Goal: Information Seeking & Learning: Learn about a topic

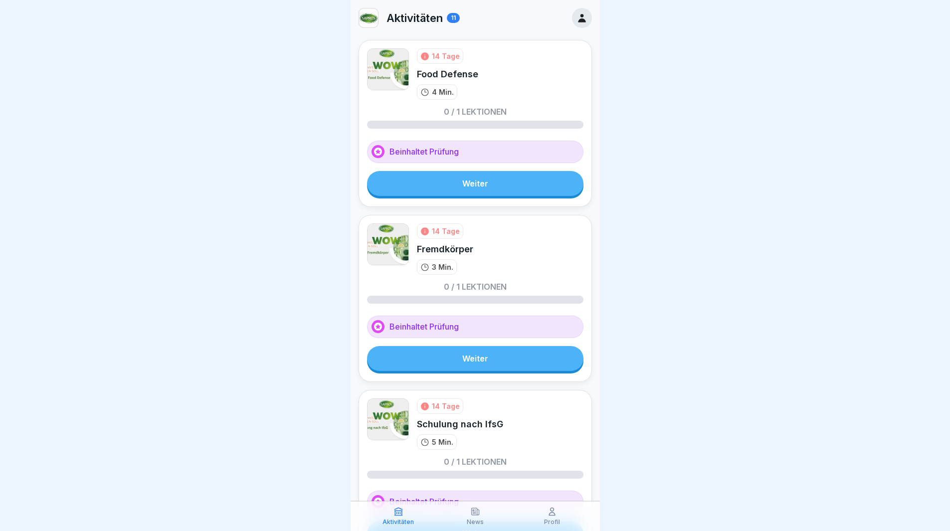
click at [443, 189] on link "Weiter" at bounding box center [475, 183] width 216 height 25
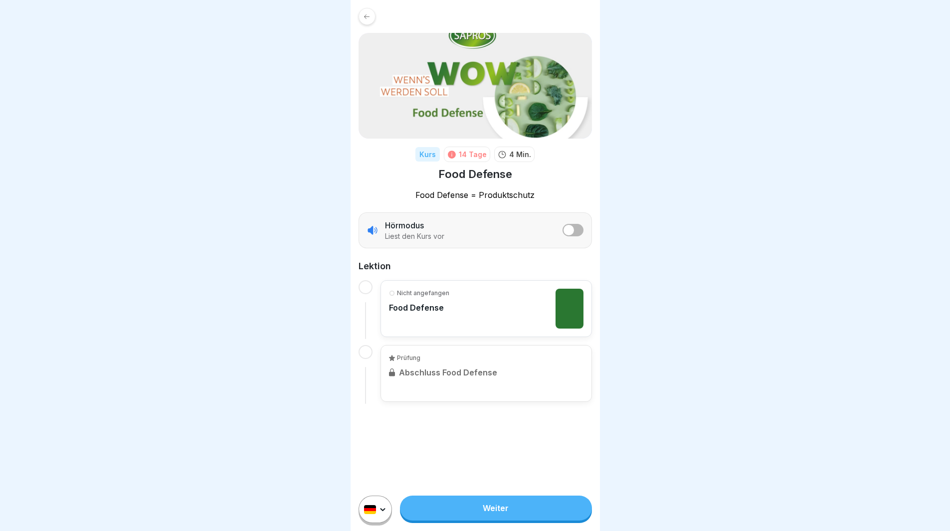
click at [369, 522] on html "Kurs 14 Tage 4 Min. Food Defense Food Defense = Produktschutz Hörmodus Liest de…" at bounding box center [475, 265] width 950 height 531
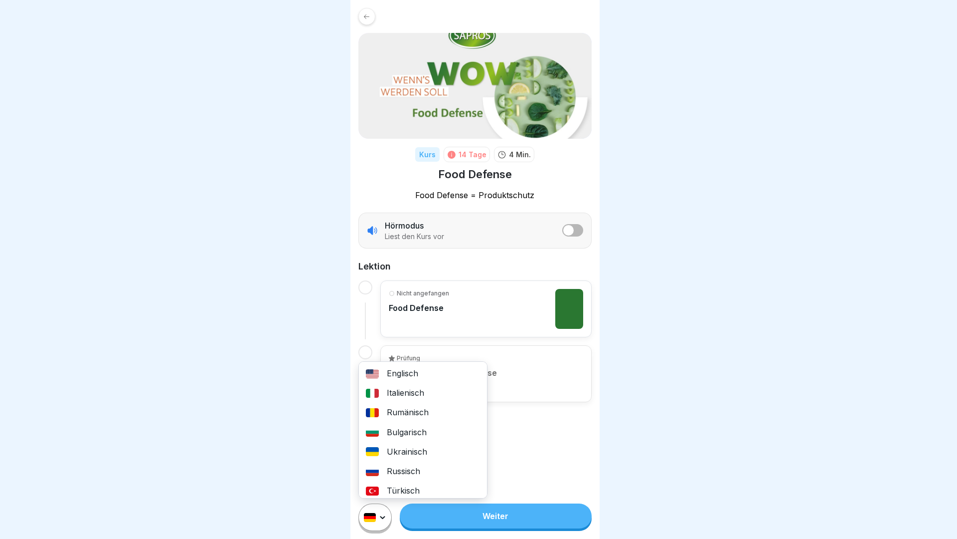
click at [425, 388] on div "Italienisch" at bounding box center [423, 392] width 128 height 19
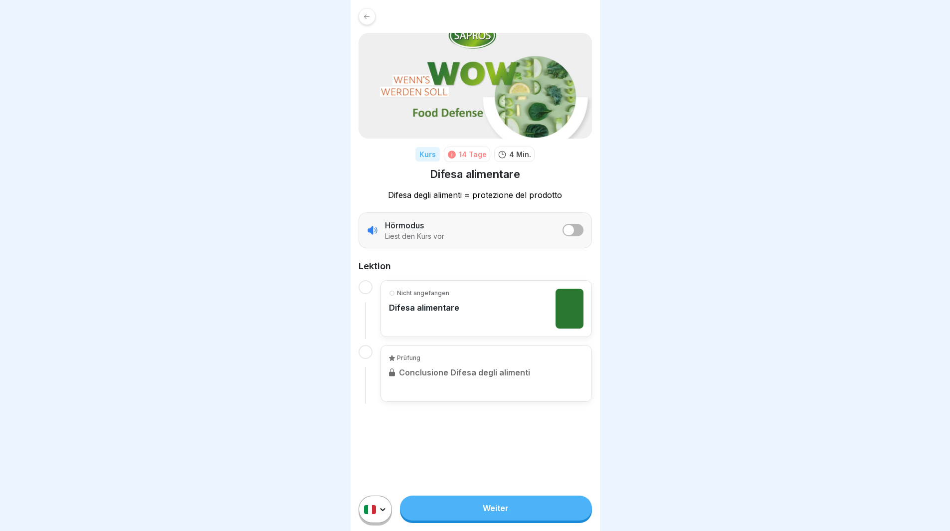
click at [368, 289] on div at bounding box center [366, 287] width 14 height 14
click at [467, 517] on link "Weiter" at bounding box center [495, 508] width 191 height 25
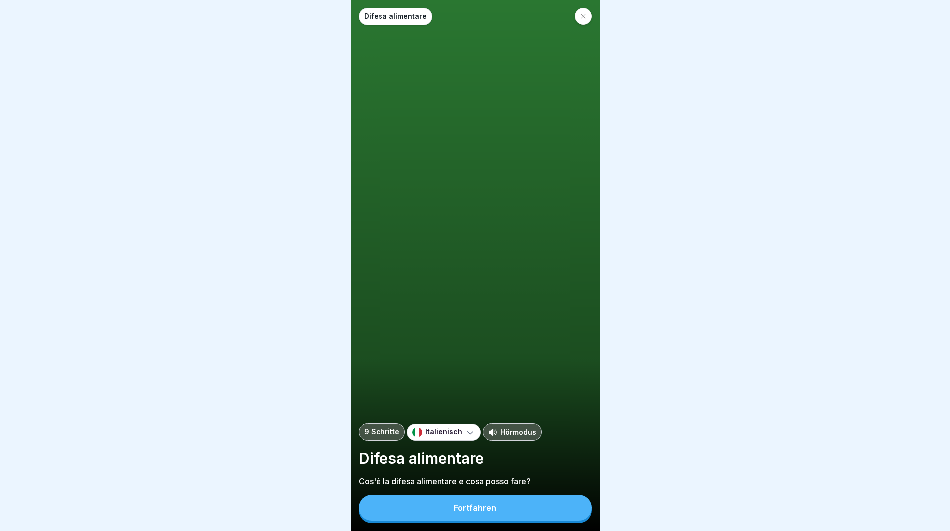
click at [468, 512] on div "Fortfahren" at bounding box center [475, 507] width 42 height 9
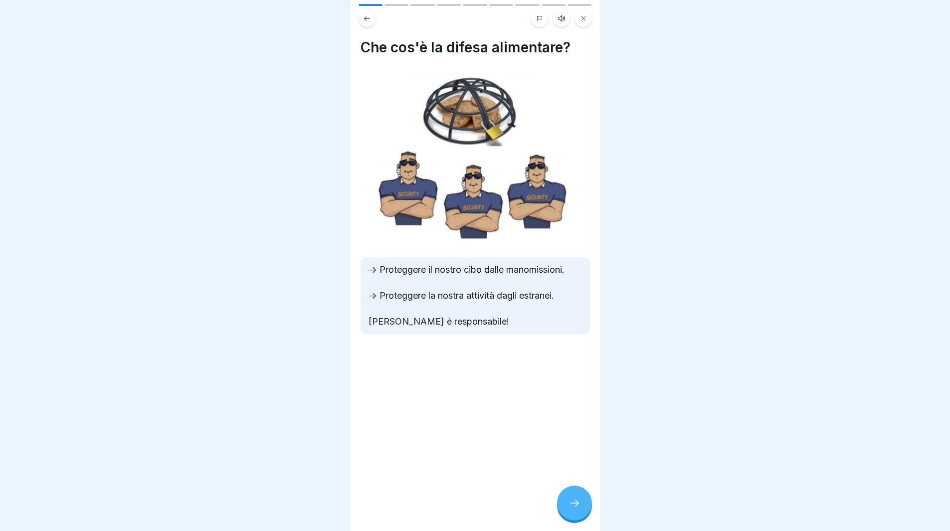
click at [571, 509] on icon at bounding box center [574, 503] width 12 height 12
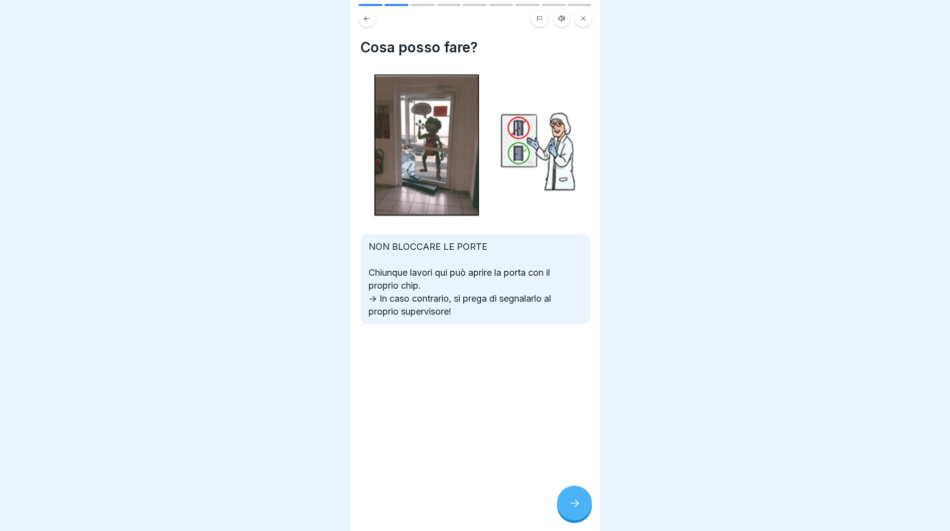
click at [575, 509] on icon at bounding box center [574, 503] width 12 height 12
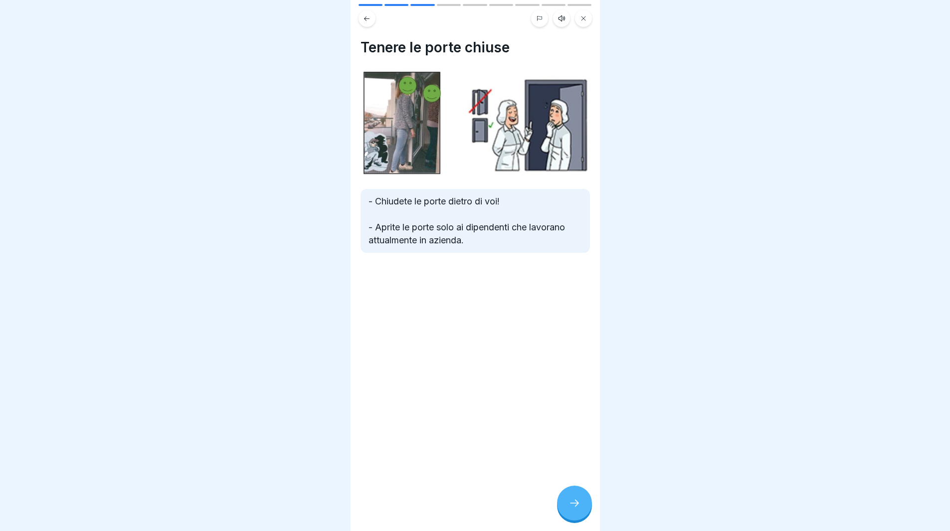
click at [569, 509] on icon at bounding box center [574, 503] width 12 height 12
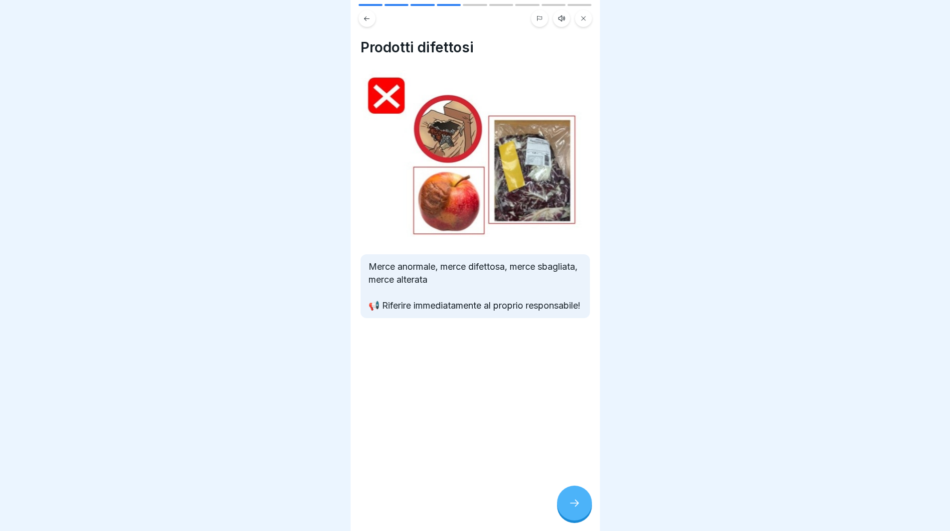
click at [573, 509] on icon at bounding box center [574, 503] width 12 height 12
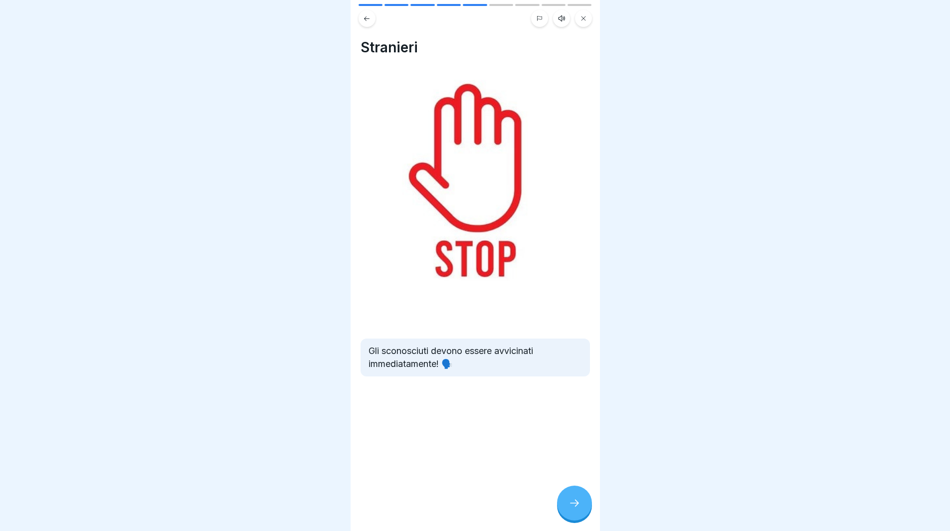
click at [574, 507] on icon at bounding box center [574, 503] width 12 height 12
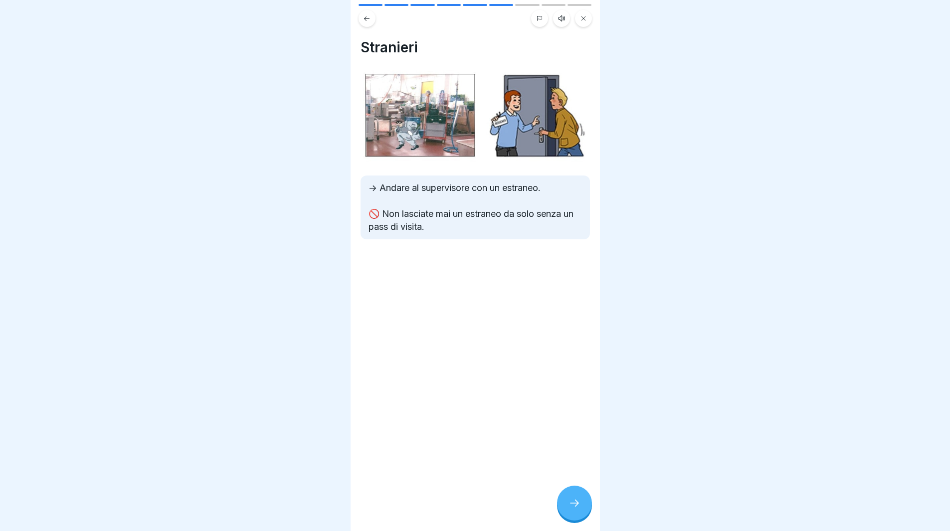
click at [572, 504] on div at bounding box center [574, 503] width 35 height 35
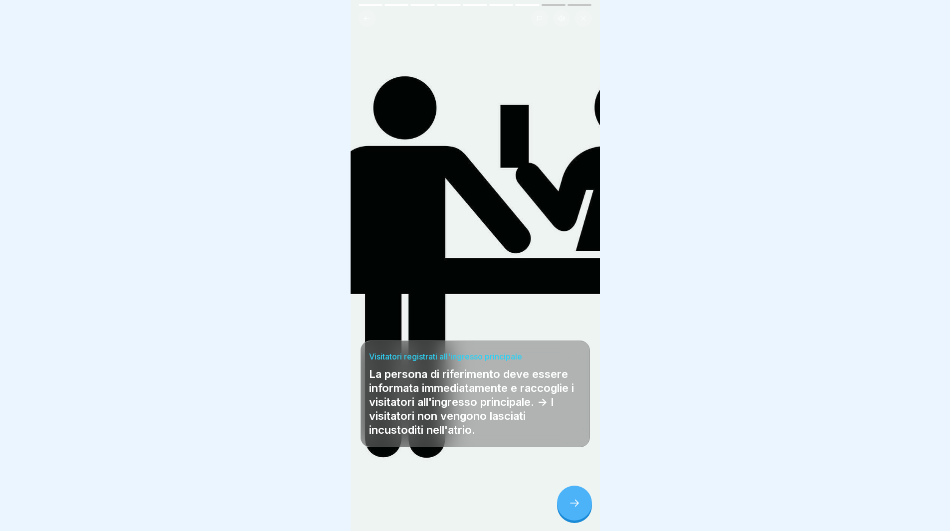
click at [572, 504] on div at bounding box center [574, 503] width 35 height 35
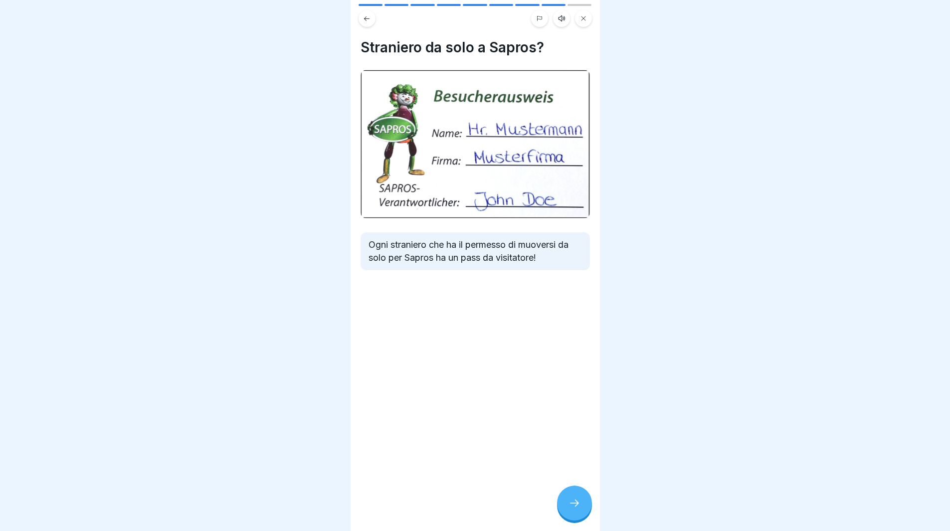
click at [554, 505] on div "Straniero da solo a Sapros? Ogni straniero che ha il permesso di muoversi da so…" at bounding box center [475, 265] width 249 height 531
click at [581, 515] on div at bounding box center [574, 503] width 35 height 35
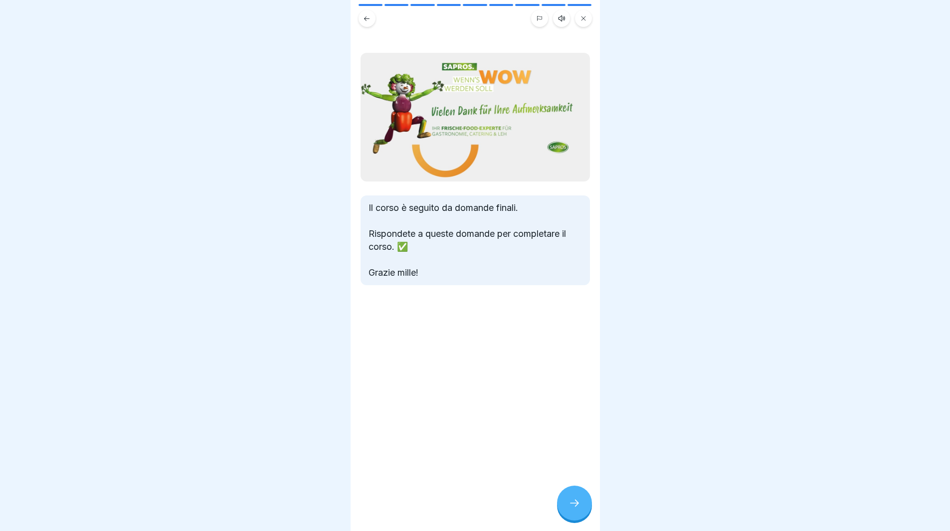
click at [581, 515] on div at bounding box center [574, 503] width 35 height 35
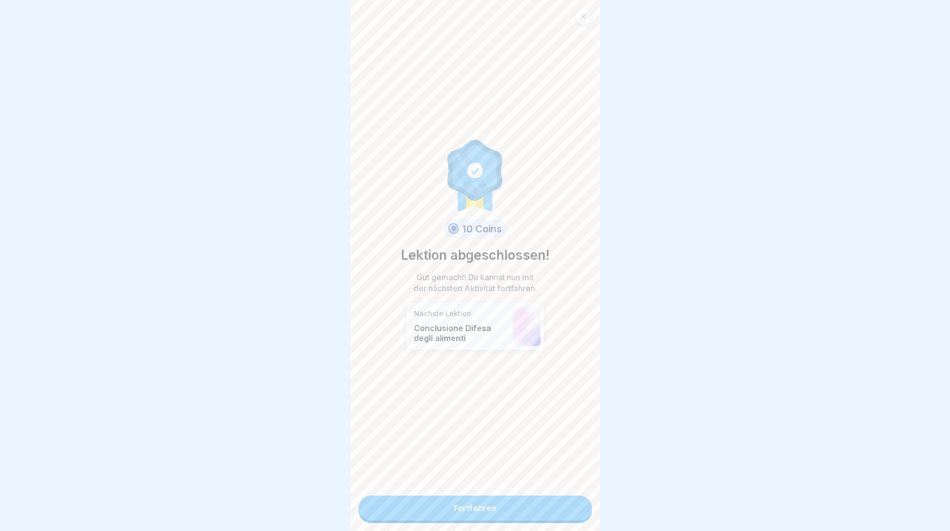
click at [569, 512] on link "Fortfahren" at bounding box center [475, 508] width 233 height 25
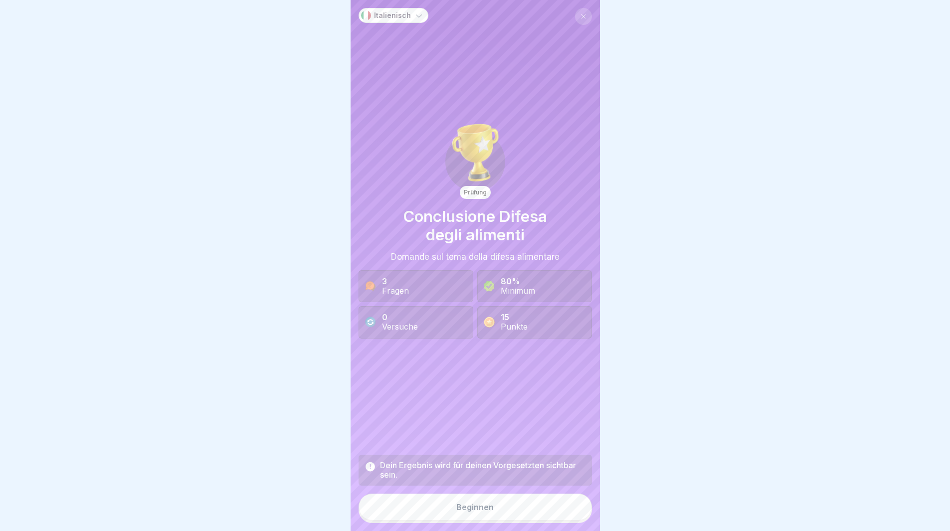
click at [524, 512] on button "Beginnen" at bounding box center [475, 507] width 233 height 27
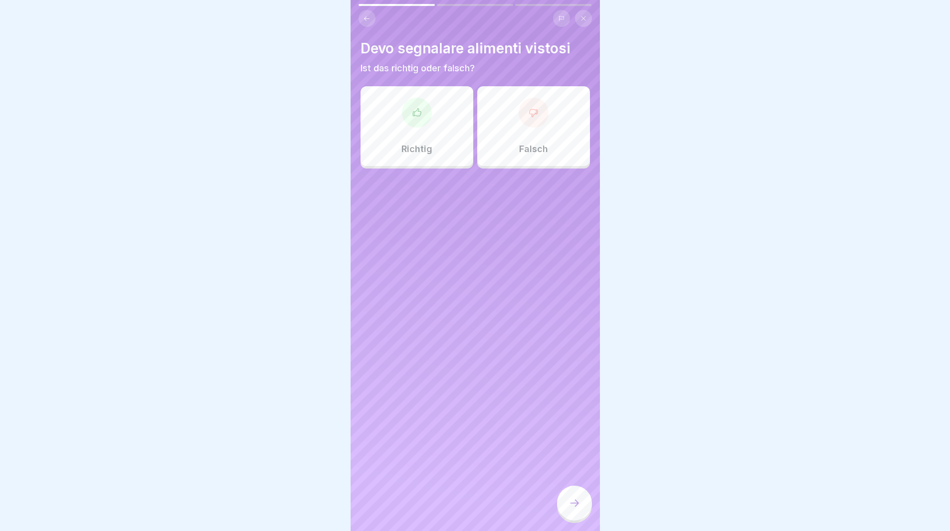
click at [410, 129] on div "Richtig" at bounding box center [417, 126] width 113 height 80
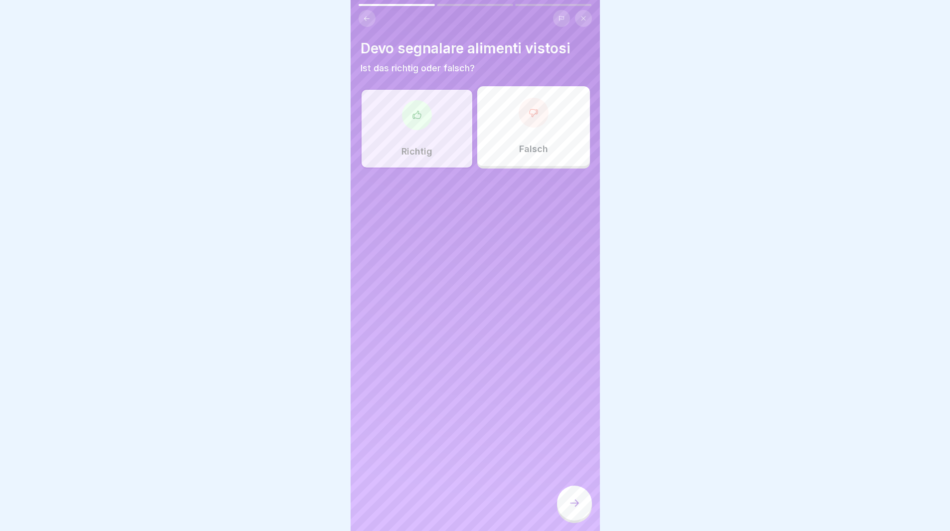
click at [574, 509] on icon at bounding box center [574, 503] width 12 height 12
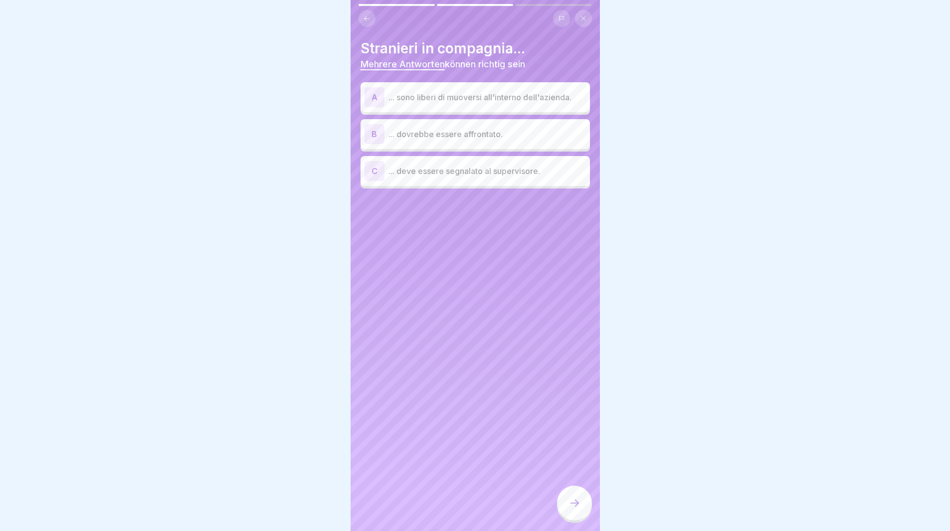
click at [371, 129] on div "B" at bounding box center [375, 134] width 20 height 20
click at [370, 173] on div "C" at bounding box center [375, 171] width 20 height 20
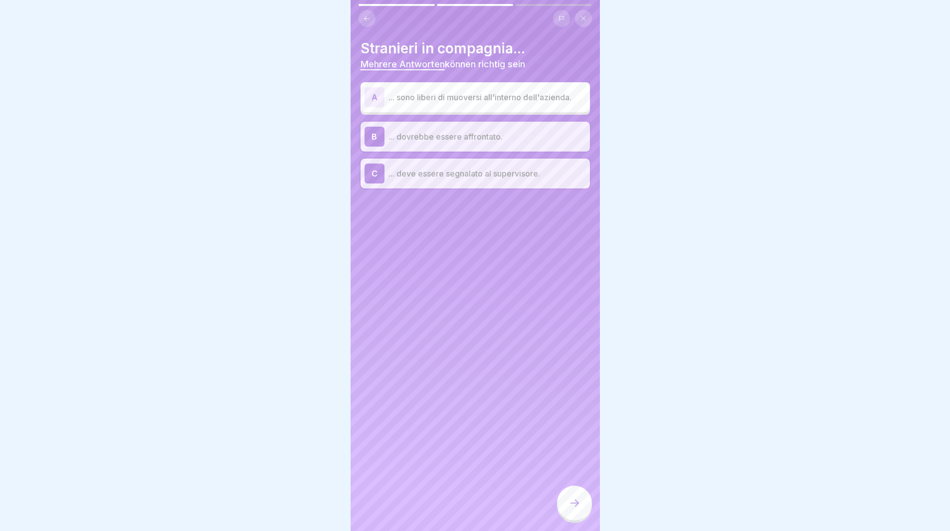
click at [570, 509] on icon at bounding box center [574, 503] width 12 height 12
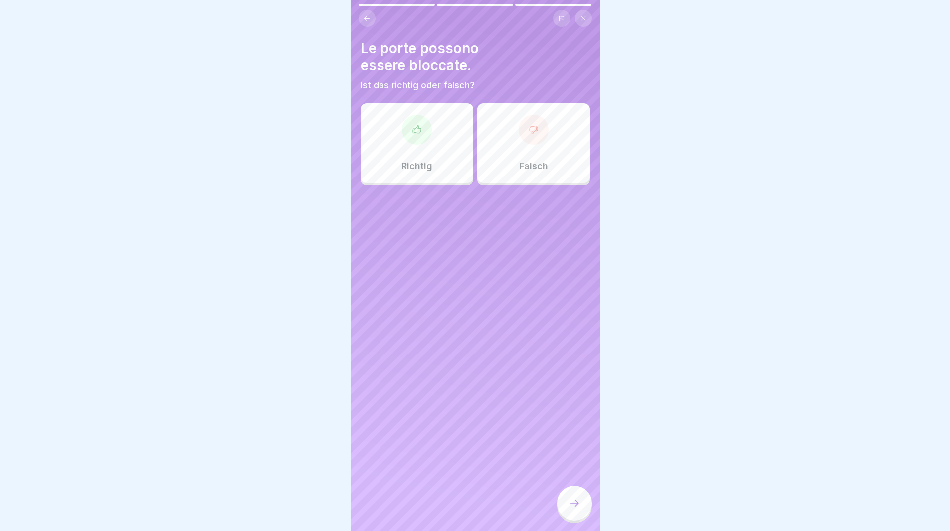
click at [414, 140] on div at bounding box center [417, 130] width 30 height 30
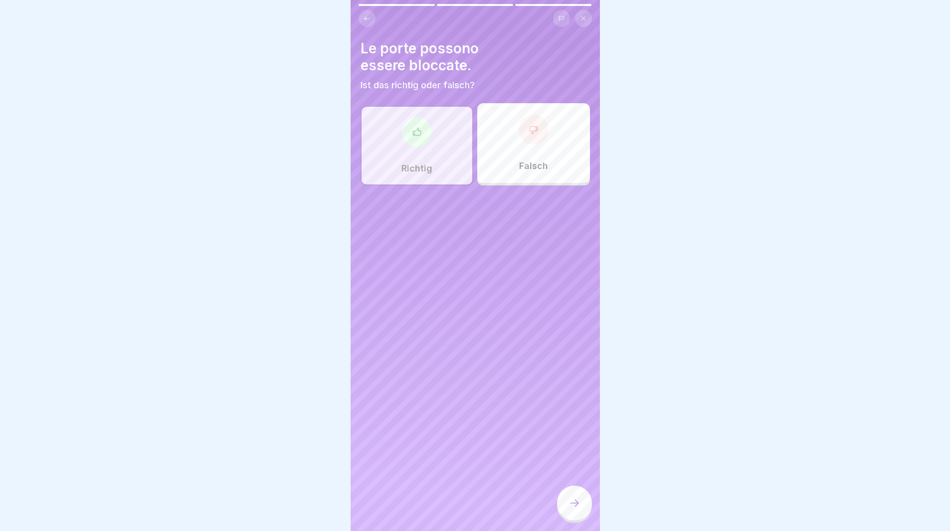
click at [574, 504] on div at bounding box center [574, 503] width 35 height 35
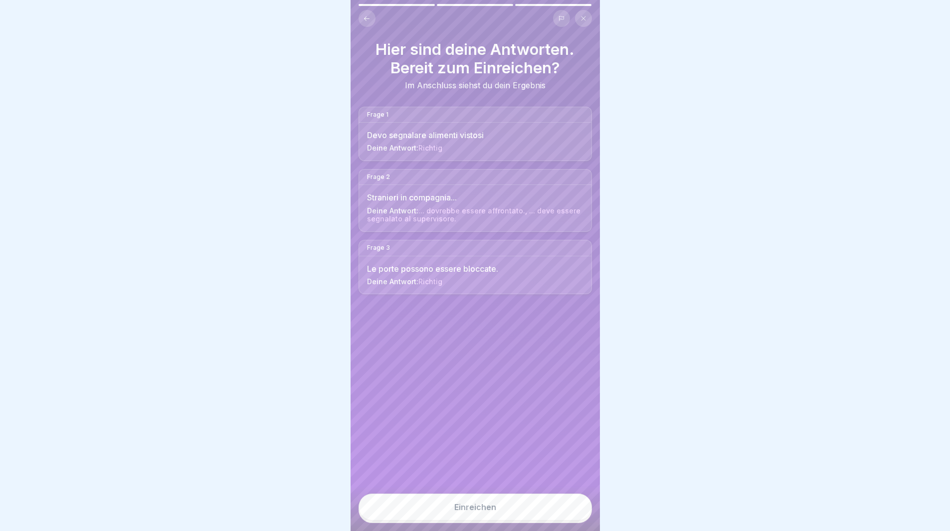
click at [534, 514] on button "Einreichen" at bounding box center [475, 507] width 233 height 27
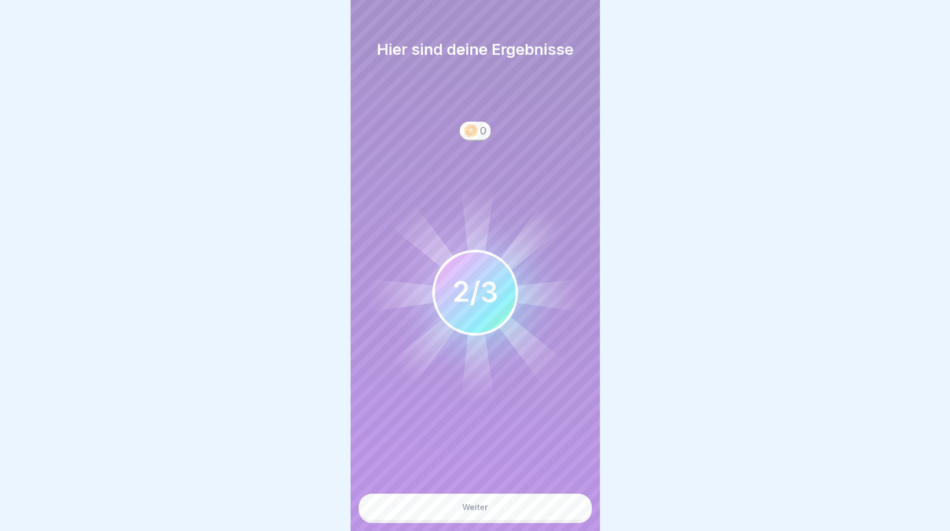
click at [241, 355] on div at bounding box center [475, 265] width 950 height 531
click at [489, 511] on button "Weiter" at bounding box center [475, 507] width 233 height 27
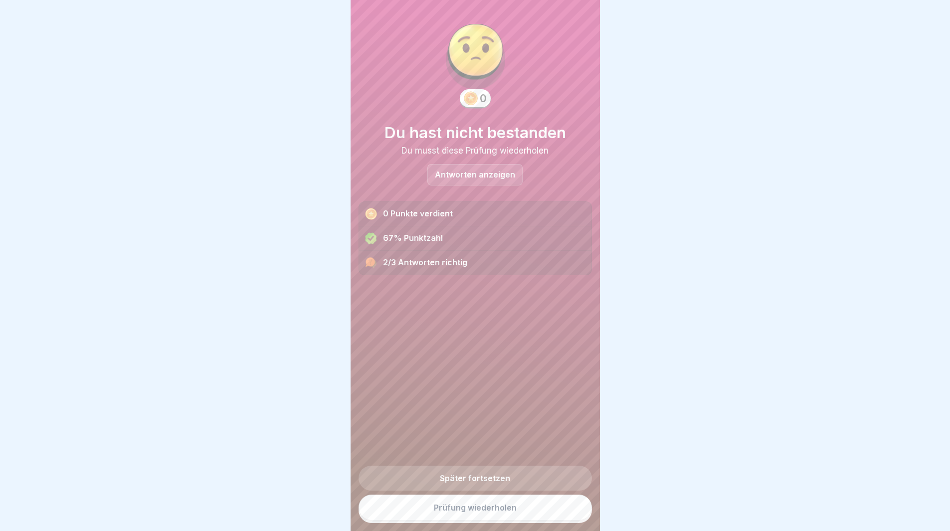
click at [482, 518] on link "Prüfung wiederholen" at bounding box center [475, 508] width 233 height 26
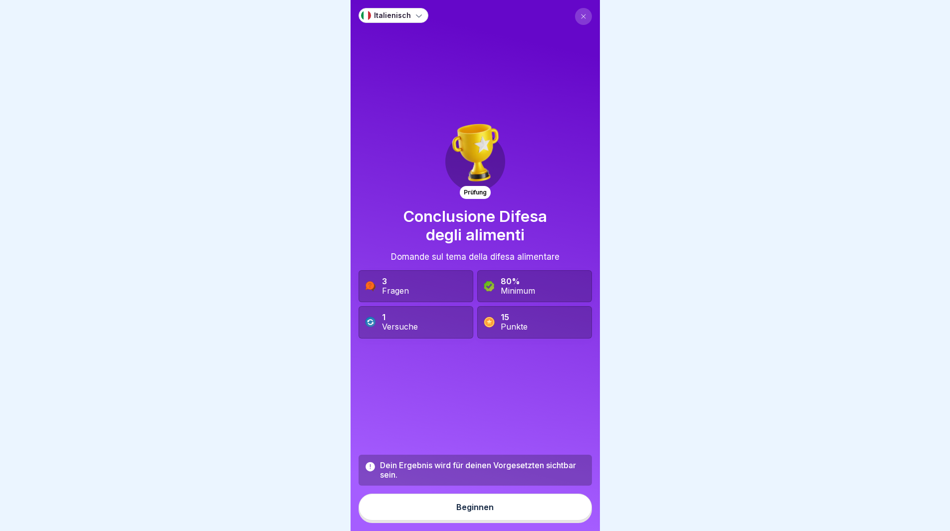
click at [483, 512] on div "Beginnen" at bounding box center [474, 507] width 37 height 9
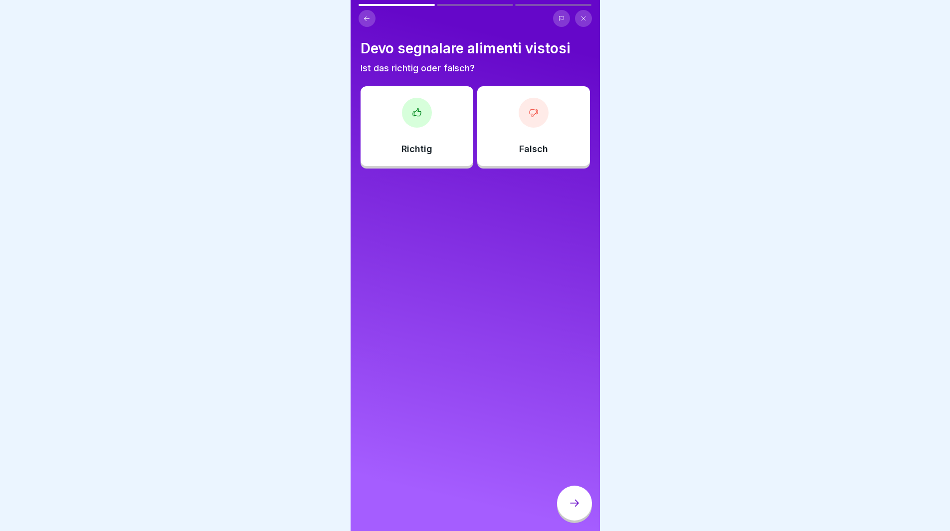
click at [397, 118] on div "Richtig" at bounding box center [417, 126] width 113 height 80
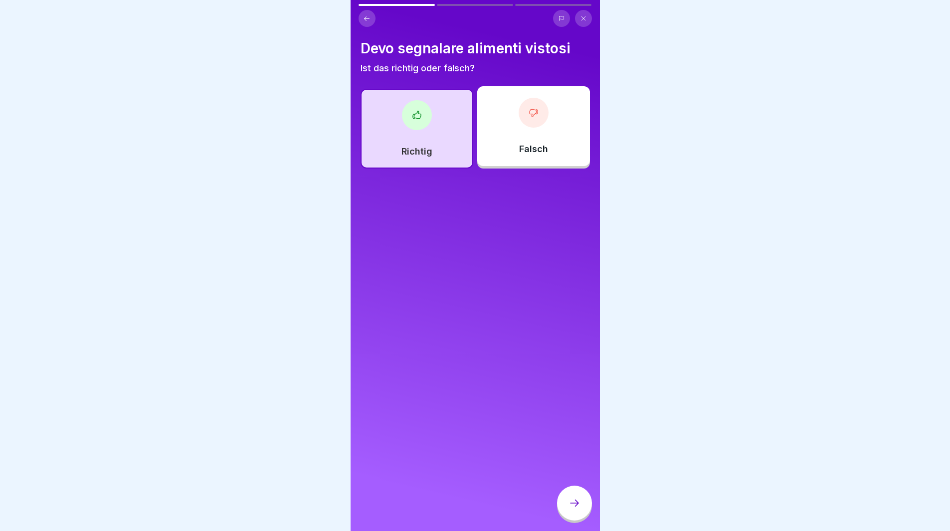
click at [568, 505] on div at bounding box center [574, 503] width 35 height 35
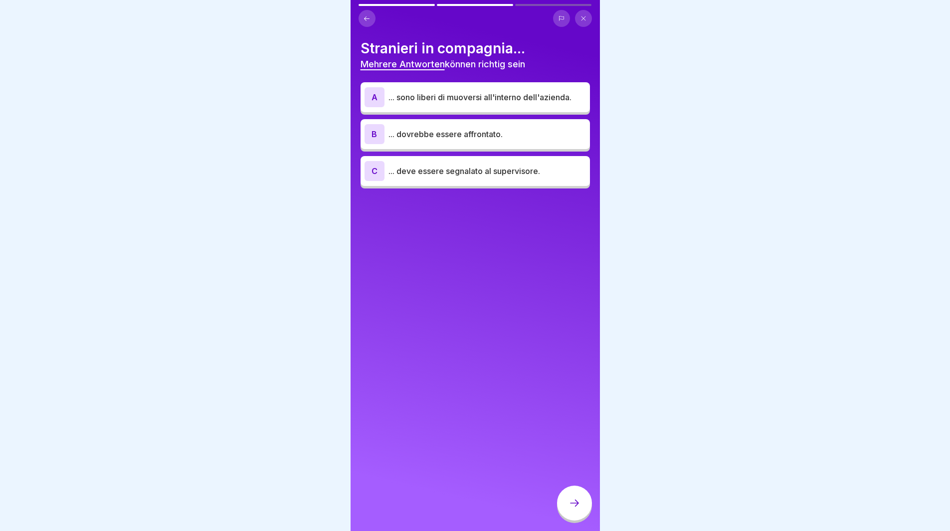
click at [371, 97] on div "A" at bounding box center [375, 97] width 20 height 20
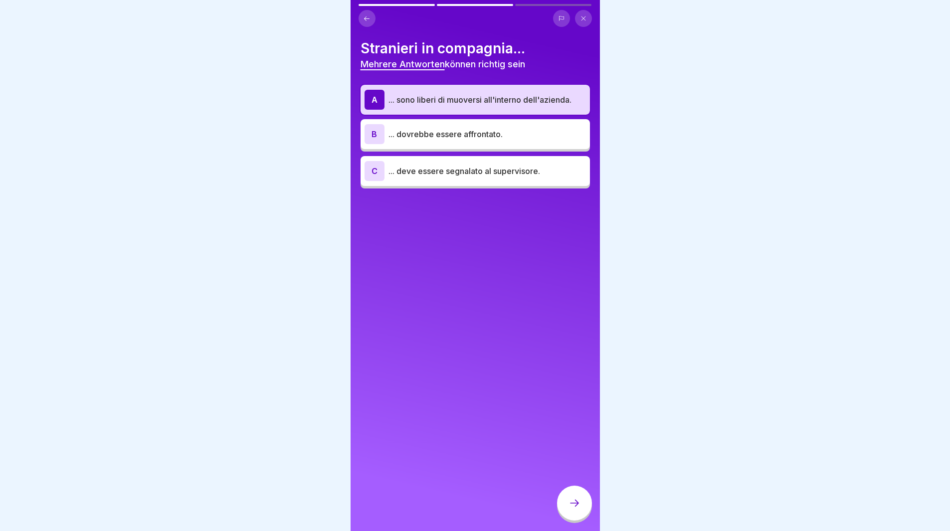
click at [371, 137] on div "B" at bounding box center [375, 134] width 20 height 20
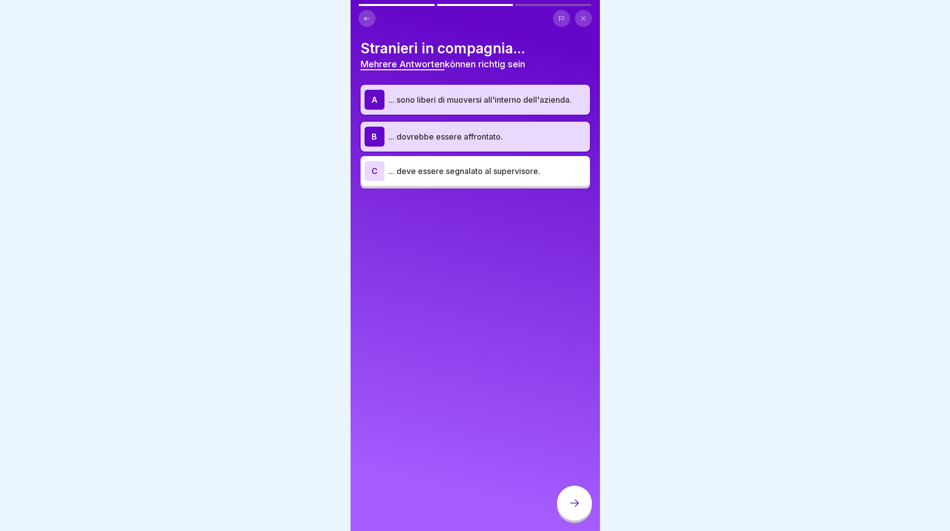
click at [375, 171] on div "C" at bounding box center [375, 171] width 20 height 20
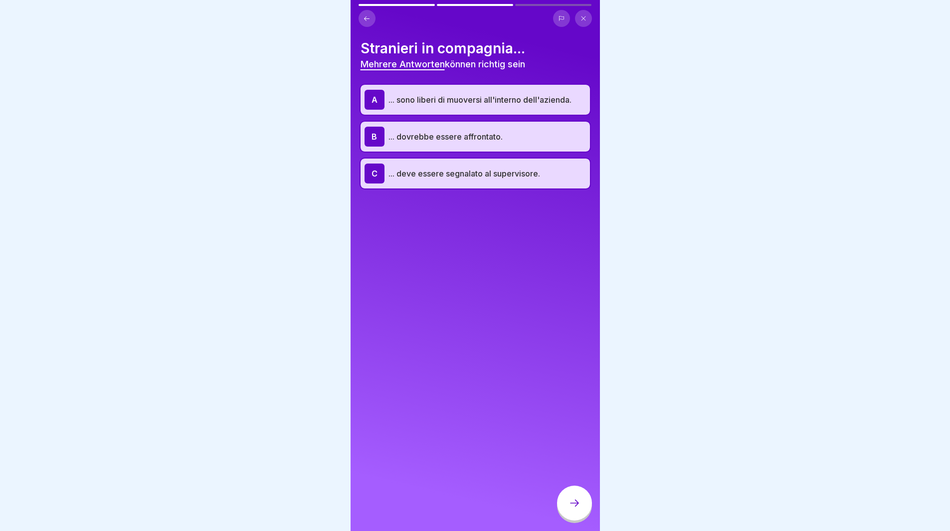
click at [577, 509] on icon at bounding box center [574, 503] width 12 height 12
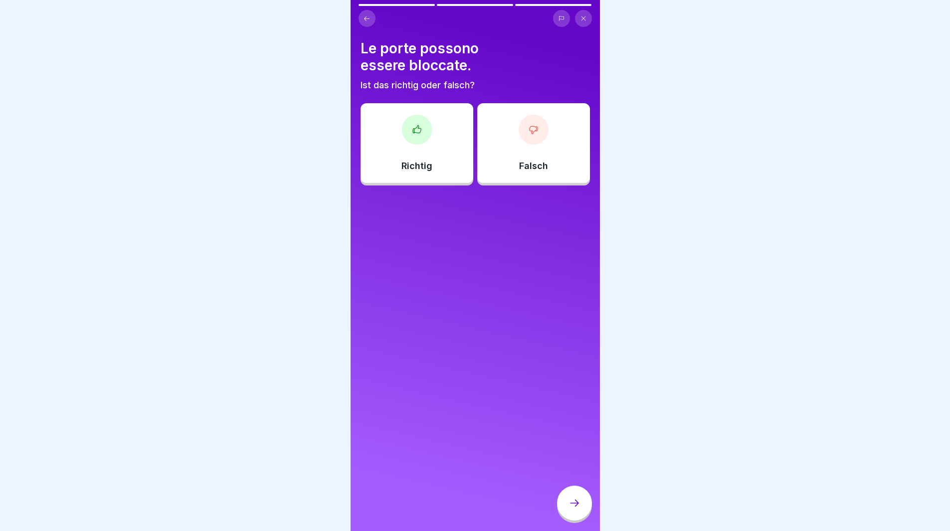
click at [416, 134] on icon at bounding box center [417, 130] width 10 height 10
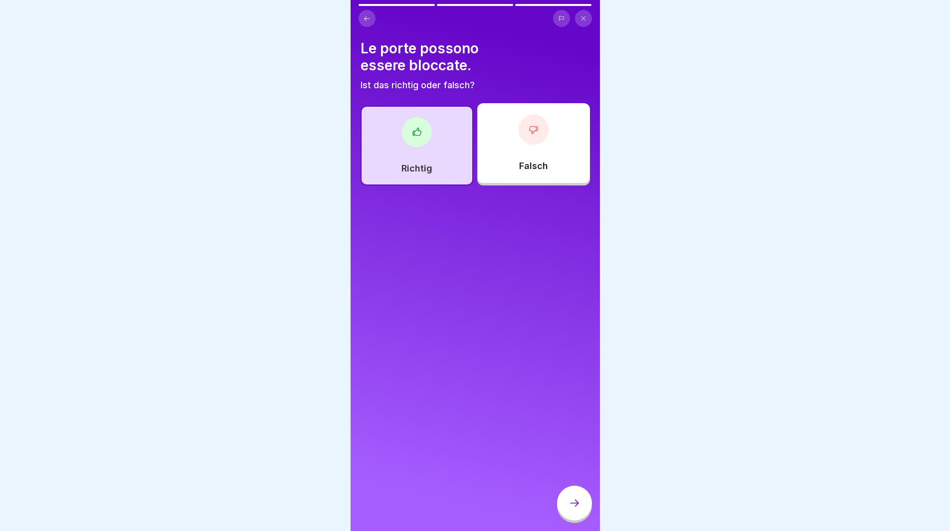
click at [563, 514] on div at bounding box center [574, 503] width 35 height 35
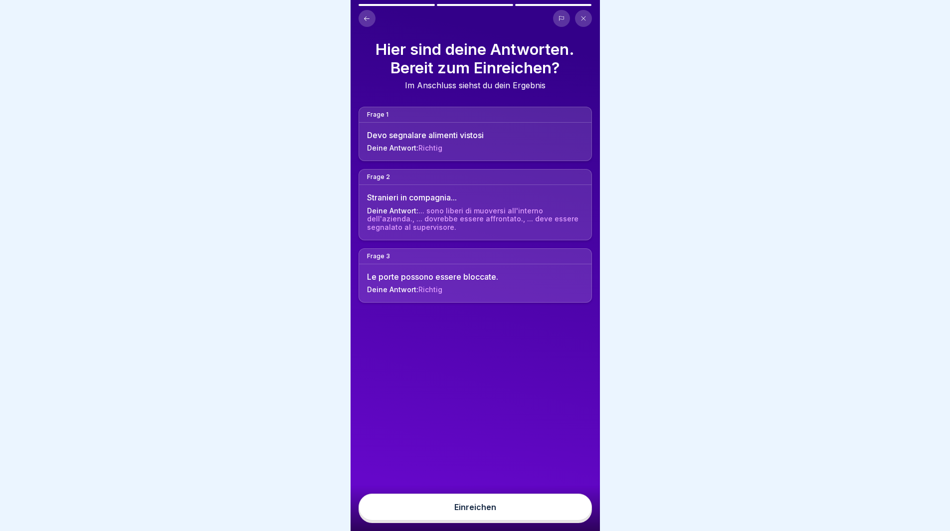
click at [538, 520] on button "Einreichen" at bounding box center [475, 507] width 233 height 27
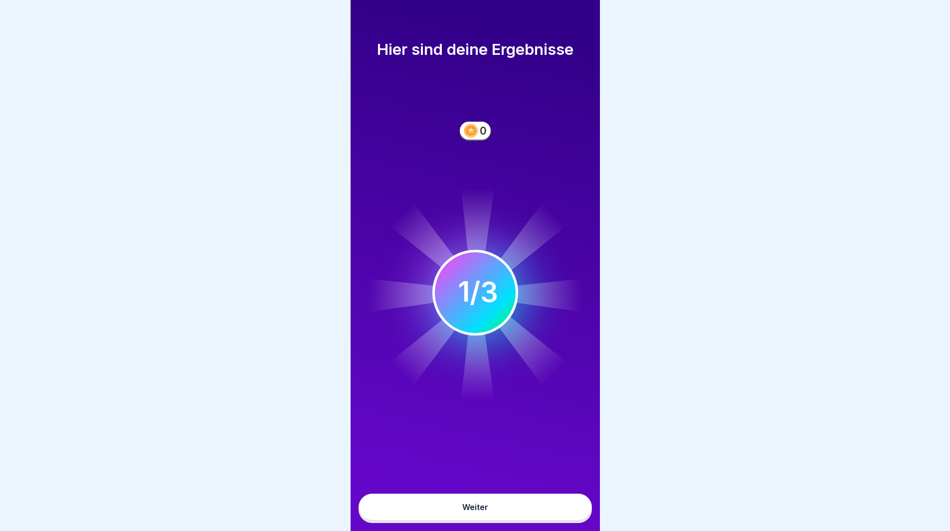
click at [538, 520] on button "Weiter" at bounding box center [475, 507] width 233 height 27
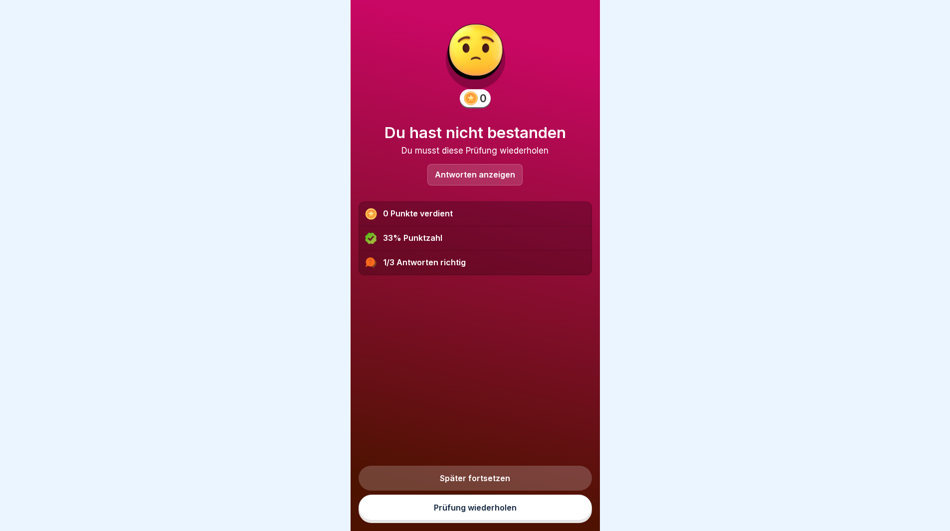
click at [467, 178] on p "Antworten anzeigen" at bounding box center [475, 175] width 80 height 8
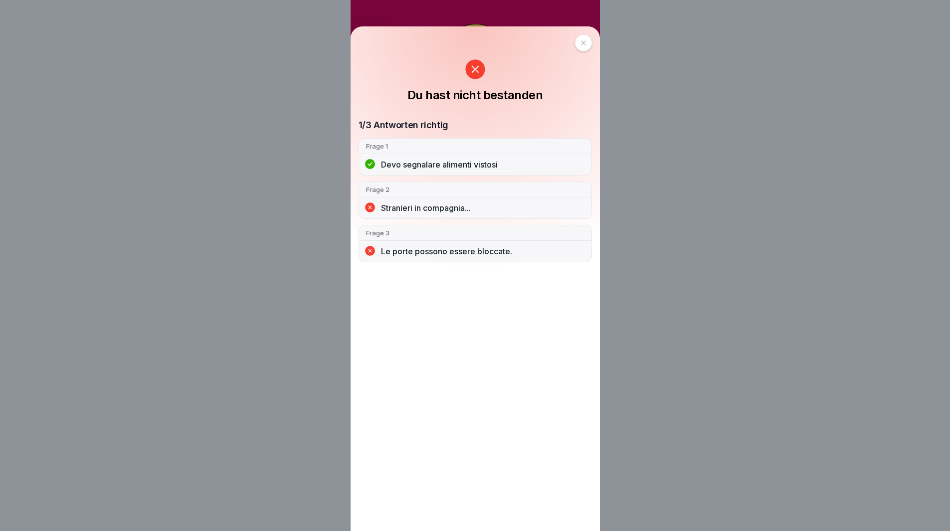
click at [474, 71] on icon at bounding box center [474, 69] width 19 height 19
click at [586, 44] on icon at bounding box center [583, 43] width 6 height 6
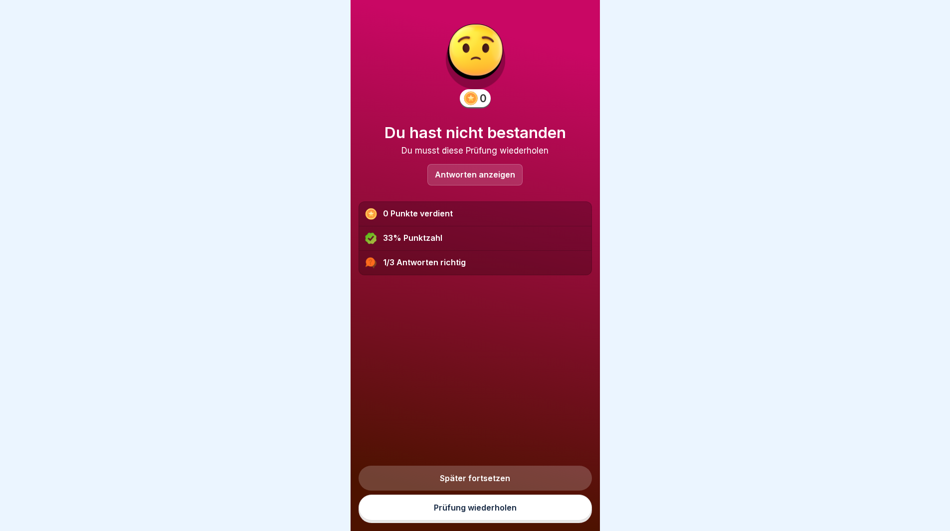
click at [482, 513] on link "Prüfung wiederholen" at bounding box center [475, 508] width 233 height 26
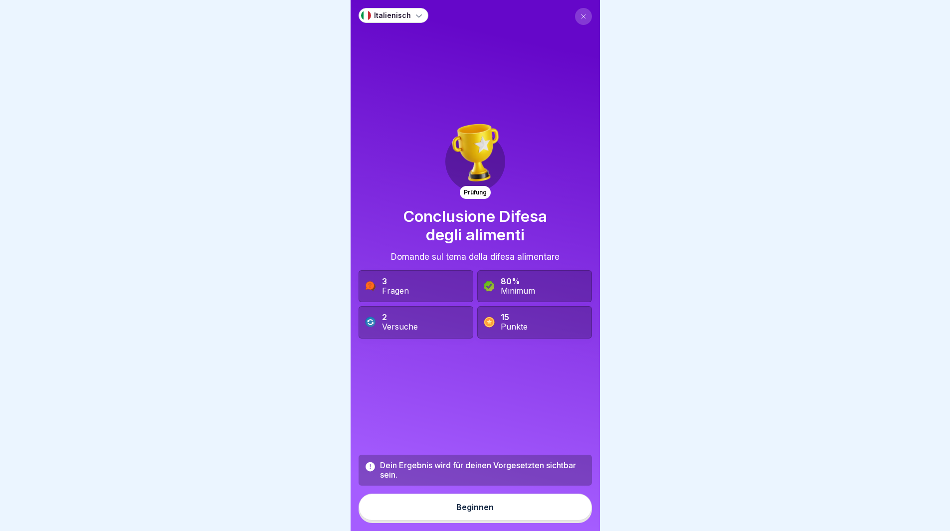
click at [480, 512] on div "Beginnen" at bounding box center [474, 507] width 37 height 9
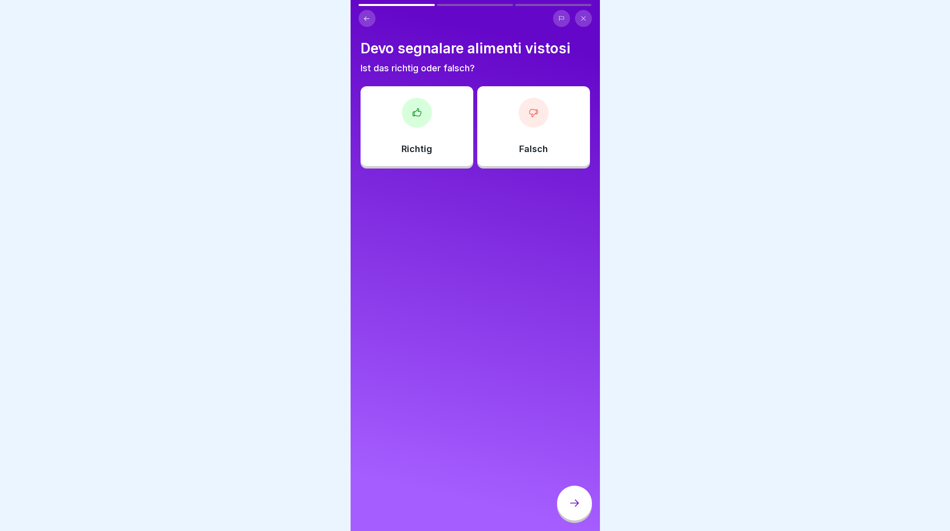
click at [405, 138] on div "Richtig" at bounding box center [417, 126] width 113 height 80
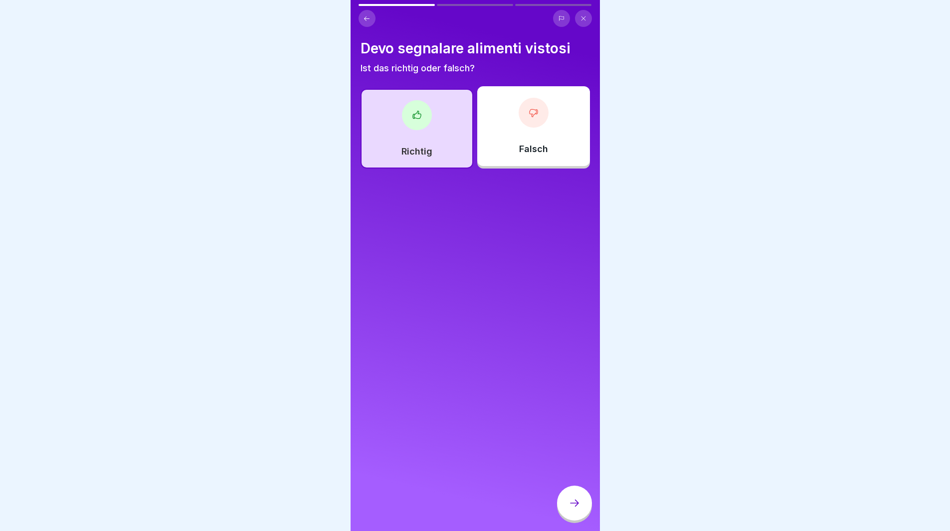
click at [566, 513] on div at bounding box center [574, 503] width 35 height 35
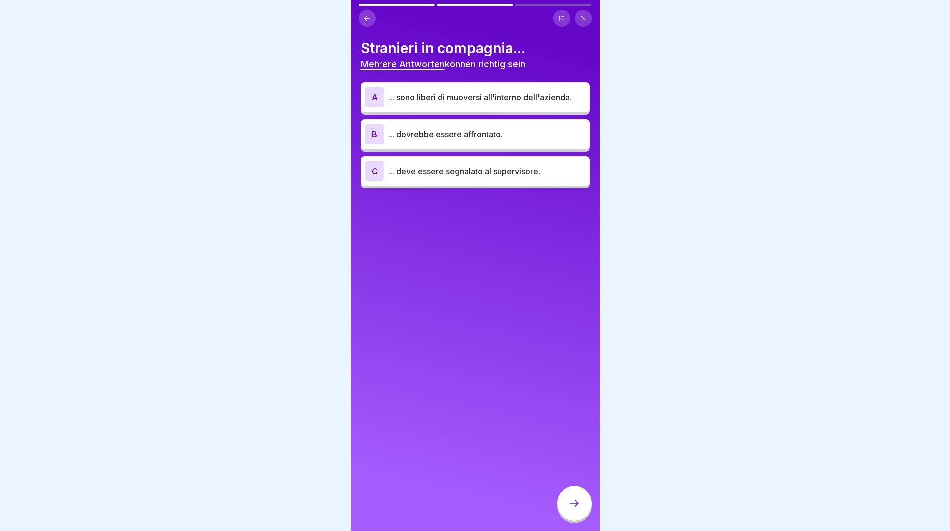
click at [375, 97] on div "A" at bounding box center [375, 97] width 20 height 20
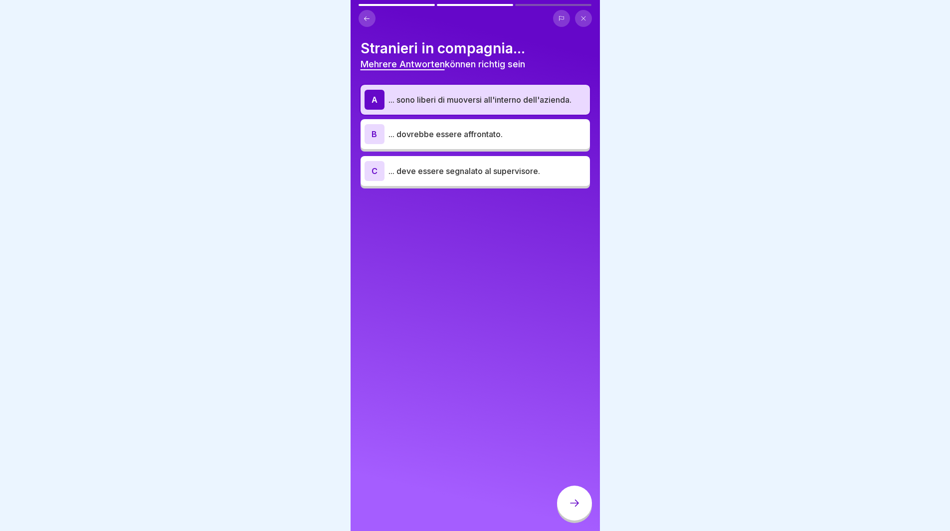
click at [372, 128] on div "B" at bounding box center [375, 134] width 20 height 20
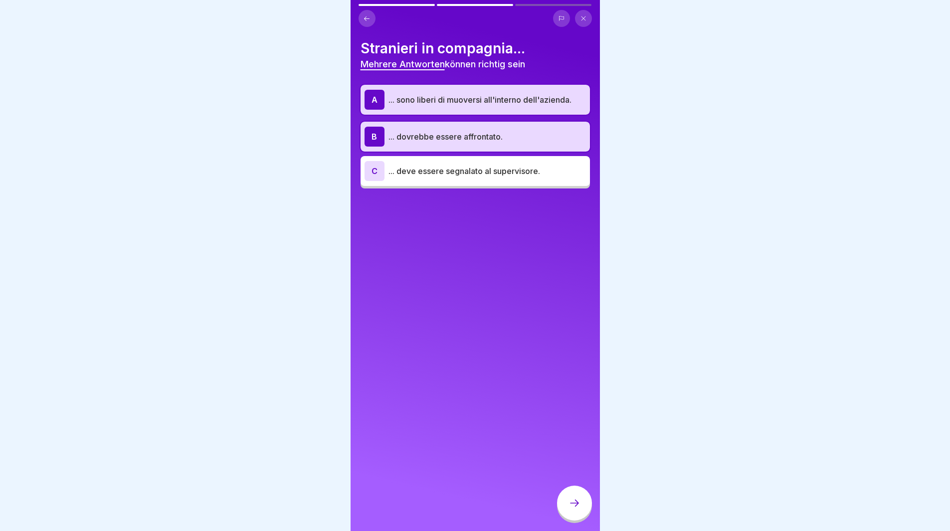
click at [372, 130] on div "B" at bounding box center [375, 137] width 20 height 20
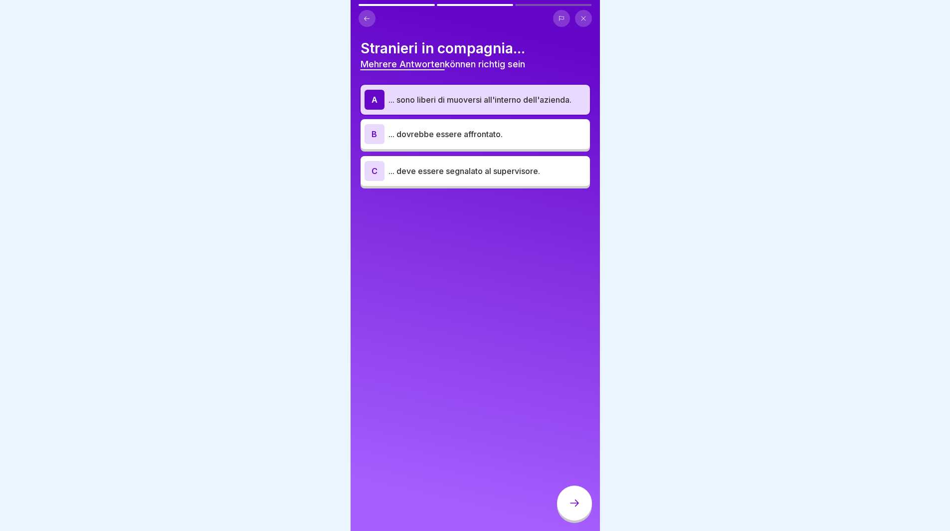
click at [375, 173] on div "C" at bounding box center [375, 171] width 20 height 20
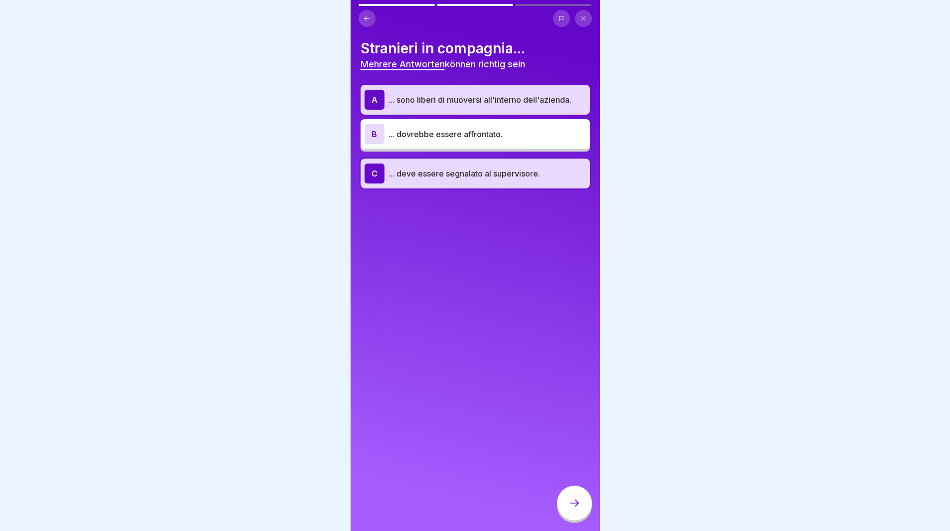
click at [564, 510] on div at bounding box center [574, 503] width 35 height 35
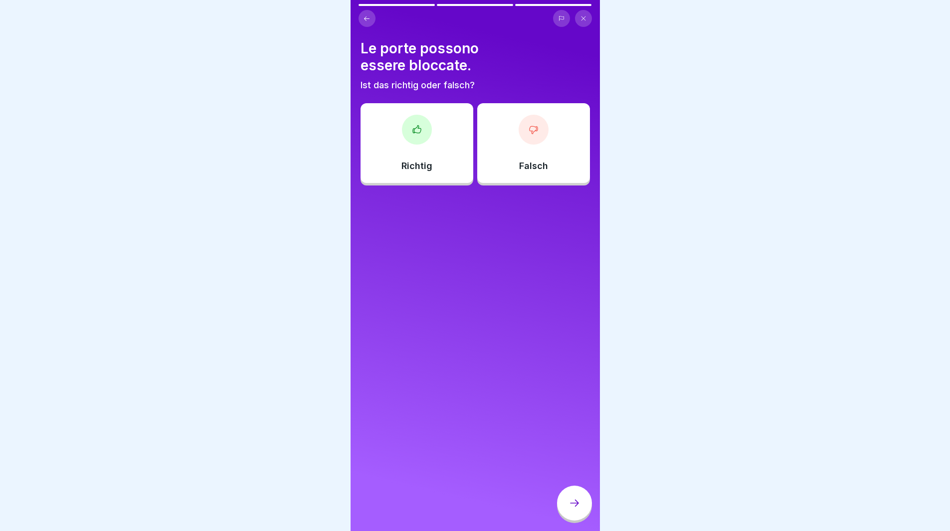
click at [407, 155] on div "Richtig" at bounding box center [417, 143] width 113 height 80
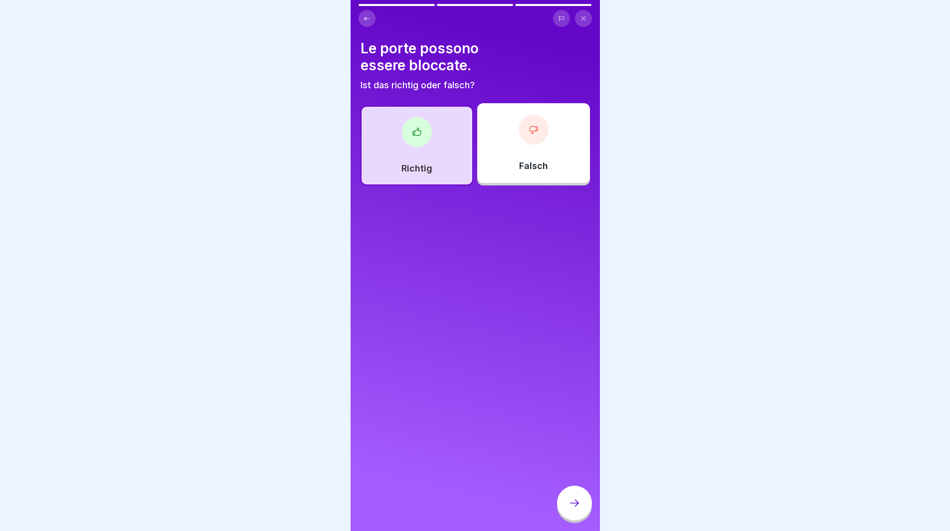
click at [417, 152] on div "Richtig" at bounding box center [417, 146] width 113 height 80
click at [519, 138] on div at bounding box center [534, 130] width 30 height 30
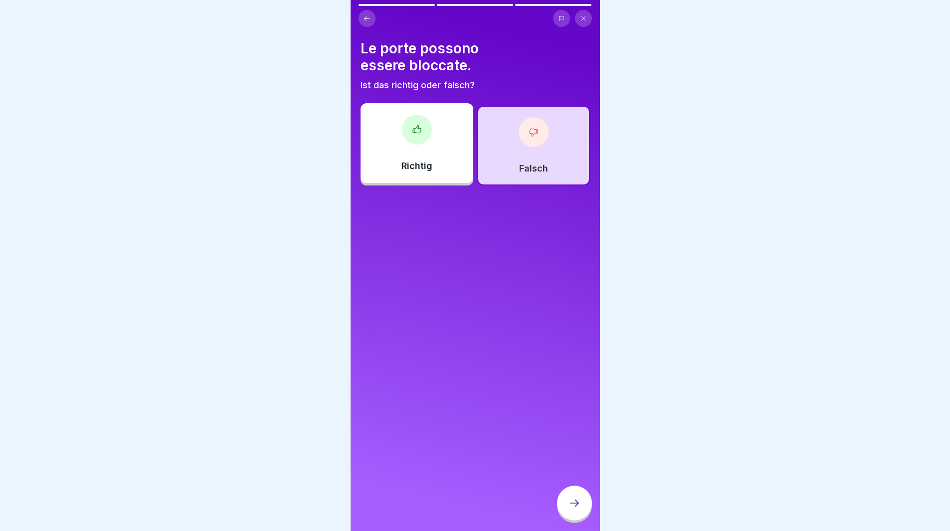
click at [578, 506] on div at bounding box center [574, 503] width 35 height 35
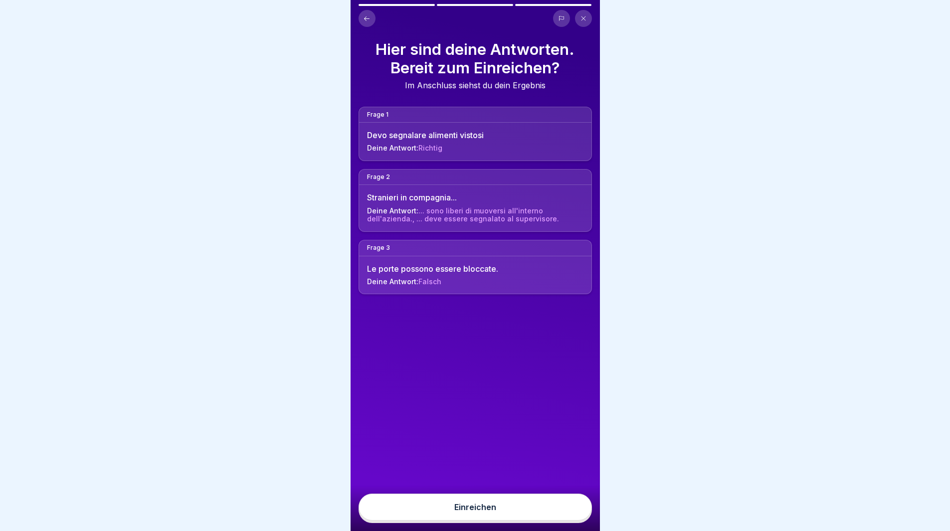
click at [533, 521] on button "Einreichen" at bounding box center [475, 507] width 233 height 27
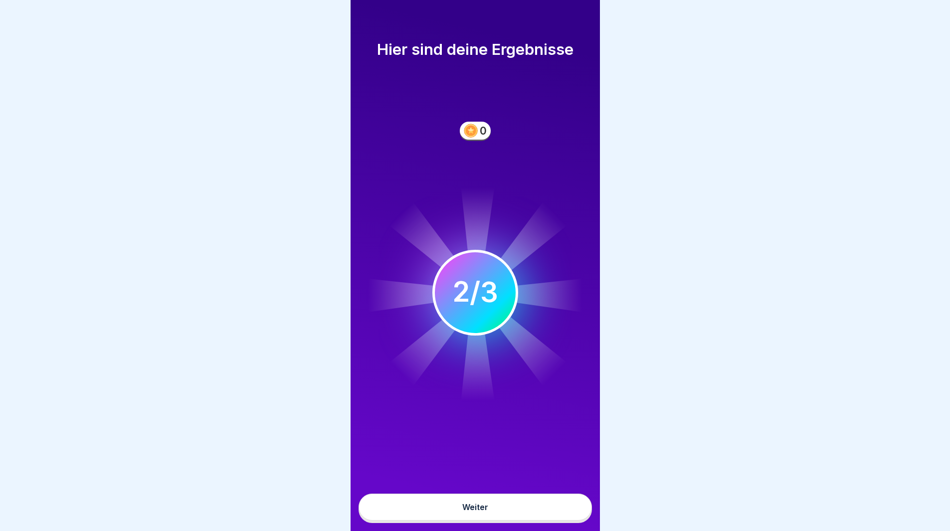
click at [329, 416] on div at bounding box center [475, 265] width 950 height 531
click at [460, 509] on button "Weiter" at bounding box center [475, 507] width 233 height 27
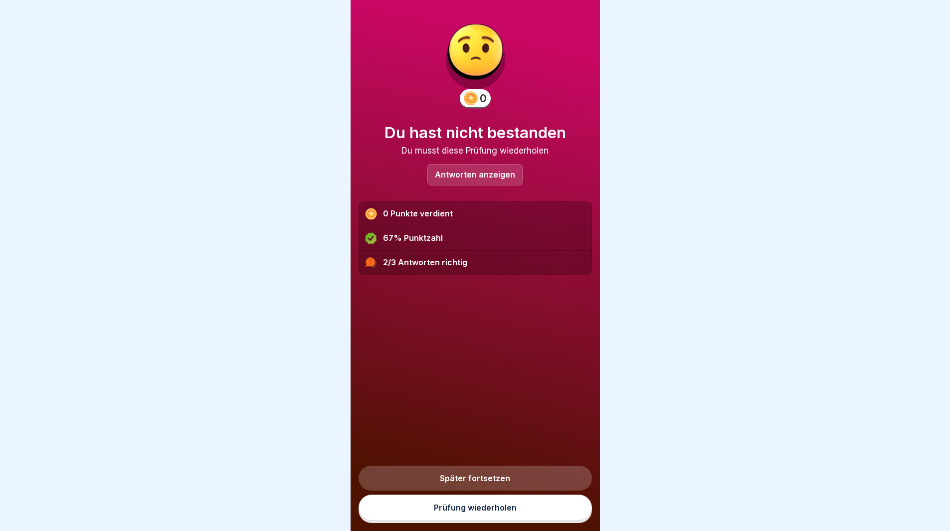
click at [484, 174] on p "Antworten anzeigen" at bounding box center [475, 175] width 80 height 8
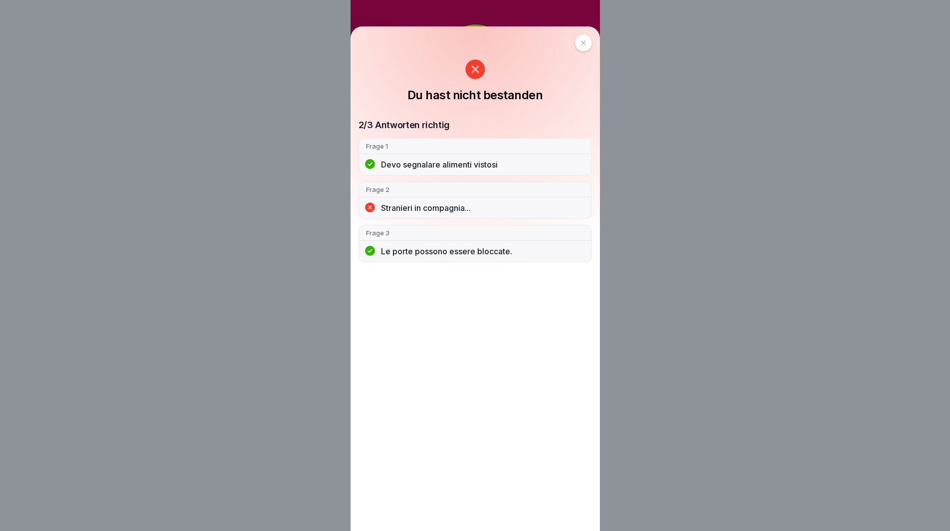
click at [483, 66] on icon at bounding box center [474, 69] width 19 height 19
click at [578, 40] on div at bounding box center [583, 42] width 17 height 17
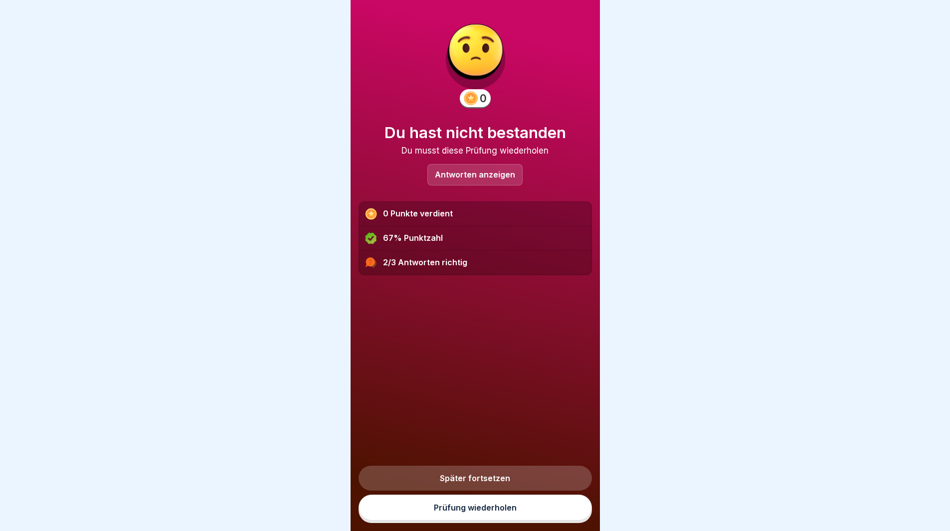
click at [480, 515] on link "Prüfung wiederholen" at bounding box center [475, 508] width 233 height 26
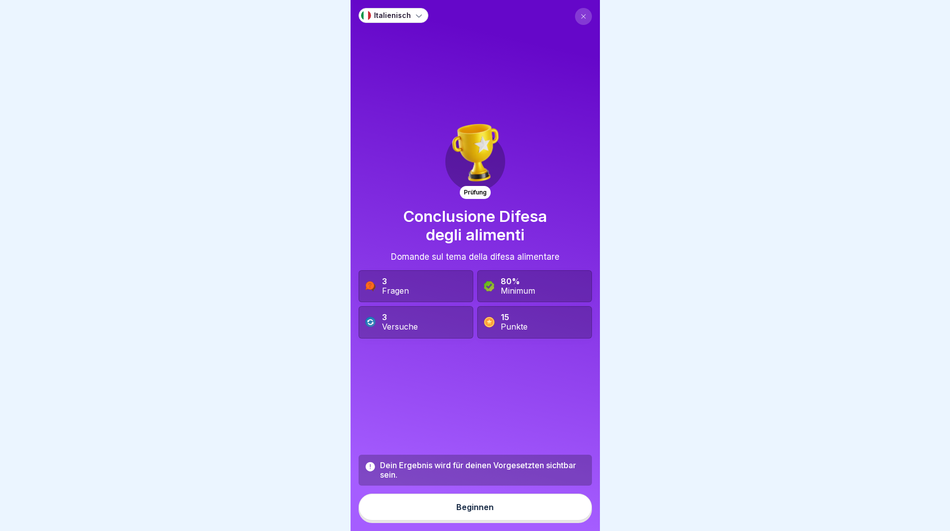
click at [479, 512] on div "Beginnen" at bounding box center [474, 507] width 37 height 9
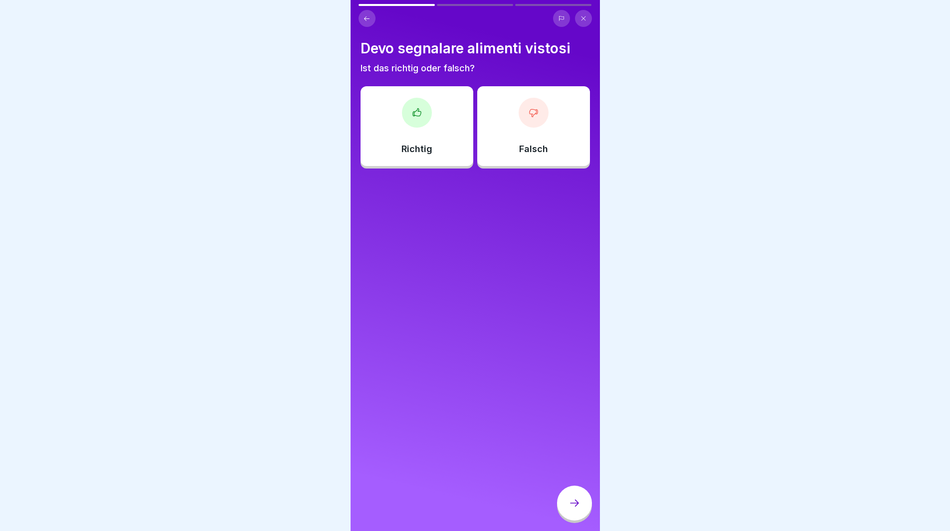
click at [421, 139] on div "Richtig" at bounding box center [417, 126] width 113 height 80
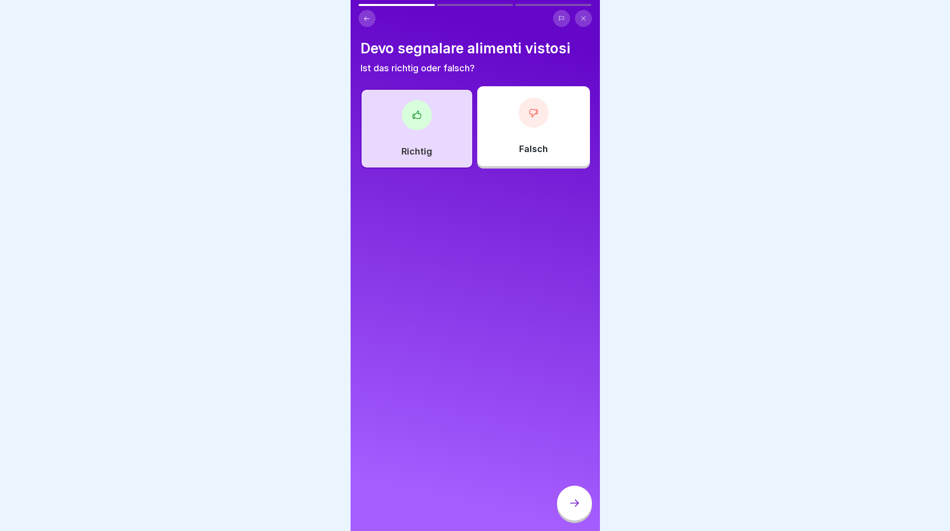
click at [578, 509] on icon at bounding box center [574, 503] width 12 height 12
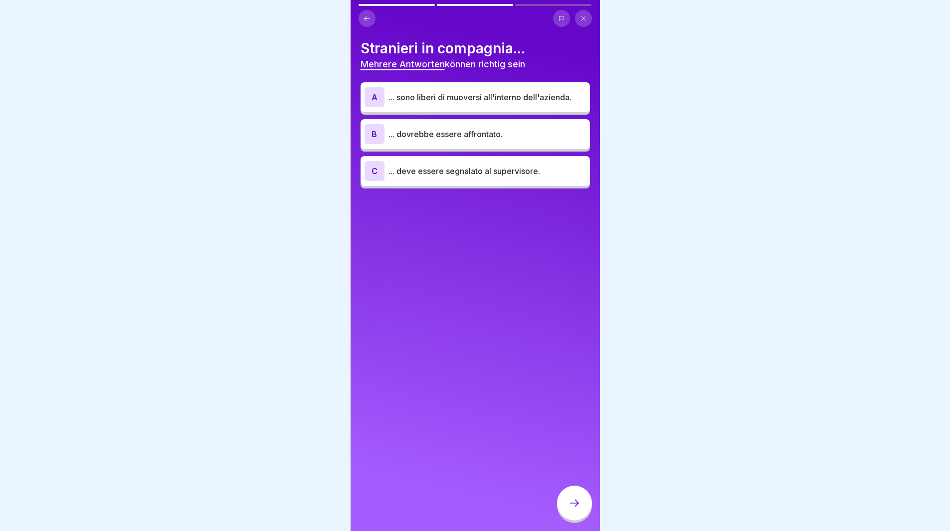
click at [371, 105] on div "A" at bounding box center [375, 97] width 20 height 20
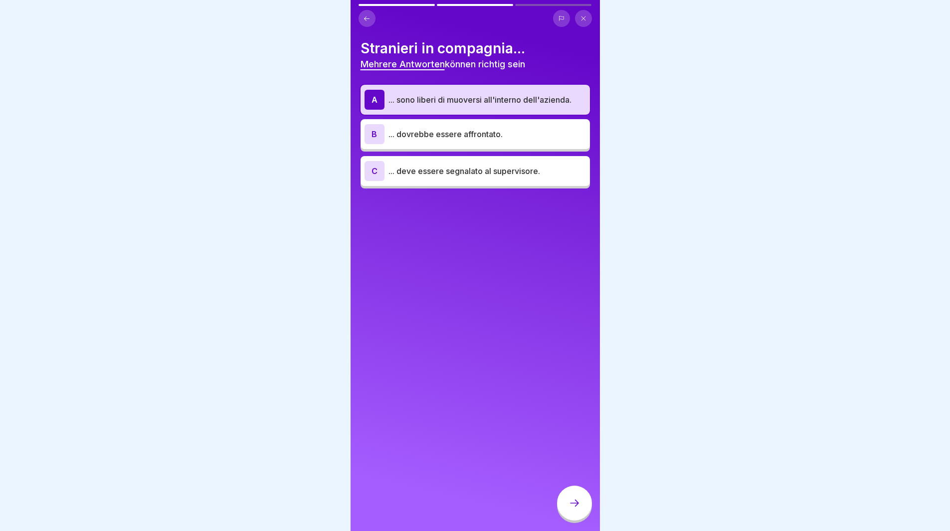
click at [373, 131] on div "B" at bounding box center [375, 134] width 20 height 20
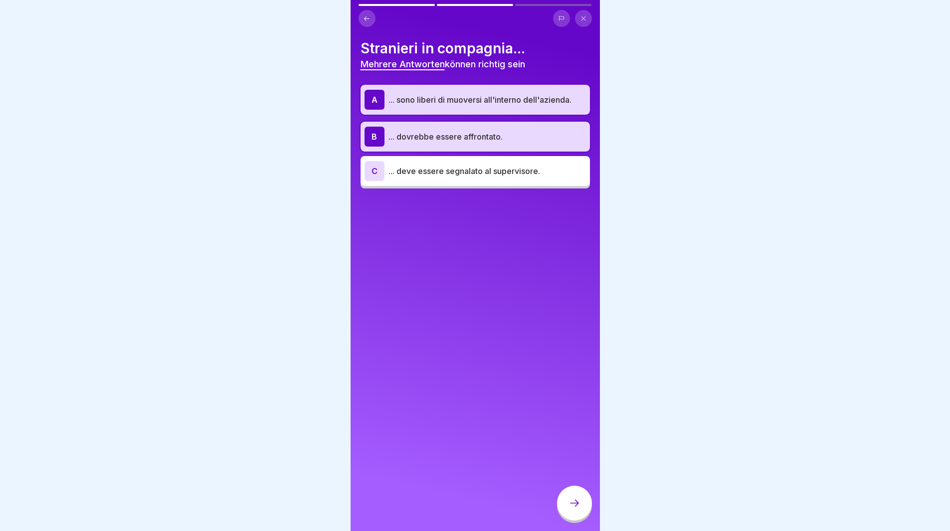
click at [371, 173] on div "C" at bounding box center [375, 171] width 20 height 20
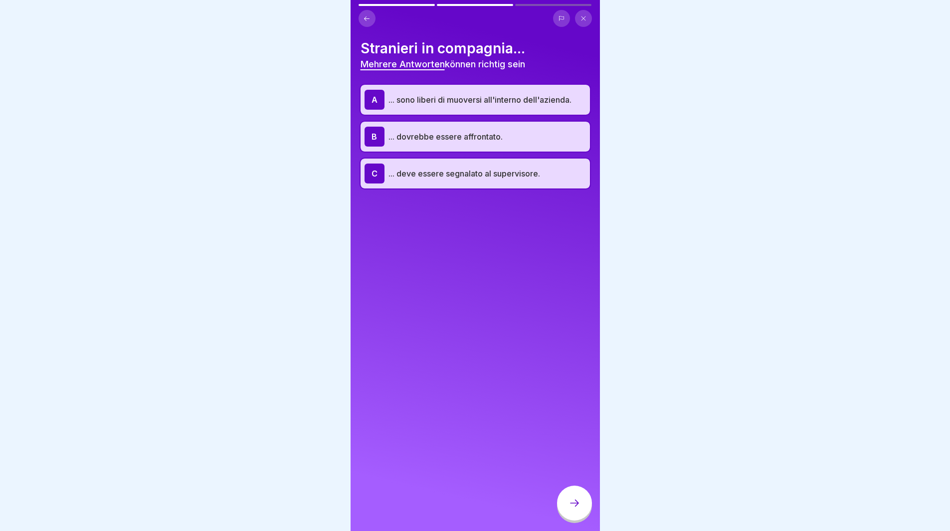
click at [376, 98] on div "A" at bounding box center [375, 100] width 20 height 20
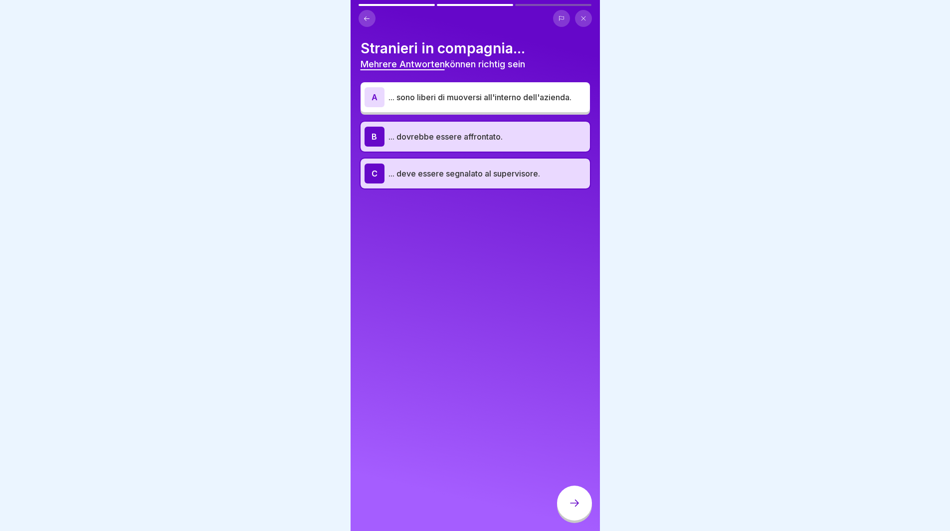
click at [570, 509] on icon at bounding box center [574, 503] width 12 height 12
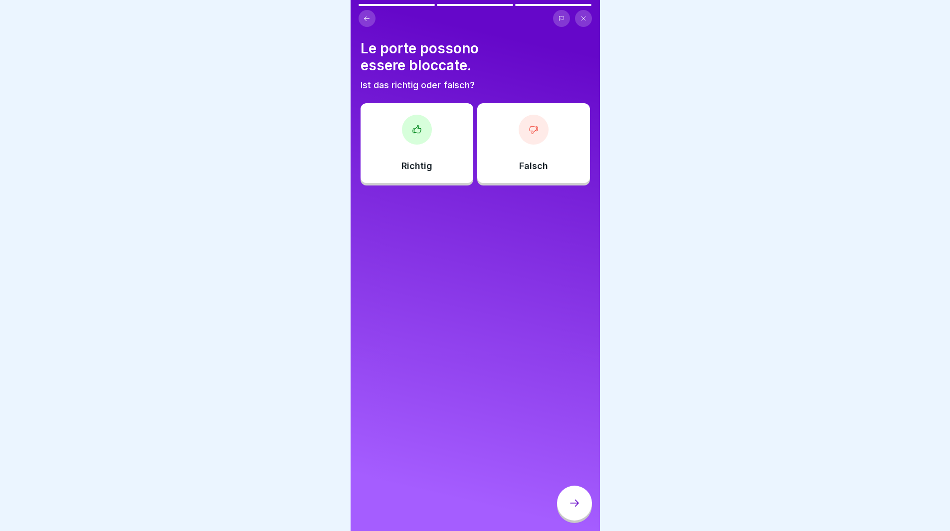
click at [513, 159] on div "Falsch" at bounding box center [533, 143] width 113 height 80
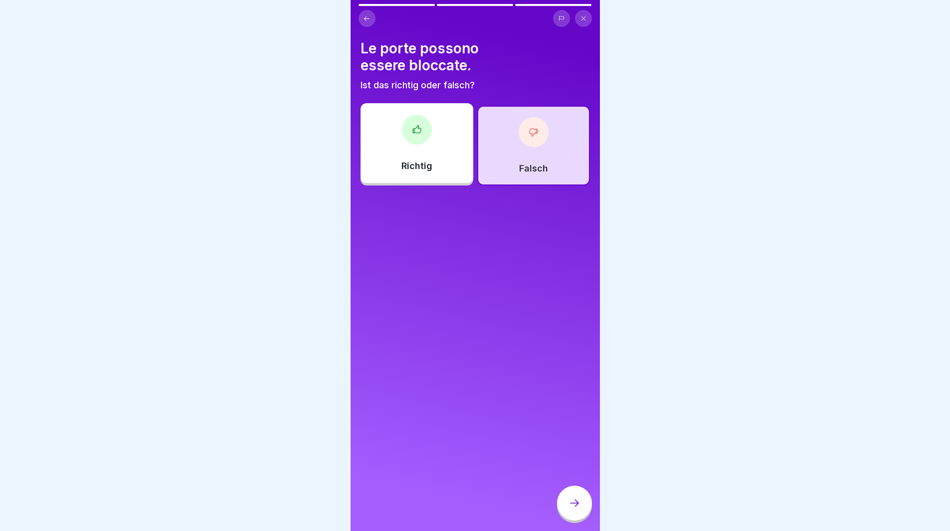
click at [581, 515] on div at bounding box center [574, 503] width 35 height 35
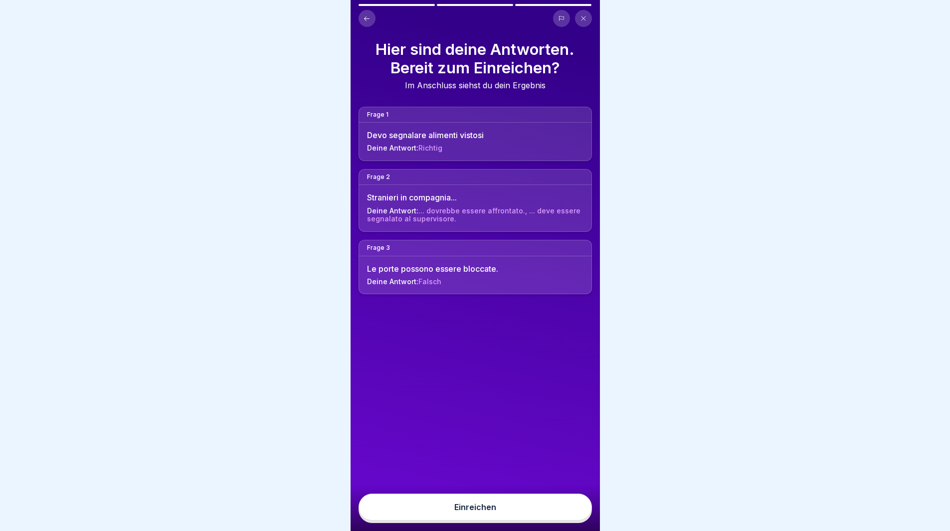
click at [553, 517] on button "Einreichen" at bounding box center [475, 507] width 233 height 27
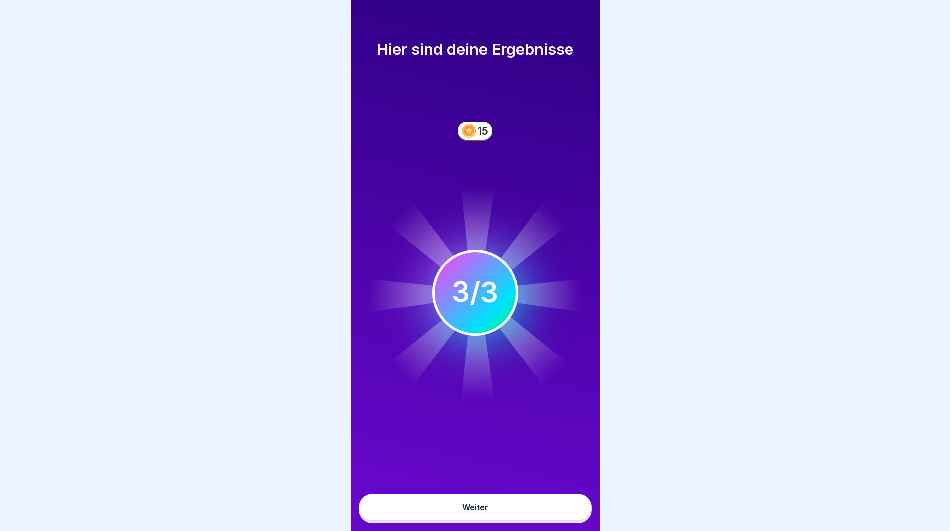
click at [526, 521] on button "Weiter" at bounding box center [475, 507] width 233 height 27
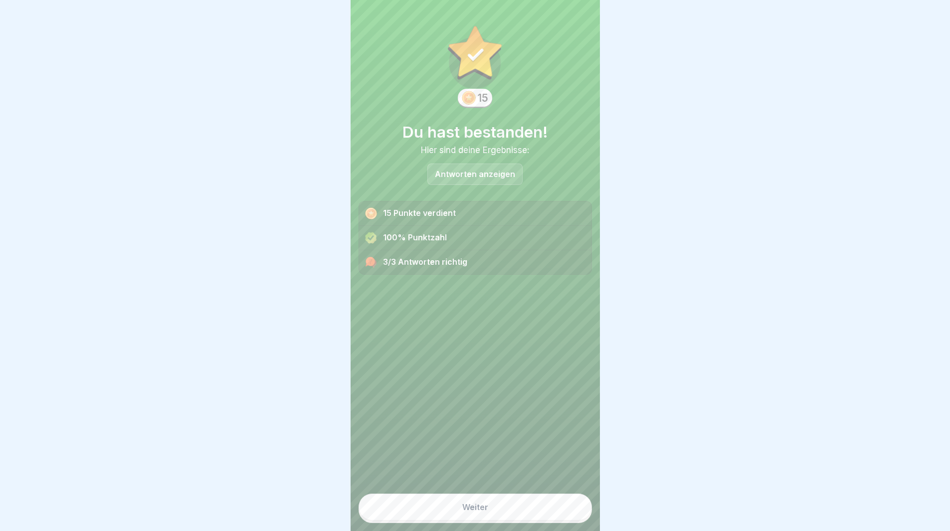
click at [485, 507] on button "Weiter" at bounding box center [475, 507] width 233 height 27
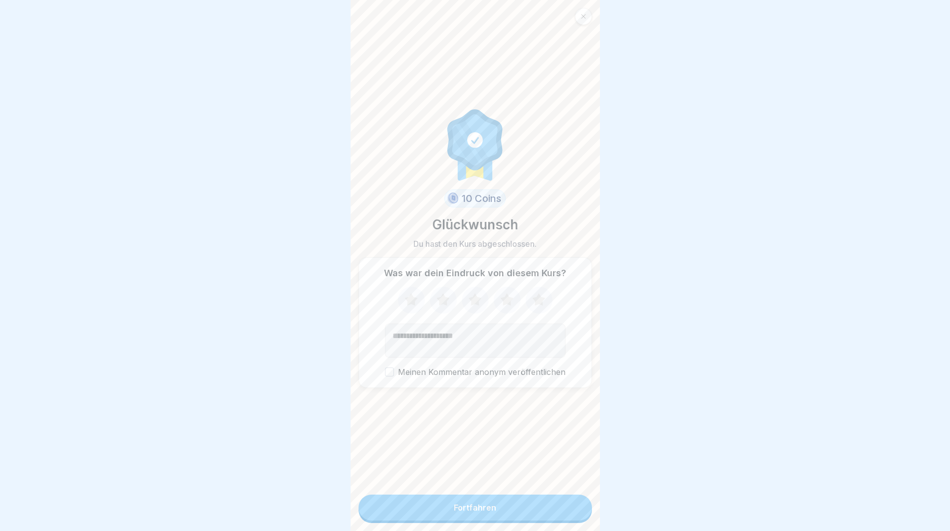
click at [482, 508] on button "Fortfahren" at bounding box center [475, 508] width 233 height 26
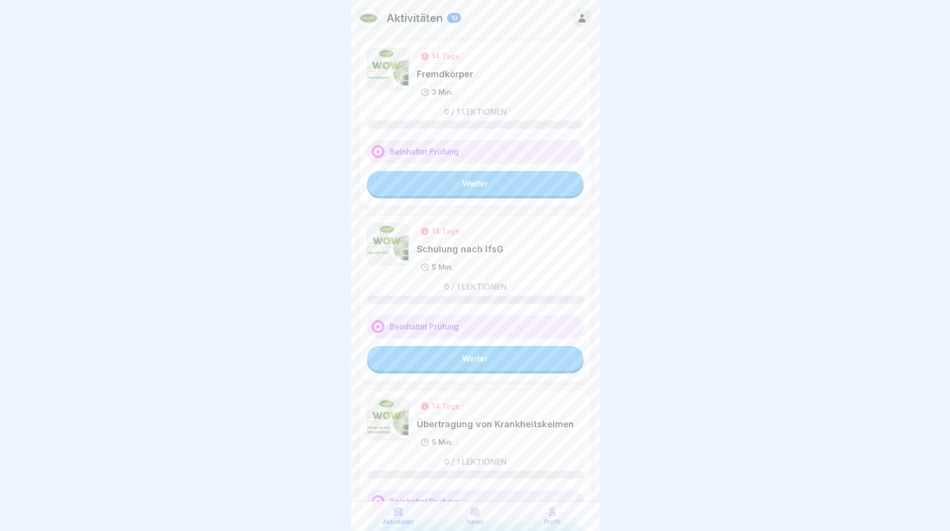
click at [522, 191] on link "Weiter" at bounding box center [475, 183] width 216 height 25
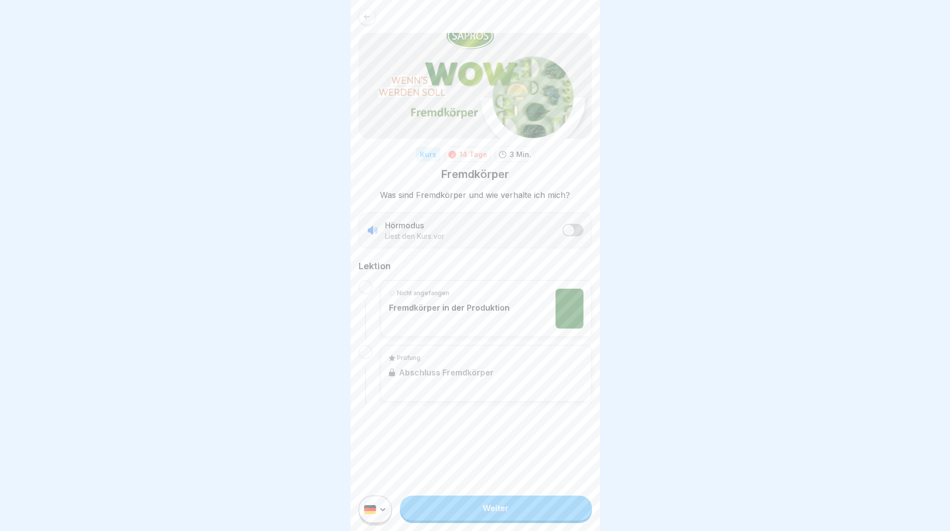
click at [516, 518] on link "Weiter" at bounding box center [495, 508] width 191 height 25
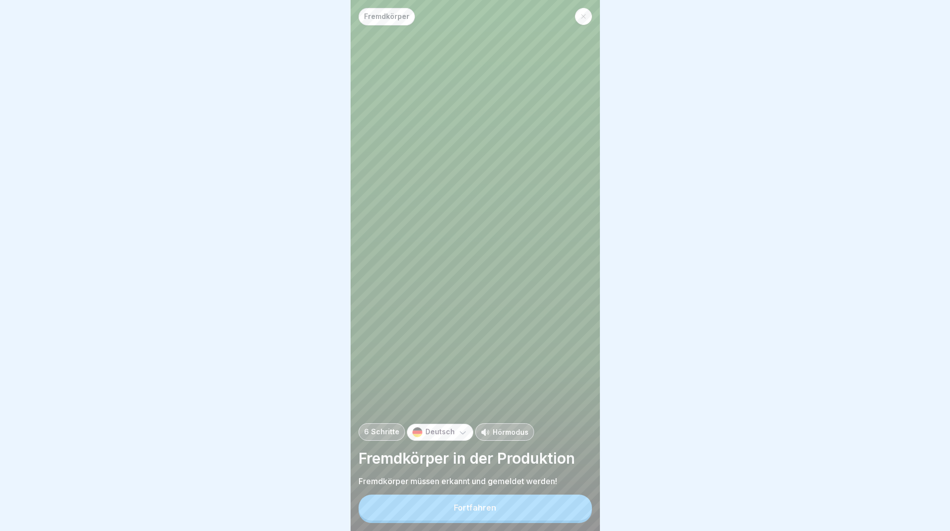
click at [578, 15] on div at bounding box center [583, 16] width 17 height 17
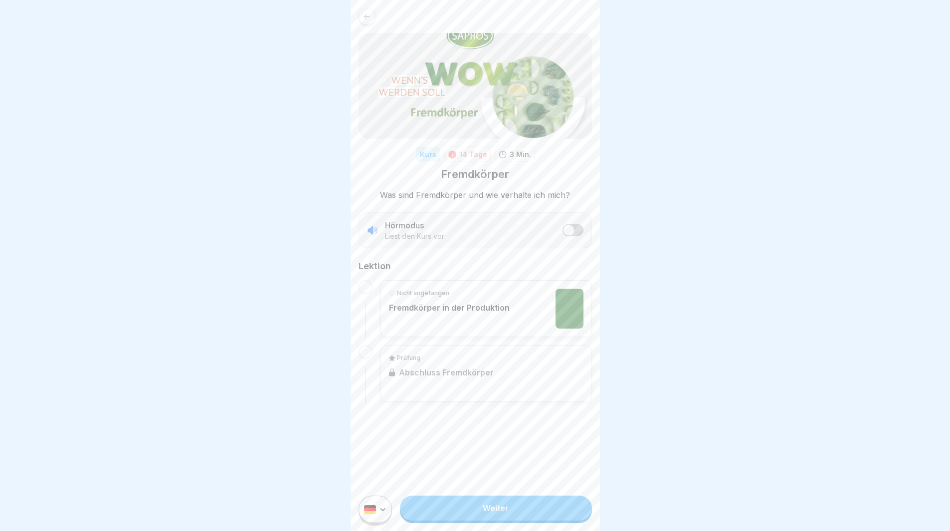
click at [368, 523] on html "Kurs 14 Tage 3 Min. Fremdkörper Was sind Fremdkörper und wie verhalte ich mich?…" at bounding box center [475, 265] width 950 height 531
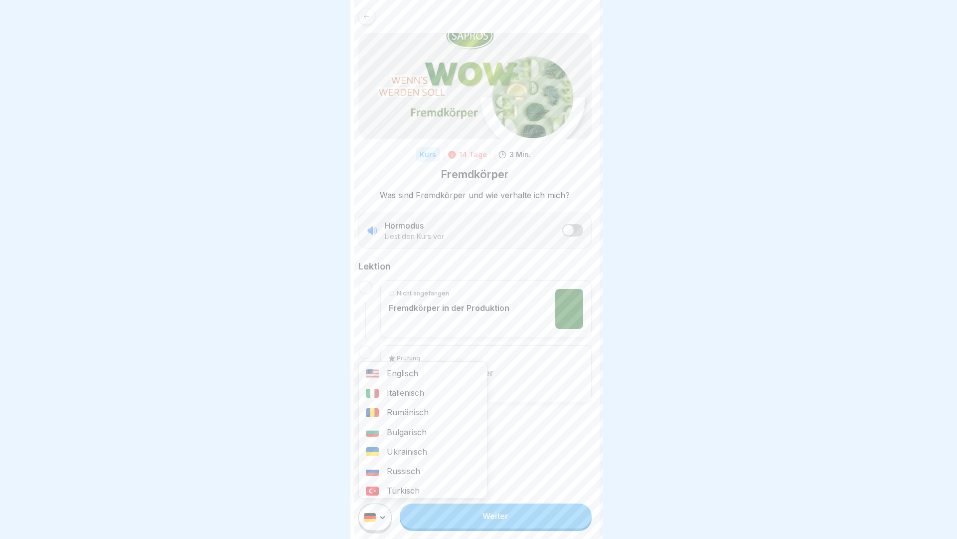
click at [437, 388] on div "Italienisch" at bounding box center [423, 392] width 128 height 19
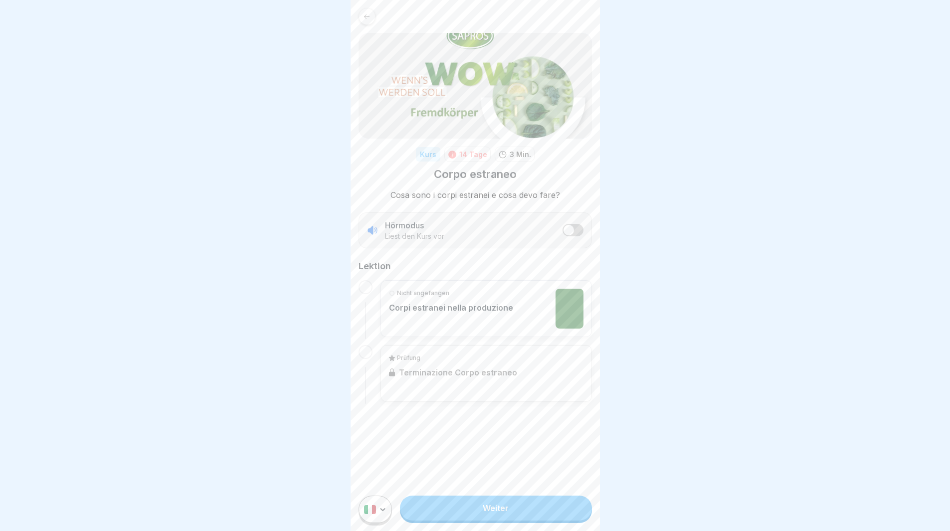
click at [488, 519] on link "Weiter" at bounding box center [495, 508] width 191 height 25
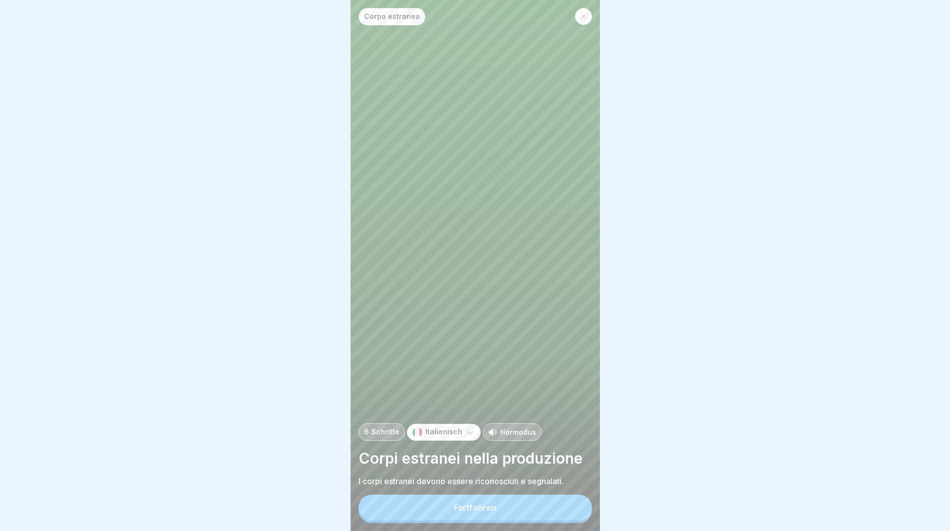
click at [510, 512] on button "Fortfahren" at bounding box center [475, 508] width 233 height 26
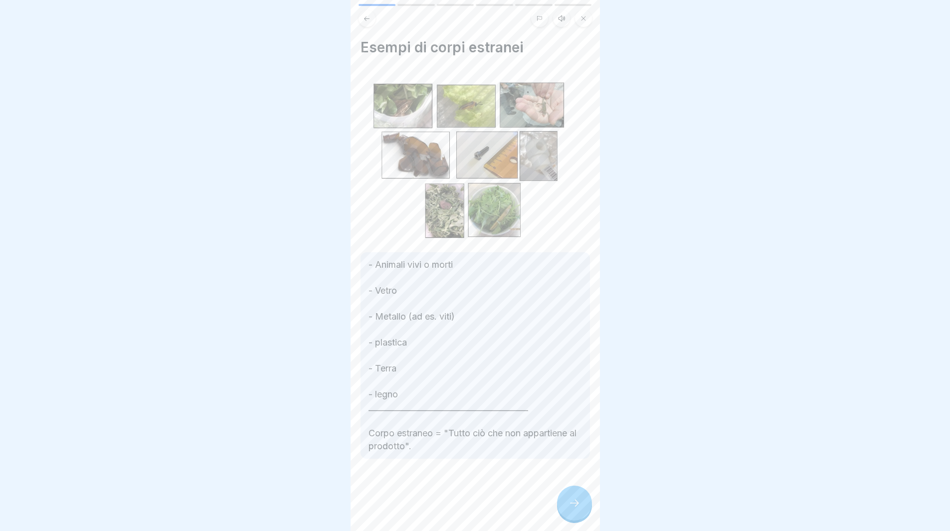
click at [567, 507] on div at bounding box center [574, 503] width 35 height 35
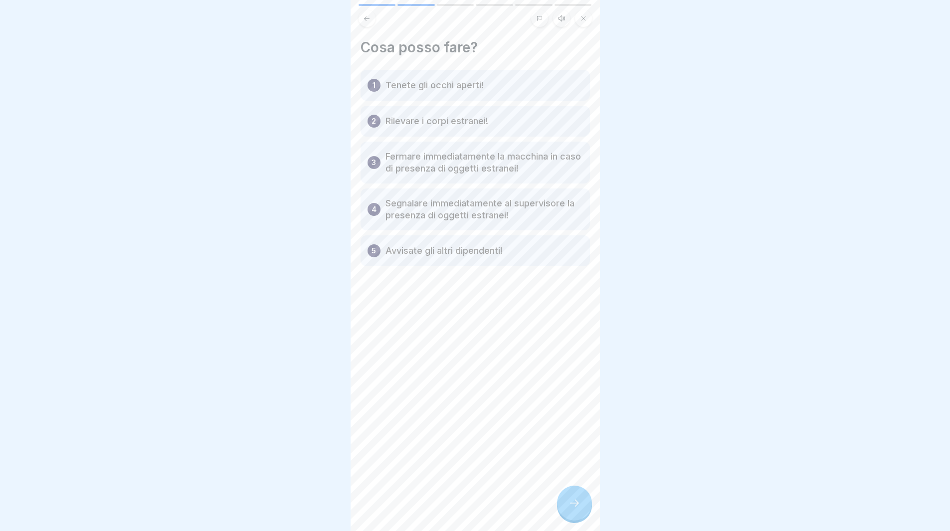
click at [579, 519] on div at bounding box center [574, 503] width 35 height 35
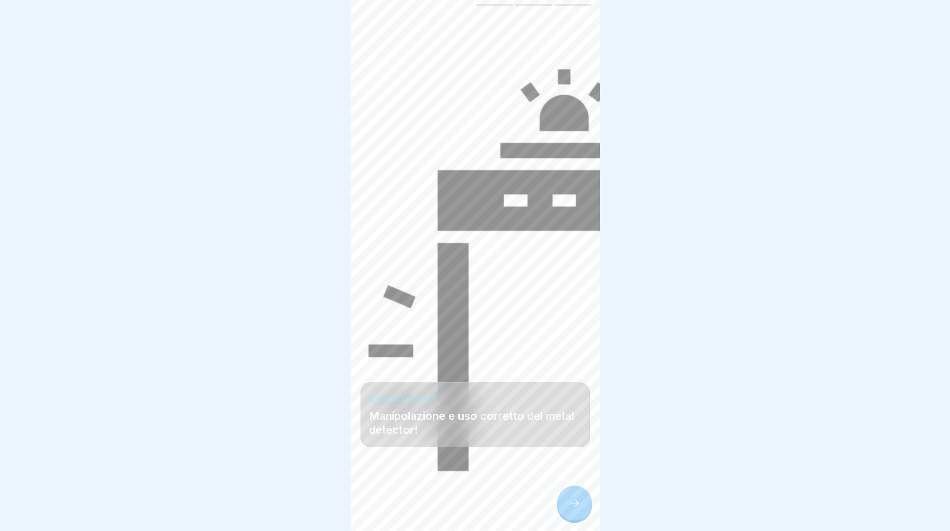
click at [578, 509] on icon at bounding box center [574, 503] width 12 height 12
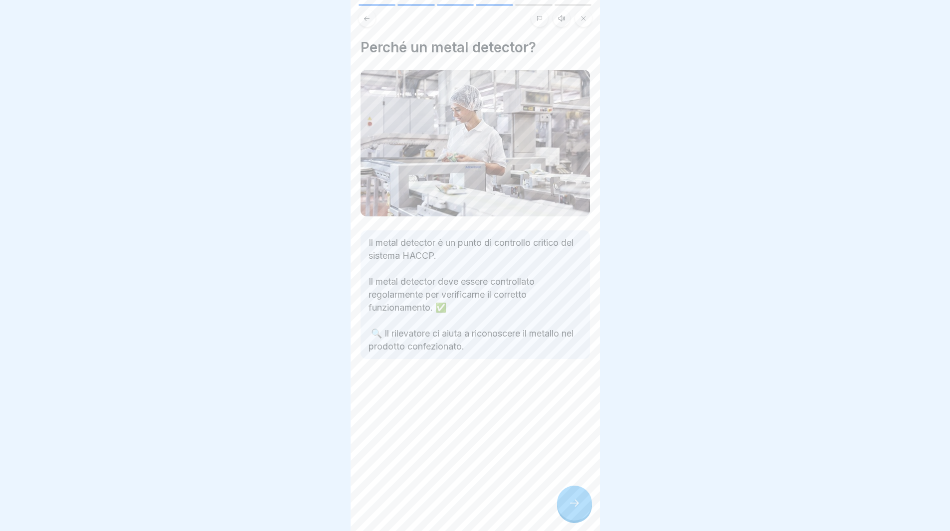
click at [586, 528] on div "Perché un metal detector? Il metal detector è un punto di controllo critico del…" at bounding box center [475, 265] width 249 height 531
click at [572, 509] on icon at bounding box center [574, 503] width 12 height 12
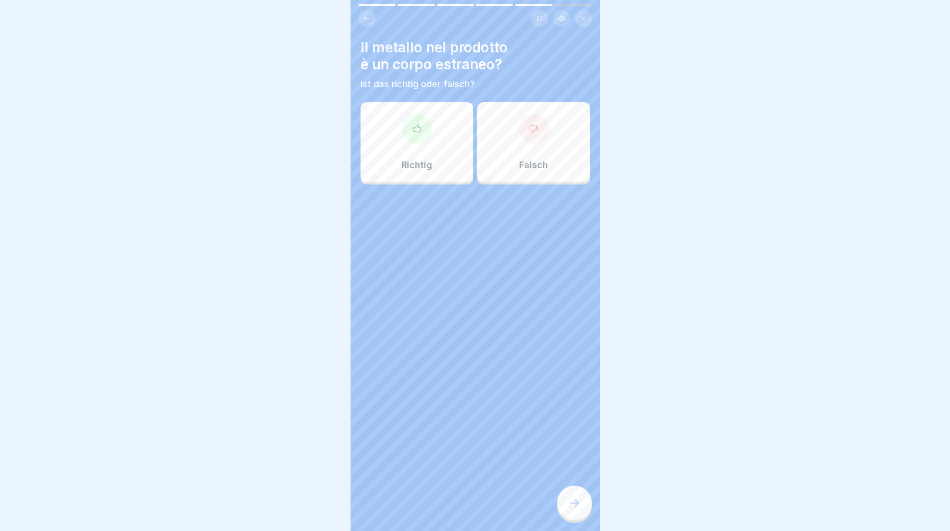
click at [431, 143] on div "Richtig" at bounding box center [417, 142] width 113 height 80
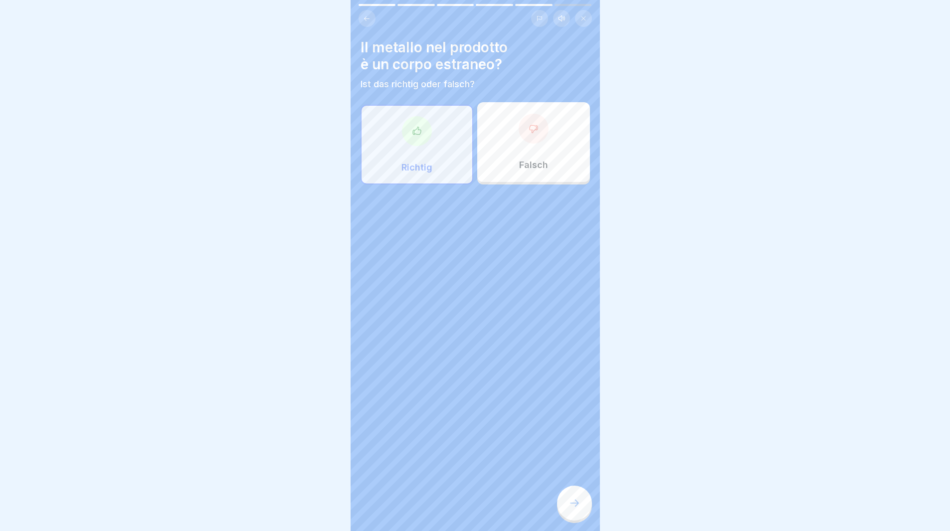
click at [576, 503] on div at bounding box center [574, 503] width 35 height 35
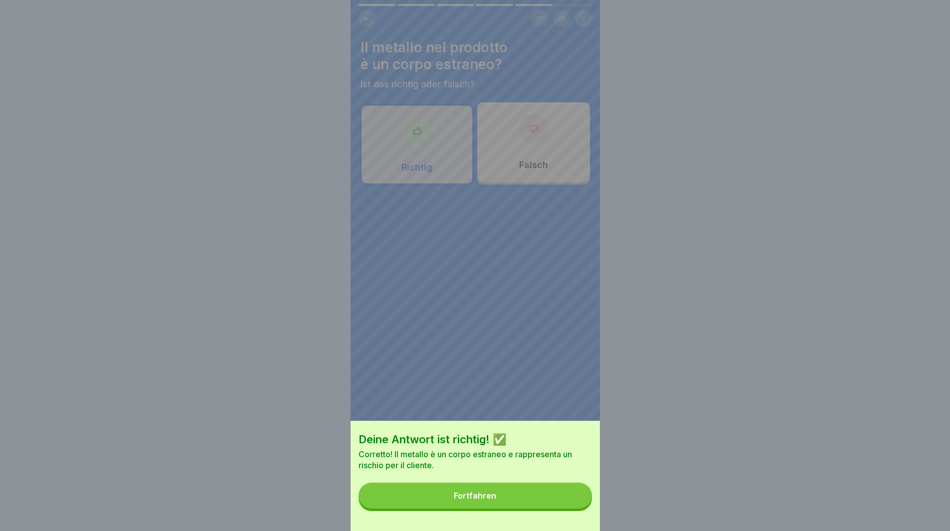
click at [575, 501] on button "Fortfahren" at bounding box center [475, 496] width 233 height 26
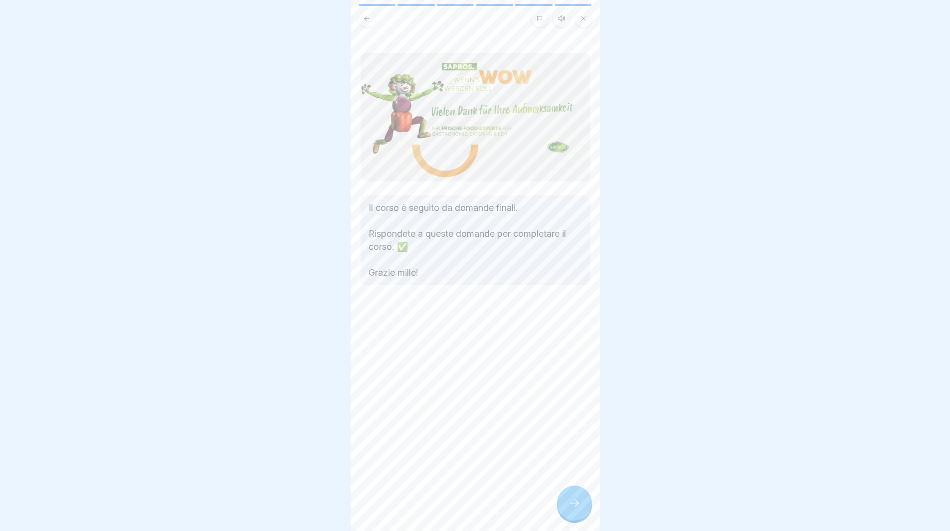
click at [581, 506] on div at bounding box center [574, 503] width 35 height 35
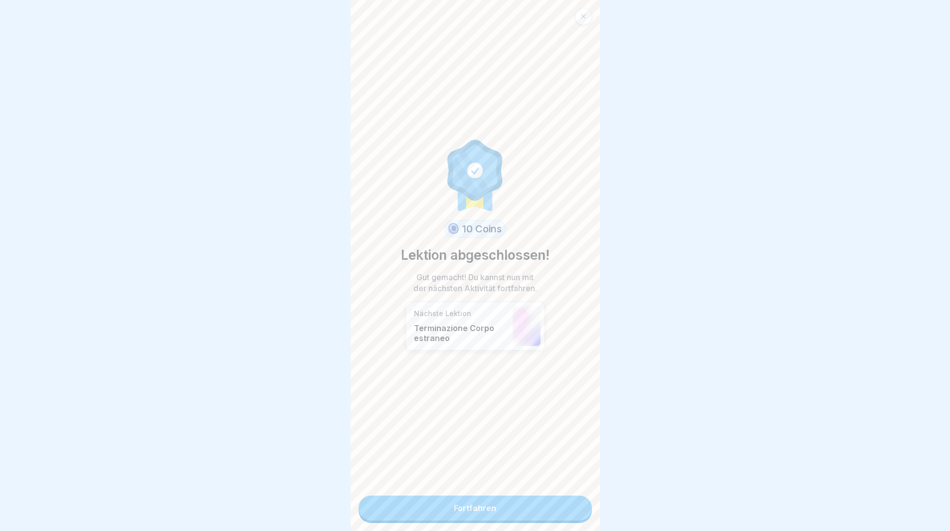
click at [575, 511] on link "Fortfahren" at bounding box center [475, 508] width 233 height 25
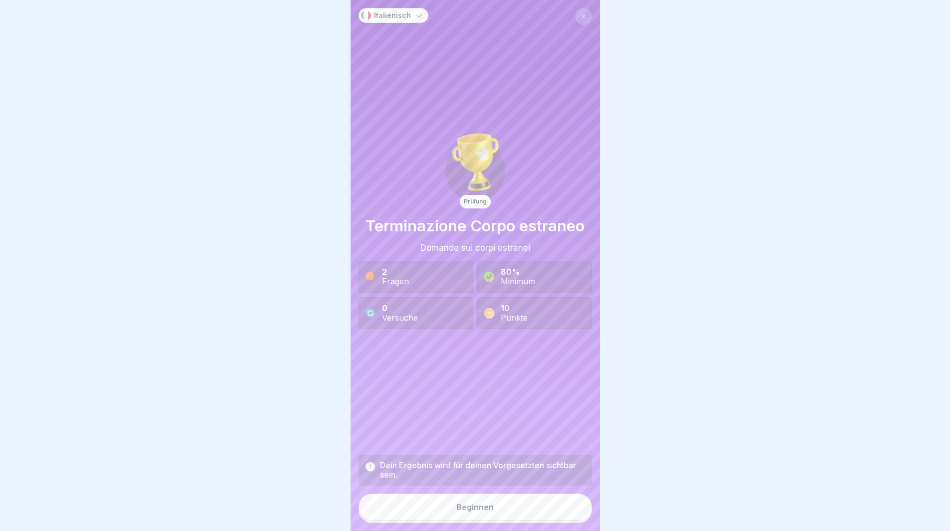
click at [564, 518] on button "Beginnen" at bounding box center [475, 507] width 233 height 27
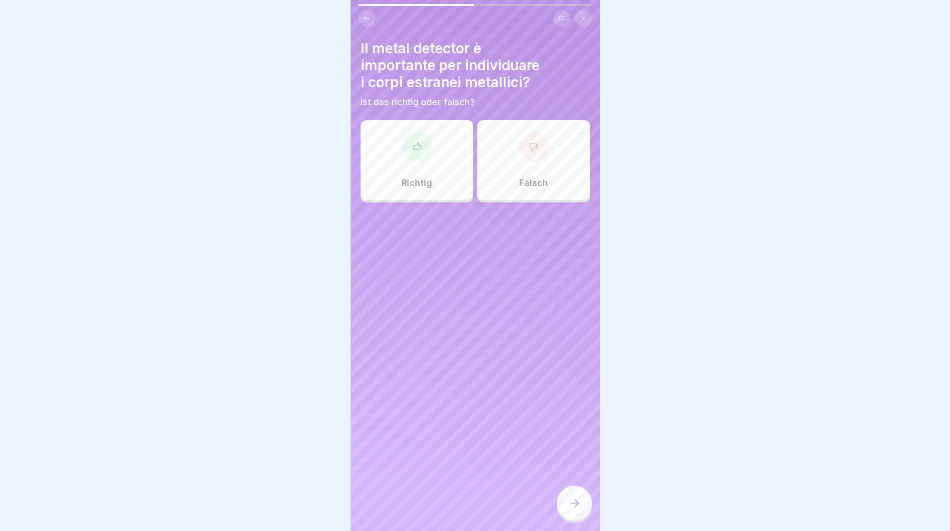
click at [429, 181] on p "Richtig" at bounding box center [416, 183] width 31 height 11
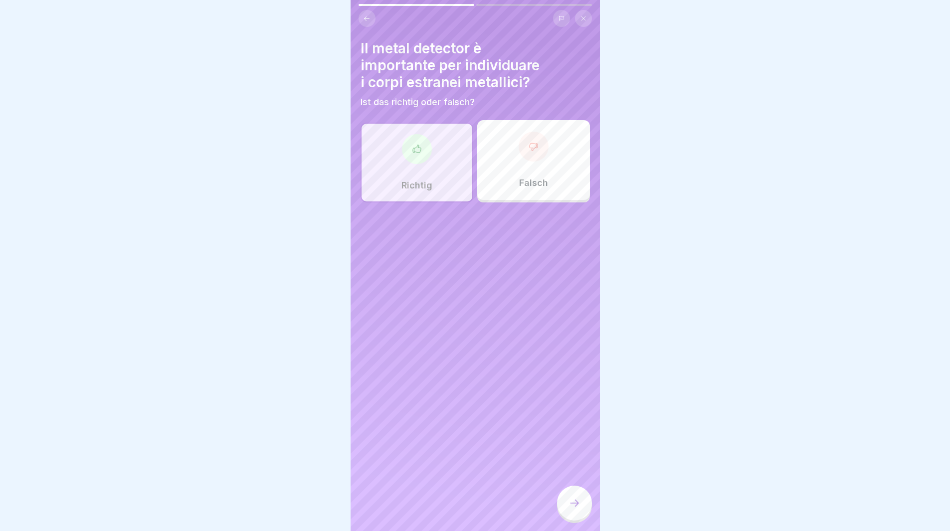
click at [575, 505] on div at bounding box center [574, 503] width 35 height 35
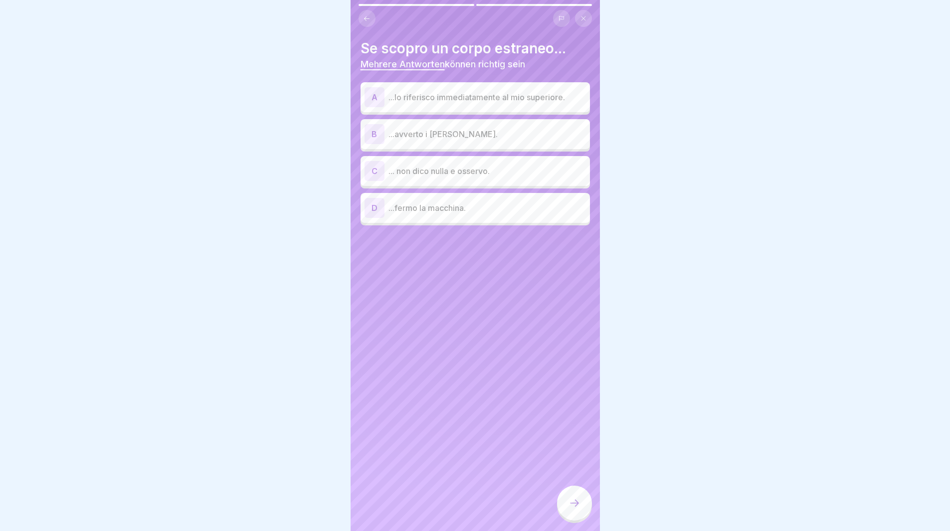
click at [374, 92] on div "A" at bounding box center [375, 97] width 20 height 20
click at [369, 137] on div "B" at bounding box center [375, 134] width 20 height 20
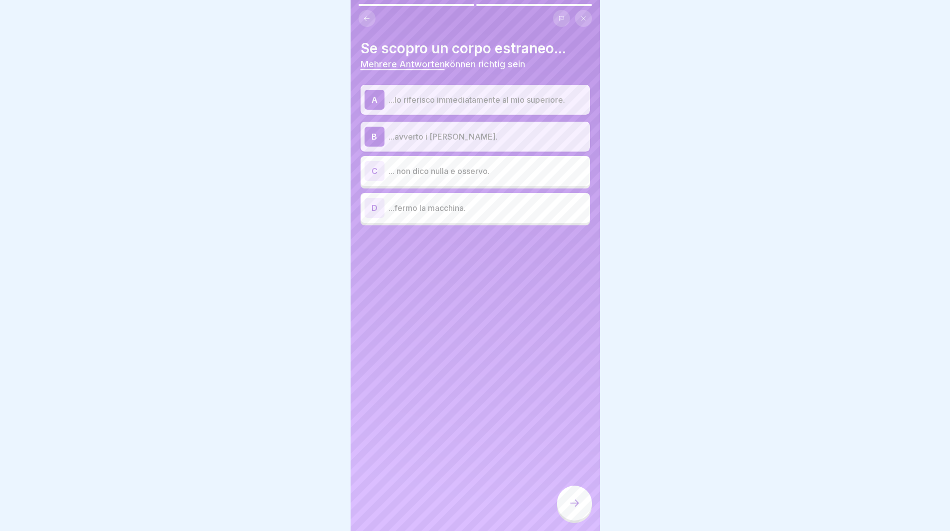
click at [377, 205] on div "D" at bounding box center [375, 208] width 20 height 20
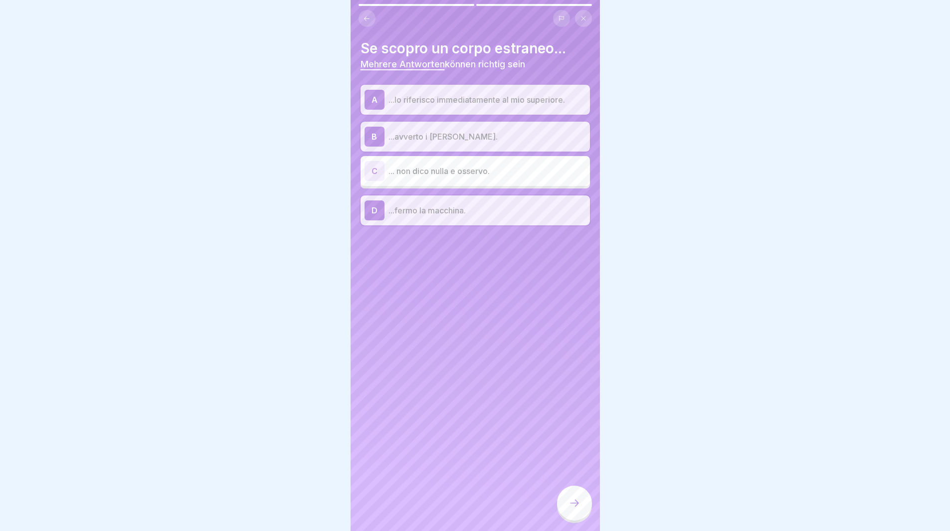
click at [582, 507] on div at bounding box center [574, 503] width 35 height 35
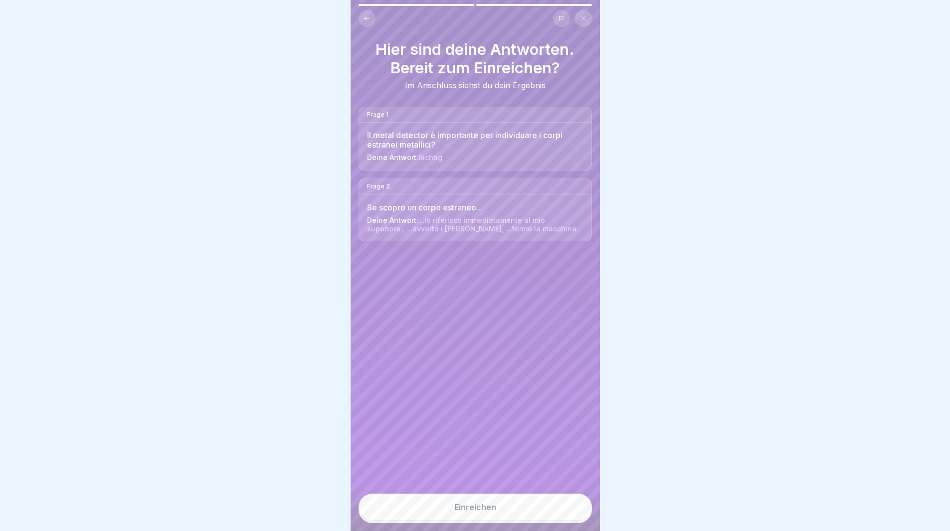
click at [501, 509] on button "Einreichen" at bounding box center [475, 507] width 233 height 27
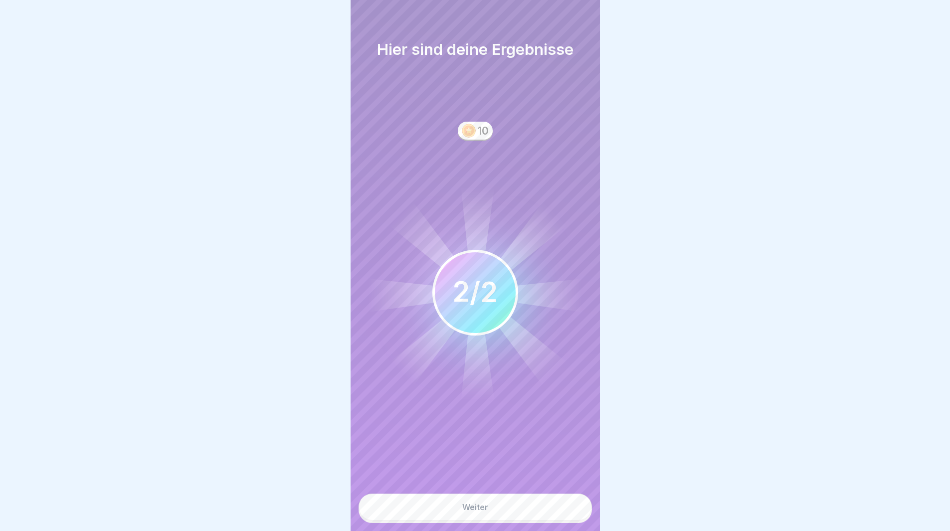
click at [511, 509] on button "Weiter" at bounding box center [475, 507] width 233 height 27
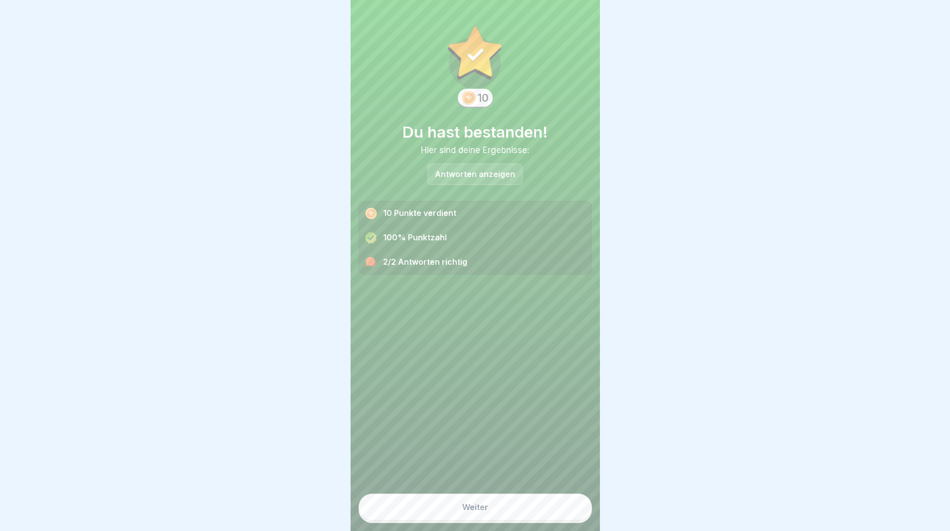
click at [522, 520] on button "Weiter" at bounding box center [475, 507] width 233 height 27
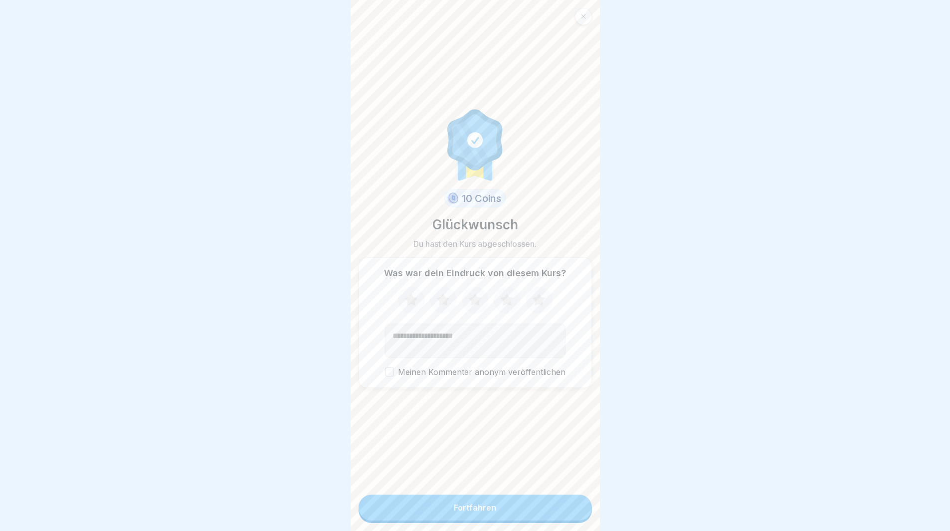
click at [525, 517] on button "Fortfahren" at bounding box center [475, 508] width 233 height 26
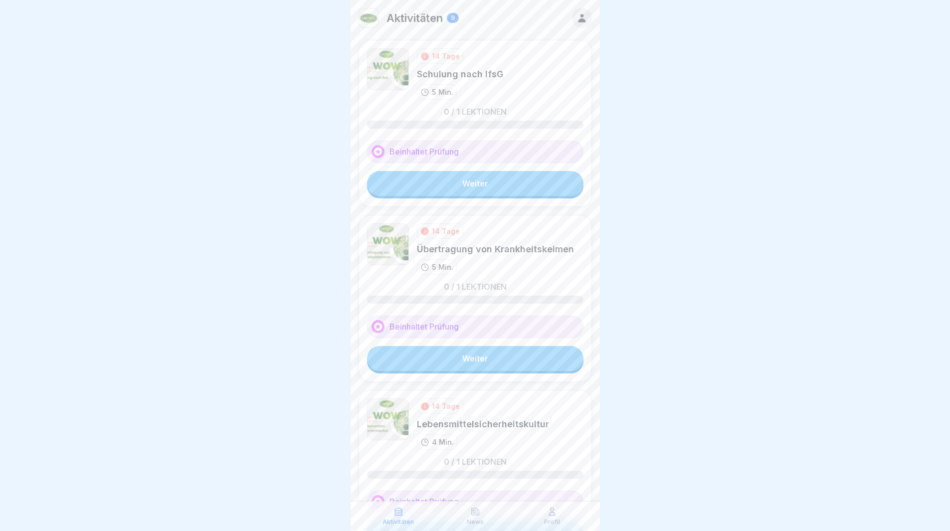
click at [428, 184] on link "Weiter" at bounding box center [475, 183] width 216 height 25
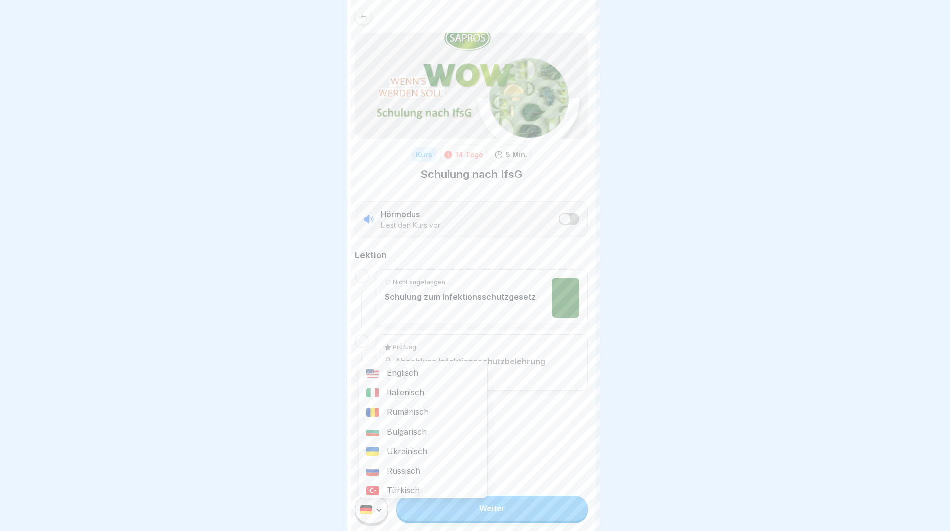
click at [370, 519] on html "Kurs 14 Tage 5 Min. Schulung nach IfsG Hörmodus Liest den Kurs vor Lektion Nich…" at bounding box center [475, 265] width 950 height 531
click at [402, 393] on div "Italienisch" at bounding box center [423, 392] width 128 height 19
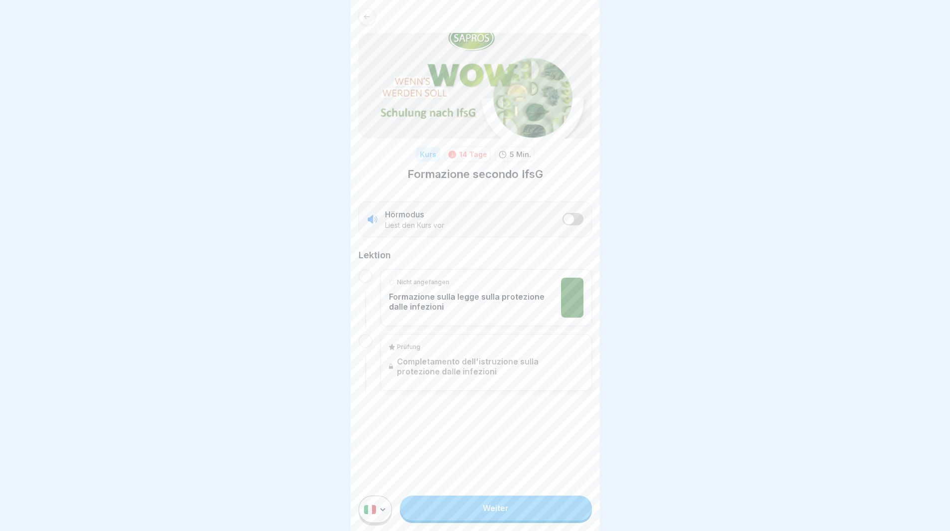
click at [511, 512] on link "Weiter" at bounding box center [495, 508] width 191 height 25
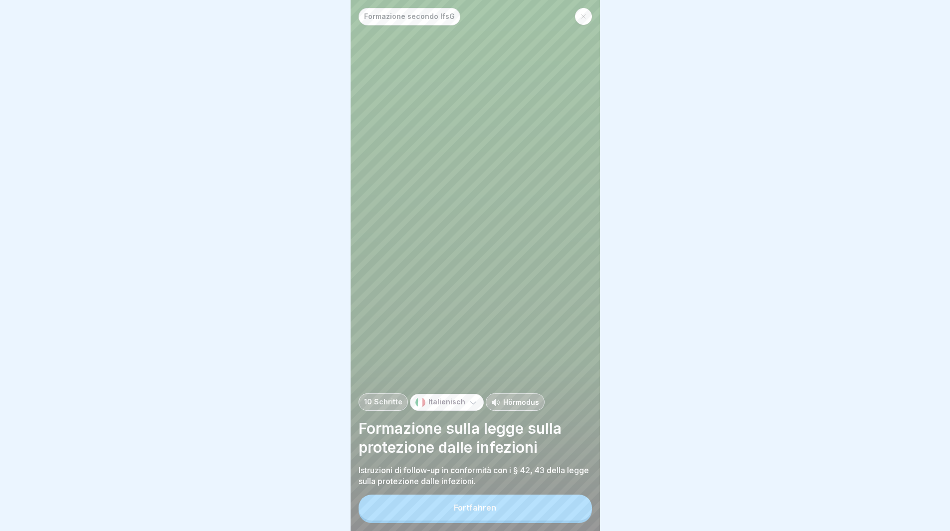
click at [511, 513] on button "Fortfahren" at bounding box center [475, 508] width 233 height 26
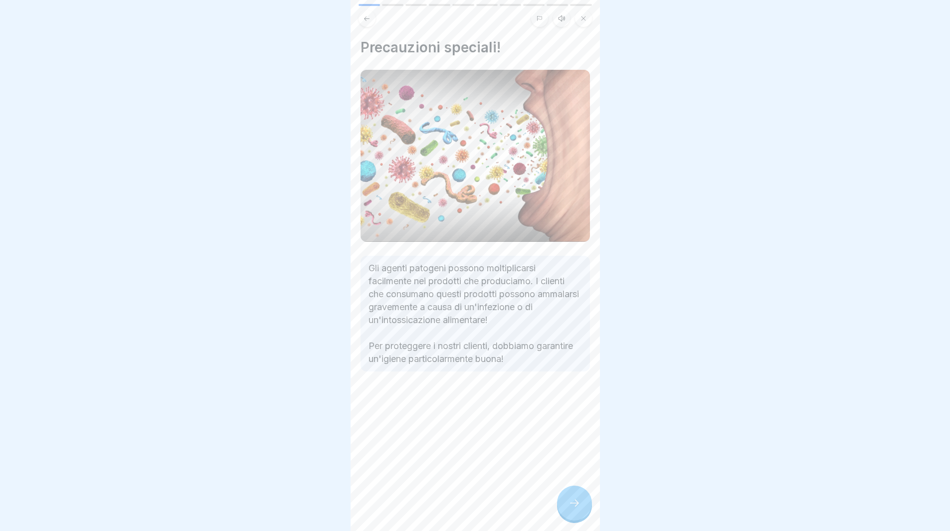
click at [576, 509] on icon at bounding box center [574, 503] width 12 height 12
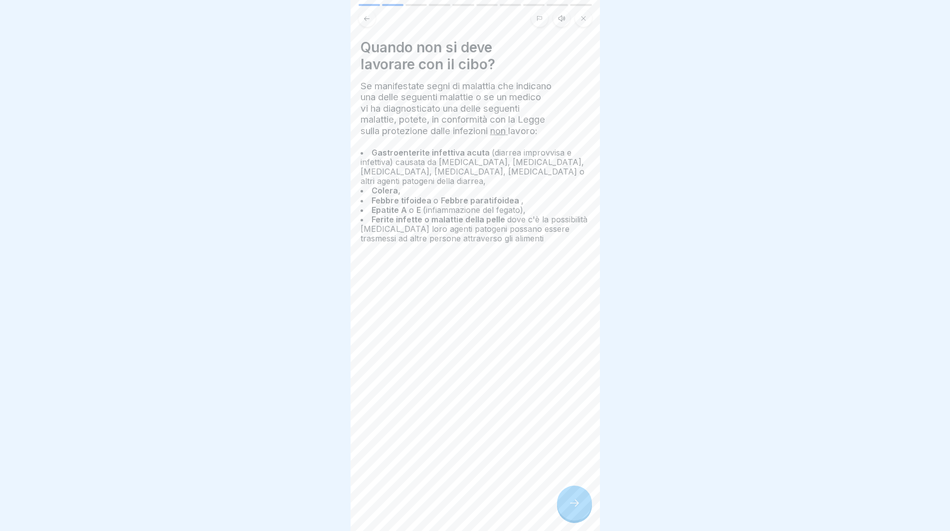
click at [575, 509] on icon at bounding box center [574, 503] width 12 height 12
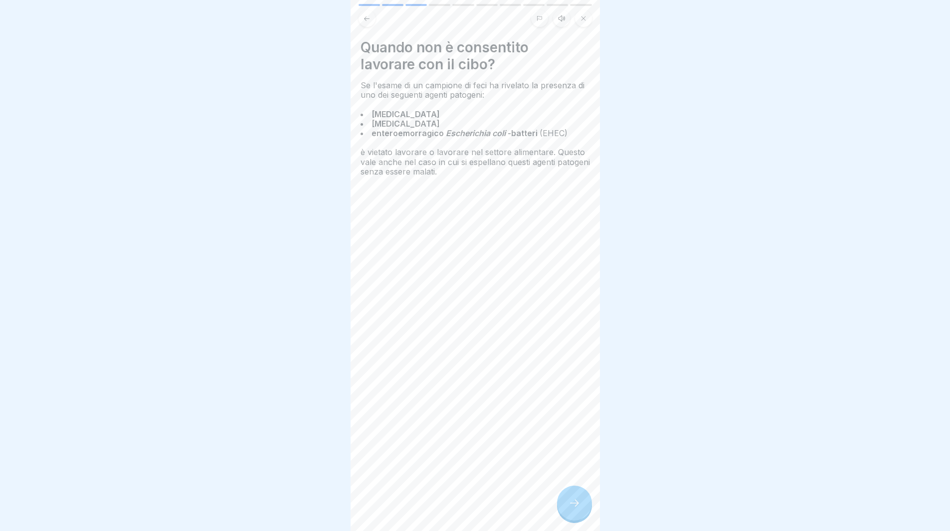
click at [577, 509] on icon at bounding box center [574, 503] width 12 height 12
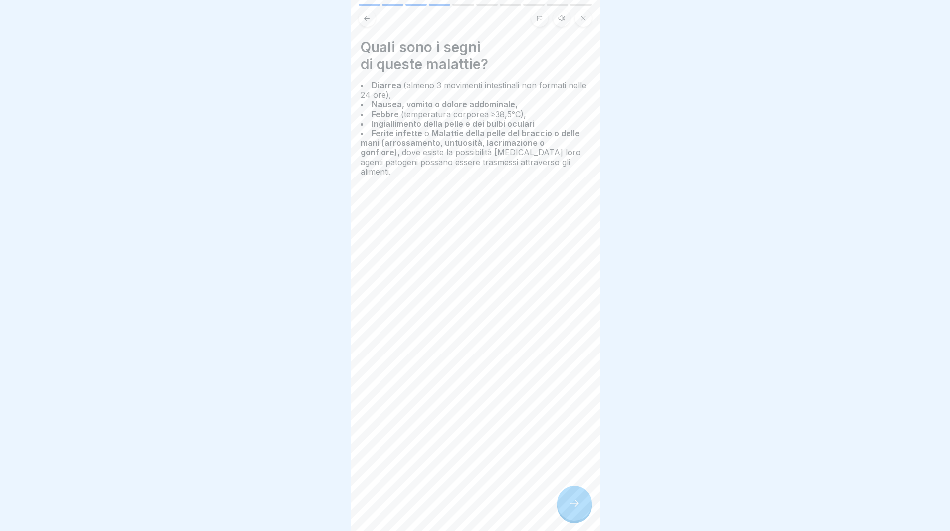
click at [580, 509] on icon at bounding box center [574, 503] width 12 height 12
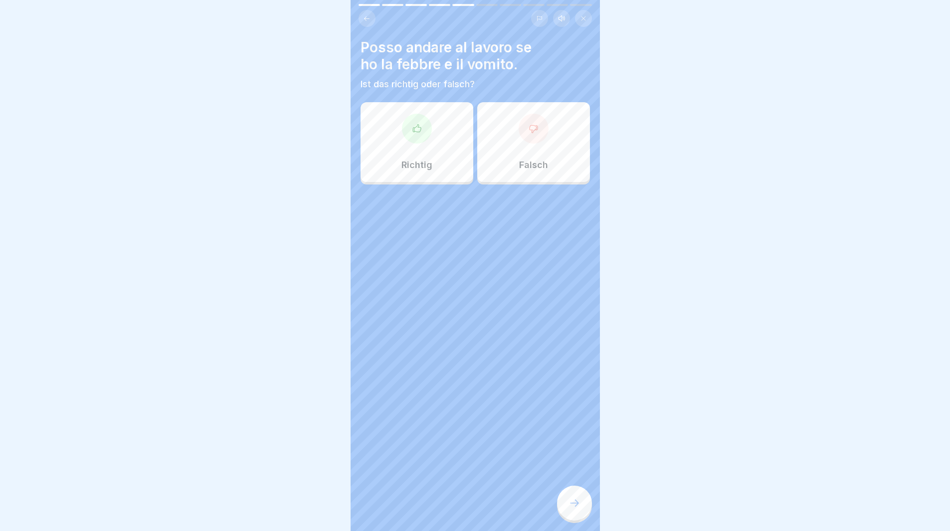
click at [443, 161] on div "Richtig" at bounding box center [417, 142] width 113 height 80
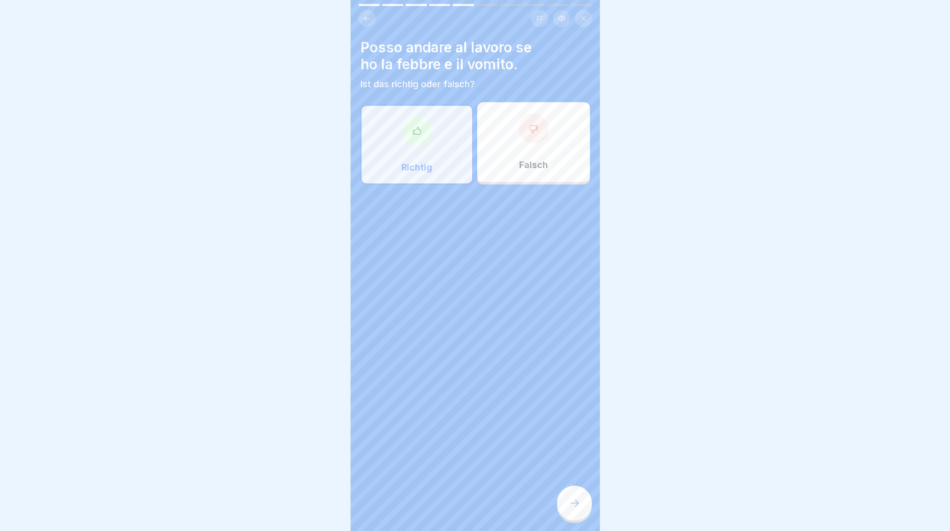
click at [496, 151] on div "Falsch" at bounding box center [533, 142] width 113 height 80
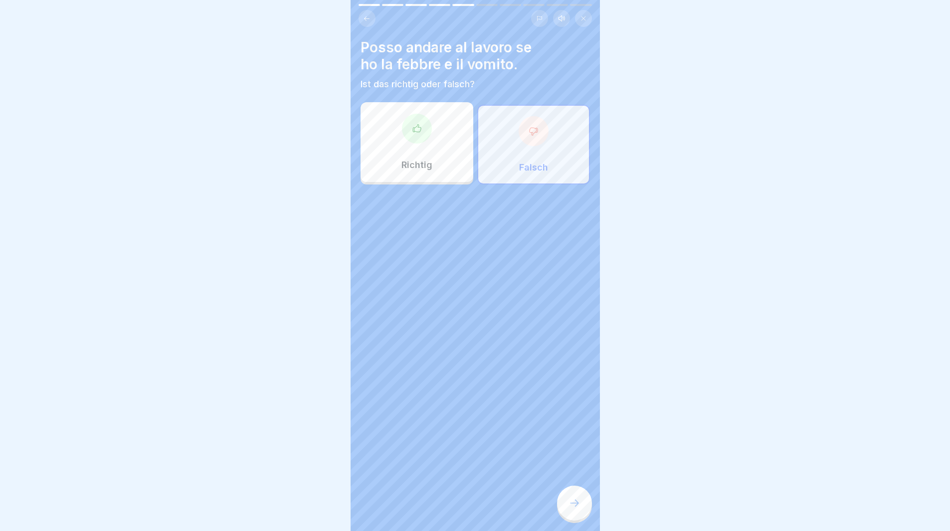
click at [581, 511] on div at bounding box center [574, 503] width 35 height 35
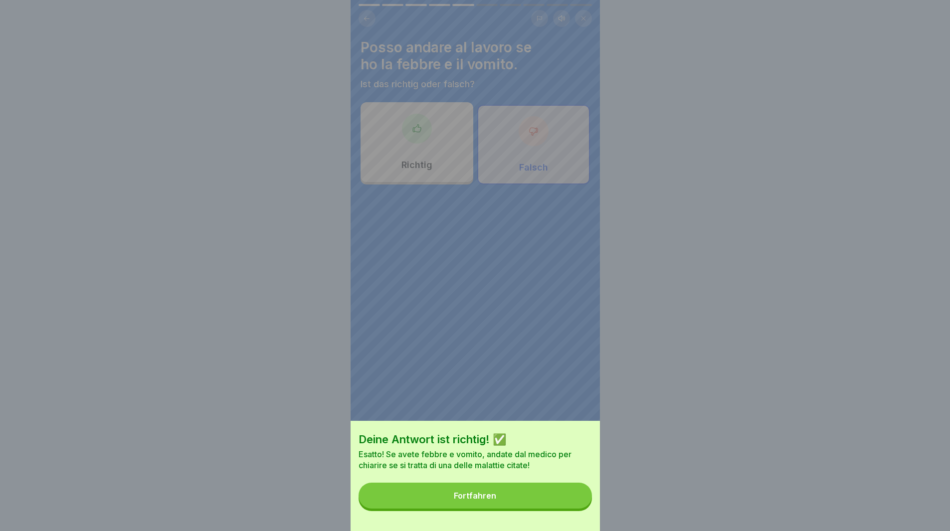
click at [577, 507] on button "Fortfahren" at bounding box center [475, 496] width 233 height 26
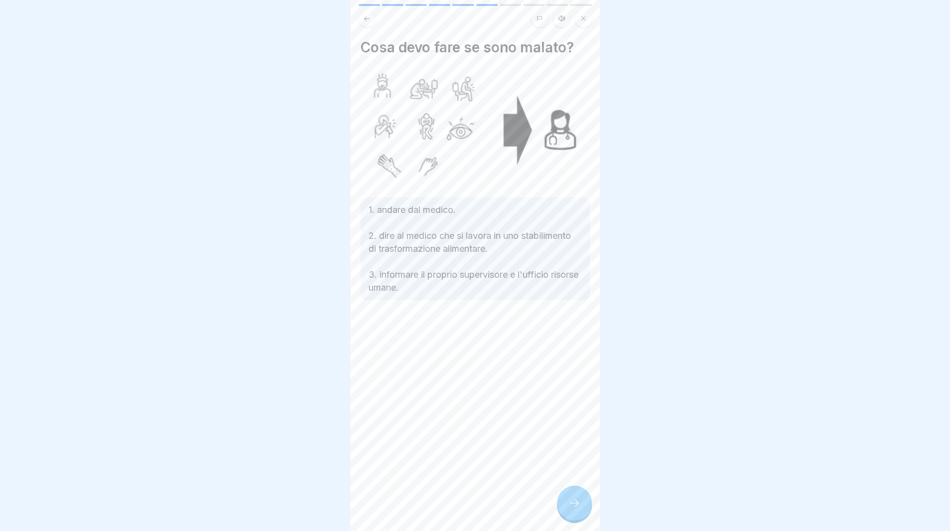
click at [577, 507] on icon at bounding box center [574, 503] width 12 height 12
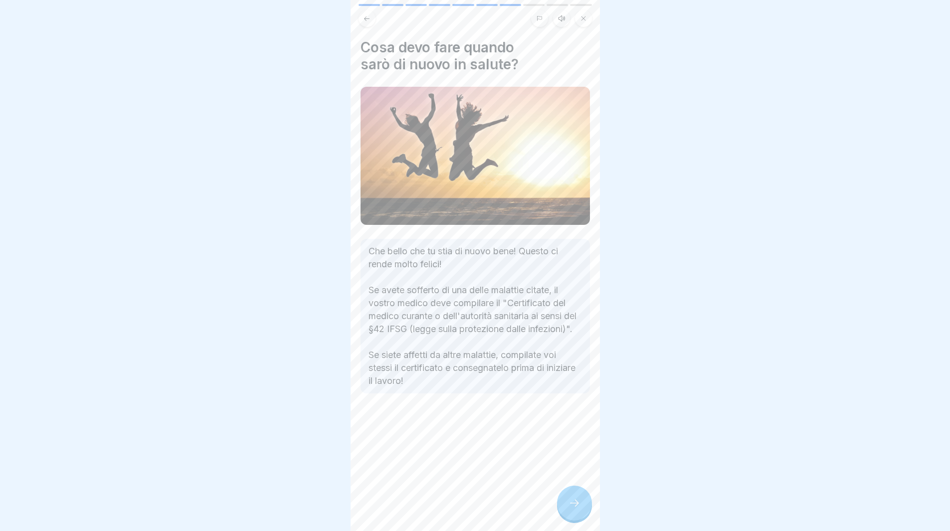
click at [577, 507] on icon at bounding box center [574, 503] width 12 height 12
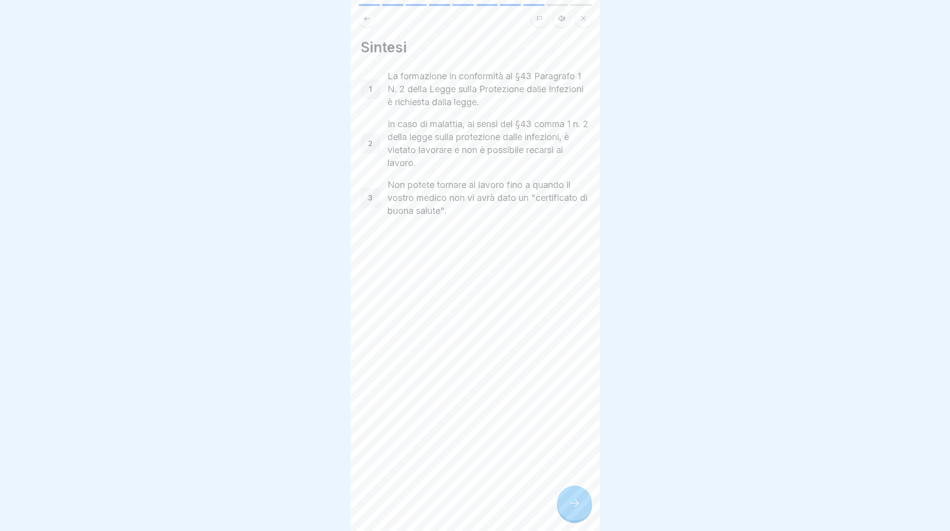
click at [576, 507] on icon at bounding box center [574, 503] width 12 height 12
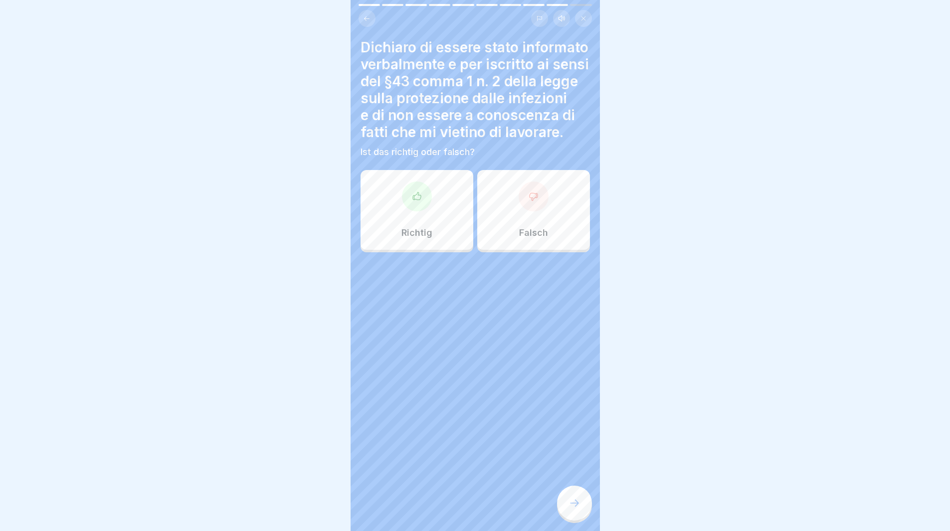
click at [420, 232] on div "Richtig" at bounding box center [417, 210] width 113 height 80
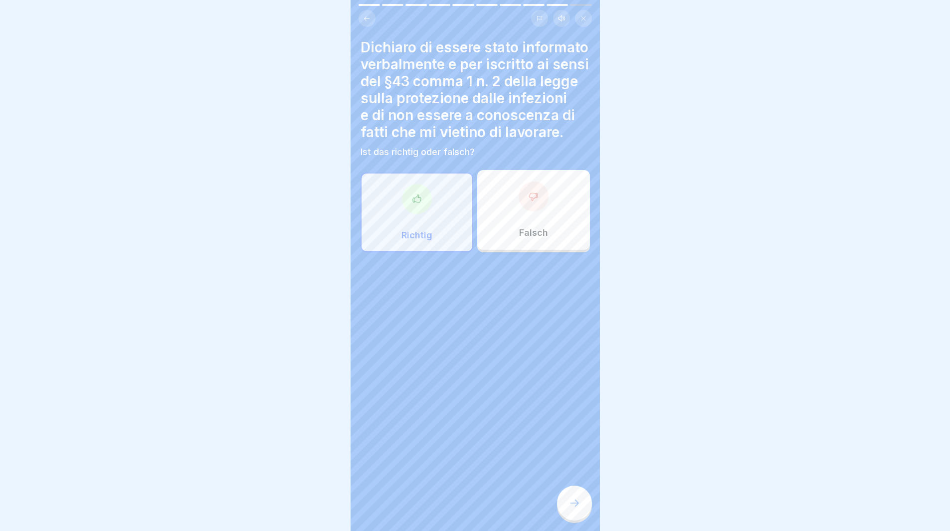
click at [579, 509] on icon at bounding box center [574, 503] width 12 height 12
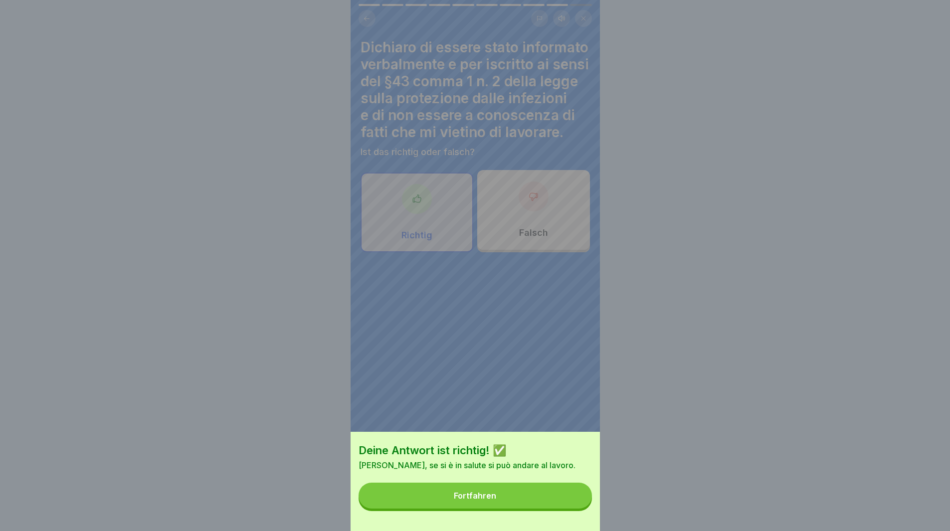
click at [578, 509] on button "Fortfahren" at bounding box center [475, 496] width 233 height 26
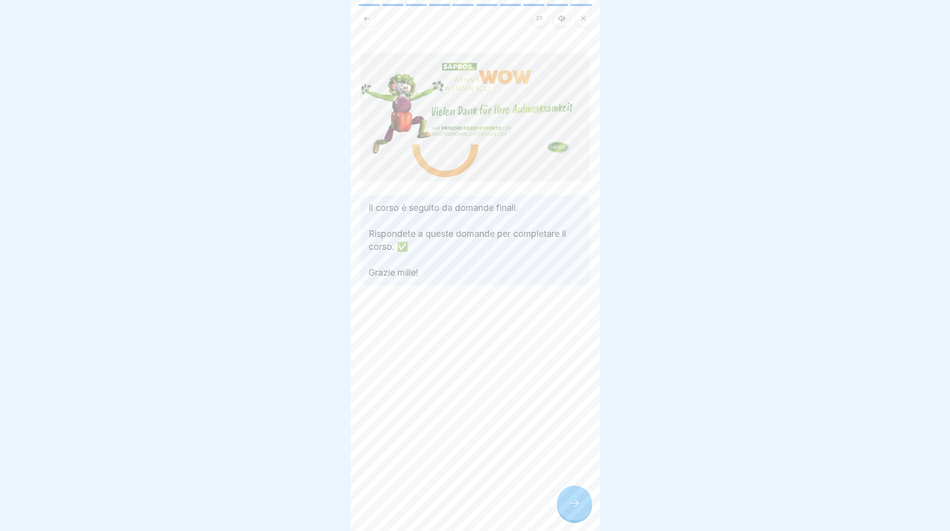
click at [578, 509] on icon at bounding box center [574, 503] width 12 height 12
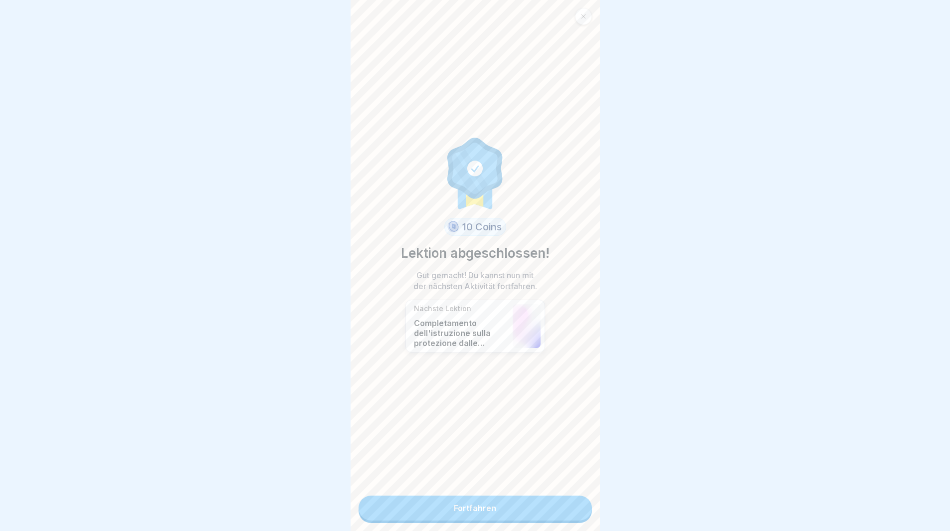
click at [578, 512] on link "Fortfahren" at bounding box center [475, 508] width 233 height 25
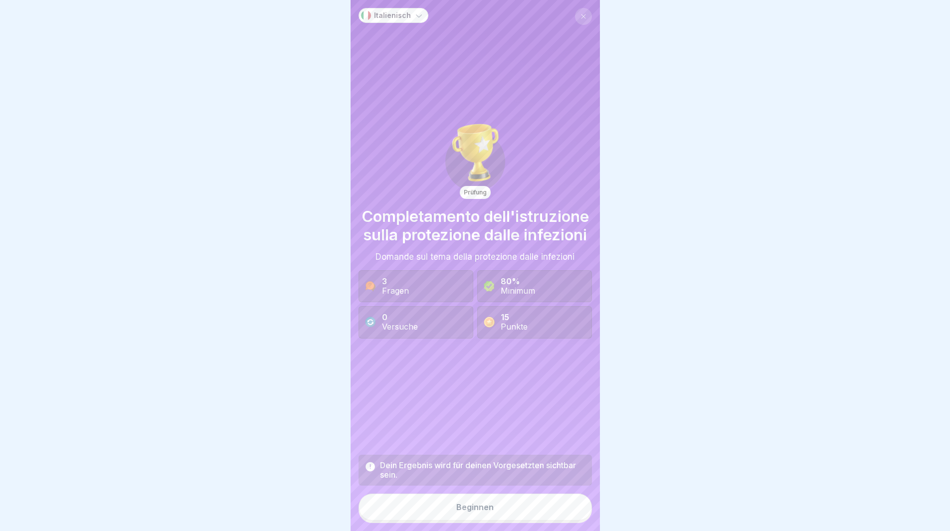
click at [578, 512] on button "Beginnen" at bounding box center [475, 507] width 233 height 27
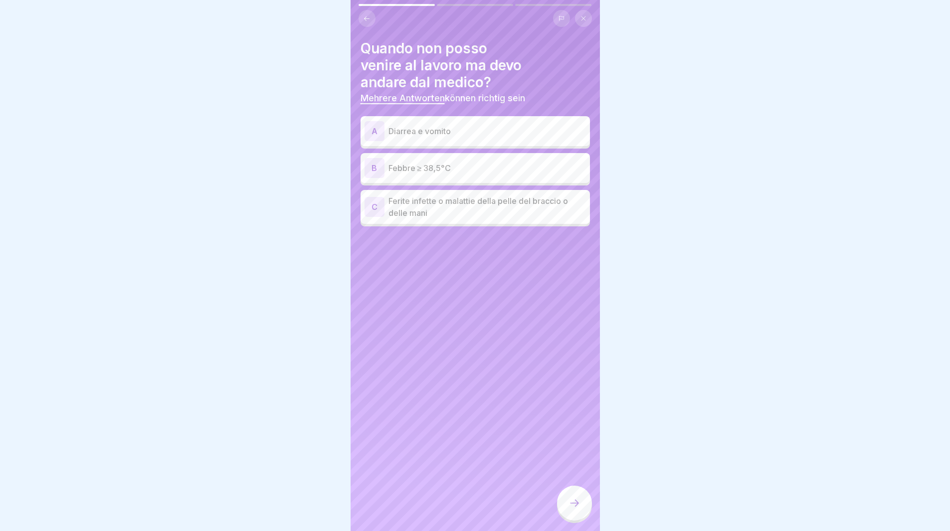
click at [378, 128] on div "A" at bounding box center [375, 131] width 20 height 20
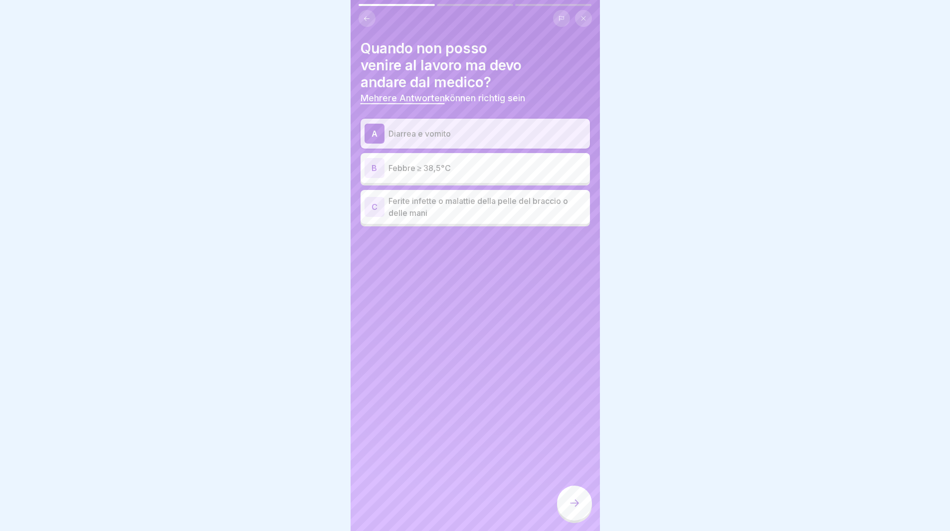
click at [376, 161] on div "B" at bounding box center [375, 168] width 20 height 20
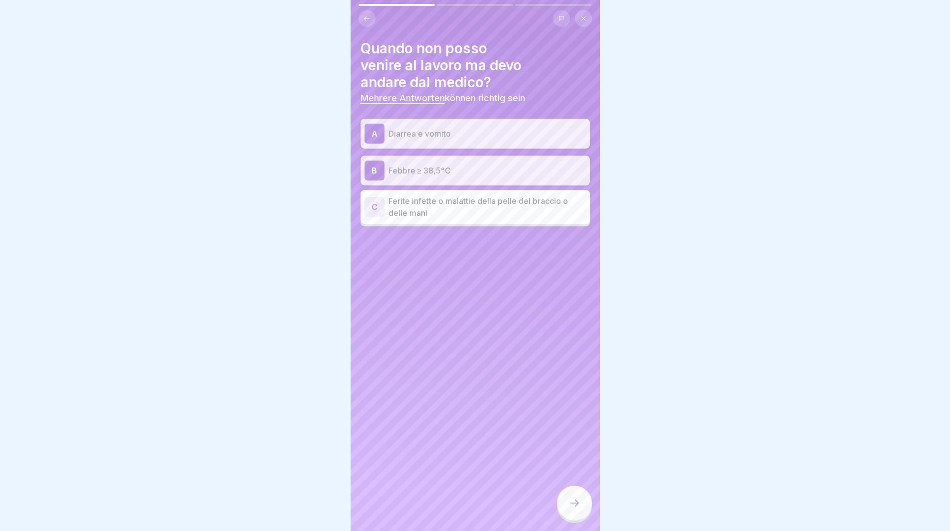
click at [369, 205] on div "C" at bounding box center [375, 207] width 20 height 20
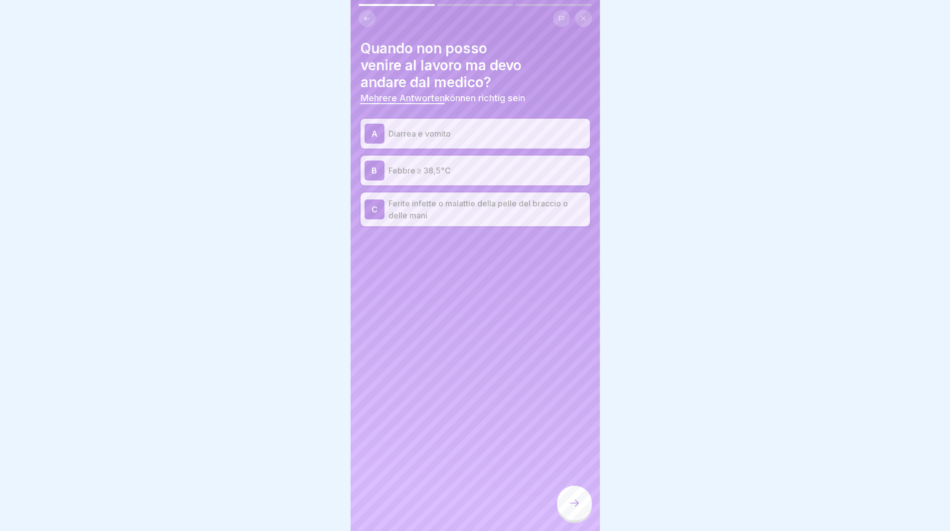
click at [575, 509] on icon at bounding box center [574, 503] width 12 height 12
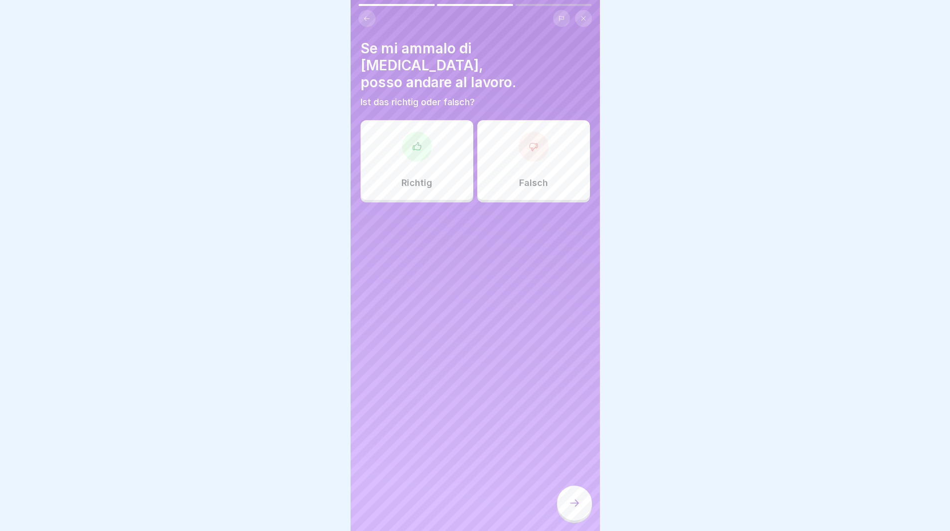
click at [494, 147] on div "Falsch" at bounding box center [533, 160] width 113 height 80
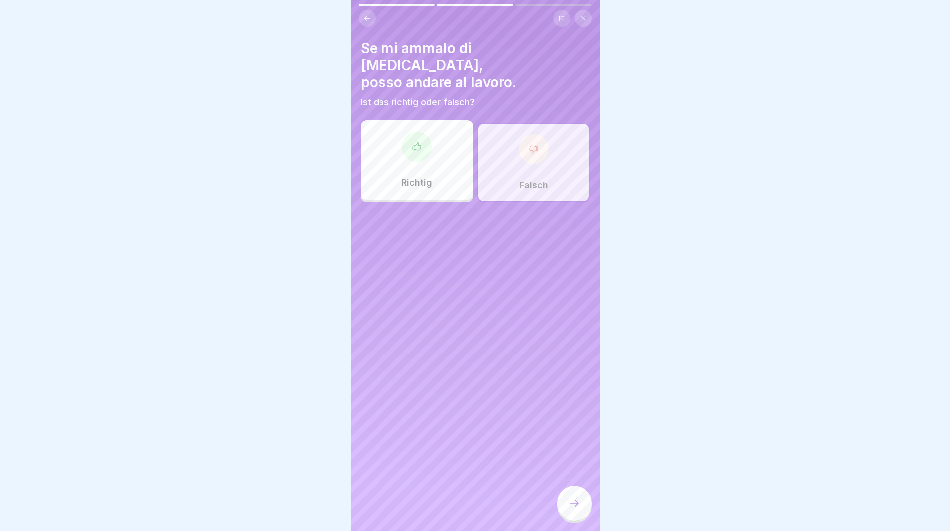
click at [575, 507] on icon at bounding box center [574, 503] width 12 height 12
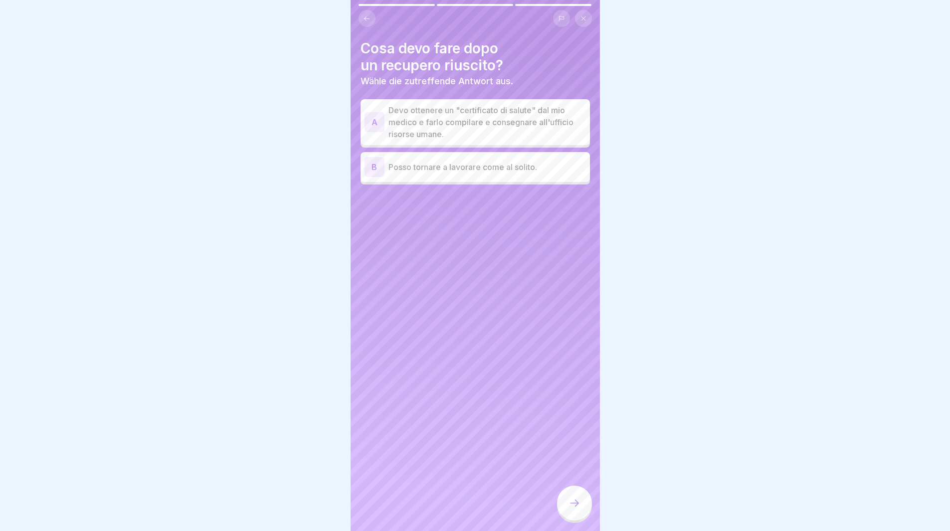
click at [378, 128] on div "A" at bounding box center [375, 122] width 20 height 20
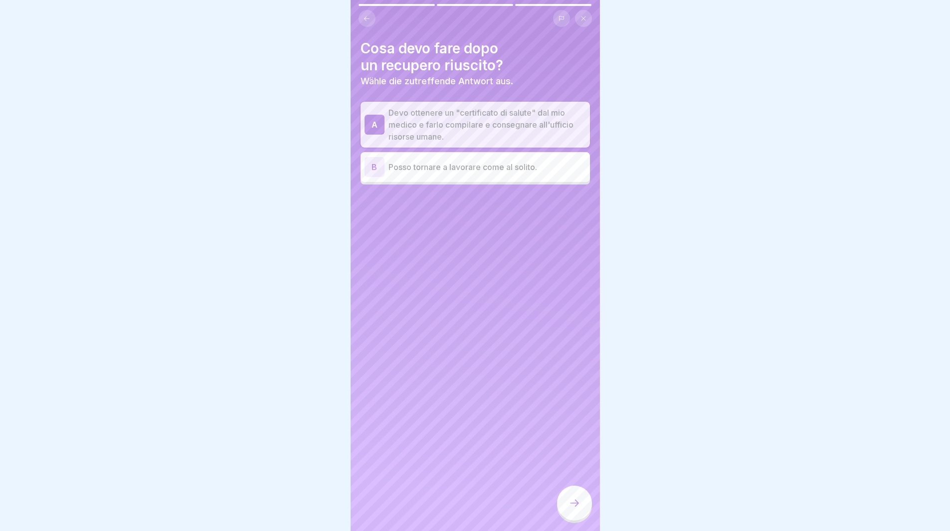
click at [567, 515] on div at bounding box center [574, 503] width 35 height 35
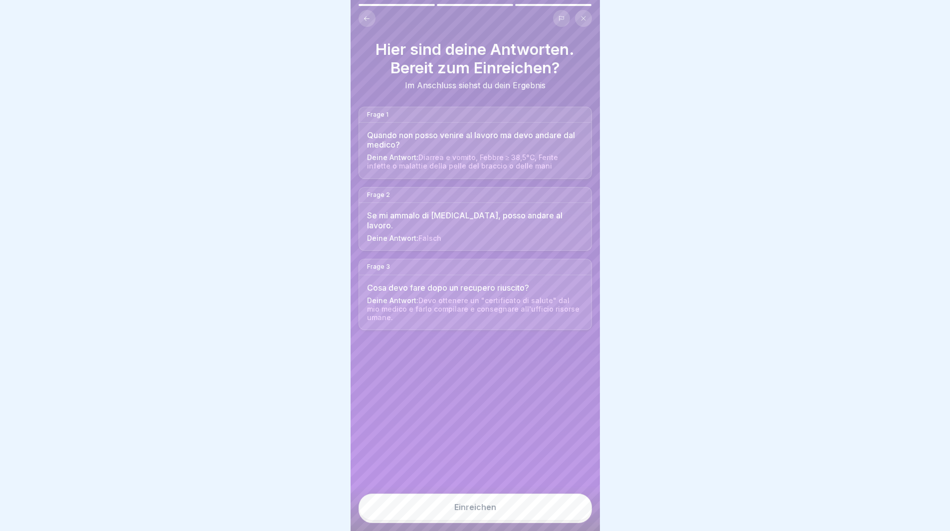
click at [371, 152] on div "Quando non posso venire al lavoro ma devo andare dal medico? Deine Antwort: Dia…" at bounding box center [475, 151] width 232 height 56
click at [478, 512] on div "Einreichen" at bounding box center [475, 507] width 42 height 9
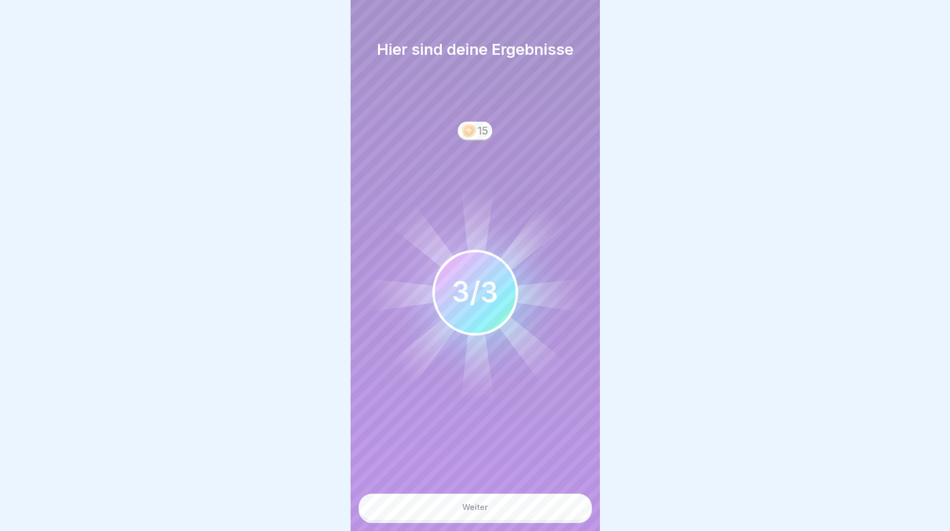
click at [478, 512] on div "Weiter" at bounding box center [475, 507] width 26 height 9
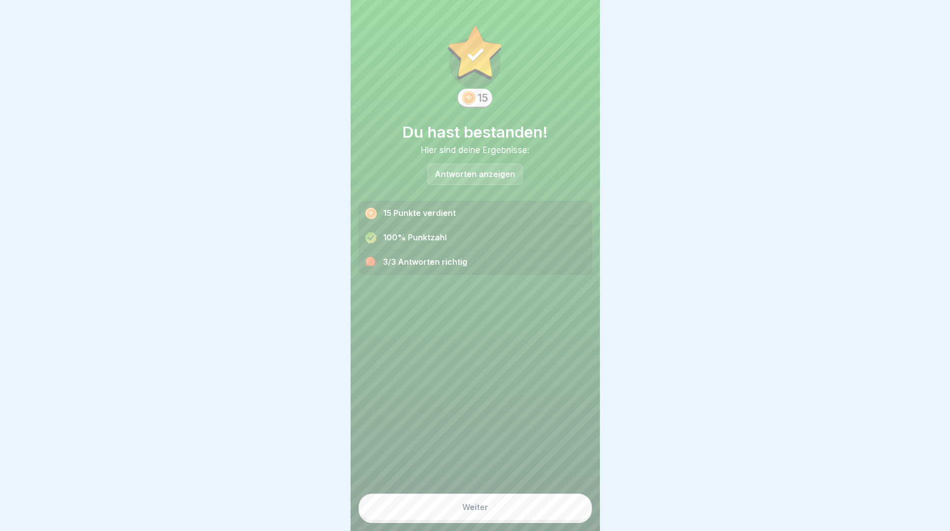
click at [478, 512] on div "Weiter" at bounding box center [475, 507] width 26 height 9
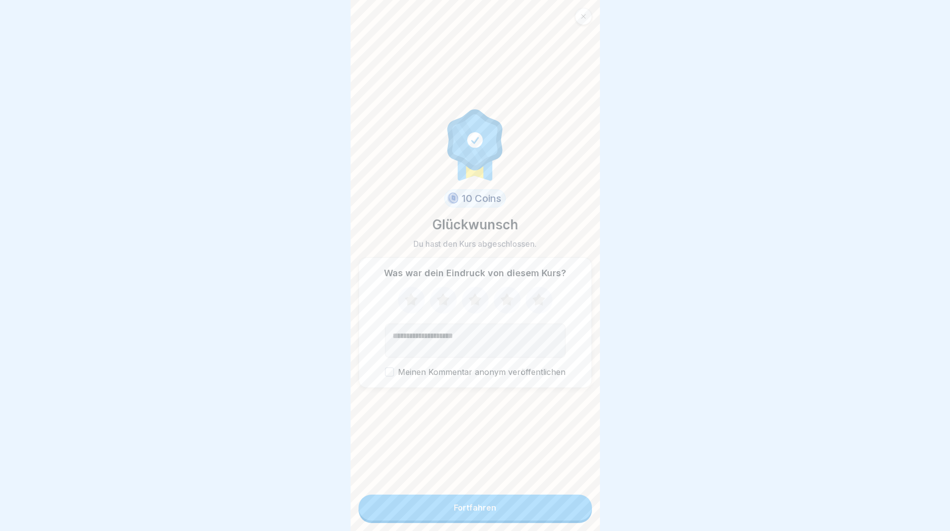
click at [478, 512] on div "Fortfahren" at bounding box center [475, 507] width 42 height 9
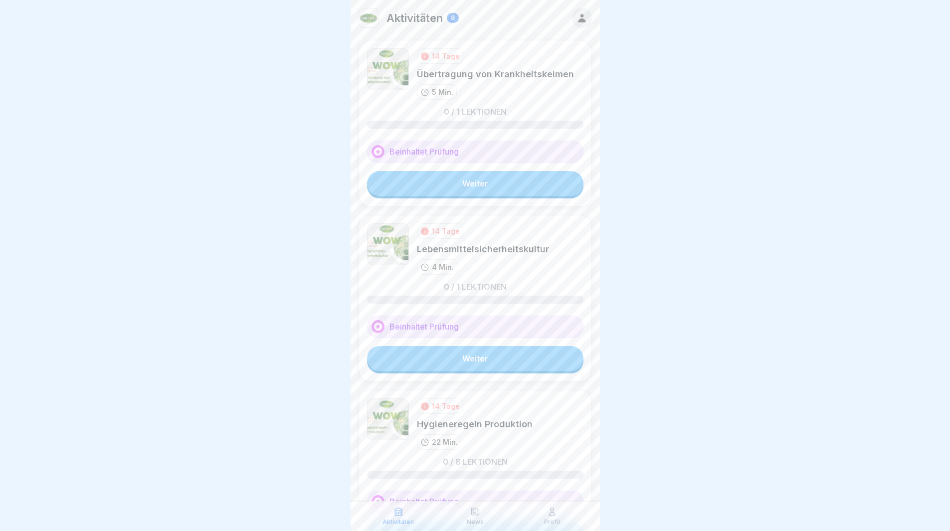
click at [444, 184] on link "Weiter" at bounding box center [475, 183] width 216 height 25
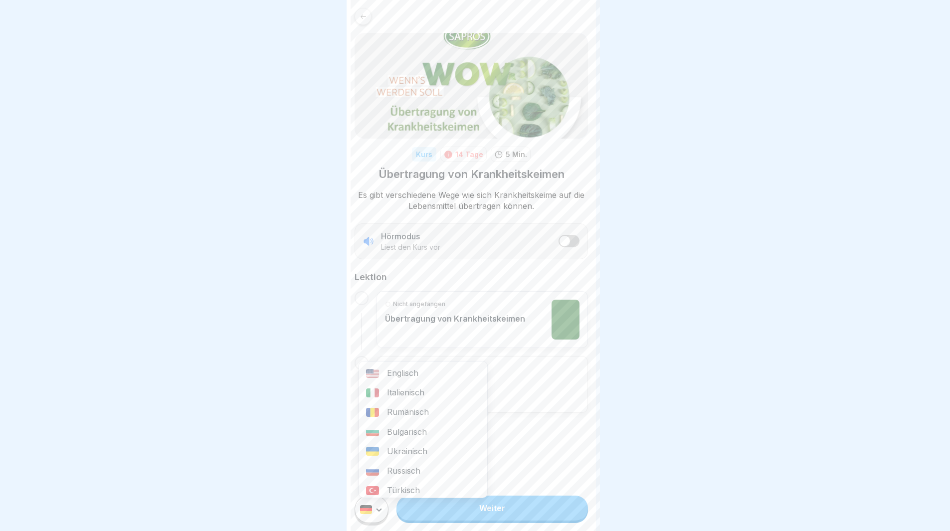
click at [375, 520] on html "Kurs 14 Tage 5 Min. Übertragung von Krankheitskeimen Es gibt verschiedene Wege …" at bounding box center [475, 265] width 950 height 531
click at [379, 395] on div "Italienisch" at bounding box center [423, 392] width 128 height 19
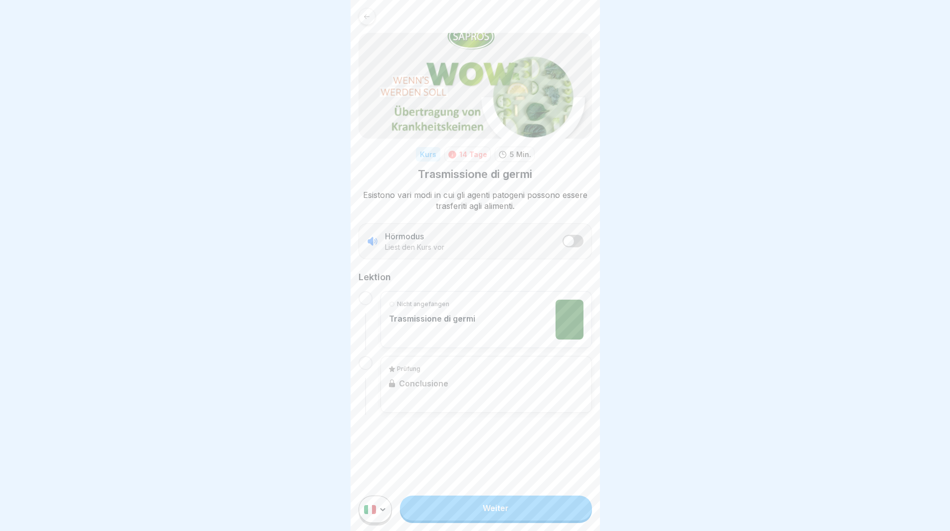
click at [467, 521] on link "Weiter" at bounding box center [495, 508] width 191 height 25
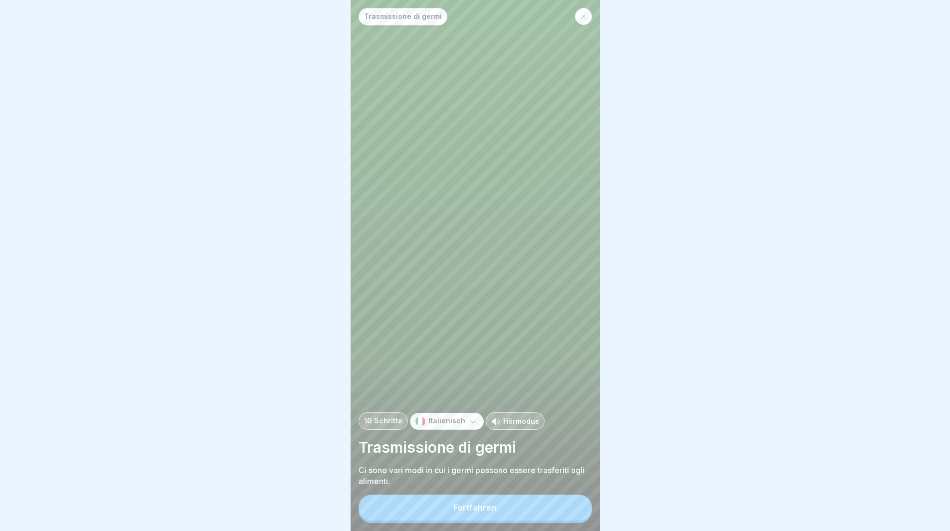
click at [467, 512] on div "Fortfahren" at bounding box center [475, 507] width 42 height 9
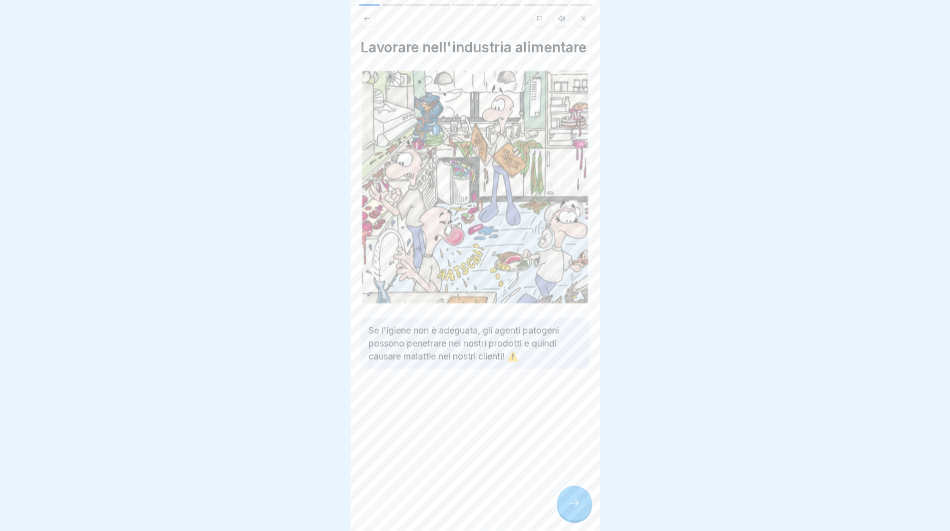
click at [570, 507] on icon at bounding box center [574, 503] width 12 height 12
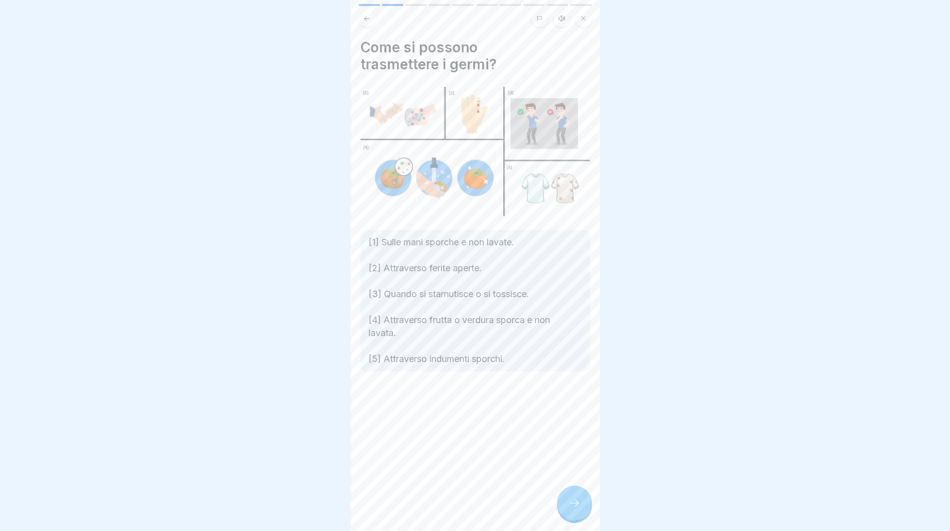
click at [572, 509] on icon at bounding box center [574, 503] width 12 height 12
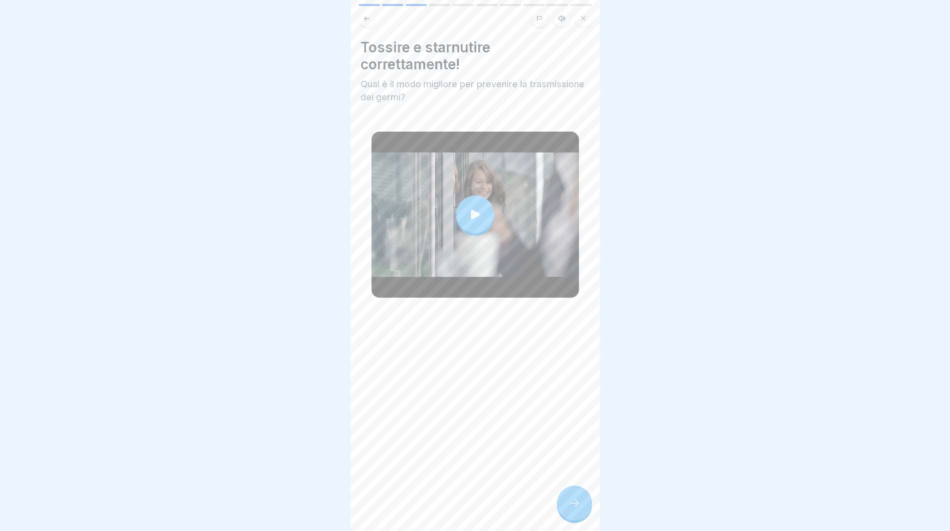
click at [575, 509] on icon at bounding box center [574, 503] width 12 height 12
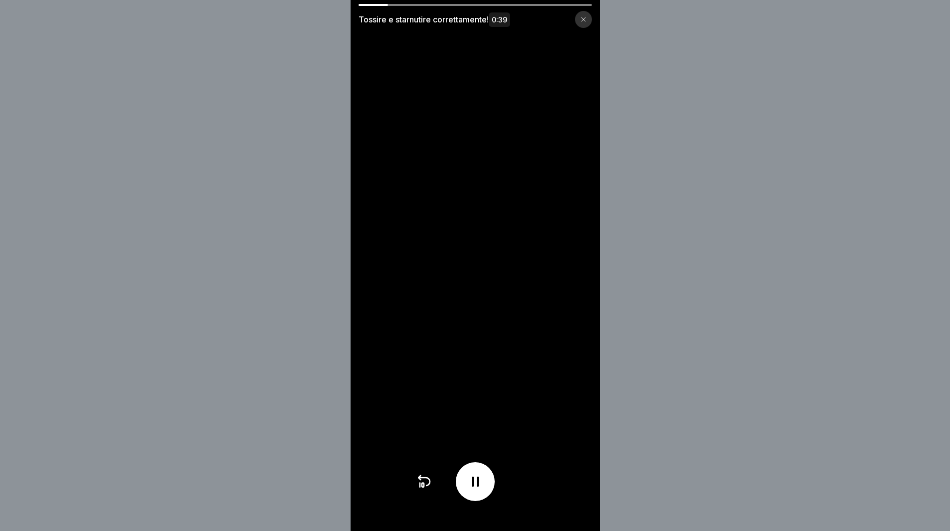
click at [585, 20] on icon at bounding box center [583, 19] width 4 height 4
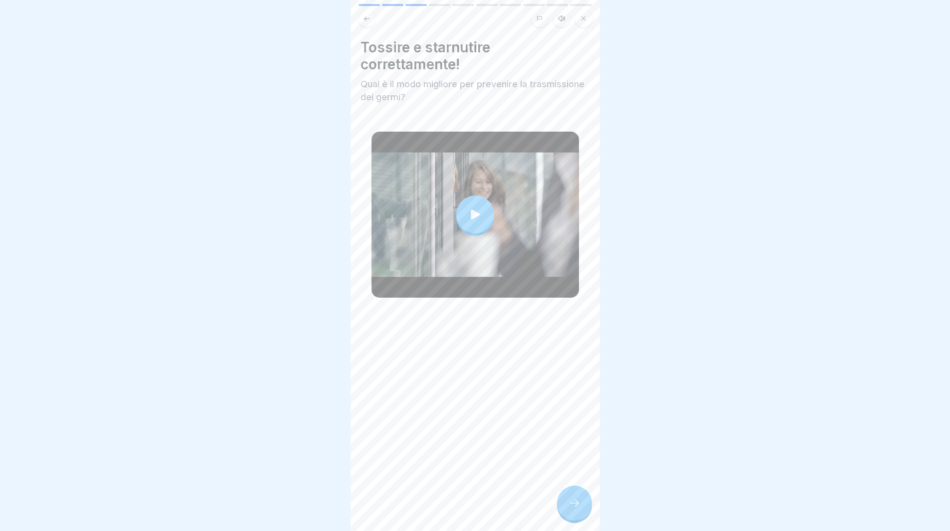
click at [572, 508] on icon at bounding box center [574, 503] width 12 height 12
click at [576, 509] on icon at bounding box center [574, 503] width 12 height 12
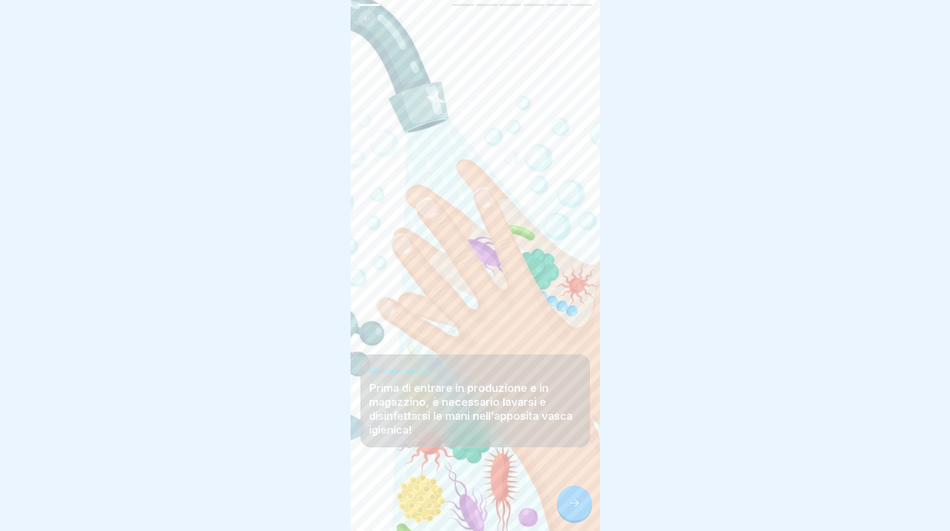
click at [576, 517] on div at bounding box center [574, 503] width 35 height 35
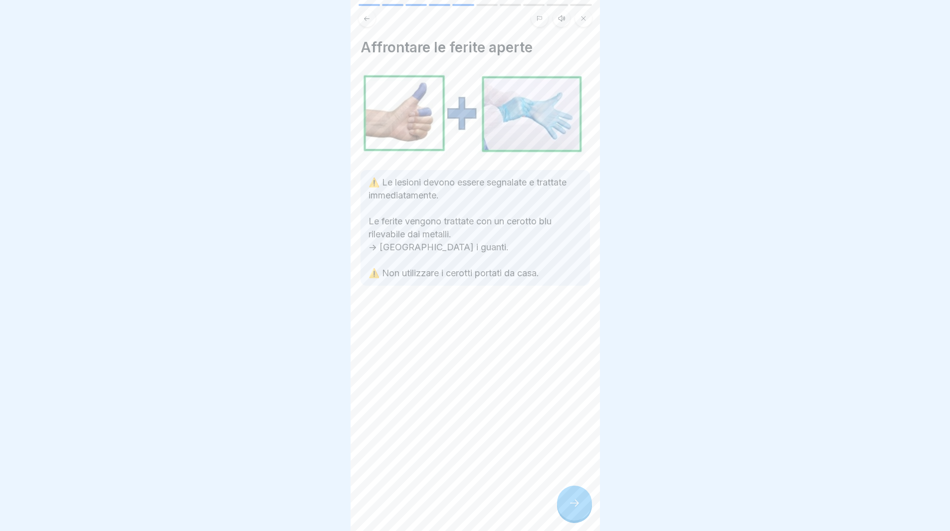
click at [576, 518] on div at bounding box center [574, 503] width 35 height 35
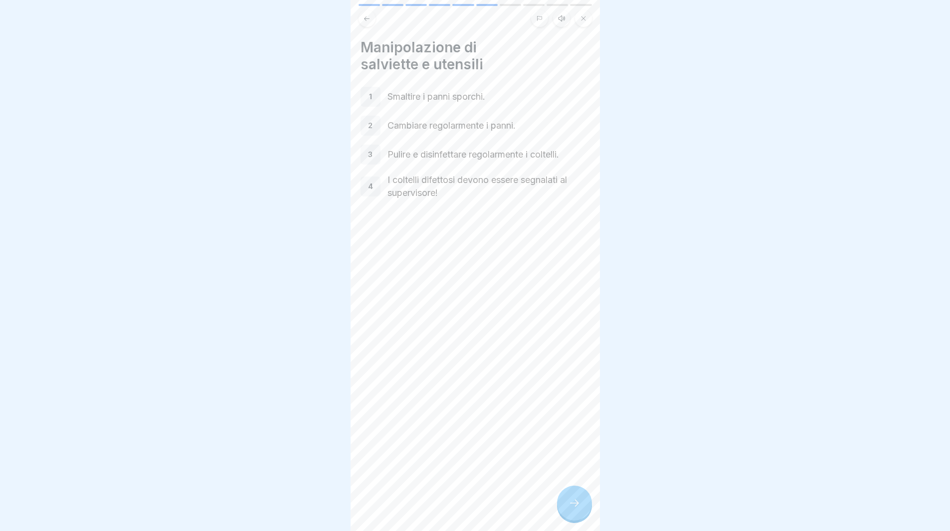
click at [576, 518] on div at bounding box center [574, 503] width 35 height 35
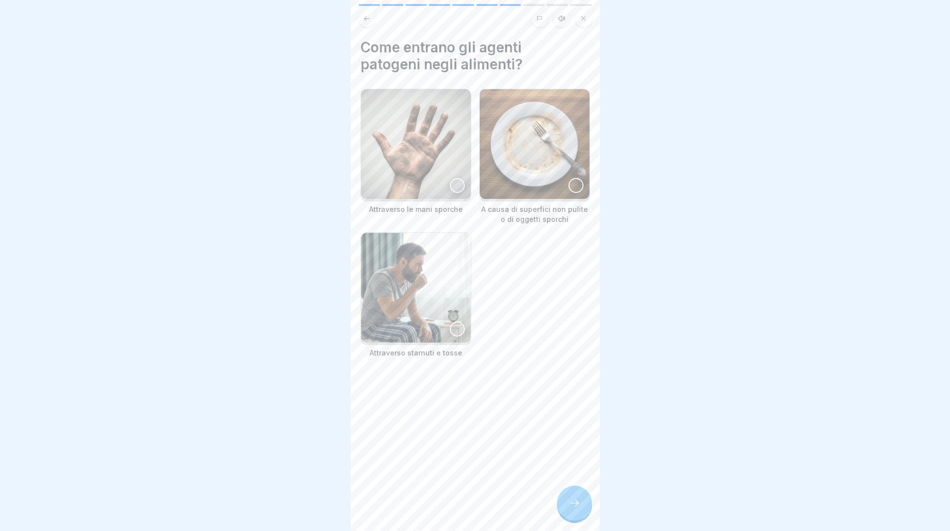
click at [566, 510] on div at bounding box center [574, 503] width 35 height 35
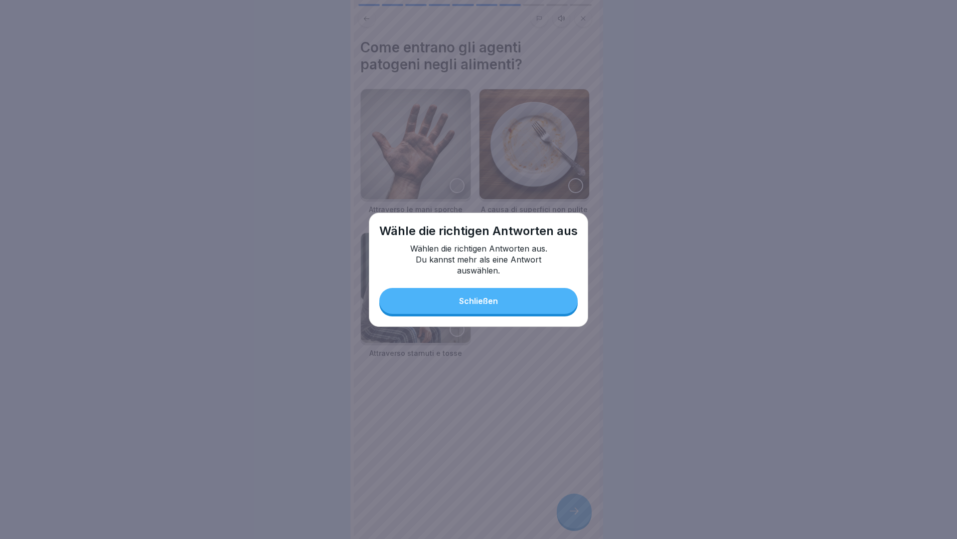
click at [527, 308] on button "Schließen" at bounding box center [478, 301] width 198 height 26
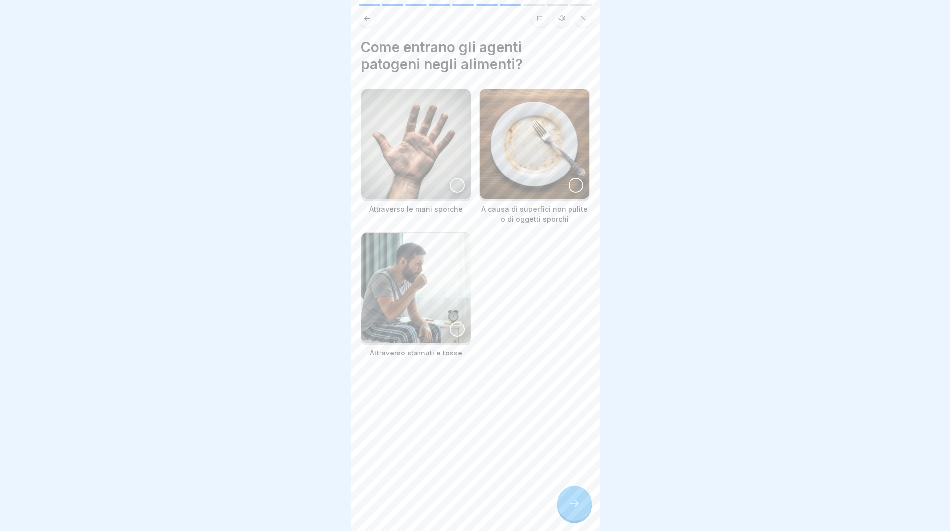
click at [452, 182] on div at bounding box center [457, 185] width 15 height 15
click at [568, 180] on div at bounding box center [575, 185] width 15 height 15
click at [455, 322] on div at bounding box center [457, 329] width 15 height 15
click at [579, 502] on div at bounding box center [574, 503] width 35 height 35
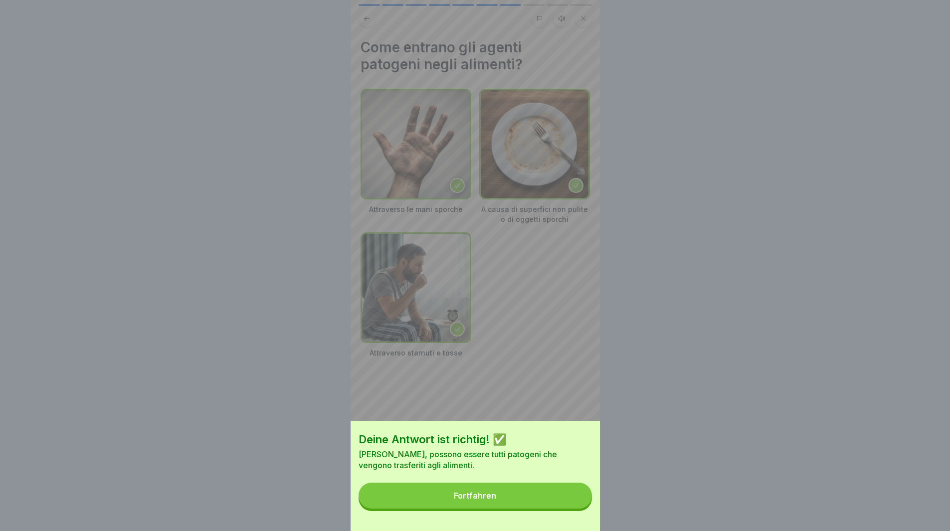
click at [571, 503] on button "Fortfahren" at bounding box center [475, 496] width 233 height 26
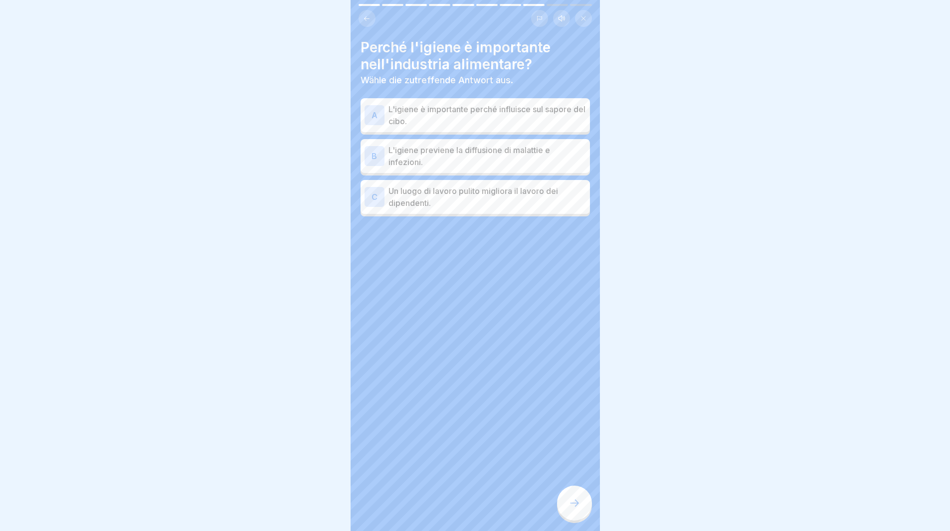
click at [375, 114] on div "A" at bounding box center [375, 115] width 20 height 20
click at [371, 159] on div "B" at bounding box center [375, 156] width 20 height 20
click at [375, 195] on div "C" at bounding box center [375, 197] width 20 height 20
click at [571, 509] on icon at bounding box center [574, 503] width 12 height 12
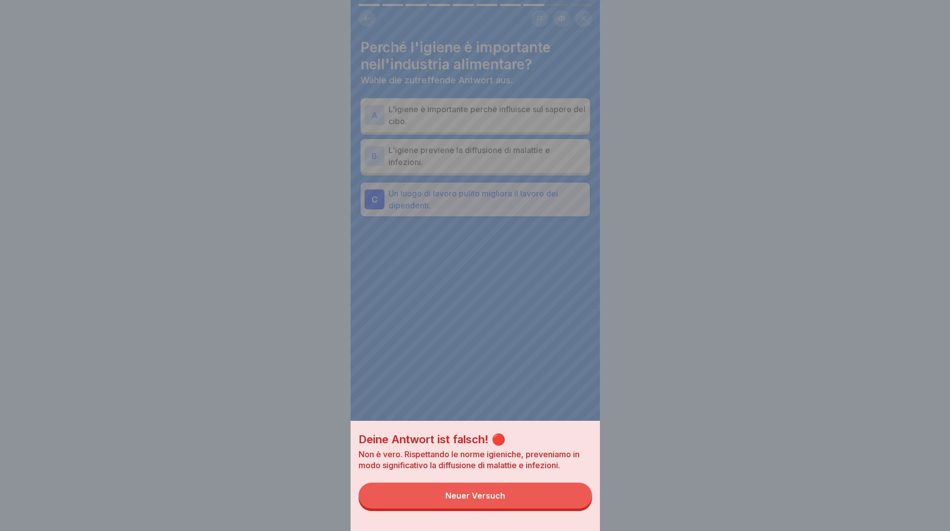
click at [549, 498] on button "Neuer Versuch" at bounding box center [475, 496] width 233 height 26
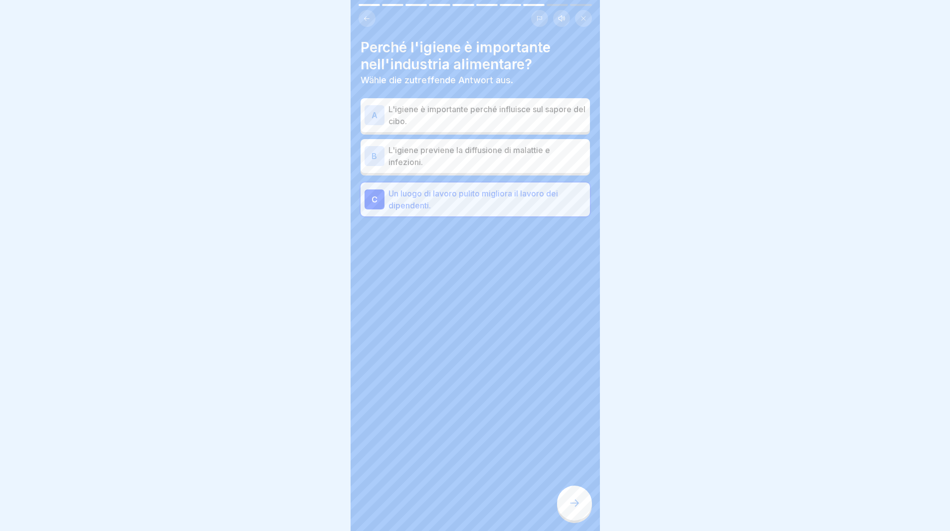
click at [371, 114] on div "A" at bounding box center [375, 115] width 20 height 20
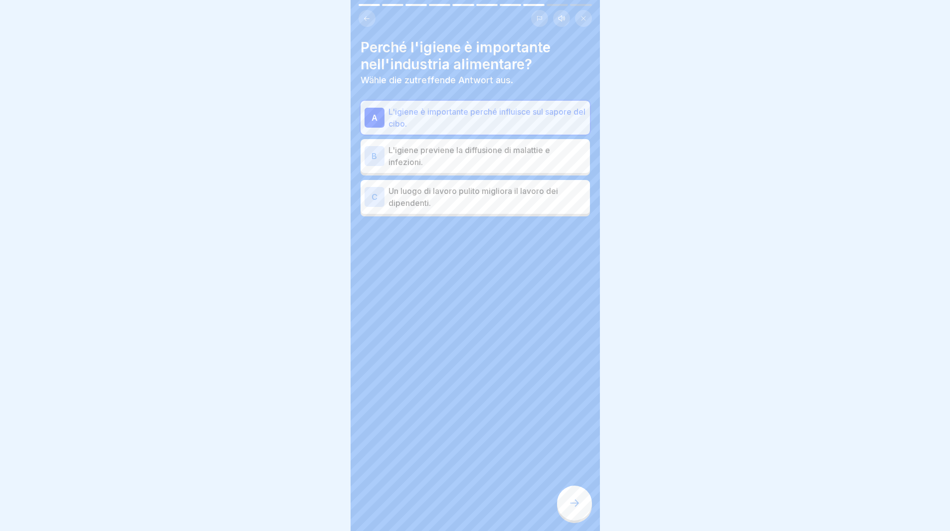
click at [575, 509] on icon at bounding box center [574, 503] width 12 height 12
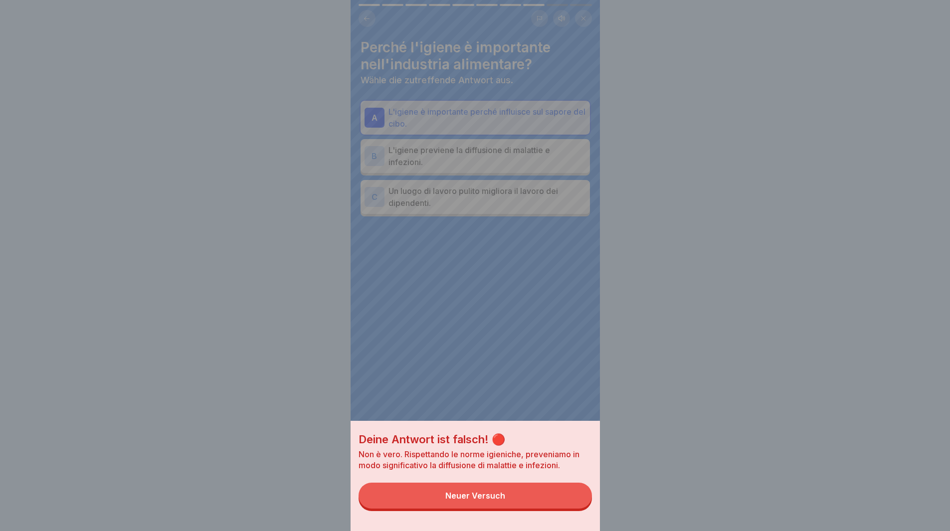
click at [564, 509] on button "Neuer Versuch" at bounding box center [475, 496] width 233 height 26
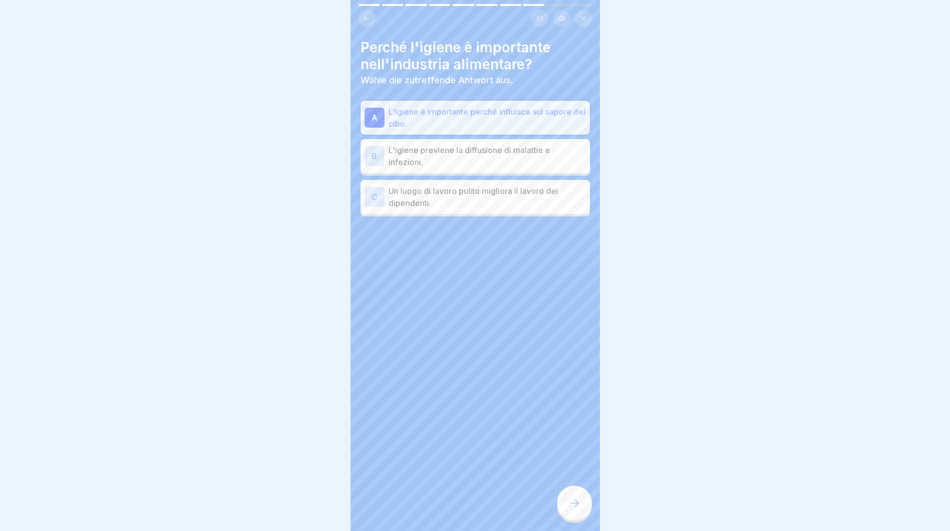
click at [410, 150] on p "L'igiene previene la diffusione di malattie e infezioni." at bounding box center [486, 156] width 197 height 24
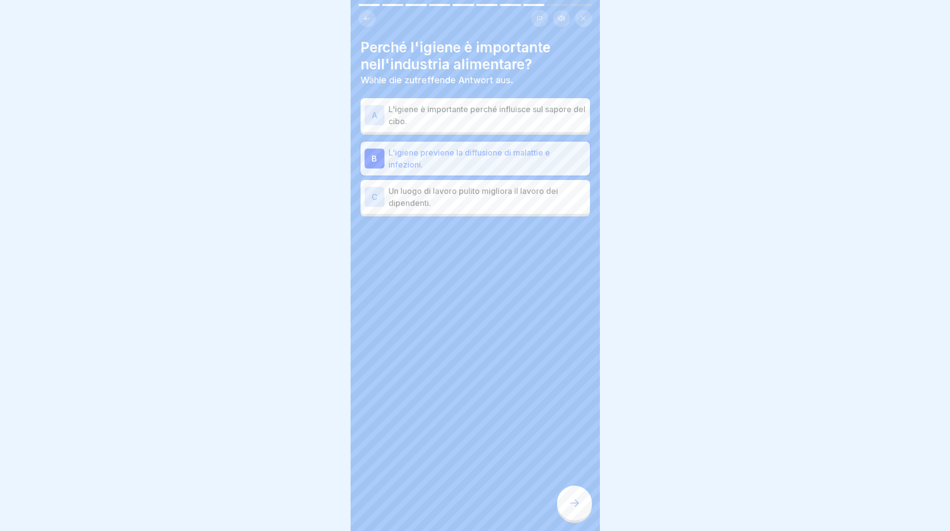
click at [570, 509] on icon at bounding box center [574, 503] width 12 height 12
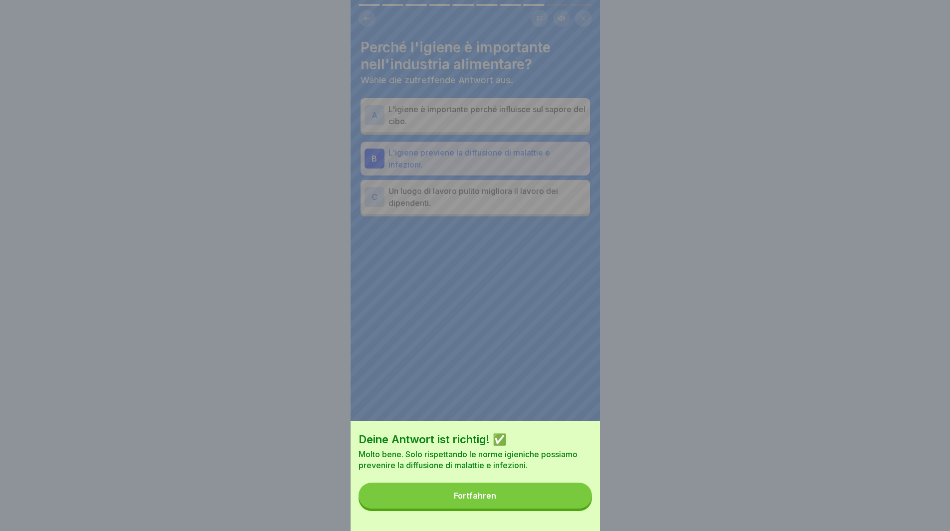
click at [567, 507] on button "Fortfahren" at bounding box center [475, 496] width 233 height 26
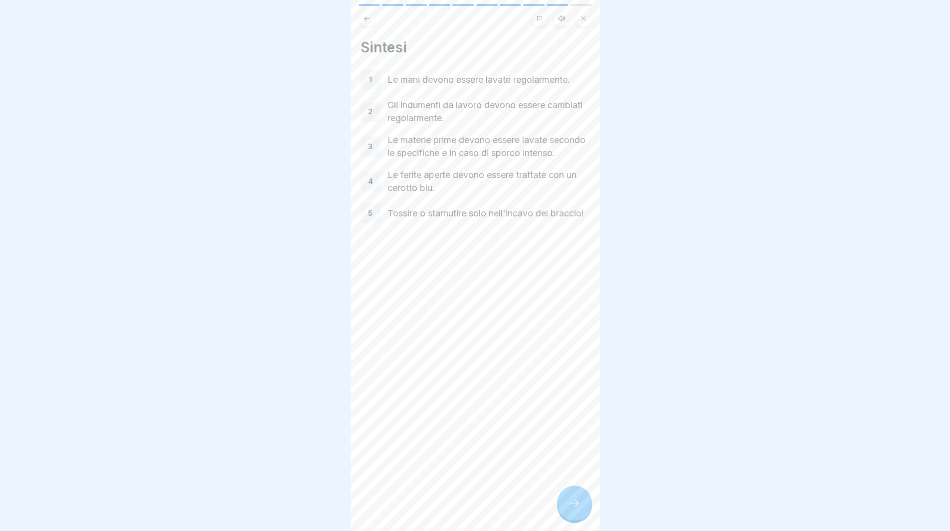
click at [574, 509] on icon at bounding box center [574, 503] width 12 height 12
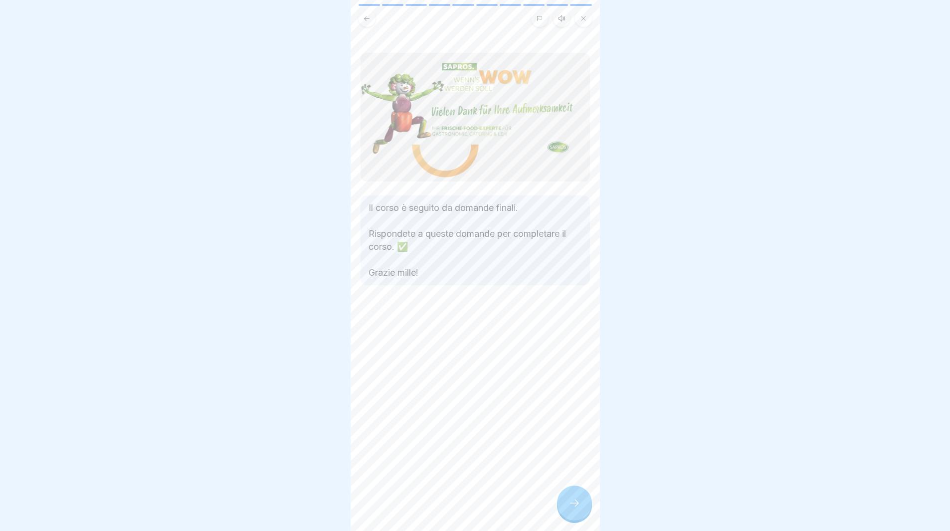
click at [569, 509] on icon at bounding box center [574, 503] width 12 height 12
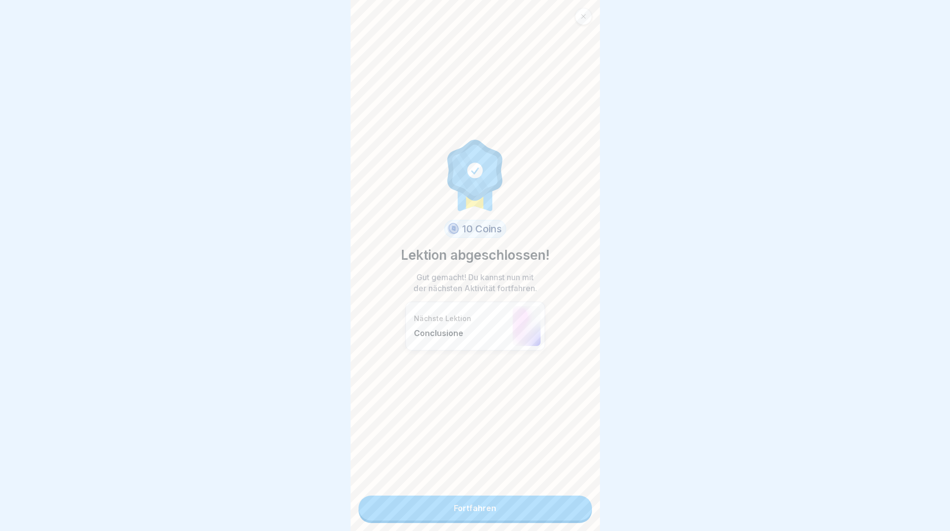
click at [569, 515] on link "Fortfahren" at bounding box center [475, 508] width 233 height 25
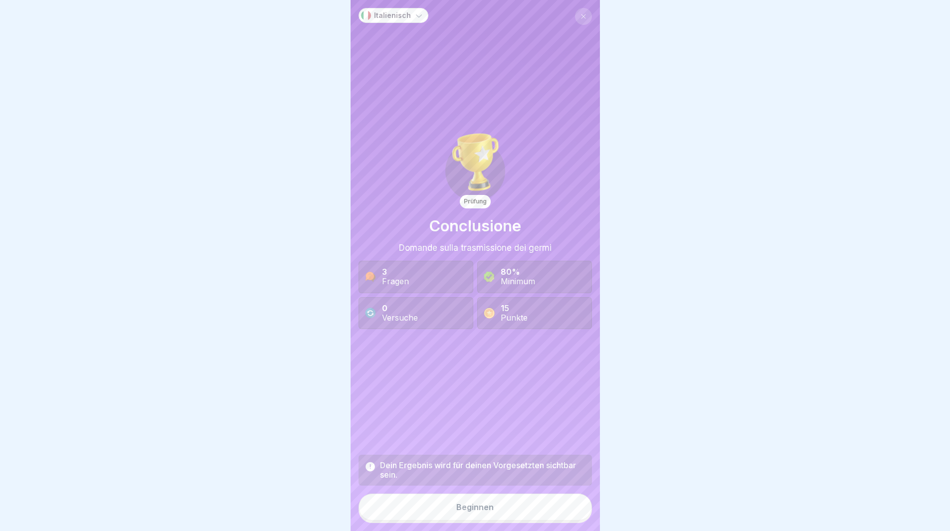
click at [569, 515] on button "Beginnen" at bounding box center [475, 507] width 233 height 27
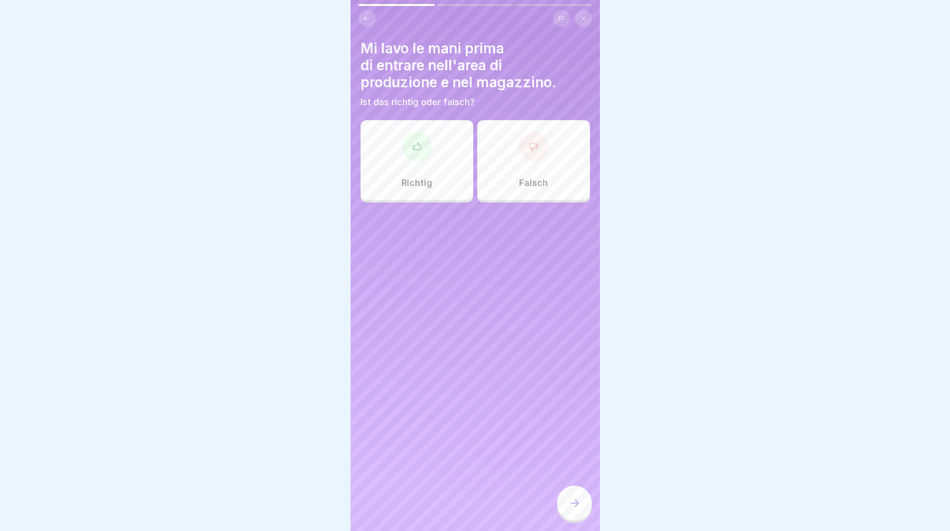
click at [396, 140] on div "Richtig" at bounding box center [417, 160] width 113 height 80
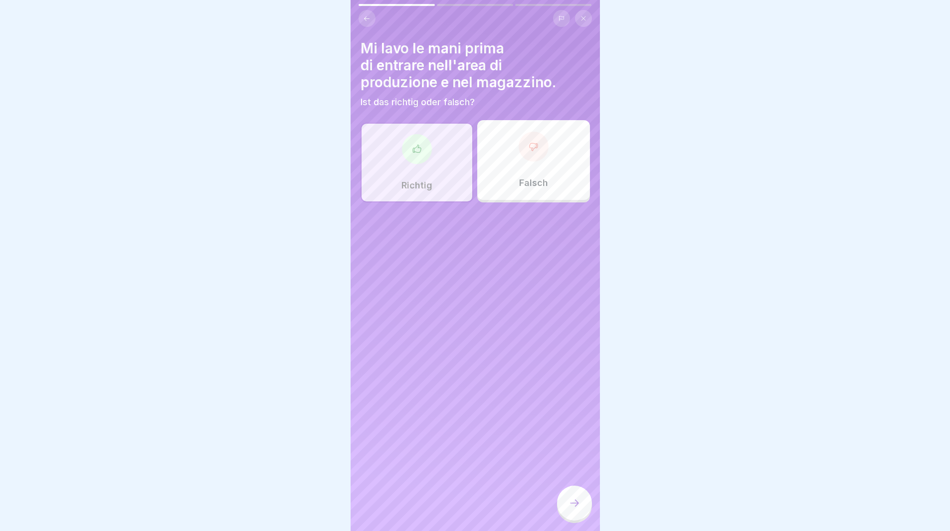
click at [575, 506] on icon at bounding box center [574, 503] width 12 height 12
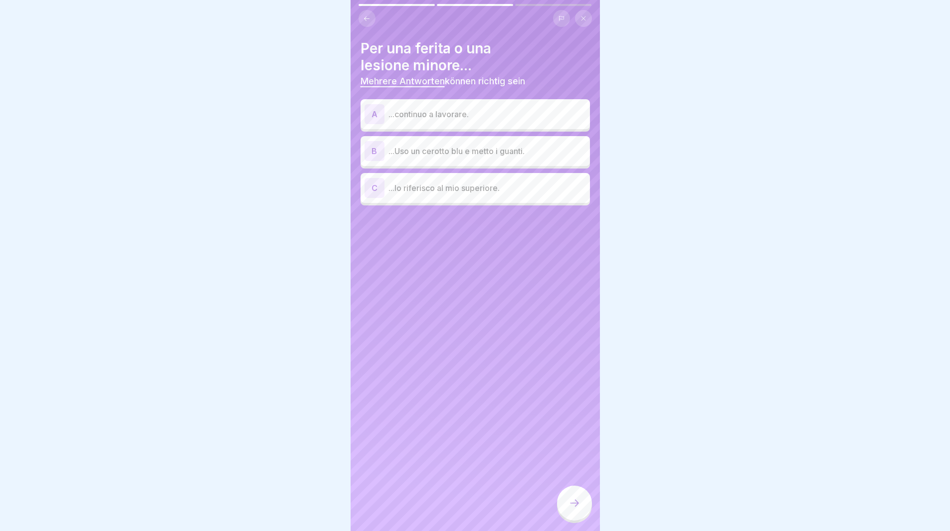
click at [442, 151] on p "...Uso un cerotto blu e metto i guanti." at bounding box center [486, 151] width 197 height 12
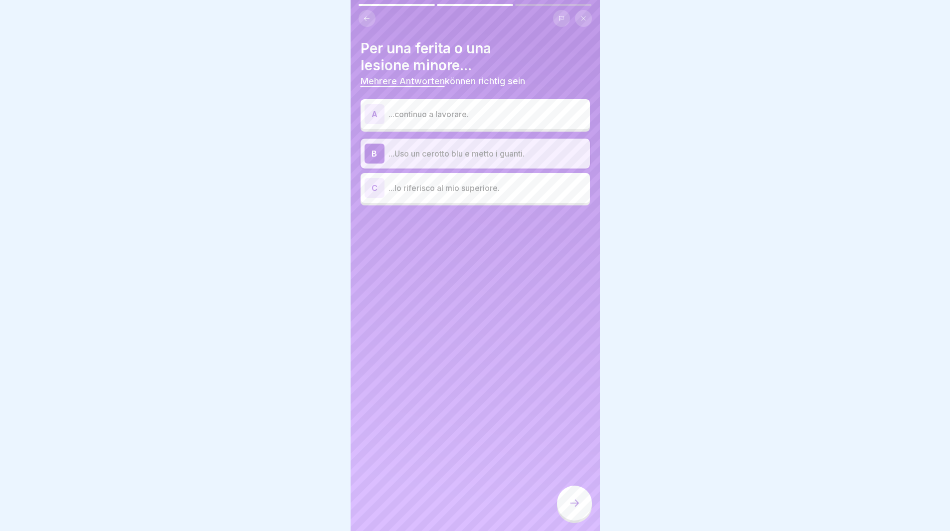
click at [445, 189] on p "...lo riferisco al mio superiore." at bounding box center [486, 188] width 197 height 12
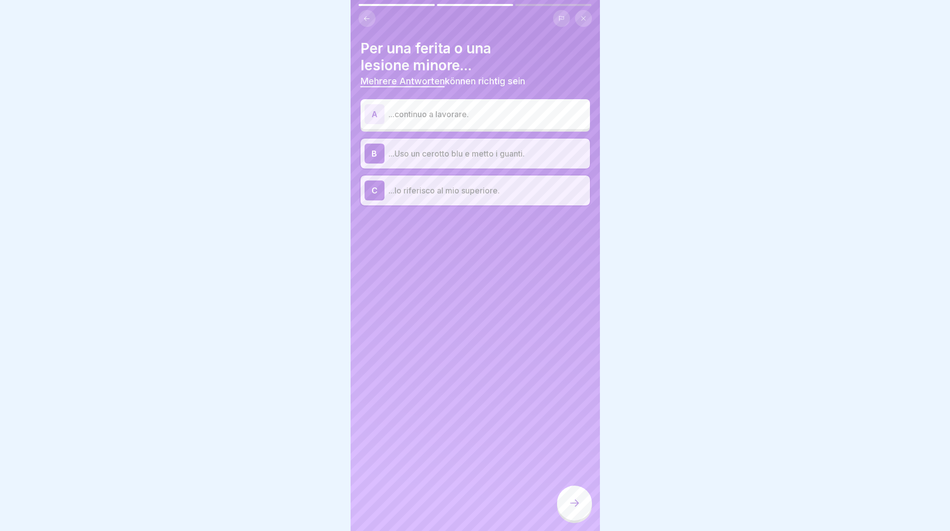
click at [581, 509] on div at bounding box center [574, 503] width 35 height 35
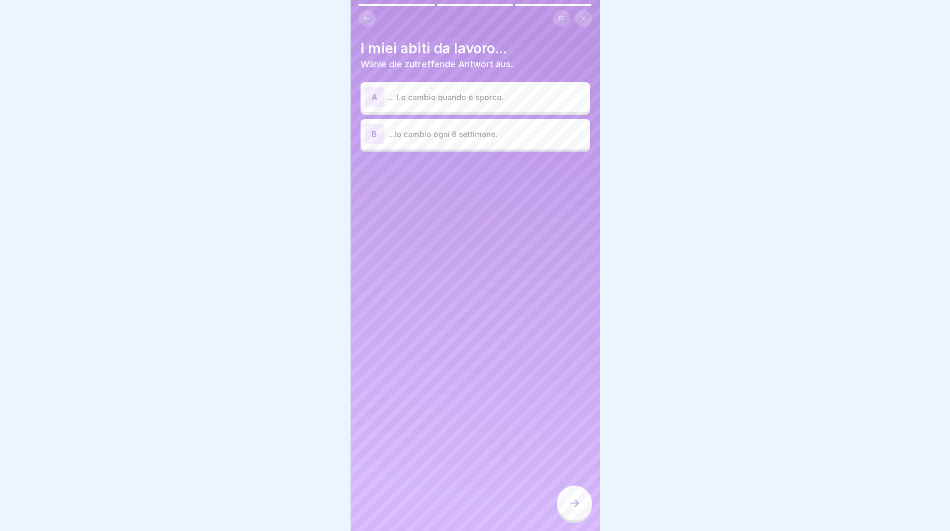
click at [481, 97] on p "... Lo cambio quando è sporco." at bounding box center [486, 97] width 197 height 12
click at [580, 509] on icon at bounding box center [574, 503] width 12 height 12
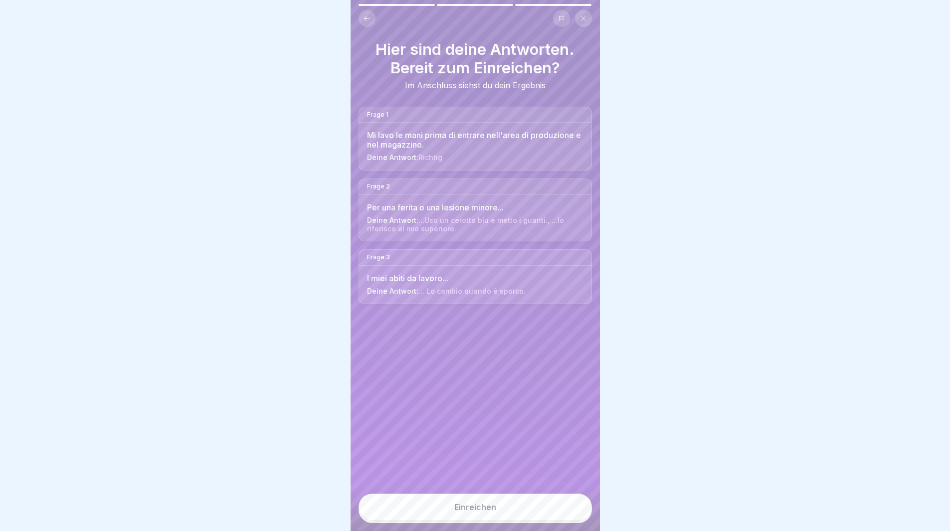
click at [583, 518] on button "Einreichen" at bounding box center [475, 507] width 233 height 27
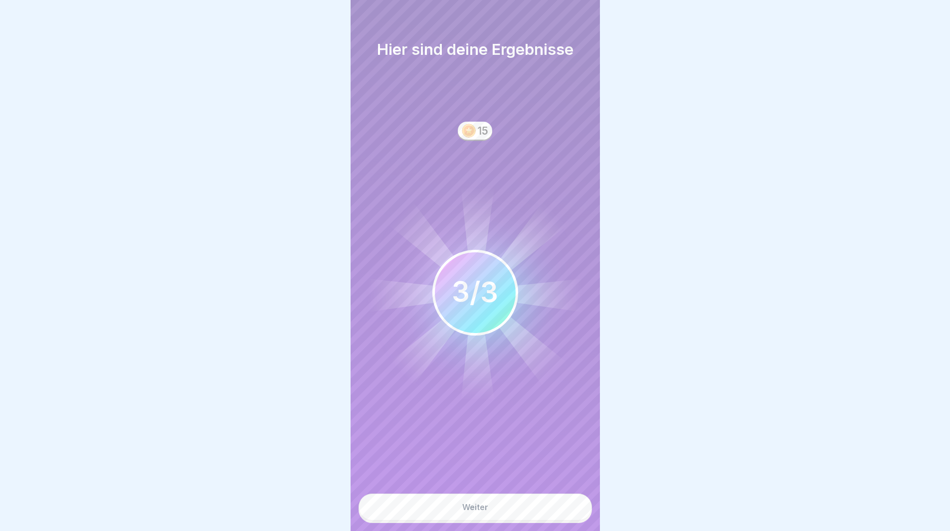
click at [583, 519] on button "Weiter" at bounding box center [475, 507] width 233 height 27
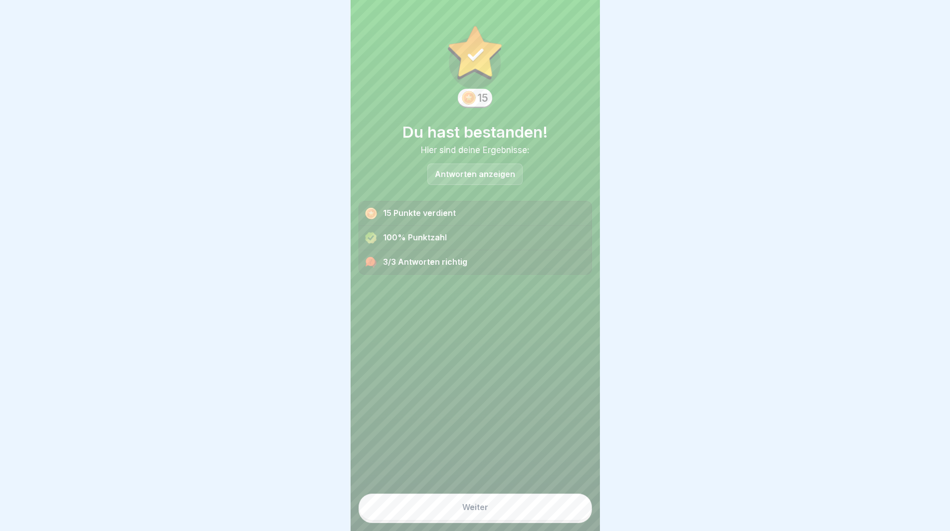
click at [536, 520] on button "Weiter" at bounding box center [475, 507] width 233 height 27
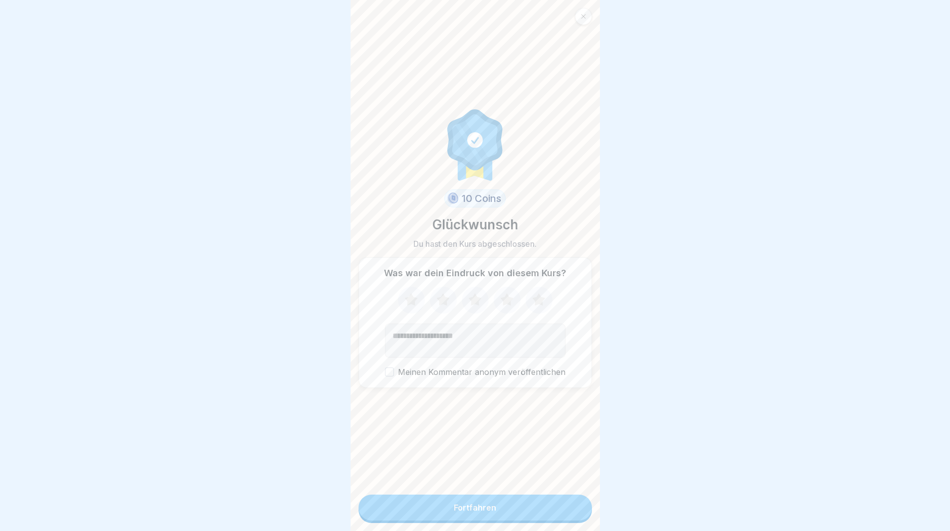
click at [537, 519] on button "Fortfahren" at bounding box center [475, 508] width 233 height 26
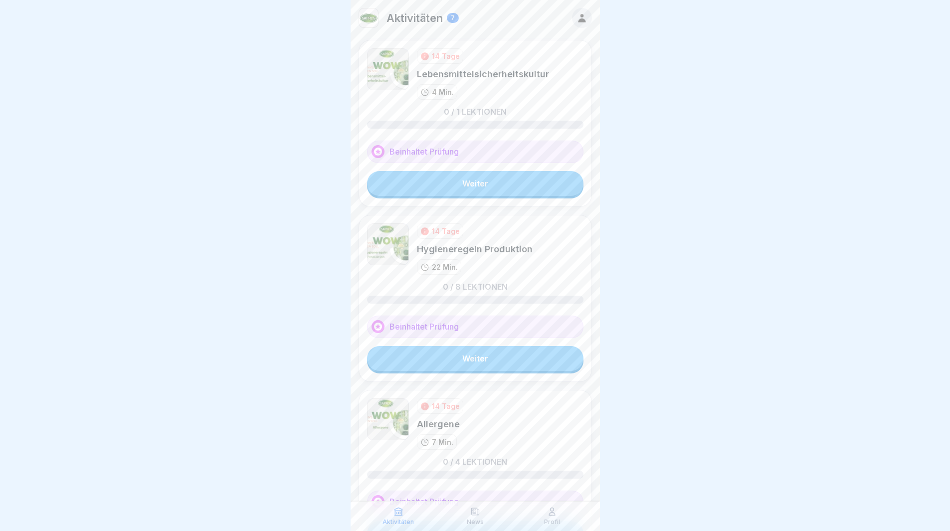
click at [453, 174] on link "Weiter" at bounding box center [475, 183] width 216 height 25
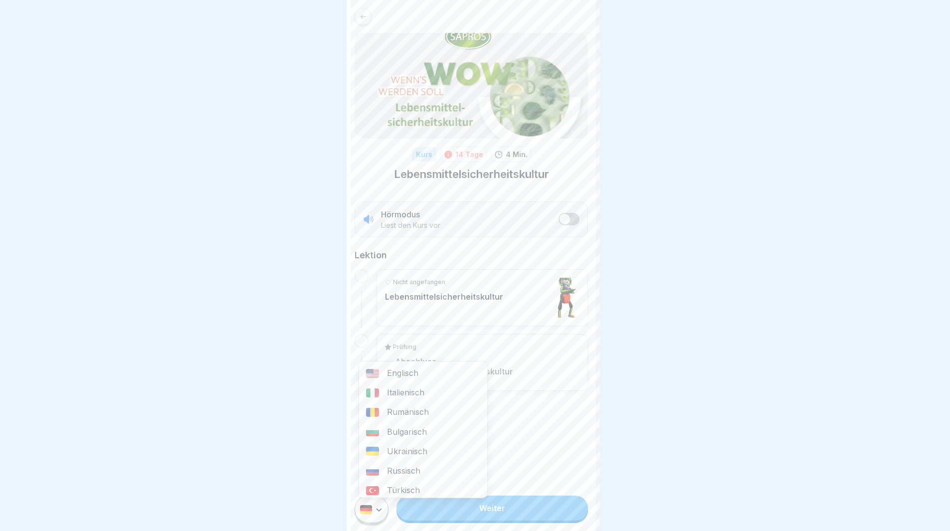
click at [368, 520] on html "Kurs 14 Tage 4 Min. Lebensmittelsicherheitskultur Hörmodus Liest den Kurs vor L…" at bounding box center [475, 265] width 950 height 531
click at [381, 392] on div "Italienisch" at bounding box center [423, 392] width 128 height 19
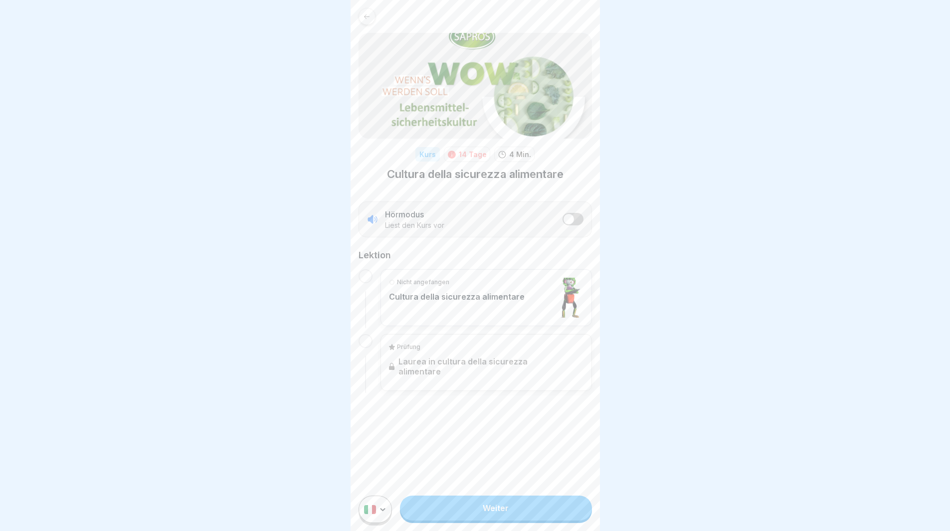
click at [457, 520] on link "Weiter" at bounding box center [495, 508] width 191 height 25
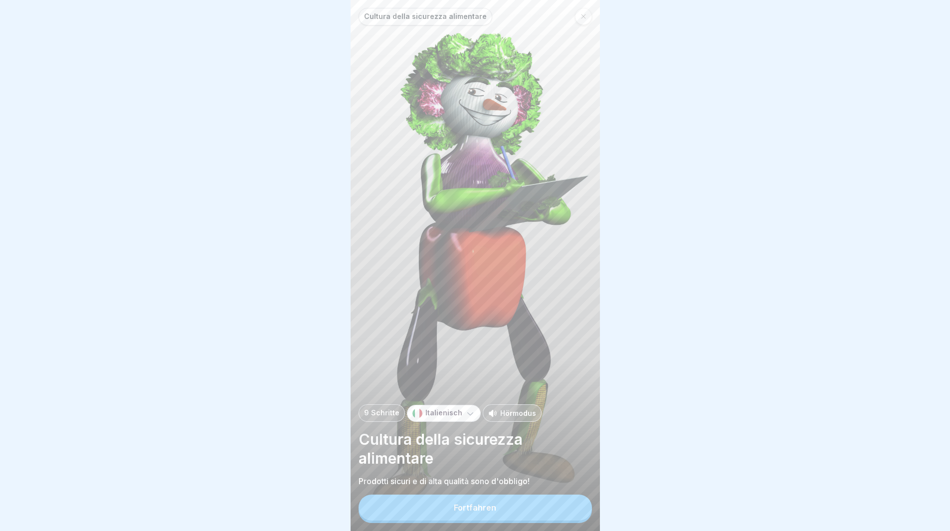
click at [458, 521] on button "Fortfahren" at bounding box center [475, 508] width 233 height 26
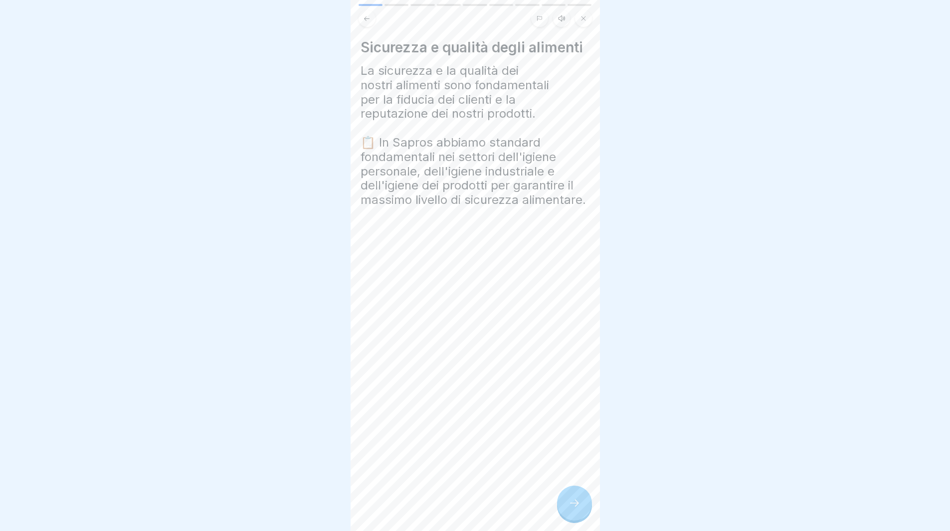
click at [579, 509] on icon at bounding box center [574, 503] width 12 height 12
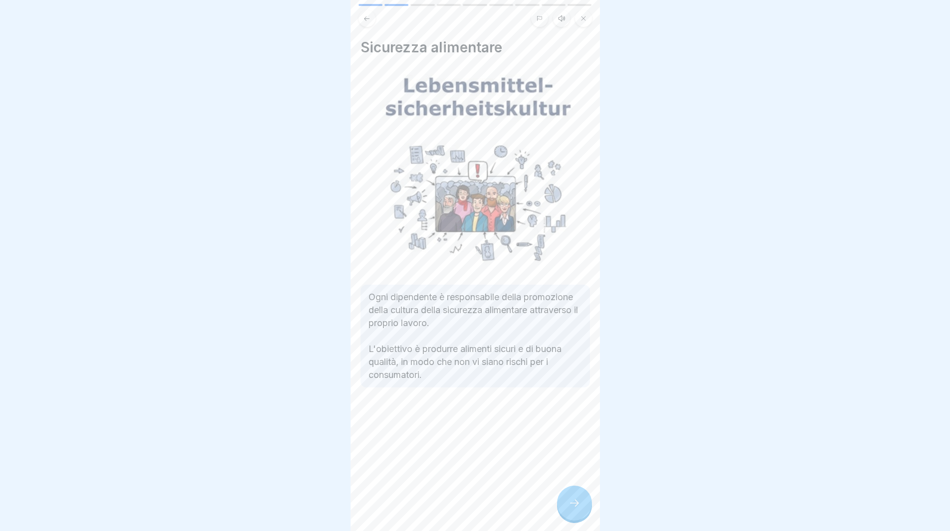
click at [578, 509] on icon at bounding box center [574, 503] width 12 height 12
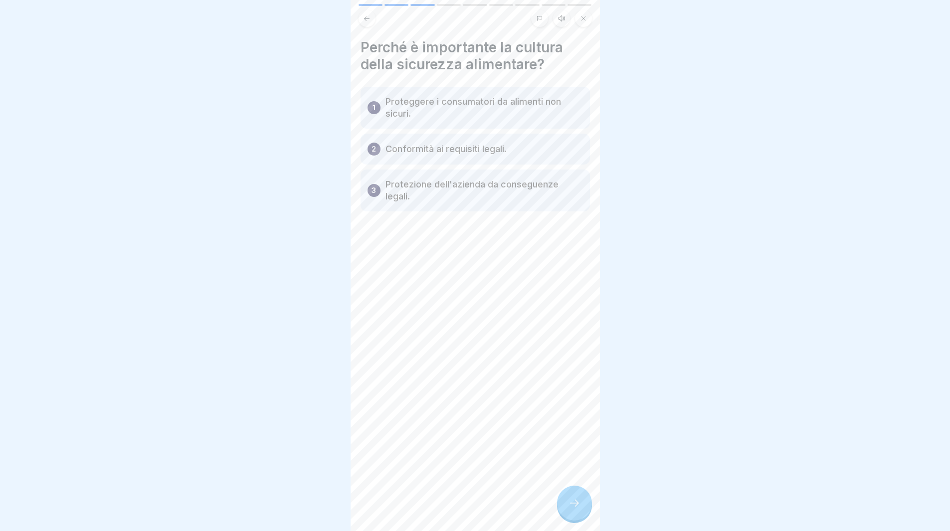
click at [578, 509] on icon at bounding box center [574, 503] width 12 height 12
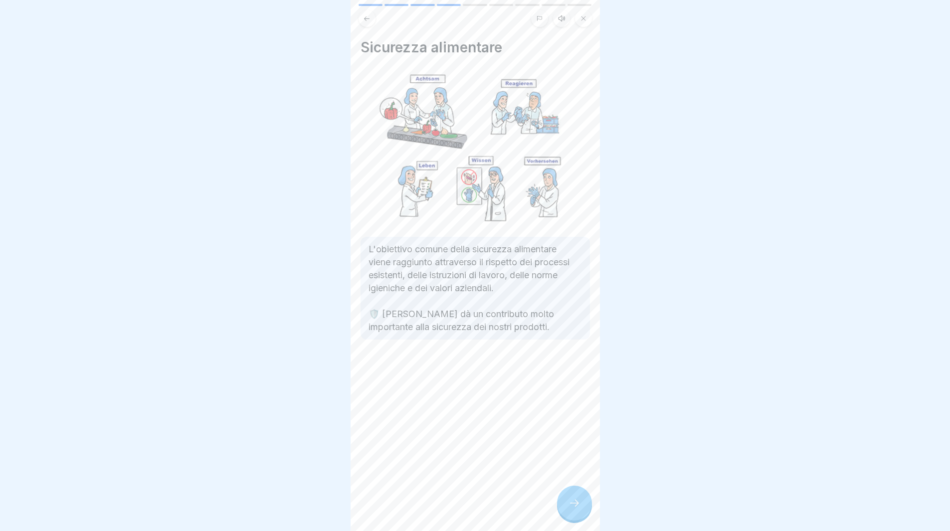
click at [578, 520] on div at bounding box center [574, 503] width 35 height 35
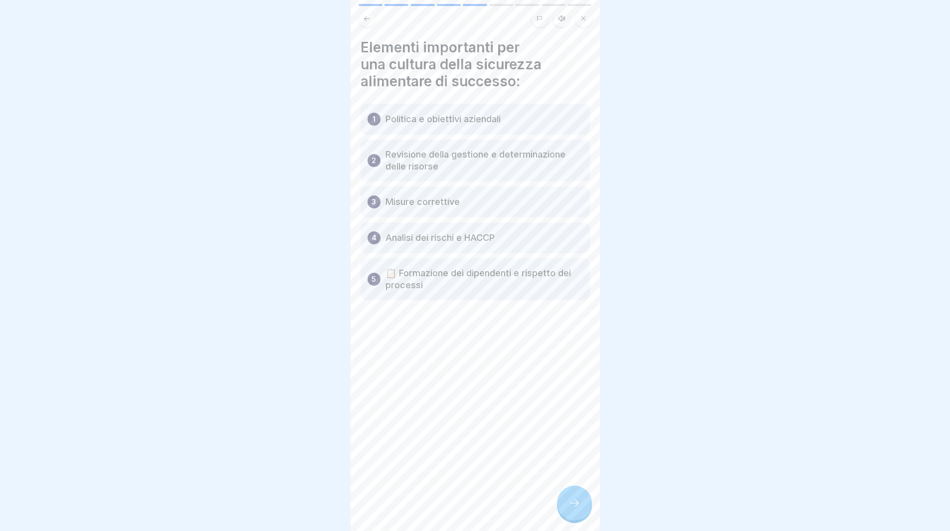
click at [572, 505] on div at bounding box center [574, 503] width 35 height 35
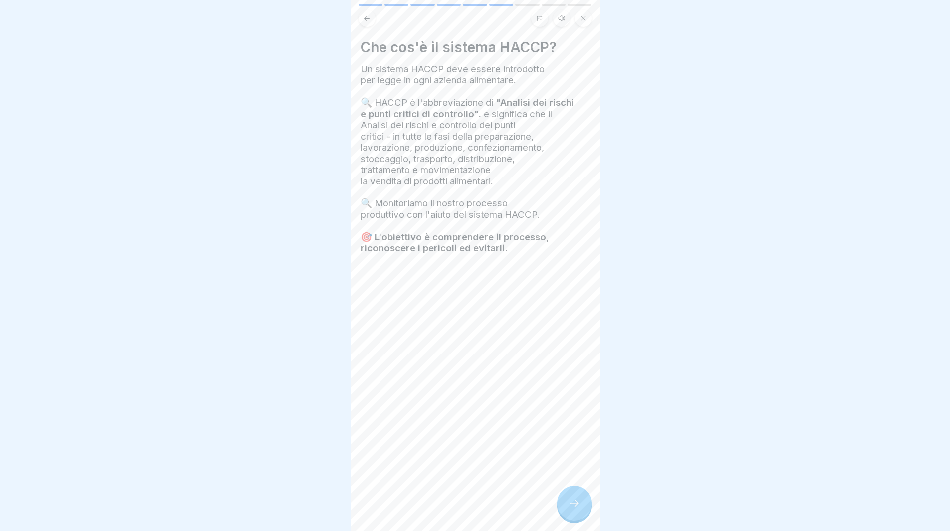
click at [580, 502] on div at bounding box center [574, 503] width 35 height 35
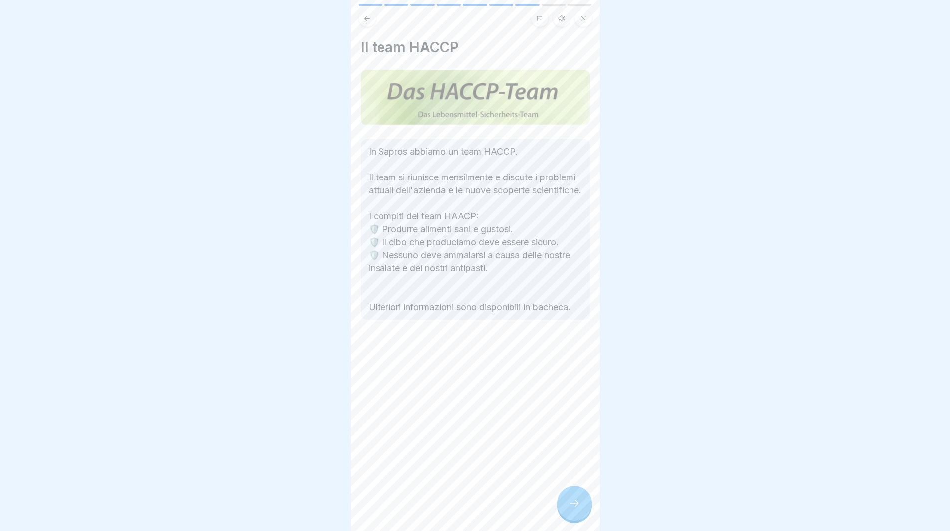
click at [587, 503] on div at bounding box center [574, 503] width 35 height 35
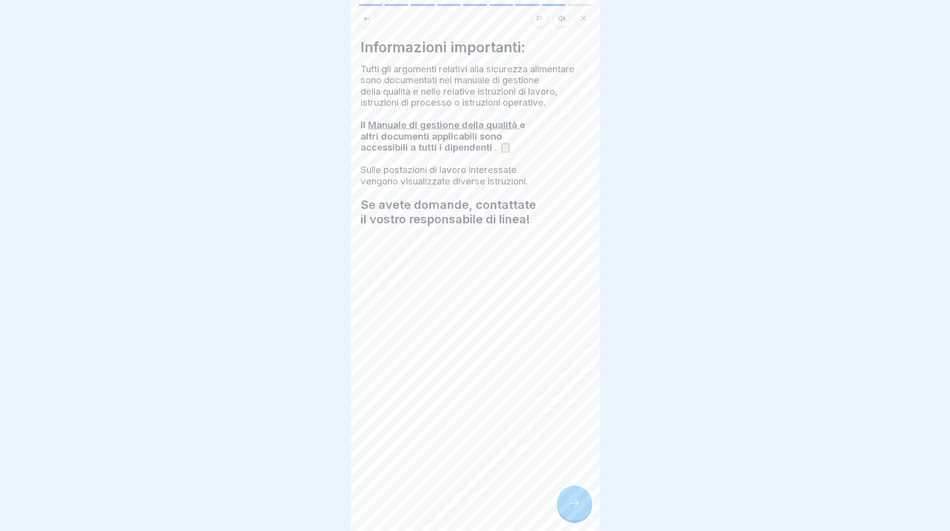
drag, startPoint x: 567, startPoint y: 521, endPoint x: 572, endPoint y: 520, distance: 5.6
click at [568, 521] on div at bounding box center [574, 503] width 35 height 35
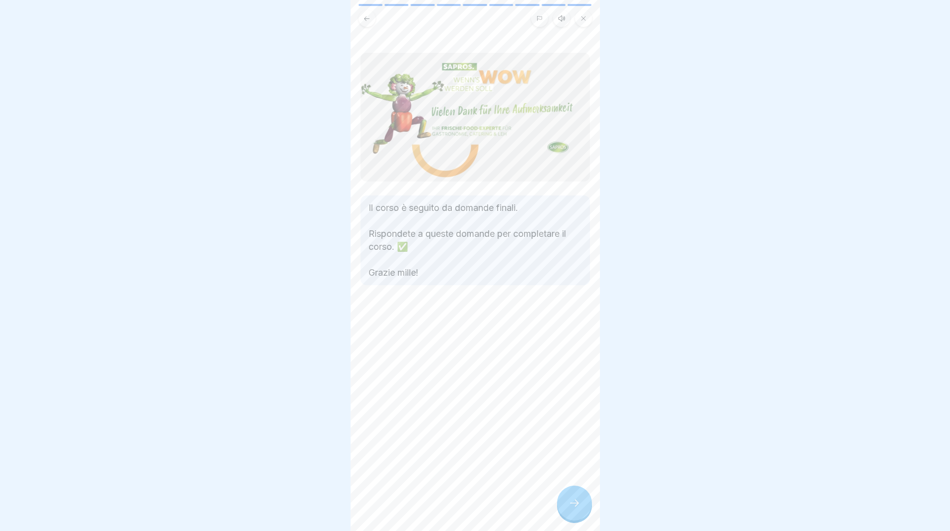
click at [575, 518] on div at bounding box center [574, 503] width 35 height 35
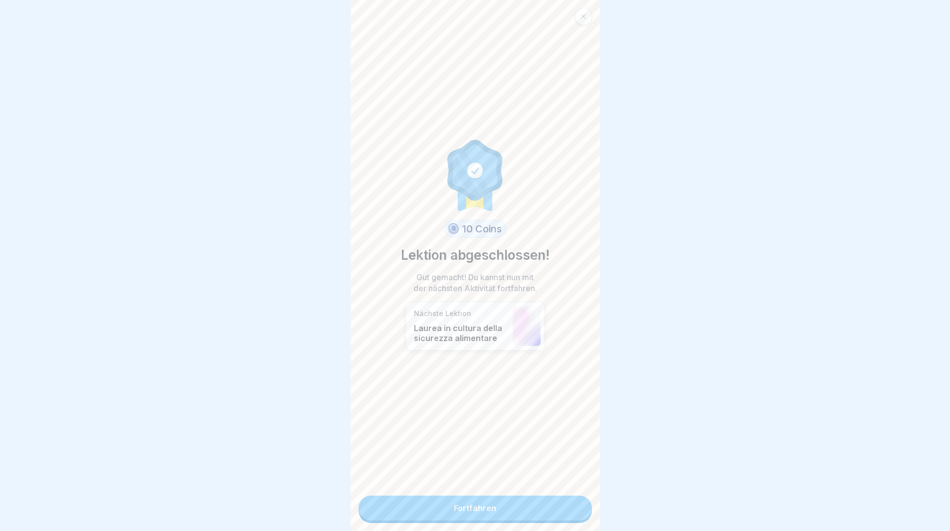
click at [567, 506] on link "Fortfahren" at bounding box center [475, 508] width 233 height 25
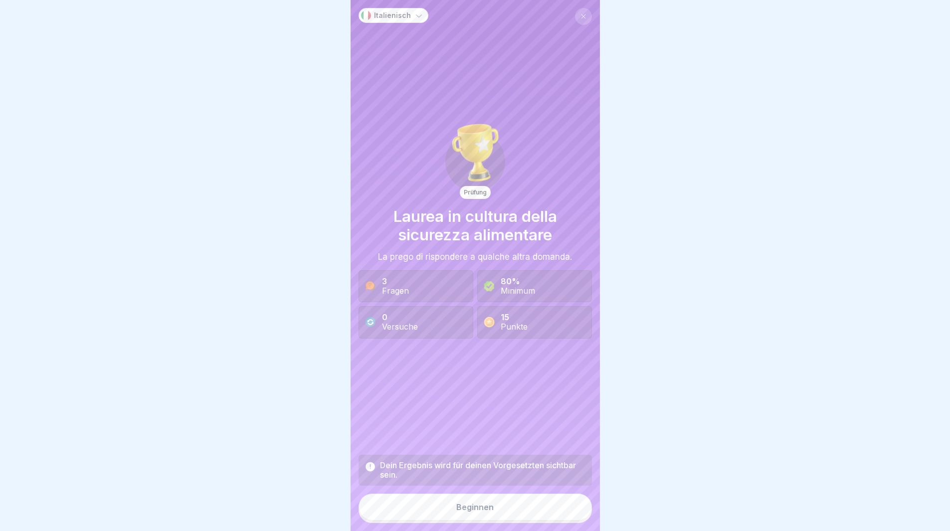
click at [567, 506] on button "Beginnen" at bounding box center [475, 507] width 233 height 27
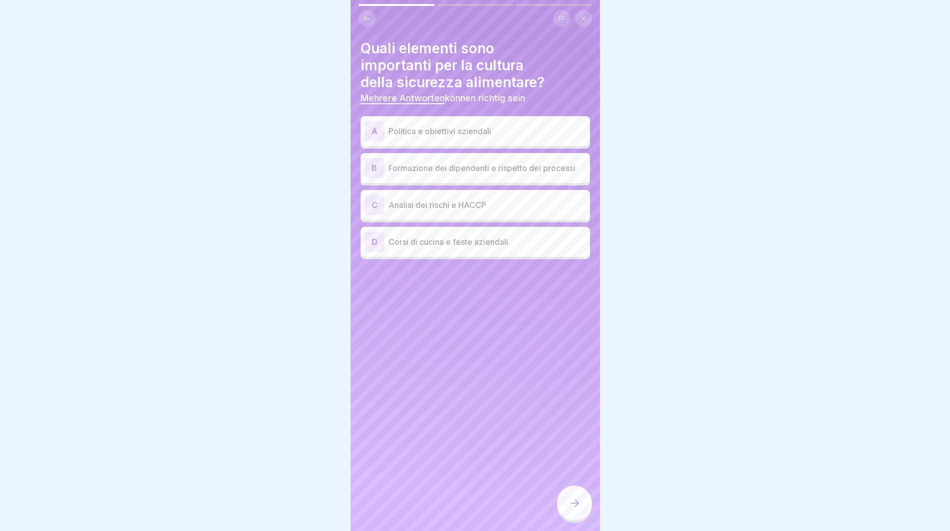
click at [443, 206] on p "Analisi dei rischi e HACCP" at bounding box center [486, 205] width 197 height 12
click at [413, 132] on p "Politica e obiettivi aziendali" at bounding box center [486, 131] width 197 height 12
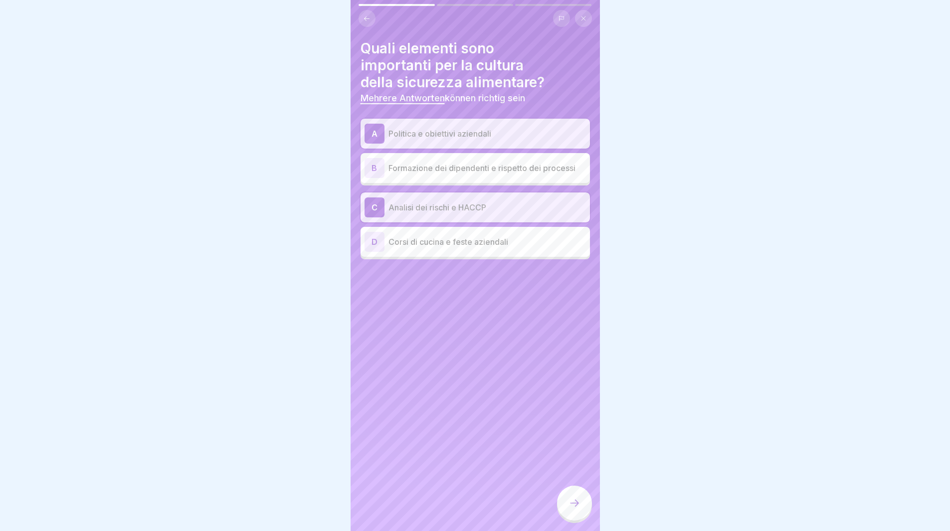
click at [573, 509] on icon at bounding box center [574, 503] width 12 height 12
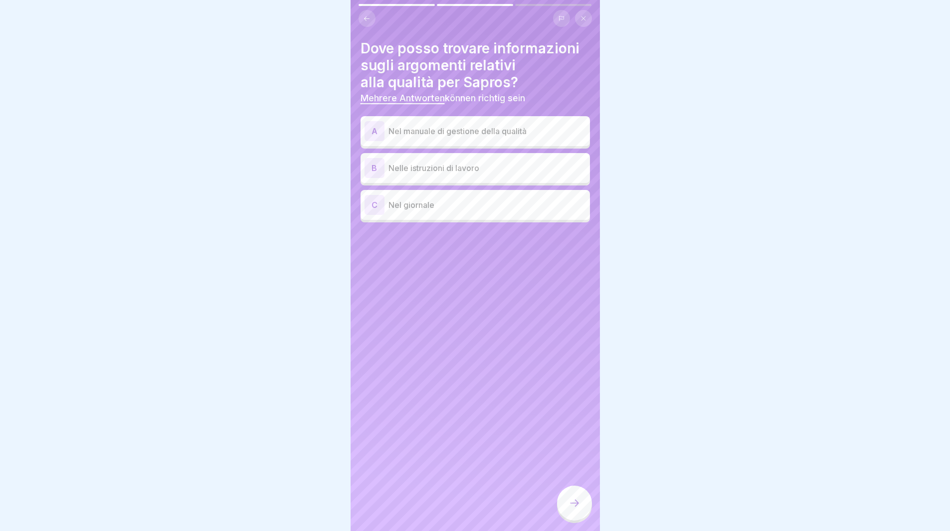
click at [472, 129] on p "Nel manuale di gestione della qualità" at bounding box center [486, 131] width 197 height 12
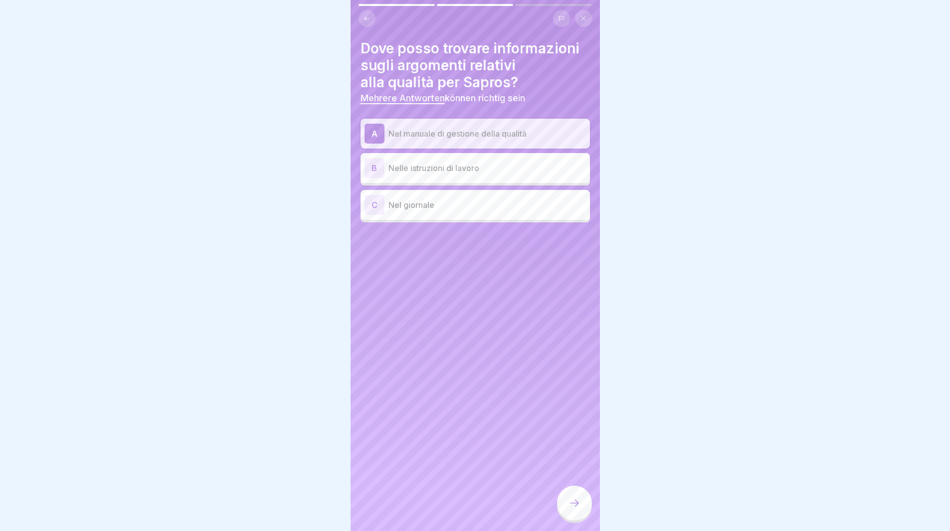
click at [571, 509] on icon at bounding box center [574, 503] width 12 height 12
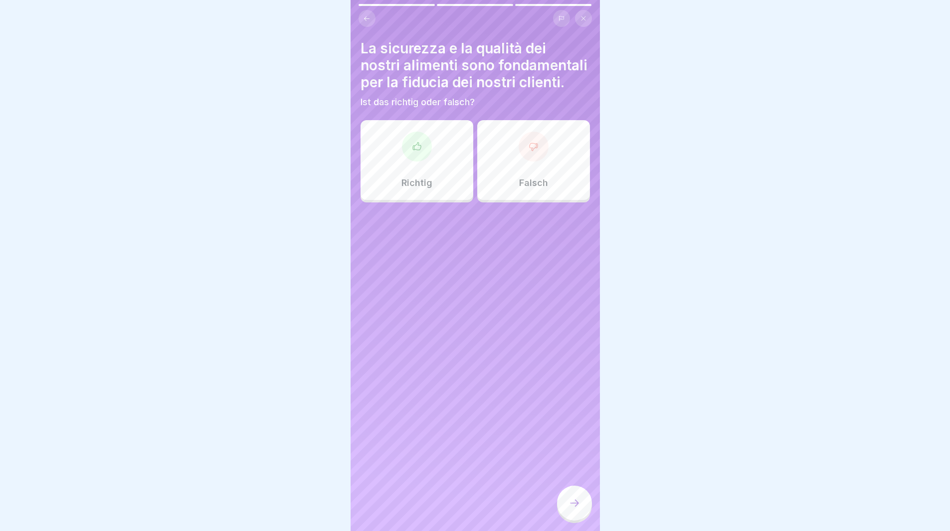
click at [435, 189] on div "Richtig" at bounding box center [417, 160] width 113 height 80
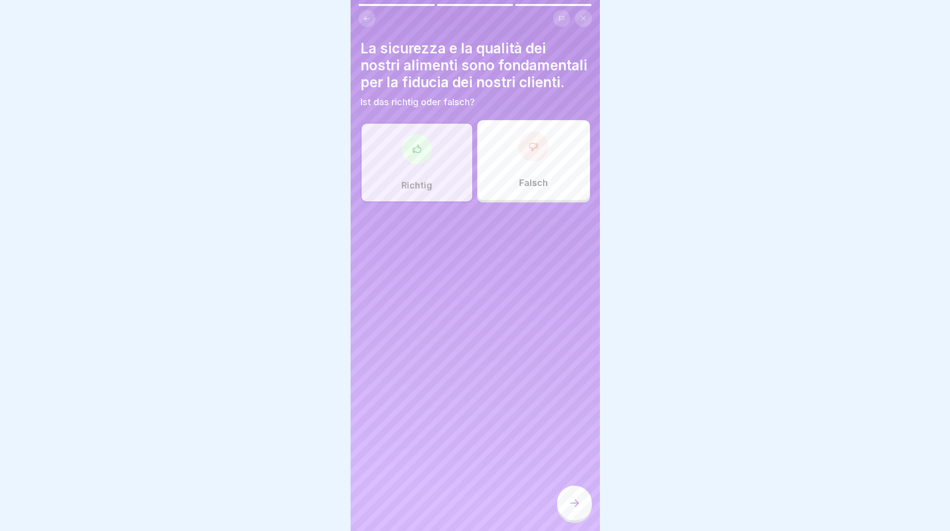
click at [568, 509] on icon at bounding box center [574, 503] width 12 height 12
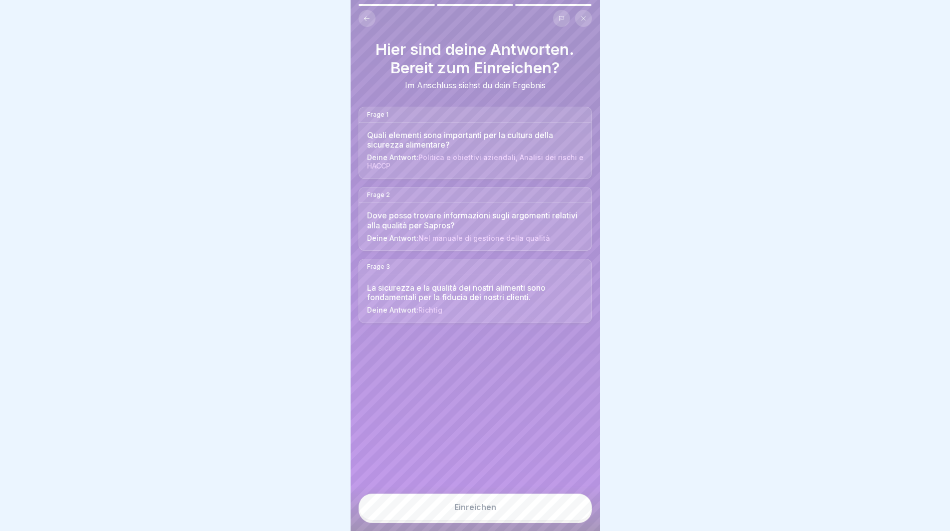
click at [572, 521] on button "Einreichen" at bounding box center [475, 507] width 233 height 27
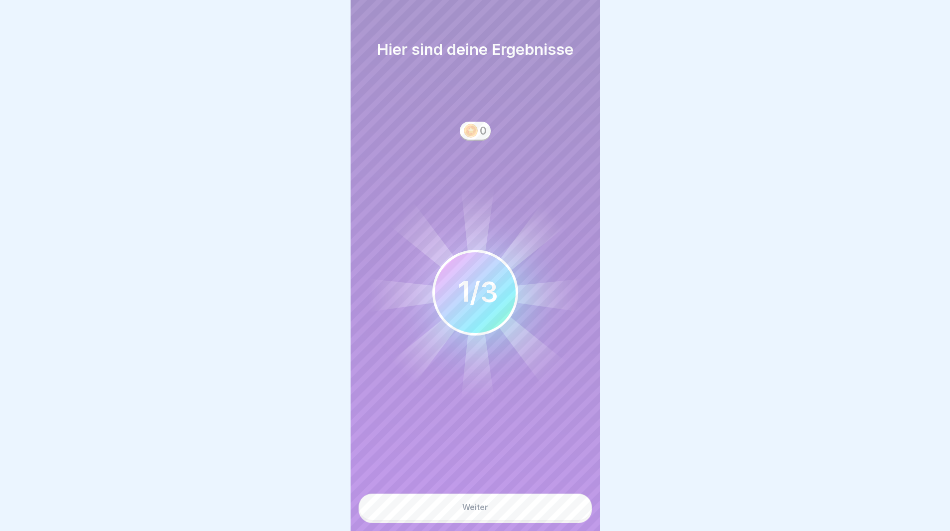
click at [572, 521] on button "Weiter" at bounding box center [475, 507] width 233 height 27
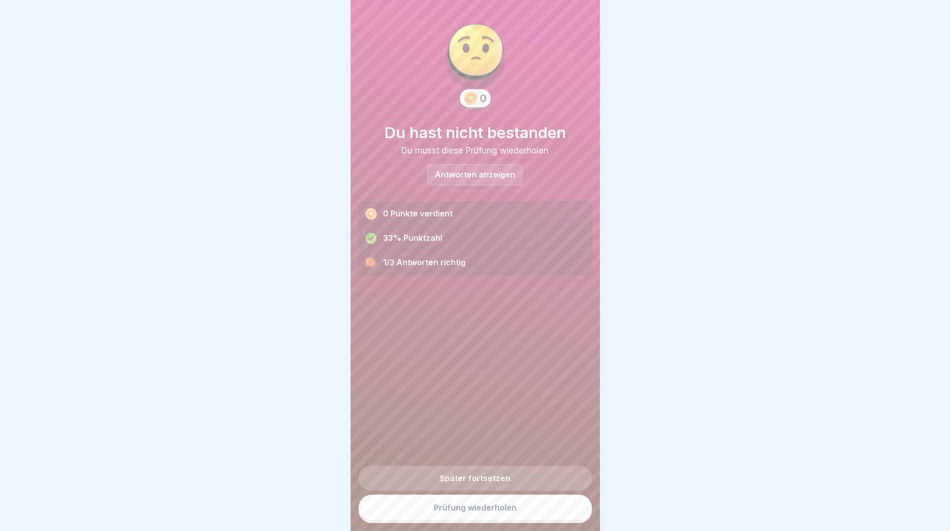
click at [478, 171] on p "Antworten anzeigen" at bounding box center [475, 175] width 80 height 8
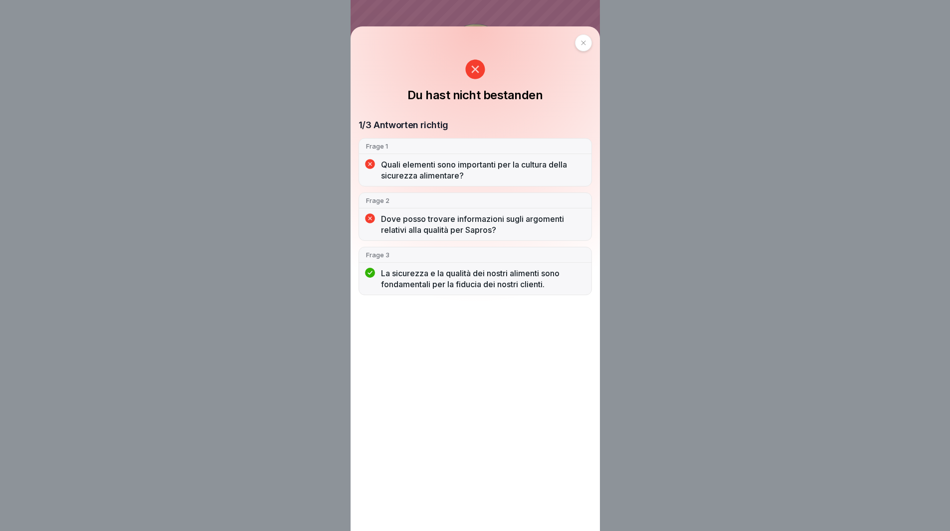
click at [584, 43] on icon at bounding box center [583, 43] width 6 height 6
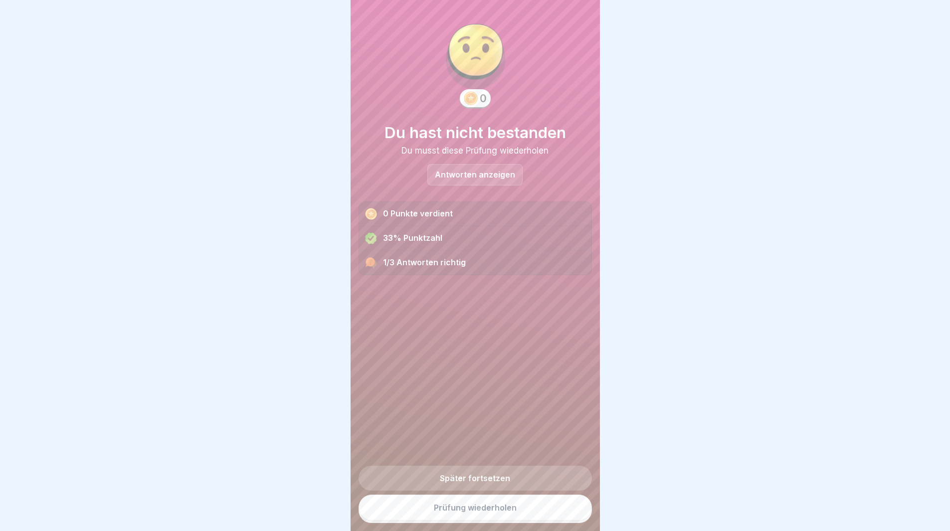
click at [492, 516] on link "Prüfung wiederholen" at bounding box center [475, 508] width 233 height 26
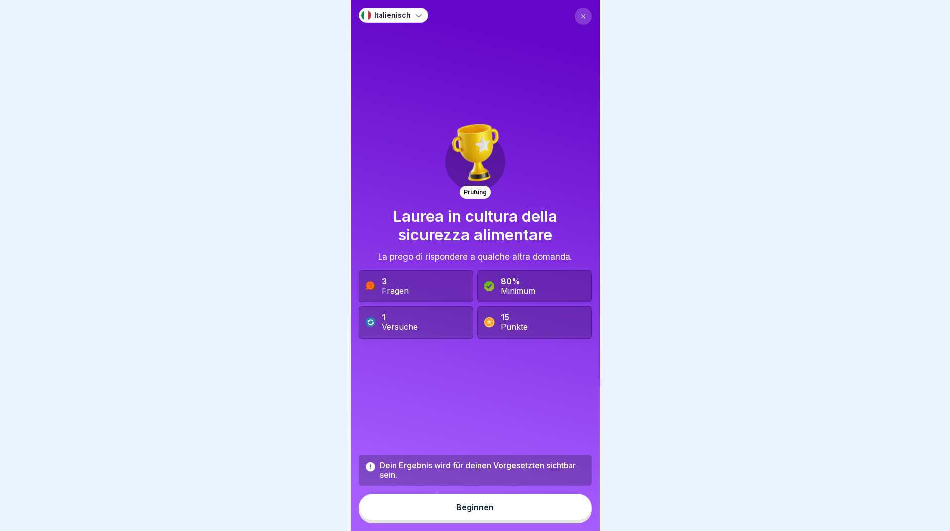
click at [494, 516] on button "Beginnen" at bounding box center [475, 507] width 233 height 27
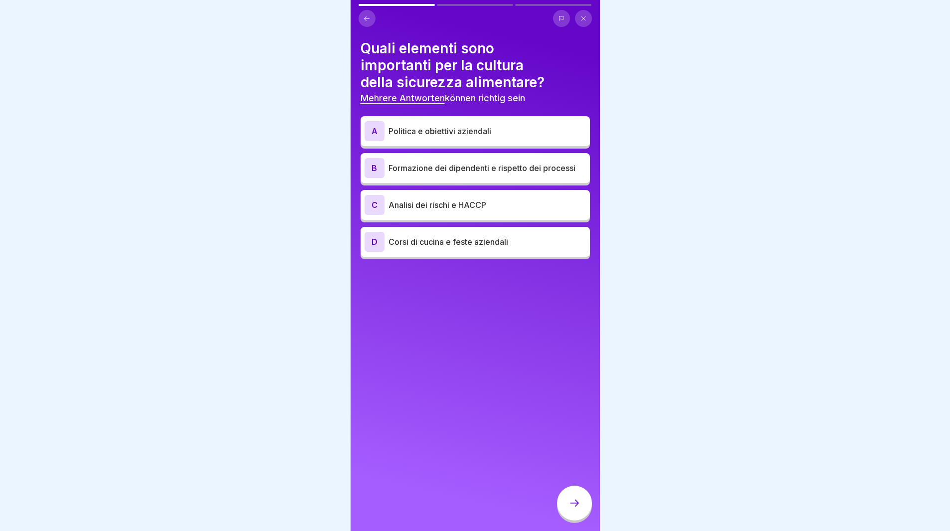
click at [454, 199] on p "Analisi dei rischi e HACCP" at bounding box center [486, 205] width 197 height 12
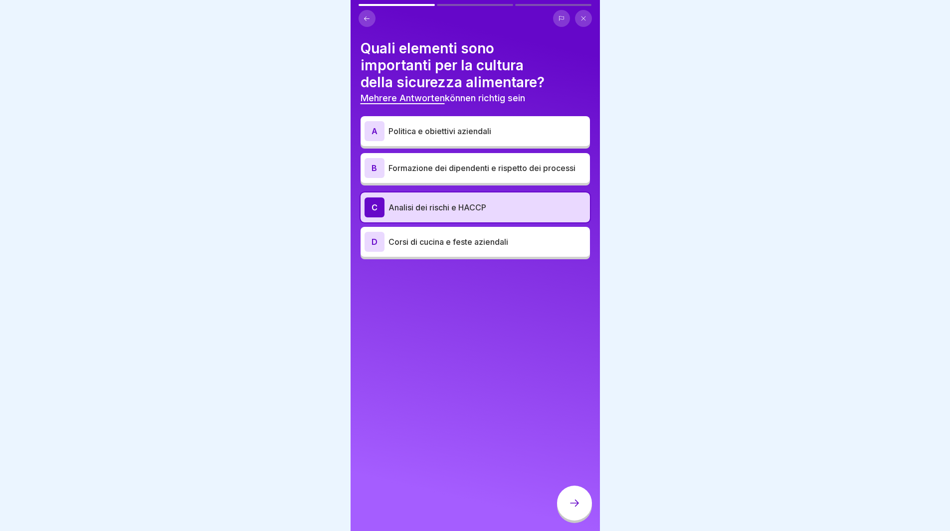
click at [415, 130] on p "Politica e obiettivi aziendali" at bounding box center [486, 131] width 197 height 12
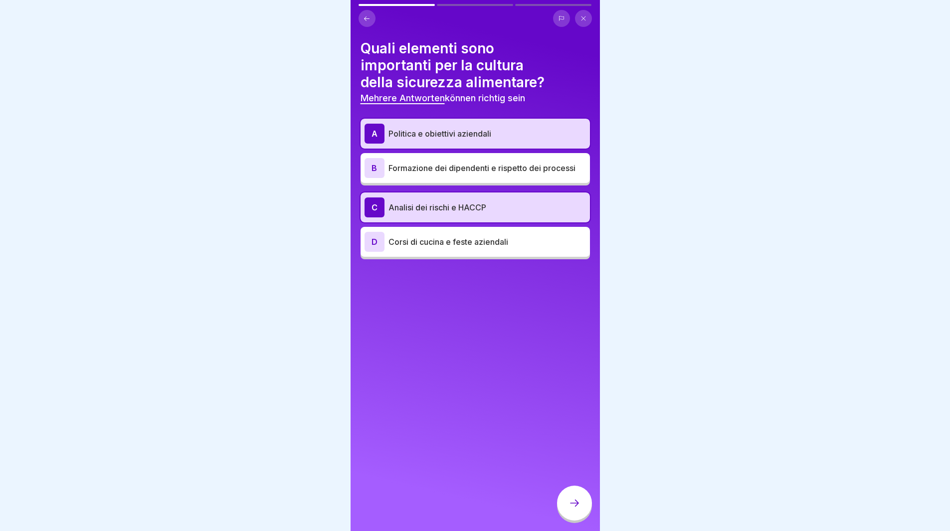
click at [424, 170] on p "Formazione dei dipendenti e rispetto dei processi" at bounding box center [486, 168] width 197 height 12
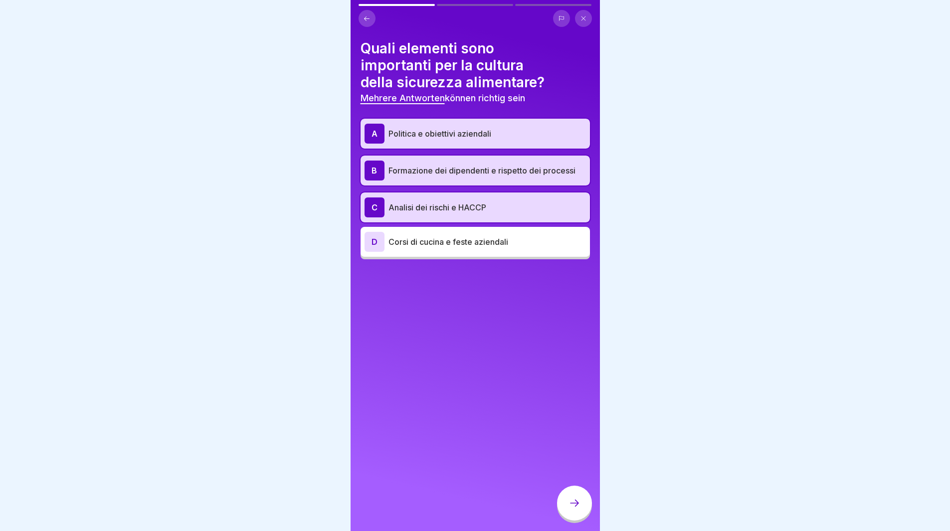
click at [571, 504] on div at bounding box center [574, 503] width 35 height 35
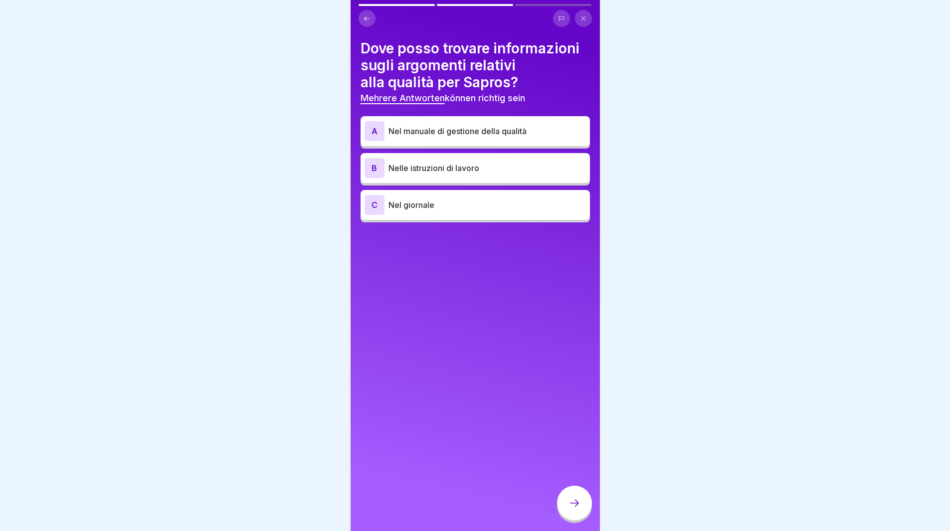
click at [445, 133] on p "Nel manuale di gestione della qualità" at bounding box center [486, 131] width 197 height 12
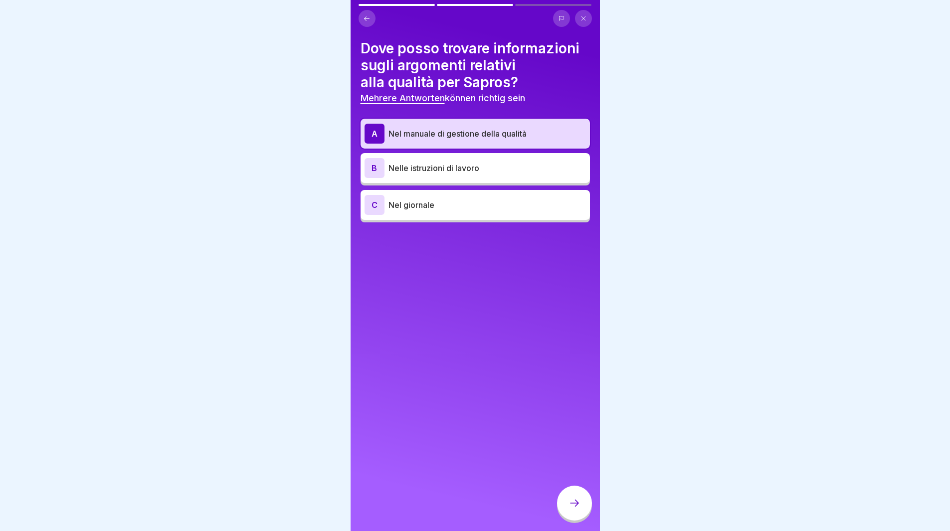
click at [455, 167] on p "Nelle istruzioni di lavoro" at bounding box center [486, 168] width 197 height 12
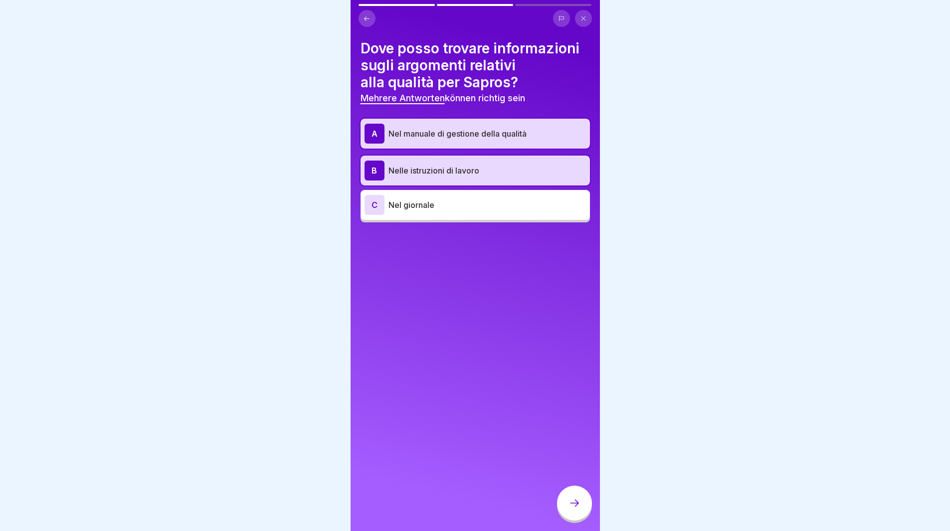
click at [575, 504] on div at bounding box center [574, 503] width 35 height 35
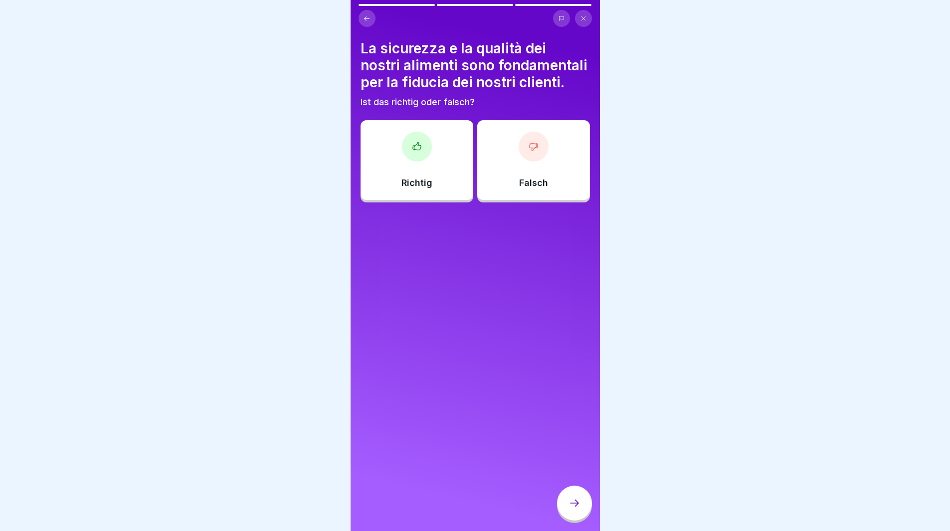
click at [426, 190] on div "Richtig" at bounding box center [417, 160] width 113 height 80
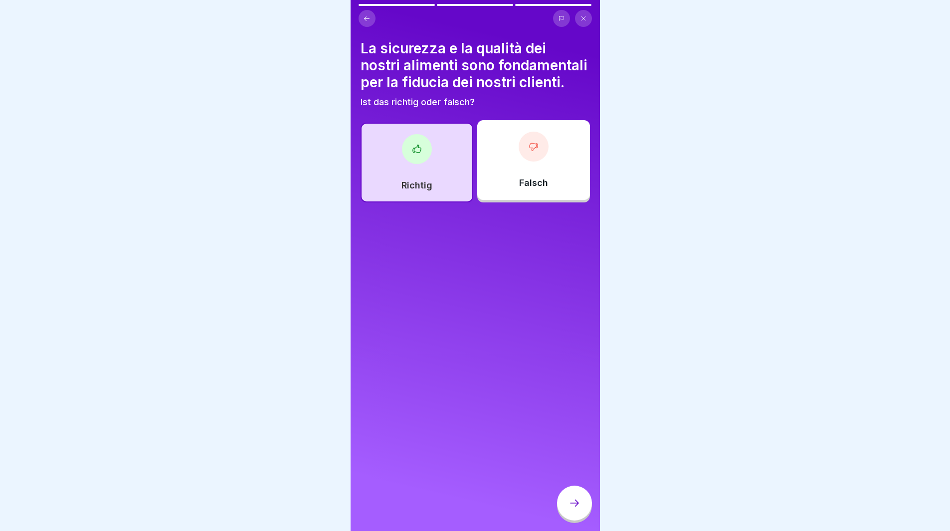
click at [569, 509] on icon at bounding box center [574, 503] width 12 height 12
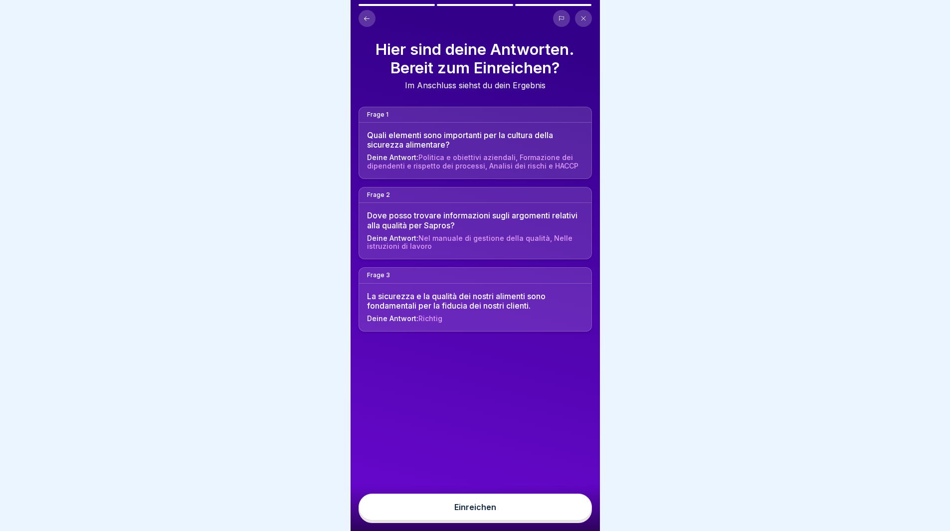
click at [529, 517] on button "Einreichen" at bounding box center [475, 507] width 233 height 27
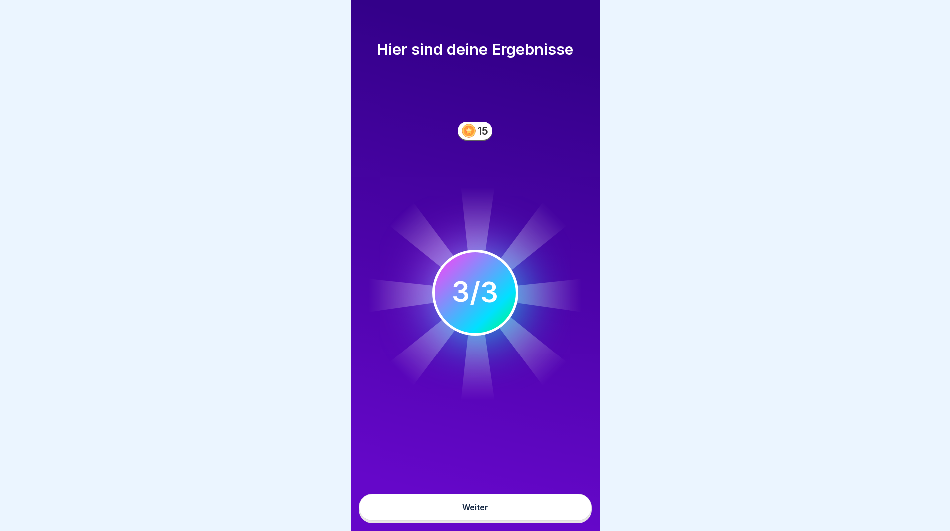
click at [531, 510] on button "Weiter" at bounding box center [475, 507] width 233 height 27
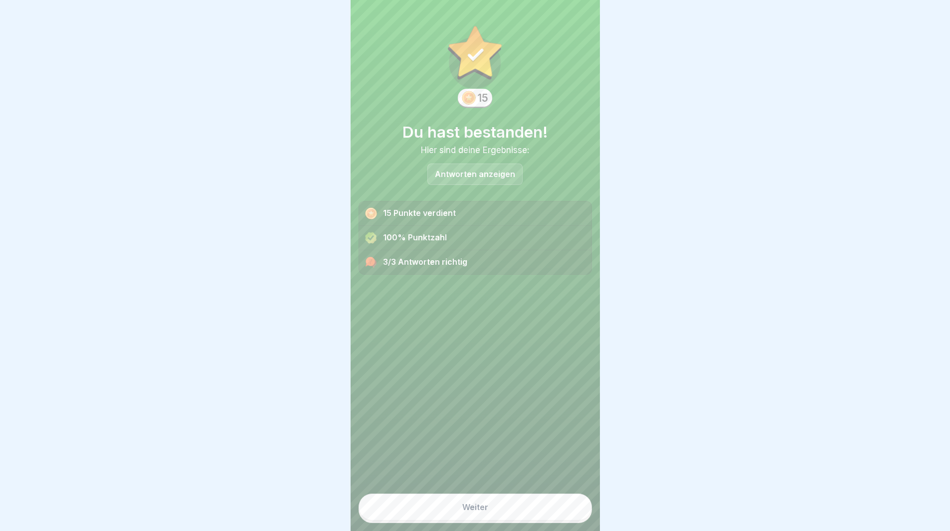
click at [531, 510] on button "Weiter" at bounding box center [475, 507] width 233 height 27
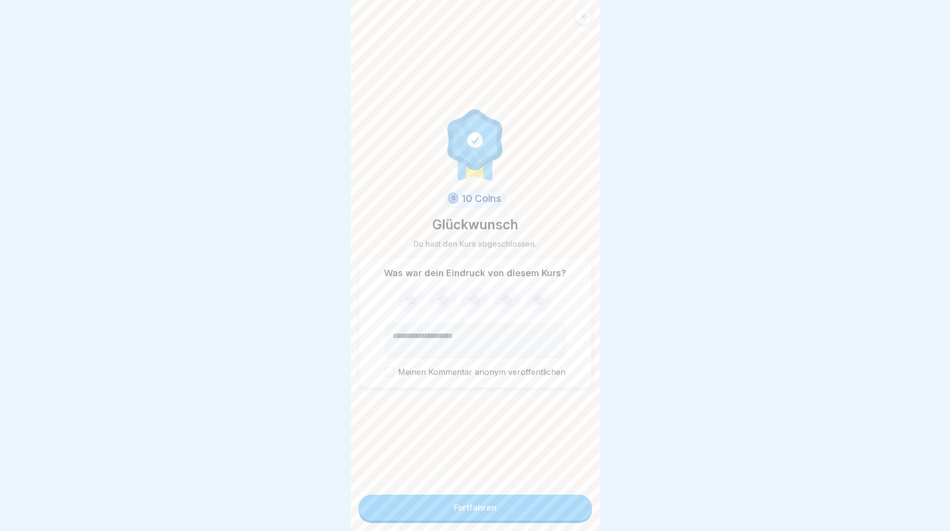
click at [532, 508] on button "Fortfahren" at bounding box center [475, 508] width 233 height 26
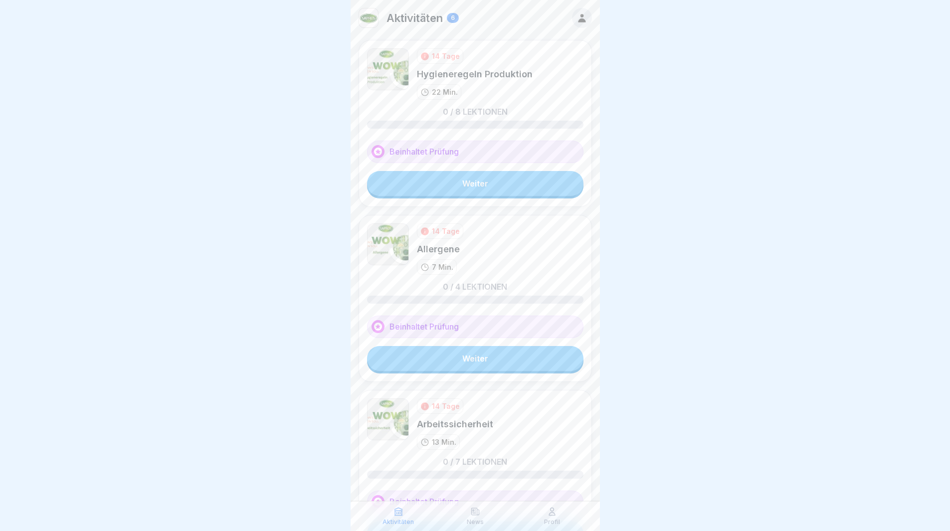
click at [479, 188] on link "Weiter" at bounding box center [475, 183] width 216 height 25
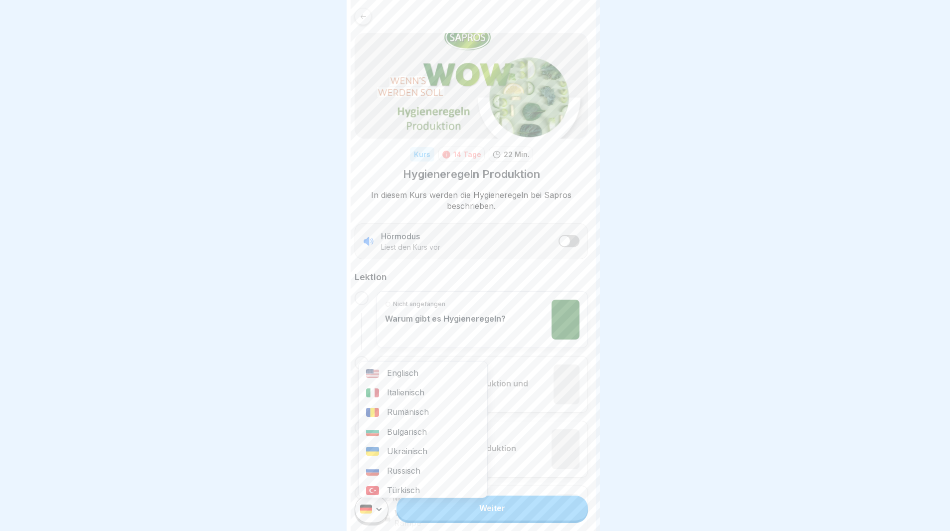
click at [384, 517] on html "Kurs 14 Tage 22 Min. Hygieneregeln Produktion In diesem Kurs werden die Hygiene…" at bounding box center [475, 265] width 950 height 531
click at [378, 394] on img at bounding box center [372, 392] width 13 height 9
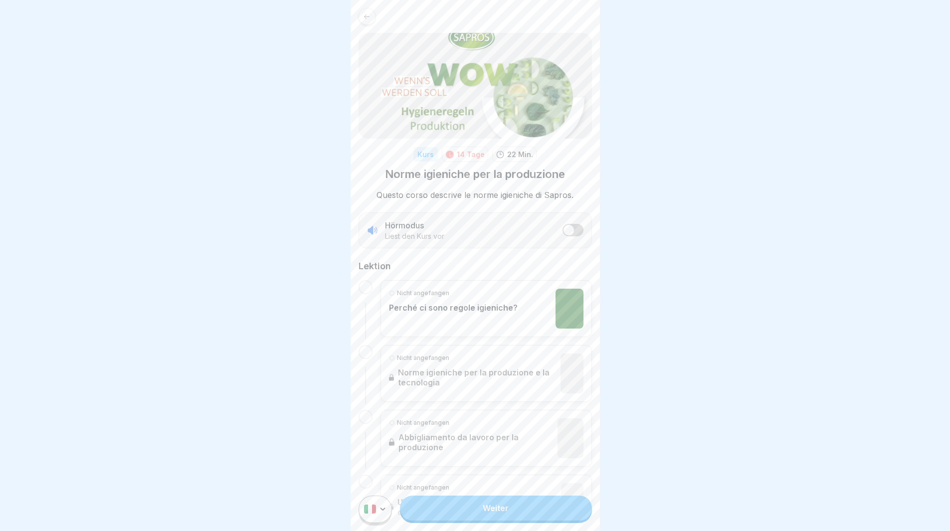
click at [481, 516] on link "Weiter" at bounding box center [495, 508] width 191 height 25
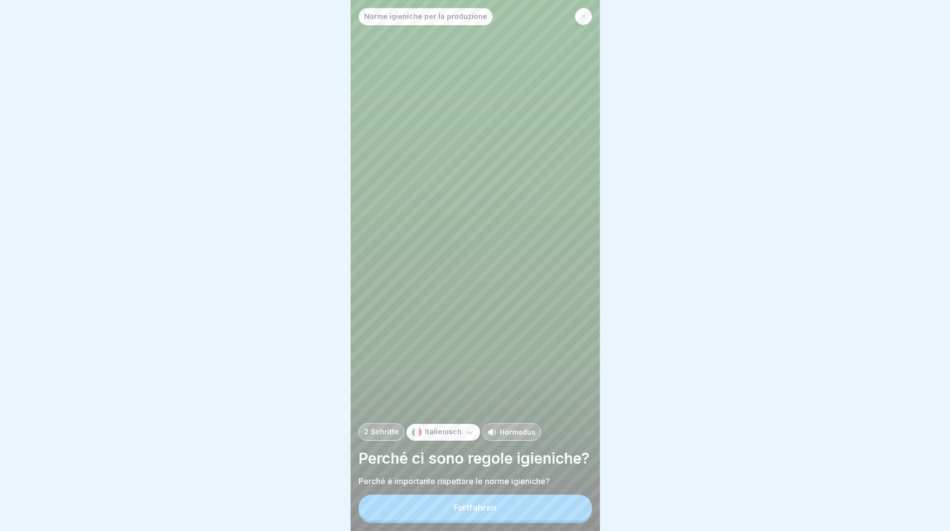
click at [483, 512] on div "Fortfahren" at bounding box center [475, 507] width 42 height 9
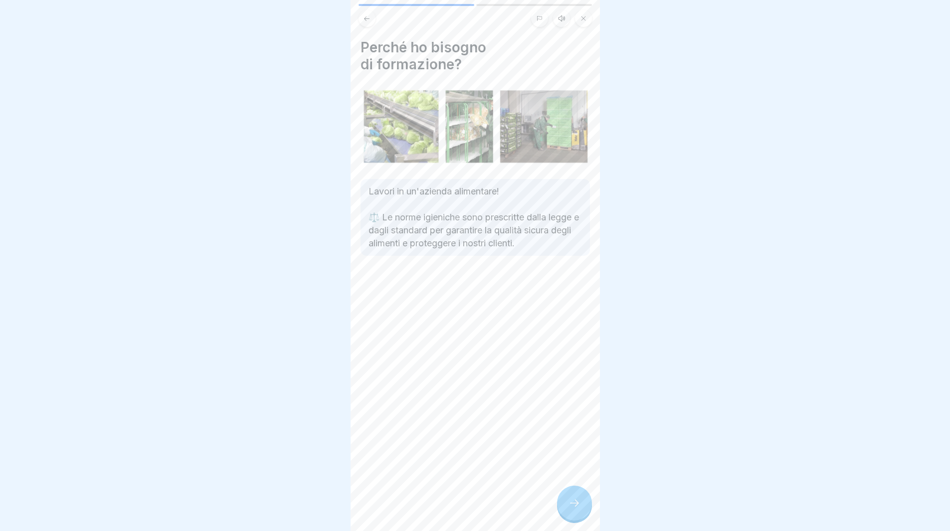
click at [568, 508] on icon at bounding box center [574, 503] width 12 height 12
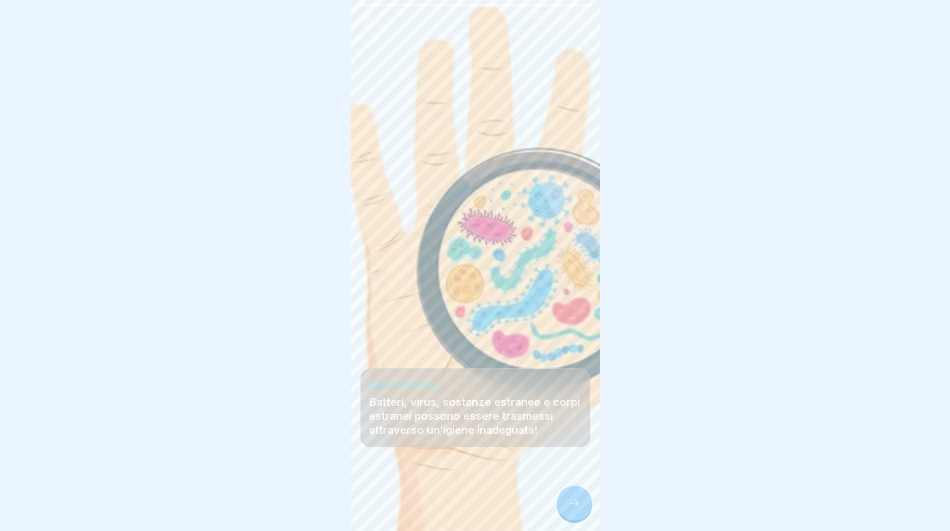
click at [567, 507] on div at bounding box center [574, 503] width 35 height 35
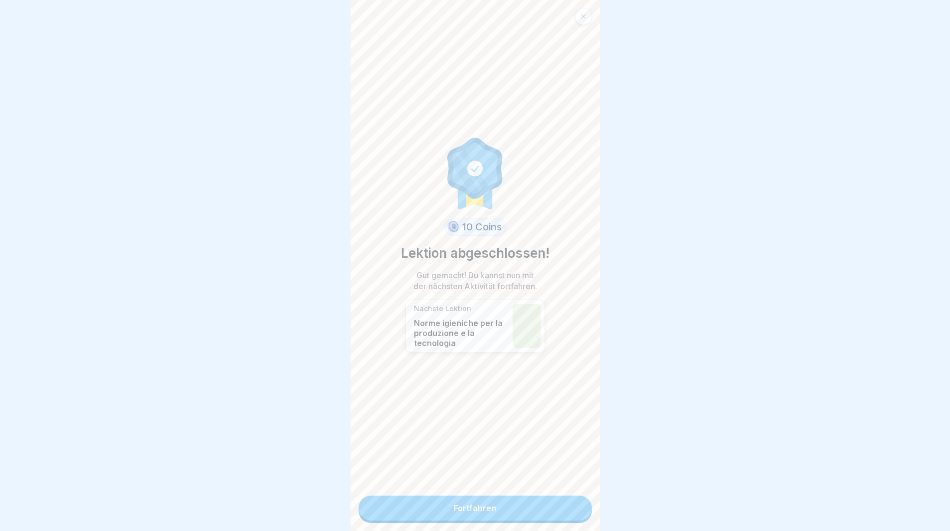
click at [567, 507] on link "Fortfahren" at bounding box center [475, 508] width 233 height 25
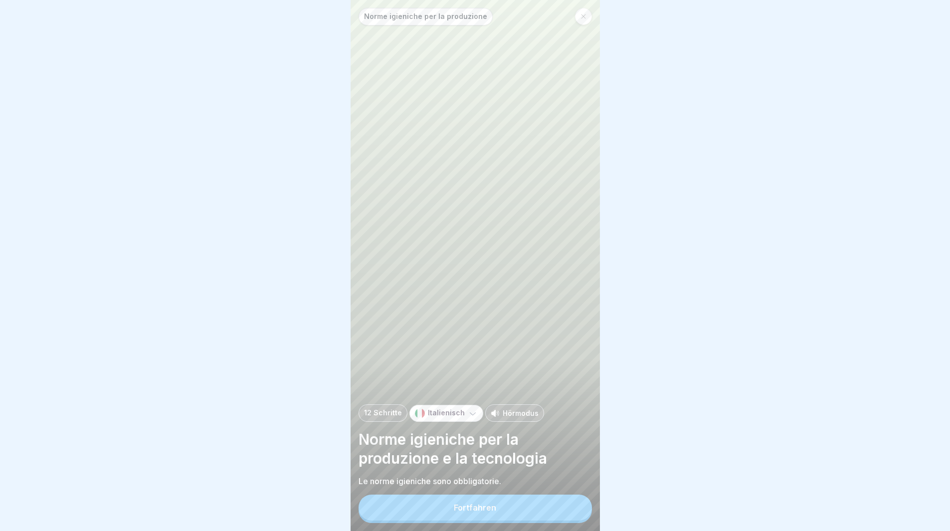
click at [567, 507] on button "Fortfahren" at bounding box center [475, 508] width 233 height 26
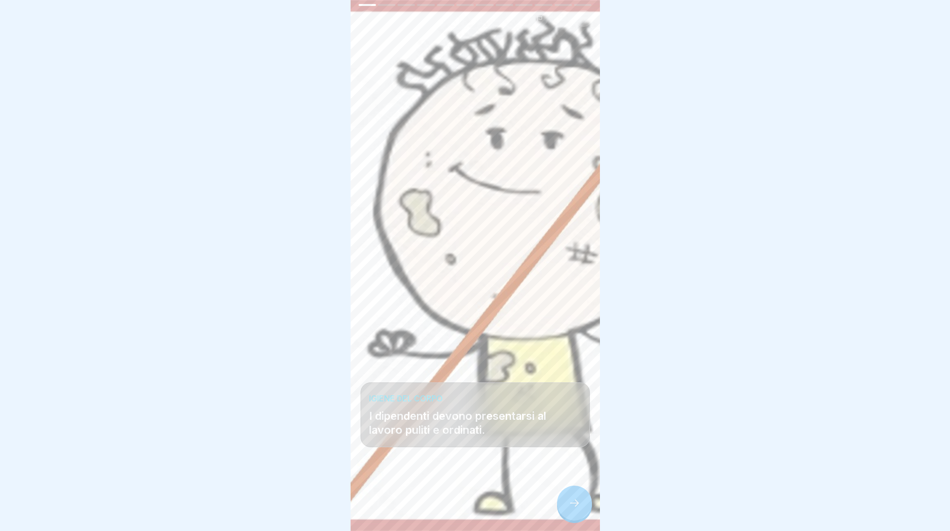
click at [567, 507] on div at bounding box center [574, 503] width 35 height 35
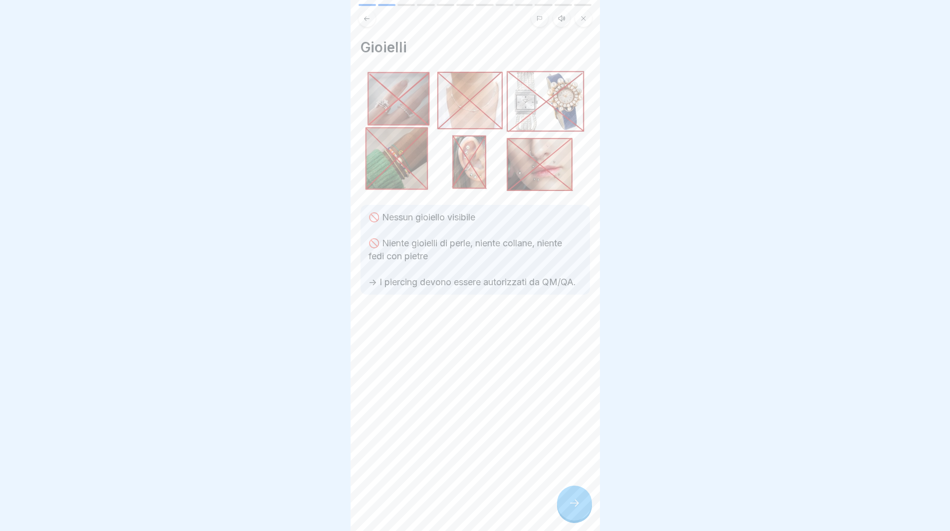
click at [562, 508] on div at bounding box center [574, 503] width 35 height 35
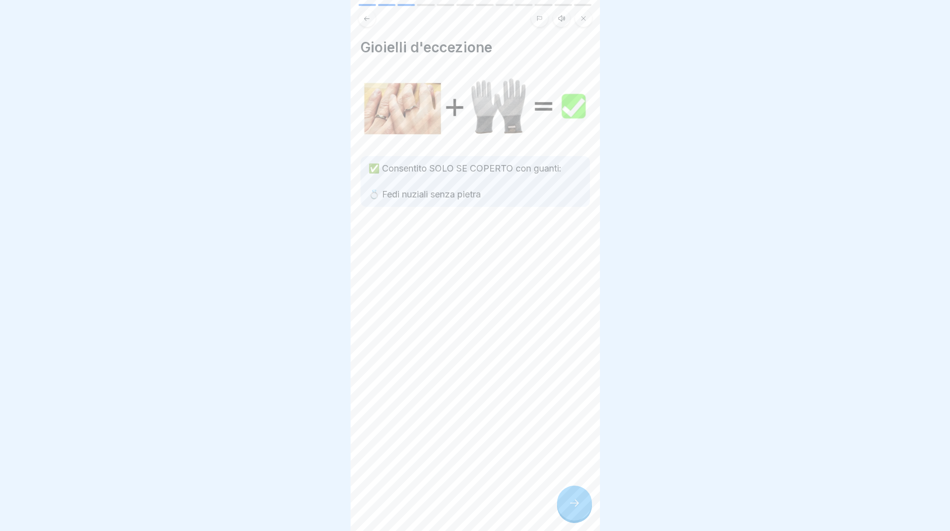
click at [562, 507] on div at bounding box center [574, 503] width 35 height 35
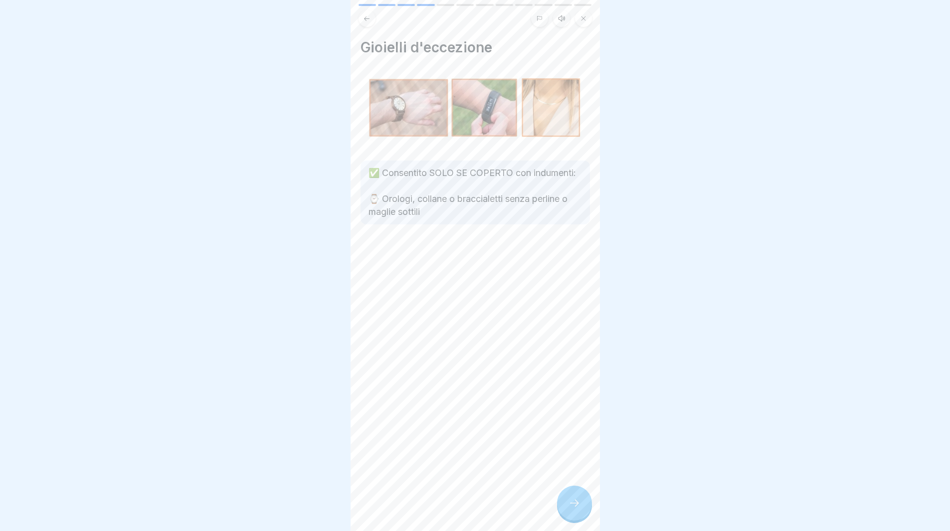
click at [562, 506] on div at bounding box center [574, 503] width 35 height 35
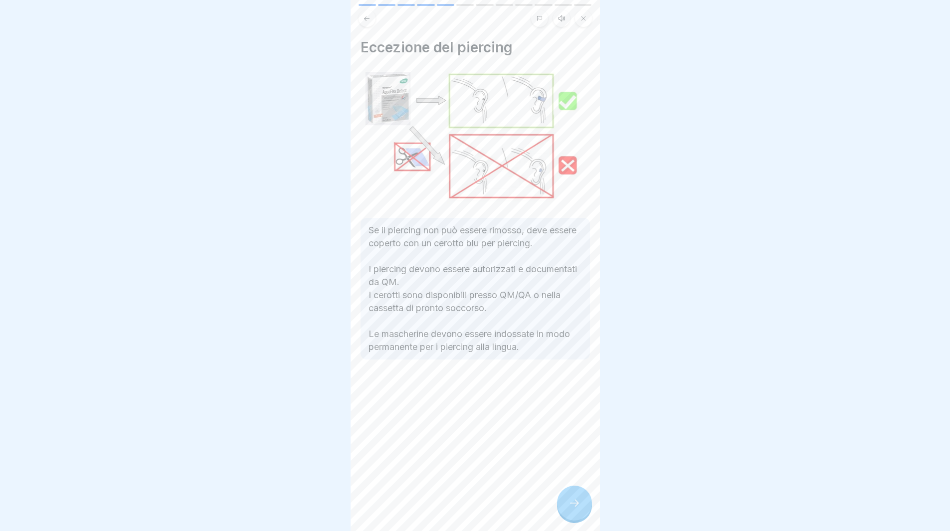
click at [565, 507] on div at bounding box center [574, 503] width 35 height 35
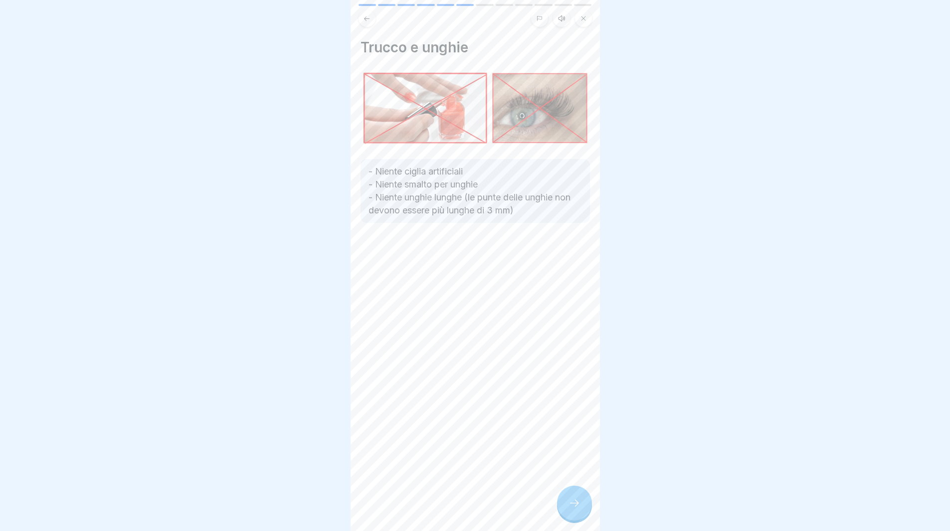
click at [565, 507] on div at bounding box center [574, 503] width 35 height 35
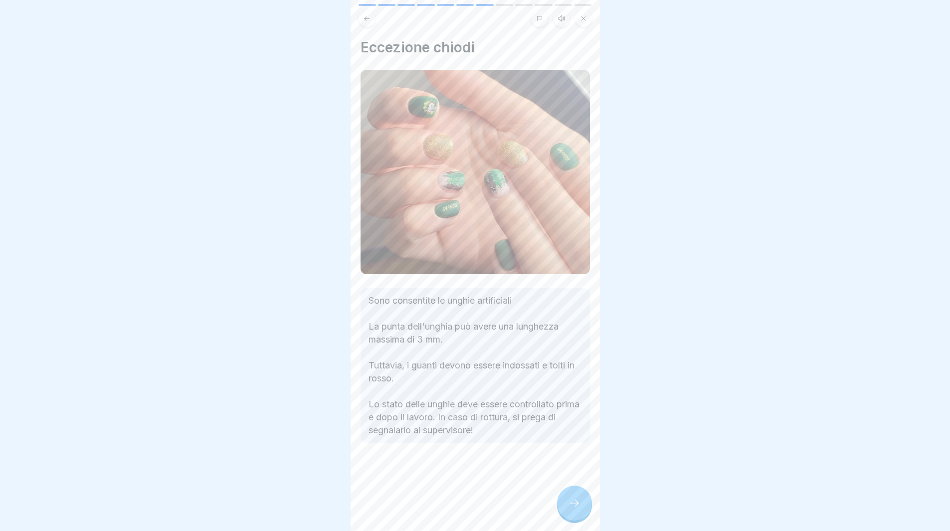
click at [565, 507] on div at bounding box center [574, 503] width 35 height 35
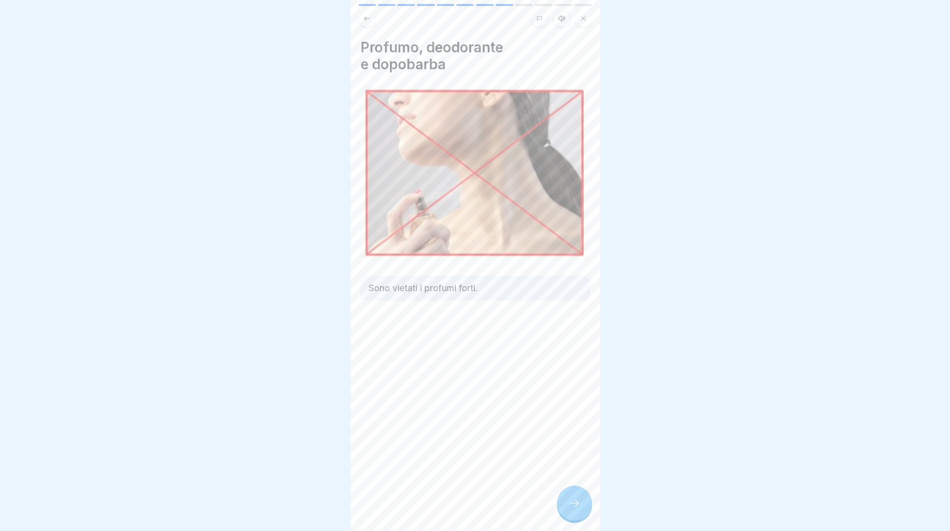
click at [564, 508] on div at bounding box center [574, 503] width 35 height 35
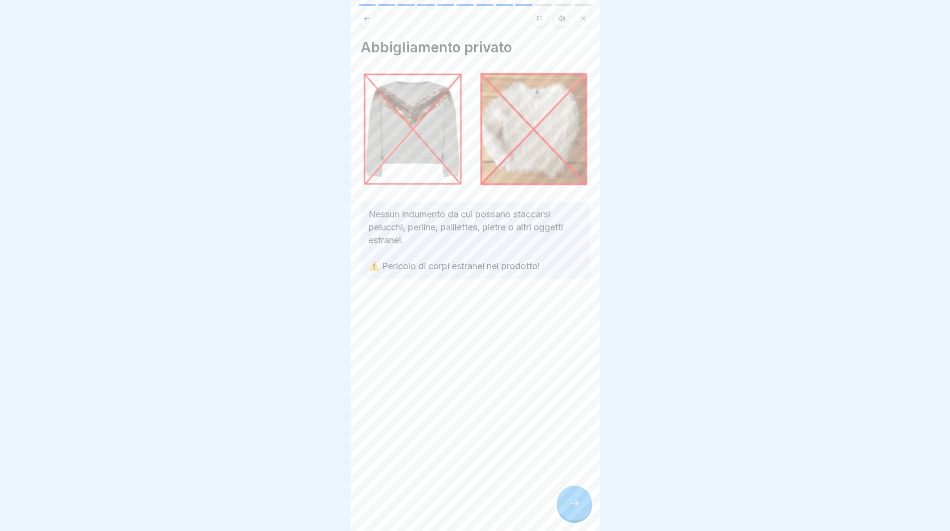
click at [564, 508] on div at bounding box center [574, 503] width 35 height 35
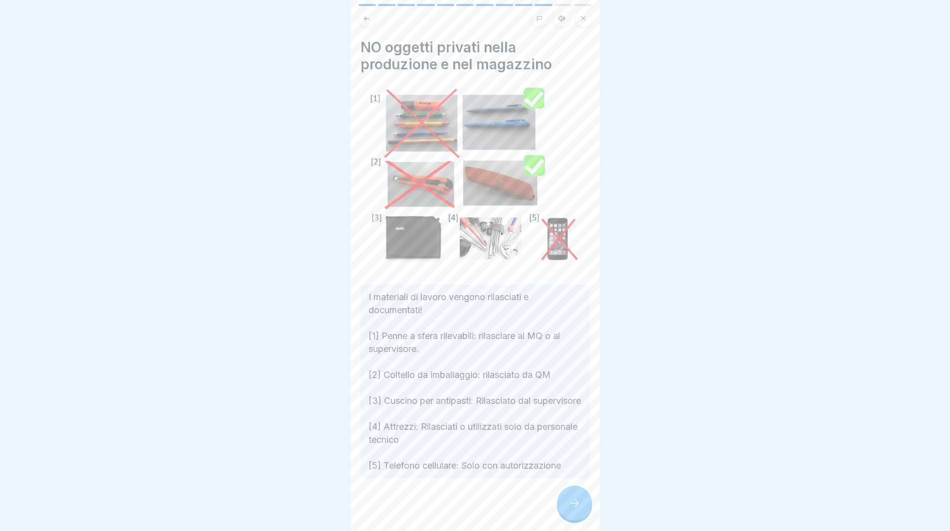
click at [564, 508] on div at bounding box center [574, 503] width 35 height 35
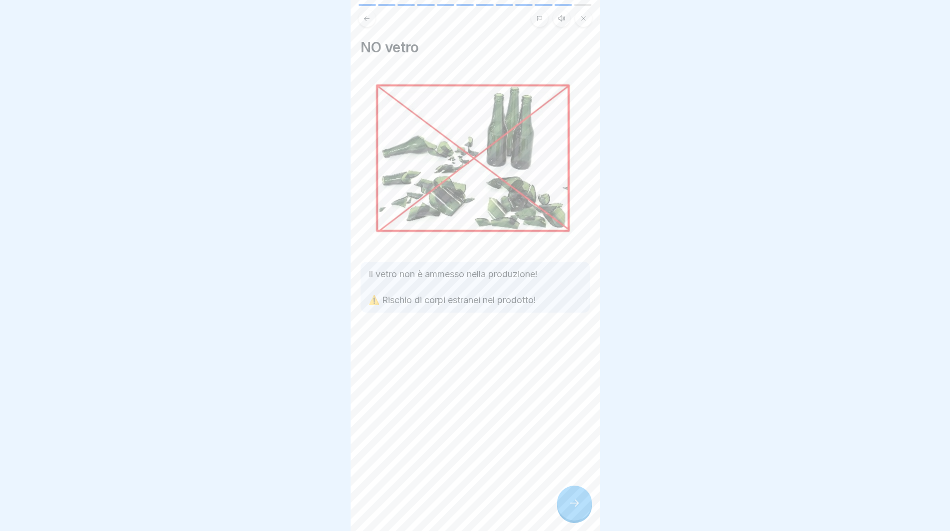
click at [571, 509] on icon at bounding box center [574, 503] width 12 height 12
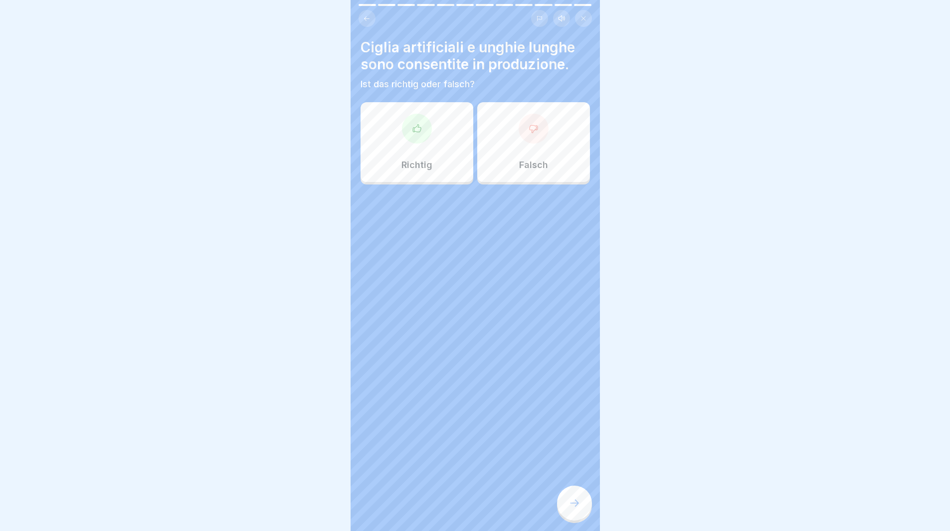
click at [519, 129] on div at bounding box center [534, 129] width 30 height 30
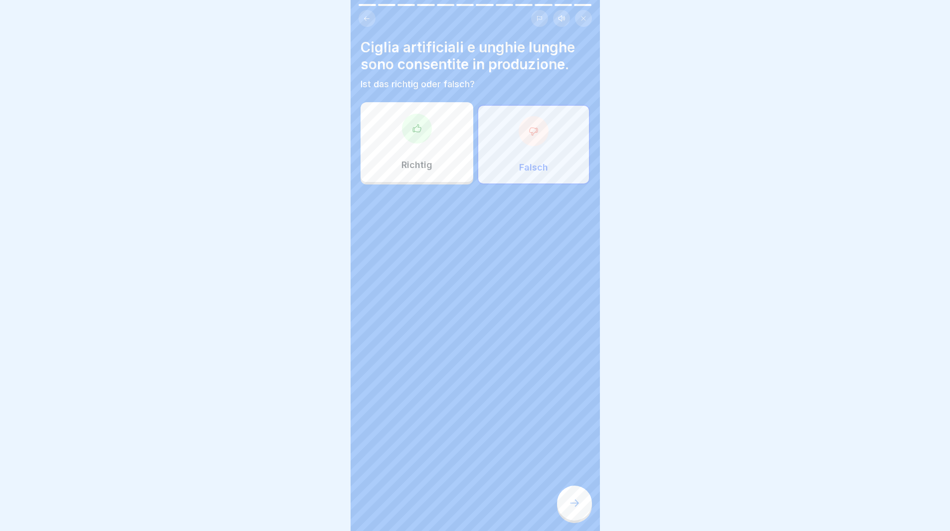
click at [575, 508] on icon at bounding box center [574, 503] width 12 height 12
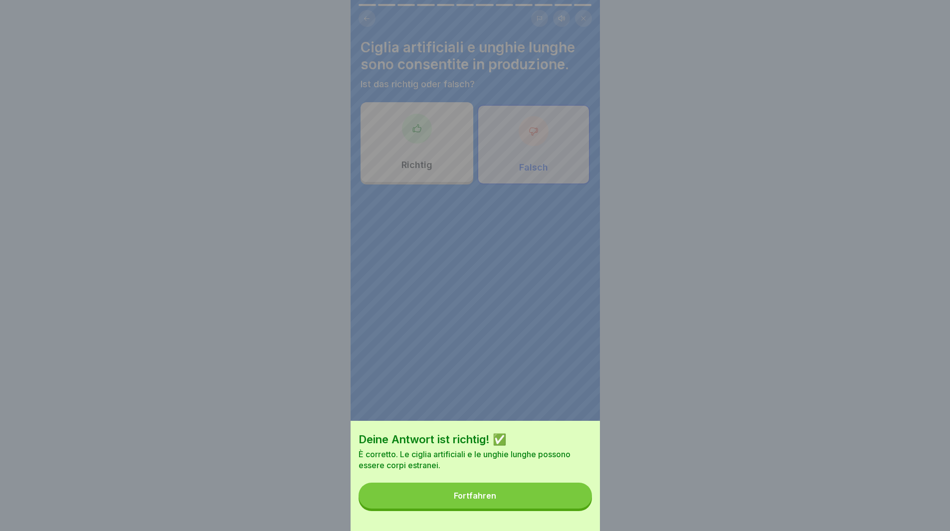
click at [578, 505] on button "Fortfahren" at bounding box center [475, 496] width 233 height 26
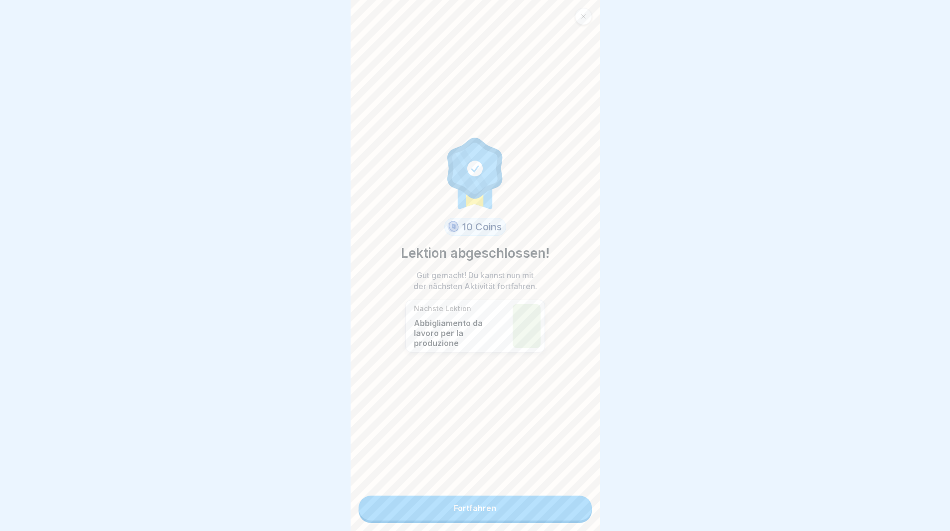
click at [575, 505] on link "Fortfahren" at bounding box center [475, 508] width 233 height 25
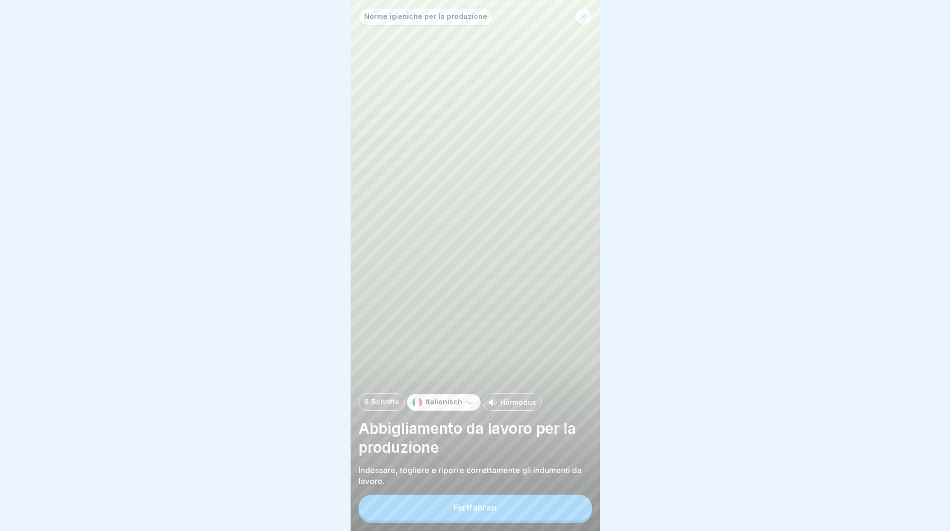
click at [575, 505] on button "Fortfahren" at bounding box center [475, 508] width 233 height 26
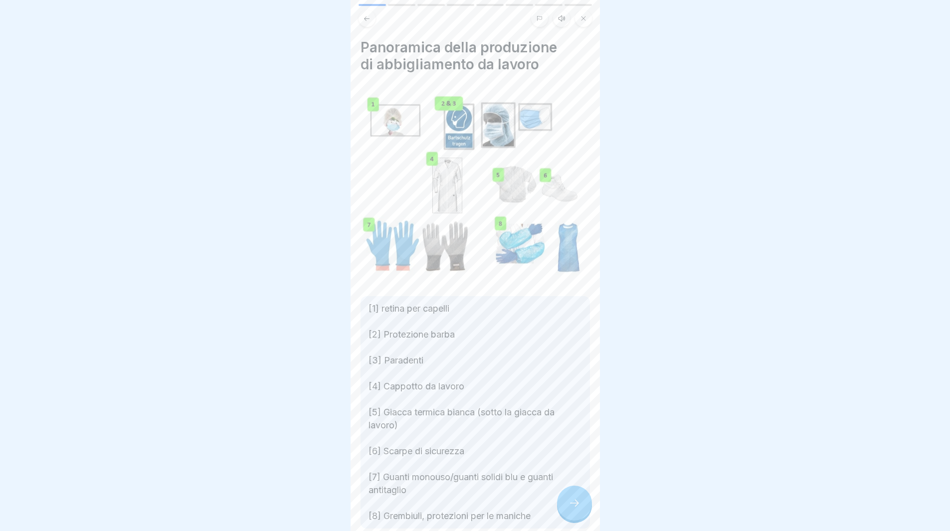
click at [575, 505] on div at bounding box center [574, 503] width 35 height 35
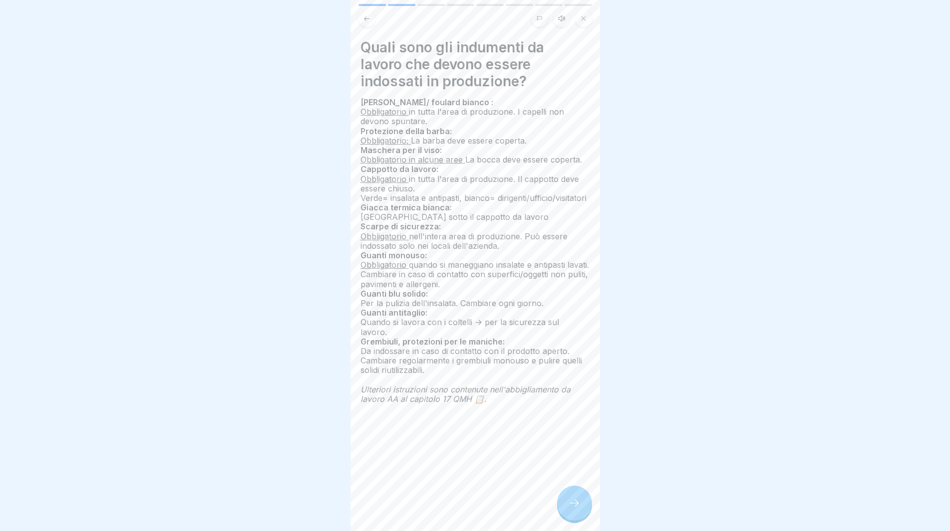
click at [575, 505] on div at bounding box center [574, 503] width 35 height 35
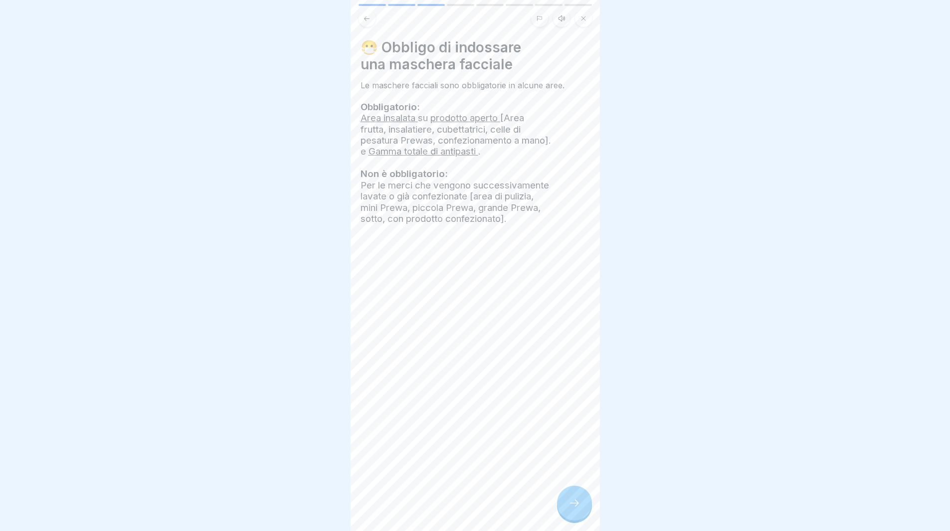
click at [575, 505] on div at bounding box center [574, 503] width 35 height 35
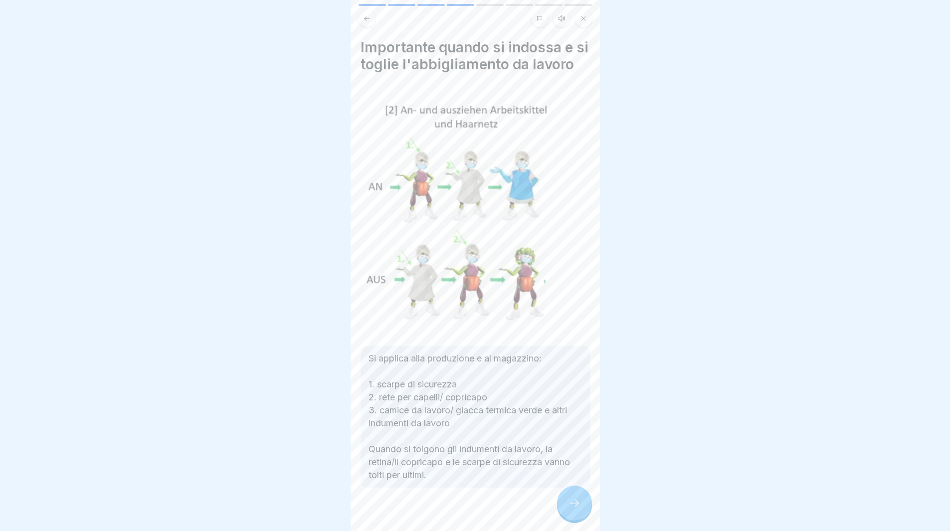
click at [573, 503] on div at bounding box center [574, 503] width 35 height 35
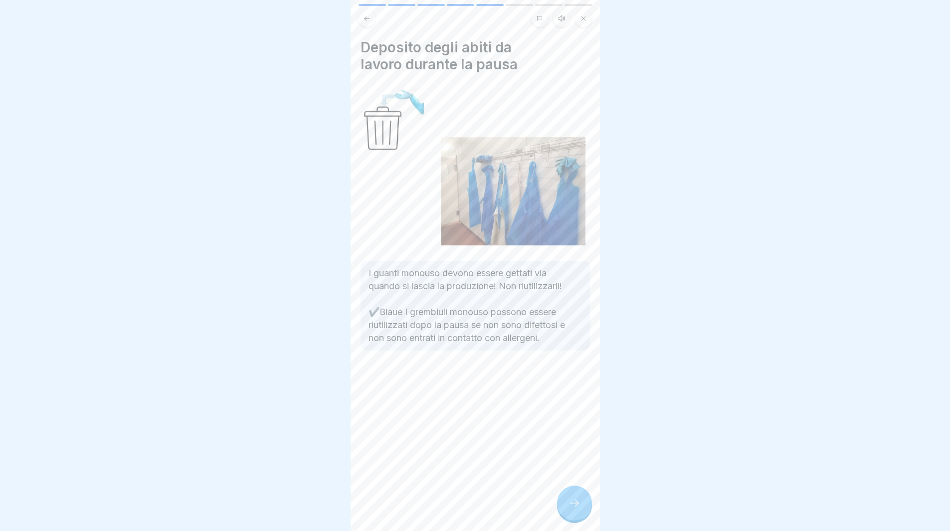
click at [572, 503] on div at bounding box center [574, 503] width 35 height 35
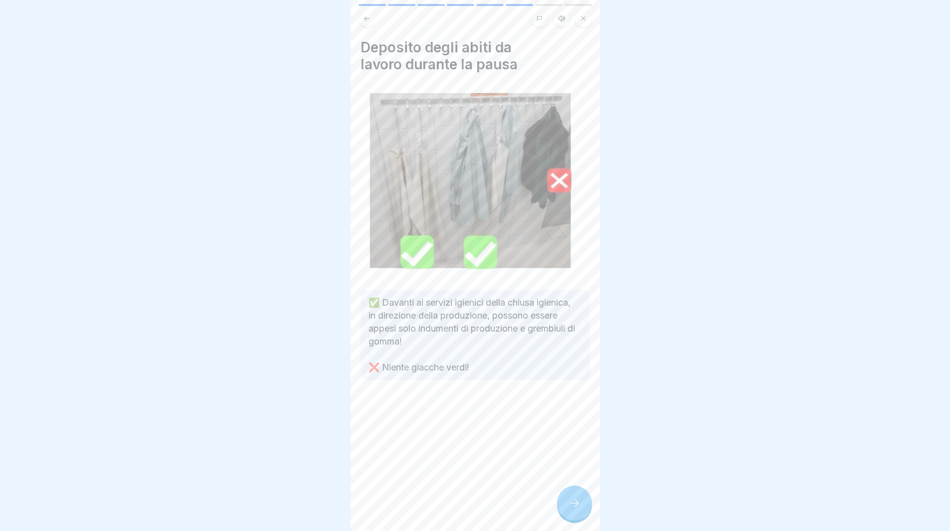
click at [570, 500] on div at bounding box center [574, 503] width 35 height 35
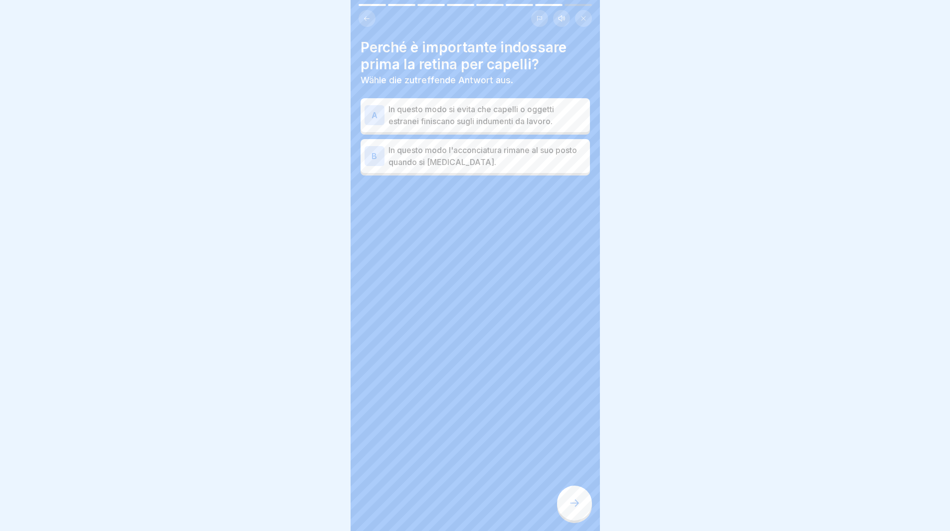
click at [406, 116] on p "In questo modo si evita che capelli o oggetti estranei finiscano sugli indument…" at bounding box center [486, 115] width 197 height 24
click at [578, 509] on icon at bounding box center [574, 503] width 12 height 12
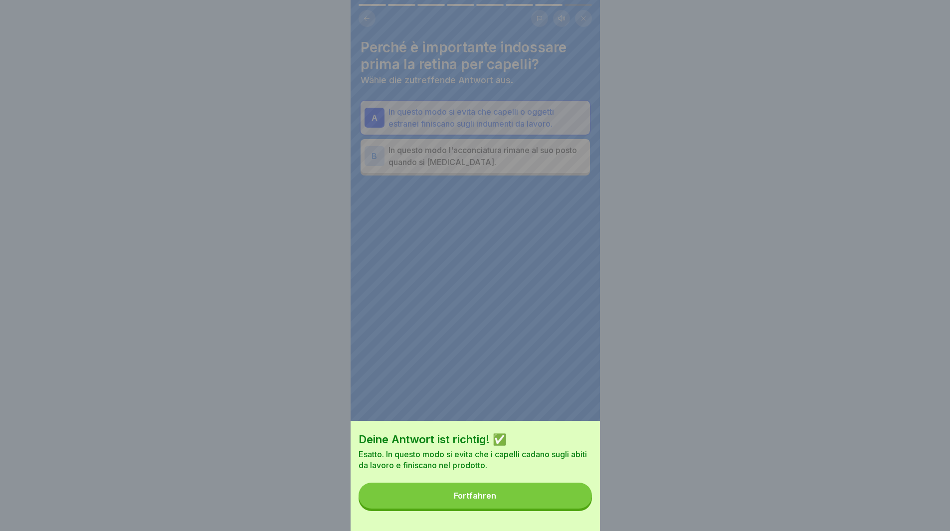
click at [578, 509] on button "Fortfahren" at bounding box center [475, 496] width 233 height 26
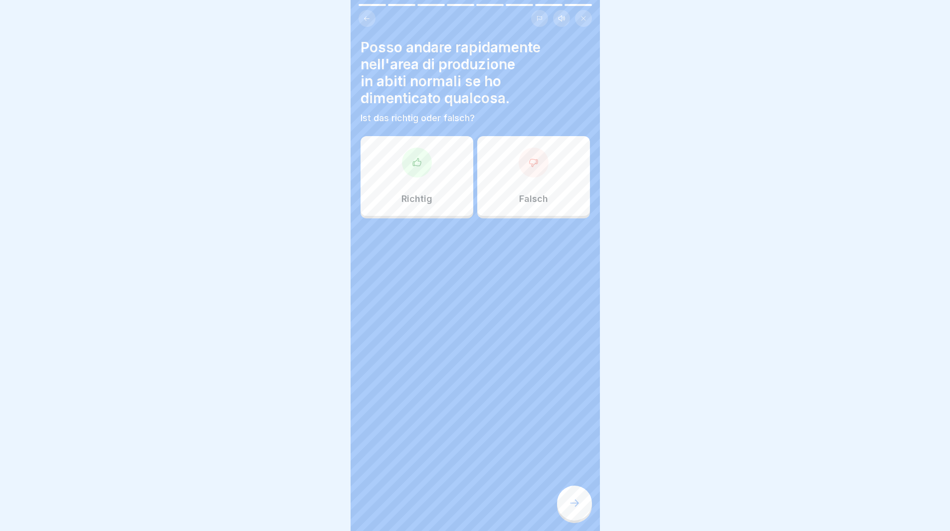
click at [543, 200] on div "Falsch" at bounding box center [533, 176] width 113 height 80
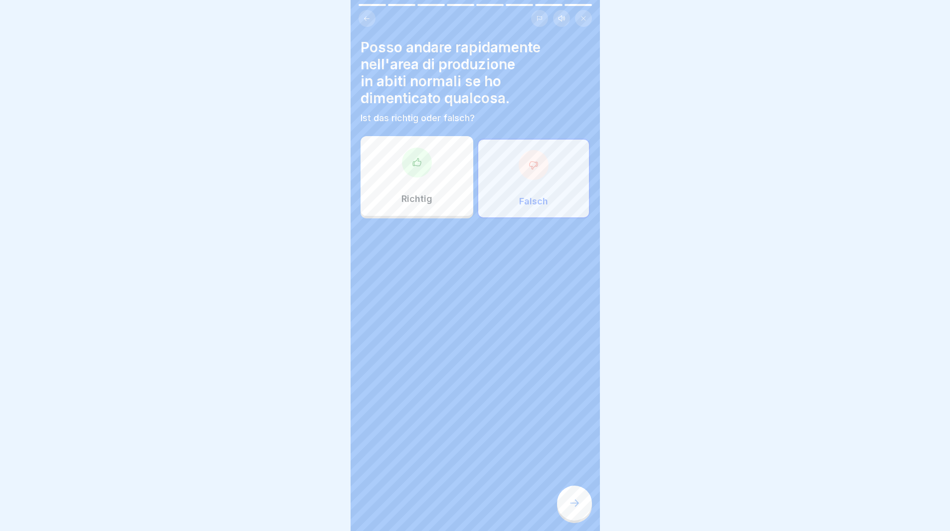
click at [577, 508] on icon at bounding box center [574, 503] width 12 height 12
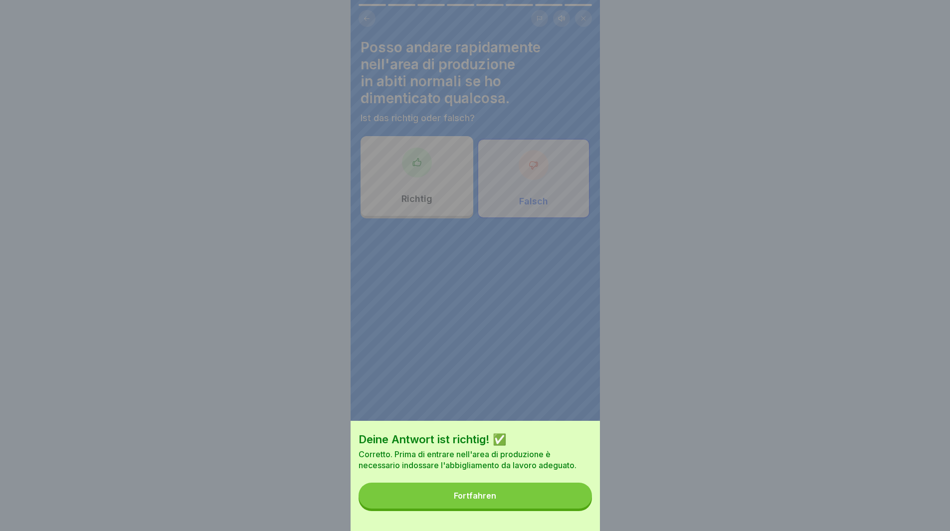
click at [577, 508] on button "Fortfahren" at bounding box center [475, 496] width 233 height 26
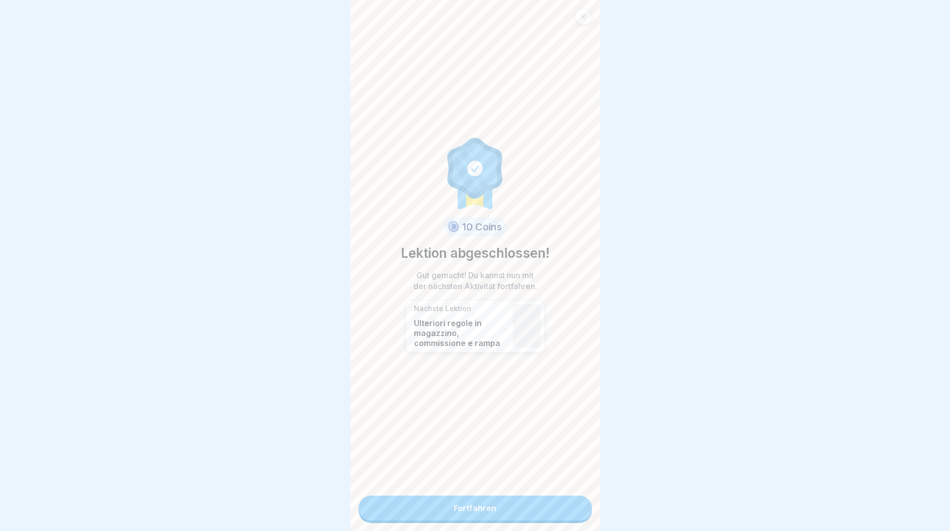
click at [577, 508] on link "Fortfahren" at bounding box center [475, 508] width 233 height 25
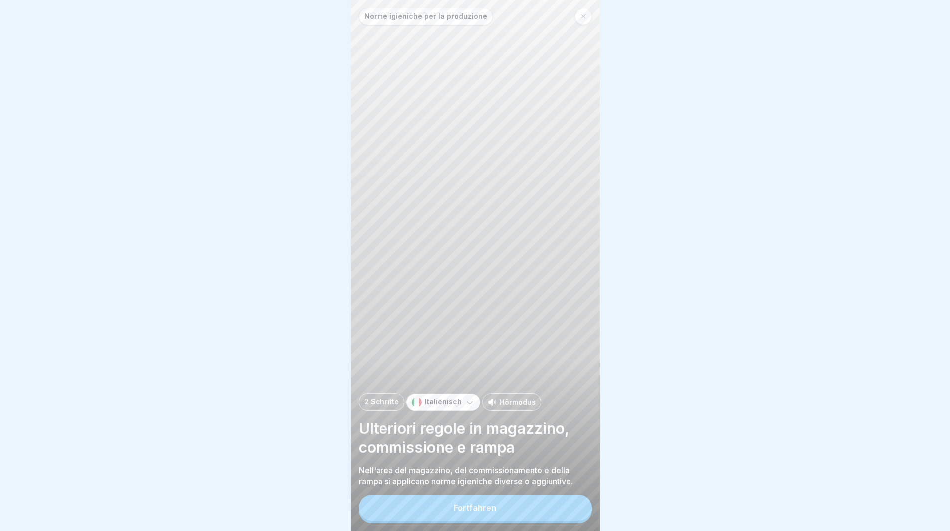
click at [569, 513] on button "Fortfahren" at bounding box center [475, 508] width 233 height 26
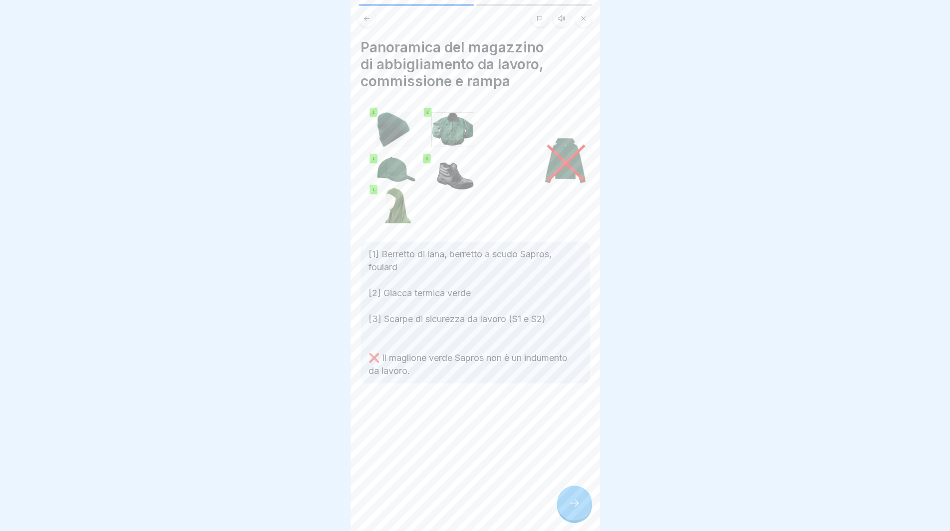
click at [567, 509] on div at bounding box center [574, 503] width 35 height 35
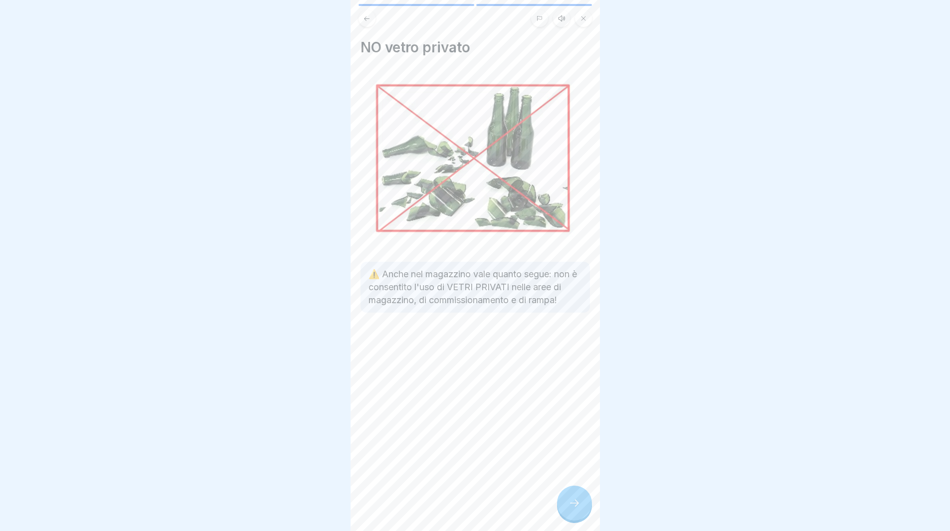
click at [567, 509] on div at bounding box center [574, 503] width 35 height 35
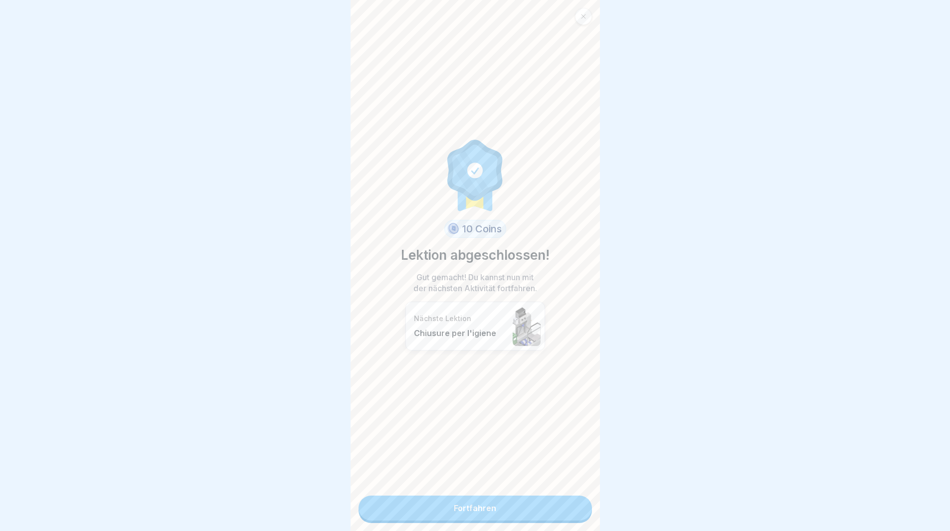
click at [567, 509] on link "Fortfahren" at bounding box center [475, 508] width 233 height 25
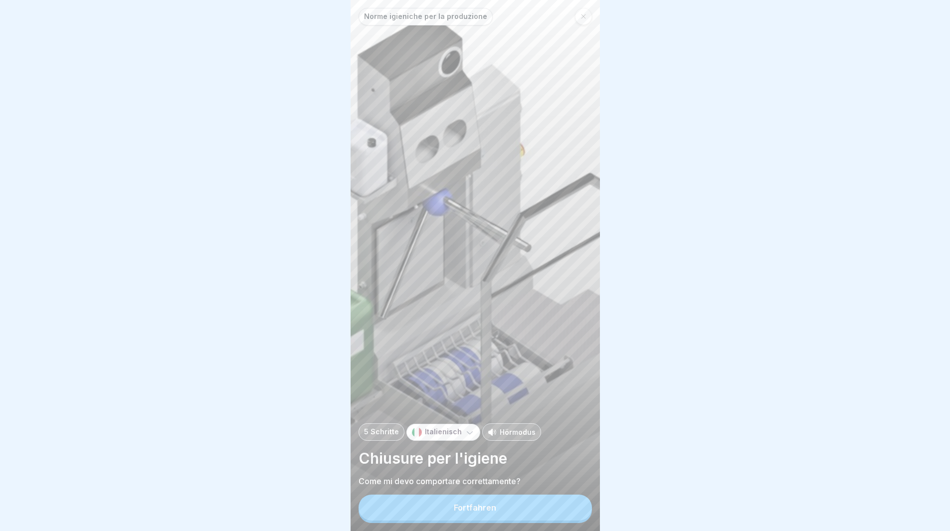
click at [567, 509] on button "Fortfahren" at bounding box center [475, 508] width 233 height 26
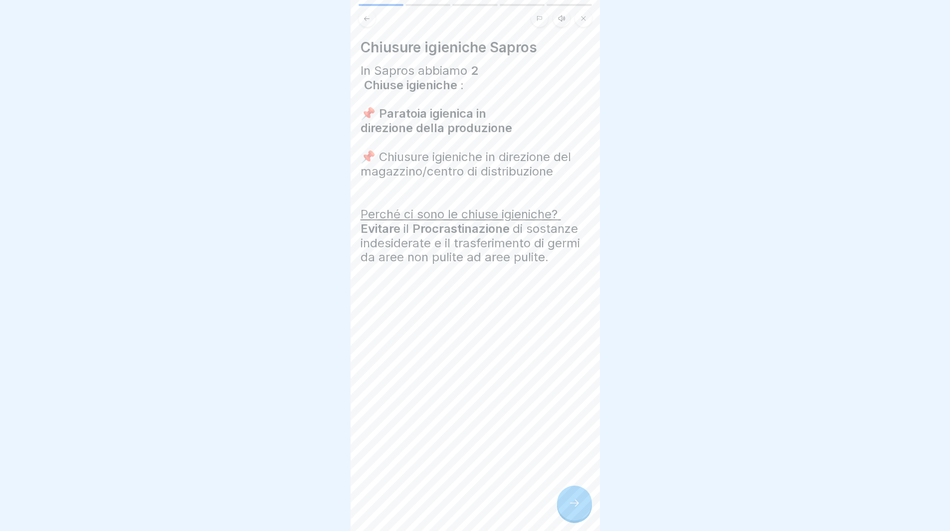
click at [568, 509] on icon at bounding box center [574, 503] width 12 height 12
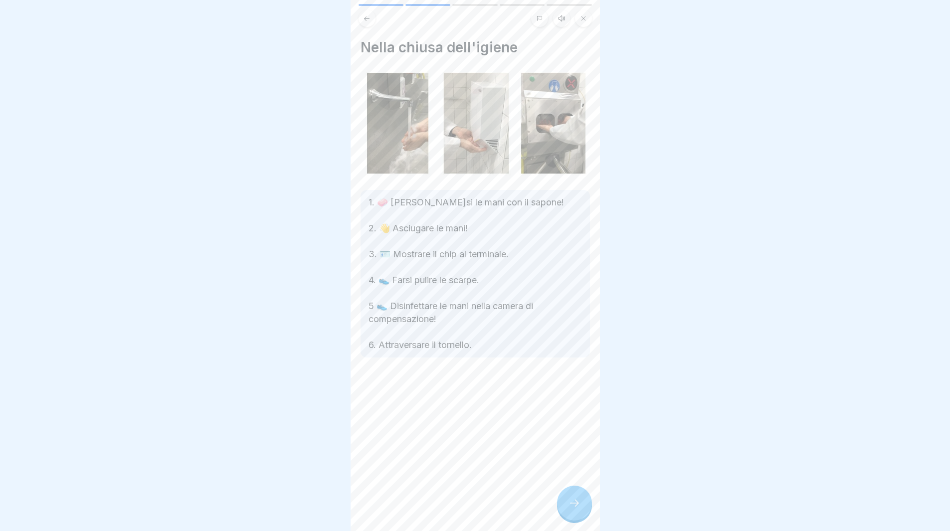
click at [568, 509] on icon at bounding box center [574, 503] width 12 height 12
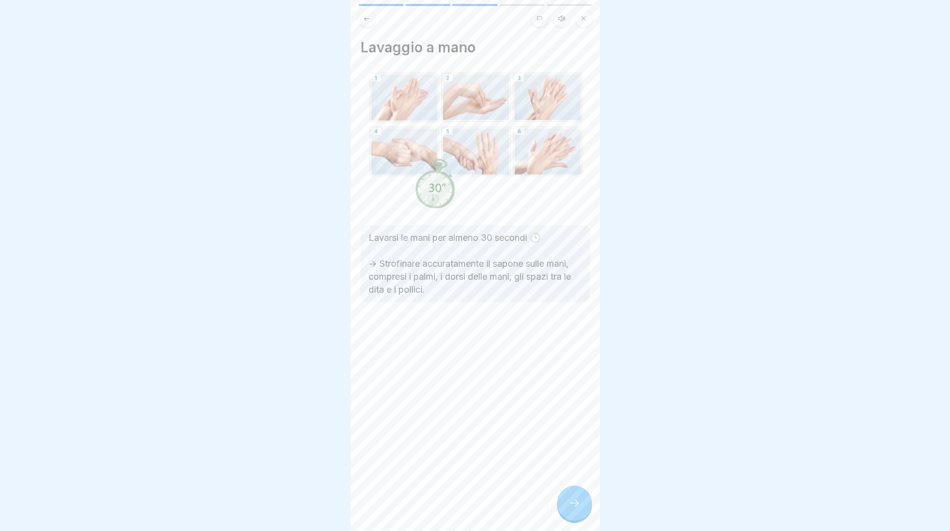
click at [568, 509] on icon at bounding box center [574, 503] width 12 height 12
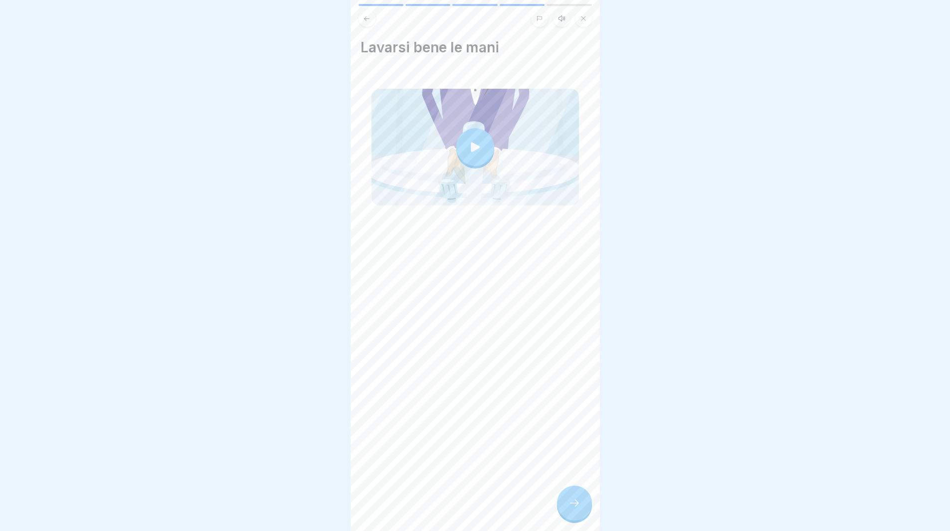
click at [568, 509] on icon at bounding box center [574, 503] width 12 height 12
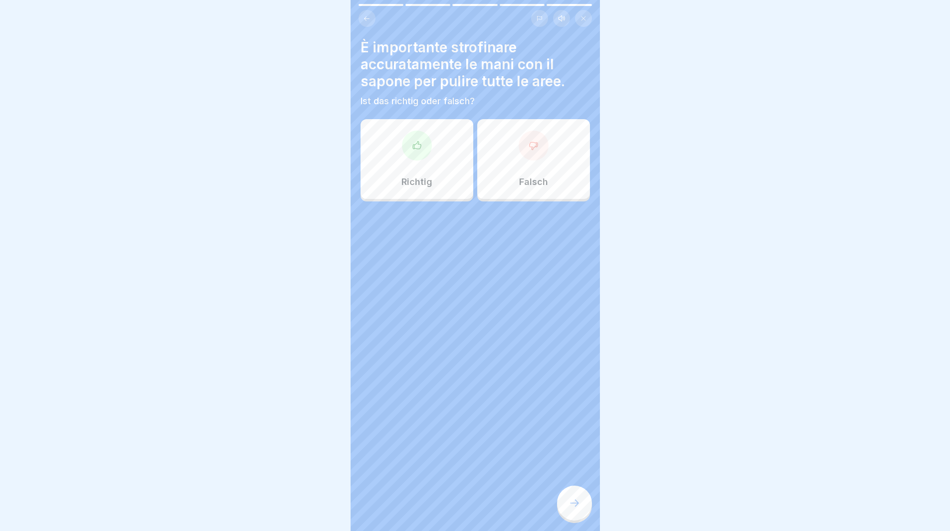
click at [391, 161] on div "Richtig" at bounding box center [417, 159] width 113 height 80
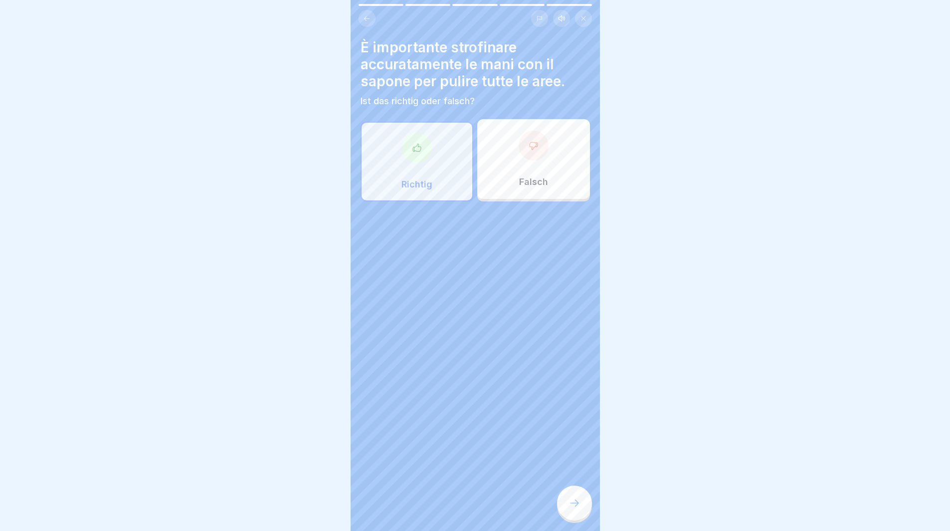
click at [579, 509] on icon at bounding box center [574, 503] width 12 height 12
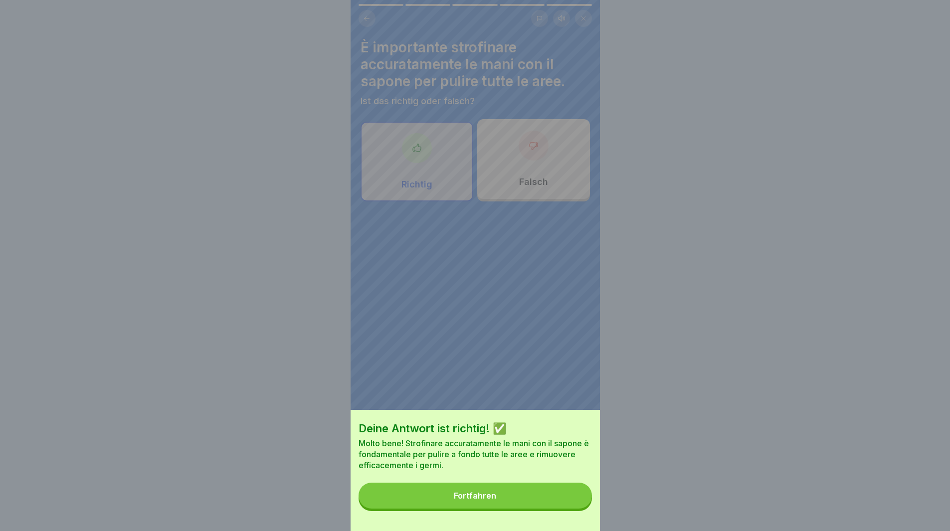
click at [571, 501] on button "Fortfahren" at bounding box center [475, 496] width 233 height 26
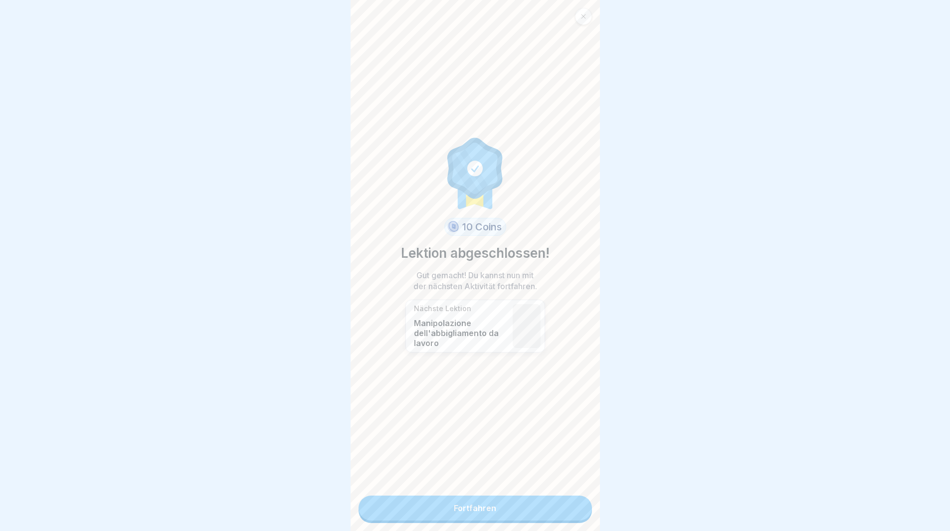
click at [571, 502] on link "Fortfahren" at bounding box center [475, 508] width 233 height 25
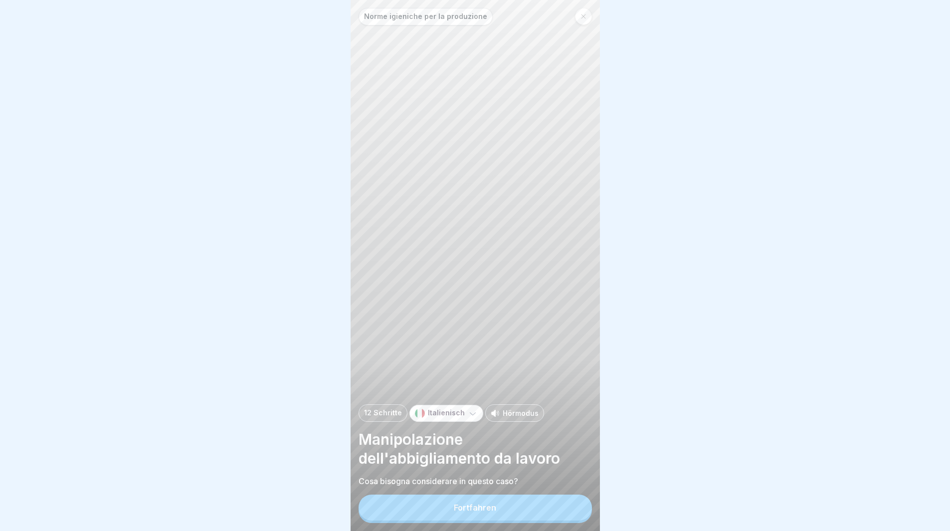
click at [571, 508] on button "Fortfahren" at bounding box center [475, 508] width 233 height 26
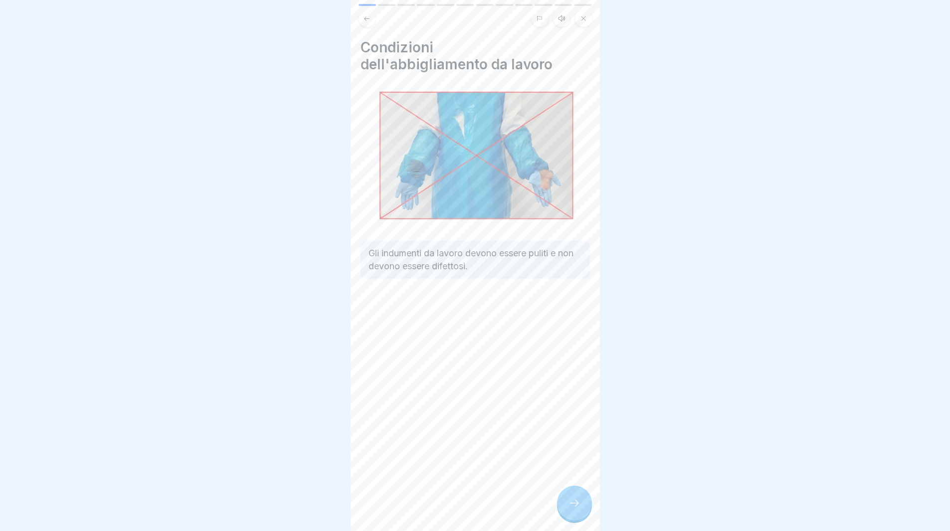
click at [571, 504] on div at bounding box center [574, 503] width 35 height 35
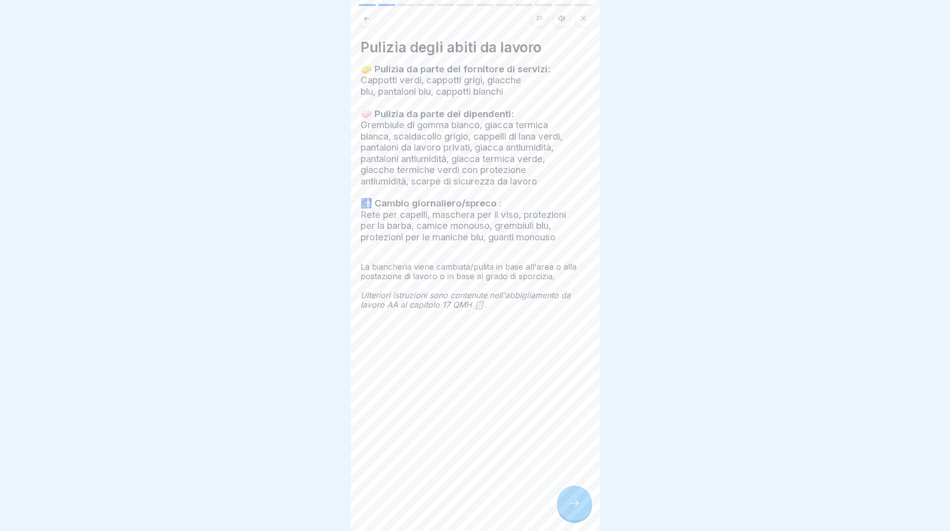
click at [572, 509] on icon at bounding box center [574, 503] width 12 height 12
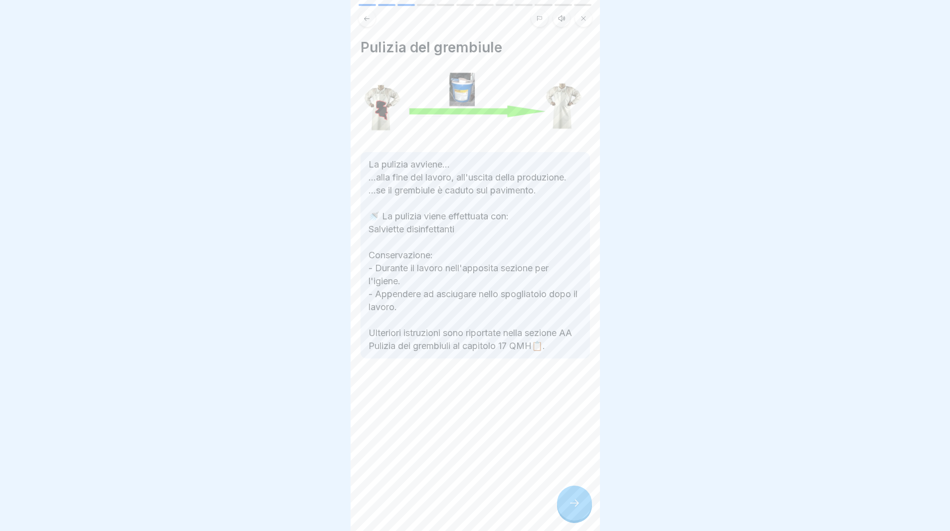
click at [574, 509] on icon at bounding box center [574, 503] width 12 height 12
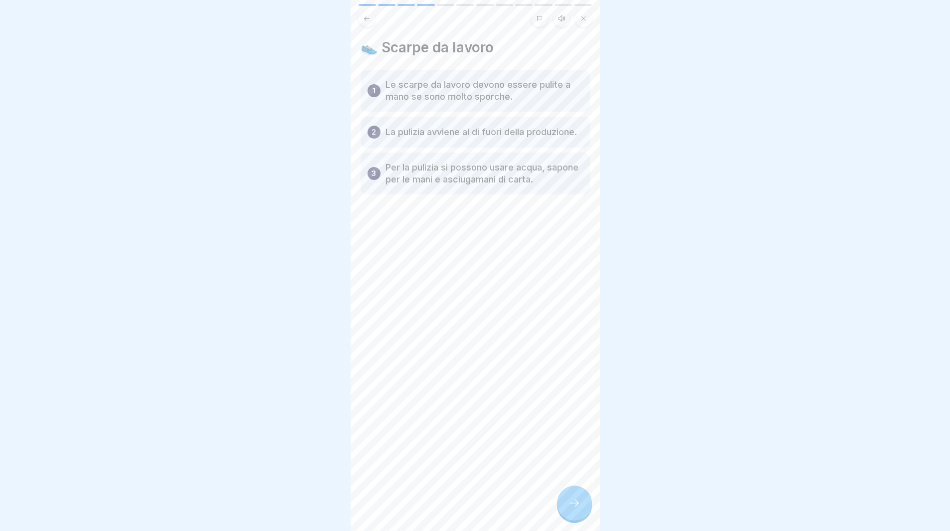
click at [503, 91] on p "Le scarpe da lavoro devono essere pulite a mano se sono molto sporche." at bounding box center [483, 91] width 197 height 24
click at [503, 135] on p "La pulizia avviene al di fuori della produzione." at bounding box center [480, 132] width 191 height 12
click at [566, 513] on div at bounding box center [574, 503] width 35 height 35
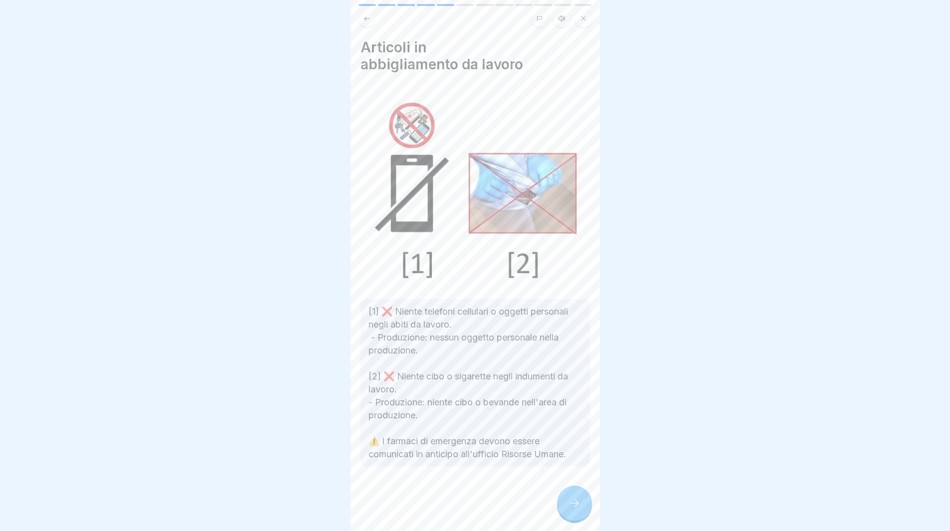
click at [580, 509] on icon at bounding box center [574, 503] width 12 height 12
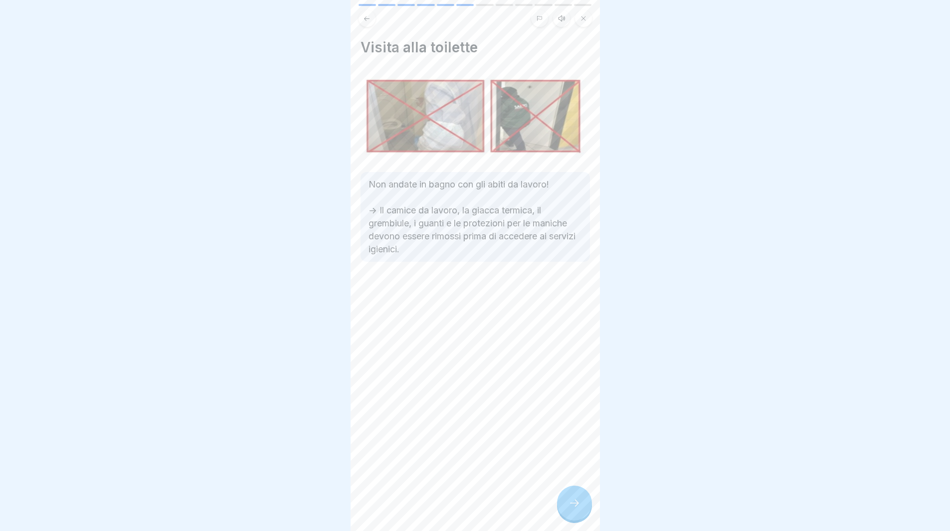
click at [573, 520] on div at bounding box center [574, 503] width 35 height 35
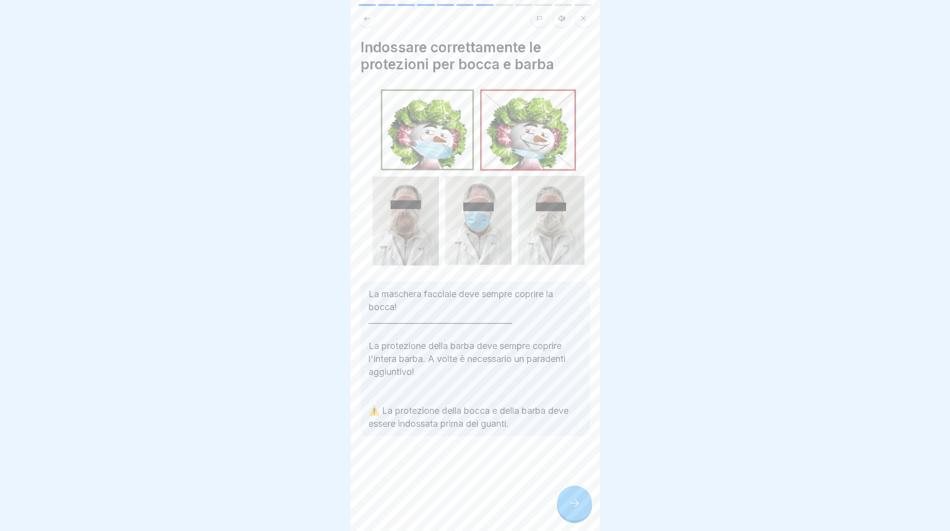
click at [574, 520] on div at bounding box center [574, 503] width 35 height 35
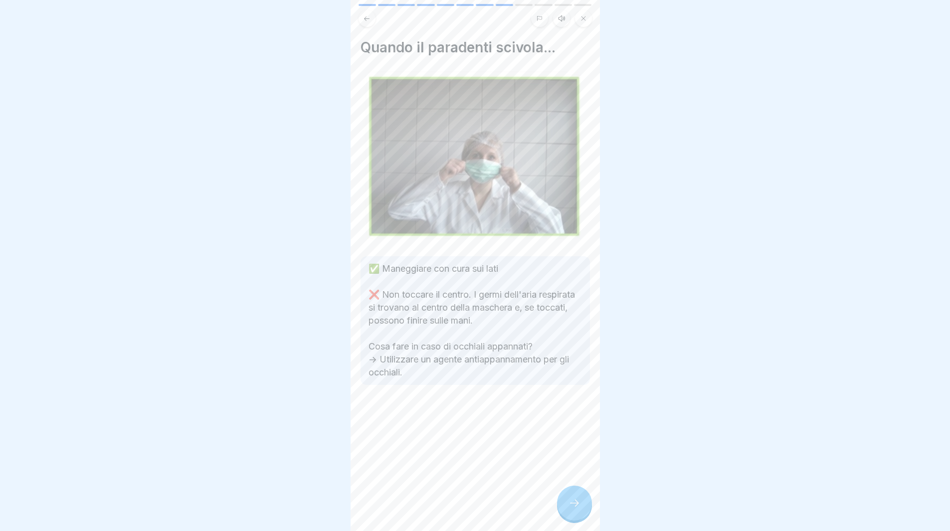
click at [575, 521] on div at bounding box center [574, 503] width 35 height 35
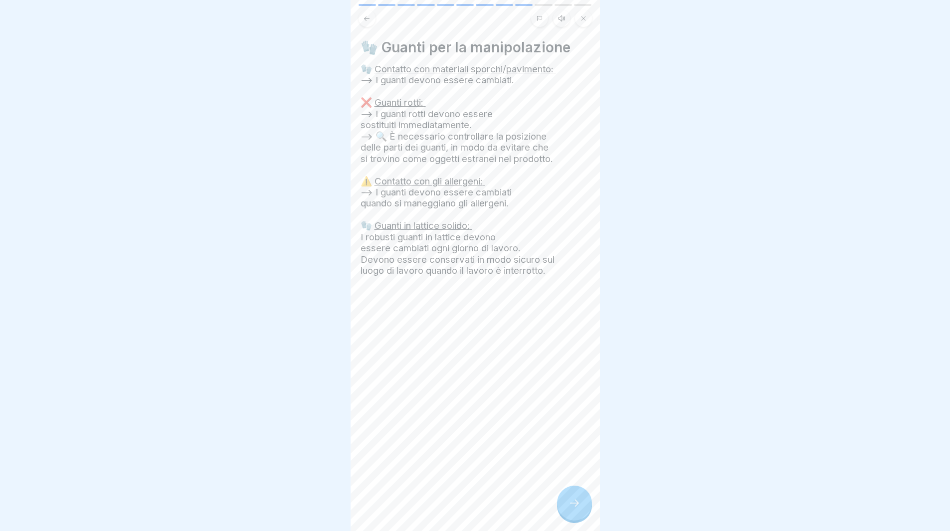
click at [576, 521] on div at bounding box center [574, 503] width 35 height 35
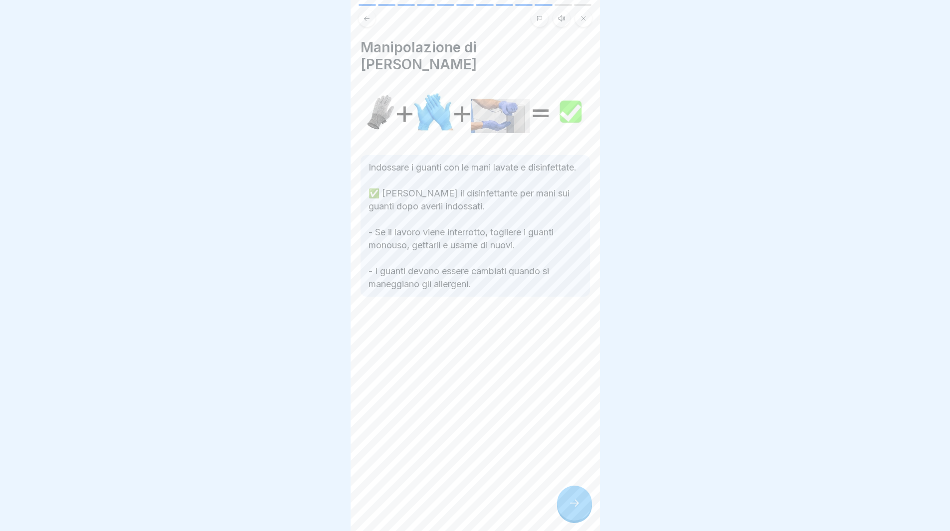
click at [574, 521] on div at bounding box center [574, 503] width 35 height 35
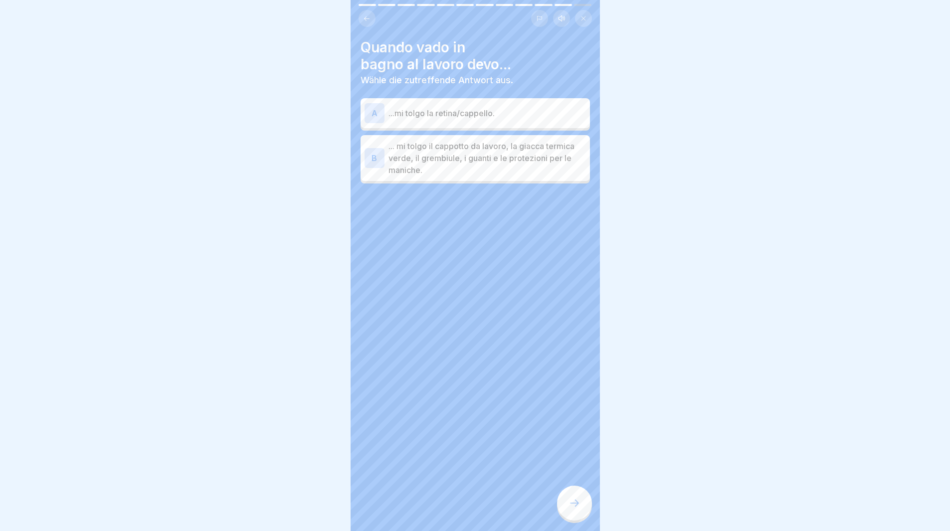
click at [450, 164] on p "... mi tolgo il cappotto da lavoro, la giacca termica verde, il grembiule, i gu…" at bounding box center [486, 158] width 197 height 36
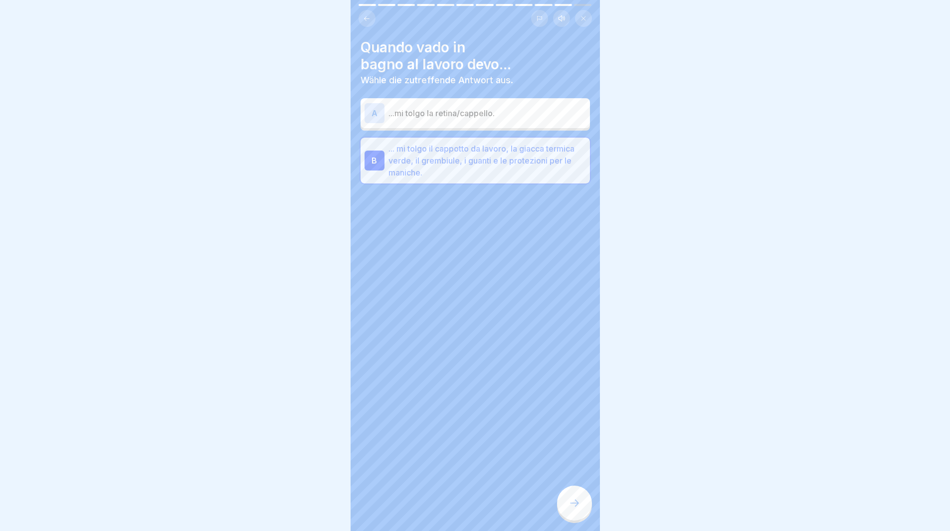
click at [577, 507] on icon at bounding box center [574, 503] width 9 height 7
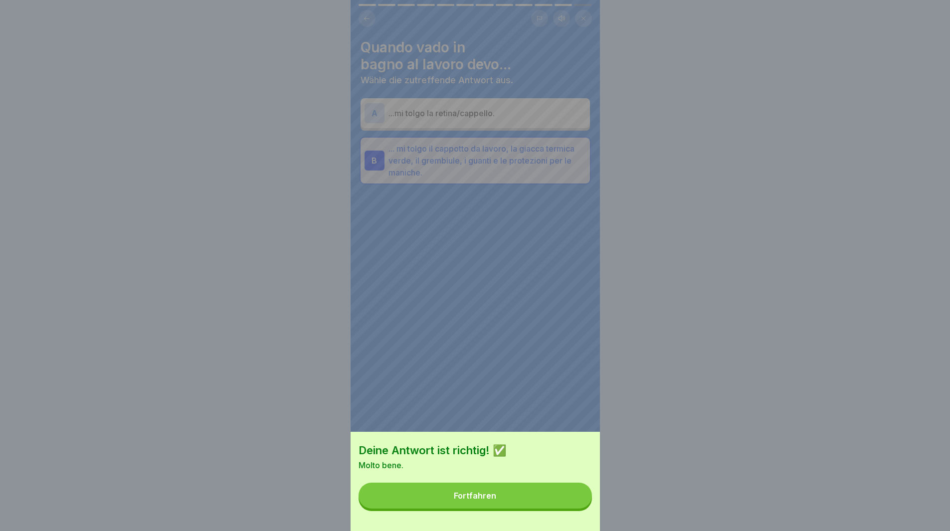
click at [577, 509] on button "Fortfahren" at bounding box center [475, 496] width 233 height 26
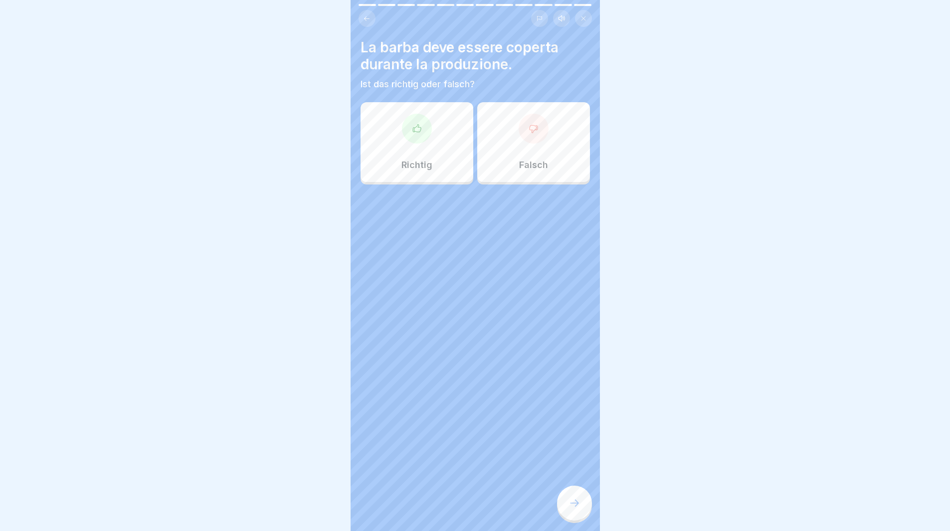
click at [390, 158] on div "Richtig" at bounding box center [417, 142] width 113 height 80
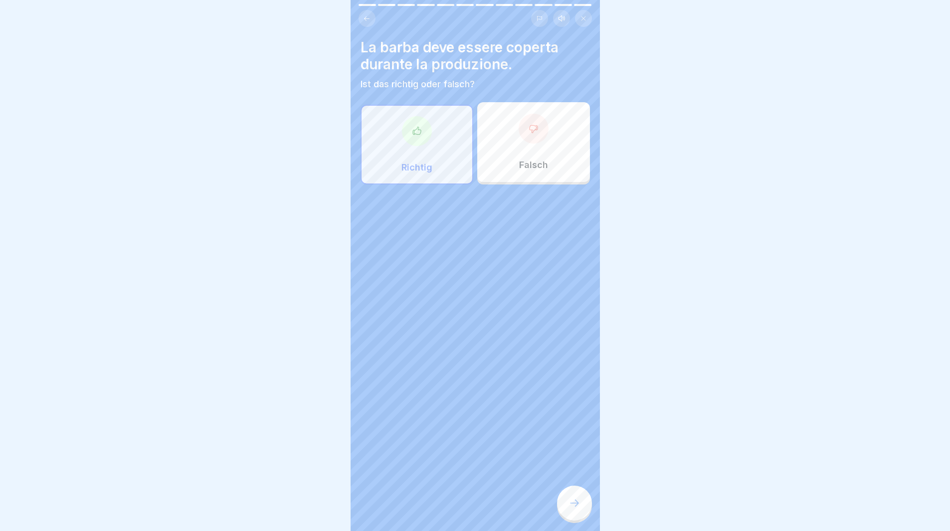
click at [579, 506] on div at bounding box center [574, 503] width 35 height 35
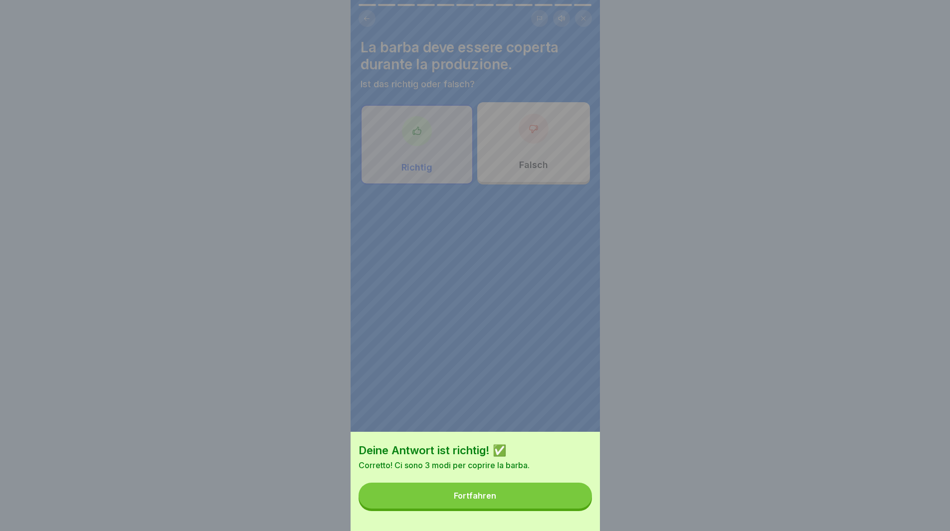
click at [582, 508] on button "Fortfahren" at bounding box center [475, 496] width 233 height 26
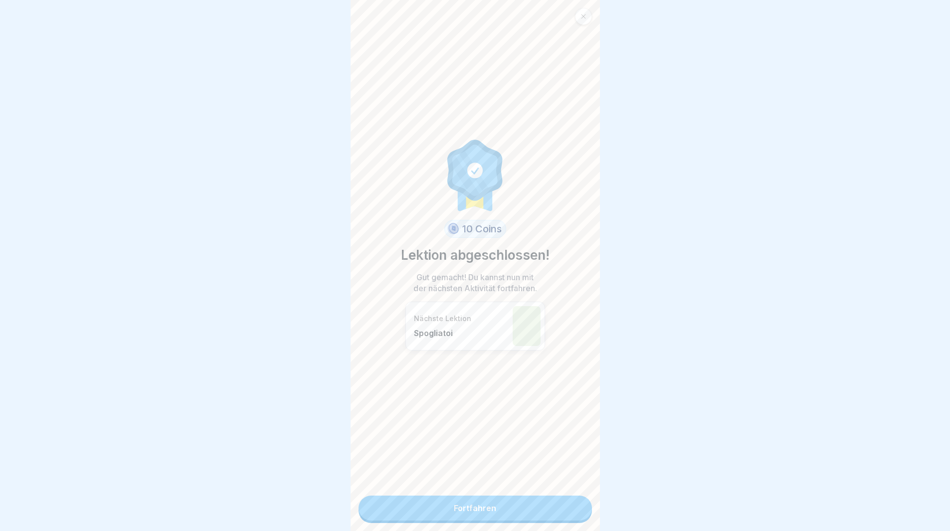
click at [558, 511] on link "Fortfahren" at bounding box center [475, 508] width 233 height 25
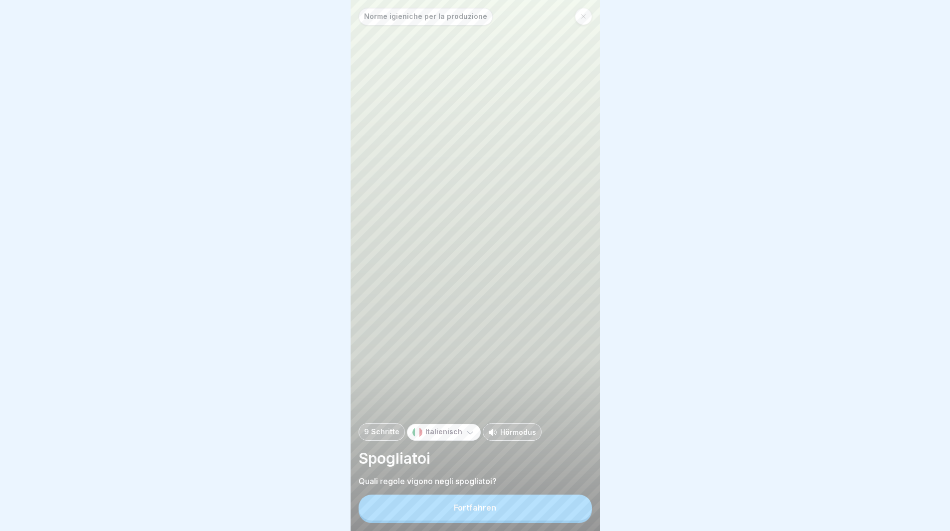
click at [558, 511] on button "Fortfahren" at bounding box center [475, 508] width 233 height 26
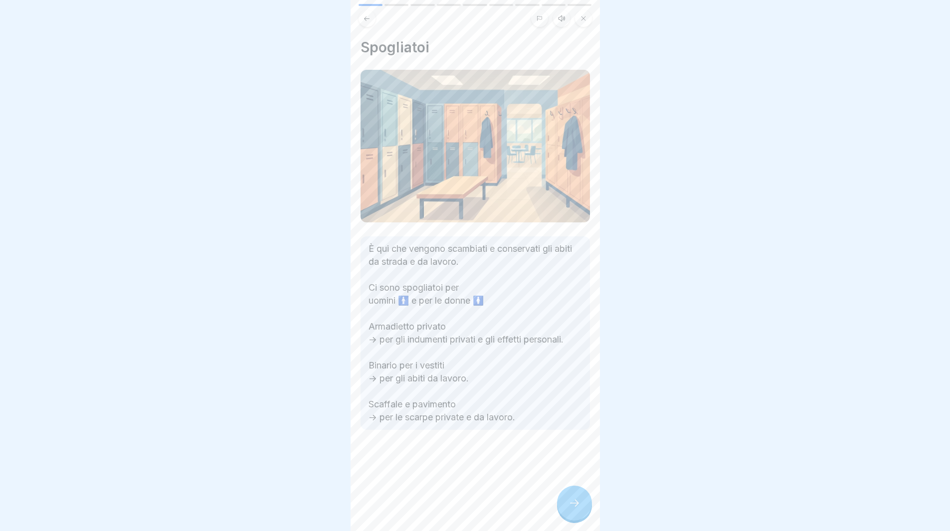
click at [576, 509] on icon at bounding box center [574, 503] width 12 height 12
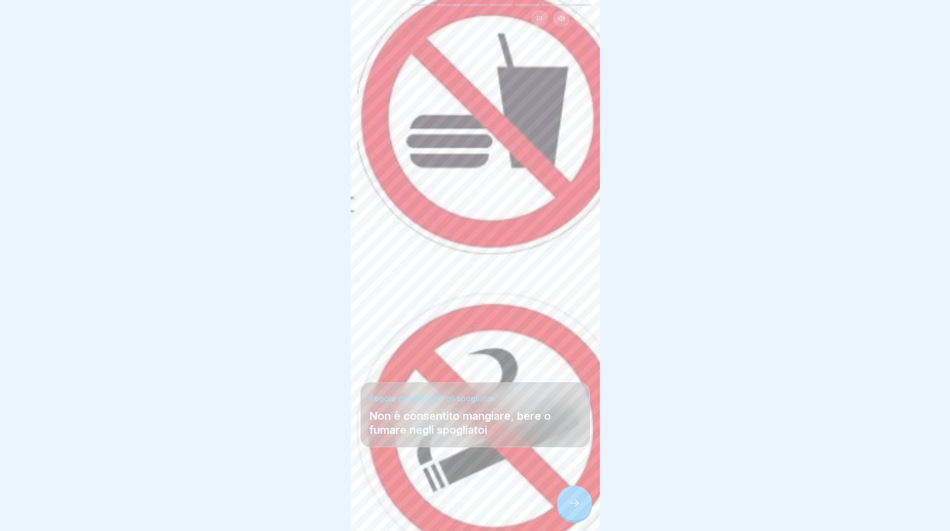
click at [576, 509] on icon at bounding box center [574, 503] width 12 height 12
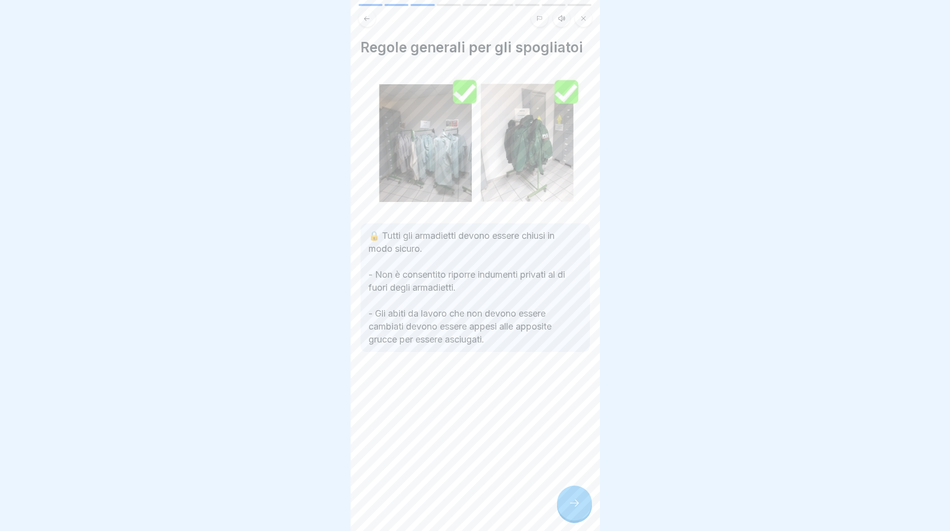
click at [576, 509] on icon at bounding box center [574, 503] width 12 height 12
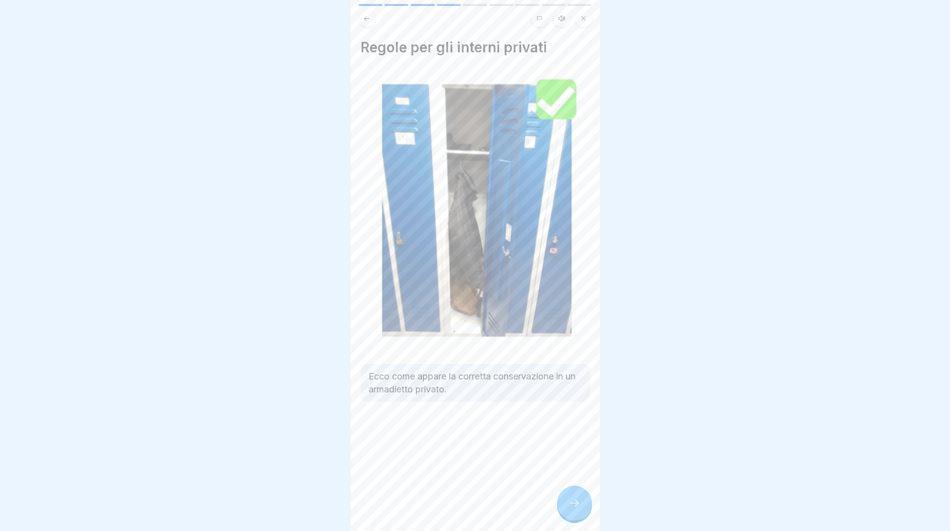
click at [576, 509] on icon at bounding box center [574, 503] width 12 height 12
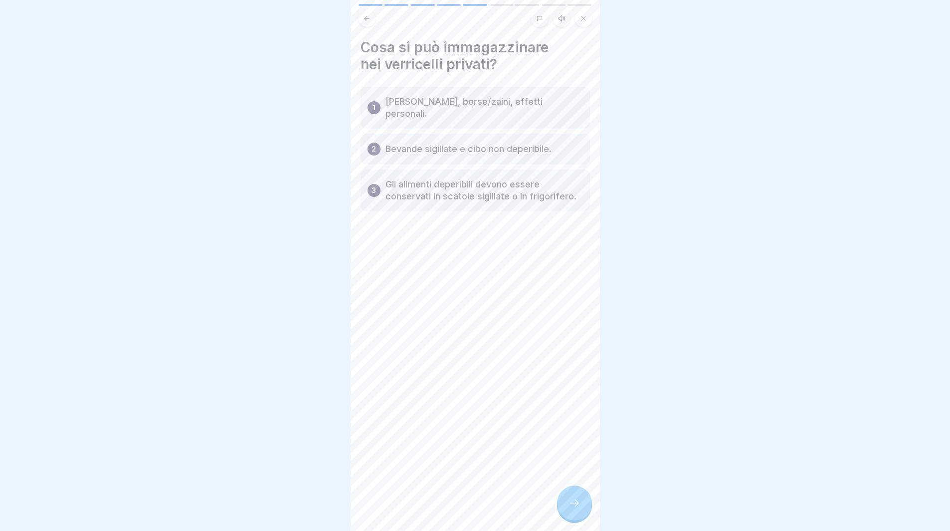
click at [576, 509] on icon at bounding box center [574, 503] width 12 height 12
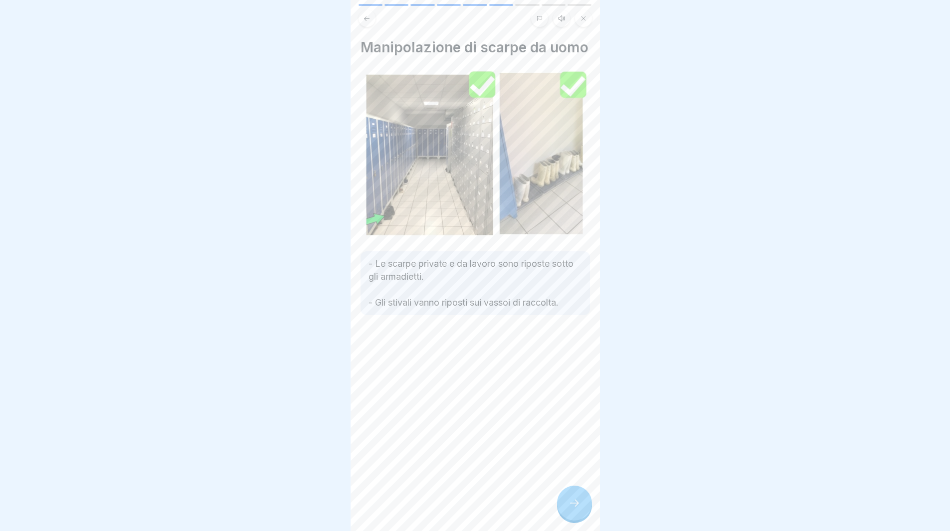
click at [576, 509] on icon at bounding box center [574, 503] width 12 height 12
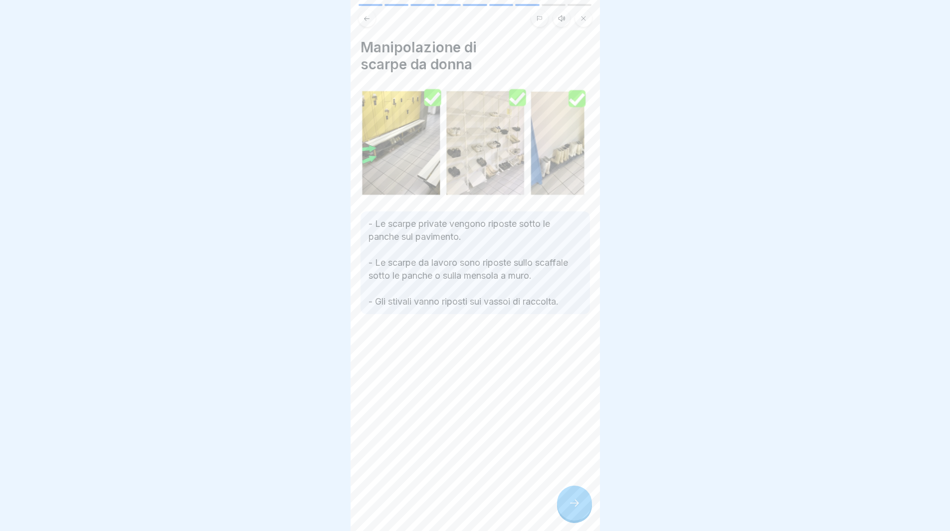
click at [576, 509] on icon at bounding box center [574, 503] width 12 height 12
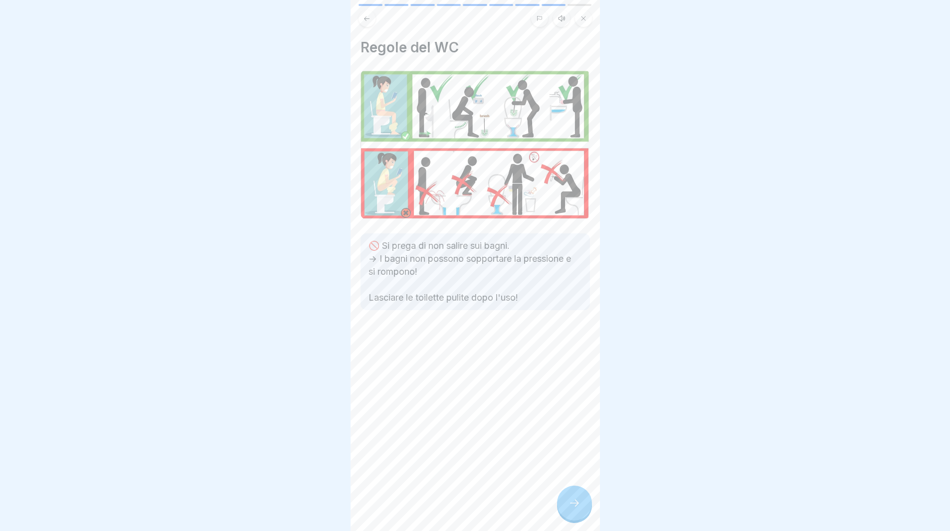
click at [576, 509] on icon at bounding box center [574, 503] width 12 height 12
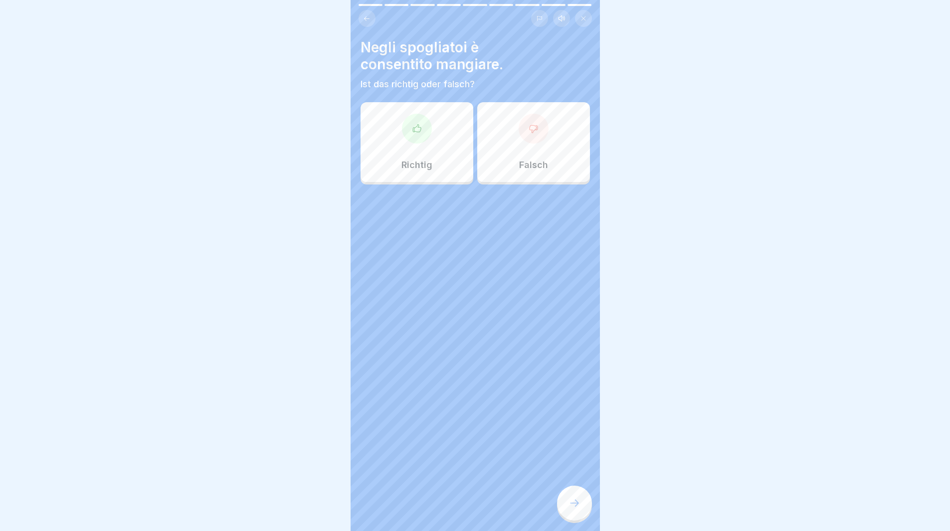
click at [502, 149] on div "Falsch" at bounding box center [533, 142] width 113 height 80
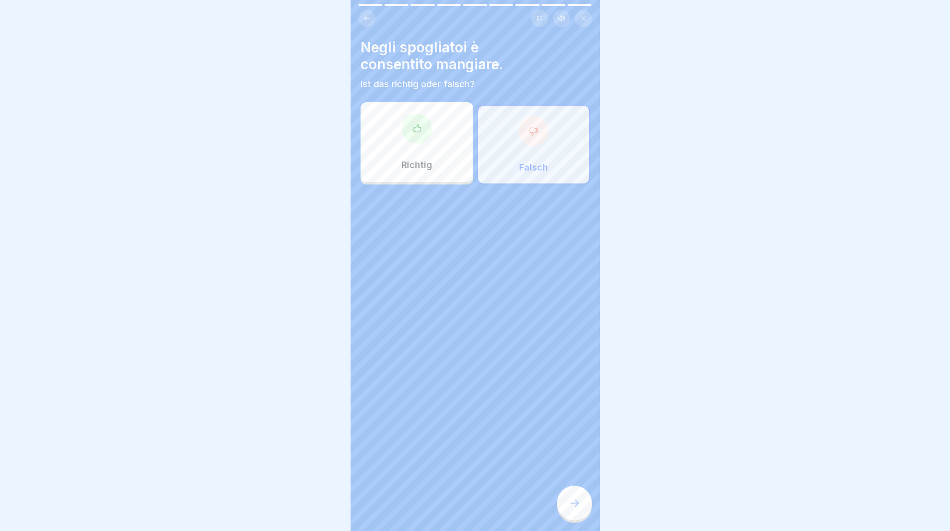
click at [569, 507] on icon at bounding box center [574, 503] width 12 height 12
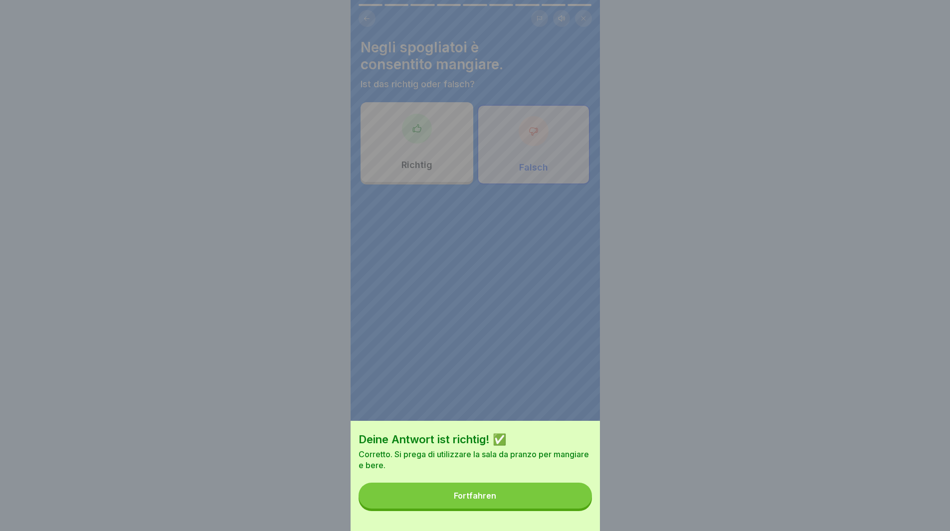
click at [568, 507] on button "Fortfahren" at bounding box center [475, 496] width 233 height 26
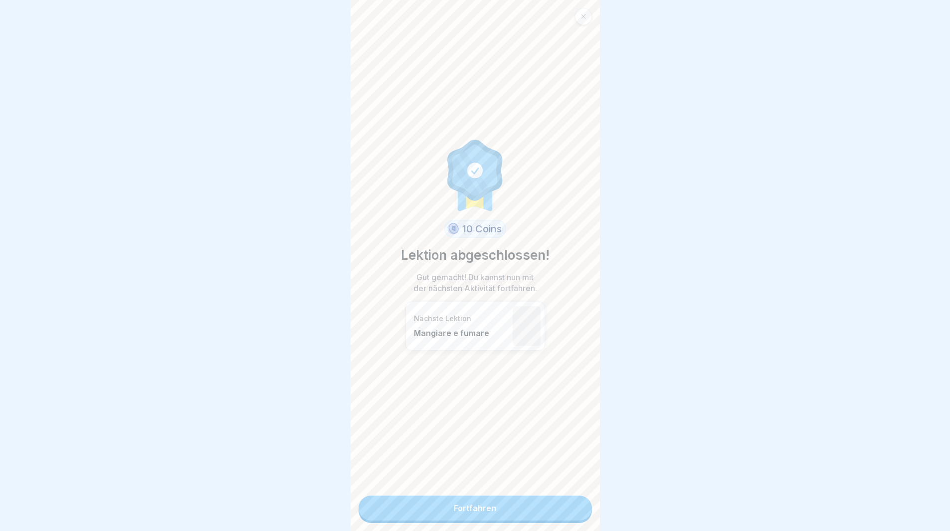
click at [567, 511] on link "Fortfahren" at bounding box center [475, 508] width 233 height 25
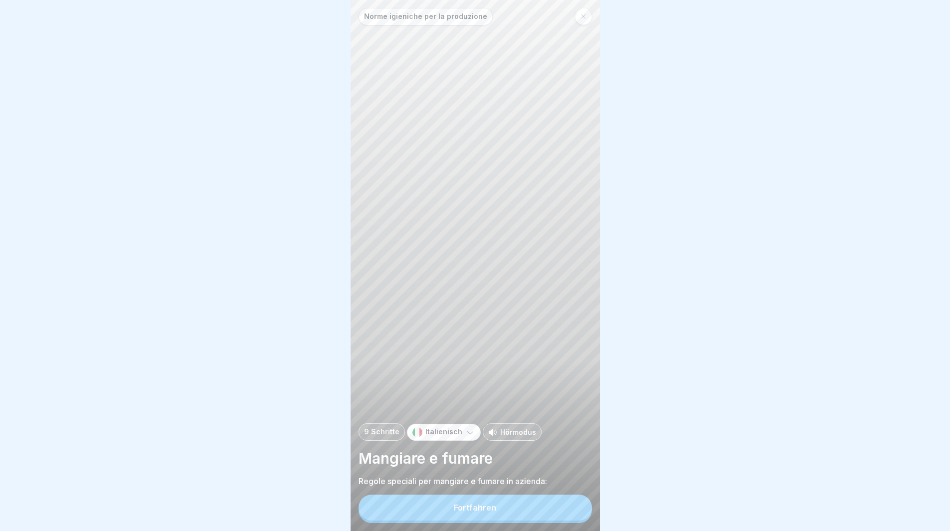
click at [567, 512] on button "Fortfahren" at bounding box center [475, 508] width 233 height 26
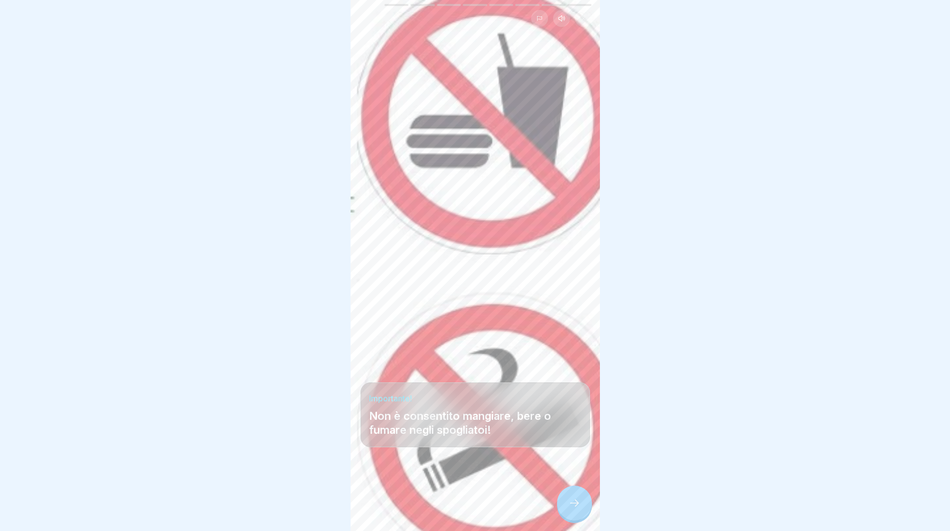
click at [567, 512] on div at bounding box center [574, 503] width 35 height 35
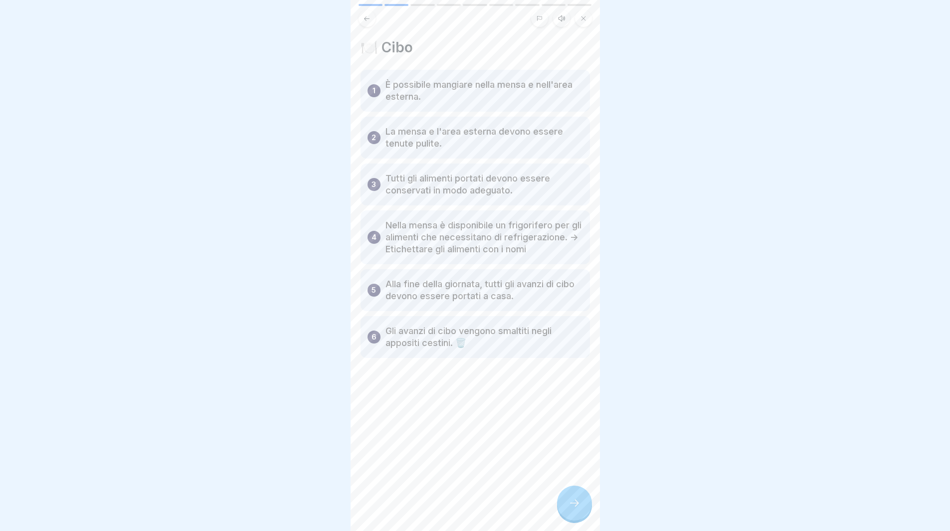
click at [572, 509] on icon at bounding box center [574, 503] width 12 height 12
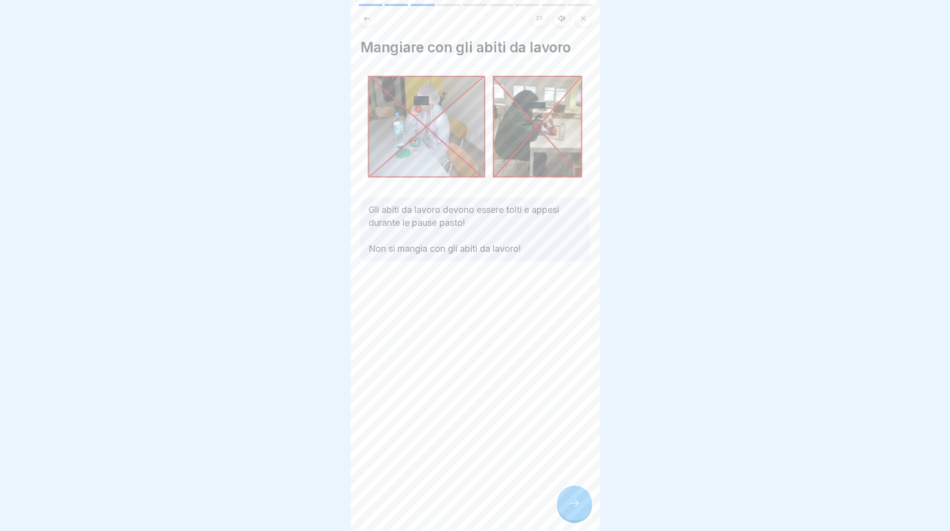
click at [572, 509] on icon at bounding box center [574, 503] width 12 height 12
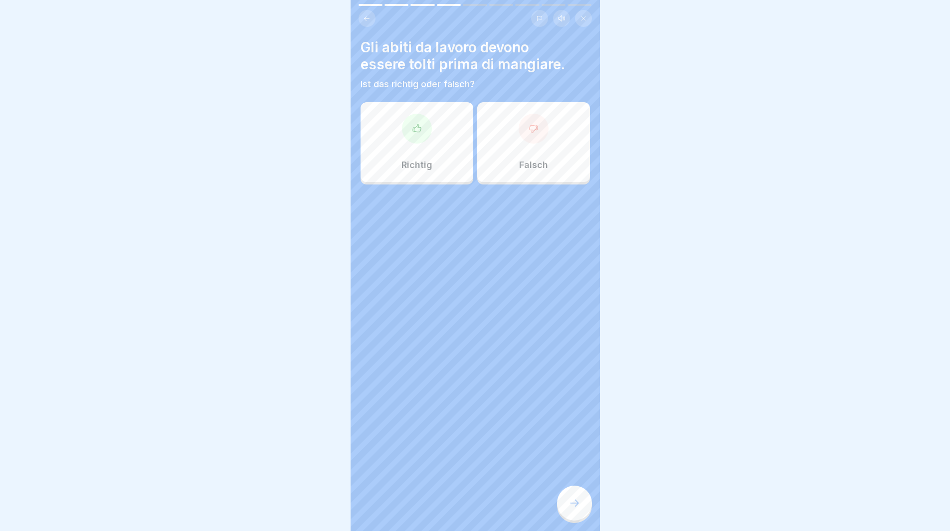
click at [372, 148] on div "Richtig" at bounding box center [417, 142] width 113 height 80
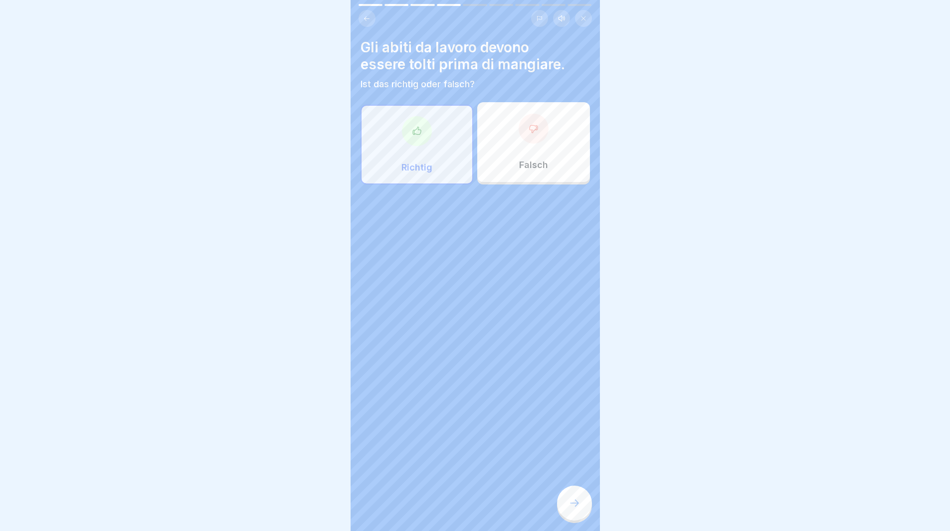
click at [570, 509] on icon at bounding box center [574, 503] width 12 height 12
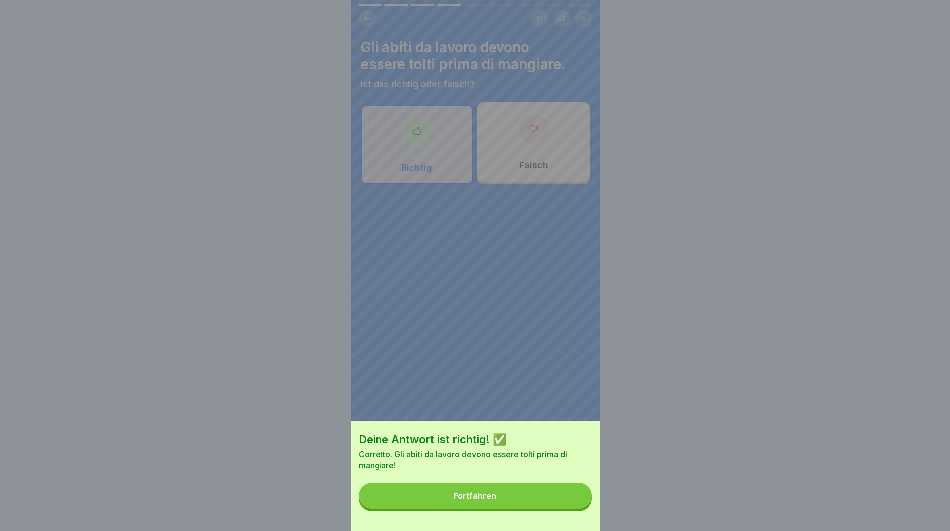
click at [570, 509] on button "Fortfahren" at bounding box center [475, 496] width 233 height 26
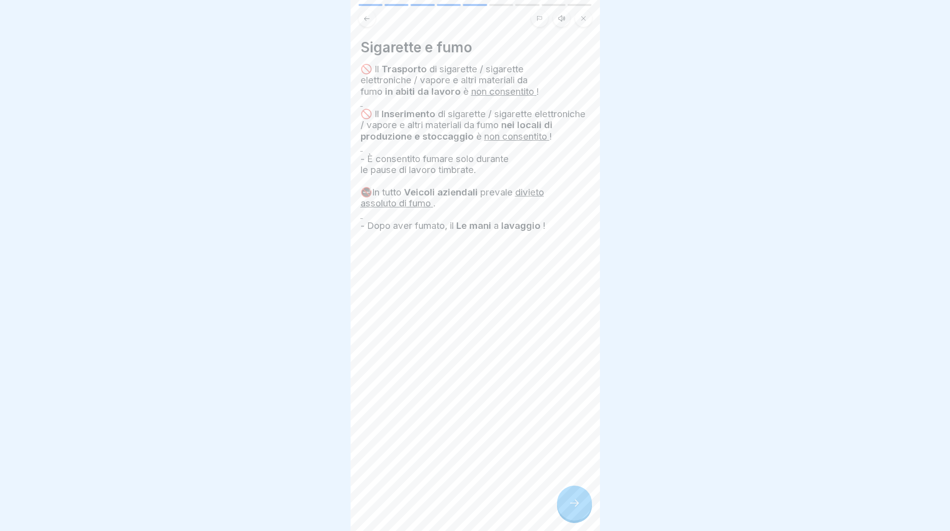
click at [571, 509] on icon at bounding box center [574, 503] width 12 height 12
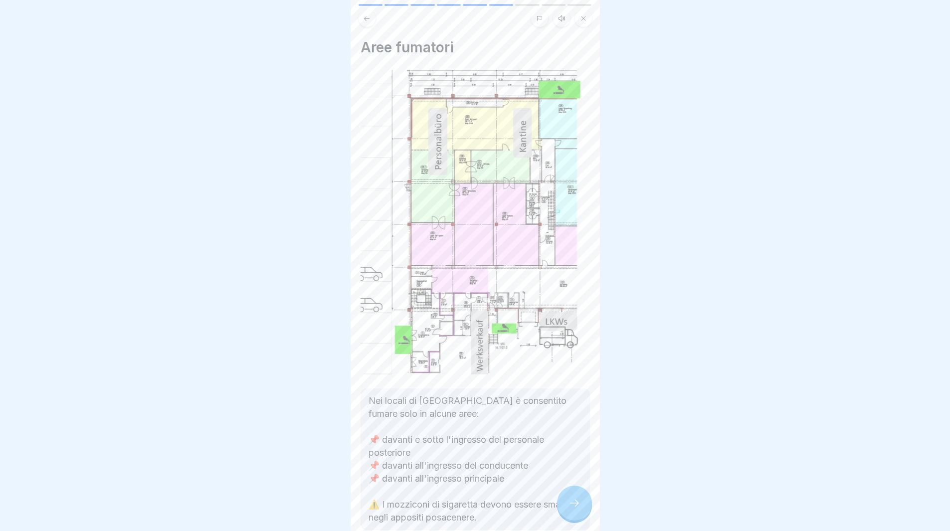
click at [576, 507] on icon at bounding box center [574, 503] width 12 height 12
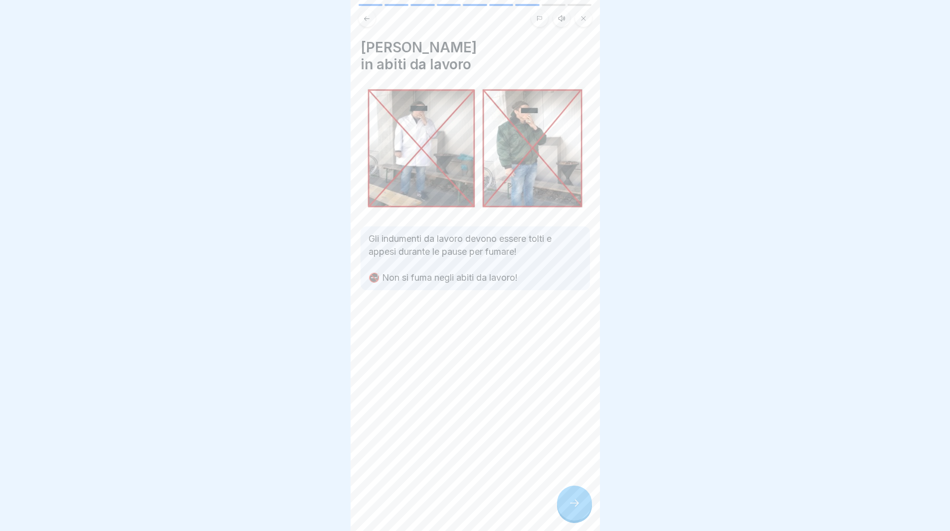
click at [578, 509] on icon at bounding box center [574, 503] width 12 height 12
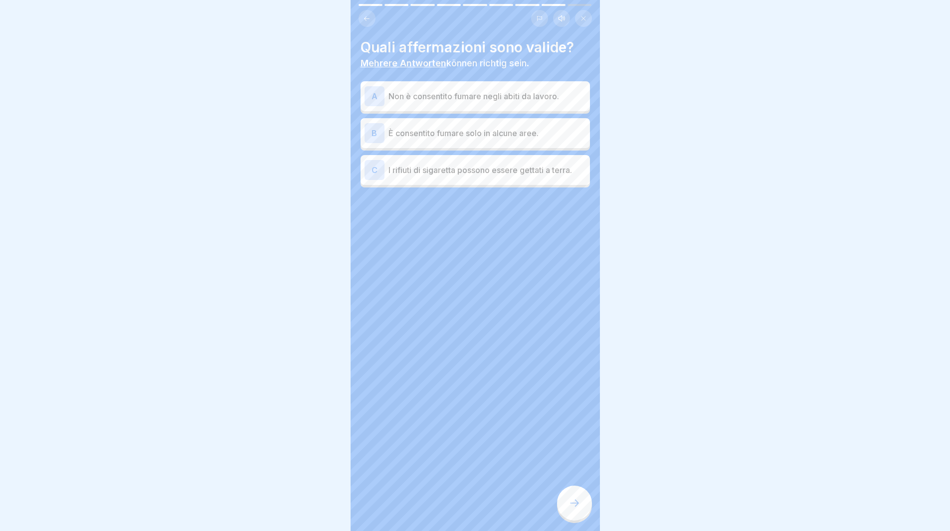
click at [578, 509] on icon at bounding box center [574, 503] width 12 height 12
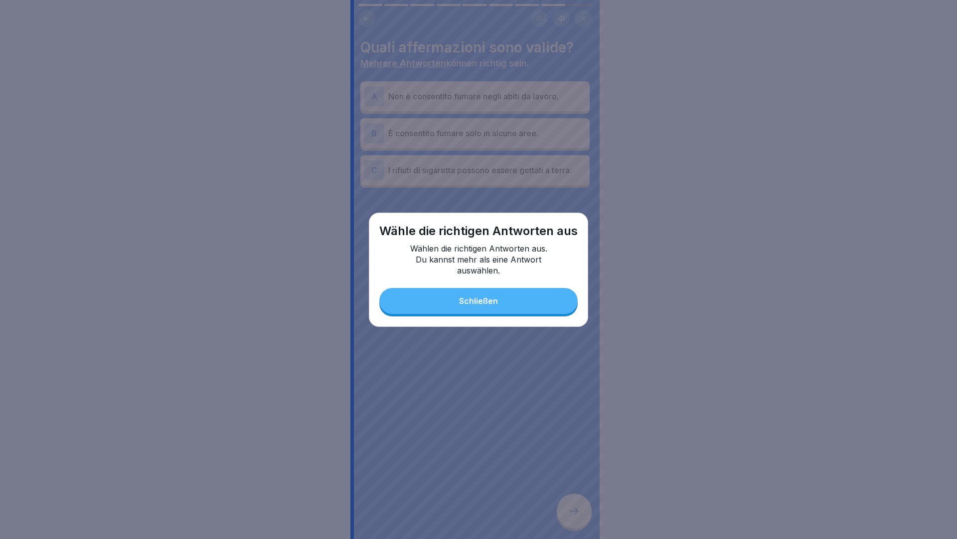
click at [492, 303] on div "Schließen" at bounding box center [478, 300] width 39 height 9
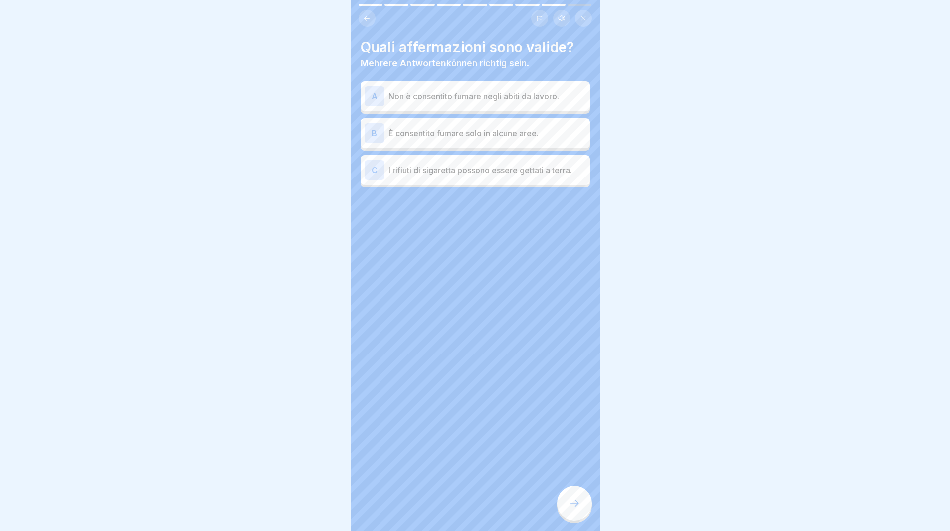
click at [410, 92] on p "Non è consentito fumare negli abiti da lavoro." at bounding box center [486, 96] width 197 height 12
click at [398, 139] on div "B È consentito fumare solo in alcune aree." at bounding box center [475, 133] width 221 height 20
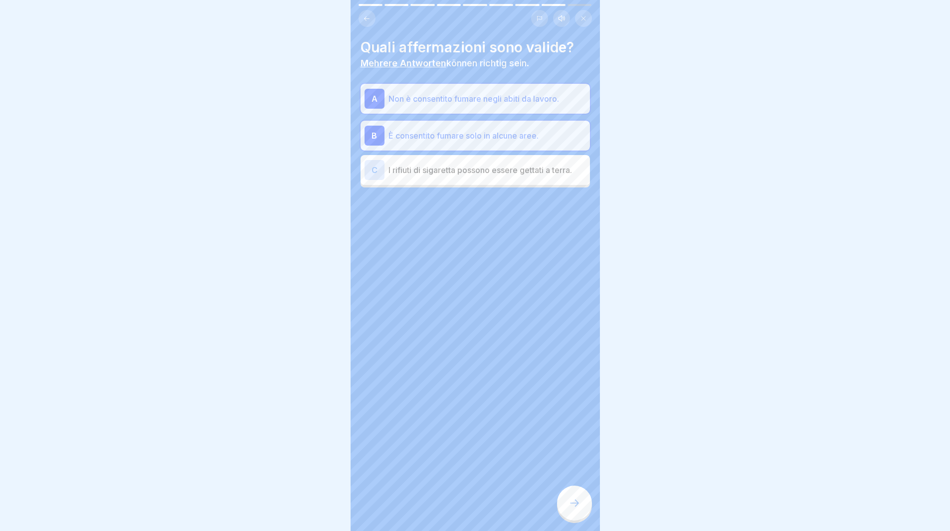
click at [403, 172] on p "I rifiuti di sigaretta possono essere gettati a terra." at bounding box center [486, 170] width 197 height 12
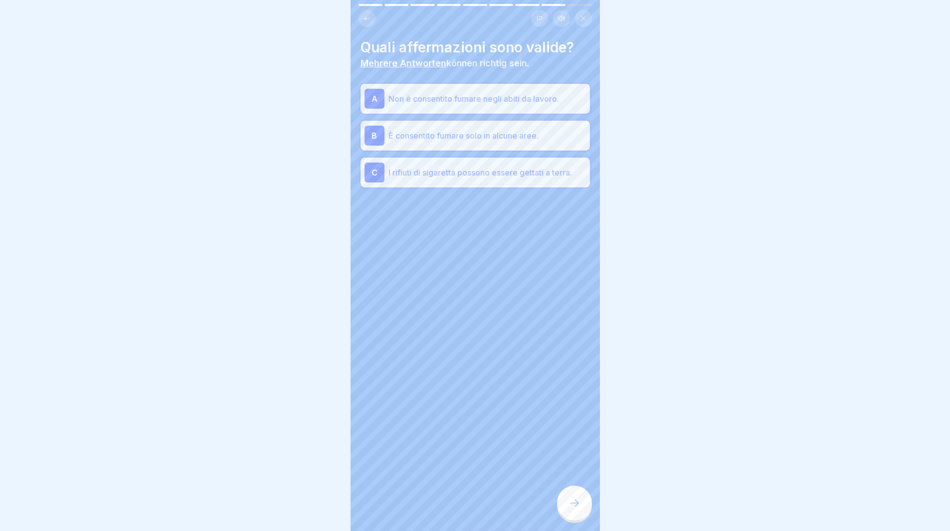
click at [566, 507] on div at bounding box center [574, 503] width 35 height 35
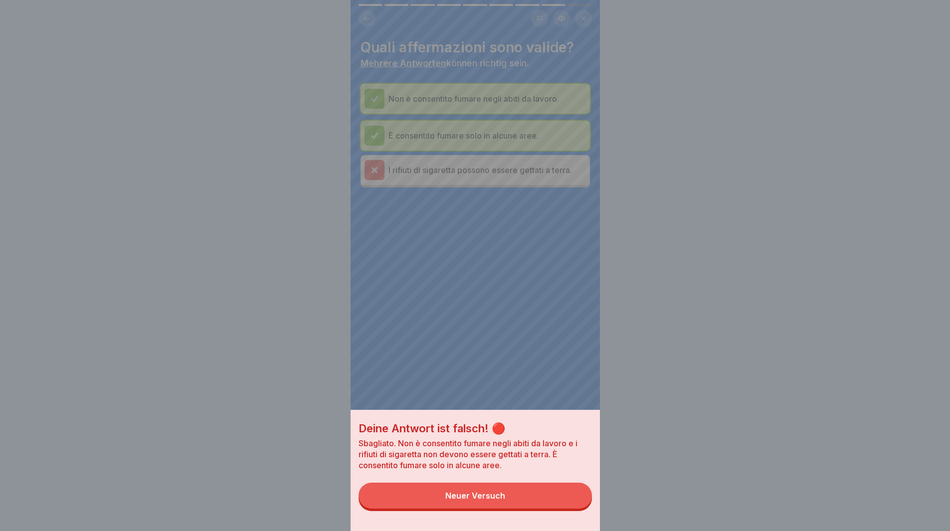
click at [568, 503] on button "Neuer Versuch" at bounding box center [475, 496] width 233 height 26
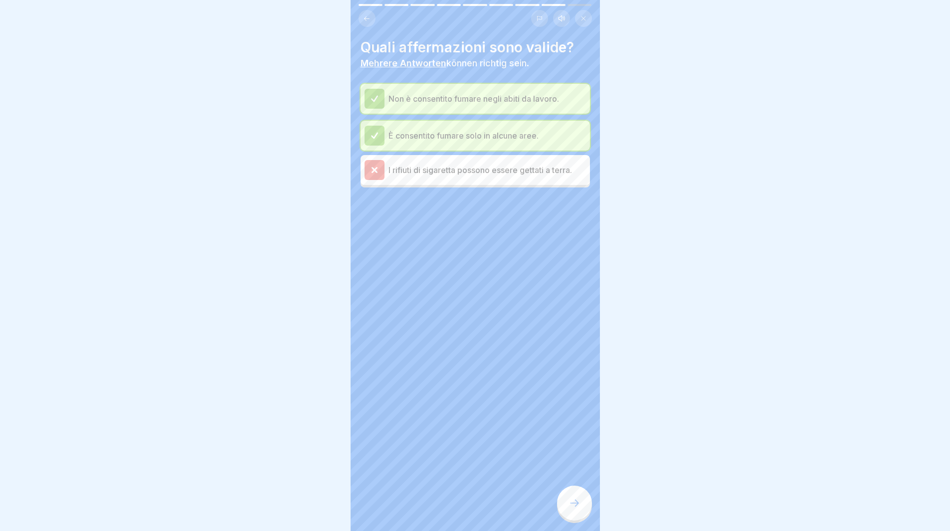
click at [571, 509] on icon at bounding box center [574, 503] width 12 height 12
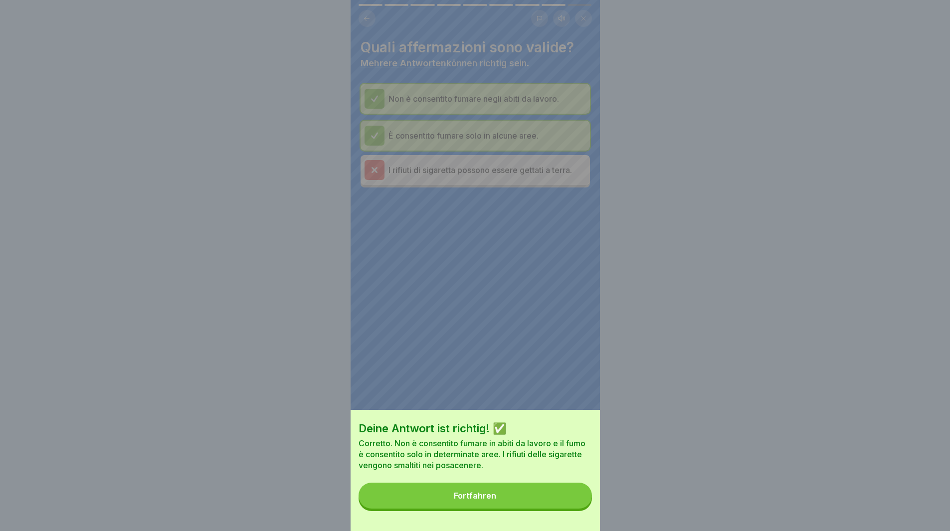
click at [571, 509] on button "Fortfahren" at bounding box center [475, 496] width 233 height 26
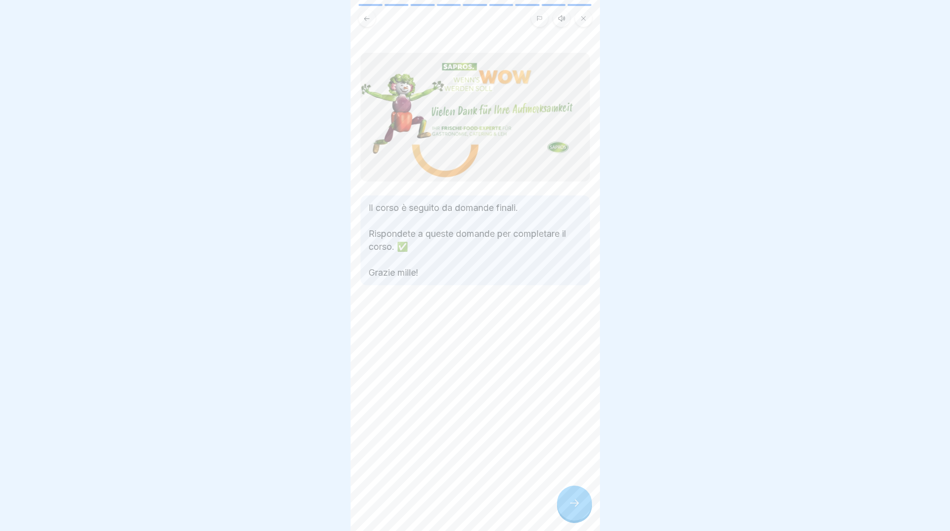
click at [581, 502] on div at bounding box center [574, 503] width 35 height 35
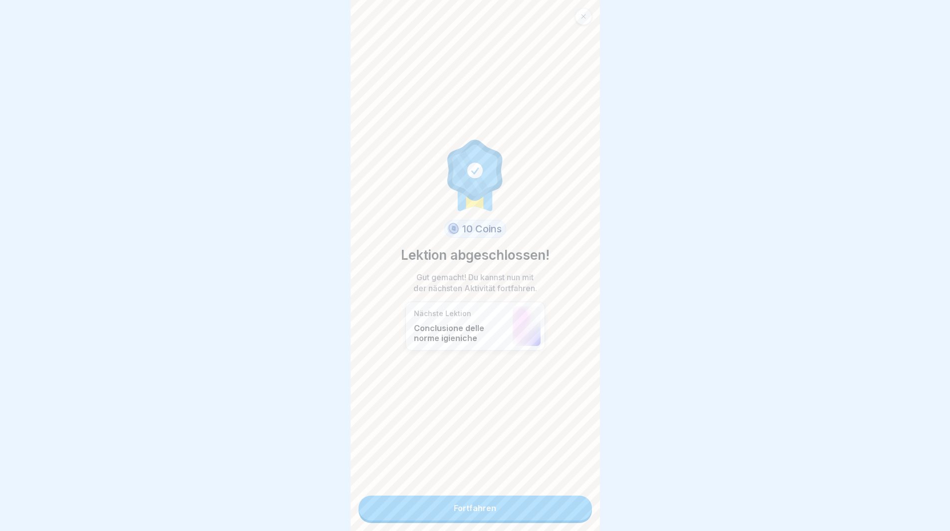
click at [575, 510] on link "Fortfahren" at bounding box center [475, 508] width 233 height 25
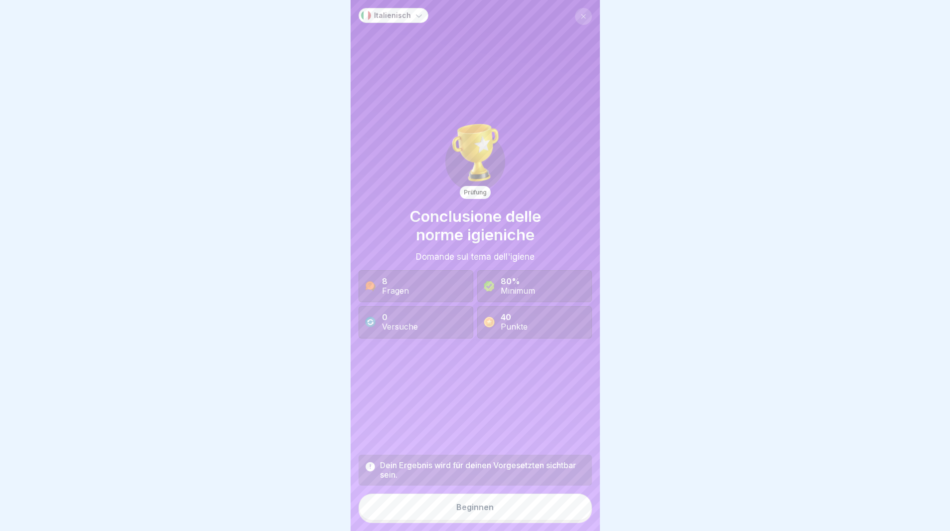
click at [575, 510] on button "Beginnen" at bounding box center [475, 507] width 233 height 27
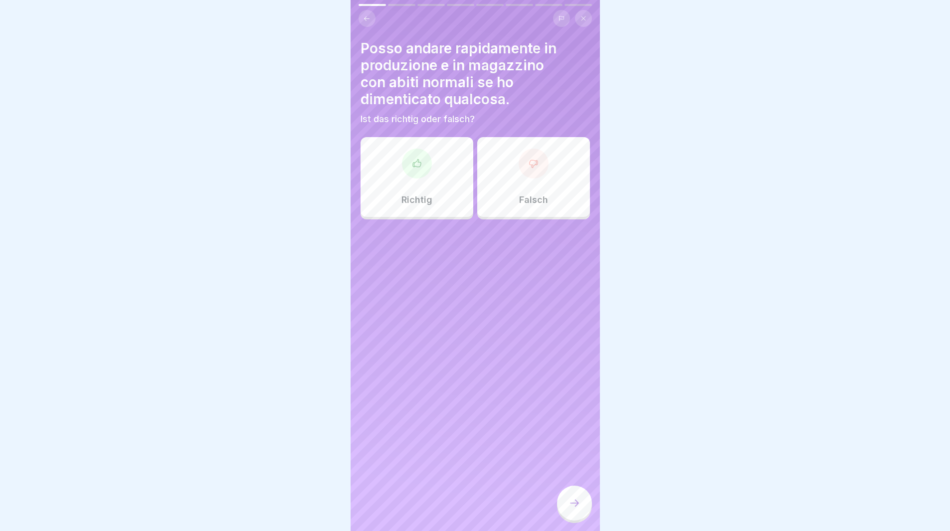
click at [524, 180] on div "Falsch" at bounding box center [533, 177] width 113 height 80
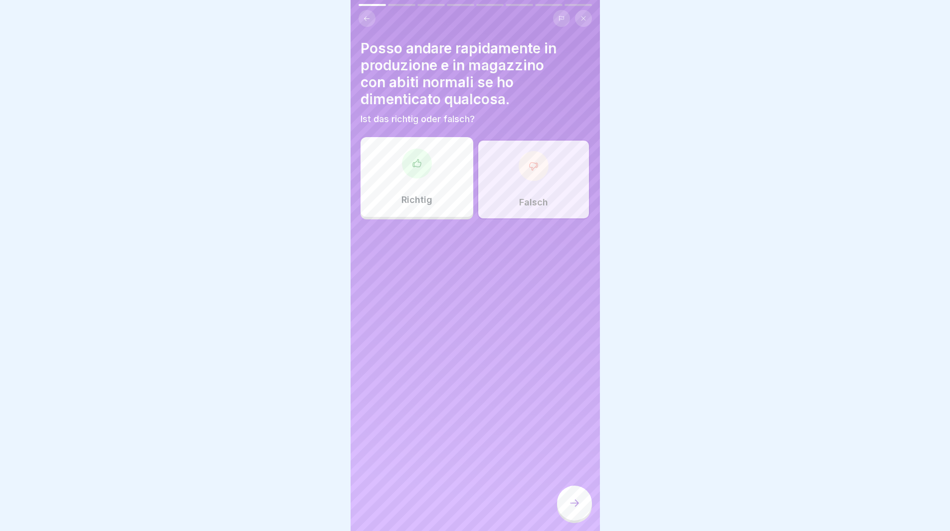
click at [565, 519] on div at bounding box center [574, 503] width 35 height 35
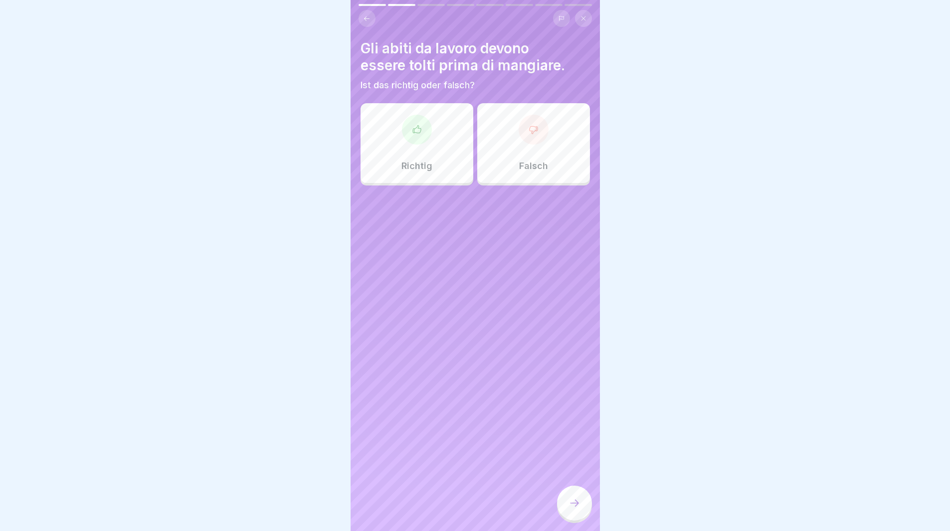
click at [428, 170] on p "Richtig" at bounding box center [416, 166] width 31 height 11
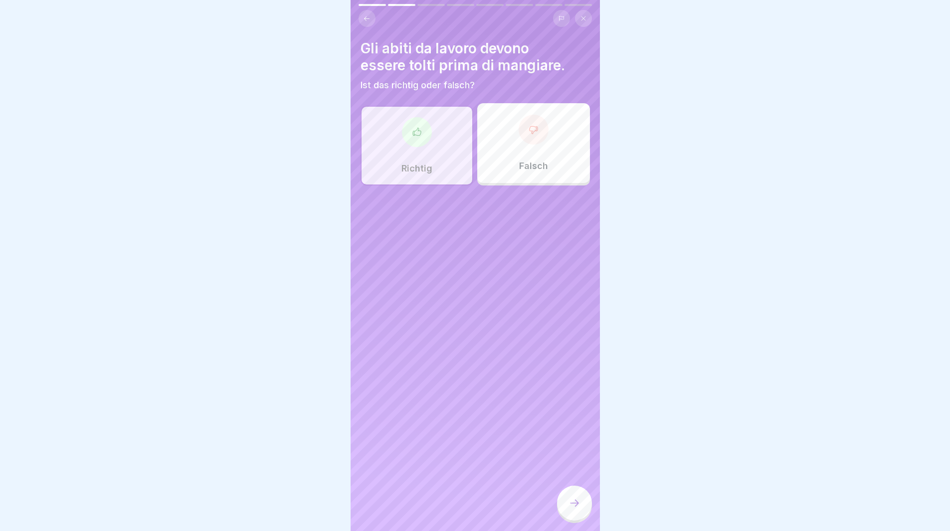
click at [577, 506] on div at bounding box center [574, 503] width 35 height 35
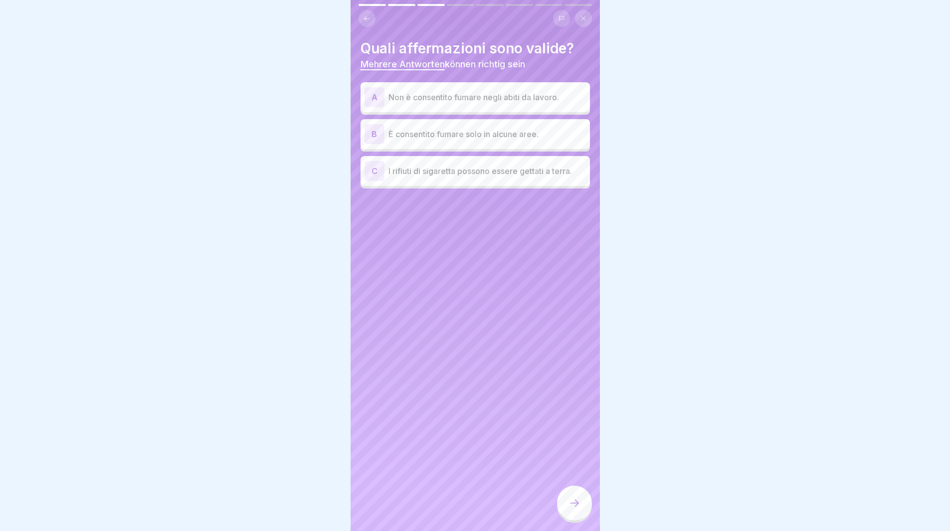
click at [423, 87] on div "A Non è consentito fumare negli abiti da lavoro." at bounding box center [475, 97] width 229 height 30
click at [420, 130] on p "È consentito fumare solo in alcune aree." at bounding box center [486, 134] width 197 height 12
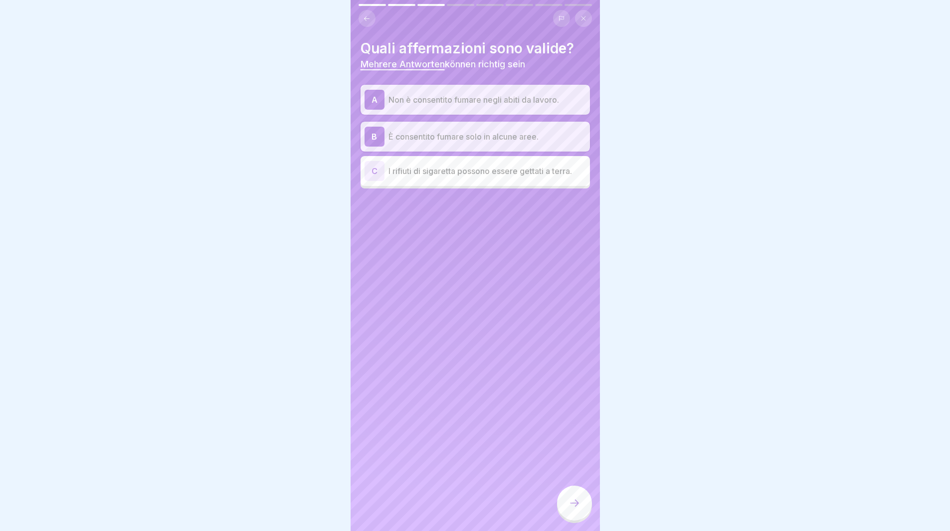
click at [575, 509] on icon at bounding box center [574, 503] width 12 height 12
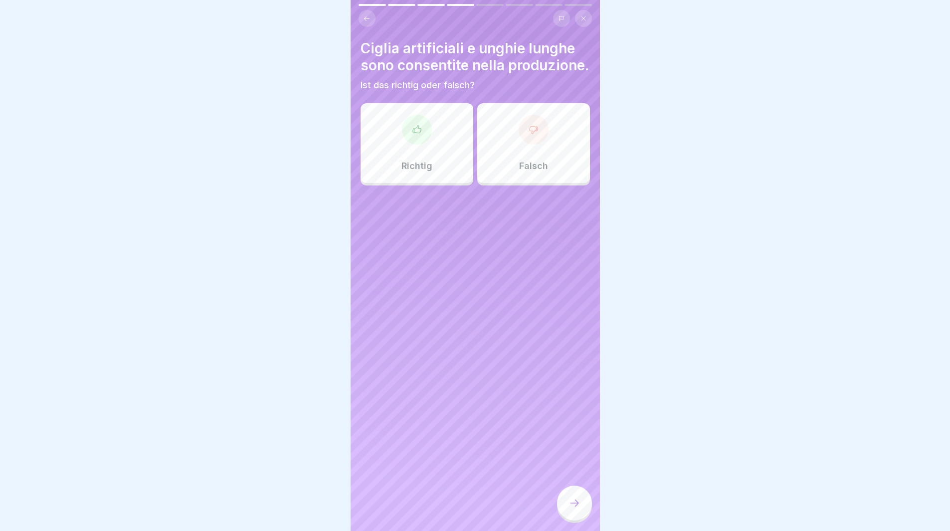
click at [519, 172] on p "Falsch" at bounding box center [533, 166] width 29 height 11
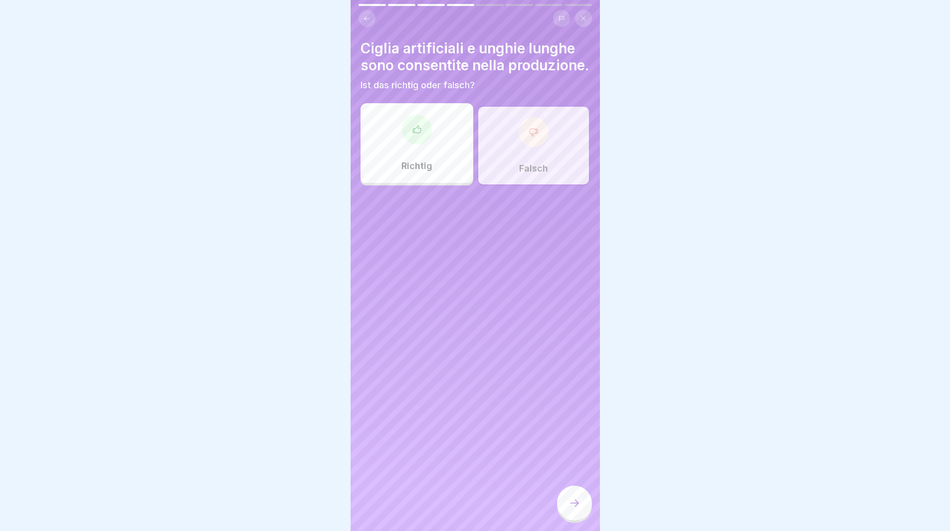
click at [579, 507] on icon at bounding box center [574, 503] width 12 height 12
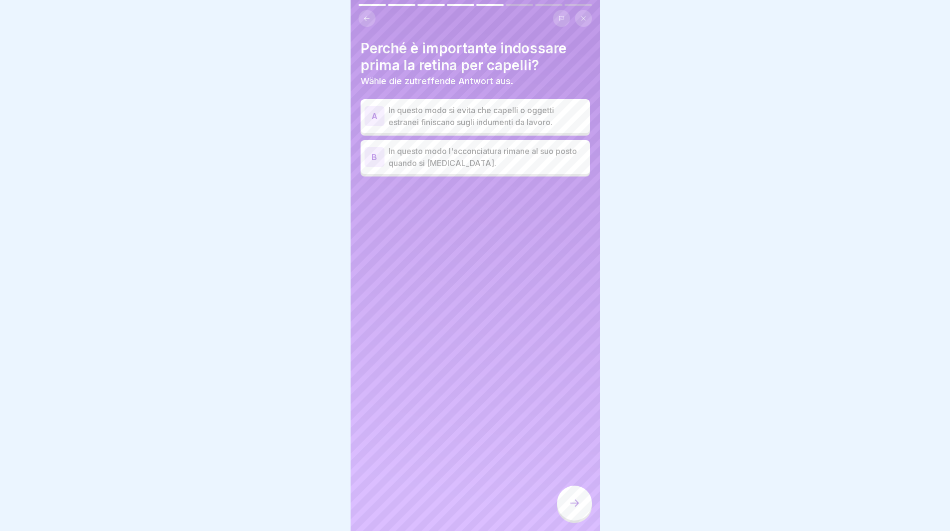
click at [468, 115] on p "In questo modo si evita che capelli o oggetti estranei finiscano sugli indument…" at bounding box center [486, 116] width 197 height 24
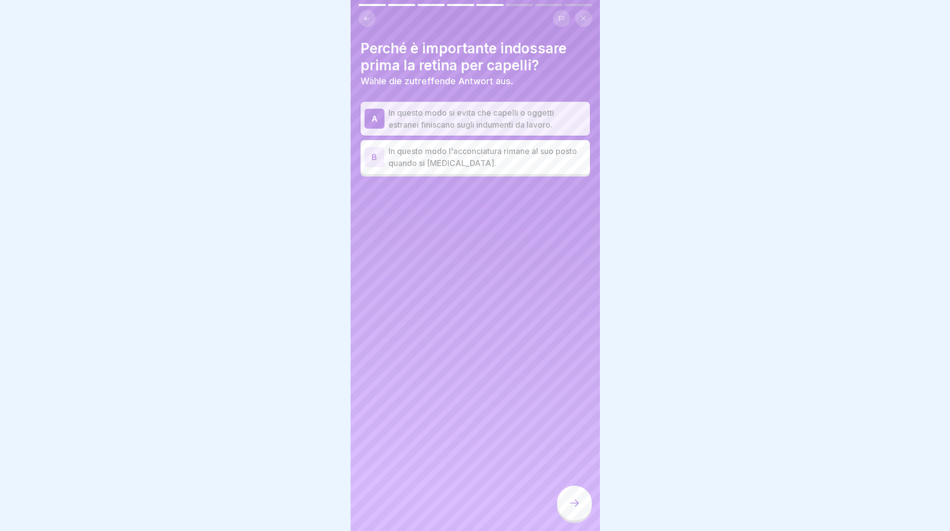
click at [575, 509] on icon at bounding box center [574, 503] width 12 height 12
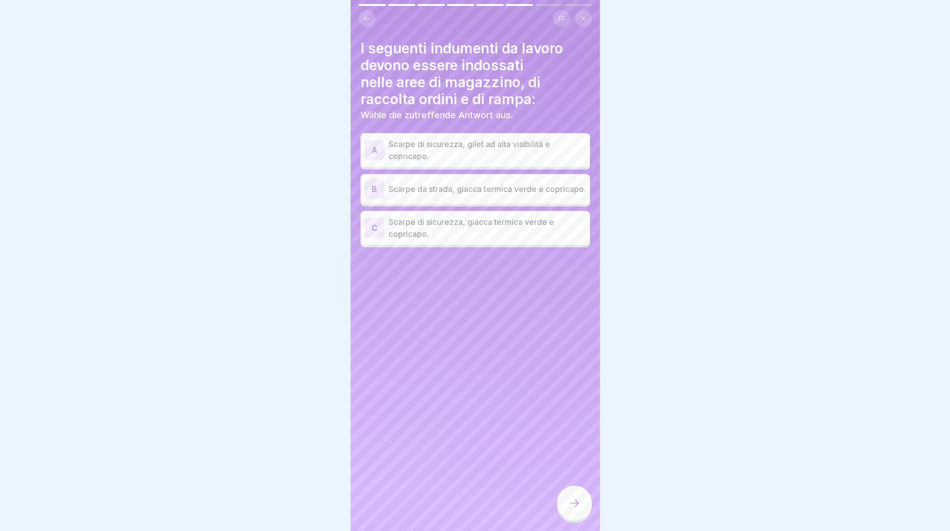
click at [424, 147] on p "Scarpe di sicurezza, gilet ad alta visibilità e copricapo." at bounding box center [486, 150] width 197 height 24
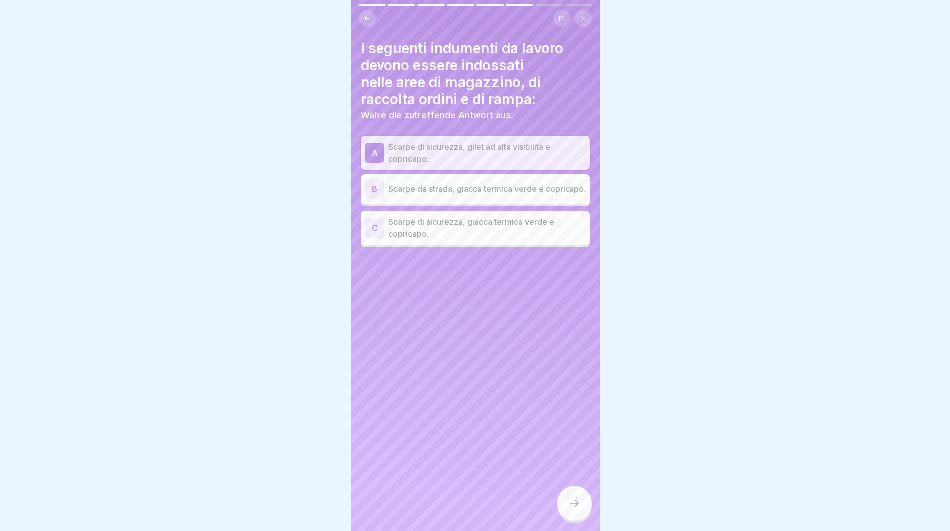
click at [424, 234] on p "Scarpe di sicurezza, giacca termica verde e copricapo." at bounding box center [486, 228] width 197 height 24
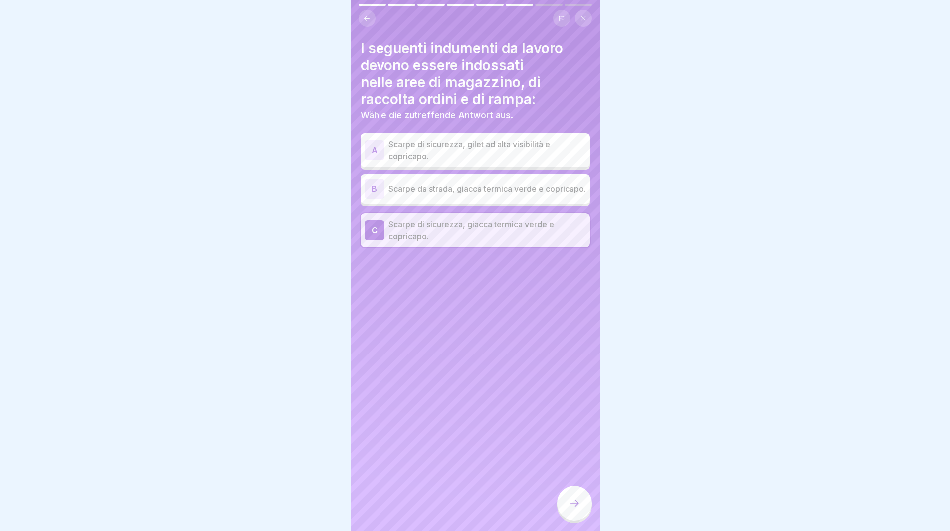
click at [404, 156] on p "Scarpe di sicurezza, gilet ad alta visibilità e copricapo." at bounding box center [486, 150] width 197 height 24
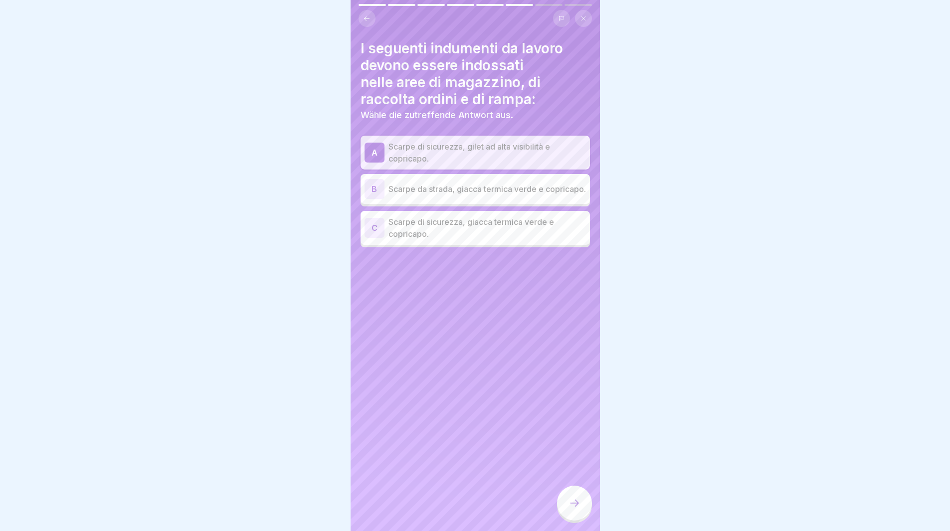
click at [568, 506] on icon at bounding box center [574, 503] width 12 height 12
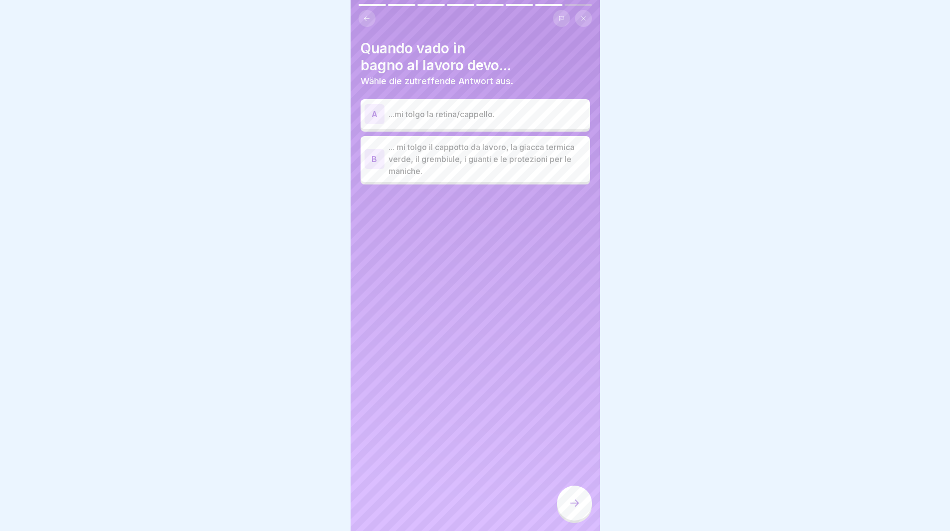
click at [430, 163] on p "... mi tolgo il cappotto da lavoro, la giacca termica verde, il grembiule, i gu…" at bounding box center [486, 159] width 197 height 36
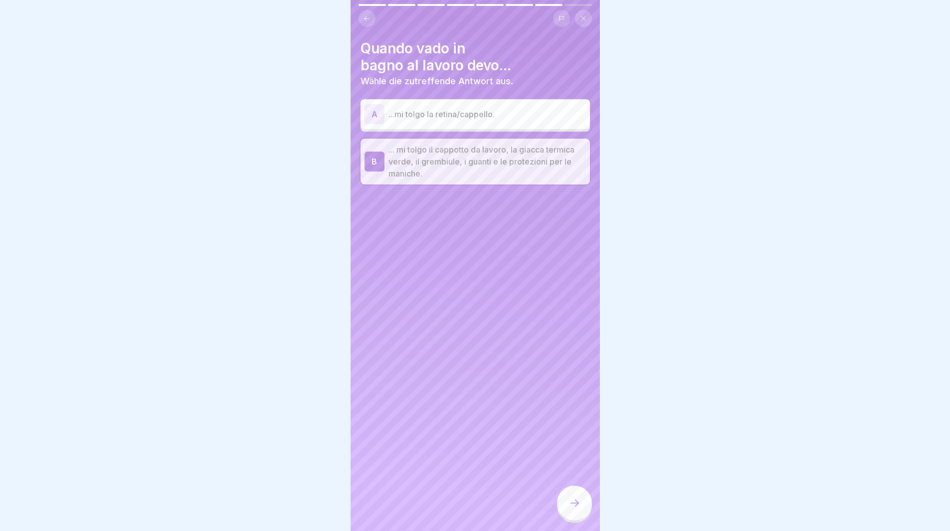
click at [570, 509] on icon at bounding box center [574, 503] width 12 height 12
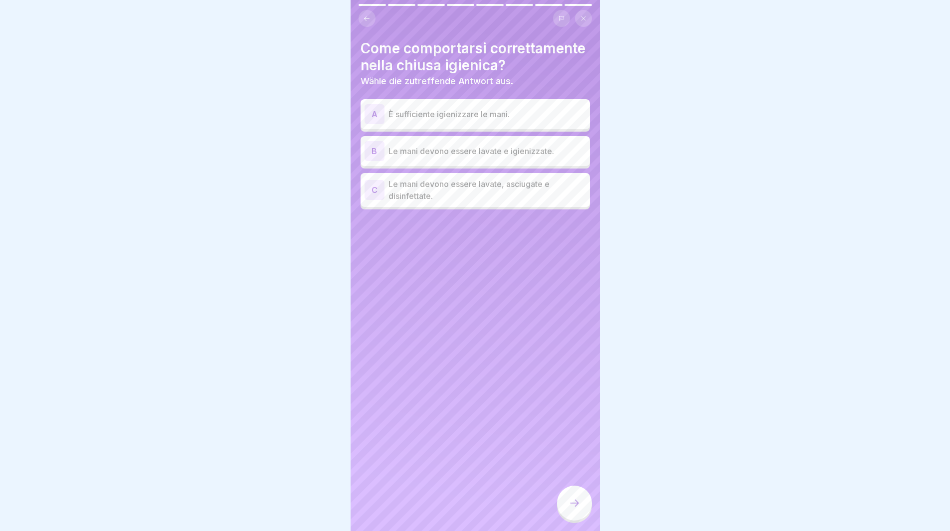
click at [452, 202] on p "Le mani devono essere lavate, asciugate e disinfettate." at bounding box center [486, 190] width 197 height 24
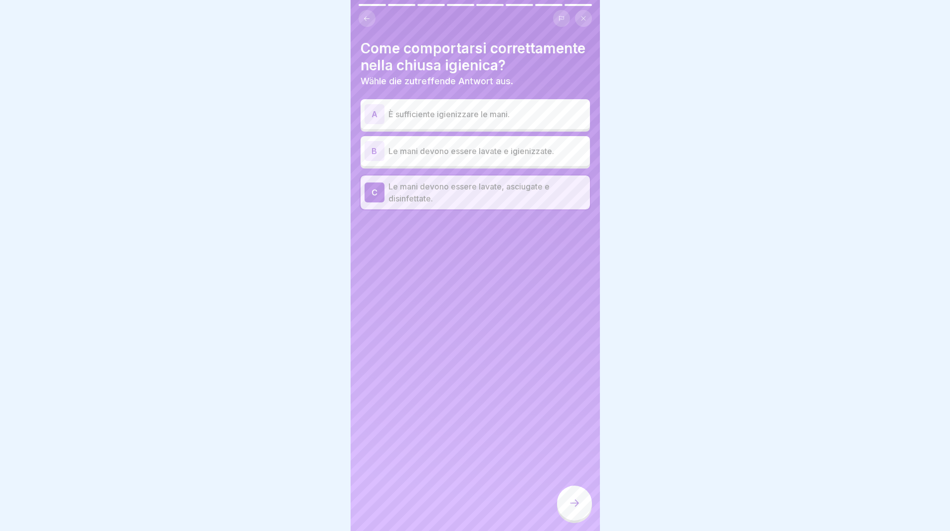
click at [576, 509] on icon at bounding box center [574, 503] width 12 height 12
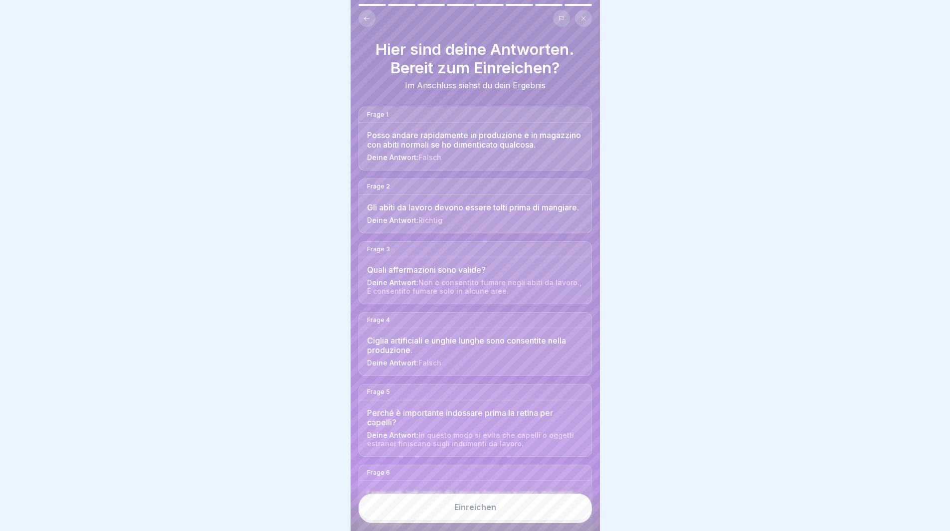
click at [565, 519] on button "Einreichen" at bounding box center [475, 507] width 233 height 27
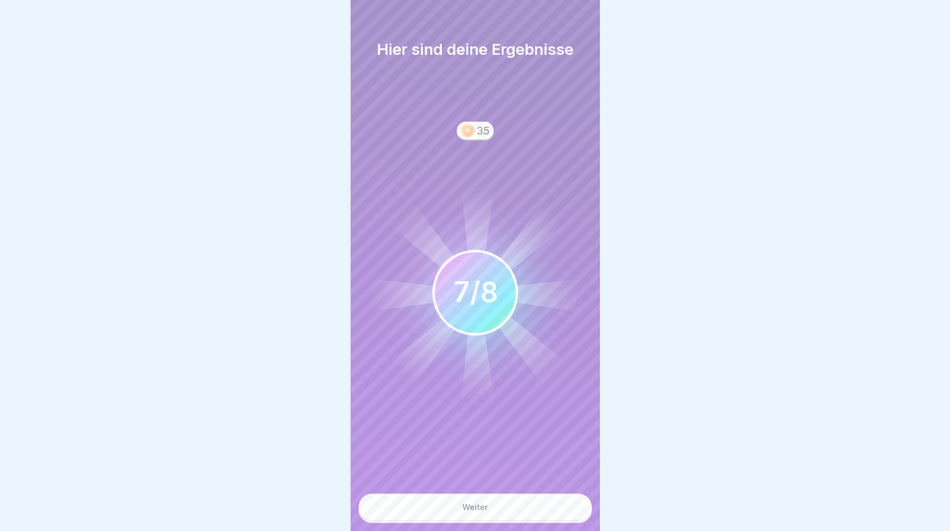
click at [564, 518] on button "Weiter" at bounding box center [475, 507] width 233 height 27
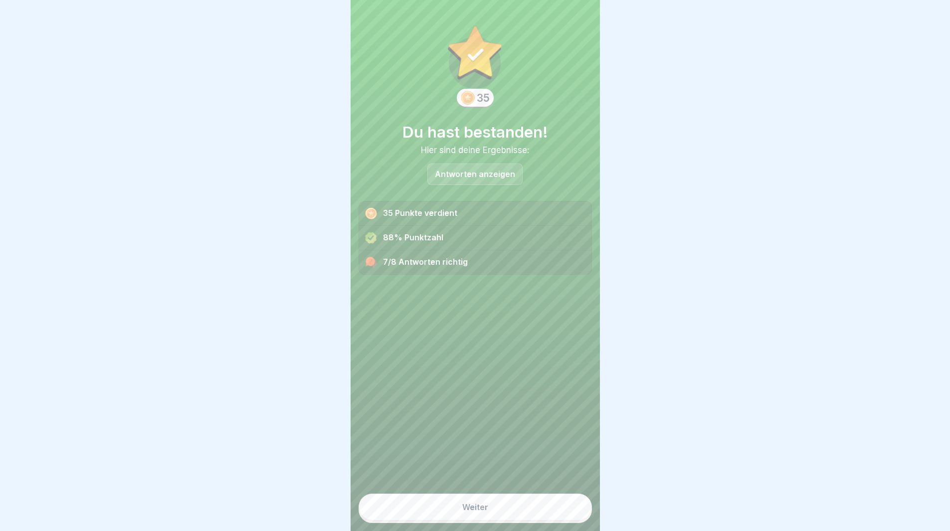
click at [564, 518] on button "Weiter" at bounding box center [475, 507] width 233 height 27
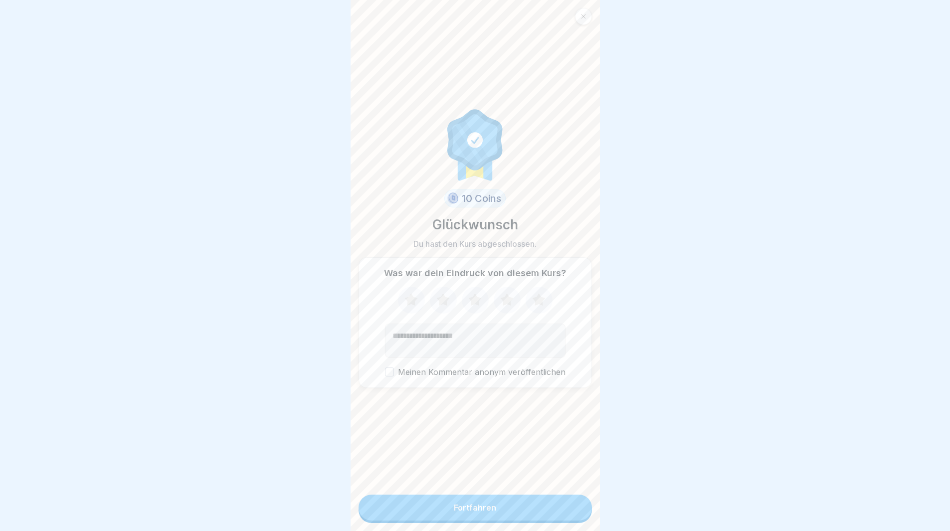
click at [564, 518] on button "Fortfahren" at bounding box center [475, 508] width 233 height 26
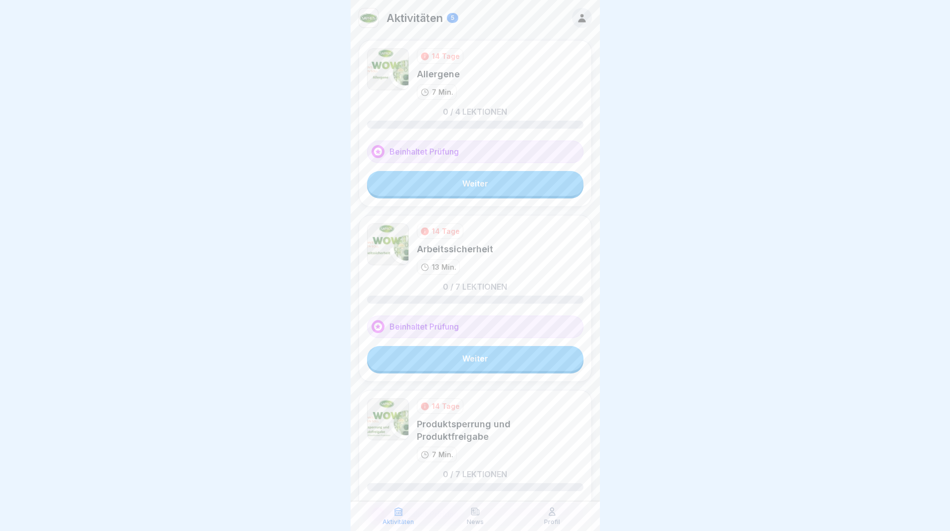
click at [406, 175] on link "Weiter" at bounding box center [475, 183] width 216 height 25
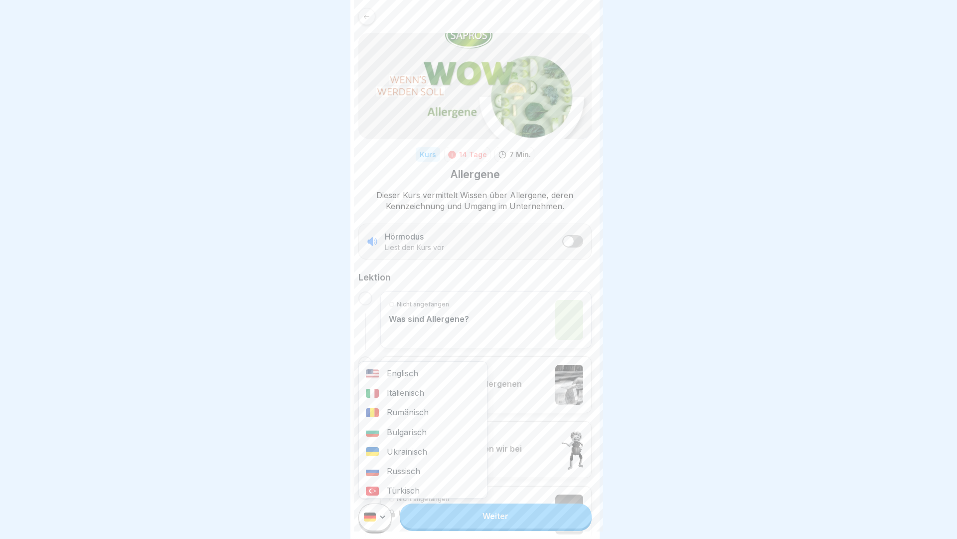
click at [375, 519] on html "Kurs 14 Tage 7 Min. Allergene Dieser Kurs vermittelt Wissen über Allergene, der…" at bounding box center [478, 269] width 957 height 539
click at [397, 391] on div "Italienisch" at bounding box center [423, 392] width 128 height 19
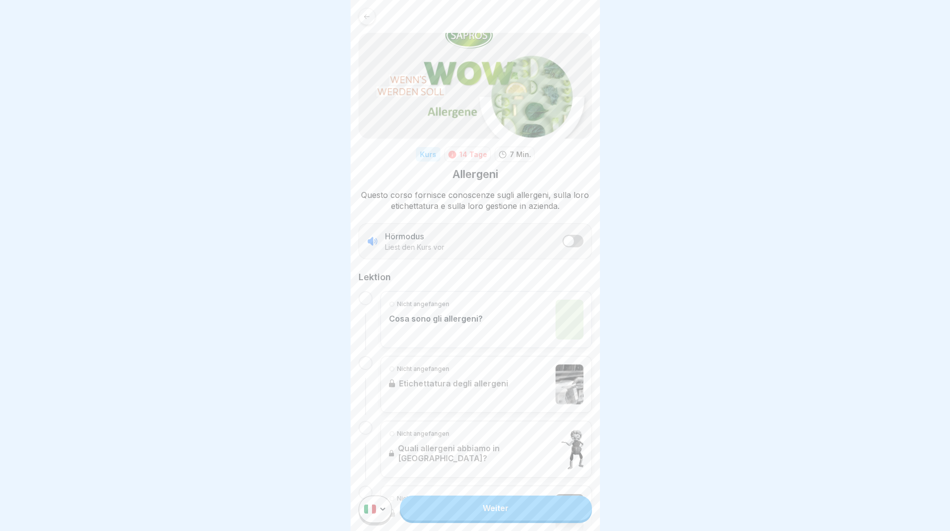
click at [471, 514] on link "Weiter" at bounding box center [495, 508] width 191 height 25
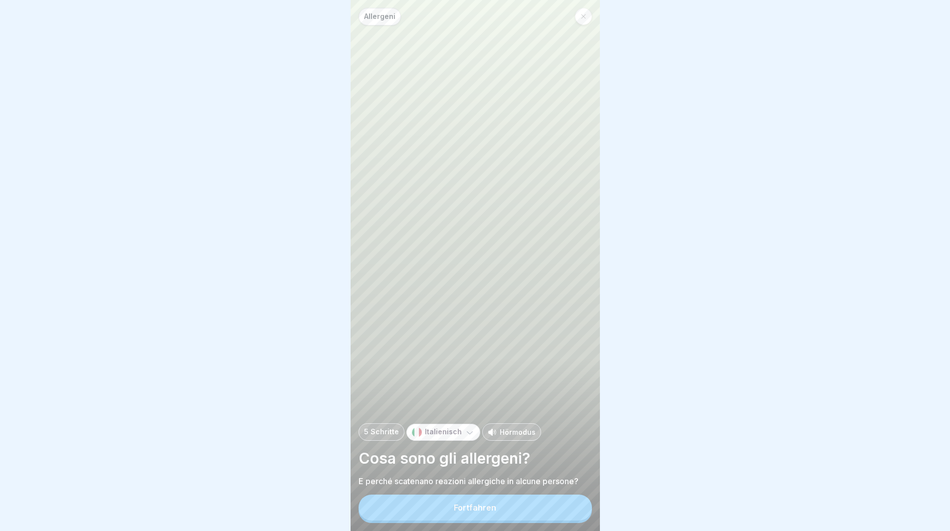
click at [469, 512] on div "Fortfahren" at bounding box center [475, 507] width 42 height 9
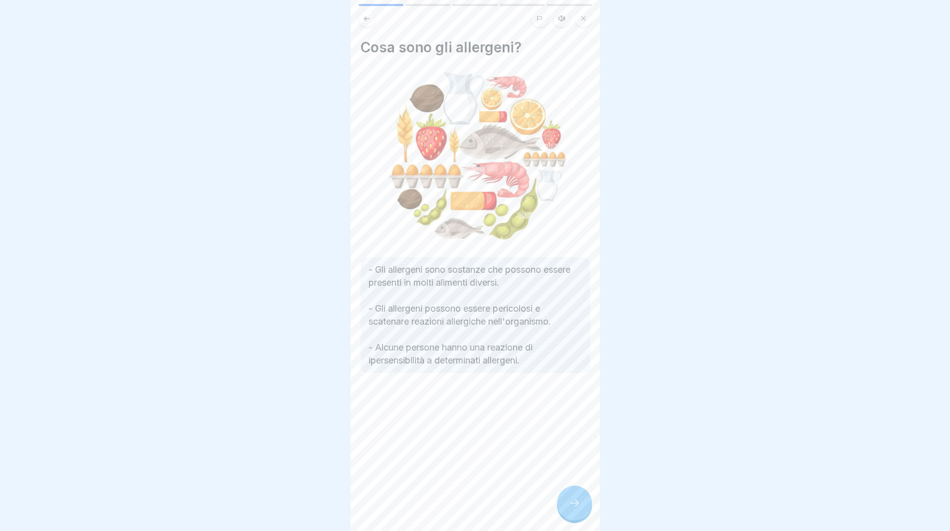
click at [576, 509] on icon at bounding box center [574, 503] width 12 height 12
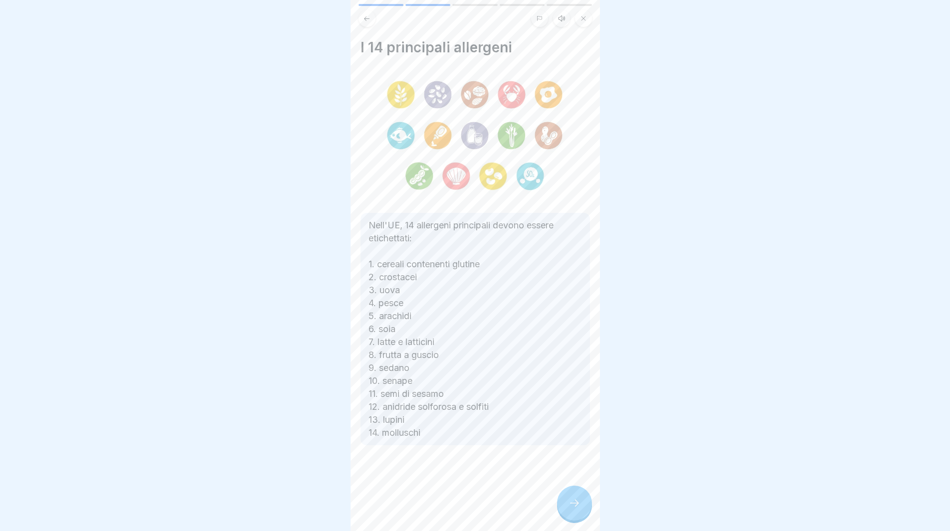
click at [575, 519] on div at bounding box center [574, 503] width 35 height 35
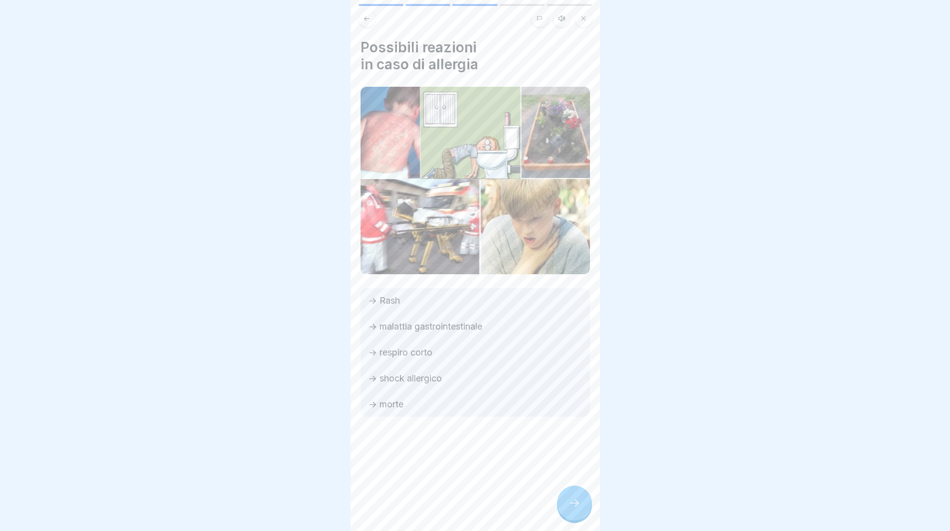
click at [575, 520] on div at bounding box center [574, 503] width 35 height 35
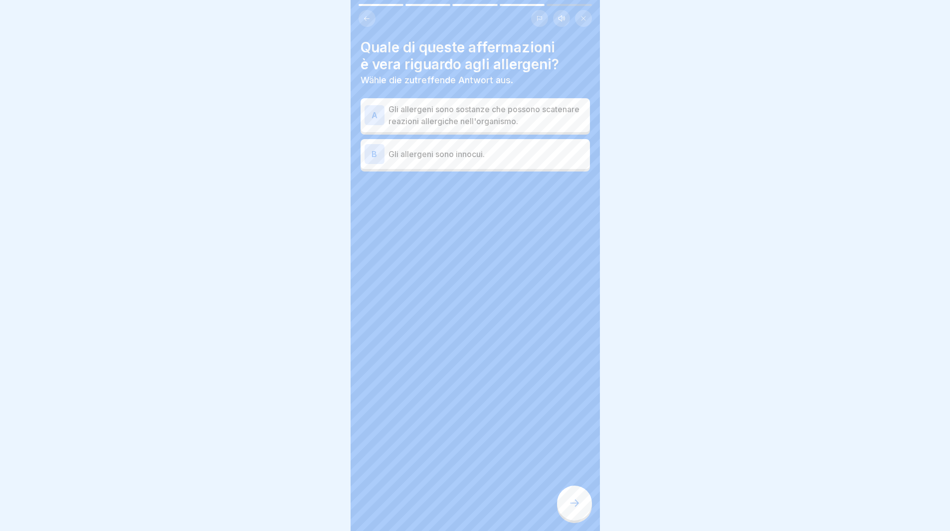
click at [397, 108] on p "Gli allergeni sono sostanze che possono scatenare reazioni allergiche nell'orga…" at bounding box center [486, 115] width 197 height 24
click at [583, 508] on div at bounding box center [574, 503] width 35 height 35
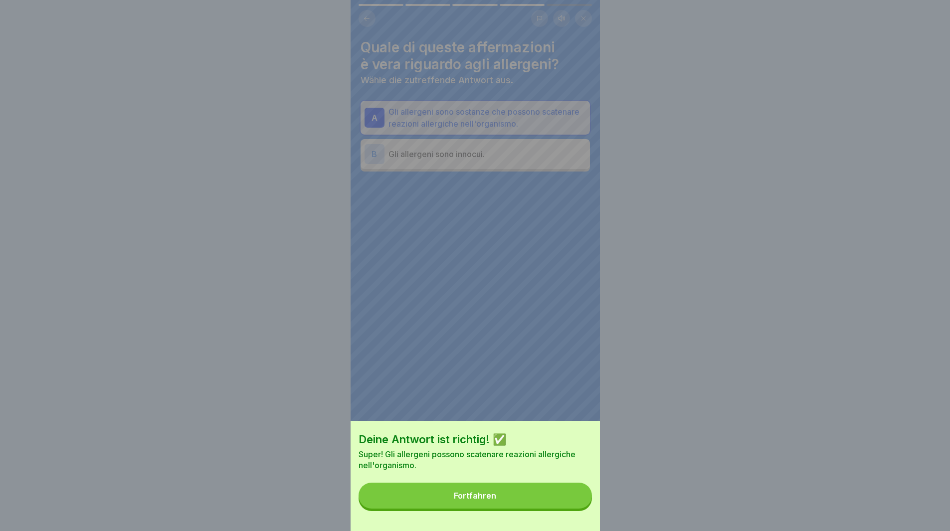
click at [581, 507] on button "Fortfahren" at bounding box center [475, 496] width 233 height 26
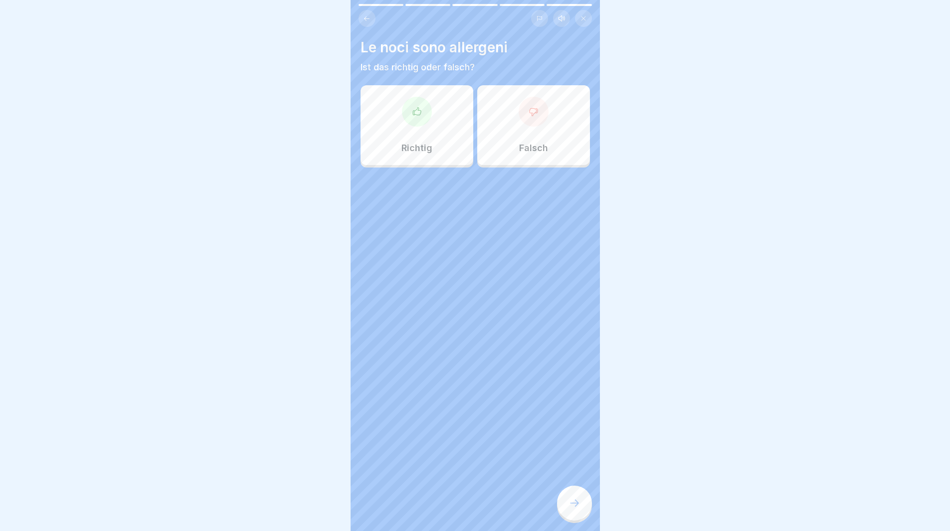
click at [410, 141] on div "Richtig" at bounding box center [417, 125] width 113 height 80
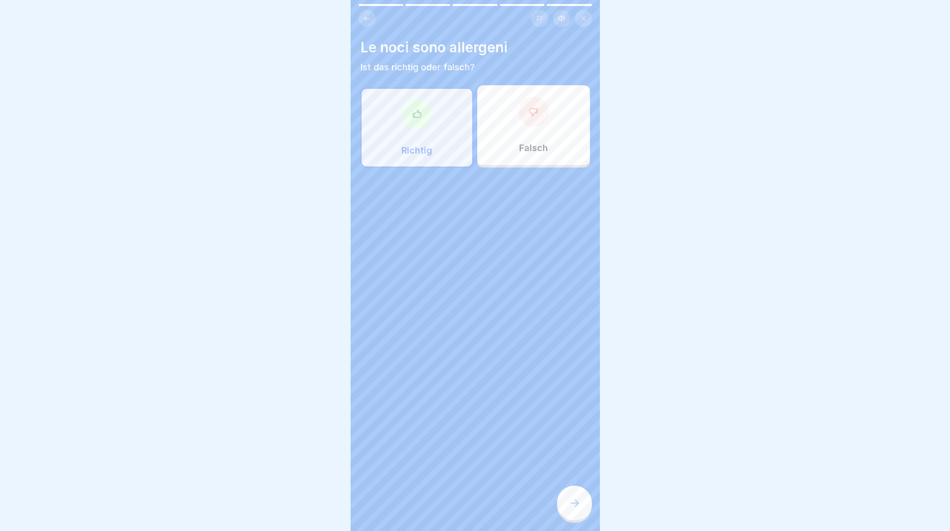
click at [576, 503] on div at bounding box center [574, 503] width 35 height 35
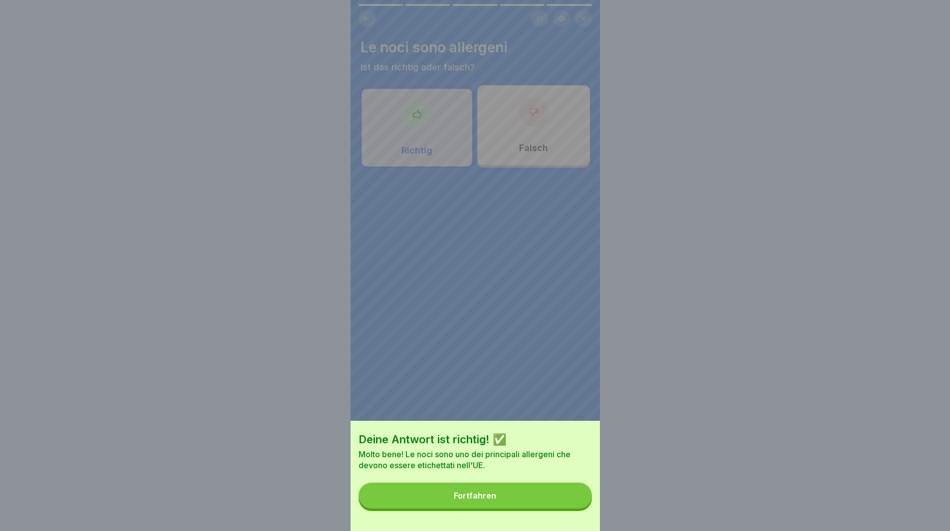
click at [576, 504] on button "Fortfahren" at bounding box center [475, 496] width 233 height 26
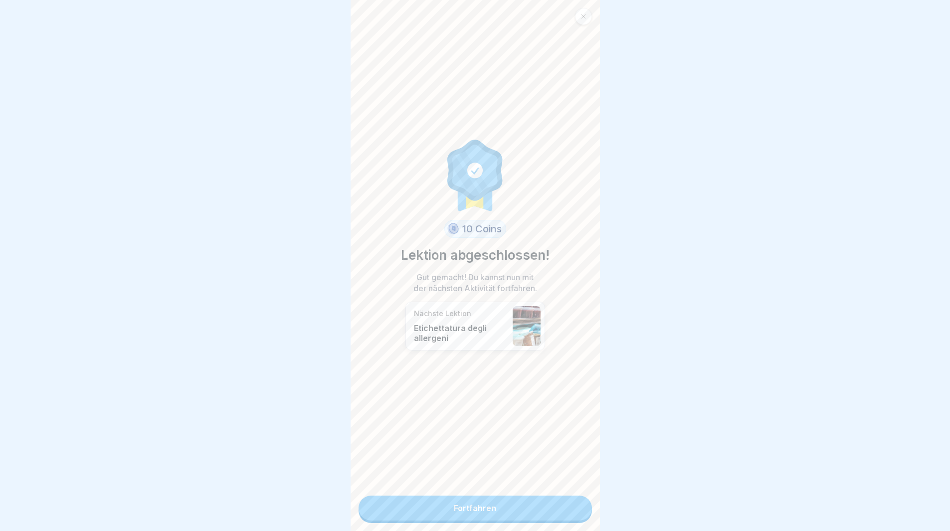
click at [580, 508] on link "Fortfahren" at bounding box center [475, 508] width 233 height 25
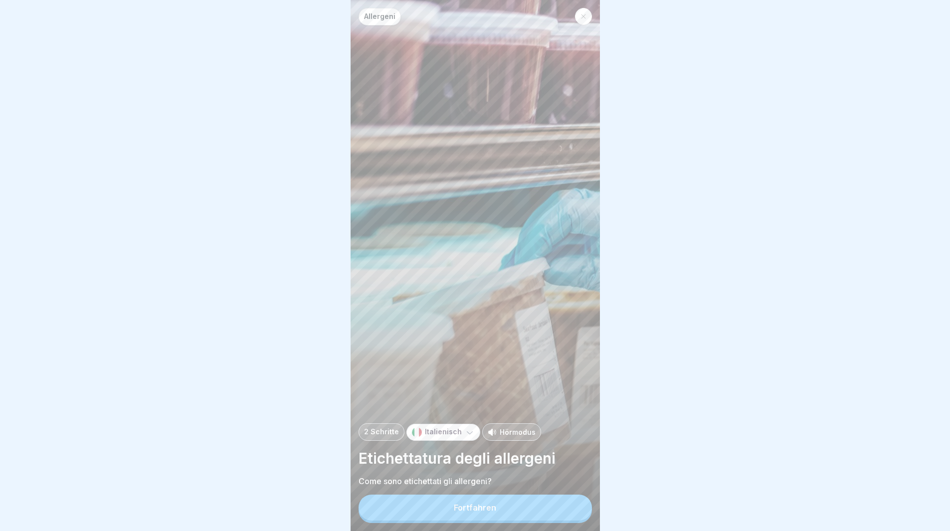
click at [533, 515] on button "Fortfahren" at bounding box center [475, 508] width 233 height 26
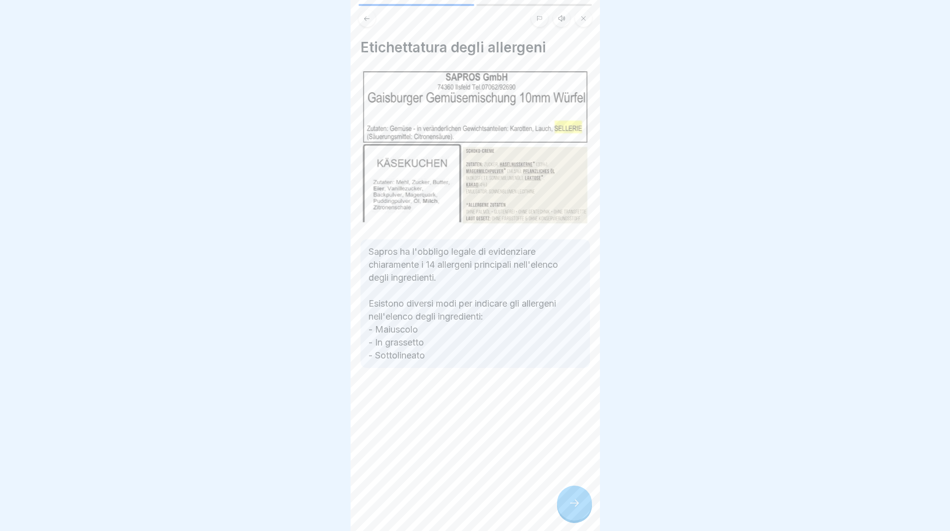
click at [573, 505] on div at bounding box center [574, 503] width 35 height 35
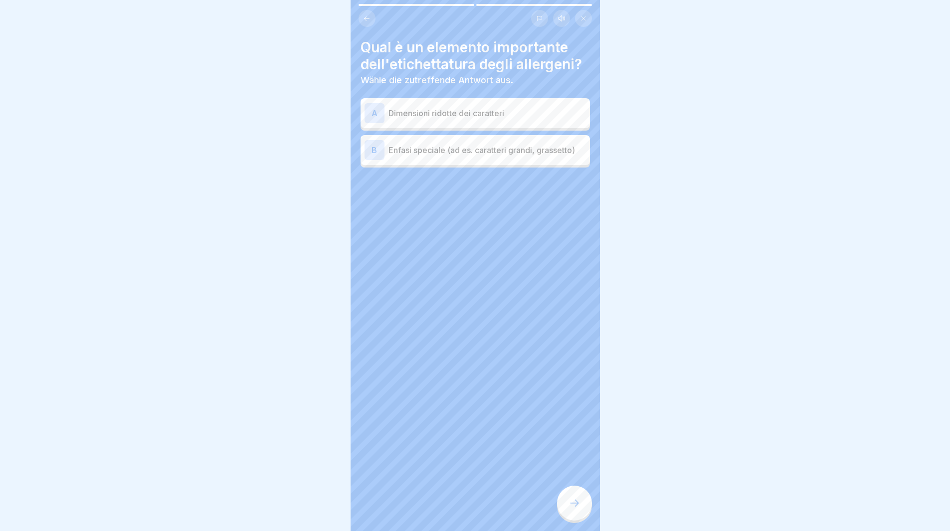
click at [394, 151] on p "Enfasi speciale (ad es. caratteri grandi, grassetto)" at bounding box center [486, 150] width 197 height 12
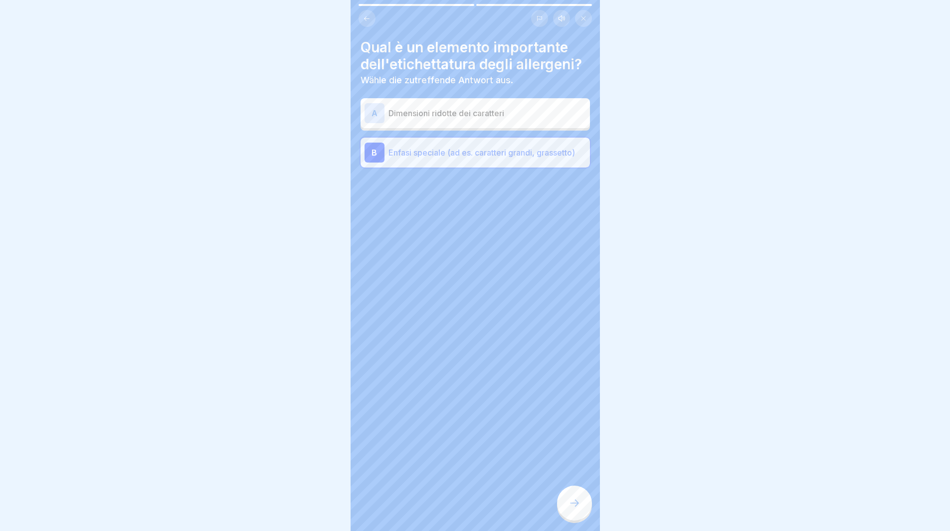
click at [571, 509] on icon at bounding box center [574, 503] width 12 height 12
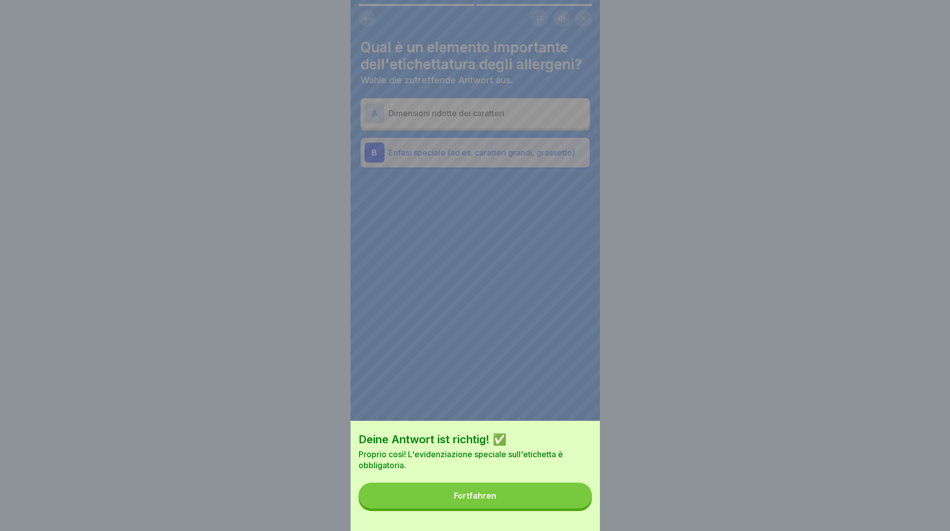
click at [571, 509] on button "Fortfahren" at bounding box center [475, 496] width 233 height 26
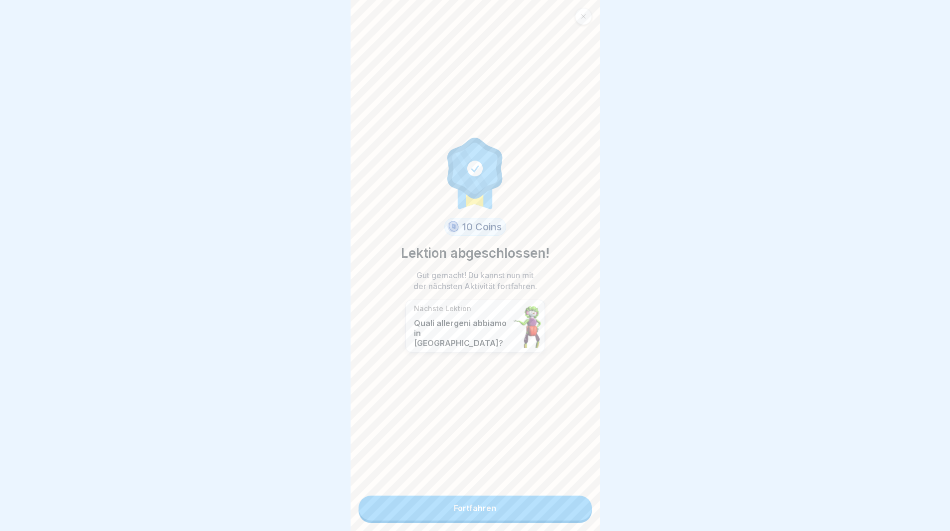
click at [571, 509] on link "Fortfahren" at bounding box center [475, 508] width 233 height 25
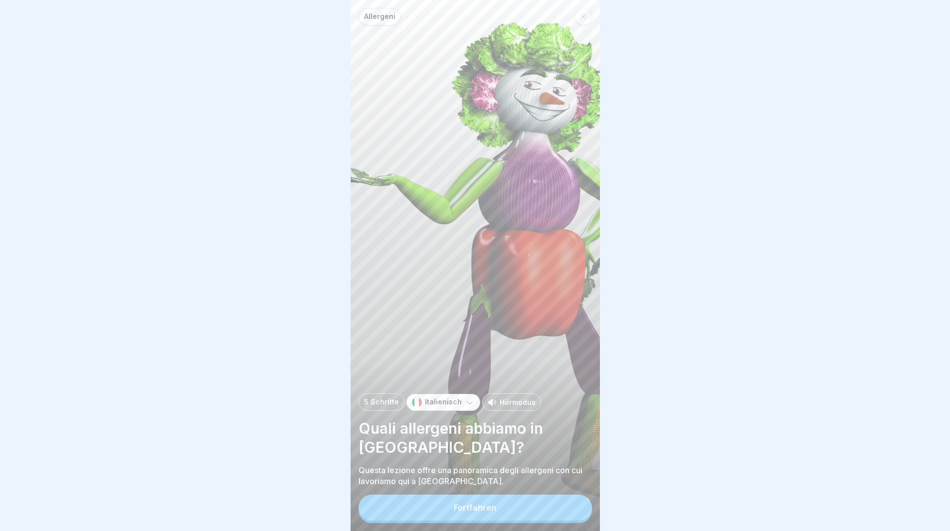
click at [571, 509] on button "Fortfahren" at bounding box center [475, 508] width 233 height 26
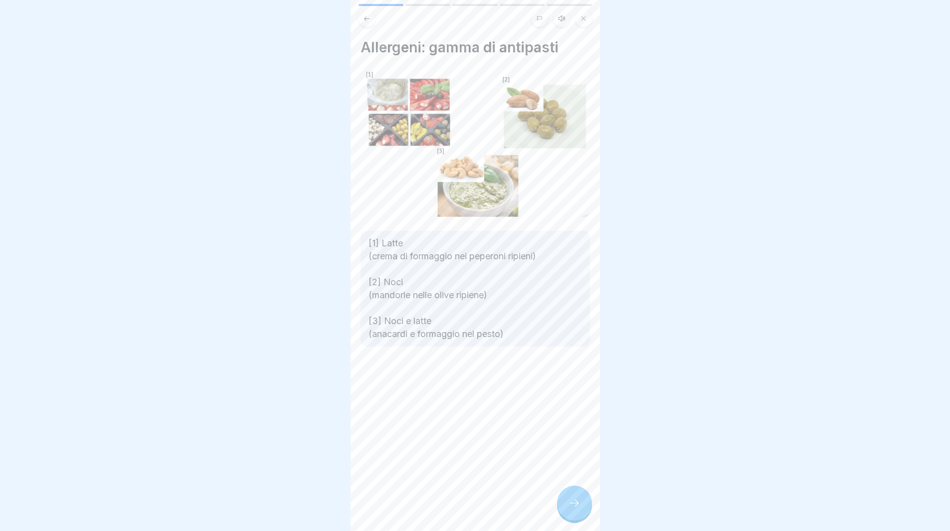
click at [569, 509] on icon at bounding box center [574, 503] width 12 height 12
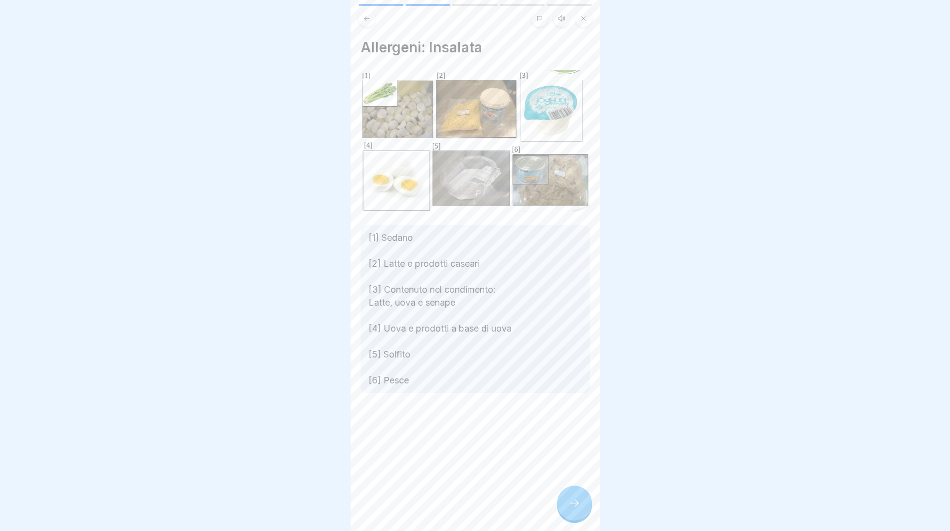
click at [569, 509] on icon at bounding box center [574, 503] width 12 height 12
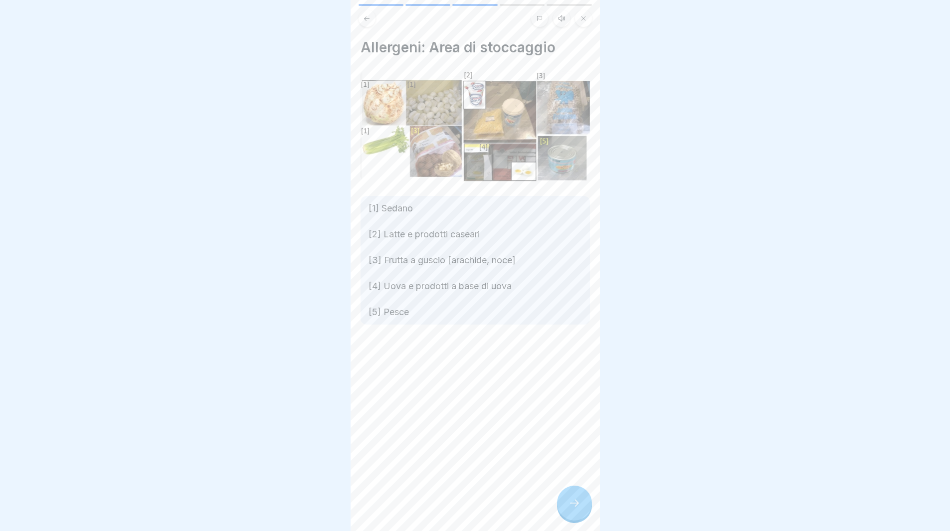
click at [571, 507] on icon at bounding box center [574, 503] width 12 height 12
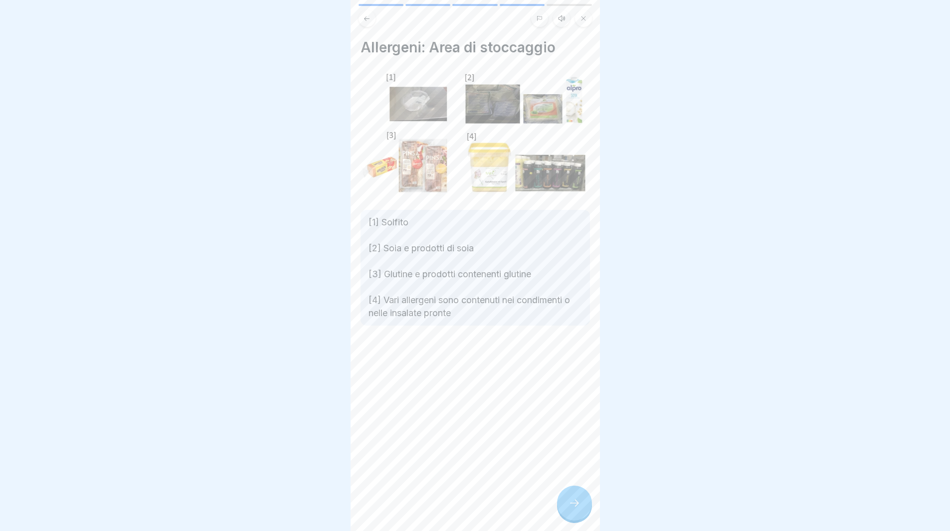
click at [572, 509] on icon at bounding box center [574, 503] width 12 height 12
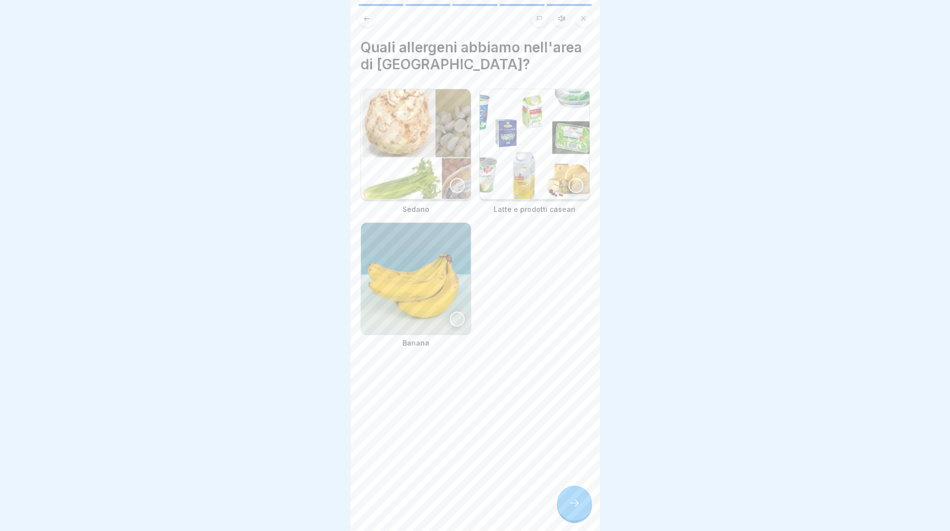
click at [455, 179] on div at bounding box center [457, 185] width 15 height 15
click at [568, 180] on div at bounding box center [575, 185] width 15 height 15
click at [573, 509] on icon at bounding box center [574, 503] width 12 height 12
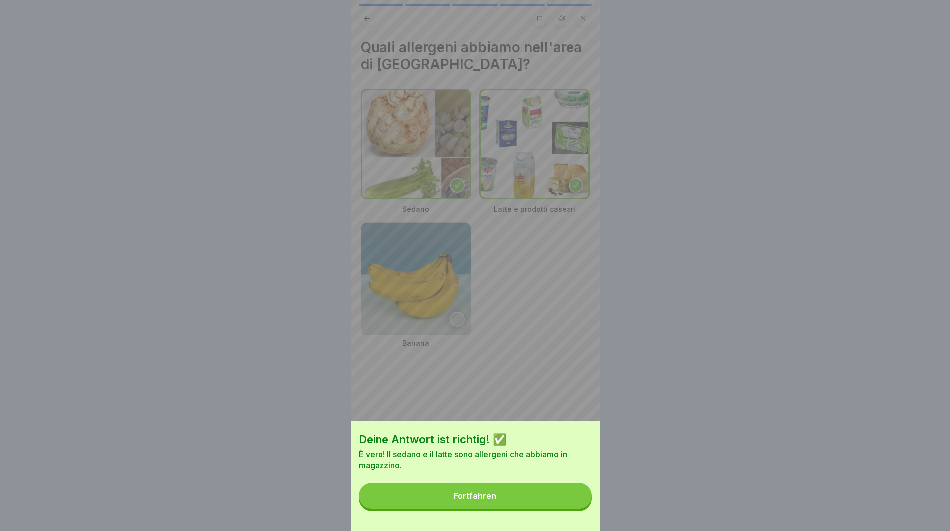
click at [574, 506] on button "Fortfahren" at bounding box center [475, 496] width 233 height 26
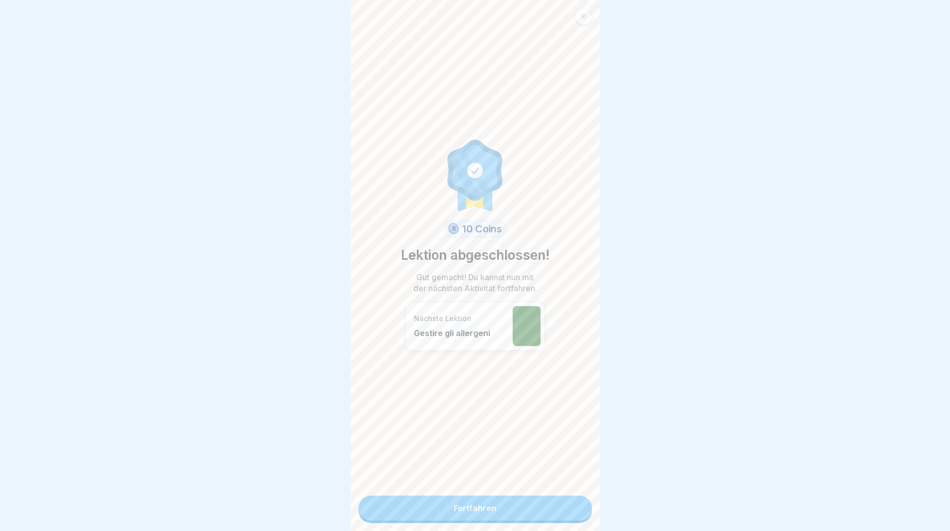
click at [577, 512] on link "Fortfahren" at bounding box center [475, 508] width 233 height 25
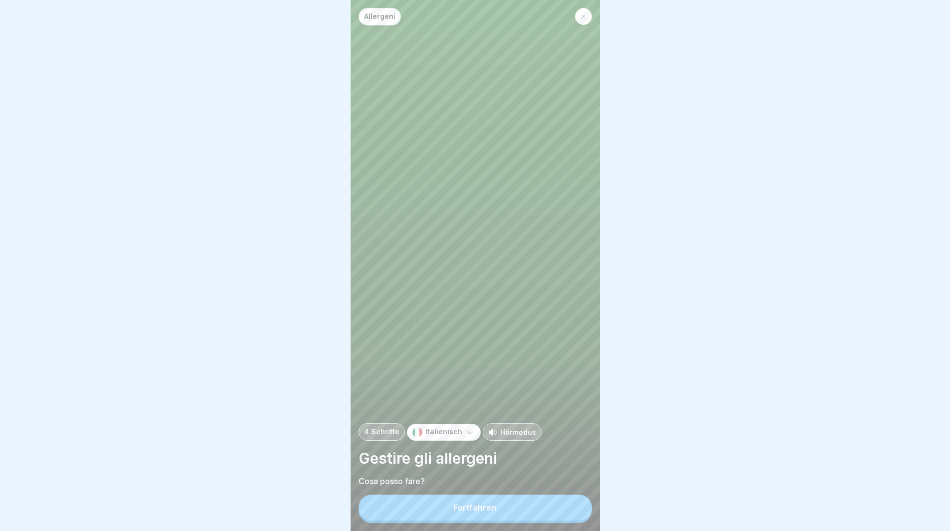
click at [572, 513] on button "Fortfahren" at bounding box center [475, 508] width 233 height 26
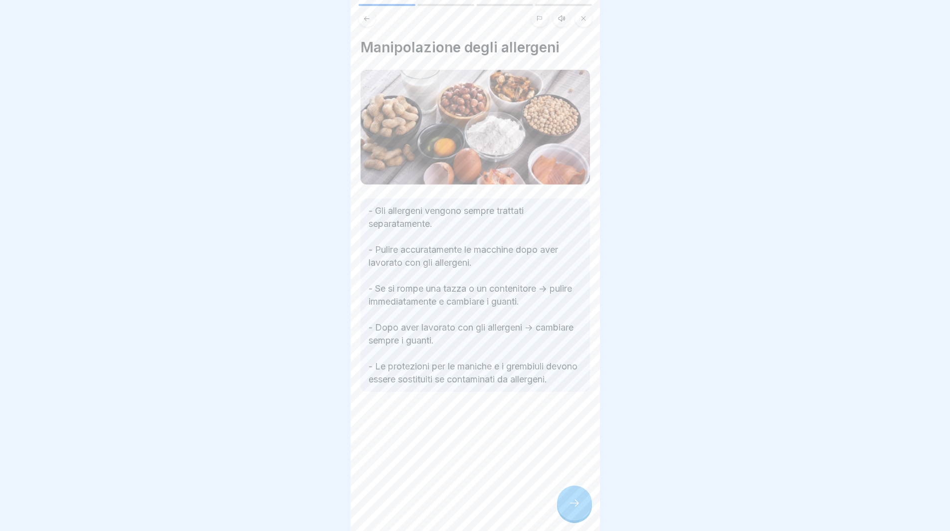
click at [571, 509] on icon at bounding box center [574, 503] width 12 height 12
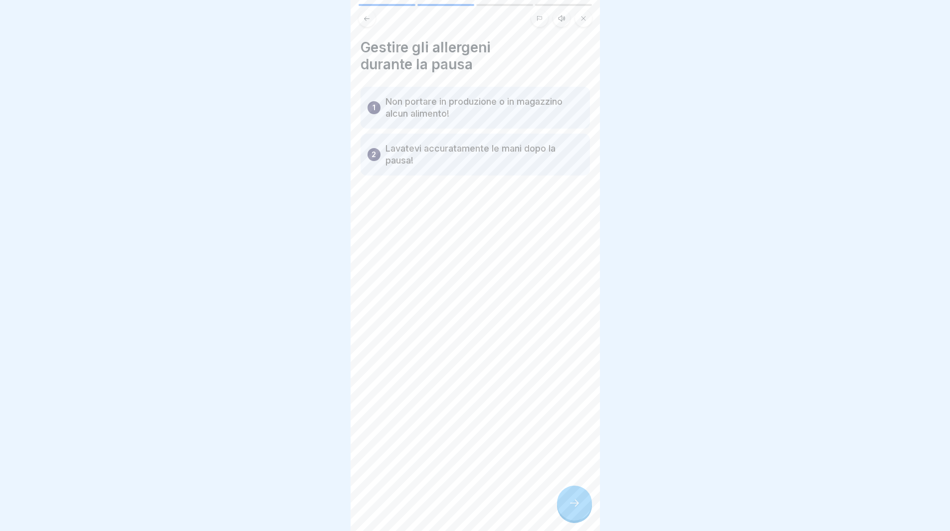
click at [432, 159] on p "Lavatevi accuratamente le mani dopo la pausa!" at bounding box center [483, 155] width 197 height 24
click at [474, 295] on div "Gestire gli allergeni durante la pausa 1 Non portare in produzione o in magazzi…" at bounding box center [475, 265] width 249 height 531
click at [573, 509] on icon at bounding box center [574, 503] width 12 height 12
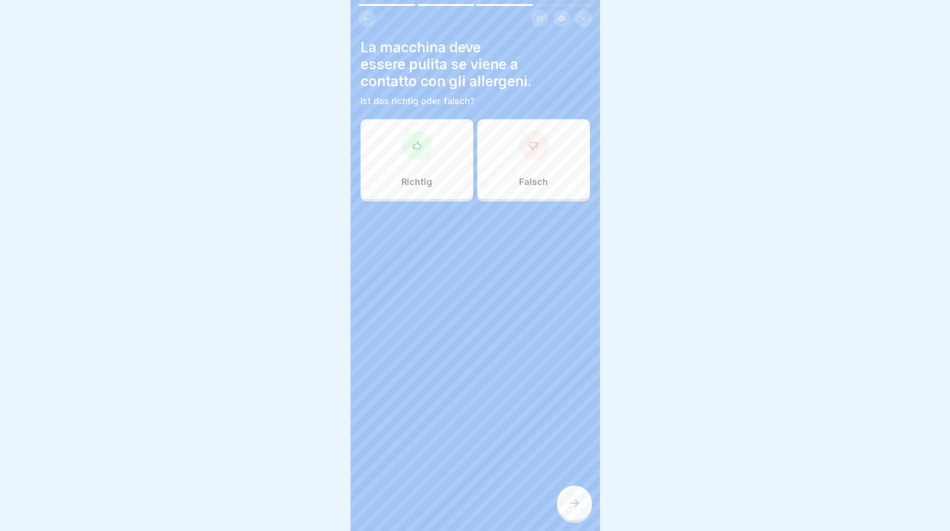
click at [430, 178] on div "Richtig" at bounding box center [417, 159] width 113 height 80
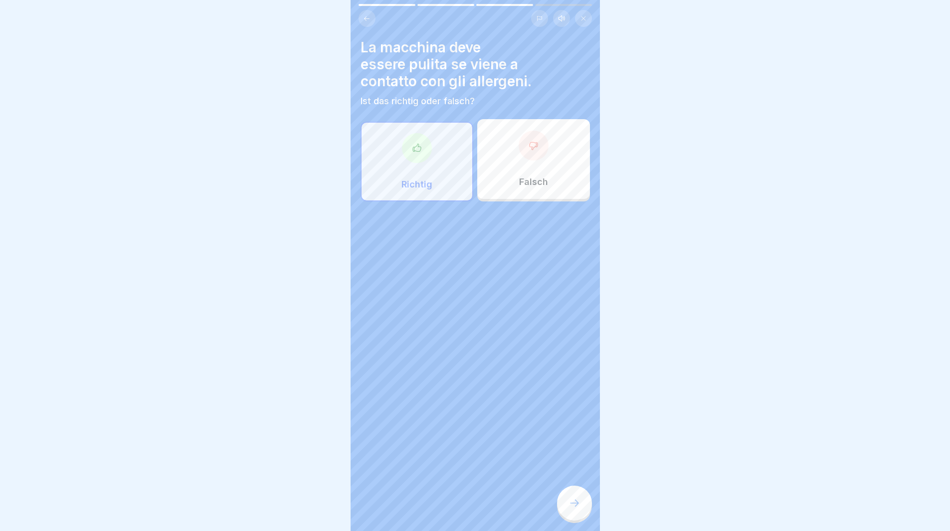
click at [573, 507] on icon at bounding box center [574, 503] width 12 height 12
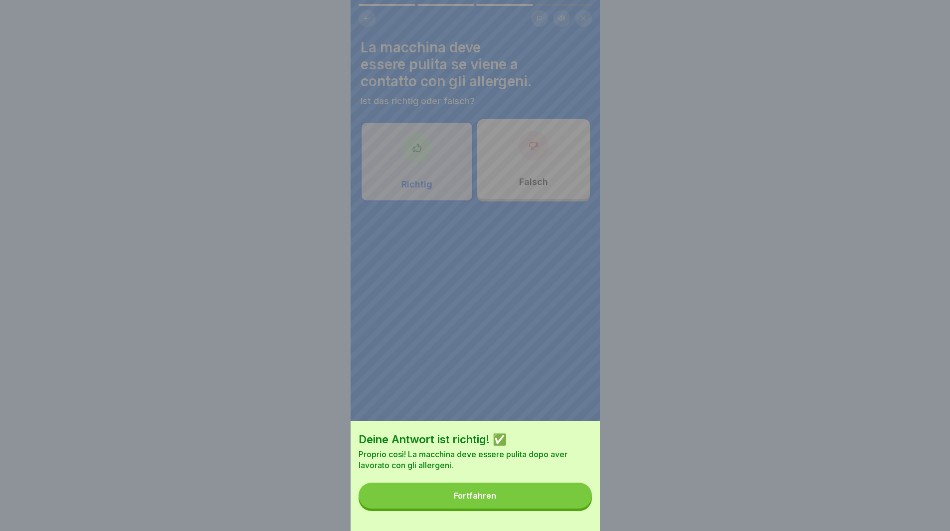
click at [569, 507] on button "Fortfahren" at bounding box center [475, 496] width 233 height 26
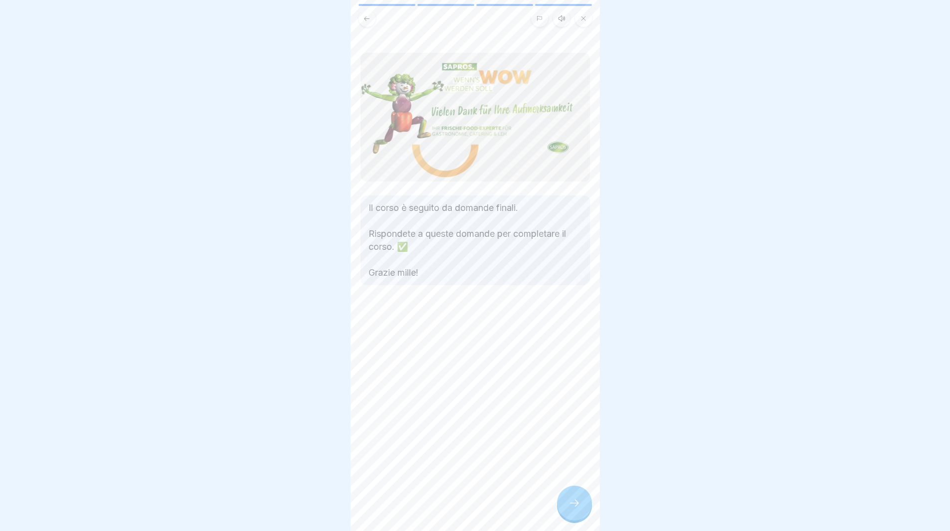
click at [577, 505] on div at bounding box center [574, 503] width 35 height 35
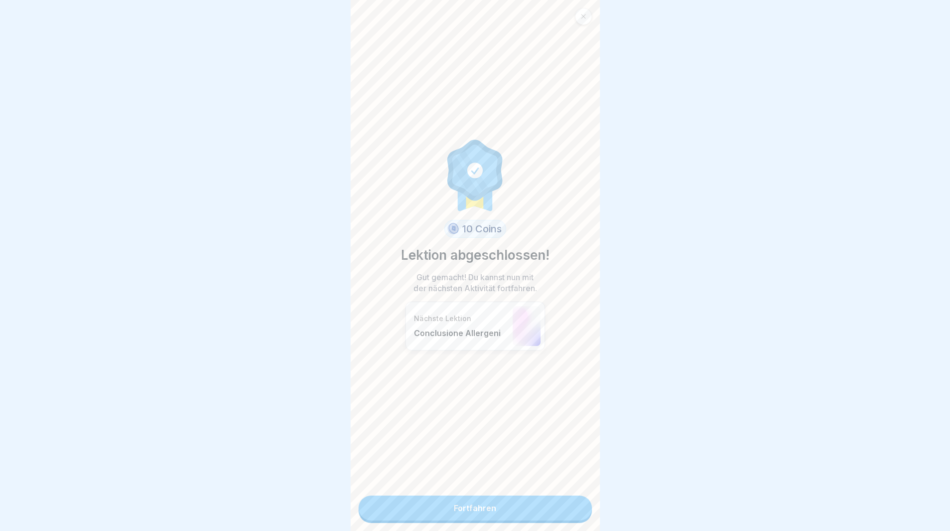
click at [574, 506] on link "Fortfahren" at bounding box center [475, 508] width 233 height 25
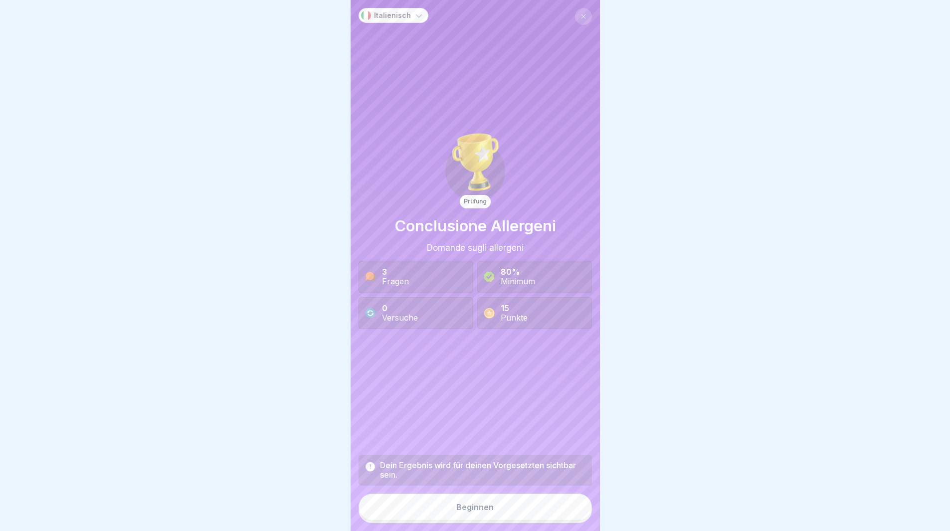
click at [557, 514] on button "Beginnen" at bounding box center [475, 507] width 233 height 27
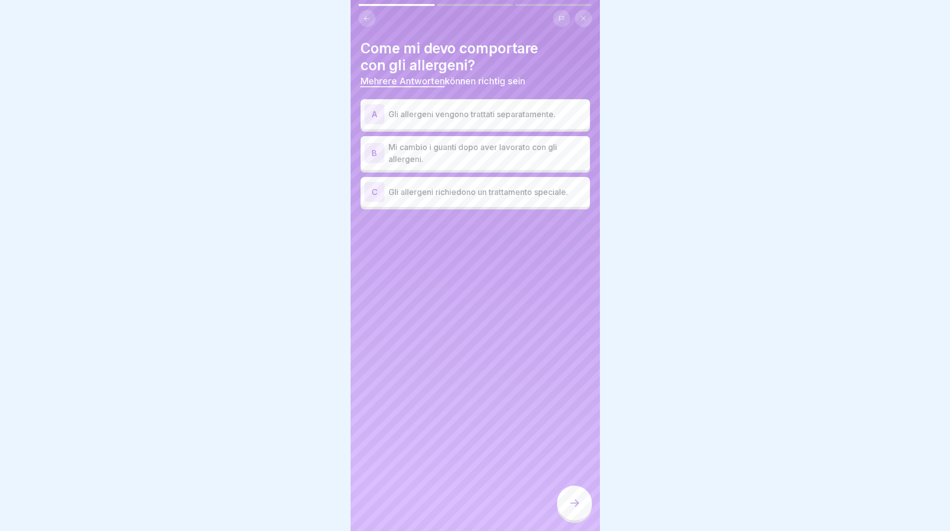
click at [412, 113] on p "Gli allergeni vengono trattati separatamente." at bounding box center [486, 114] width 197 height 12
click at [413, 152] on p "Mi cambio i guanti dopo aver lavorato con gli allergeni." at bounding box center [486, 153] width 197 height 24
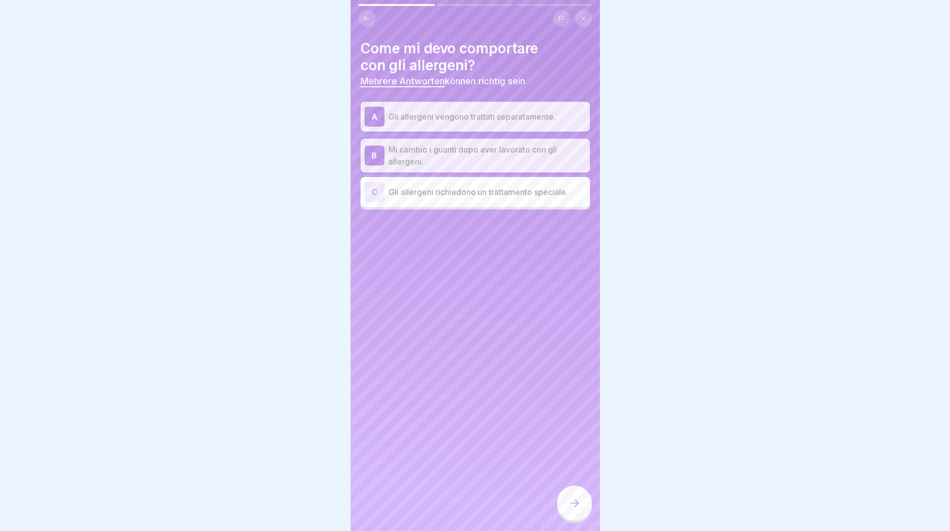
click at [427, 193] on p "Gli allergeni richiedono un trattamento speciale." at bounding box center [486, 192] width 197 height 12
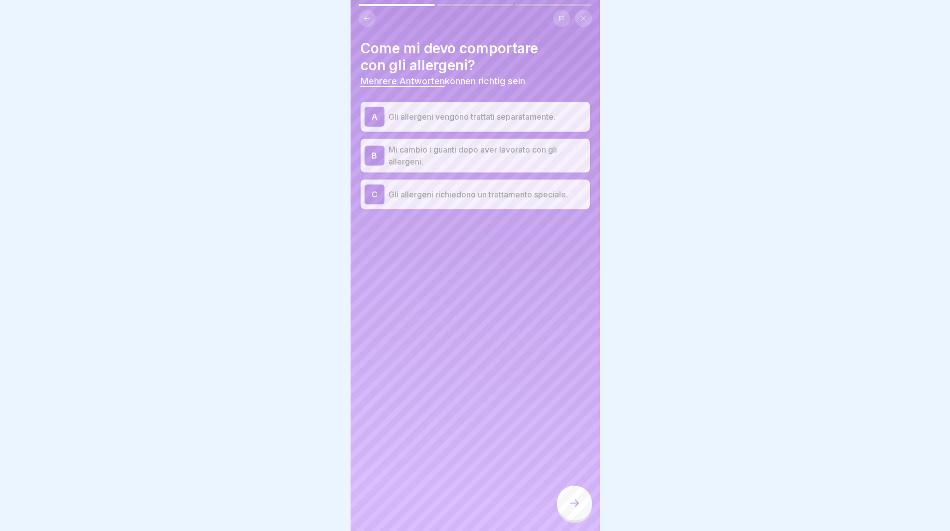
click at [571, 506] on div at bounding box center [574, 503] width 35 height 35
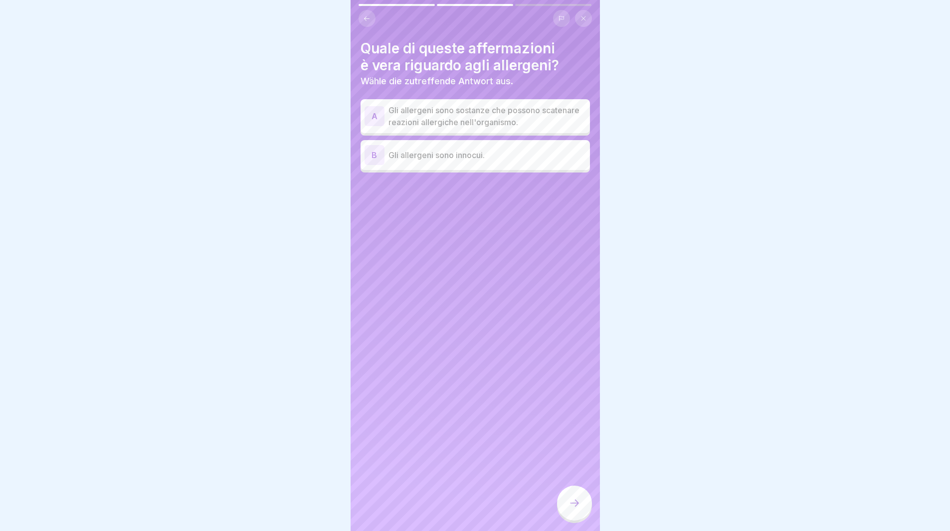
click at [453, 131] on div "A Gli allergeni sono sostanze che possono scatenare reazioni allergiche nell'or…" at bounding box center [475, 116] width 229 height 34
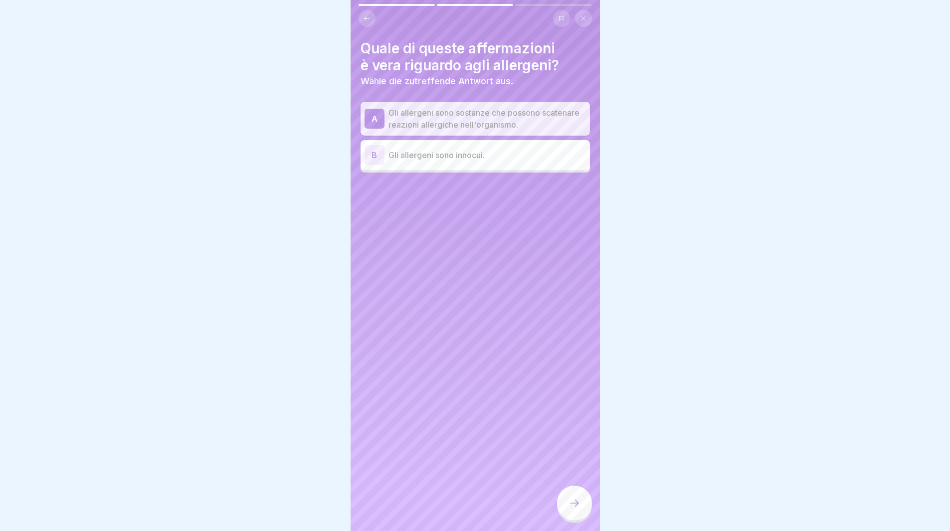
click at [575, 509] on icon at bounding box center [574, 503] width 12 height 12
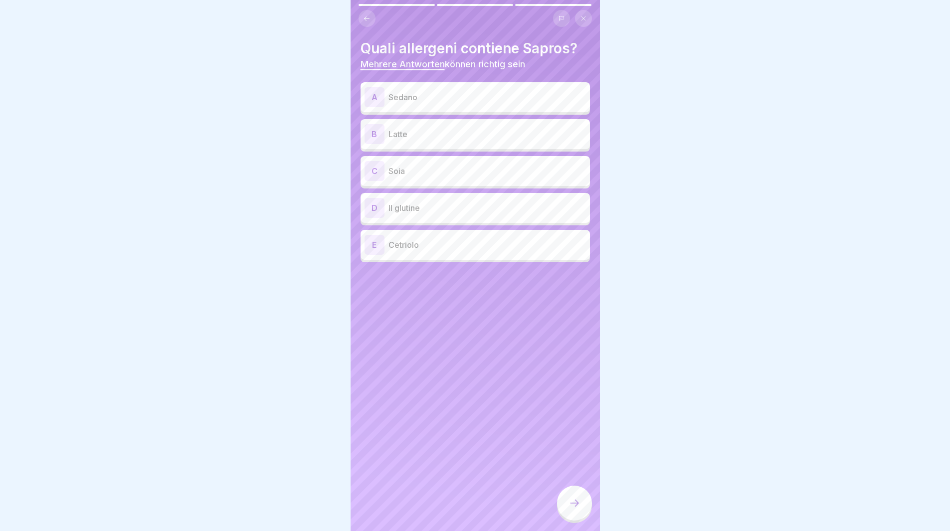
click at [420, 93] on p "Sedano" at bounding box center [486, 97] width 197 height 12
click at [434, 131] on p "Latte" at bounding box center [486, 134] width 197 height 12
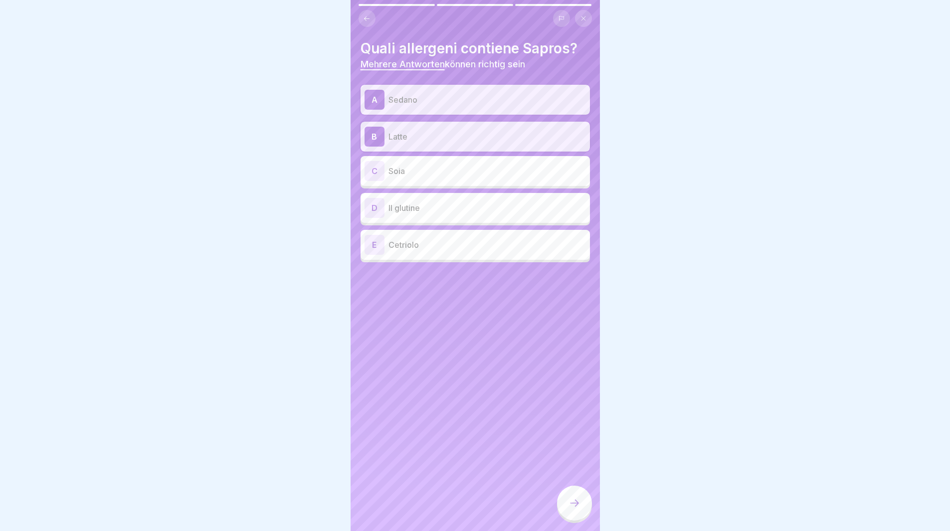
click at [452, 172] on p "Soia" at bounding box center [486, 171] width 197 height 12
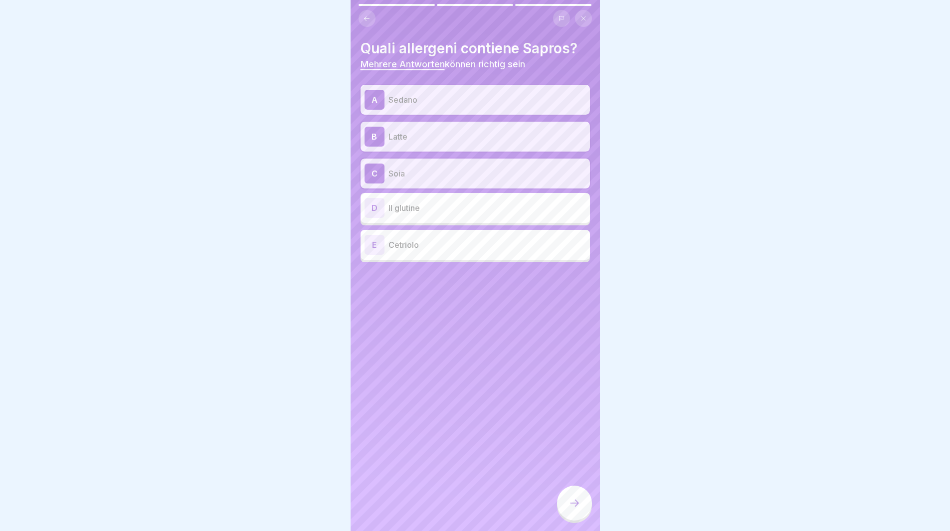
click at [462, 212] on p "Il glutine" at bounding box center [486, 208] width 197 height 12
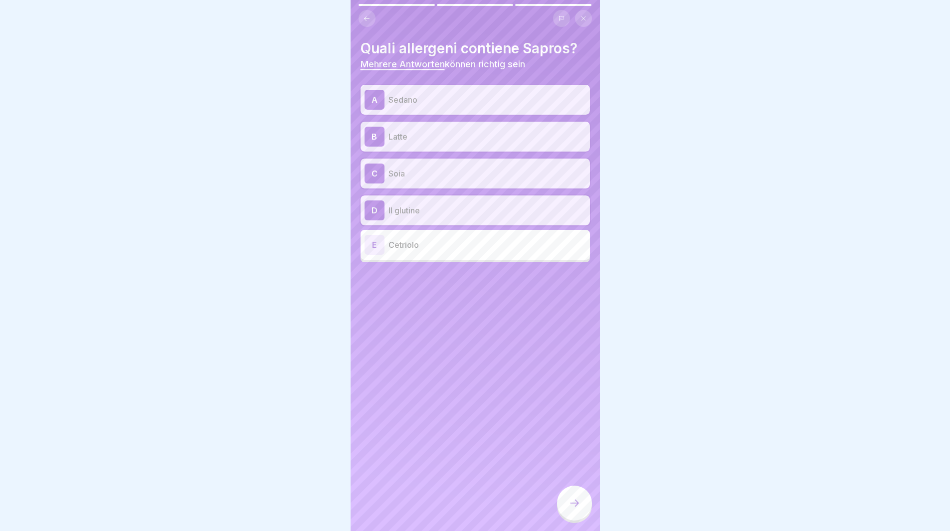
click at [574, 506] on div at bounding box center [574, 503] width 35 height 35
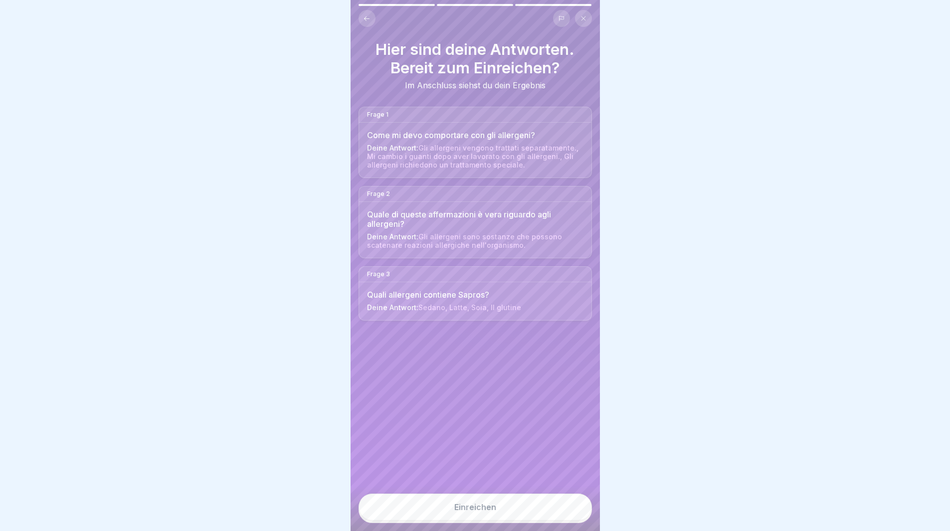
click at [544, 511] on button "Einreichen" at bounding box center [475, 507] width 233 height 27
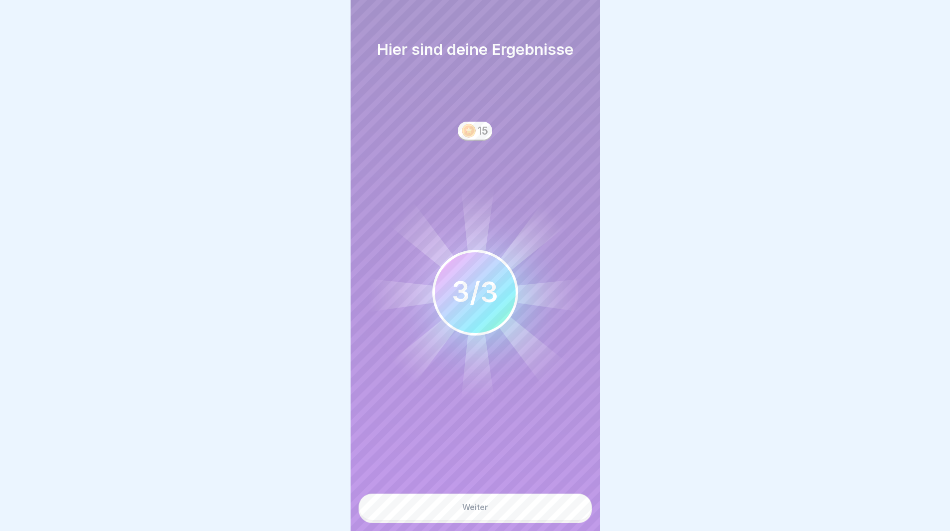
click at [543, 512] on button "Weiter" at bounding box center [475, 507] width 233 height 27
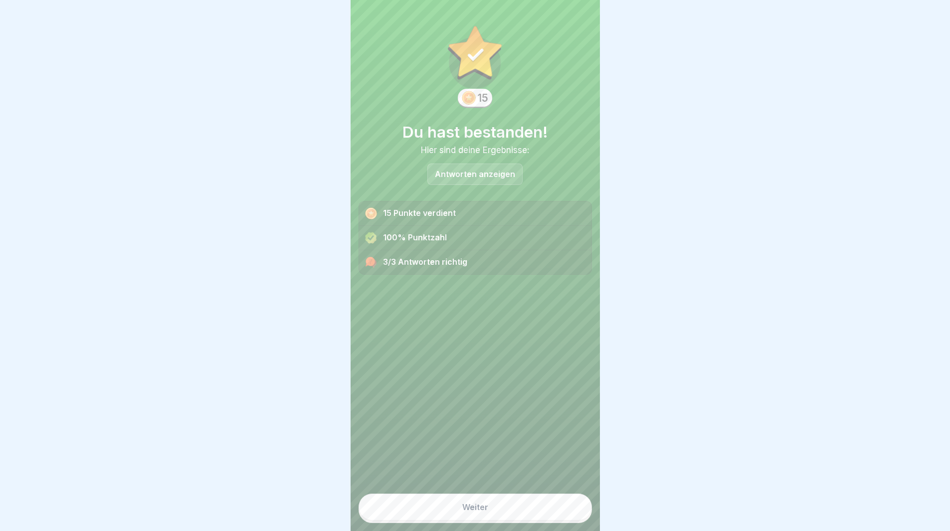
click at [542, 512] on button "Weiter" at bounding box center [475, 507] width 233 height 27
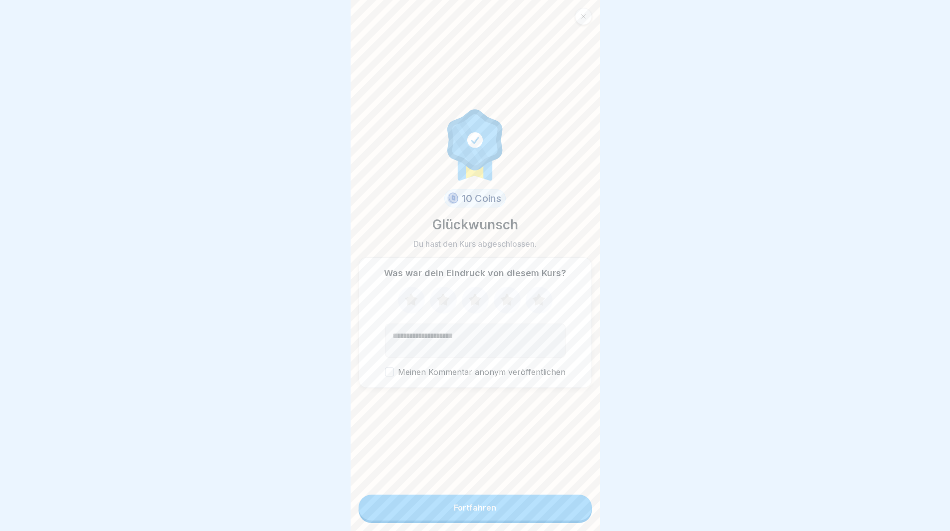
click at [542, 512] on button "Fortfahren" at bounding box center [475, 508] width 233 height 26
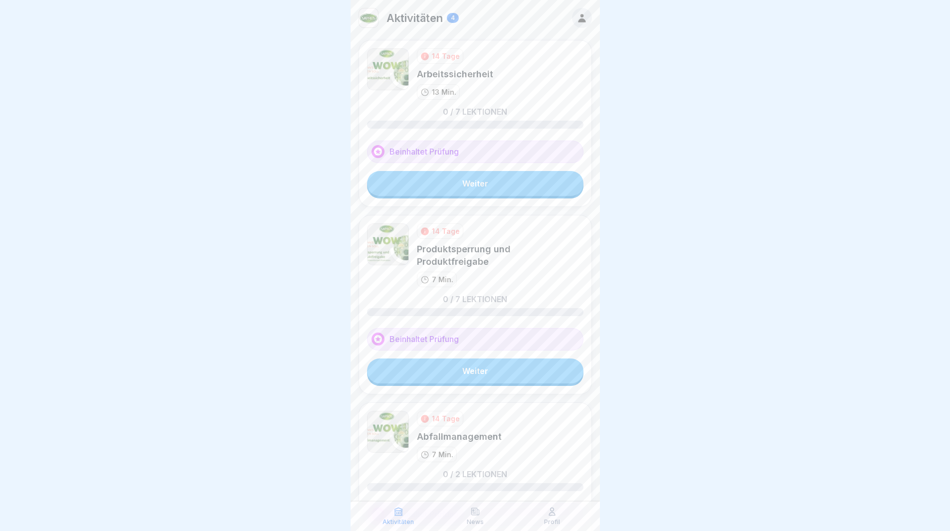
click at [486, 189] on link "Weiter" at bounding box center [475, 183] width 216 height 25
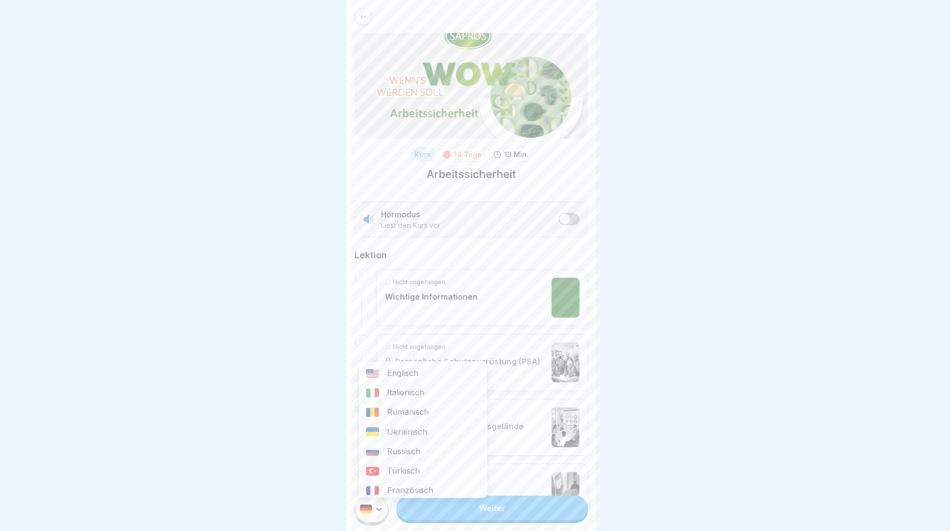
click at [381, 515] on html "Kurs 14 Tage 13 Min. Arbeitssicherheit Hörmodus Liest den Kurs vor Lektion Nich…" at bounding box center [475, 265] width 950 height 531
click at [388, 391] on div "Italienisch" at bounding box center [423, 392] width 128 height 19
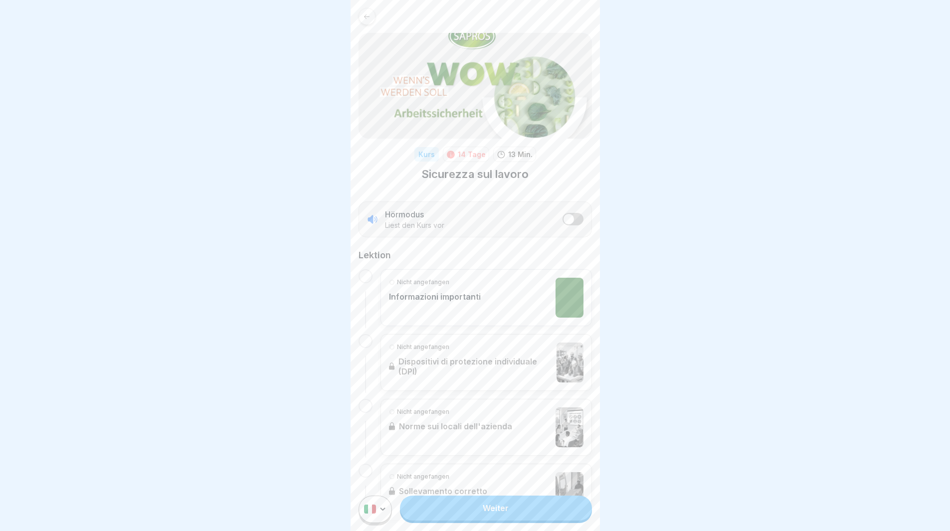
click at [462, 514] on link "Weiter" at bounding box center [495, 508] width 191 height 25
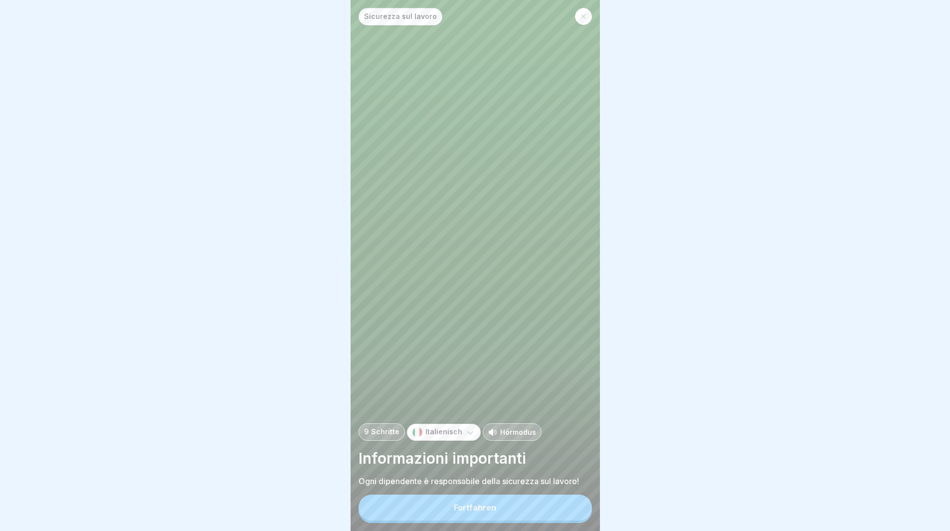
click at [462, 512] on div "Fortfahren" at bounding box center [475, 507] width 42 height 9
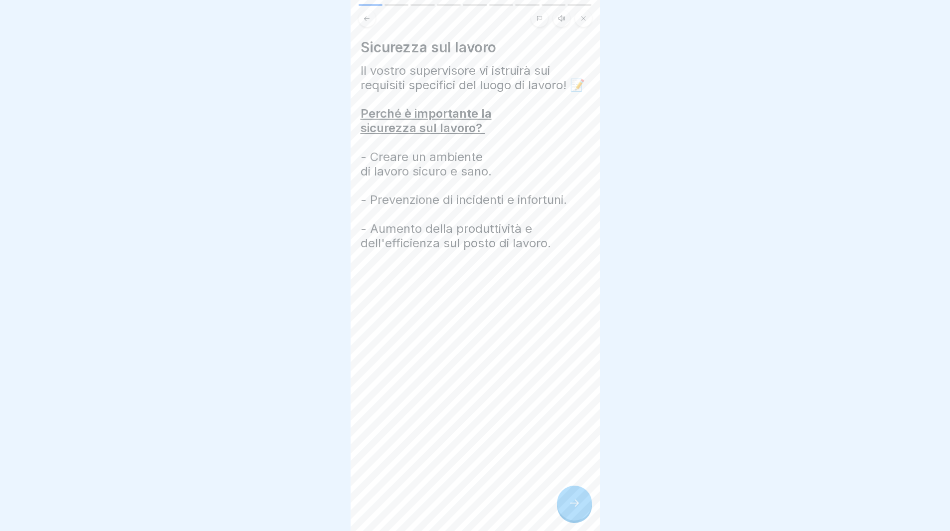
click at [571, 508] on icon at bounding box center [574, 503] width 12 height 12
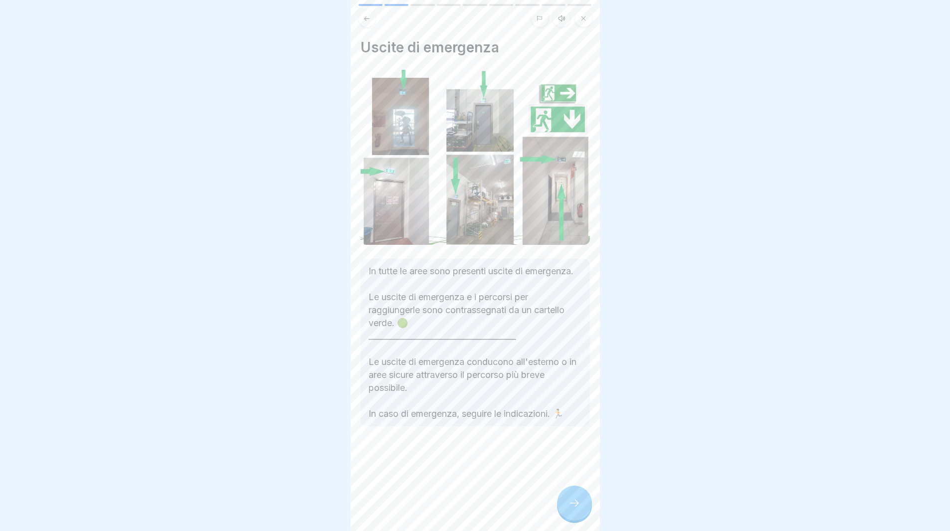
click at [579, 507] on icon at bounding box center [574, 503] width 12 height 12
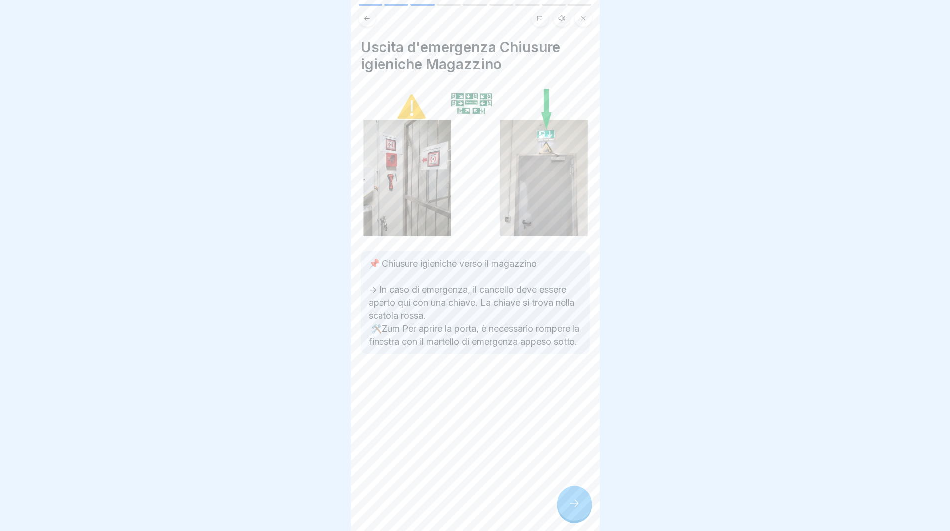
click at [577, 508] on icon at bounding box center [574, 503] width 12 height 12
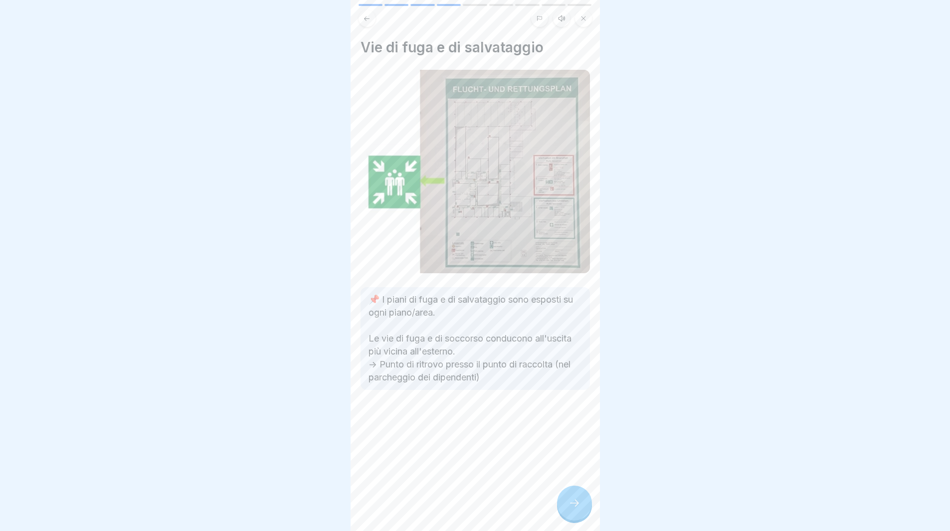
click at [575, 508] on icon at bounding box center [574, 503] width 12 height 12
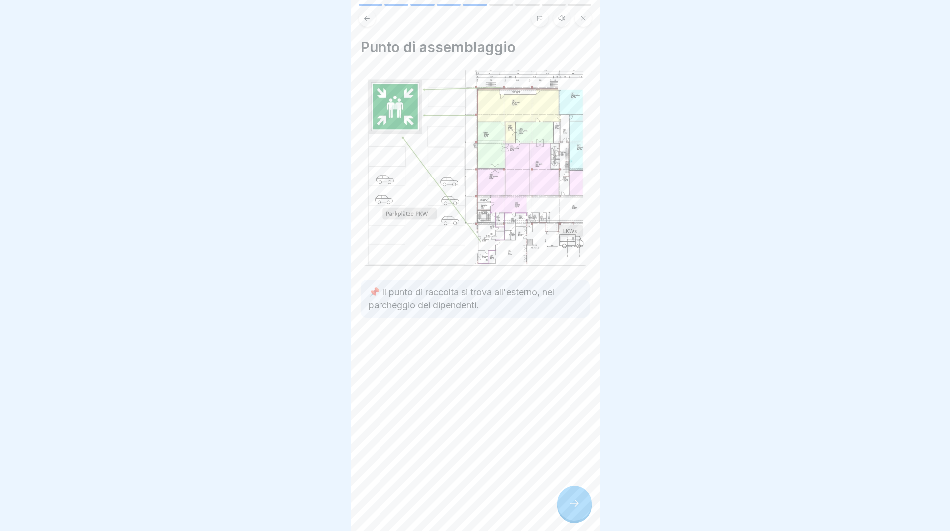
click at [575, 508] on icon at bounding box center [574, 503] width 12 height 12
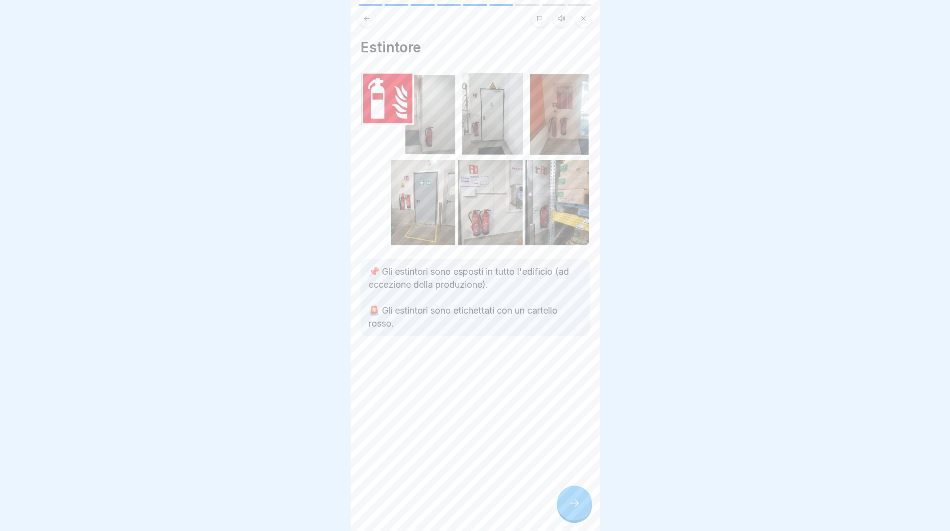
click at [575, 507] on icon at bounding box center [574, 503] width 12 height 12
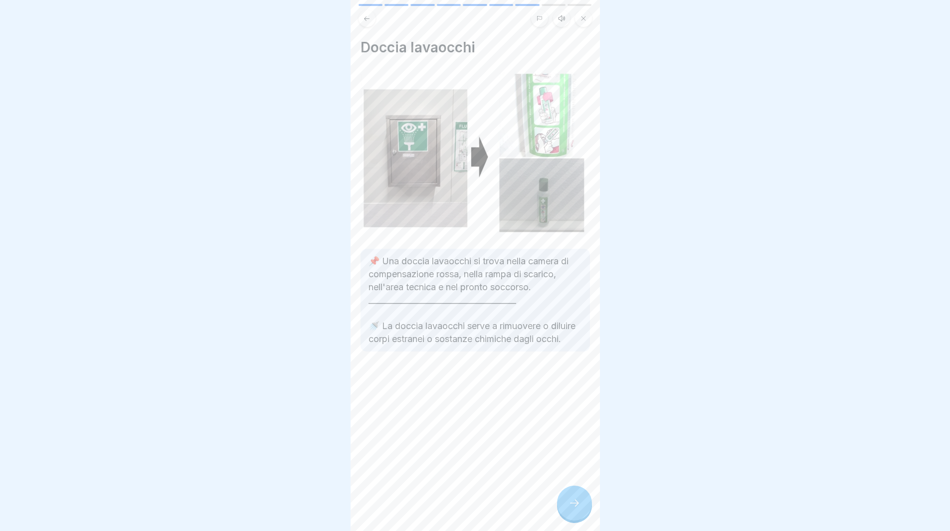
click at [577, 508] on icon at bounding box center [574, 503] width 12 height 12
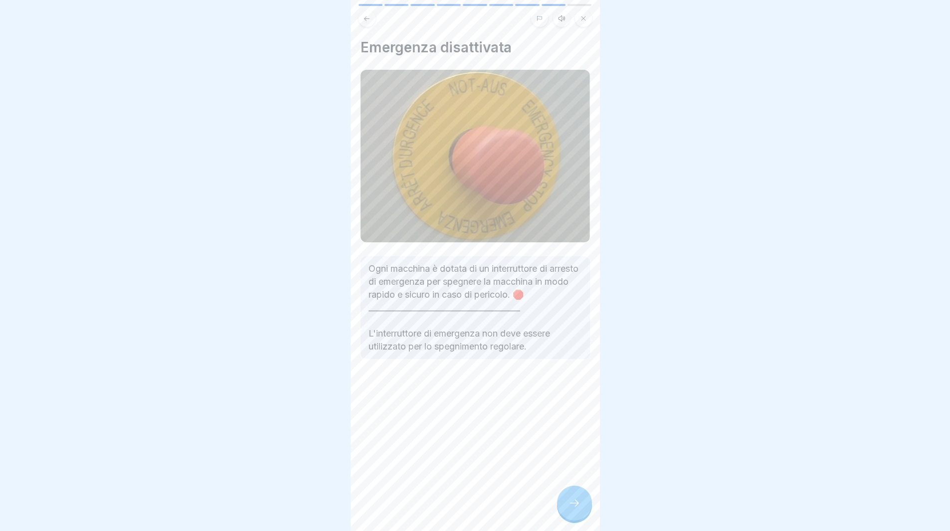
click at [577, 508] on icon at bounding box center [574, 503] width 12 height 12
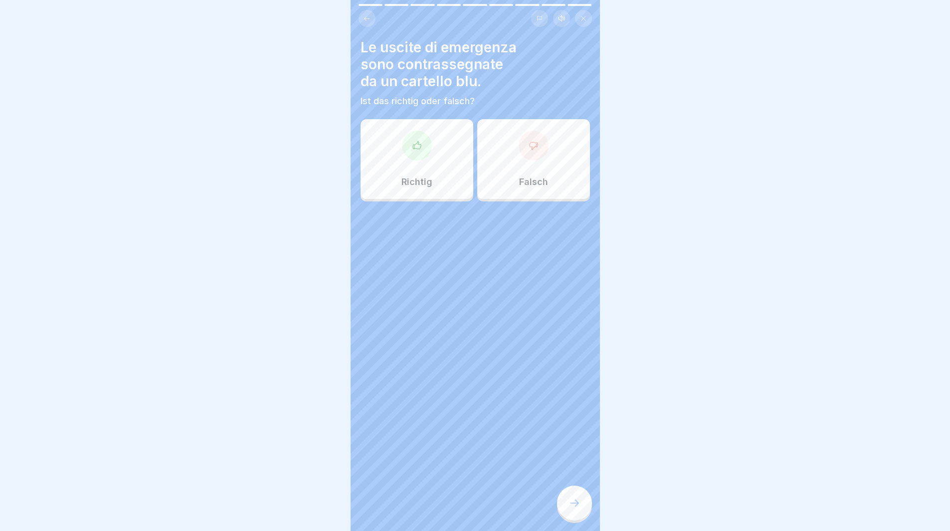
click at [553, 155] on div "Falsch" at bounding box center [533, 159] width 113 height 80
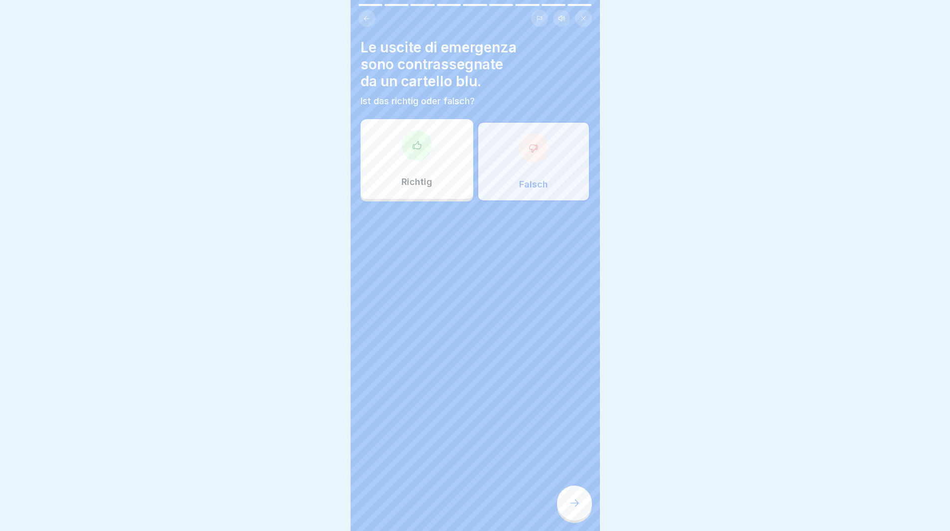
click at [567, 509] on div at bounding box center [574, 503] width 35 height 35
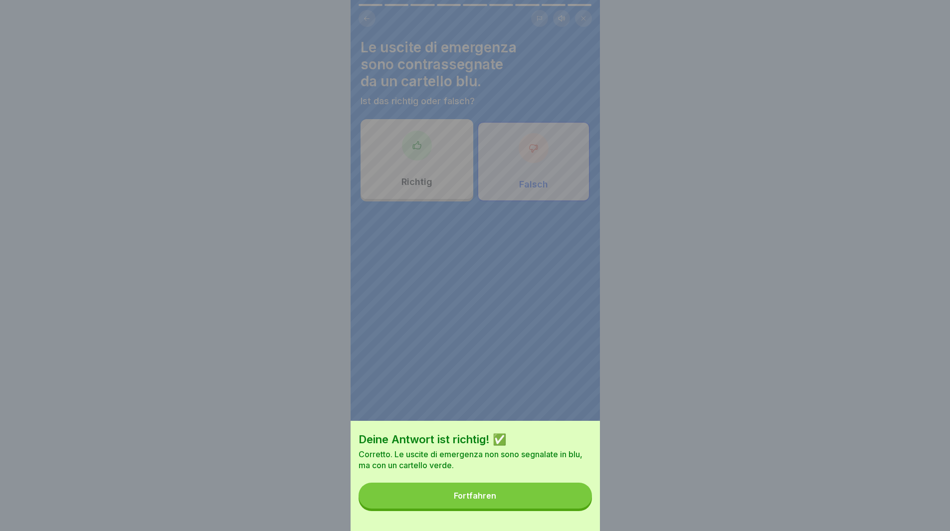
click at [567, 509] on button "Fortfahren" at bounding box center [475, 496] width 233 height 26
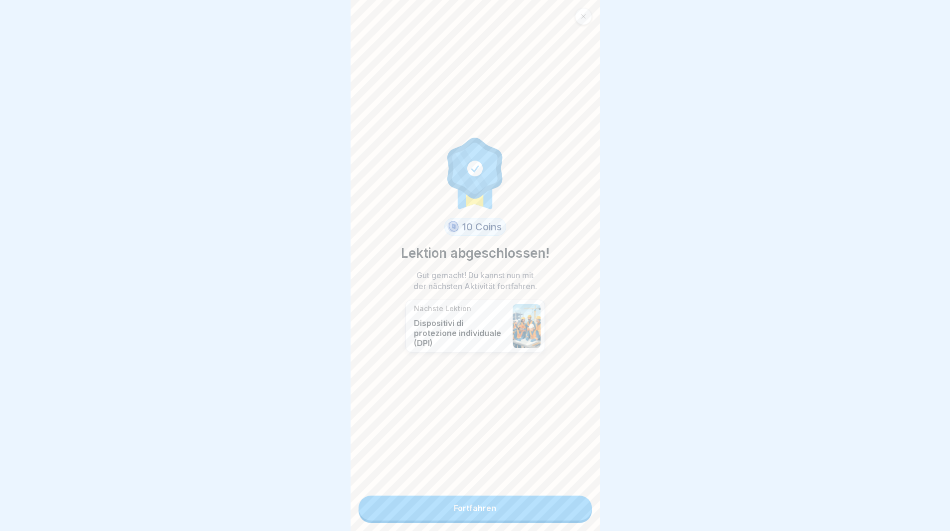
click at [567, 509] on link "Fortfahren" at bounding box center [475, 508] width 233 height 25
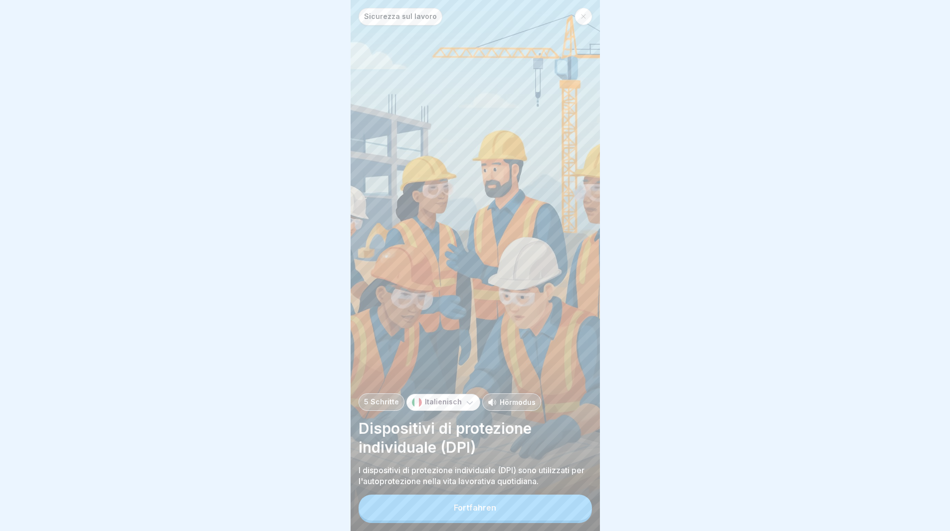
click at [567, 509] on button "Fortfahren" at bounding box center [475, 508] width 233 height 26
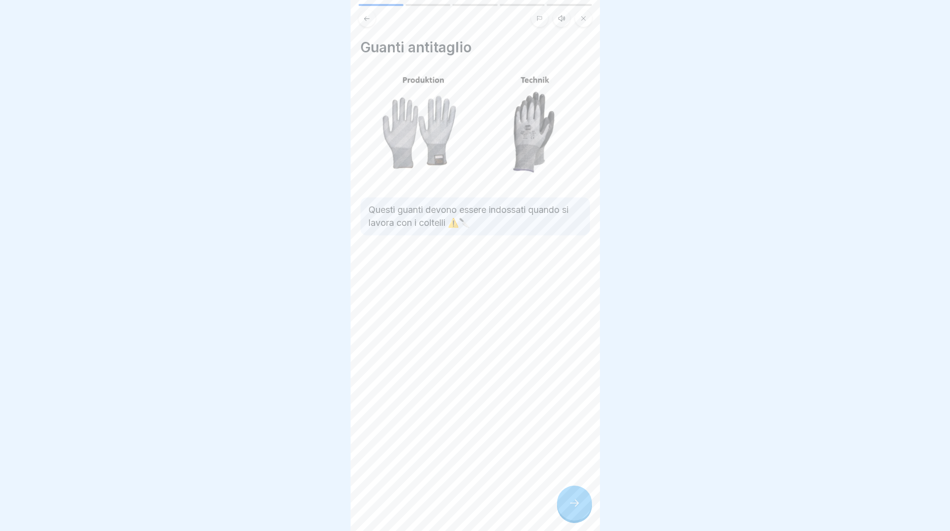
click at [574, 504] on div at bounding box center [574, 503] width 35 height 35
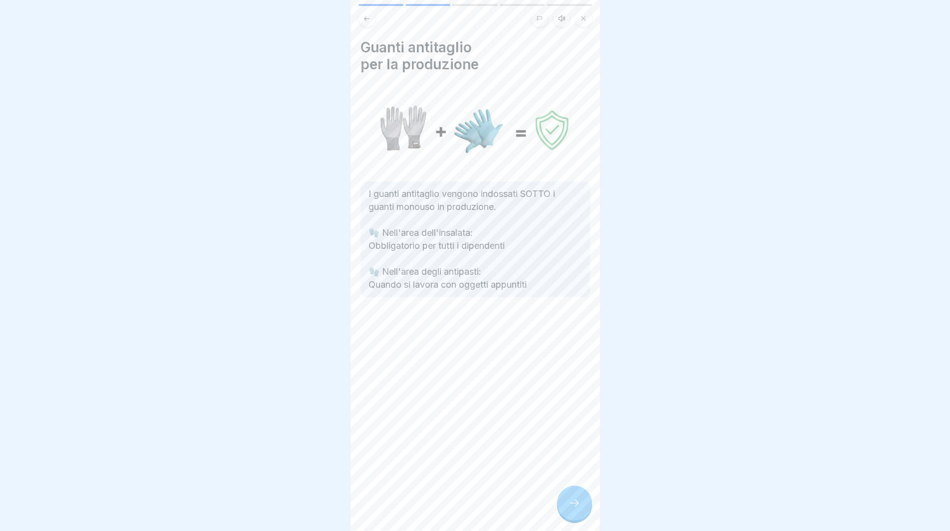
click at [574, 507] on icon at bounding box center [574, 503] width 12 height 12
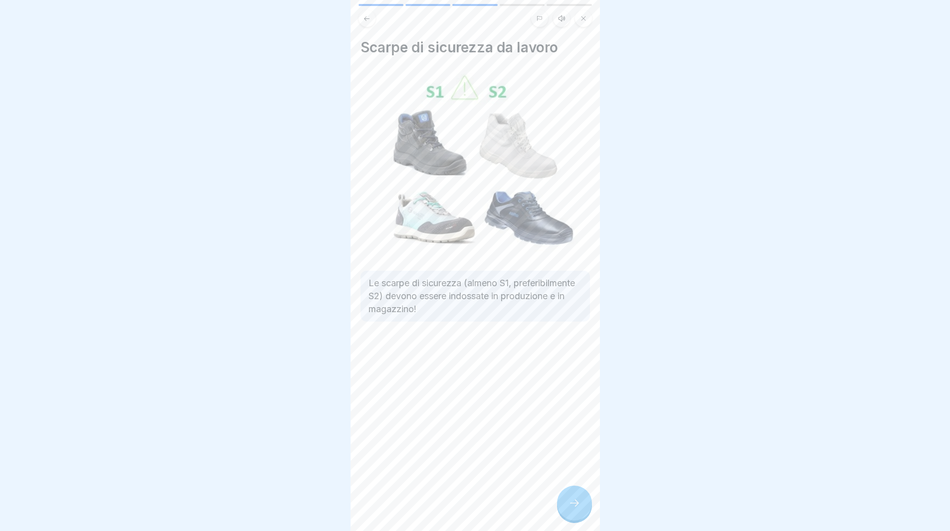
click at [574, 507] on icon at bounding box center [574, 503] width 12 height 12
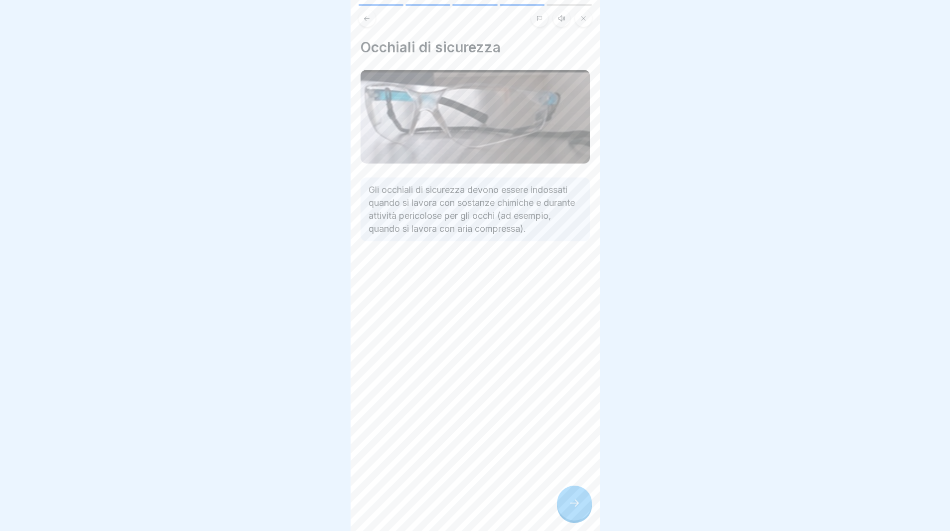
click at [574, 507] on icon at bounding box center [574, 503] width 12 height 12
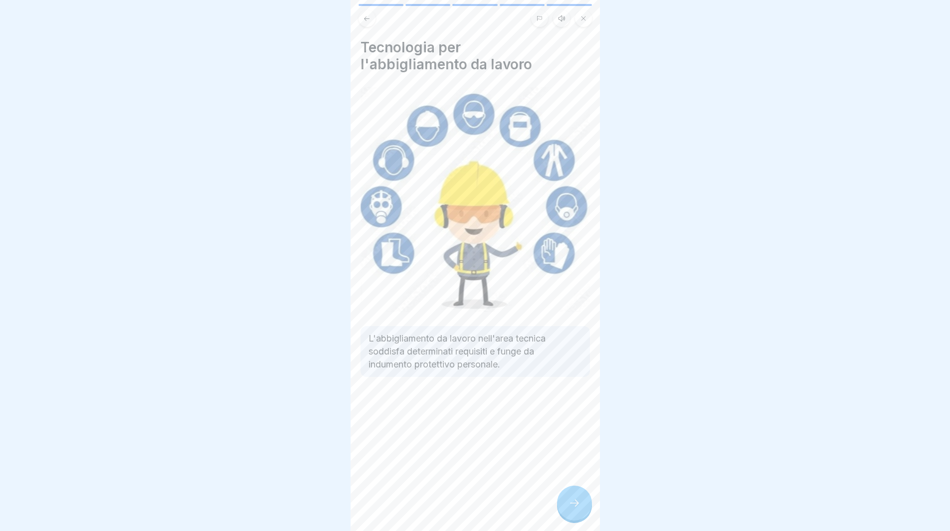
click at [574, 507] on icon at bounding box center [574, 503] width 12 height 12
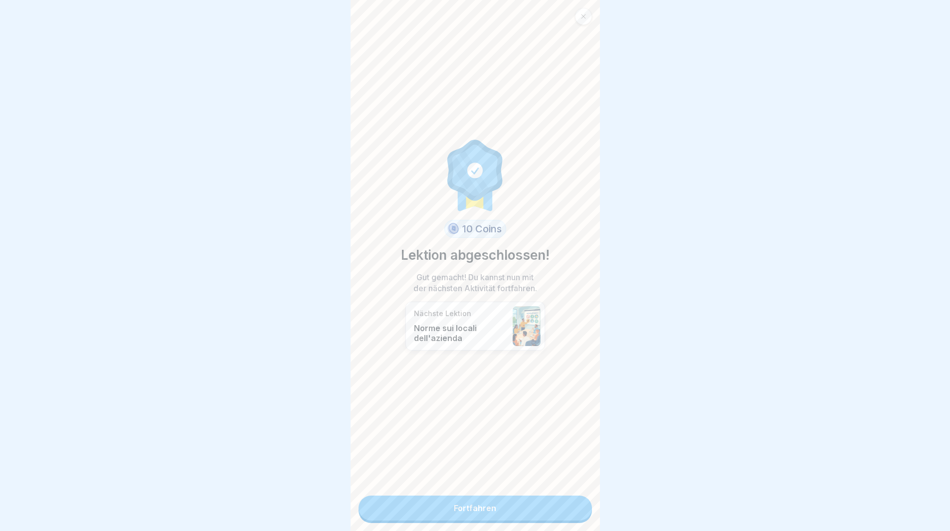
click at [574, 508] on link "Fortfahren" at bounding box center [475, 508] width 233 height 25
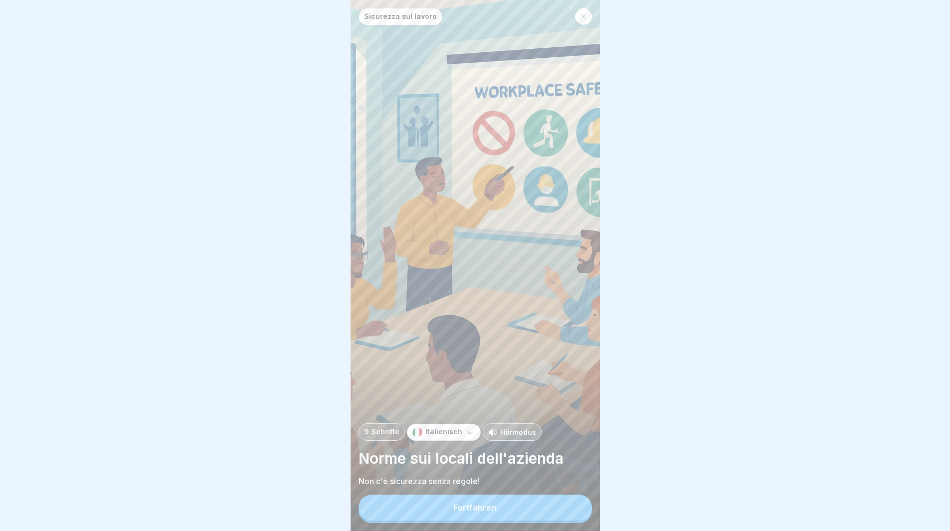
click at [574, 508] on button "Fortfahren" at bounding box center [475, 508] width 233 height 26
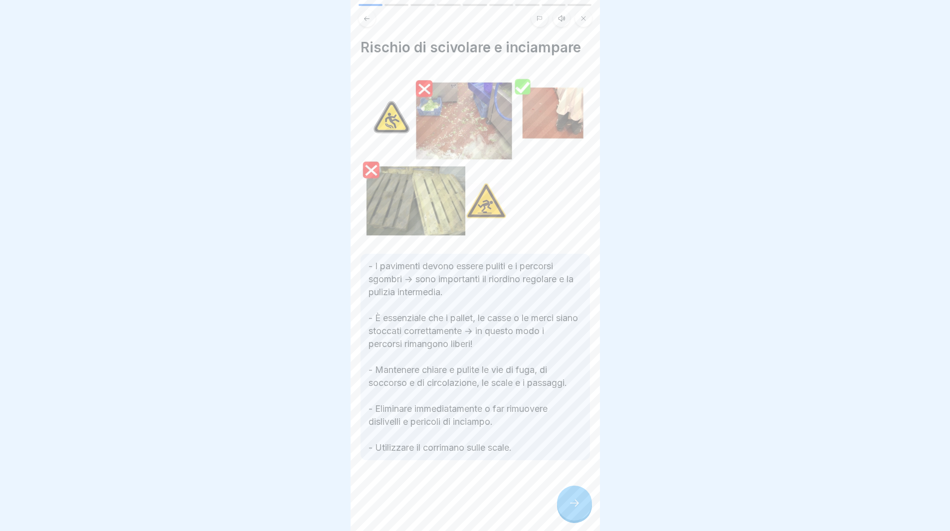
click at [574, 508] on icon at bounding box center [574, 503] width 12 height 12
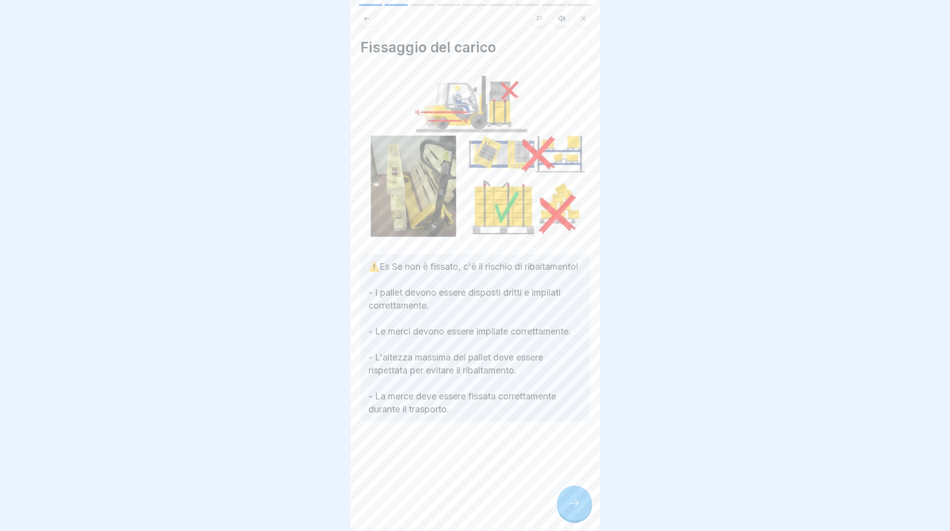
click at [573, 503] on div at bounding box center [574, 503] width 35 height 35
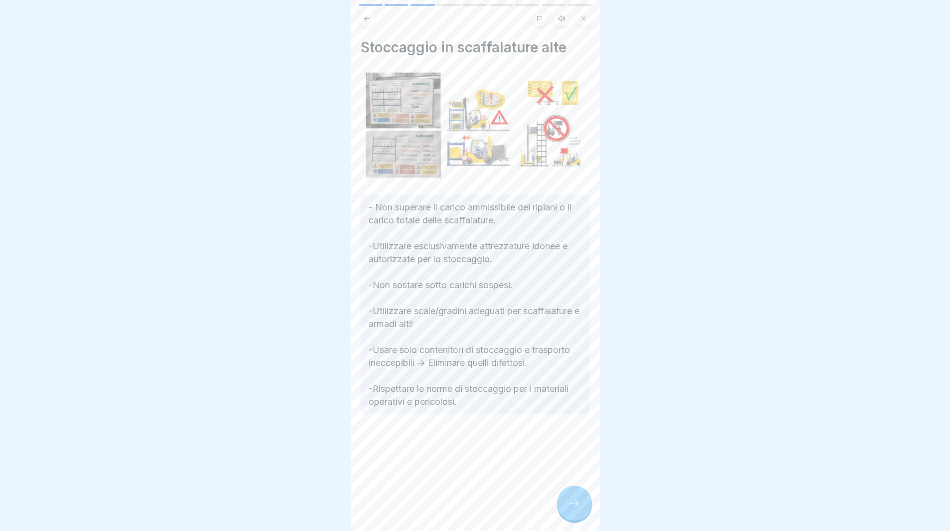
click at [573, 503] on div at bounding box center [574, 503] width 35 height 35
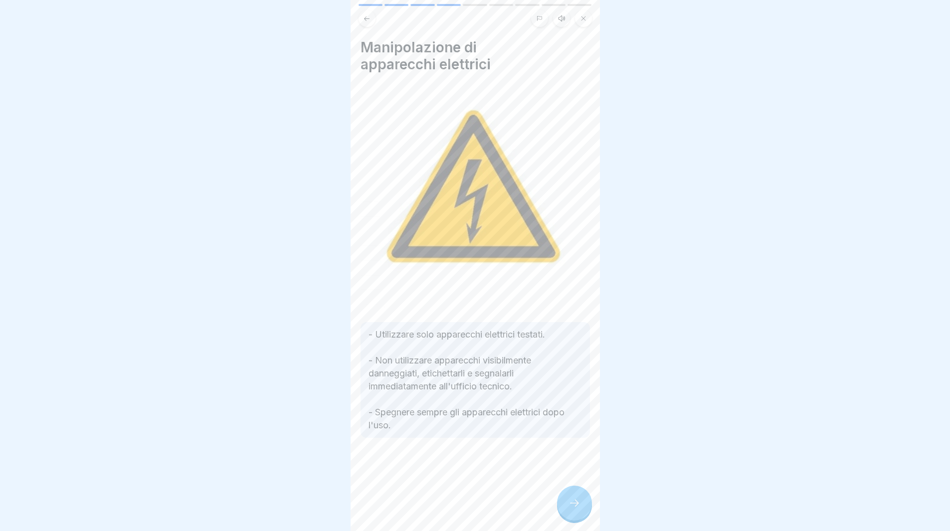
click at [573, 503] on div at bounding box center [574, 503] width 35 height 35
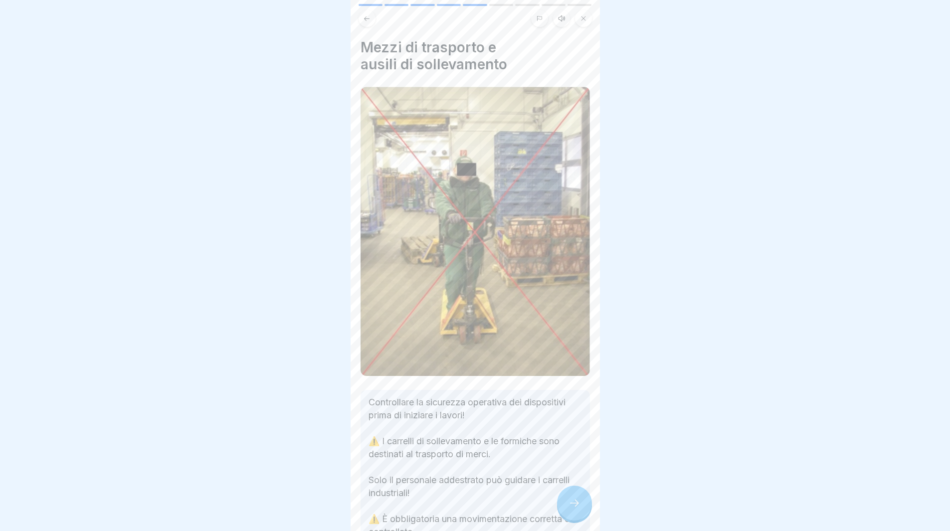
click at [573, 504] on div at bounding box center [574, 503] width 35 height 35
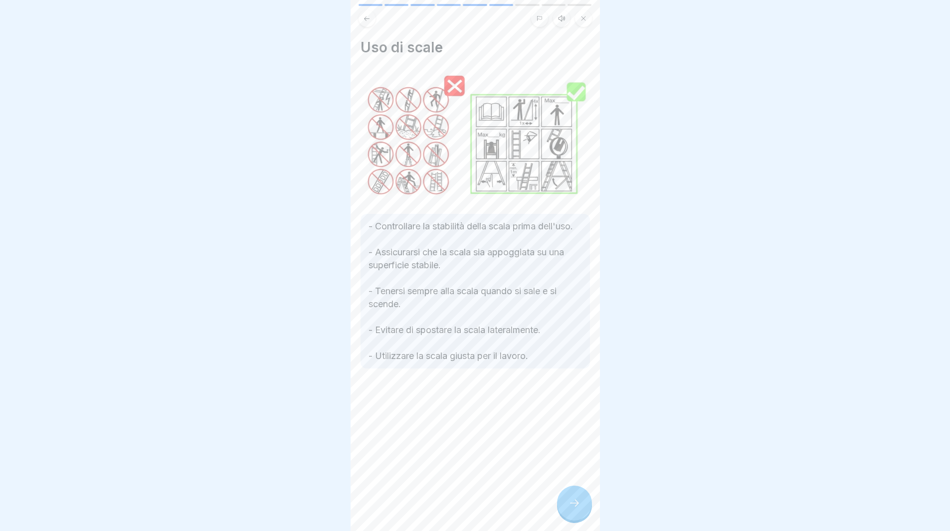
click at [587, 520] on div at bounding box center [574, 503] width 35 height 35
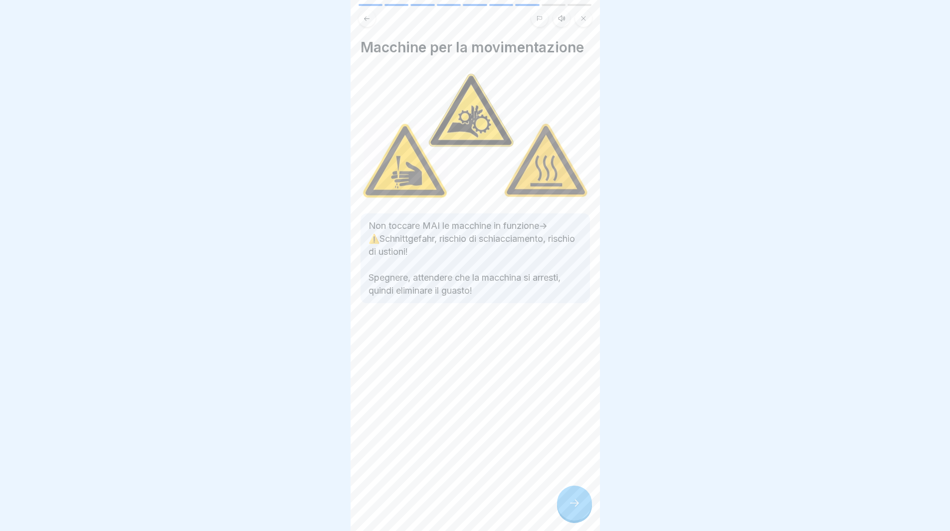
click at [583, 519] on div at bounding box center [574, 503] width 35 height 35
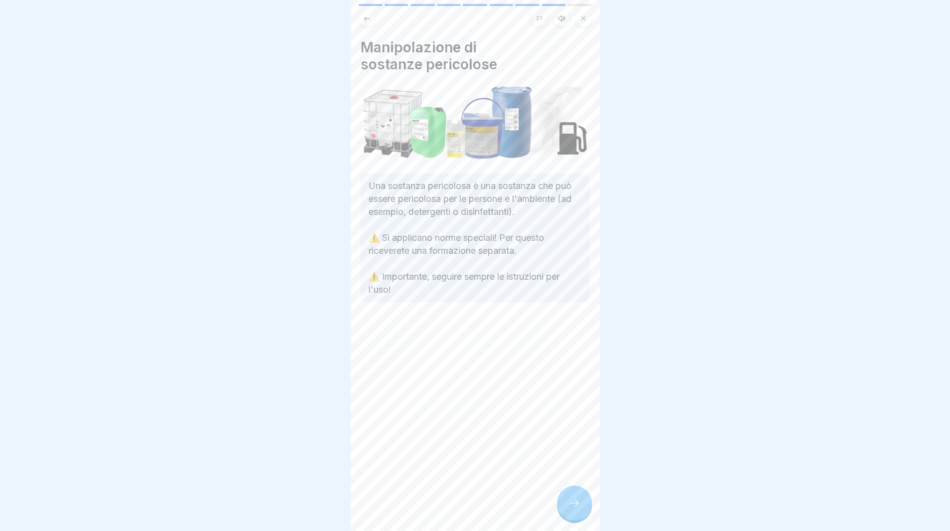
click at [583, 520] on div at bounding box center [574, 503] width 35 height 35
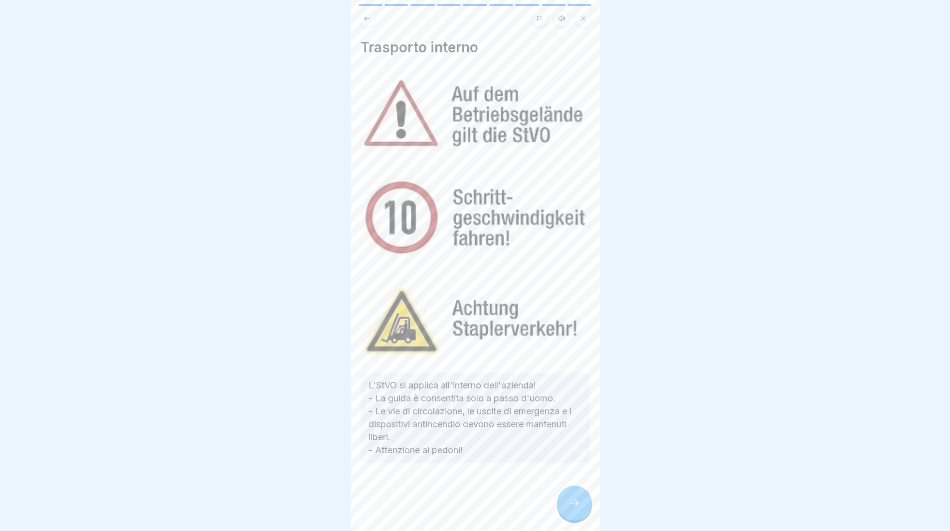
click at [583, 519] on div at bounding box center [574, 503] width 35 height 35
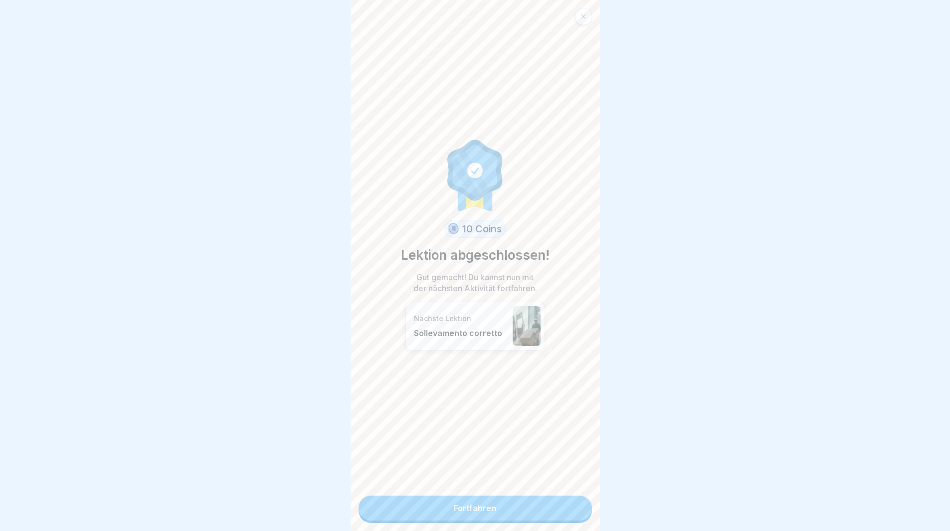
click at [563, 505] on link "Fortfahren" at bounding box center [475, 508] width 233 height 25
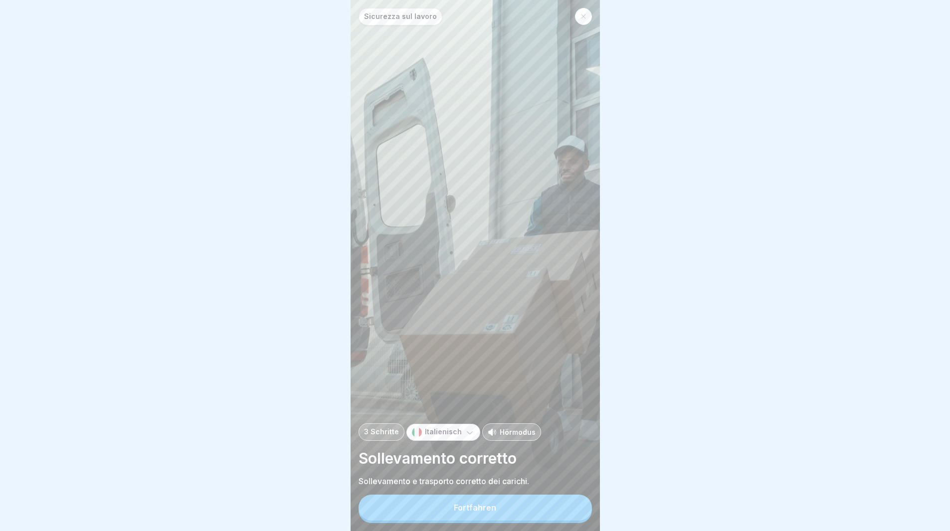
click at [563, 505] on button "Fortfahren" at bounding box center [475, 508] width 233 height 26
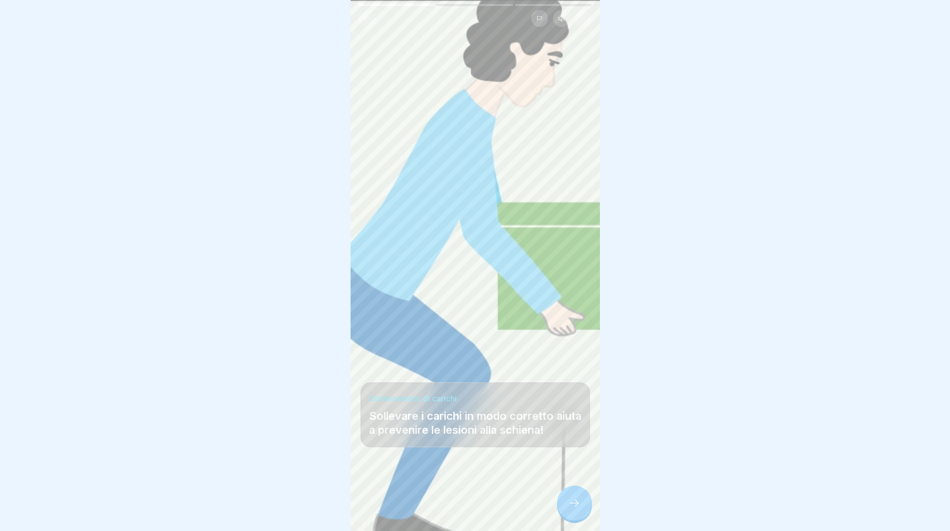
click at [563, 503] on div at bounding box center [574, 503] width 35 height 35
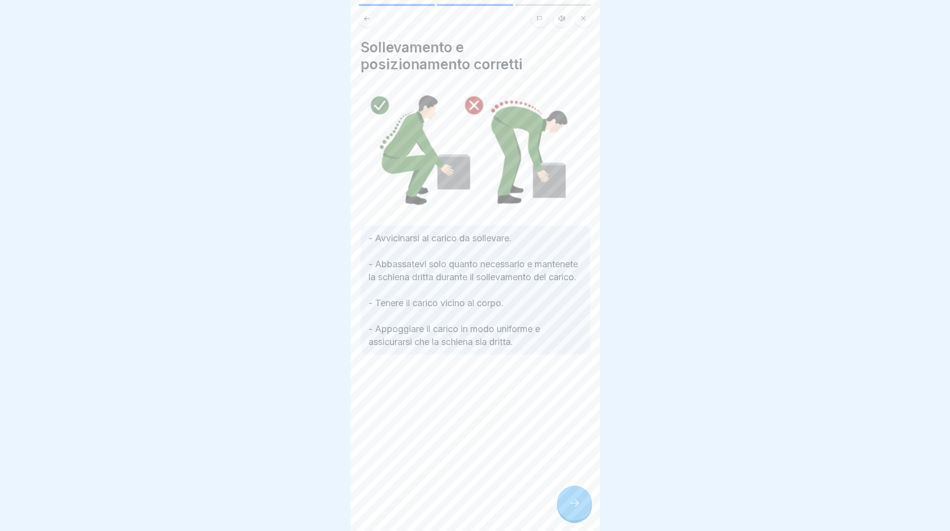
click at [564, 506] on div at bounding box center [574, 503] width 35 height 35
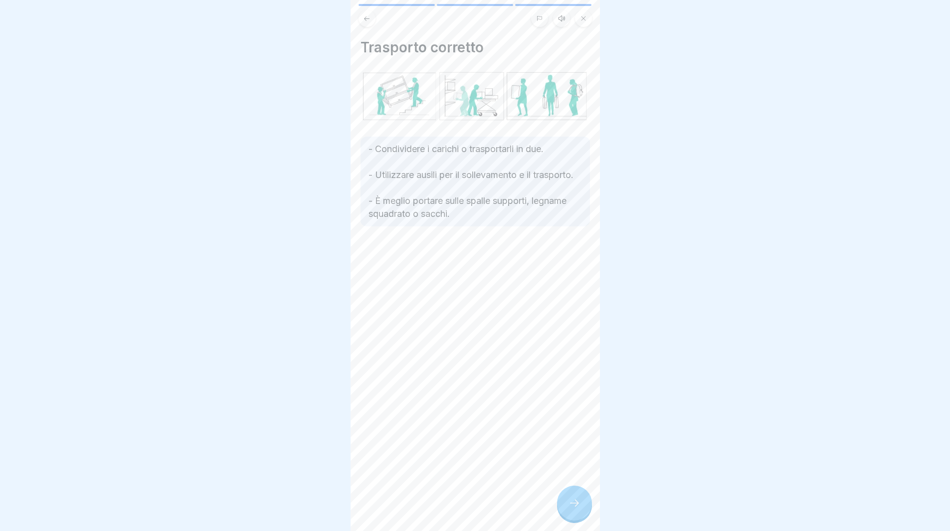
click at [574, 509] on icon at bounding box center [574, 503] width 12 height 12
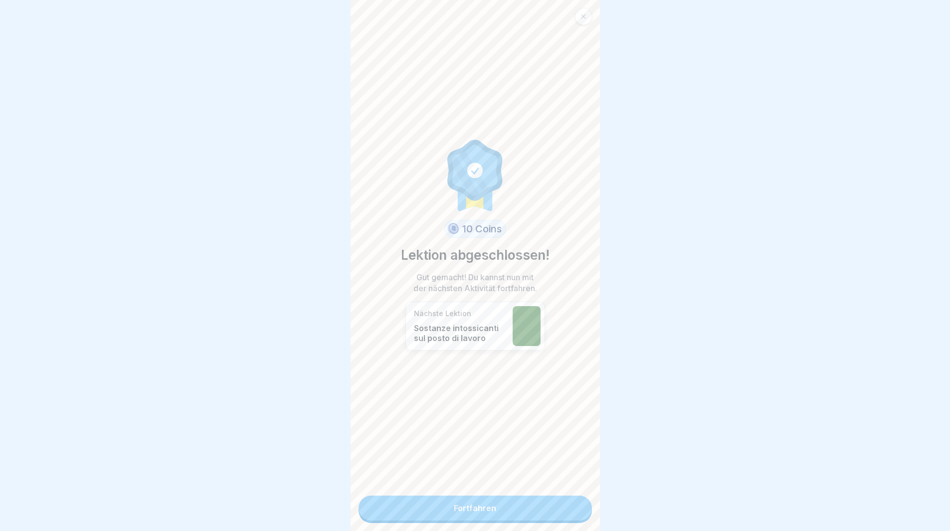
click at [574, 512] on link "Fortfahren" at bounding box center [475, 508] width 233 height 25
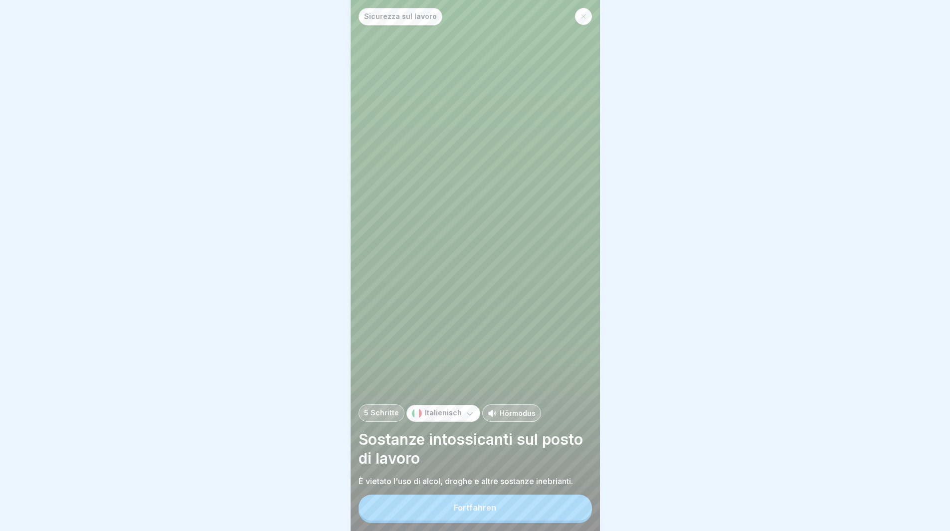
click at [574, 511] on button "Fortfahren" at bounding box center [475, 508] width 233 height 26
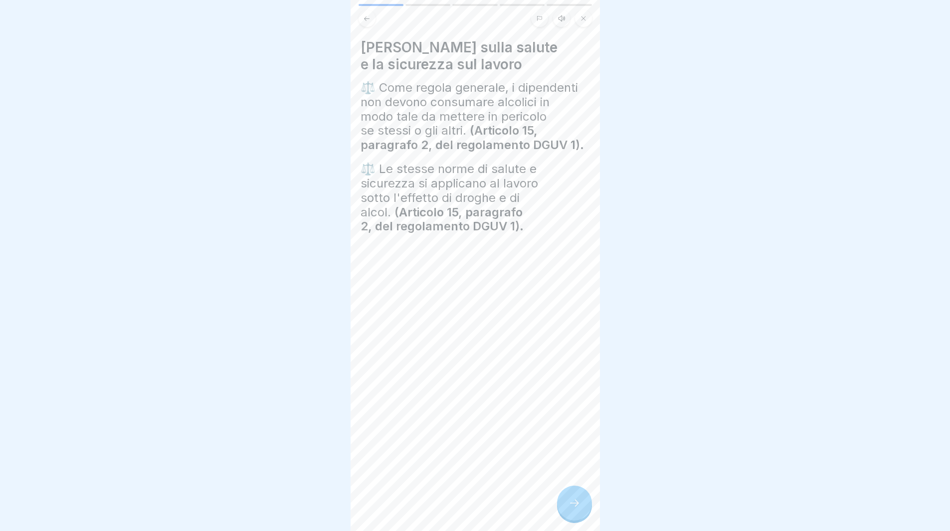
click at [574, 509] on icon at bounding box center [574, 503] width 12 height 12
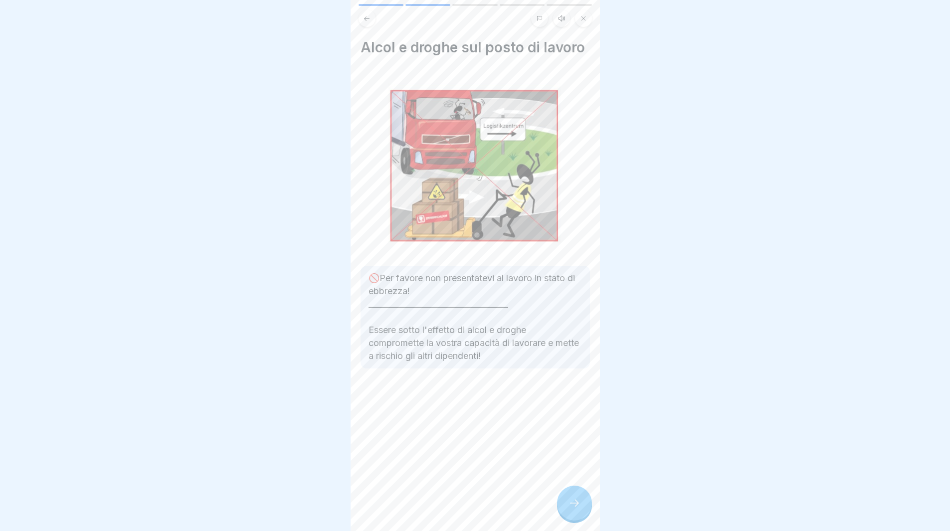
click at [574, 509] on icon at bounding box center [574, 503] width 12 height 12
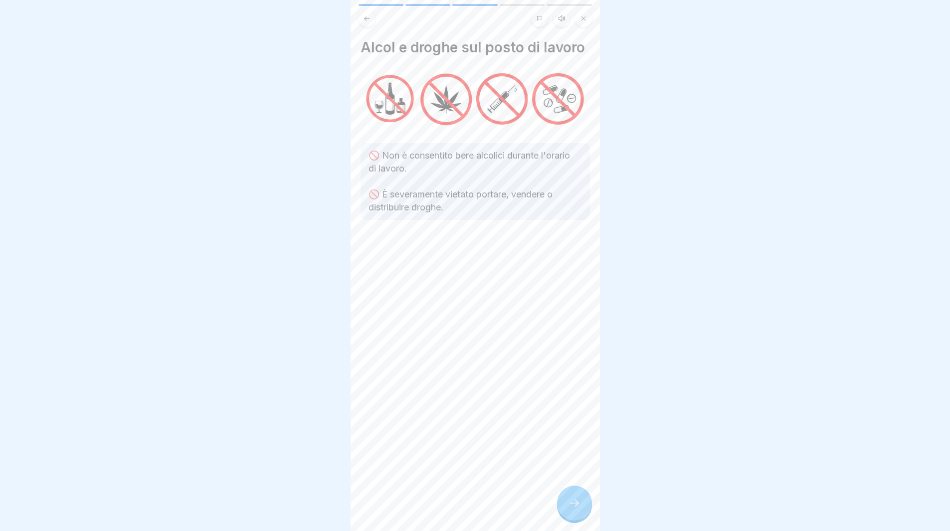
click at [574, 509] on icon at bounding box center [574, 503] width 12 height 12
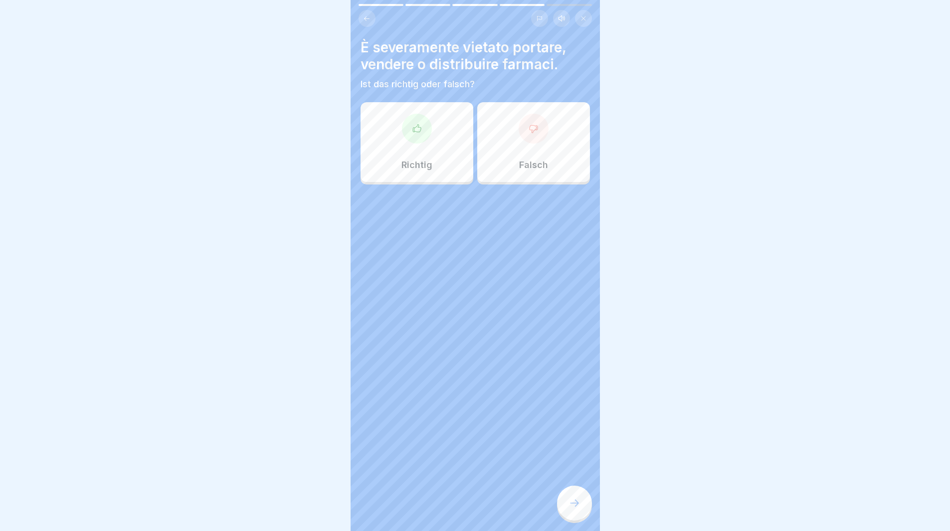
click at [403, 137] on div at bounding box center [417, 129] width 30 height 30
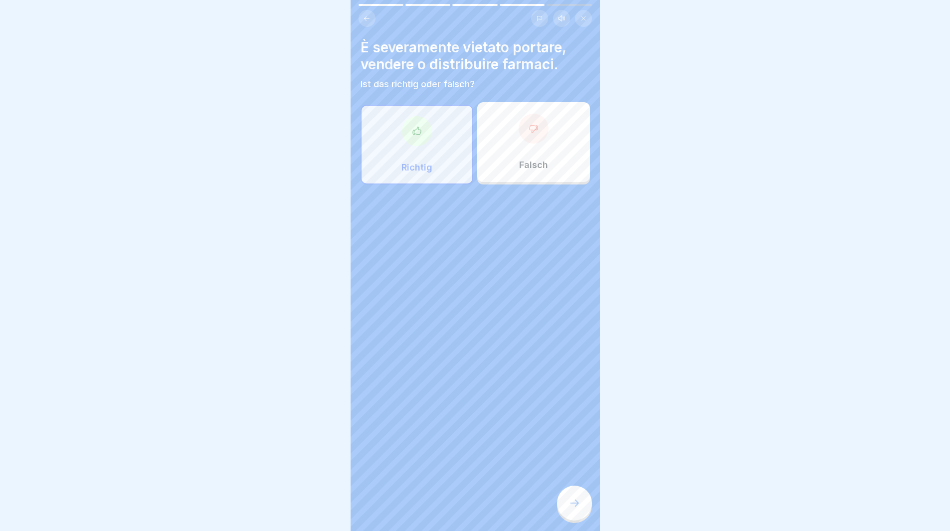
click at [572, 509] on icon at bounding box center [574, 503] width 12 height 12
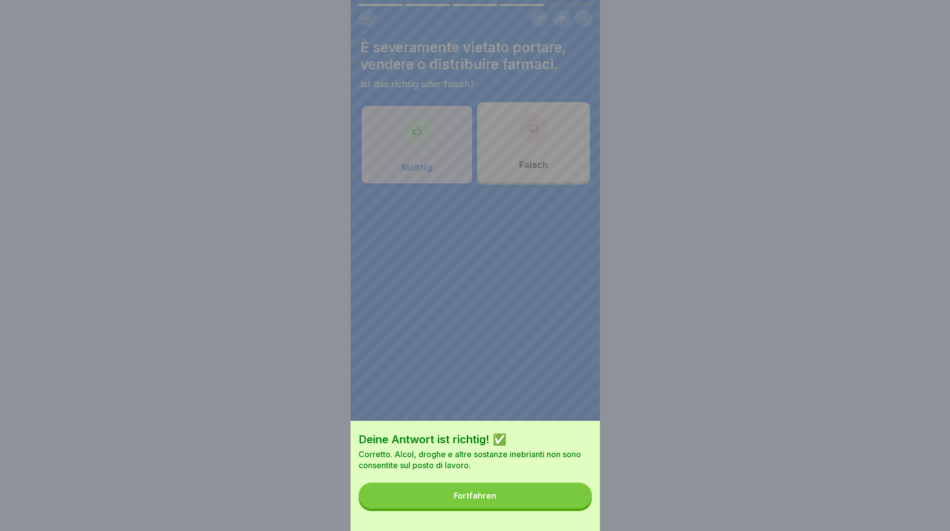
click at [574, 509] on button "Fortfahren" at bounding box center [475, 496] width 233 height 26
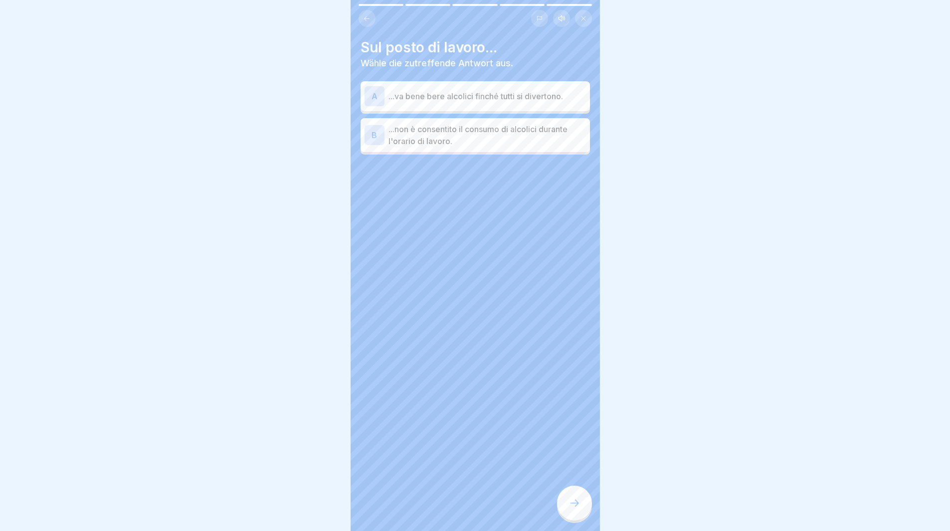
click at [504, 132] on p "...non è consentito il consumo di alcolici durante l'orario di lavoro." at bounding box center [486, 135] width 197 height 24
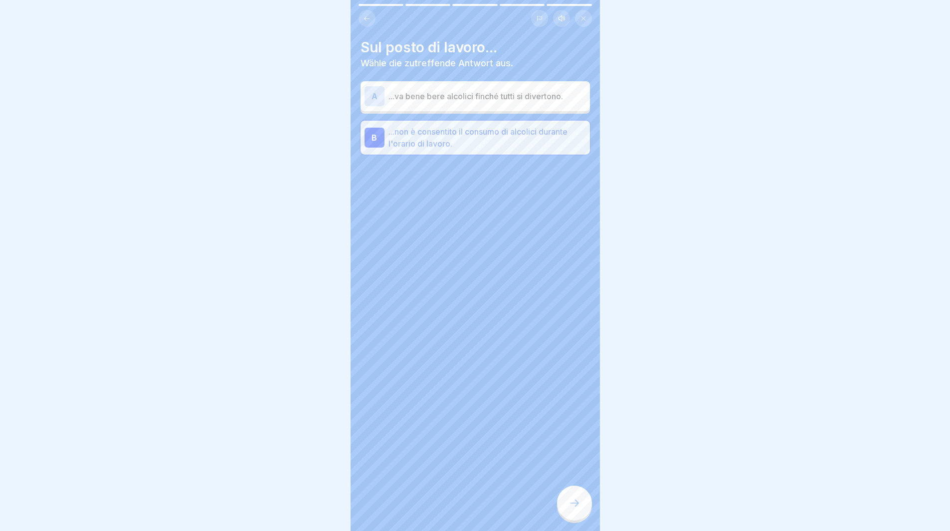
click at [564, 512] on div at bounding box center [574, 503] width 35 height 35
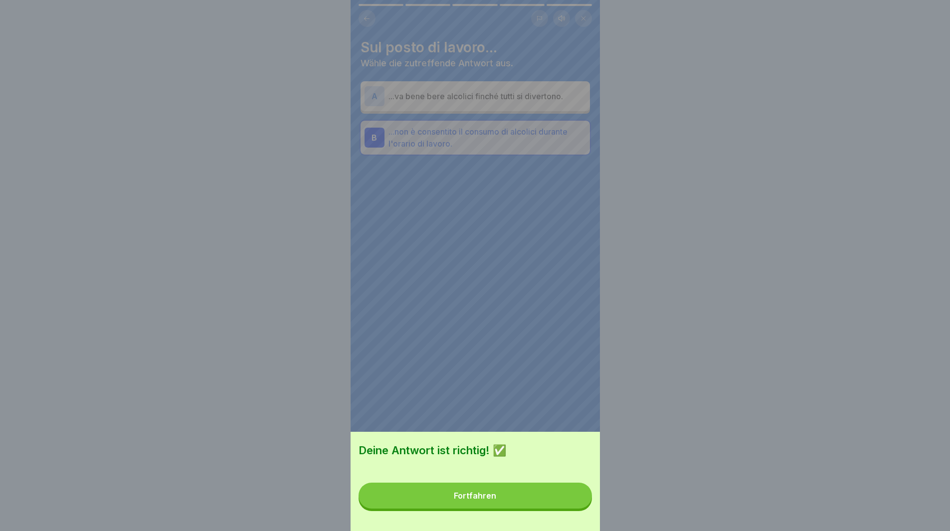
click at [561, 505] on button "Fortfahren" at bounding box center [475, 496] width 233 height 26
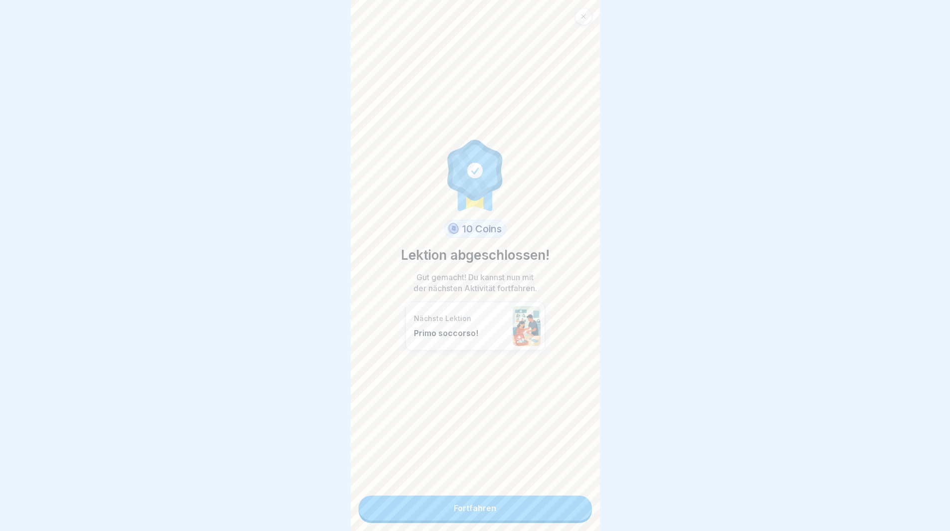
click at [560, 505] on link "Fortfahren" at bounding box center [475, 508] width 233 height 25
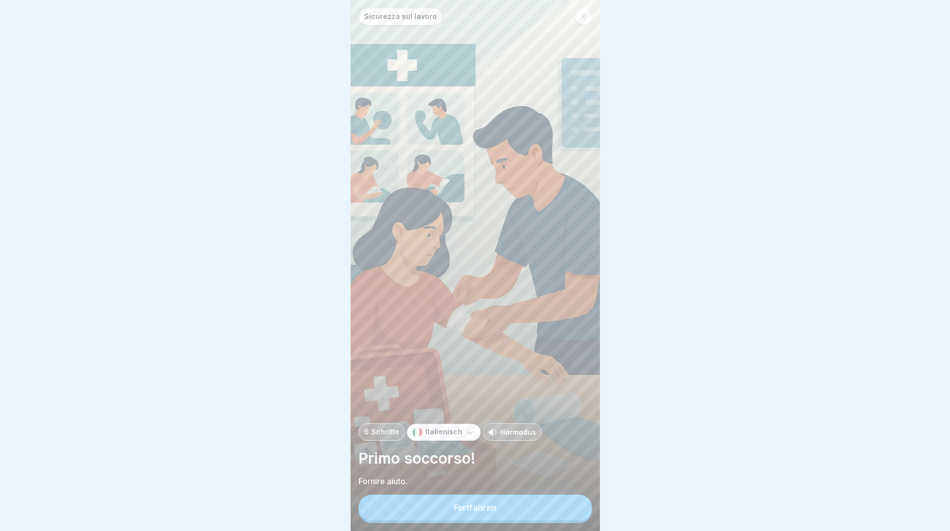
click at [560, 505] on button "Fortfahren" at bounding box center [475, 508] width 233 height 26
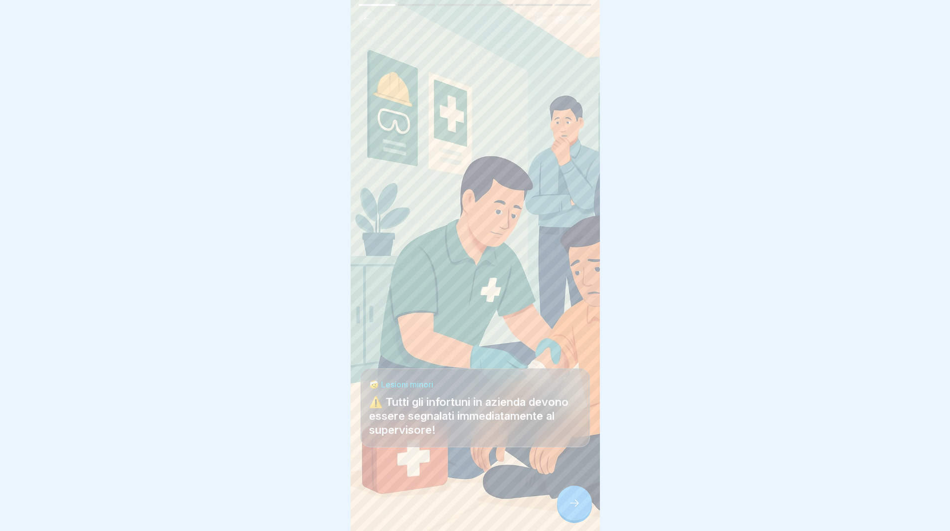
click at [566, 511] on div at bounding box center [574, 503] width 35 height 35
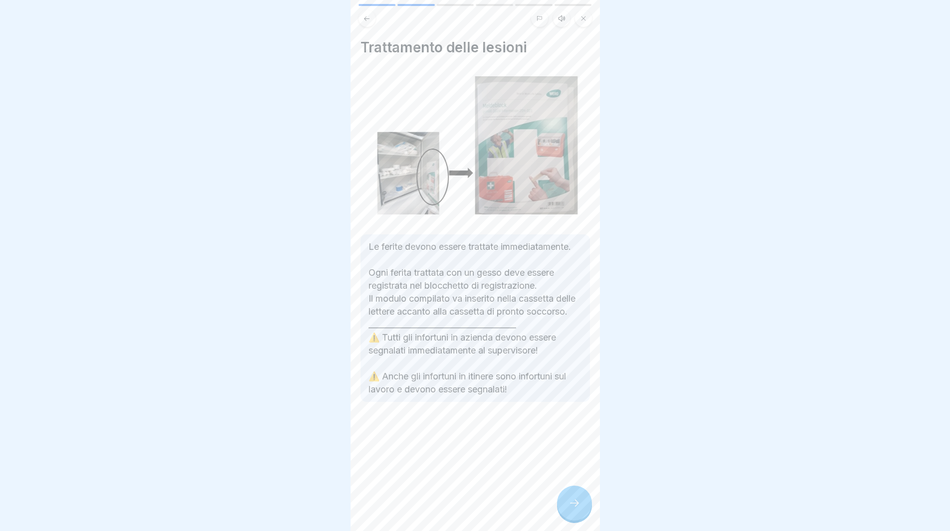
click at [566, 511] on div at bounding box center [574, 503] width 35 height 35
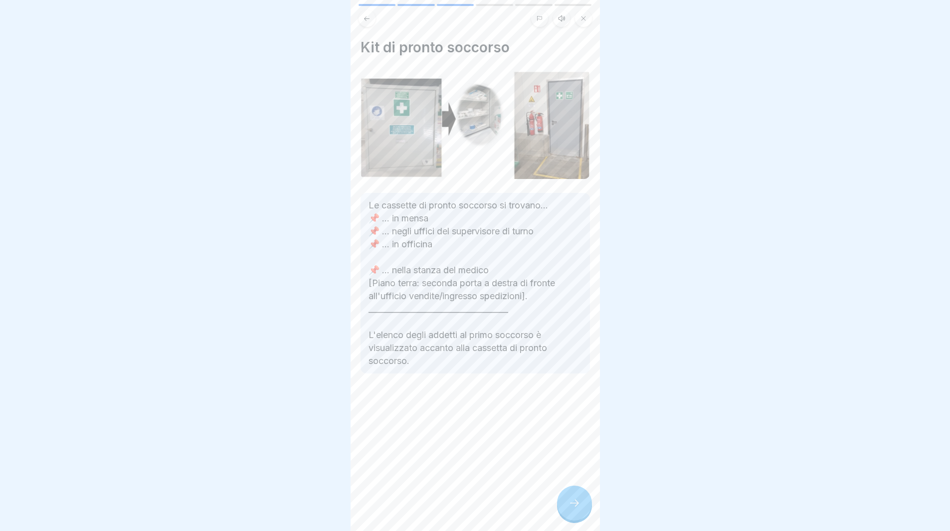
click at [566, 512] on div at bounding box center [574, 503] width 35 height 35
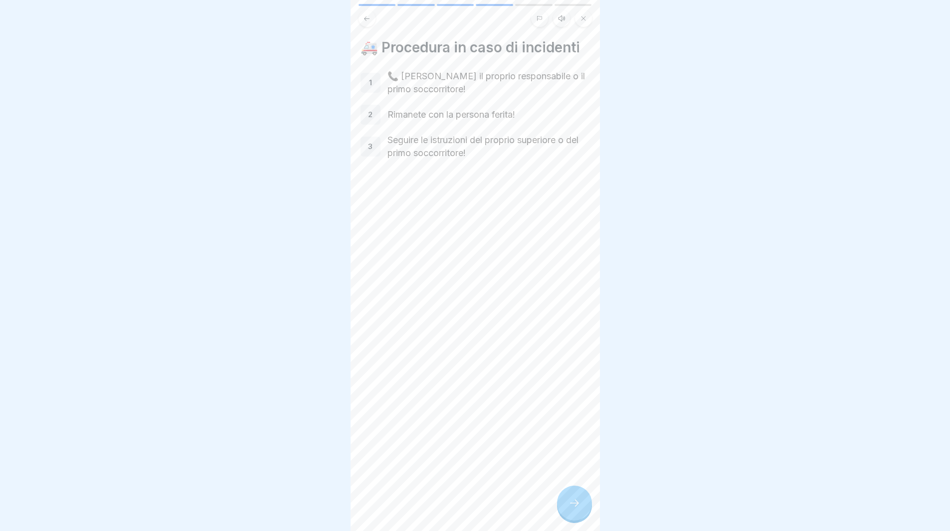
click at [573, 509] on icon at bounding box center [574, 503] width 12 height 12
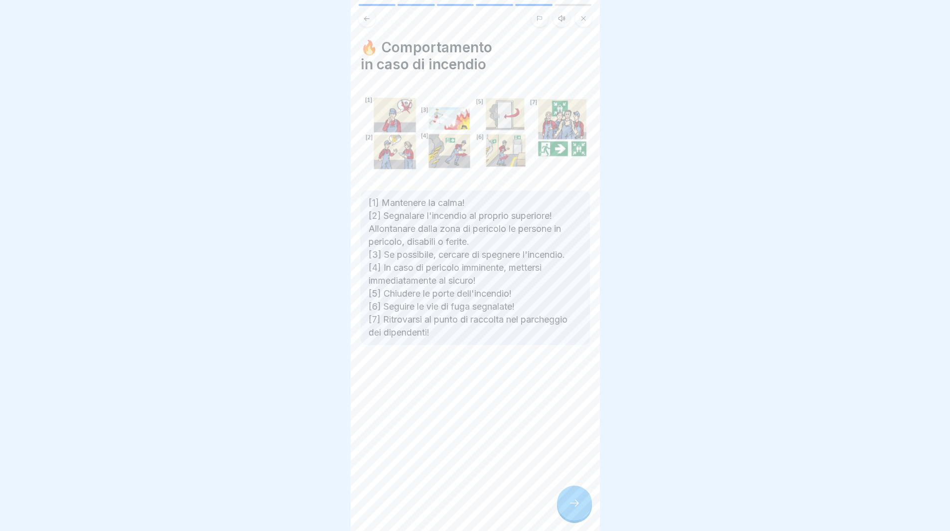
click at [573, 509] on icon at bounding box center [574, 503] width 12 height 12
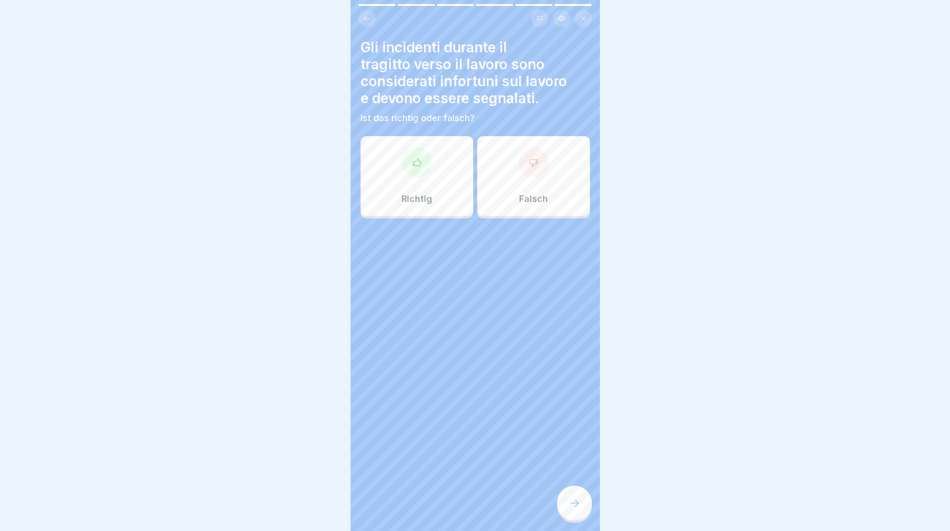
click at [442, 203] on div "Richtig" at bounding box center [417, 176] width 113 height 80
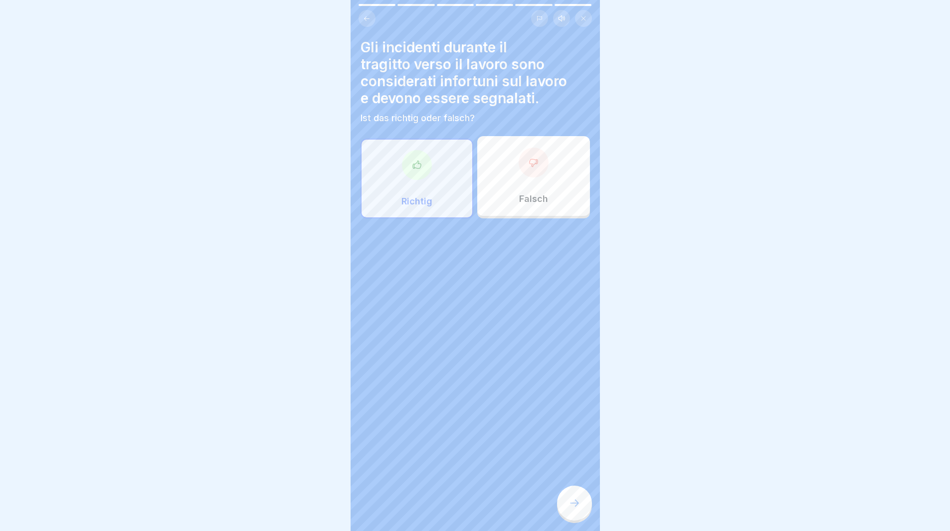
click at [575, 503] on div at bounding box center [574, 503] width 35 height 35
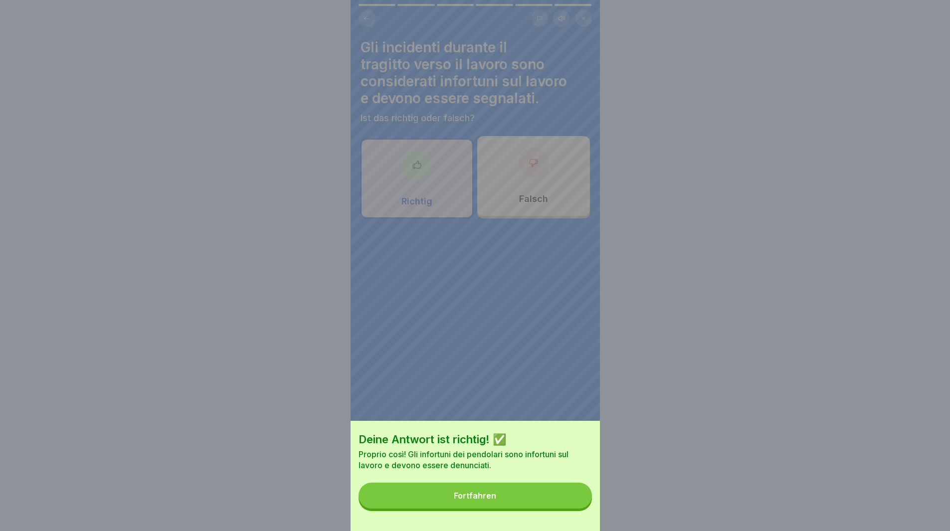
click at [575, 503] on button "Fortfahren" at bounding box center [475, 496] width 233 height 26
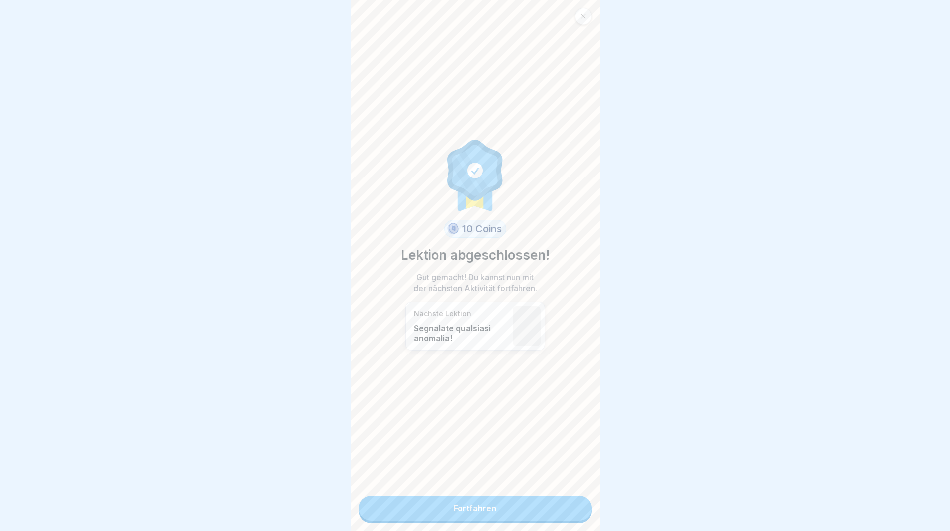
click at [569, 505] on link "Fortfahren" at bounding box center [475, 508] width 233 height 25
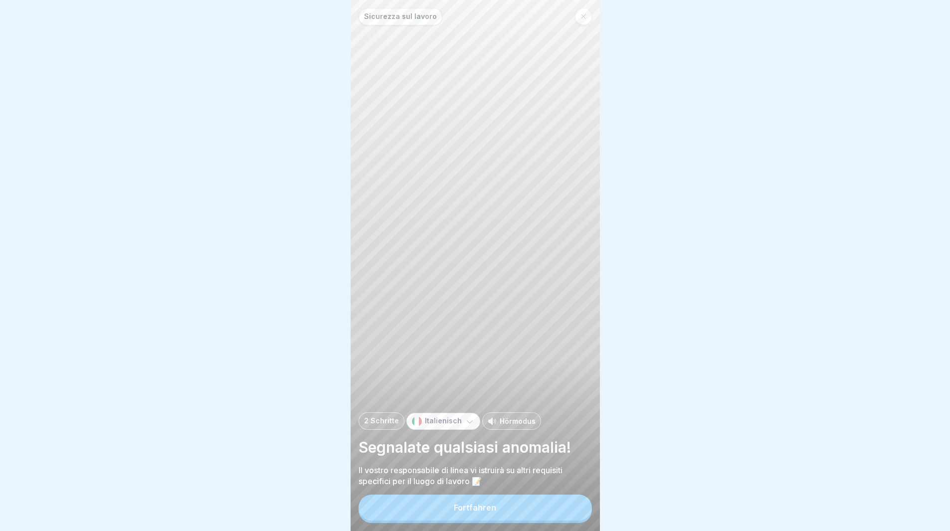
click at [565, 511] on button "Fortfahren" at bounding box center [475, 508] width 233 height 26
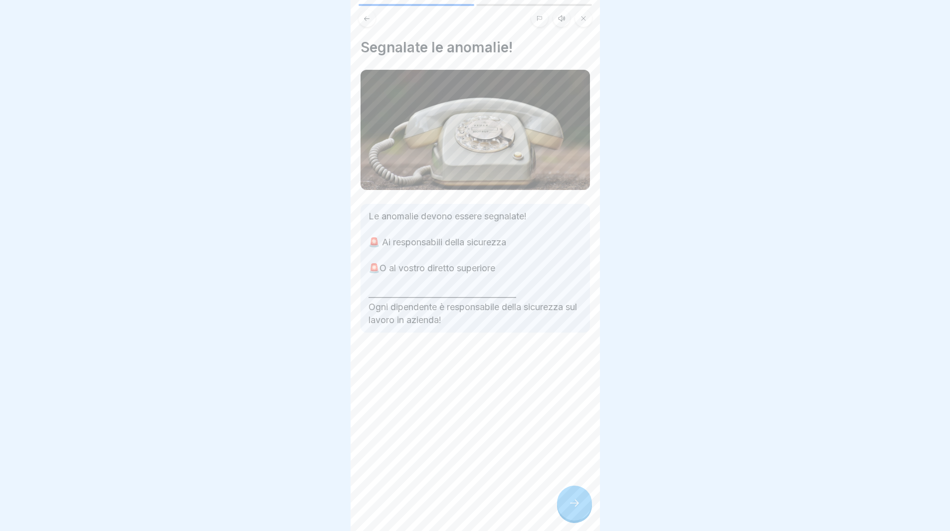
click at [565, 515] on div at bounding box center [574, 503] width 35 height 35
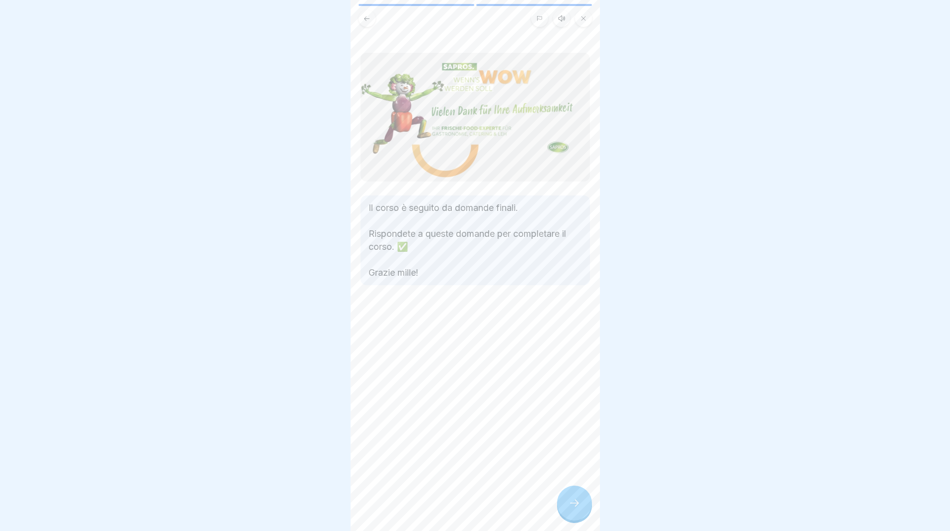
click at [576, 509] on icon at bounding box center [574, 503] width 12 height 12
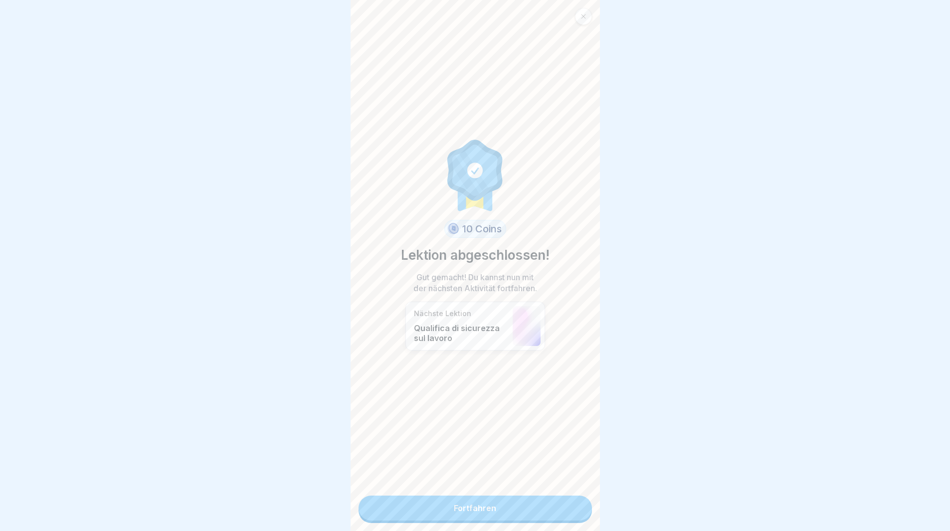
click at [576, 514] on link "Fortfahren" at bounding box center [475, 508] width 233 height 25
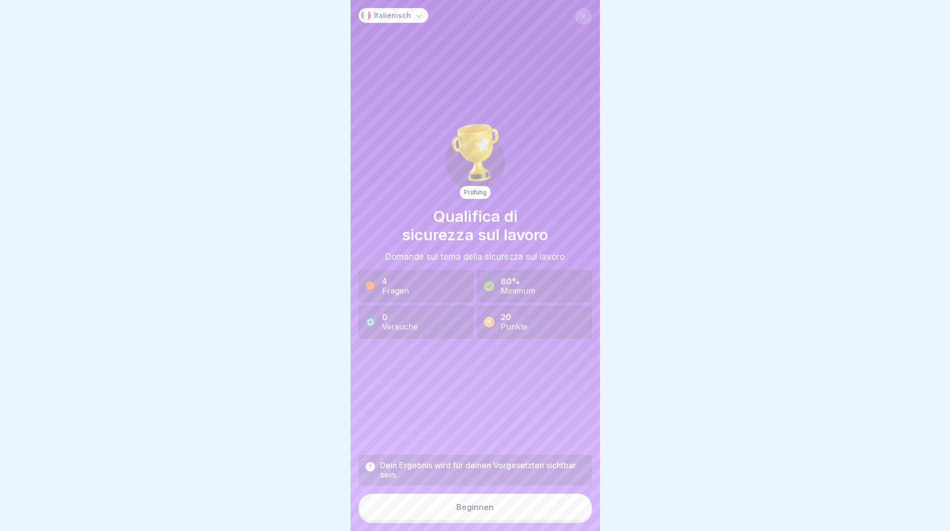
click at [576, 514] on button "Beginnen" at bounding box center [475, 507] width 233 height 27
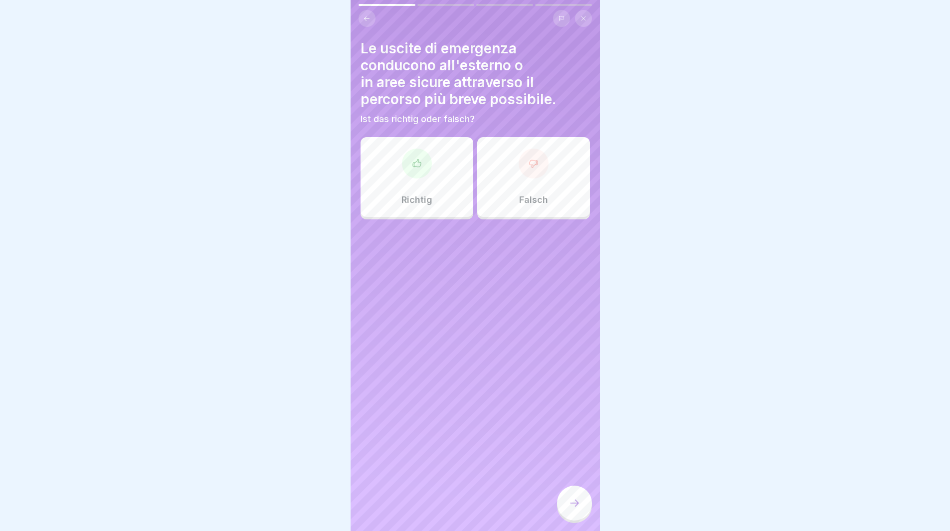
click at [429, 174] on div "Richtig" at bounding box center [417, 177] width 113 height 80
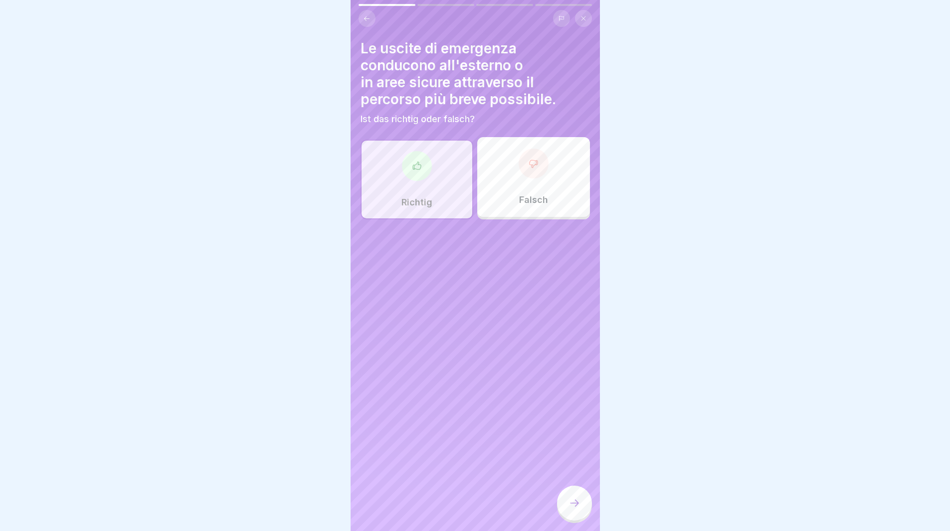
click at [578, 509] on icon at bounding box center [574, 503] width 12 height 12
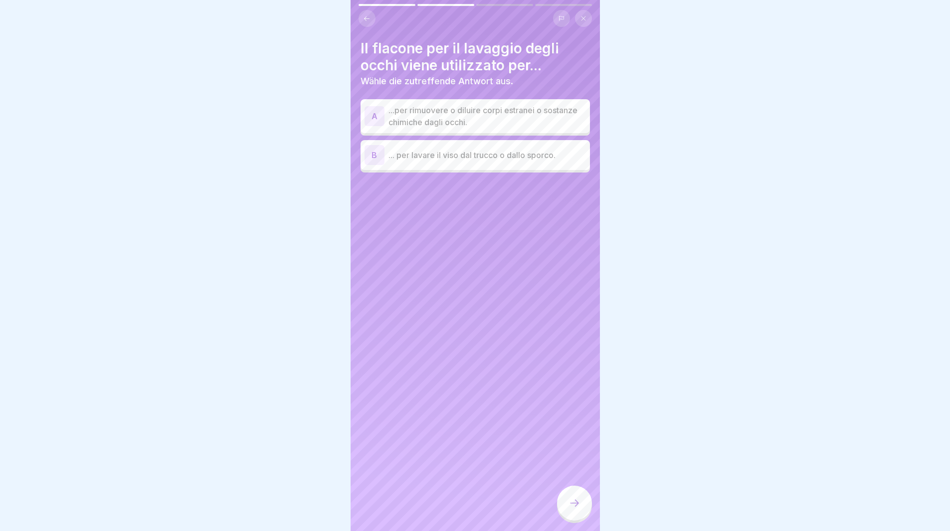
click at [514, 122] on p "...per rimuovere o diluire corpi estranei o sostanze chimiche dagli occhi." at bounding box center [486, 116] width 197 height 24
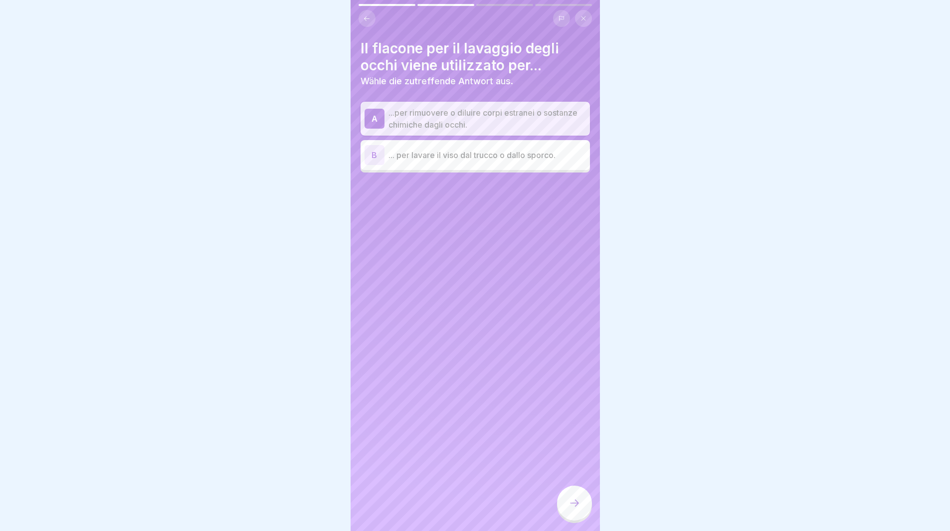
click at [571, 502] on div at bounding box center [574, 503] width 35 height 35
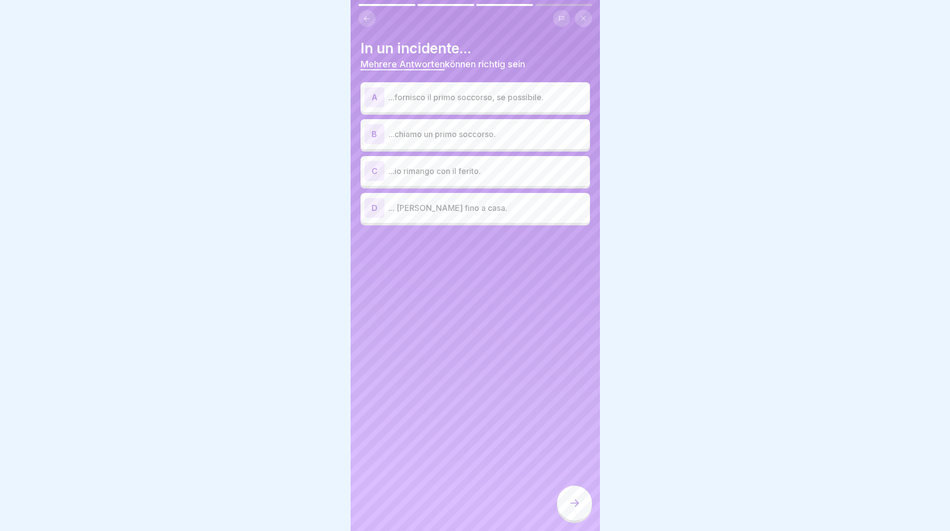
click at [480, 99] on p "...fornisco il primo soccorso, se possibile." at bounding box center [486, 97] width 197 height 12
click at [493, 134] on p "...chiamo un primo soccorso." at bounding box center [486, 134] width 197 height 12
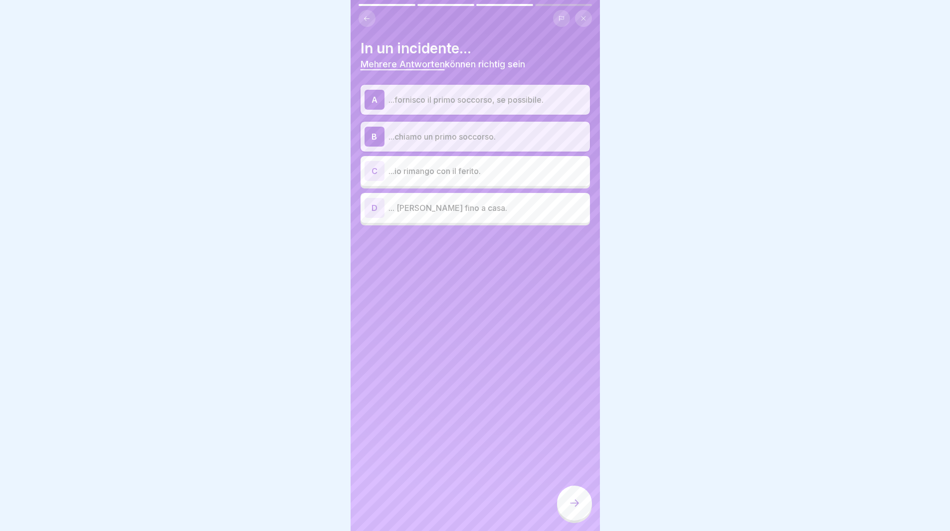
click at [510, 172] on p "...io rimango con il ferito." at bounding box center [486, 171] width 197 height 12
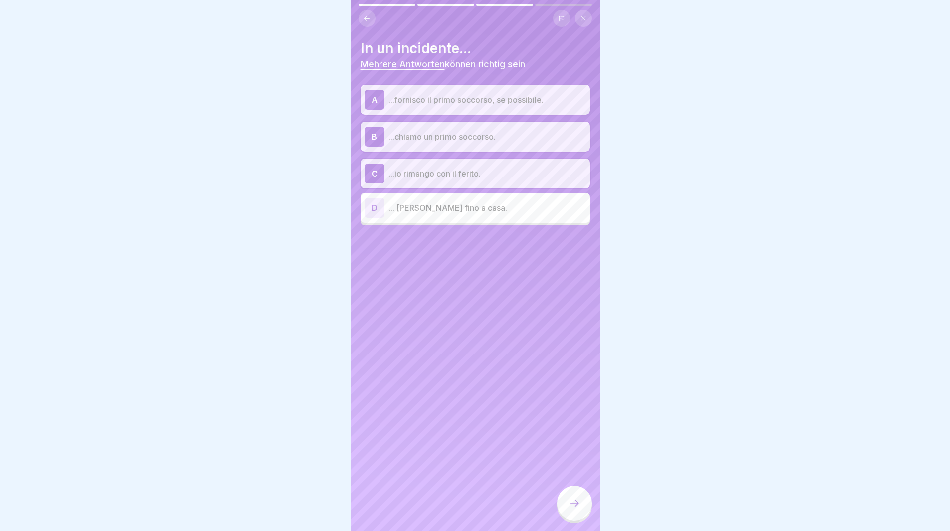
click at [576, 509] on icon at bounding box center [574, 503] width 12 height 12
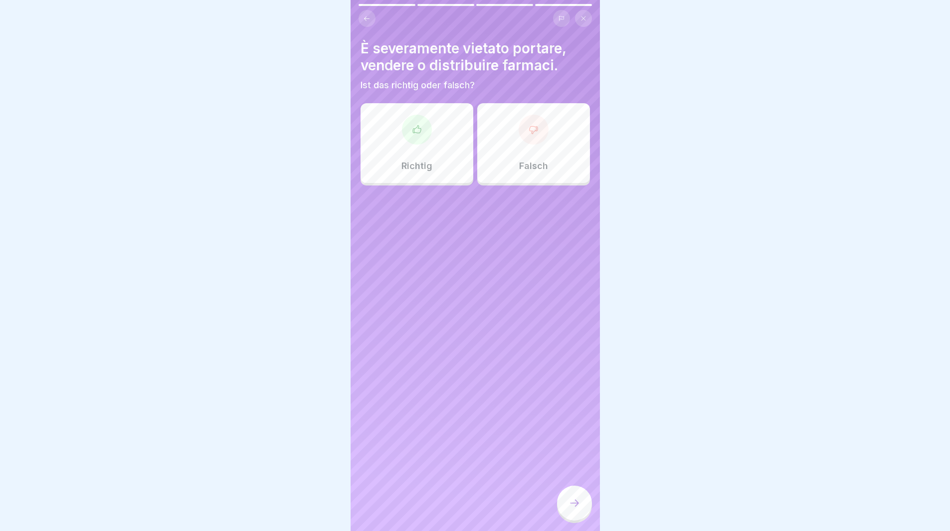
click at [437, 161] on div "Richtig" at bounding box center [417, 143] width 113 height 80
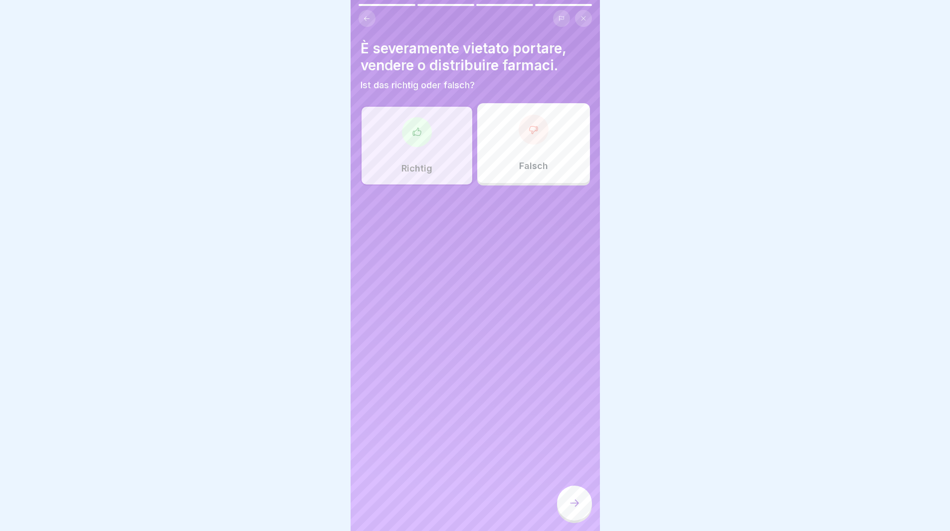
click at [580, 509] on icon at bounding box center [574, 503] width 12 height 12
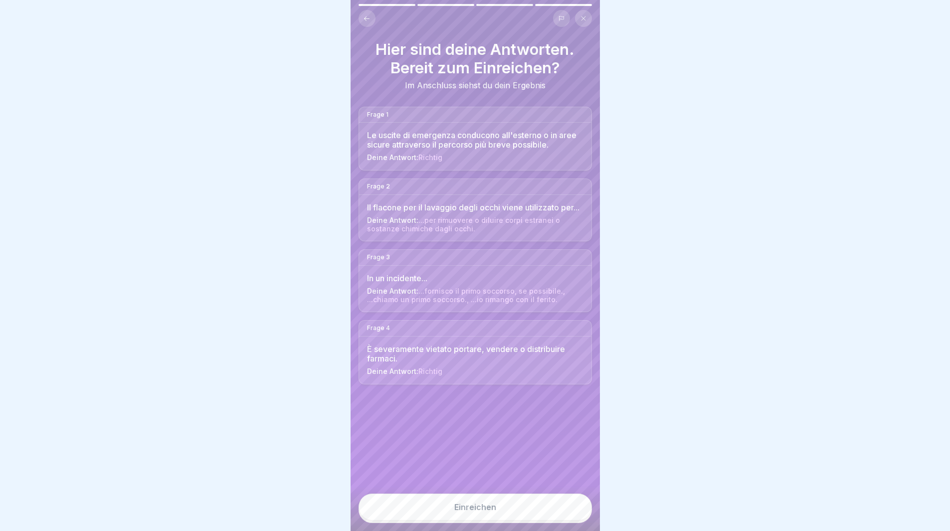
click at [561, 516] on button "Einreichen" at bounding box center [475, 507] width 233 height 27
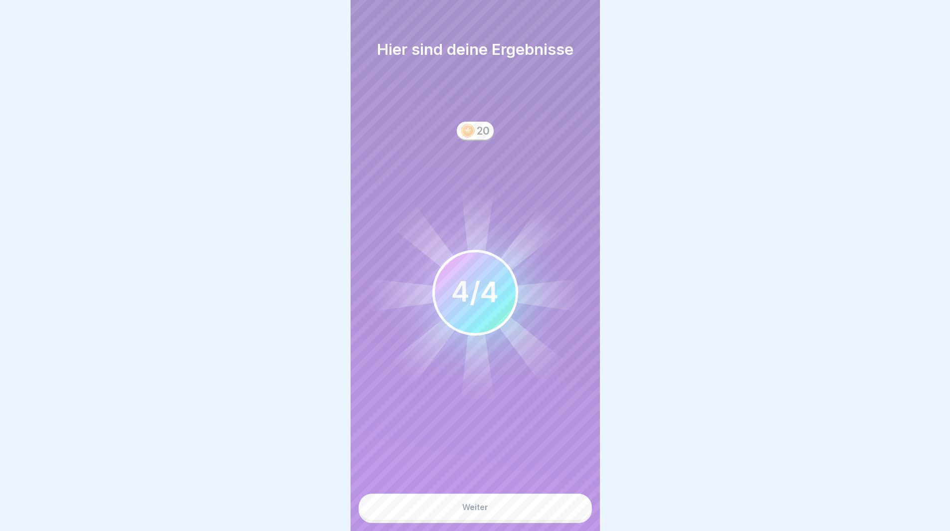
click at [562, 516] on button "Weiter" at bounding box center [475, 507] width 233 height 27
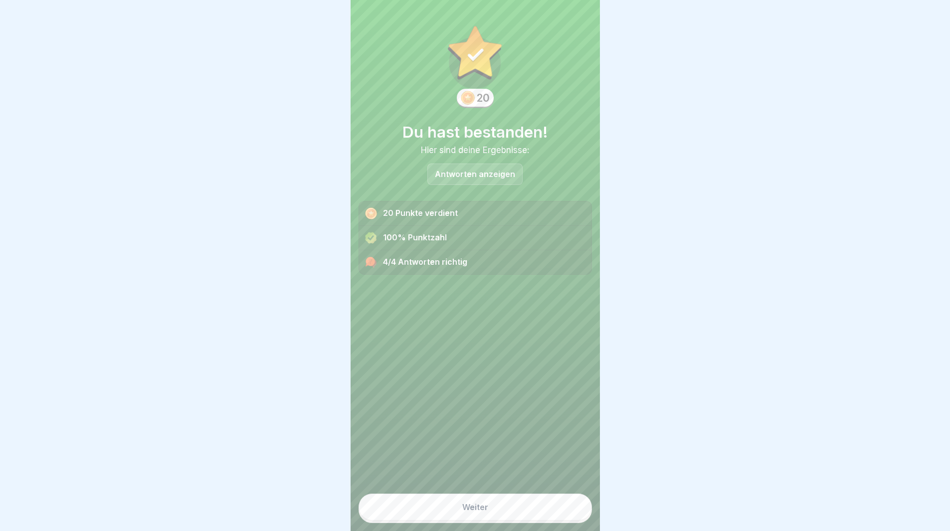
click at [562, 516] on button "Weiter" at bounding box center [475, 507] width 233 height 27
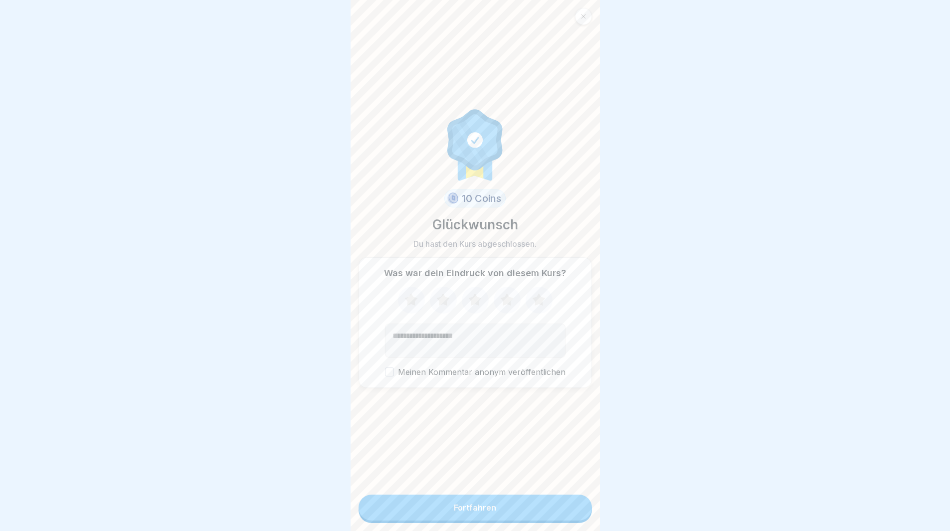
click at [562, 516] on button "Fortfahren" at bounding box center [475, 508] width 233 height 26
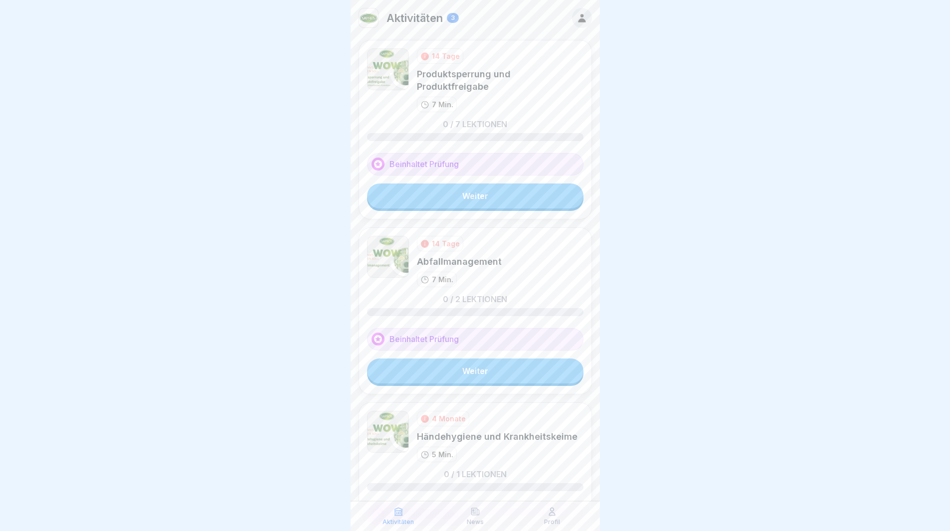
click at [477, 197] on link "Weiter" at bounding box center [475, 196] width 216 height 25
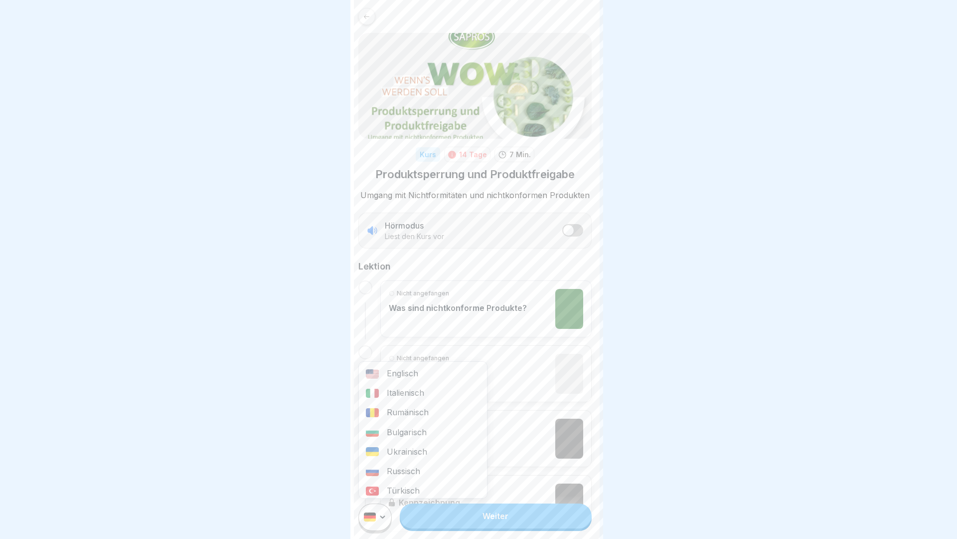
click at [382, 517] on html "Kurs 14 Tage 7 Min. Produktsperrung und Produktfreigabe Umgang mit Nichtformitä…" at bounding box center [478, 269] width 957 height 539
click at [410, 392] on div "Italienisch" at bounding box center [423, 392] width 128 height 19
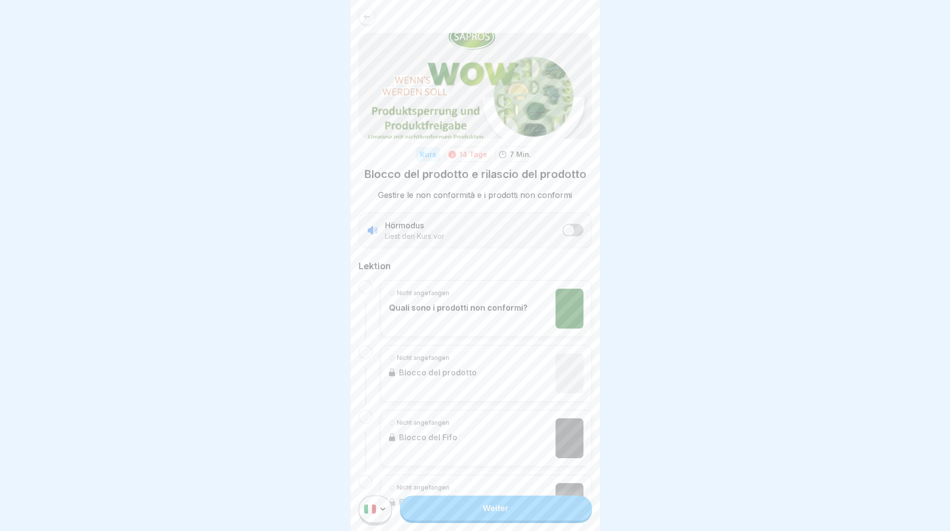
click at [462, 513] on link "Weiter" at bounding box center [495, 508] width 191 height 25
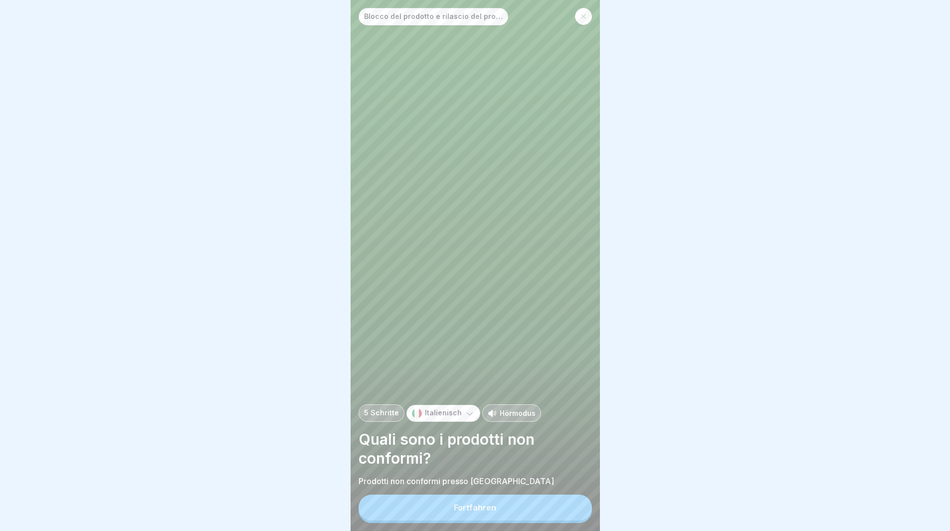
click at [462, 512] on div "Fortfahren" at bounding box center [475, 507] width 42 height 9
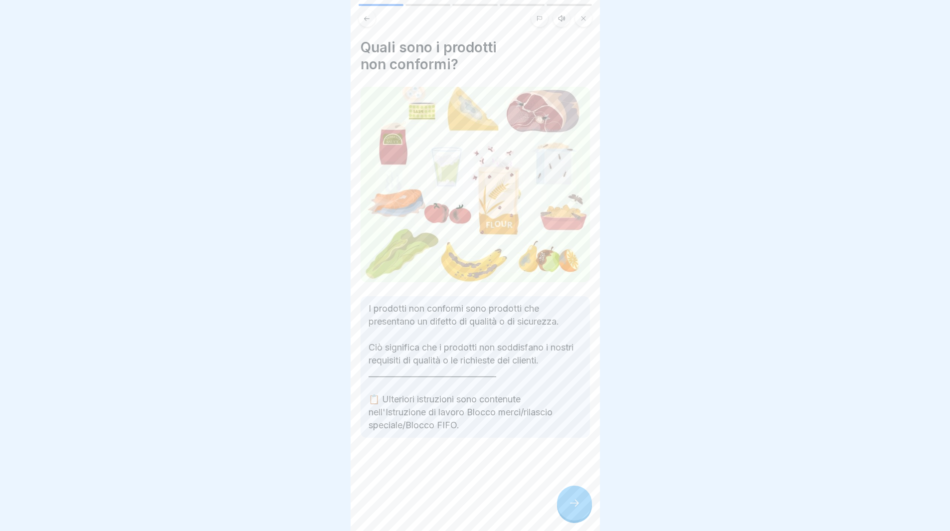
click at [575, 509] on icon at bounding box center [574, 503] width 12 height 12
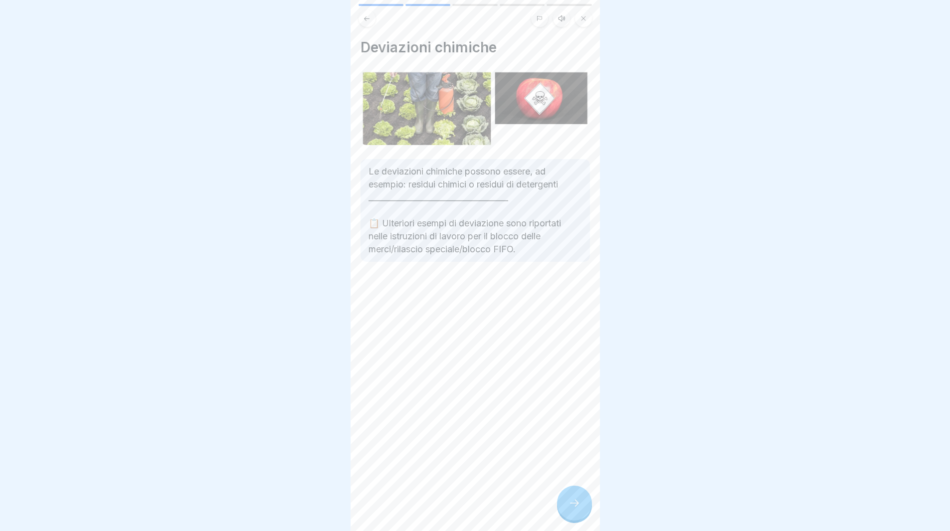
click at [575, 509] on icon at bounding box center [574, 503] width 12 height 12
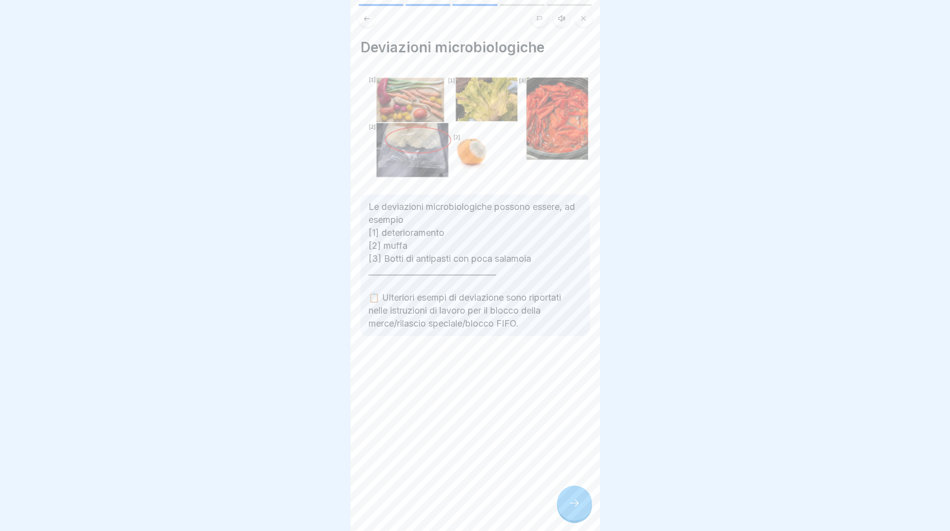
click at [575, 509] on icon at bounding box center [574, 503] width 12 height 12
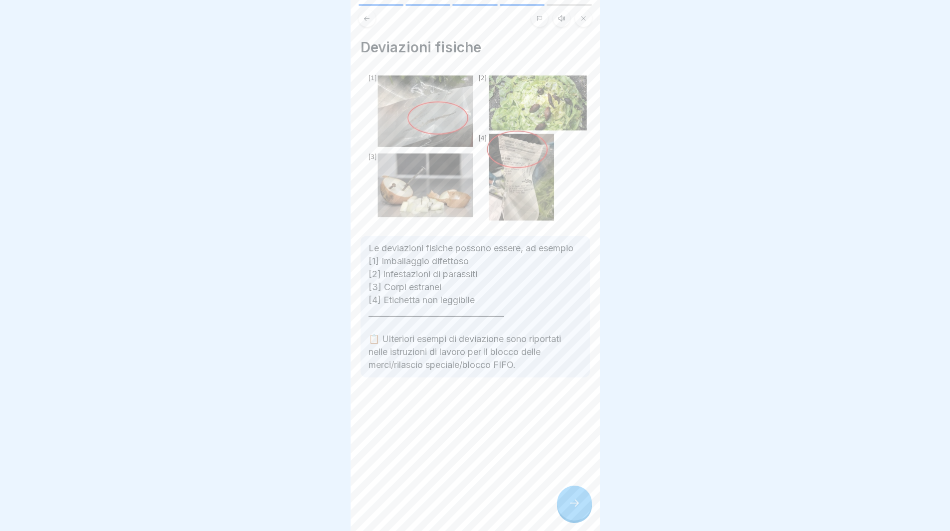
click at [575, 509] on icon at bounding box center [574, 503] width 12 height 12
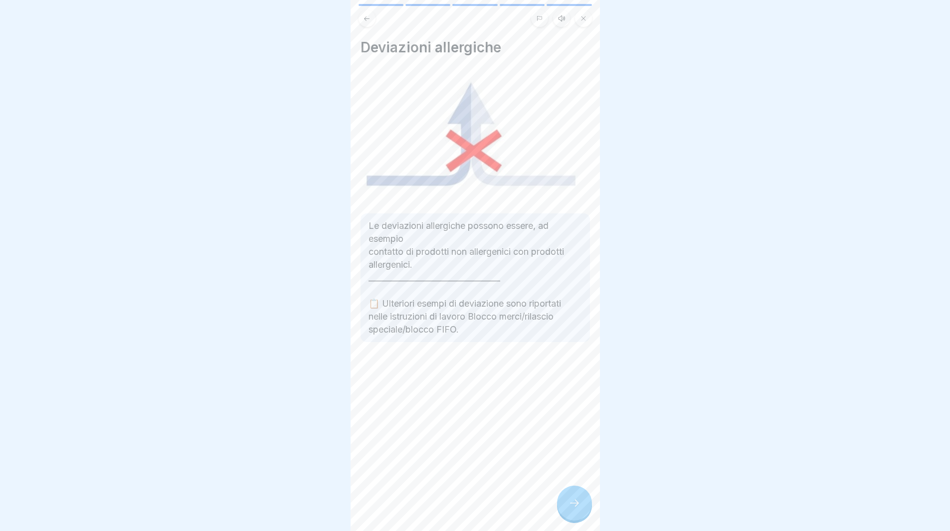
click at [573, 504] on div at bounding box center [574, 503] width 35 height 35
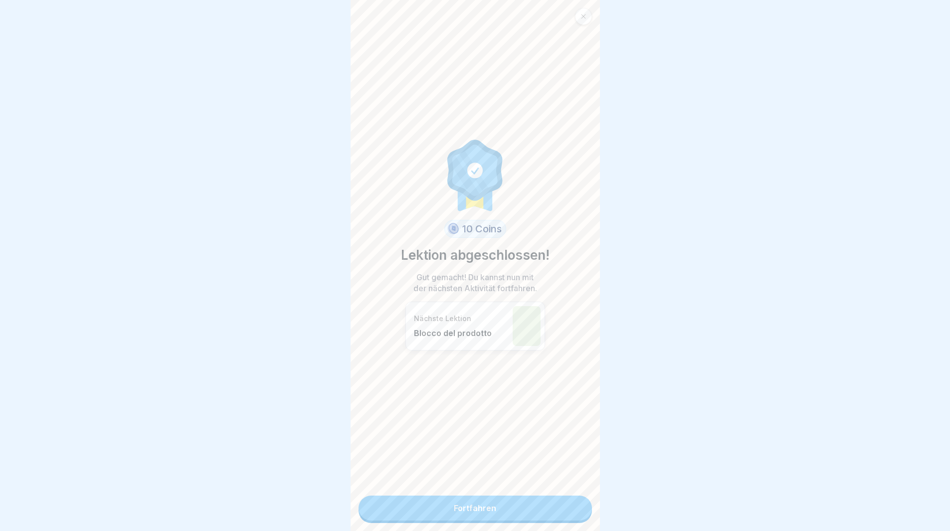
click at [573, 504] on link "Fortfahren" at bounding box center [475, 508] width 233 height 25
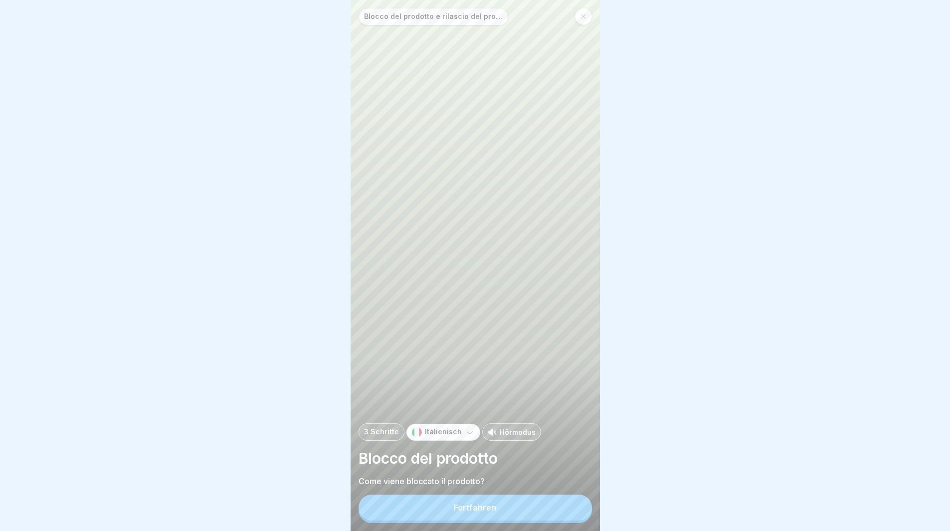
click at [576, 510] on button "Fortfahren" at bounding box center [475, 508] width 233 height 26
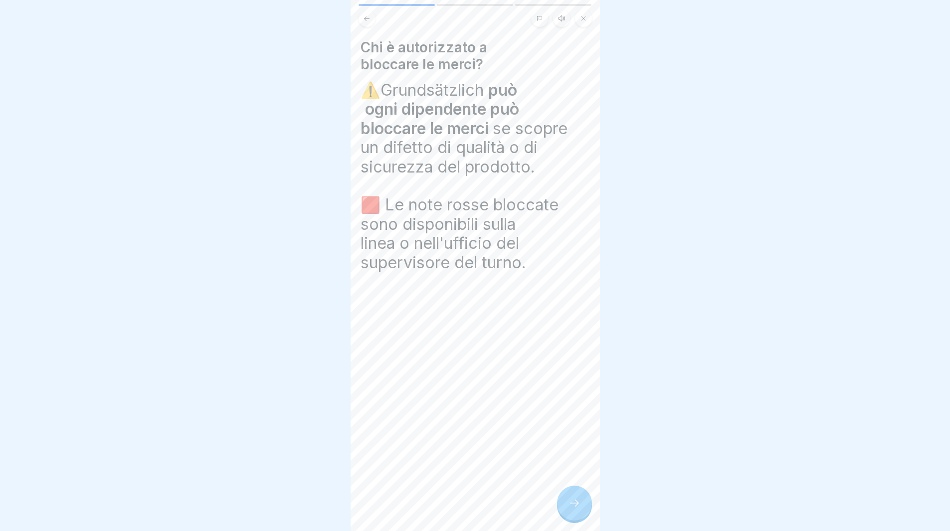
click at [578, 509] on icon at bounding box center [574, 503] width 12 height 12
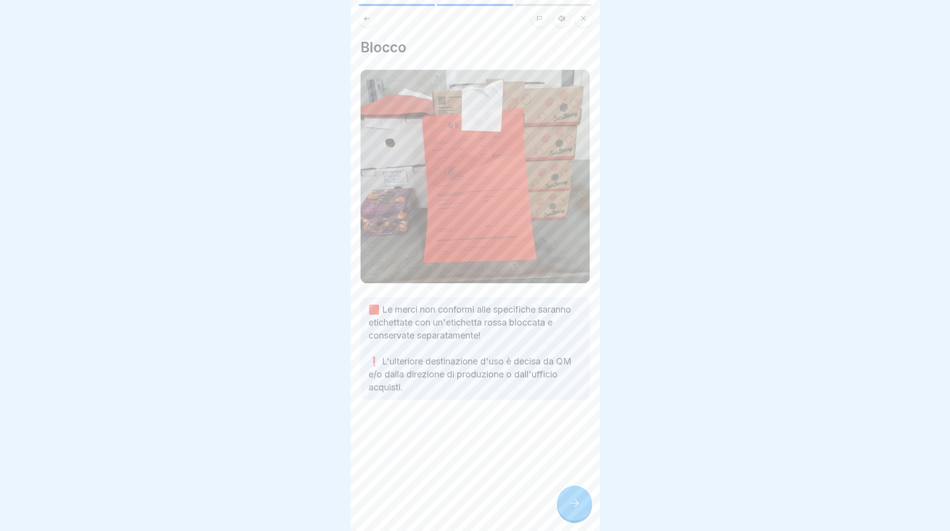
click at [583, 511] on div at bounding box center [574, 503] width 35 height 35
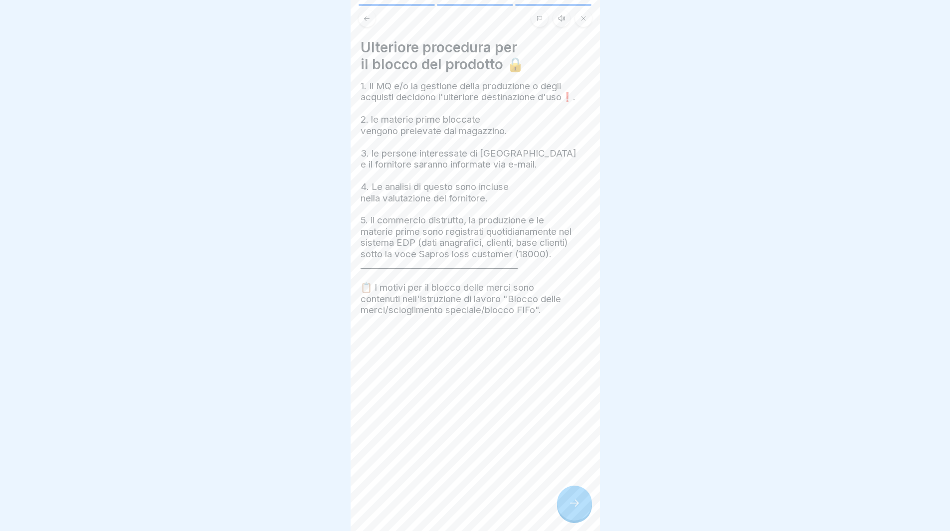
click at [579, 508] on icon at bounding box center [574, 503] width 12 height 12
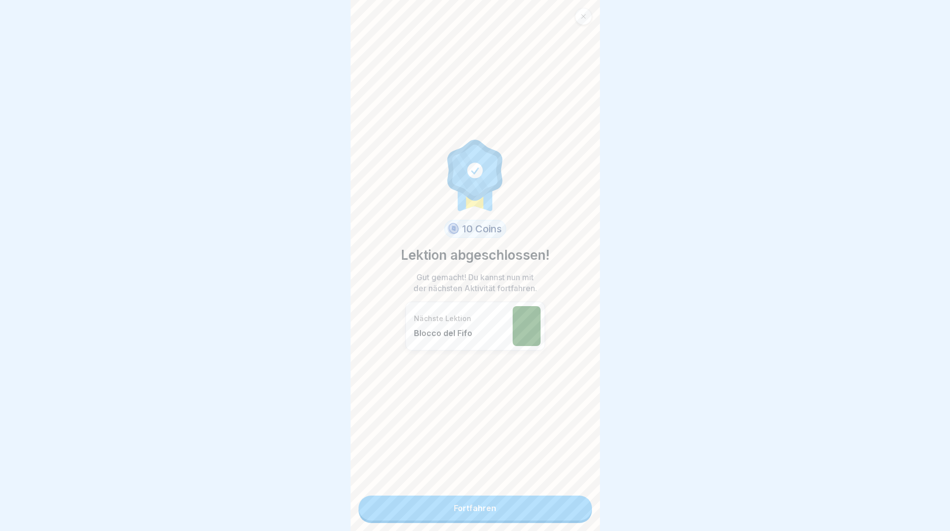
click at [554, 514] on link "Fortfahren" at bounding box center [475, 508] width 233 height 25
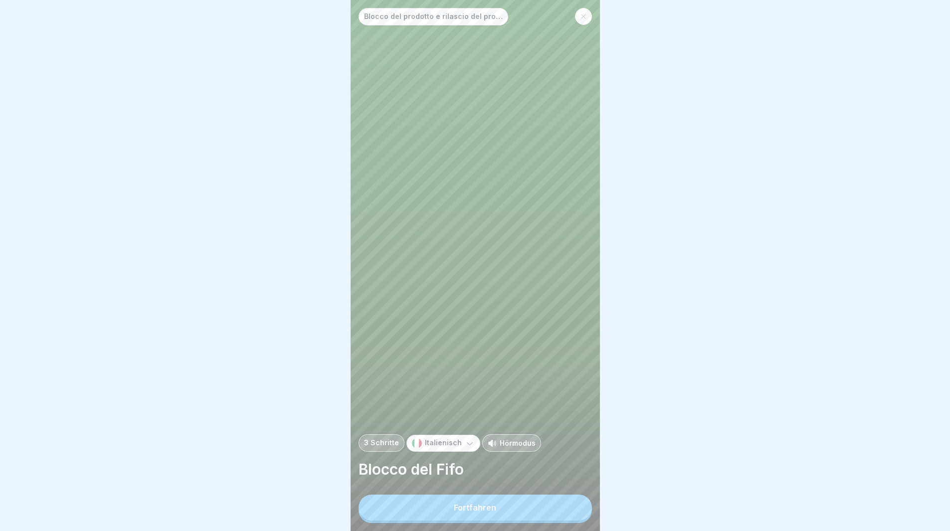
click at [554, 514] on button "Fortfahren" at bounding box center [475, 508] width 233 height 26
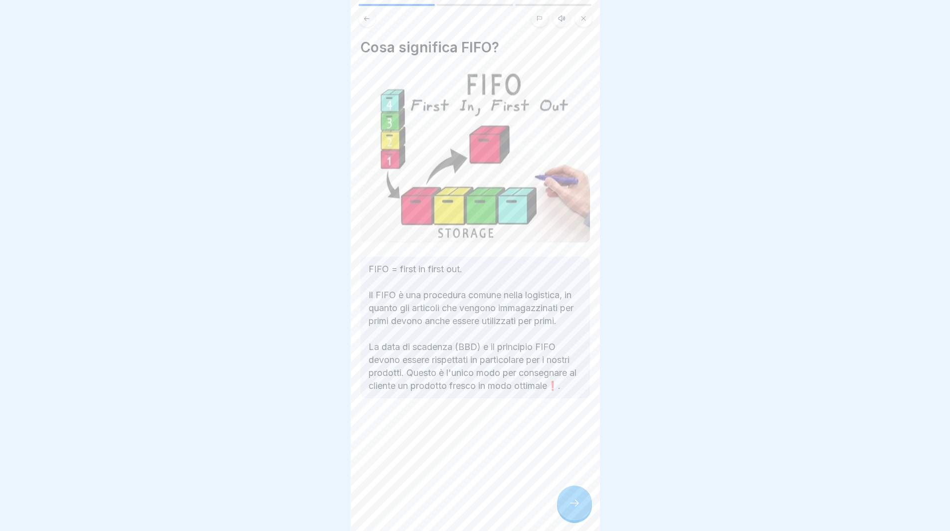
click at [571, 509] on icon at bounding box center [574, 503] width 12 height 12
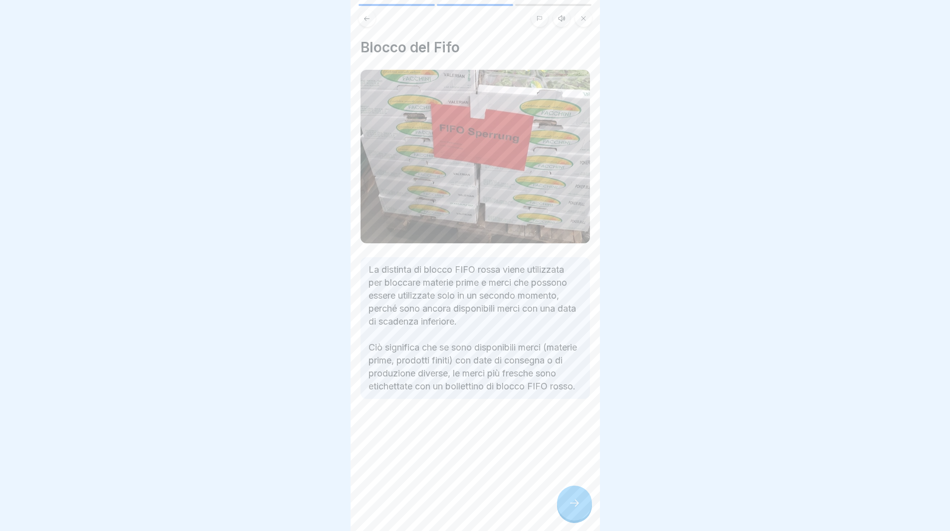
click at [570, 509] on icon at bounding box center [574, 503] width 12 height 12
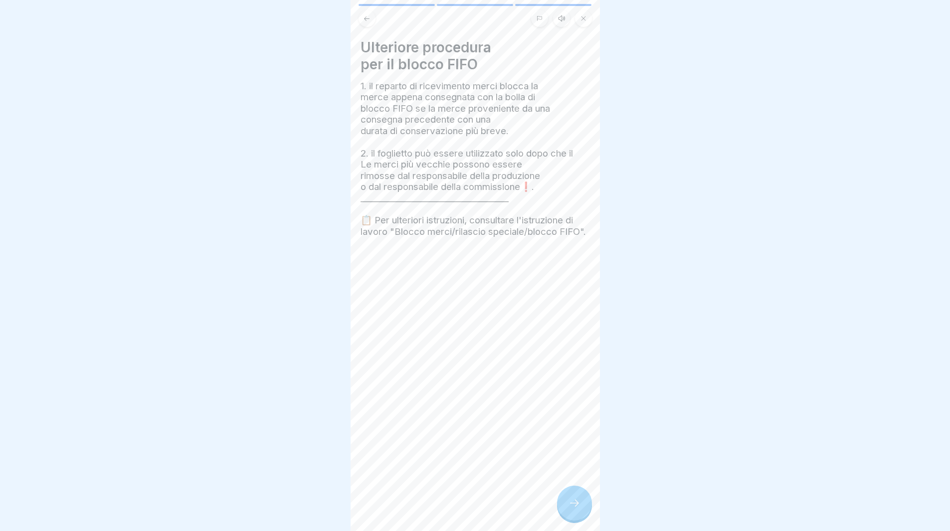
click at [574, 509] on icon at bounding box center [574, 503] width 12 height 12
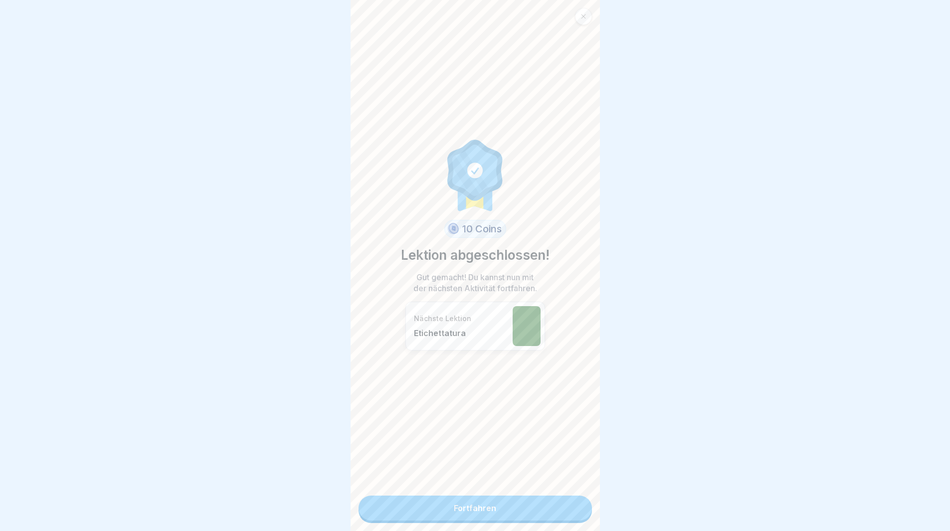
click at [574, 516] on link "Fortfahren" at bounding box center [475, 508] width 233 height 25
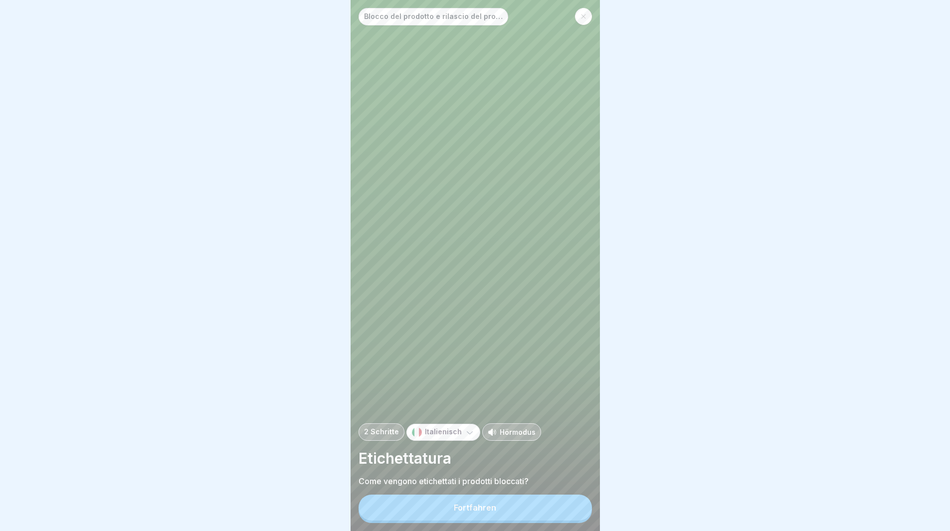
click at [574, 516] on button "Fortfahren" at bounding box center [475, 508] width 233 height 26
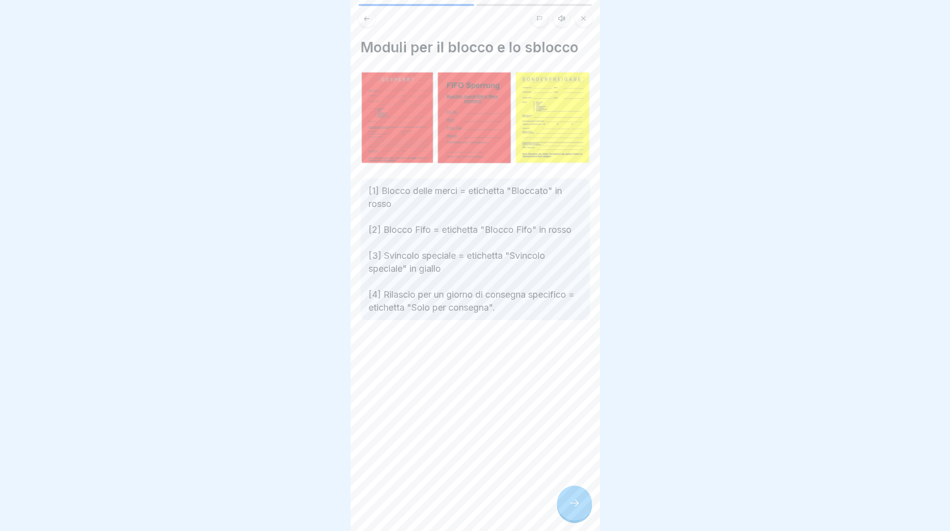
click at [574, 509] on icon at bounding box center [574, 503] width 12 height 12
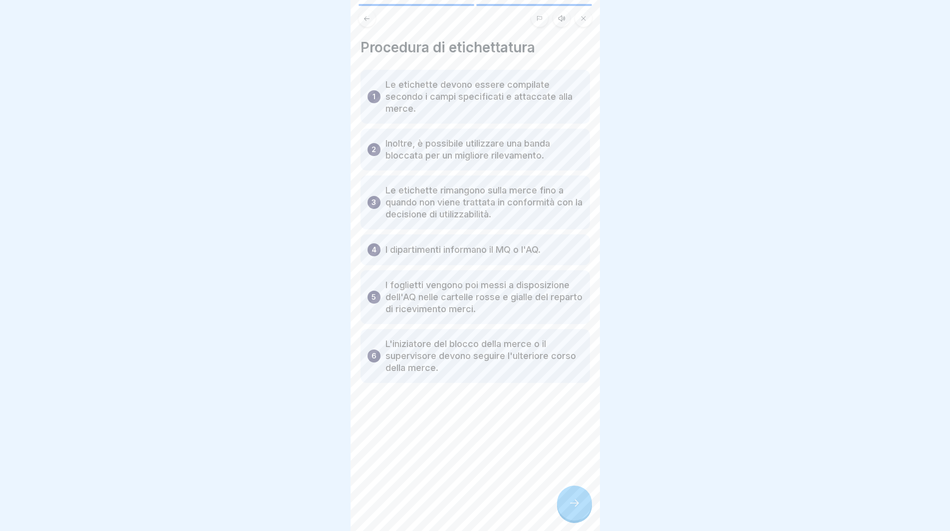
click at [574, 509] on icon at bounding box center [574, 503] width 12 height 12
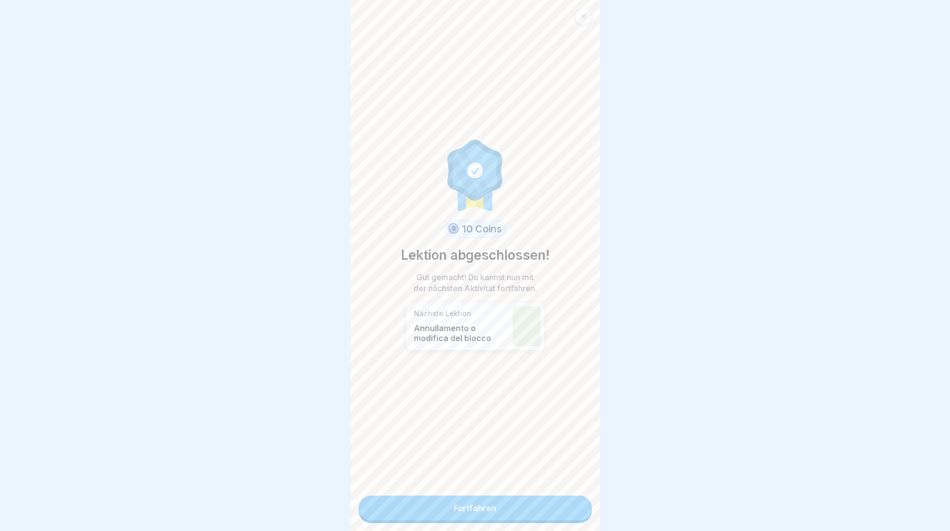
click at [574, 516] on link "Fortfahren" at bounding box center [475, 508] width 233 height 25
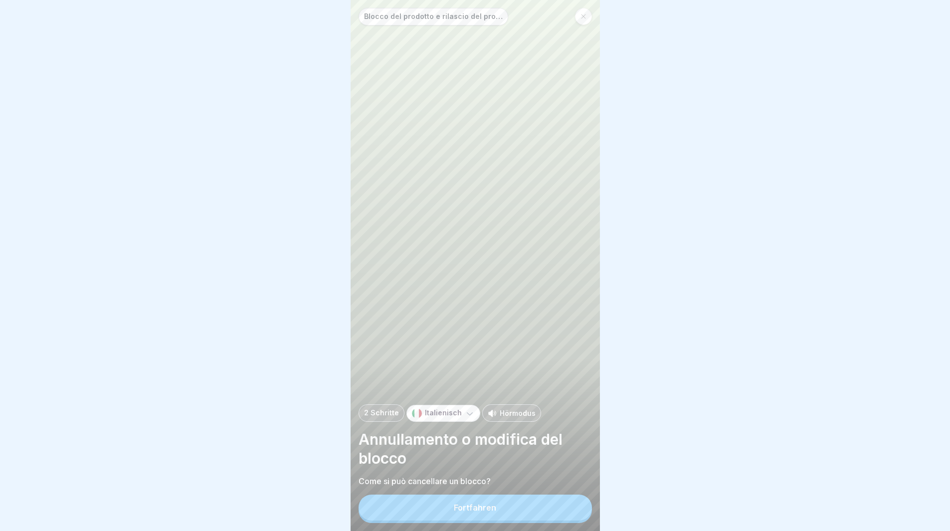
click at [574, 516] on button "Fortfahren" at bounding box center [475, 508] width 233 height 26
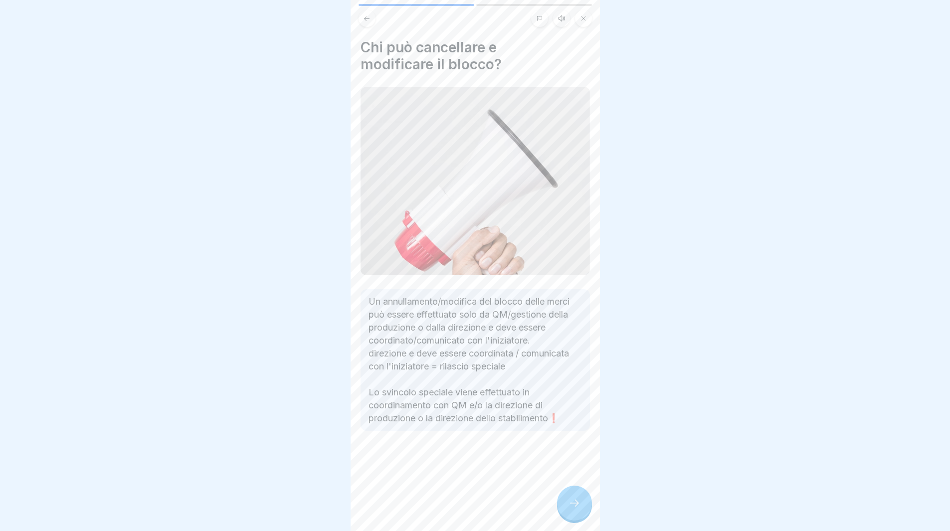
click at [574, 509] on icon at bounding box center [574, 503] width 12 height 12
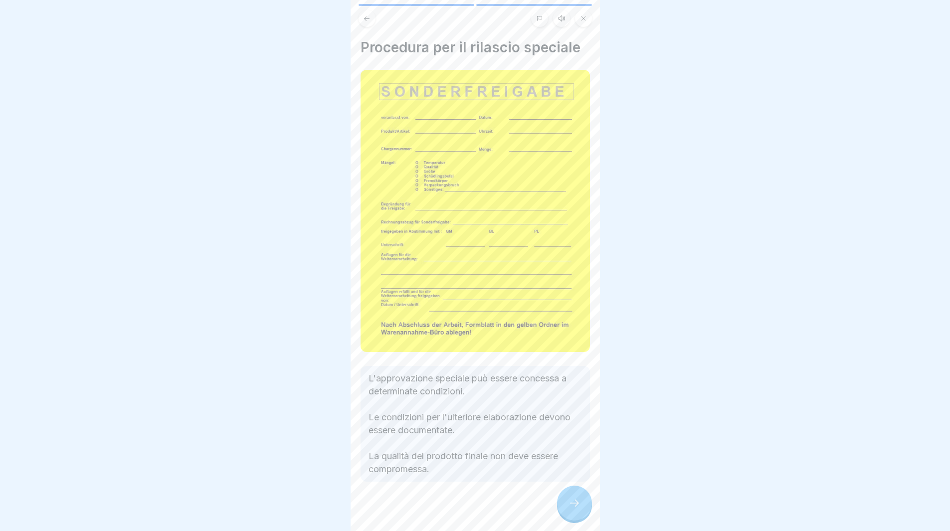
click at [574, 509] on icon at bounding box center [574, 503] width 12 height 12
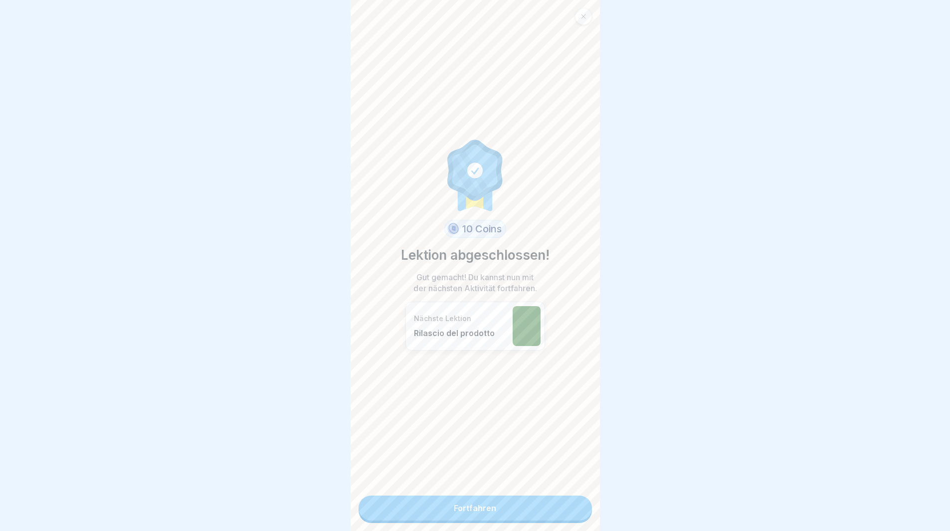
click at [574, 519] on link "Fortfahren" at bounding box center [475, 508] width 233 height 25
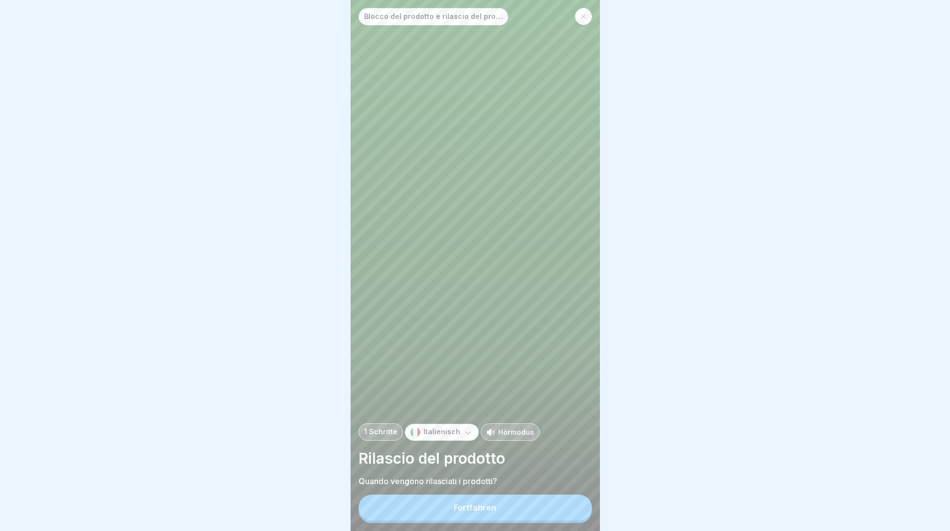
click at [574, 519] on button "Fortfahren" at bounding box center [475, 508] width 233 height 26
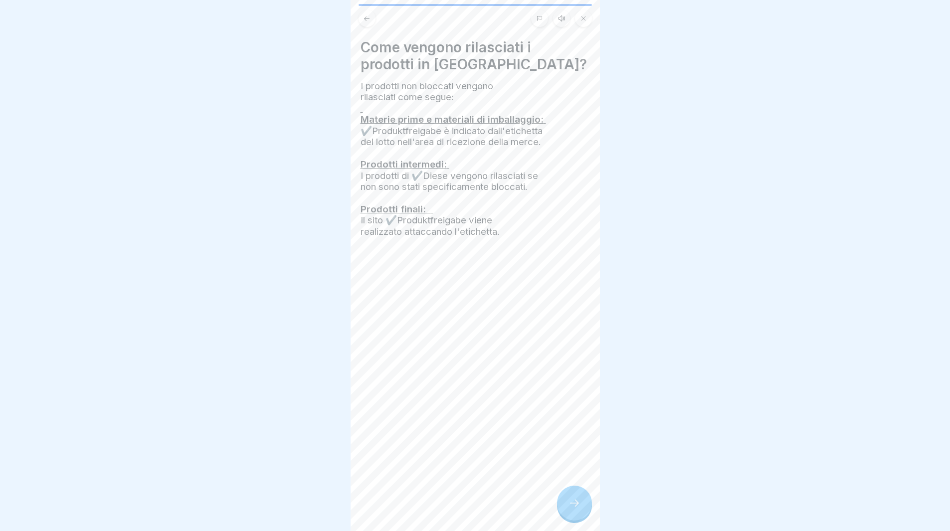
click at [574, 520] on div at bounding box center [574, 503] width 35 height 35
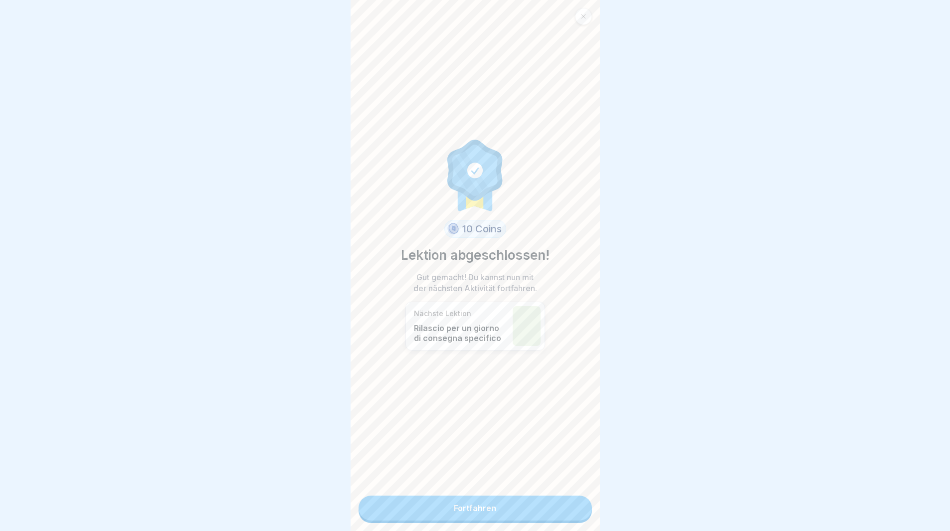
click at [570, 509] on link "Fortfahren" at bounding box center [475, 508] width 233 height 25
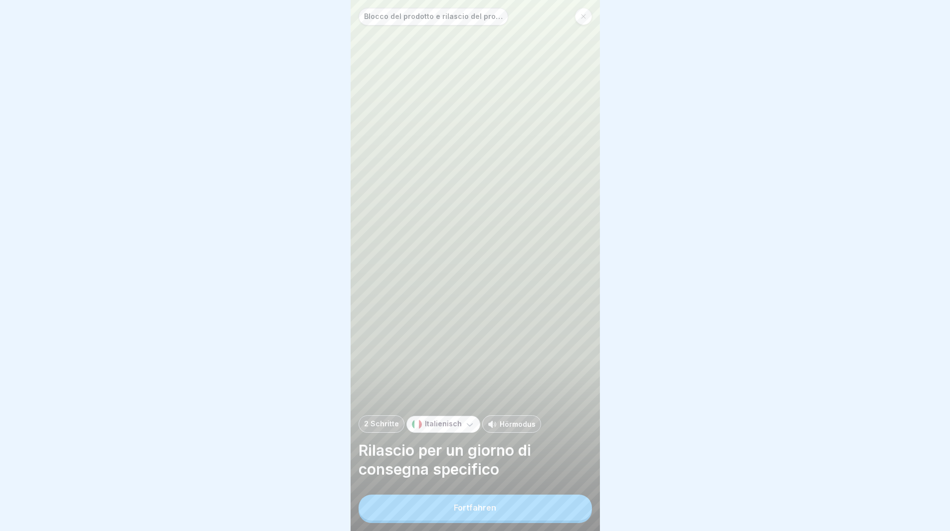
click at [569, 509] on button "Fortfahren" at bounding box center [475, 508] width 233 height 26
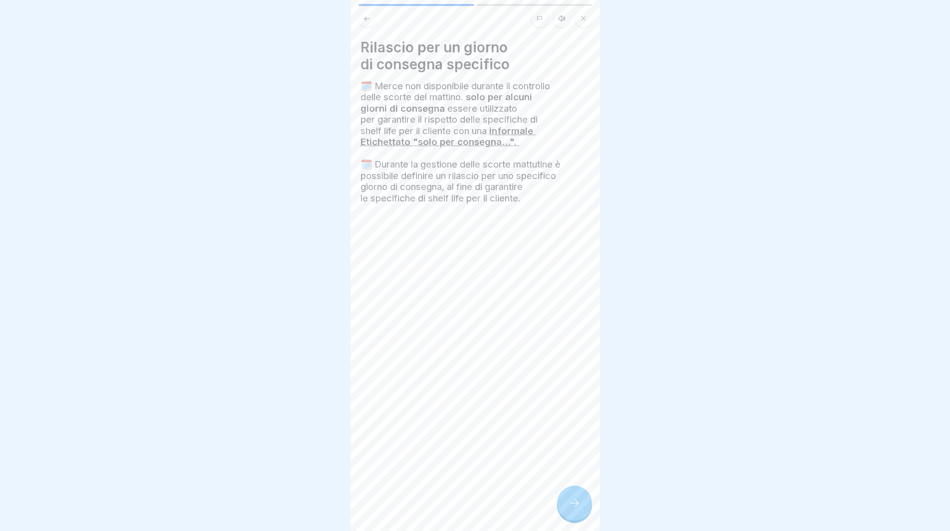
click at [569, 509] on icon at bounding box center [574, 503] width 12 height 12
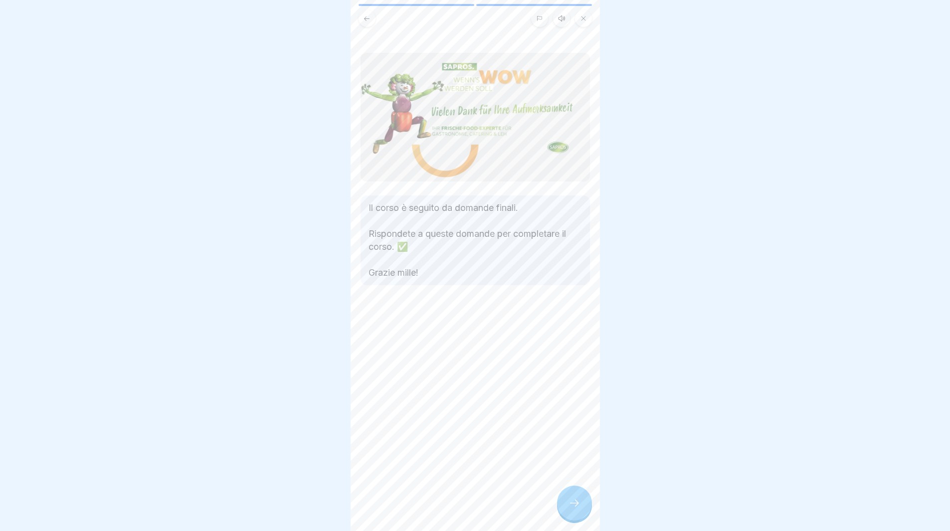
click at [569, 509] on icon at bounding box center [574, 503] width 12 height 12
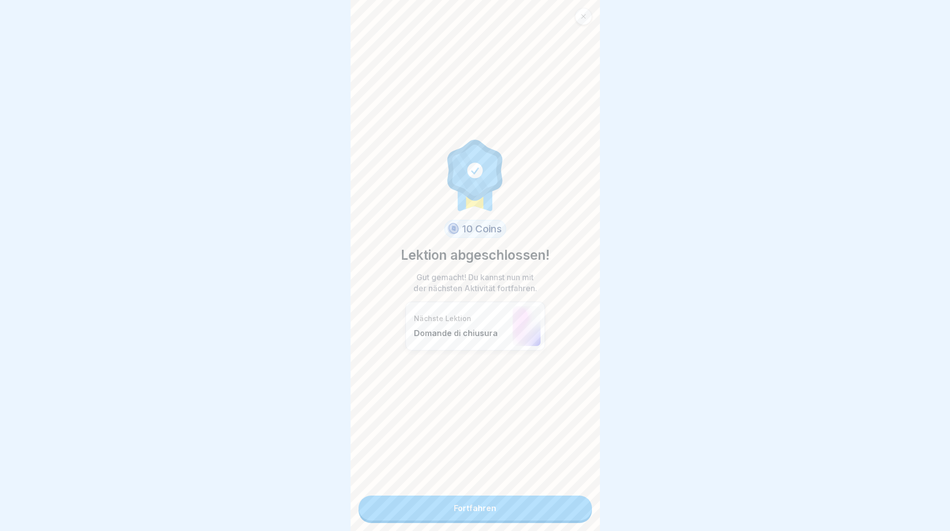
click at [569, 511] on link "Fortfahren" at bounding box center [475, 508] width 233 height 25
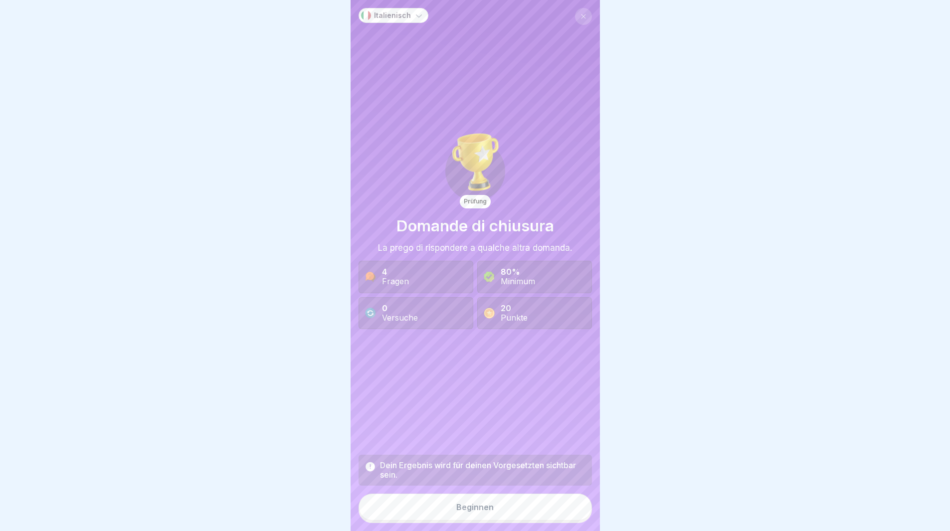
click at [569, 513] on button "Beginnen" at bounding box center [475, 507] width 233 height 27
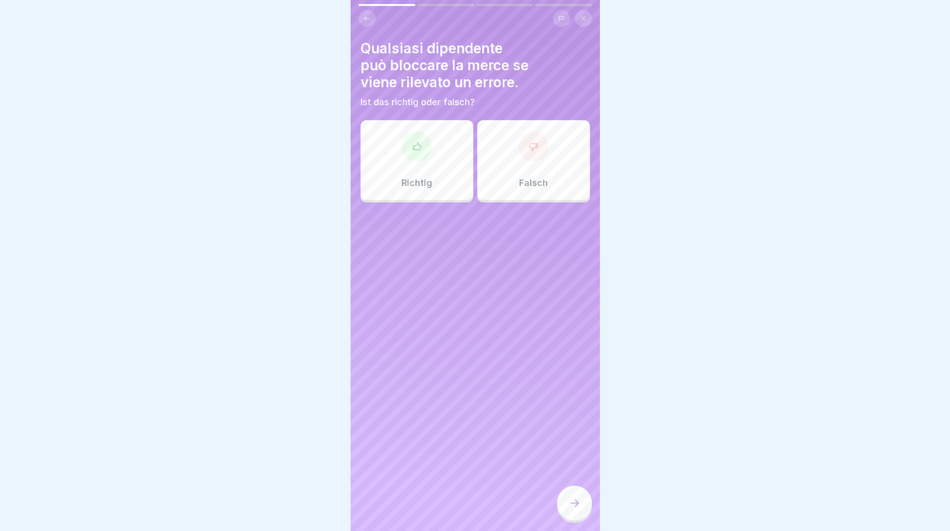
click at [421, 185] on p "Richtig" at bounding box center [416, 183] width 31 height 11
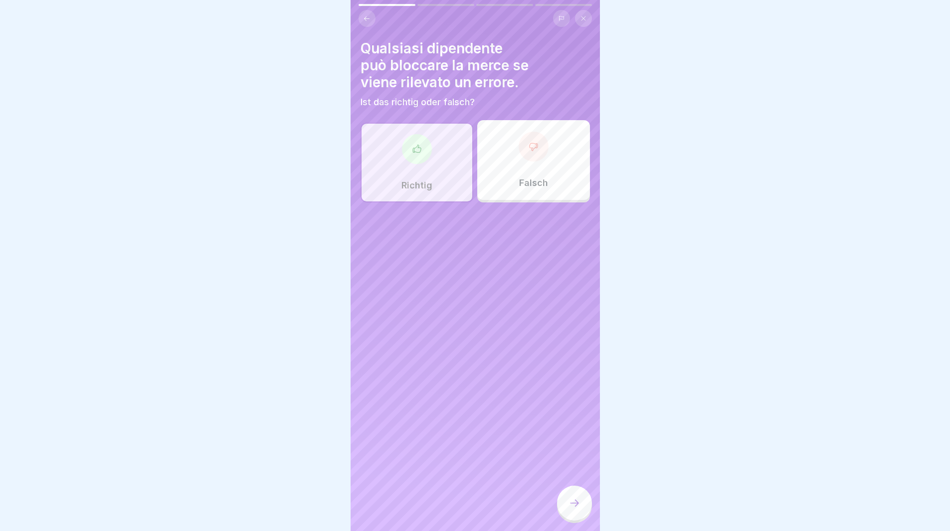
click at [568, 505] on div at bounding box center [574, 503] width 35 height 35
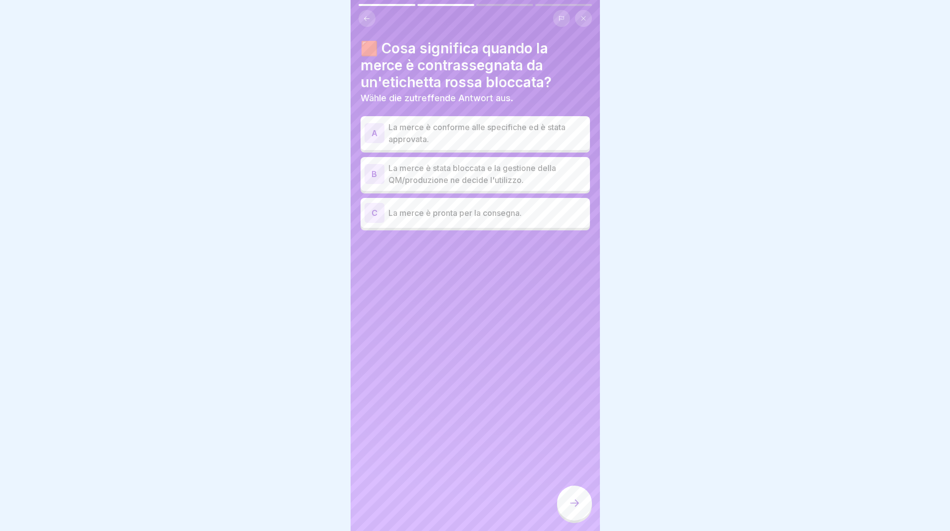
click at [531, 171] on p "La merce è stata bloccata e la gestione della QM/produzione ne decide l'utilizz…" at bounding box center [486, 174] width 197 height 24
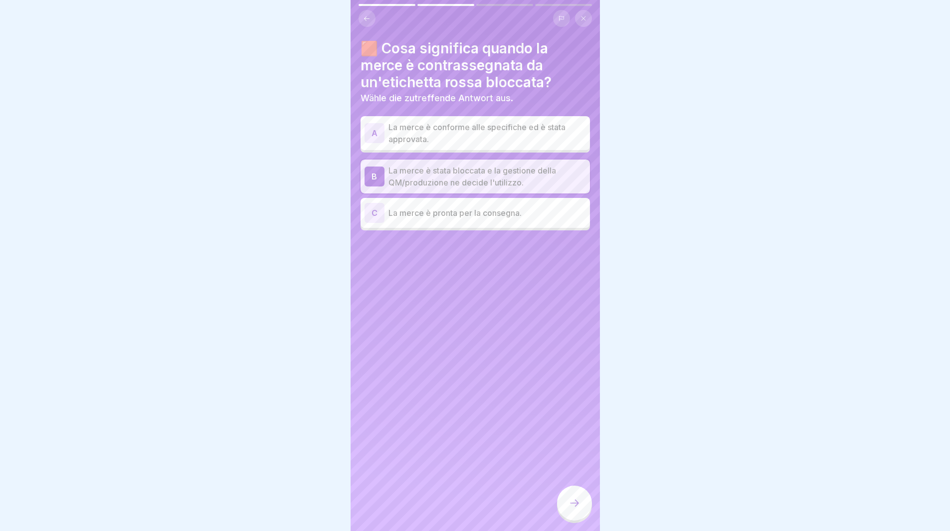
click at [573, 501] on div at bounding box center [574, 503] width 35 height 35
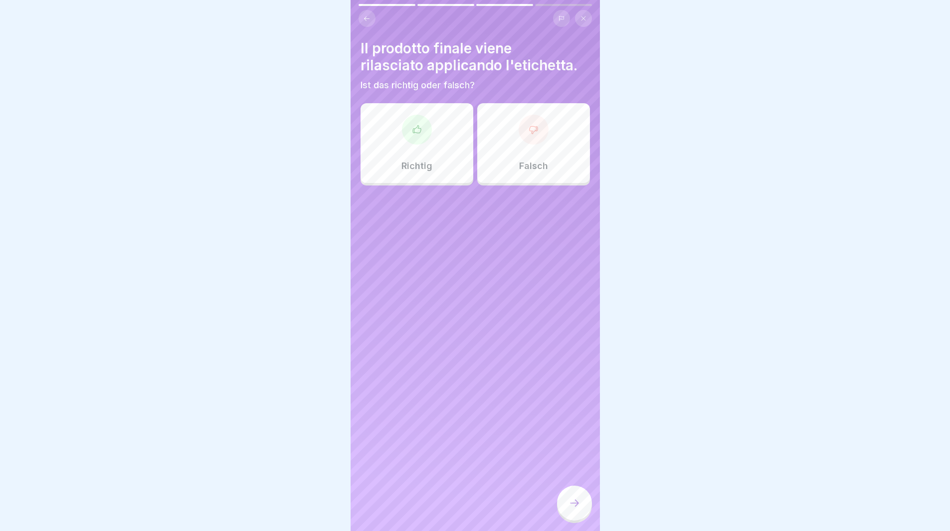
click at [426, 143] on div "Richtig" at bounding box center [417, 143] width 113 height 80
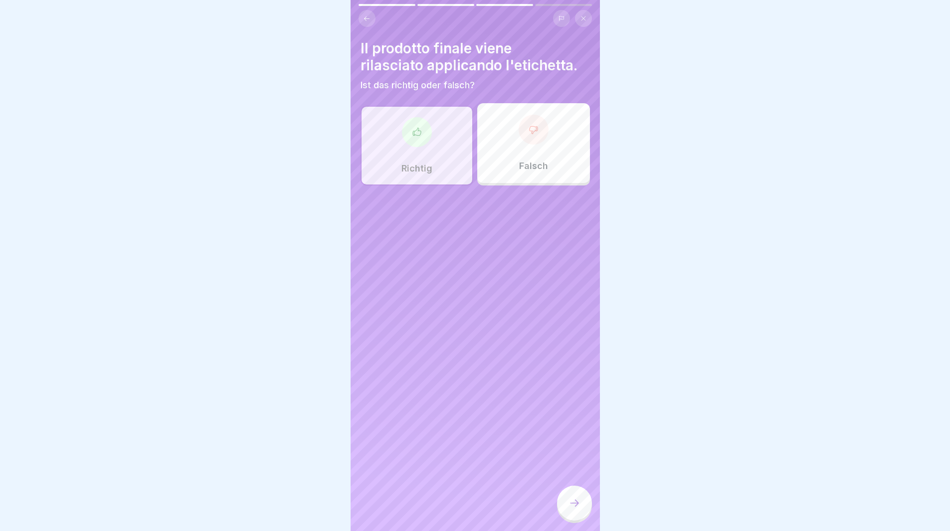
click at [574, 496] on div at bounding box center [574, 503] width 35 height 35
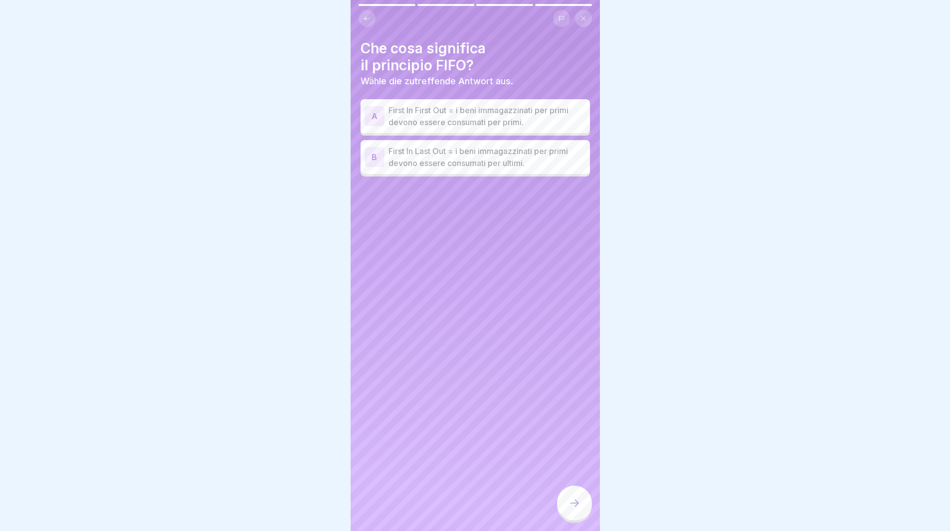
click at [522, 155] on p "First In Last Out = i beni immagazzinati per primi devono essere consumati per …" at bounding box center [486, 157] width 197 height 24
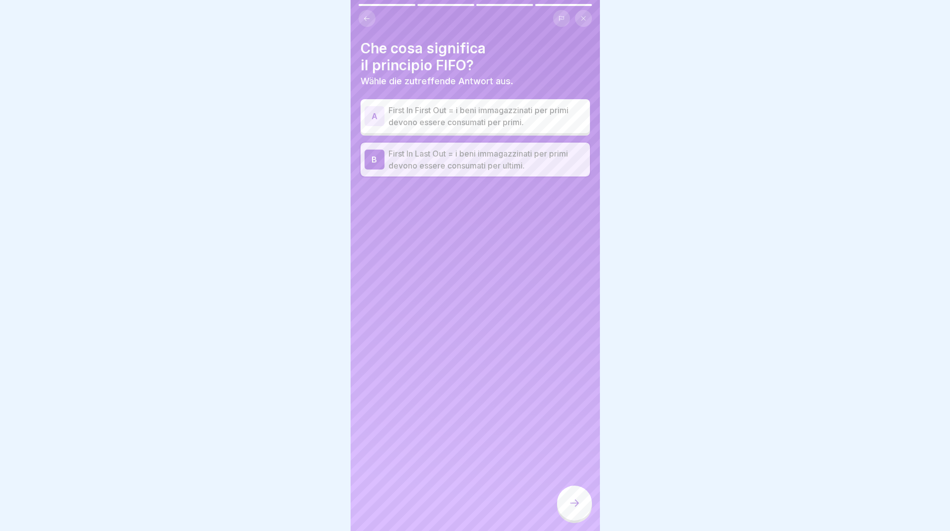
click at [580, 508] on icon at bounding box center [574, 503] width 12 height 12
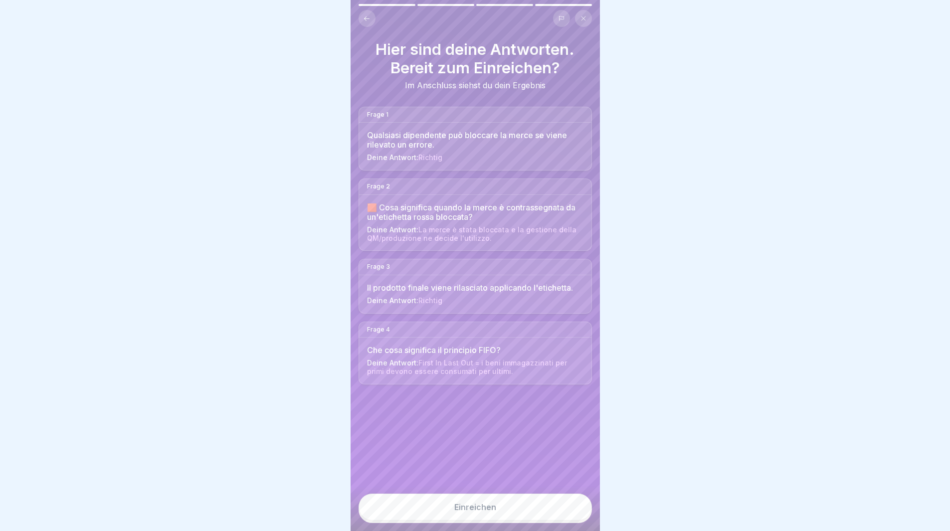
click at [481, 509] on button "Einreichen" at bounding box center [475, 507] width 233 height 27
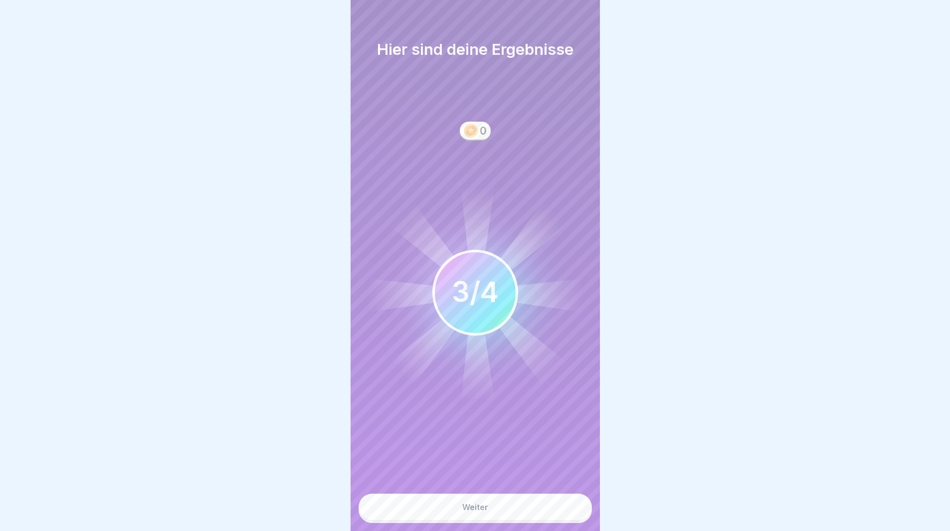
click at [486, 512] on div "Weiter" at bounding box center [475, 507] width 26 height 9
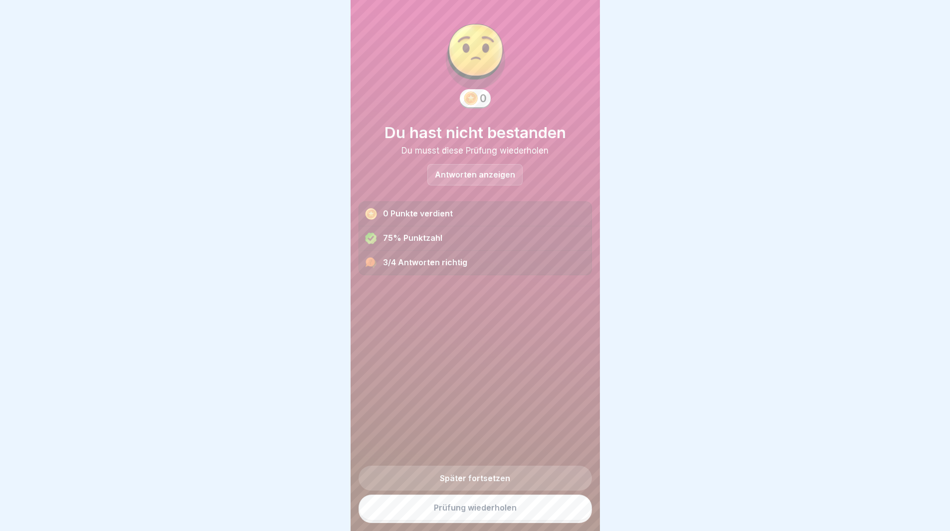
click at [469, 175] on p "Antworten anzeigen" at bounding box center [475, 175] width 80 height 8
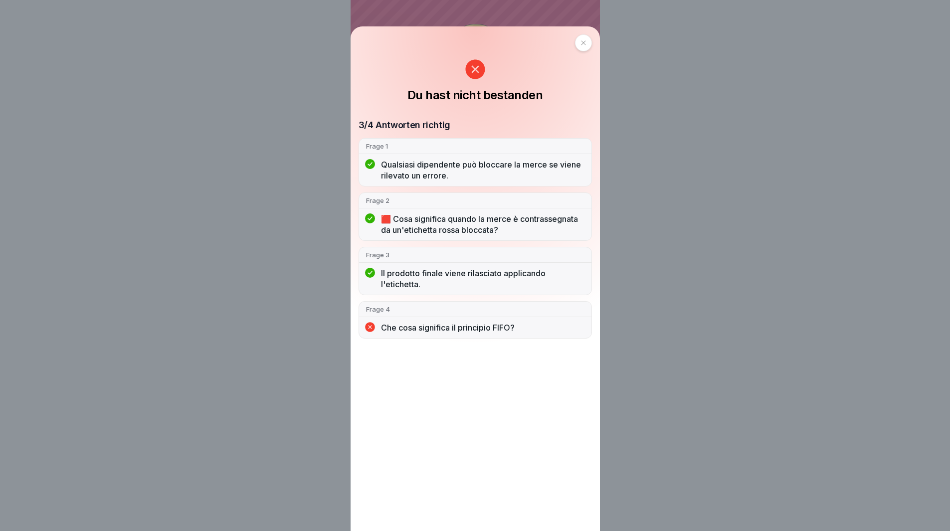
click at [410, 330] on p "Che cosa significa il principio FIFO?" at bounding box center [482, 327] width 203 height 11
click at [409, 309] on p "Frage 4" at bounding box center [475, 309] width 218 height 9
click at [585, 43] on icon at bounding box center [583, 43] width 4 height 4
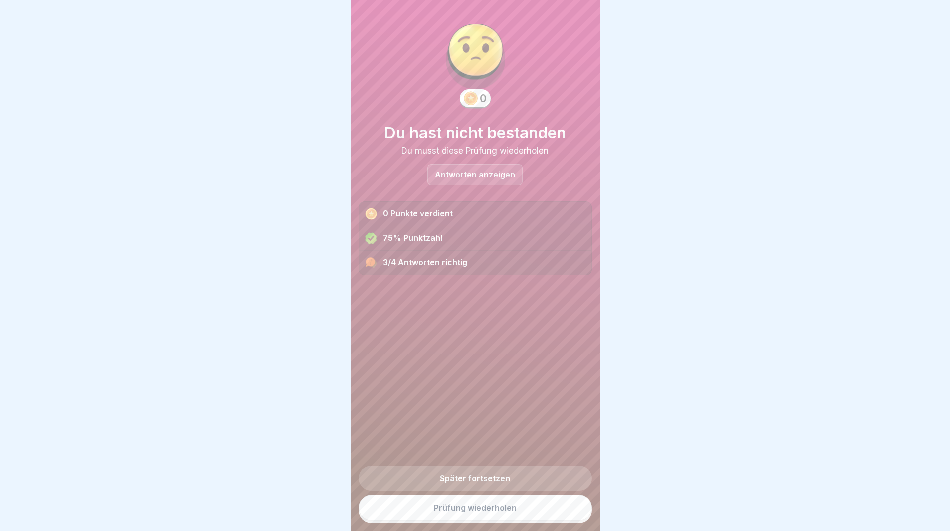
click at [548, 517] on link "Prüfung wiederholen" at bounding box center [475, 508] width 233 height 26
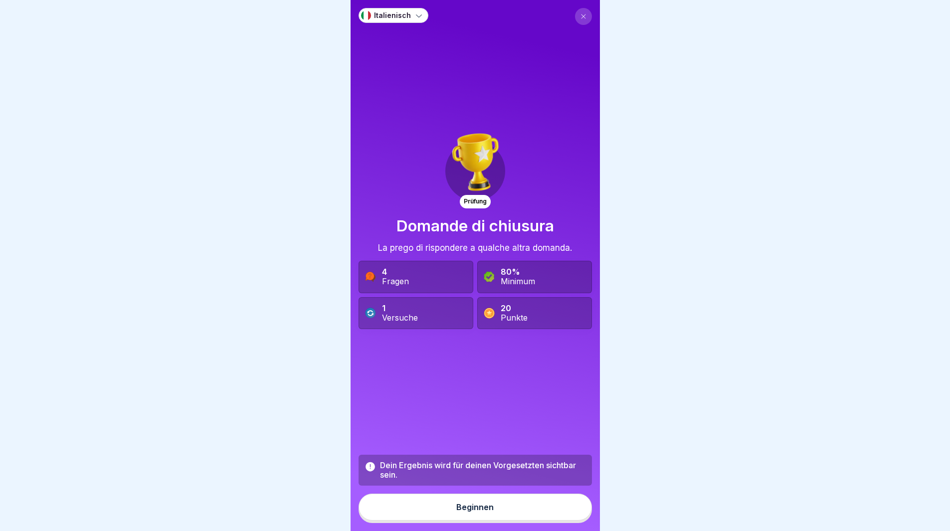
click at [548, 517] on button "Beginnen" at bounding box center [475, 507] width 233 height 27
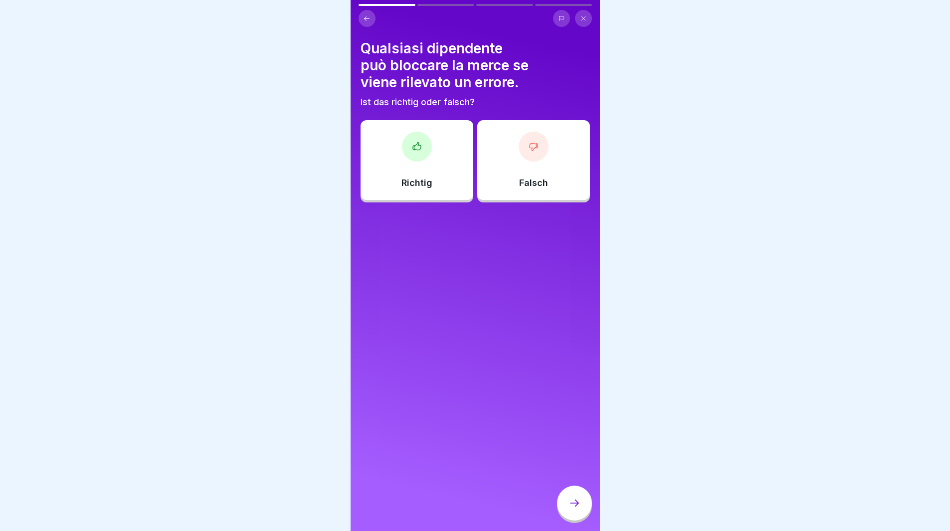
click at [395, 158] on div "Richtig" at bounding box center [417, 160] width 113 height 80
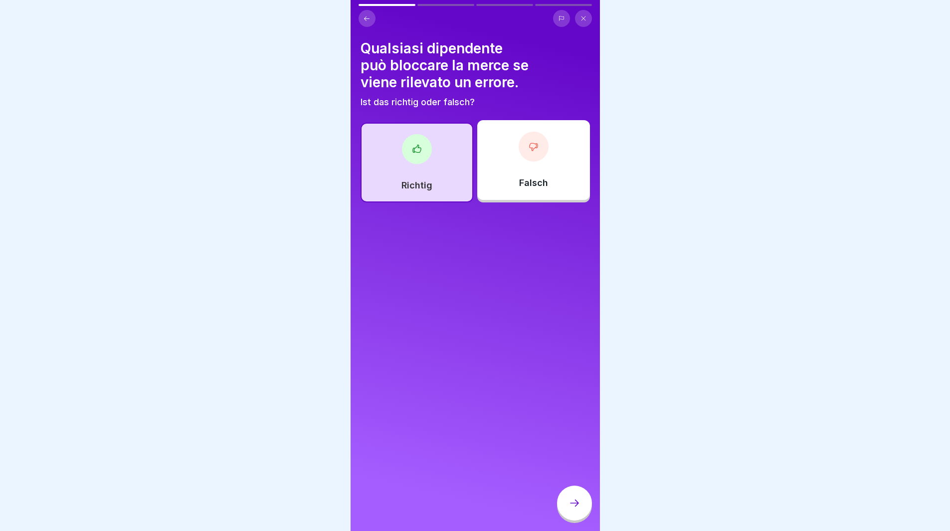
click at [575, 508] on icon at bounding box center [574, 503] width 12 height 12
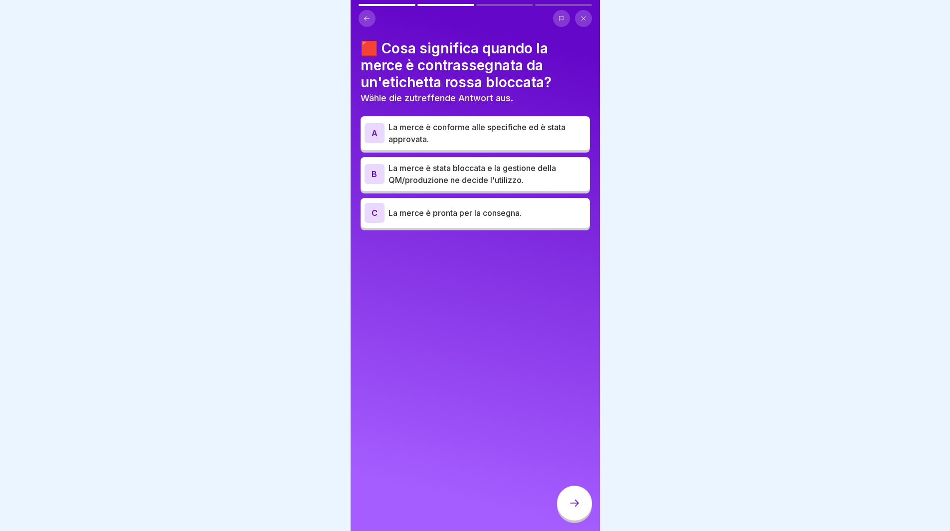
click at [474, 174] on p "La merce è stata bloccata e la gestione della QM/produzione ne decide l'utilizz…" at bounding box center [486, 174] width 197 height 24
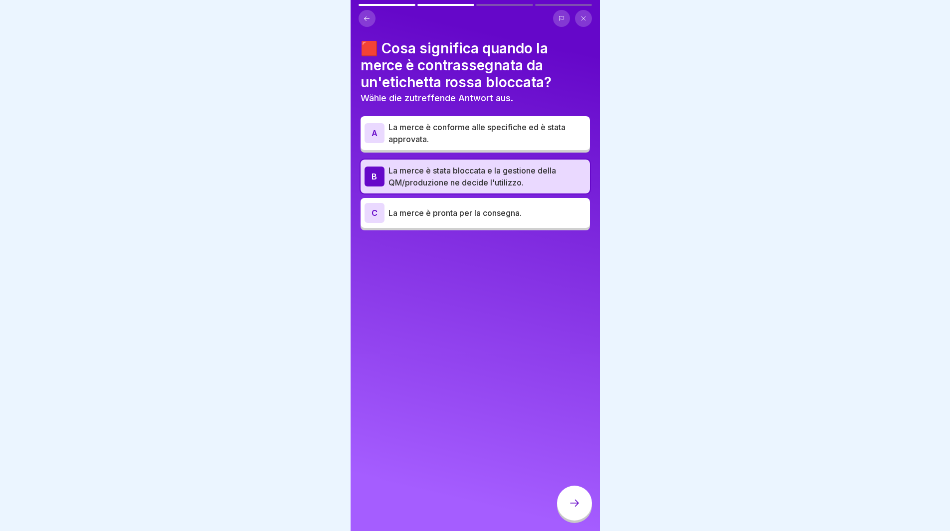
click at [569, 508] on icon at bounding box center [574, 503] width 12 height 12
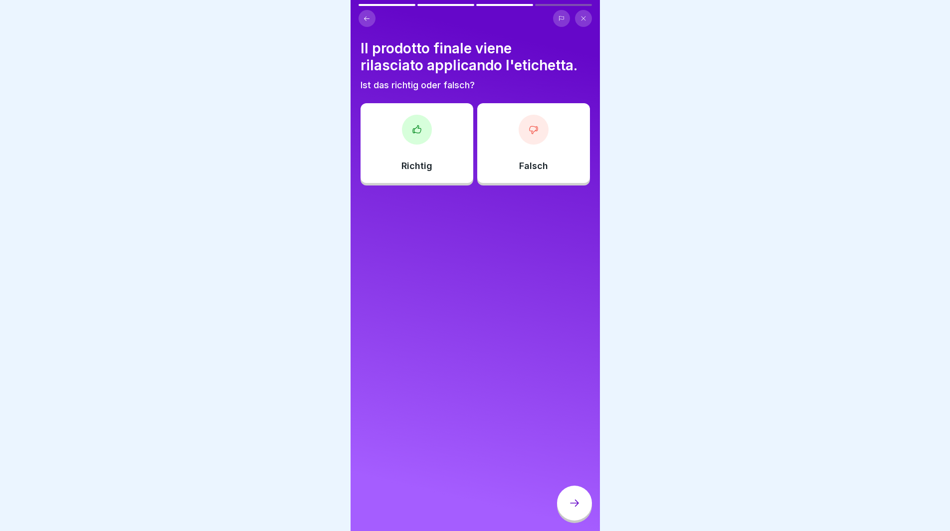
click at [409, 151] on div "Richtig" at bounding box center [417, 143] width 113 height 80
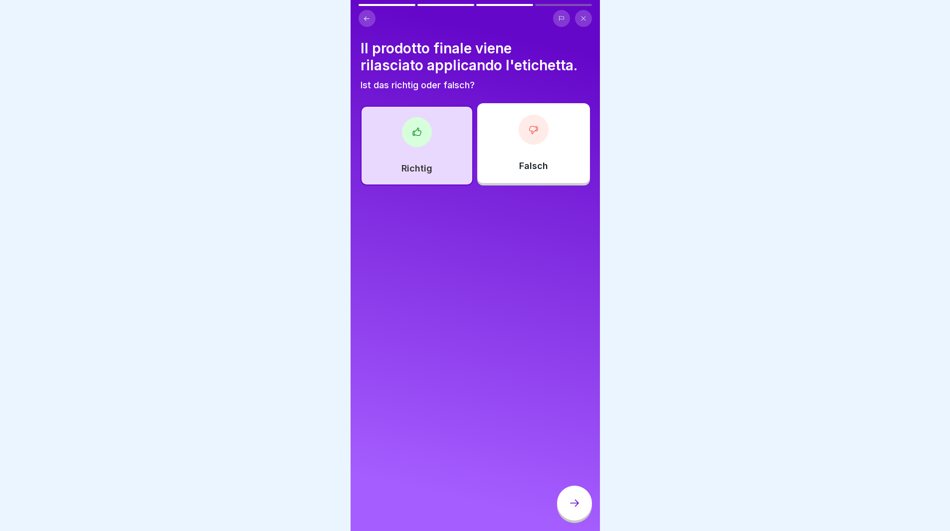
click at [581, 502] on div at bounding box center [574, 503] width 35 height 35
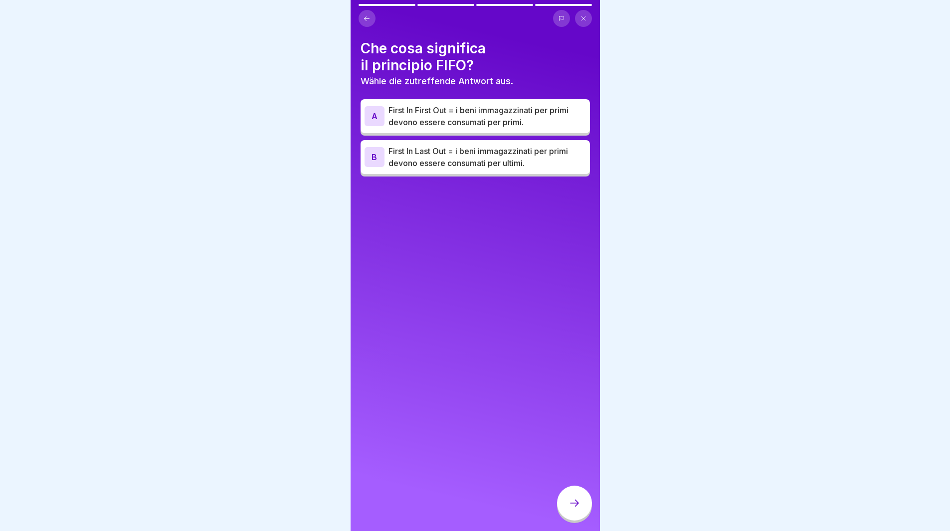
click at [531, 108] on p "First In First Out = i beni immagazzinati per primi devono essere consumati per…" at bounding box center [486, 116] width 197 height 24
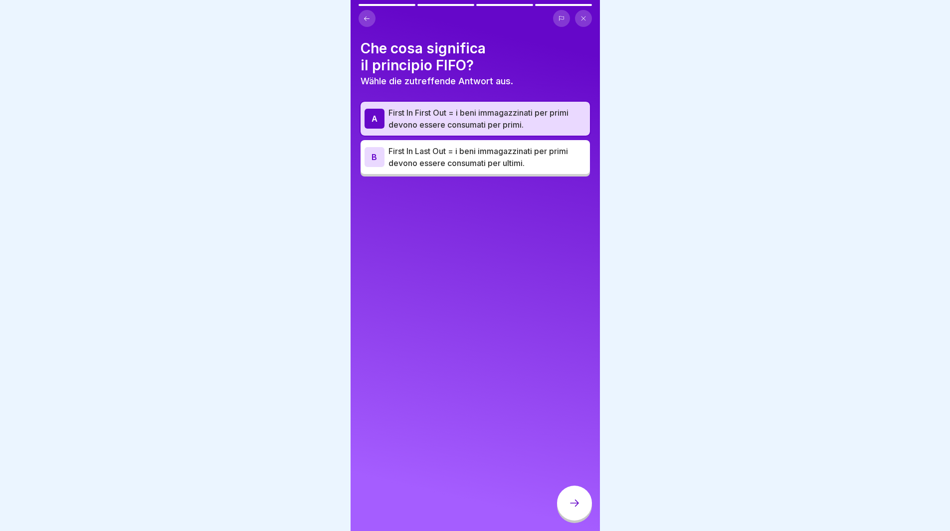
click at [570, 509] on icon at bounding box center [574, 503] width 12 height 12
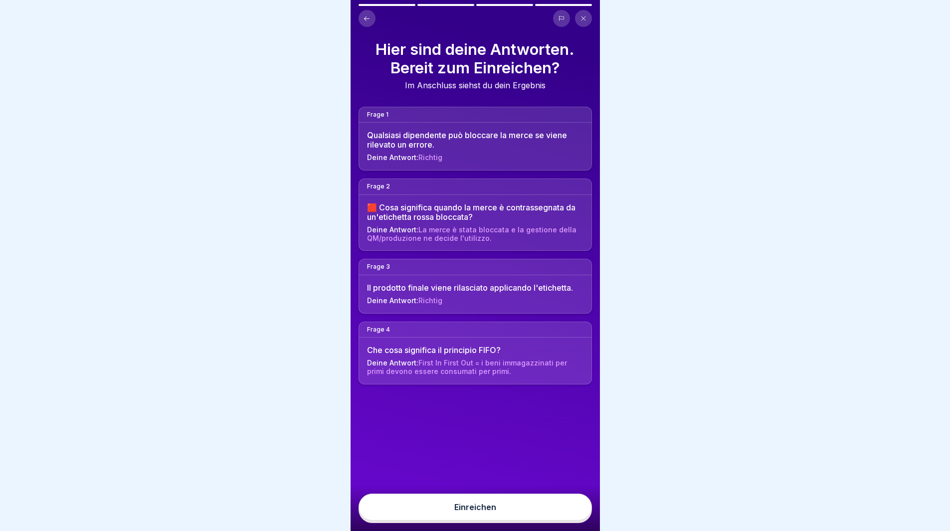
click at [569, 509] on button "Einreichen" at bounding box center [475, 507] width 233 height 27
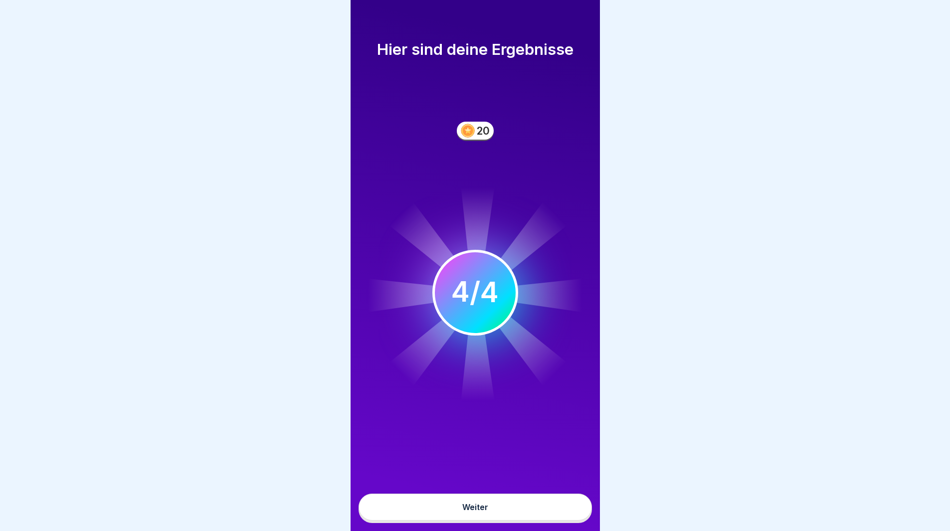
click at [534, 512] on button "Weiter" at bounding box center [475, 507] width 233 height 27
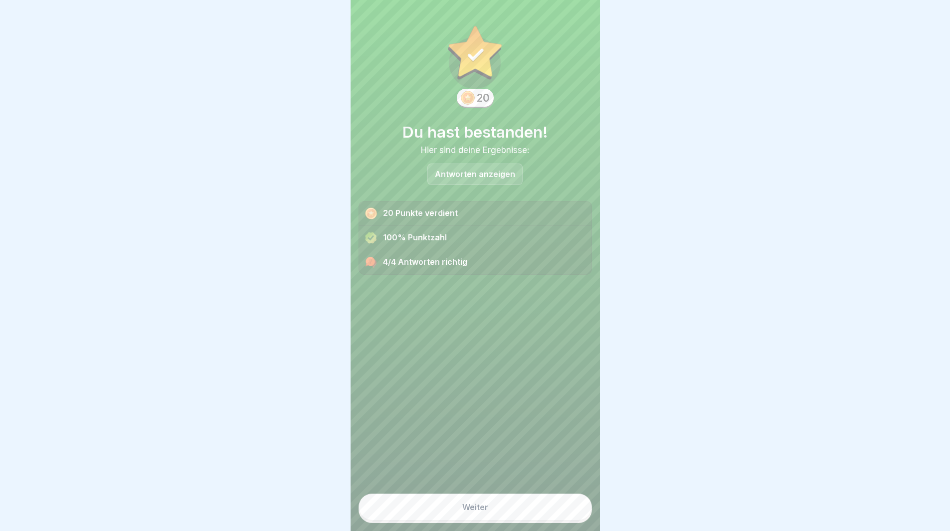
click at [534, 510] on button "Weiter" at bounding box center [475, 507] width 233 height 27
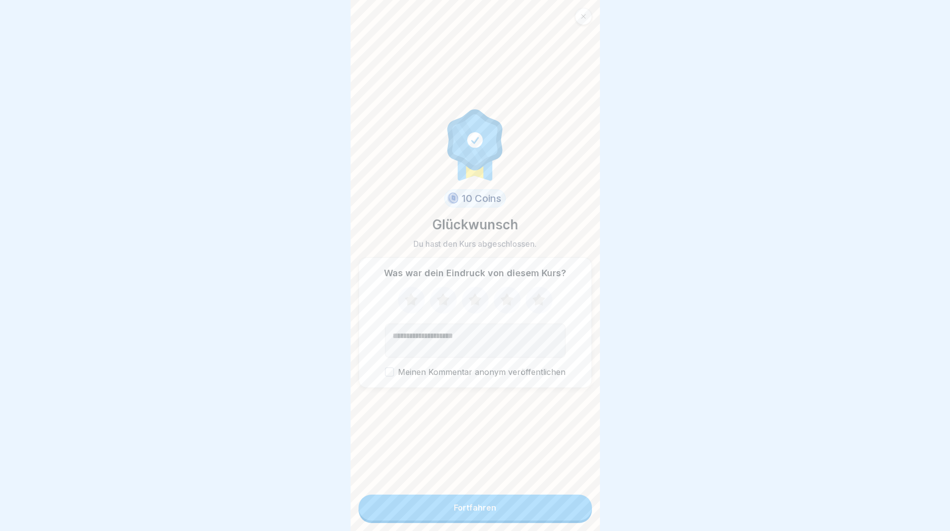
click at [534, 510] on button "Fortfahren" at bounding box center [475, 508] width 233 height 26
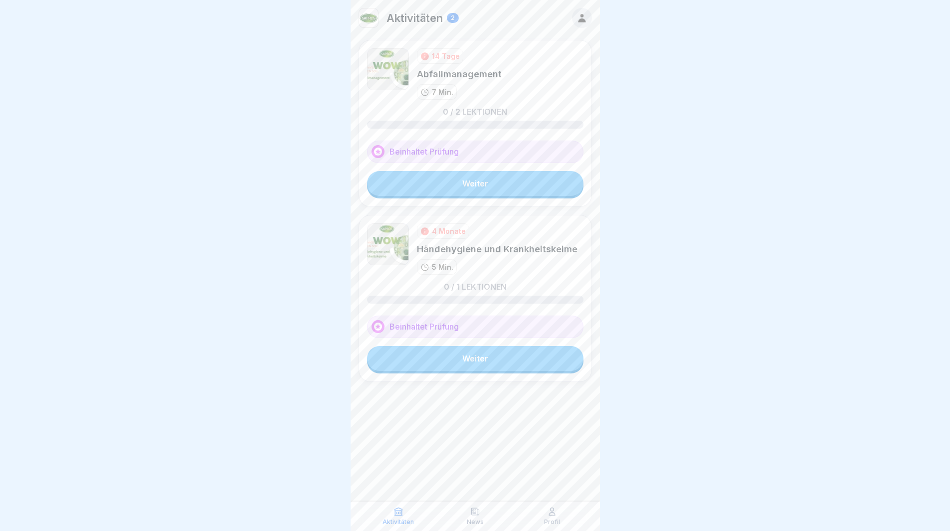
click at [499, 179] on link "Weiter" at bounding box center [475, 183] width 216 height 25
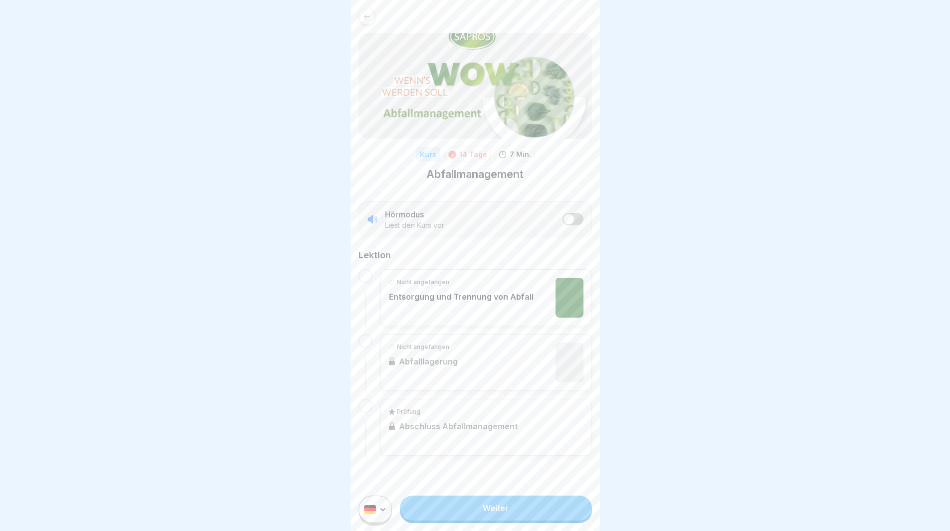
click at [377, 514] on html "Kurs 14 Tage 7 Min. Abfallmanagement Hörmodus Liest den Kurs vor Lektion Nicht …" at bounding box center [475, 265] width 950 height 531
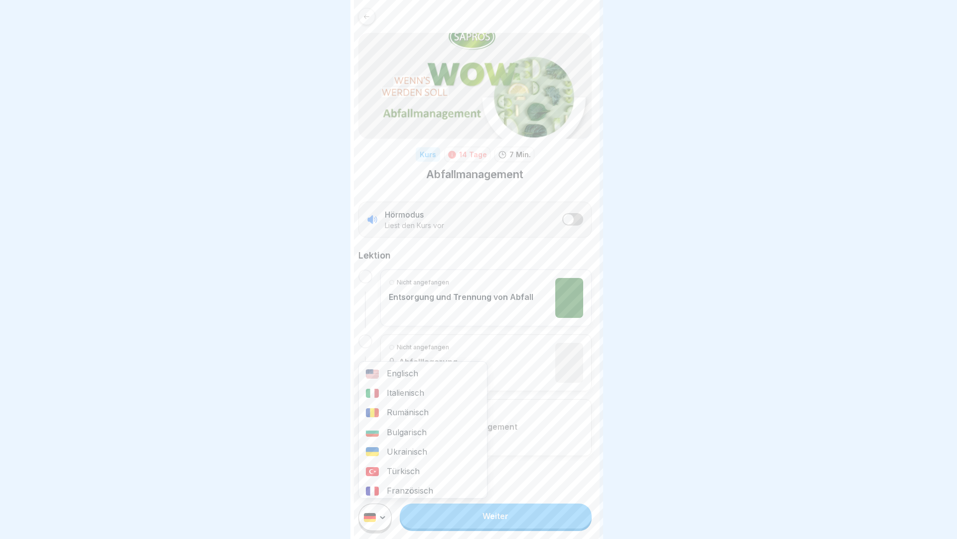
click at [390, 393] on div "Italienisch" at bounding box center [423, 392] width 128 height 19
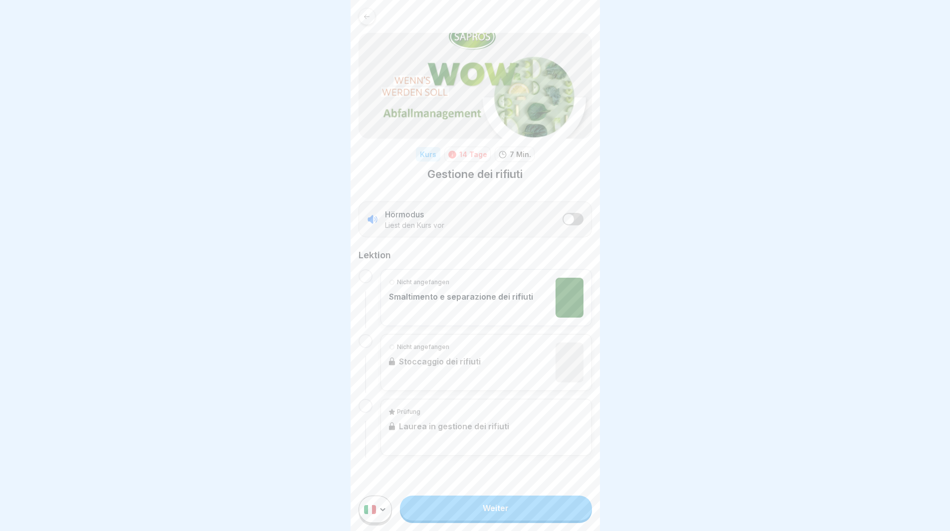
click at [478, 518] on link "Weiter" at bounding box center [495, 508] width 191 height 25
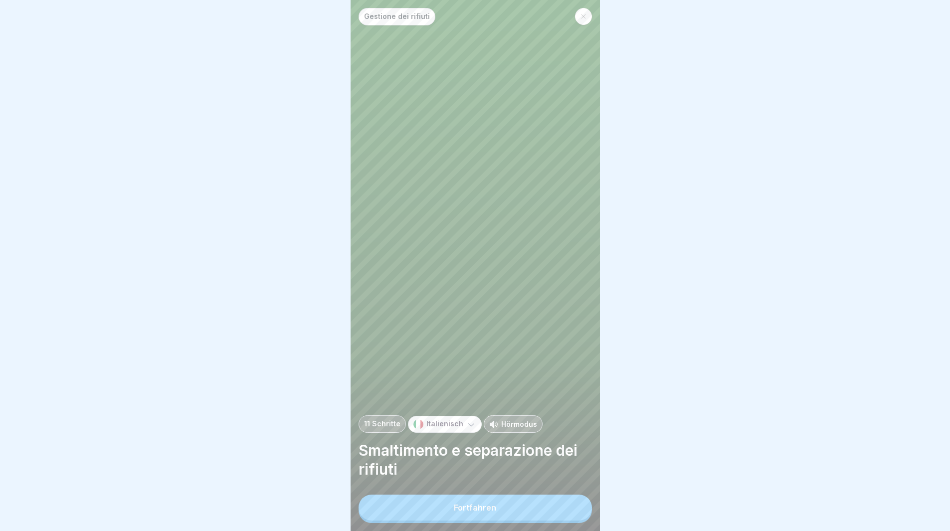
click at [479, 512] on div "Fortfahren" at bounding box center [475, 507] width 42 height 9
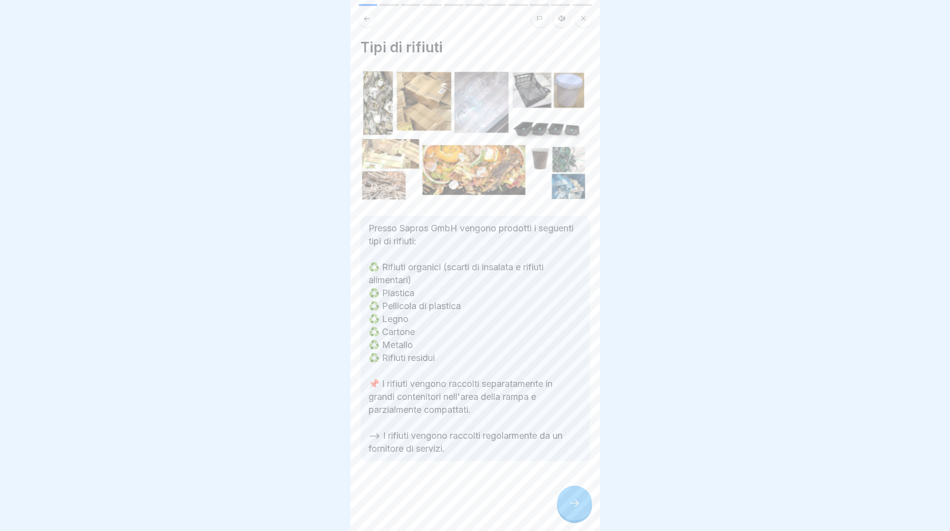
click at [575, 506] on div at bounding box center [574, 503] width 35 height 35
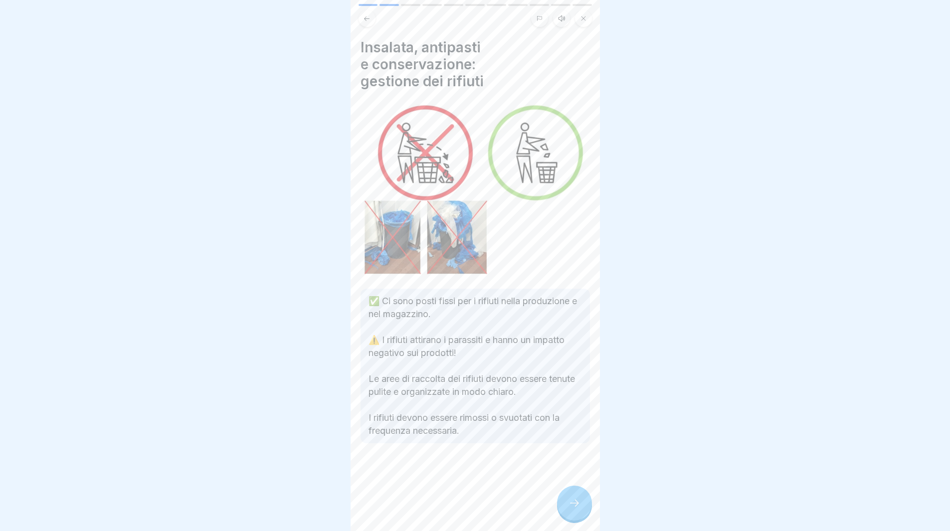
click at [573, 509] on icon at bounding box center [574, 503] width 12 height 12
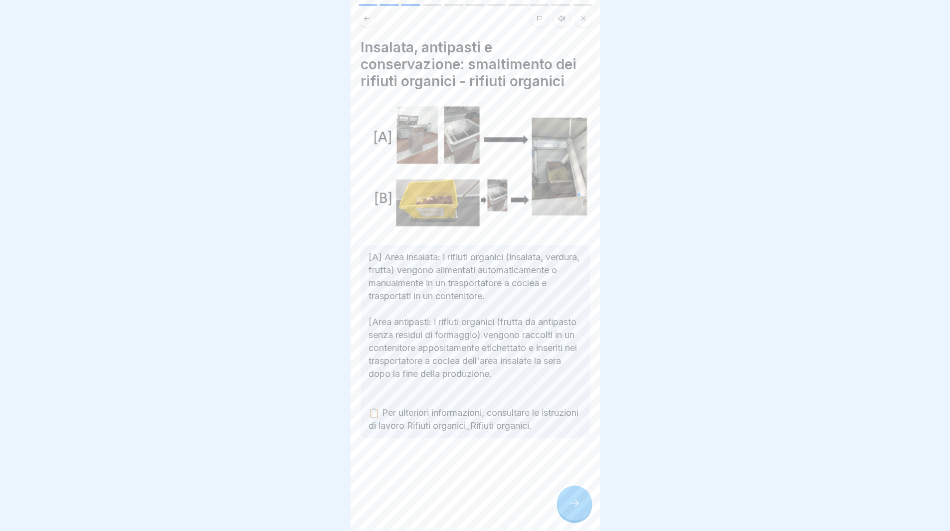
click at [573, 509] on icon at bounding box center [574, 503] width 12 height 12
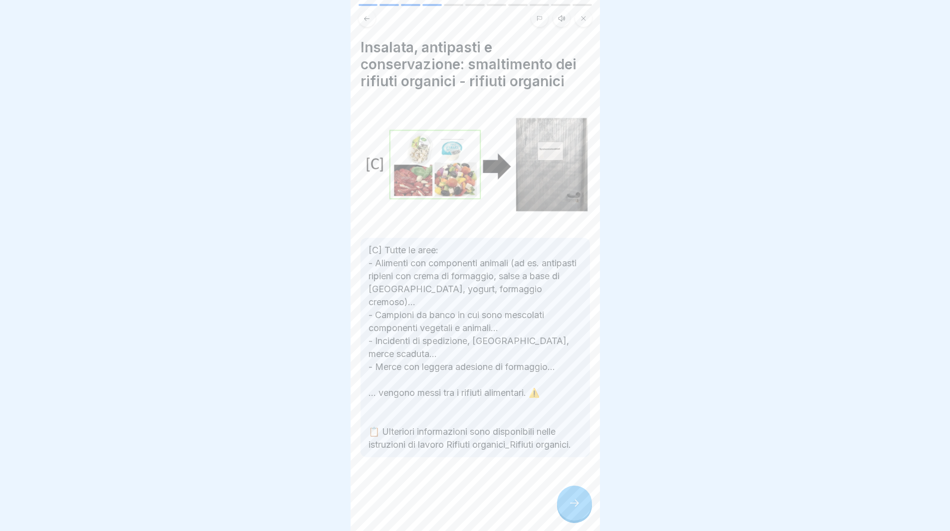
click at [573, 509] on icon at bounding box center [574, 503] width 12 height 12
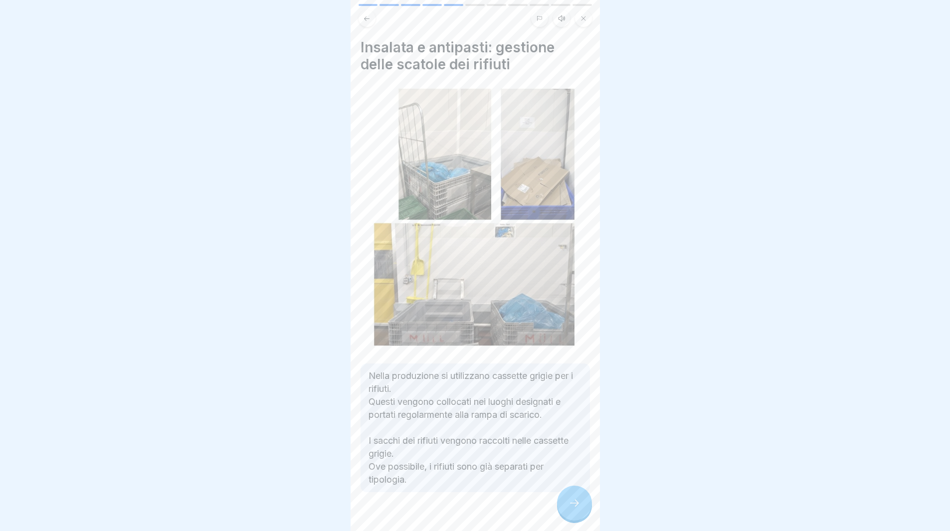
click at [573, 509] on icon at bounding box center [574, 503] width 12 height 12
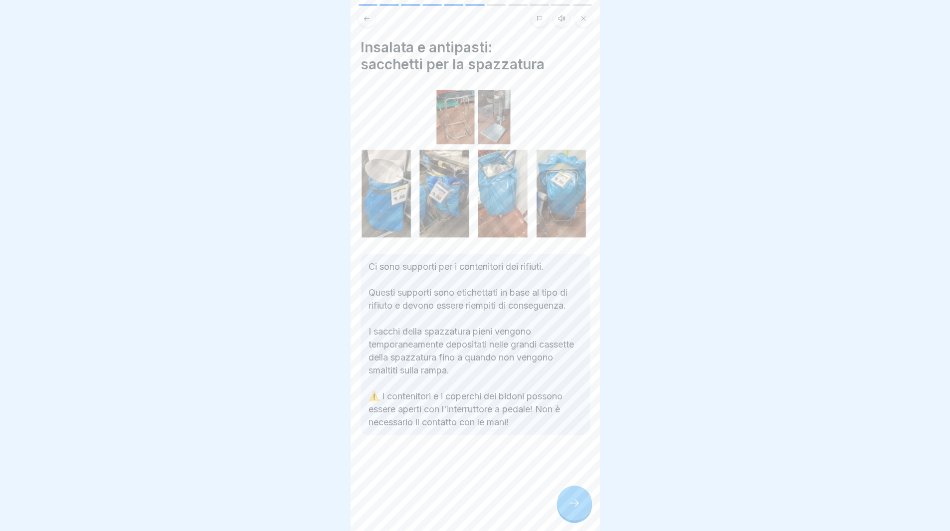
click at [576, 509] on icon at bounding box center [574, 503] width 12 height 12
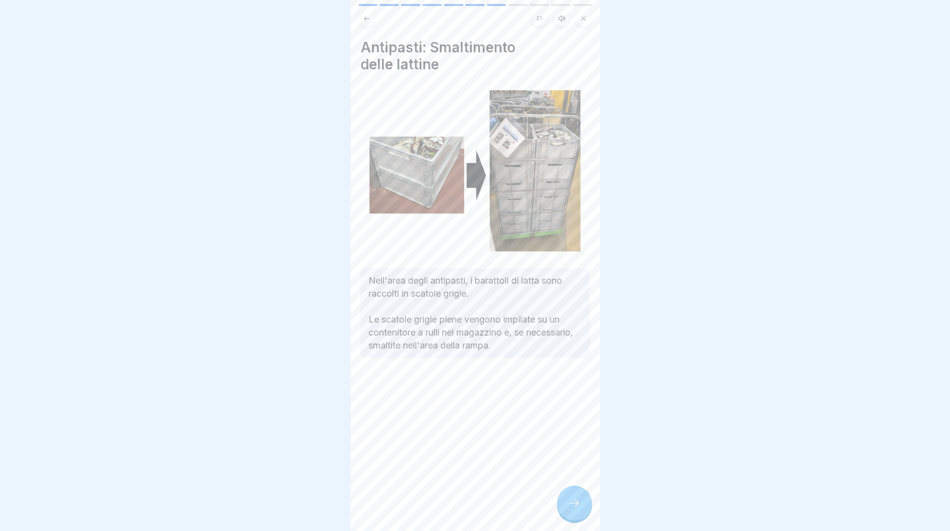
click at [572, 521] on div at bounding box center [574, 503] width 35 height 35
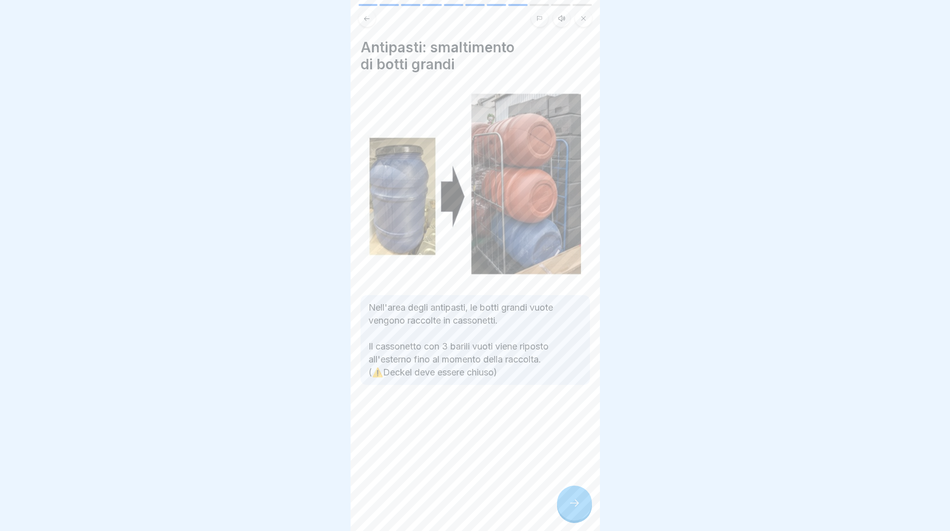
click at [570, 518] on div at bounding box center [574, 503] width 35 height 35
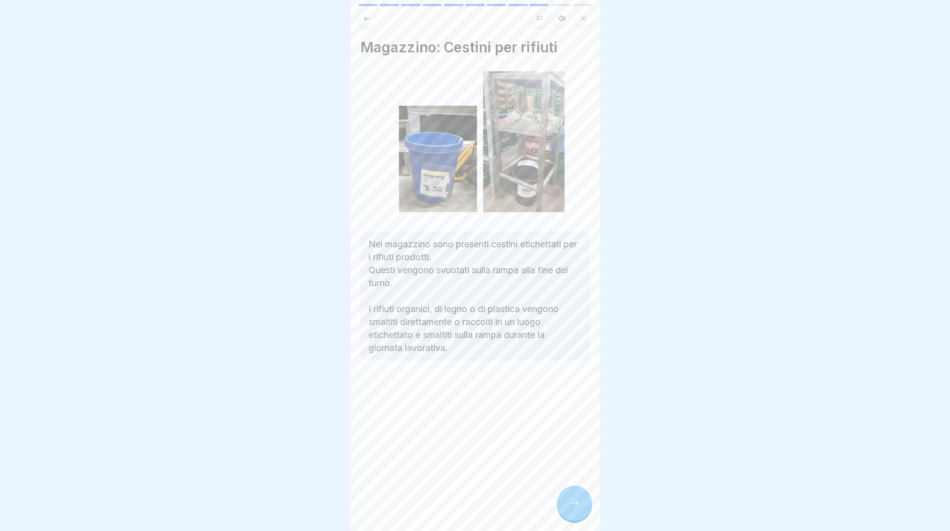
click at [575, 521] on div at bounding box center [574, 503] width 35 height 35
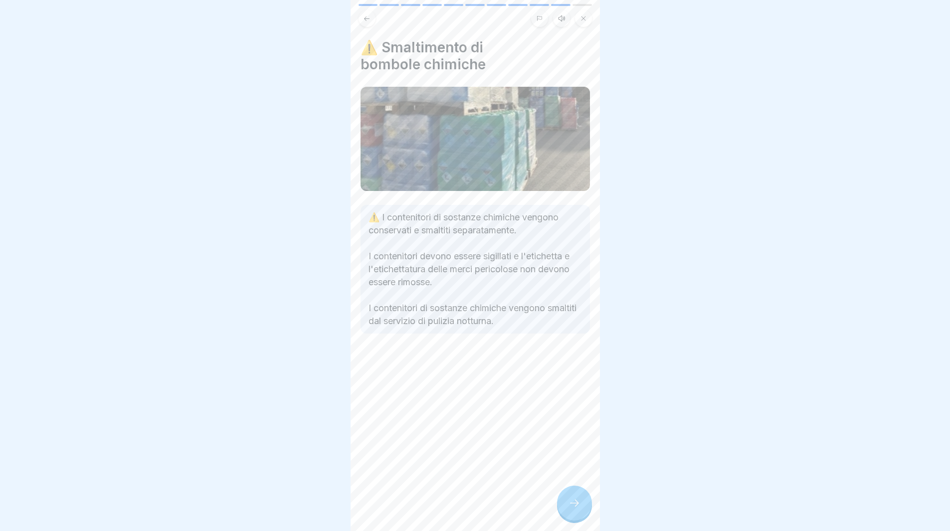
click at [580, 520] on div at bounding box center [574, 503] width 35 height 35
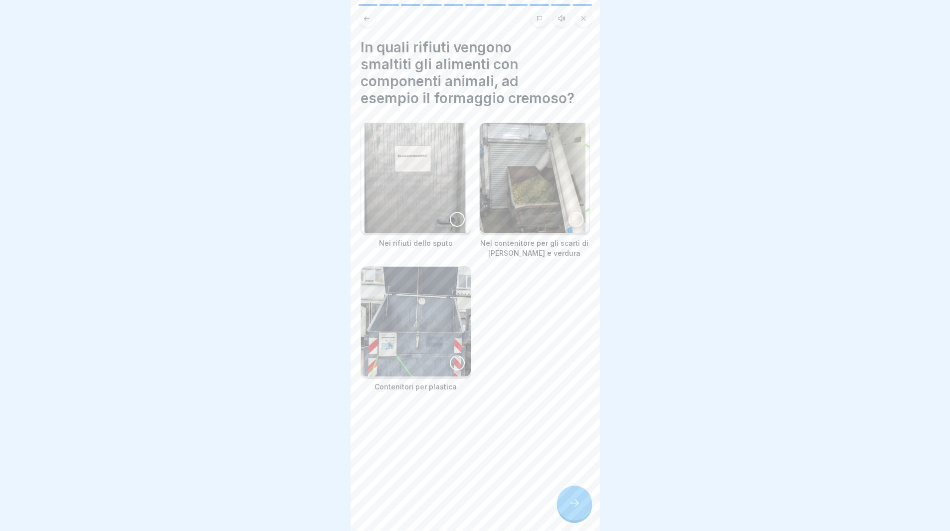
click at [582, 521] on div at bounding box center [574, 503] width 35 height 35
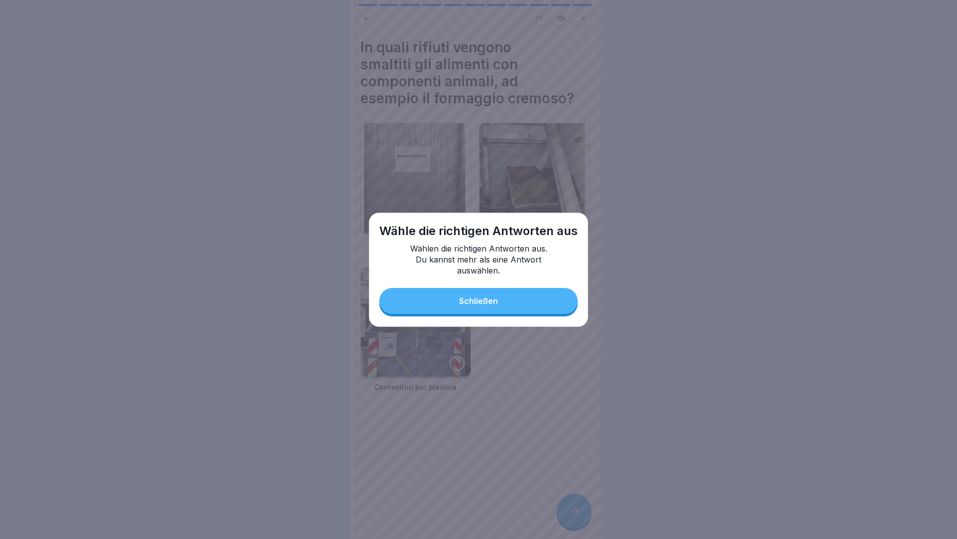
click at [528, 304] on button "Schließen" at bounding box center [478, 301] width 198 height 26
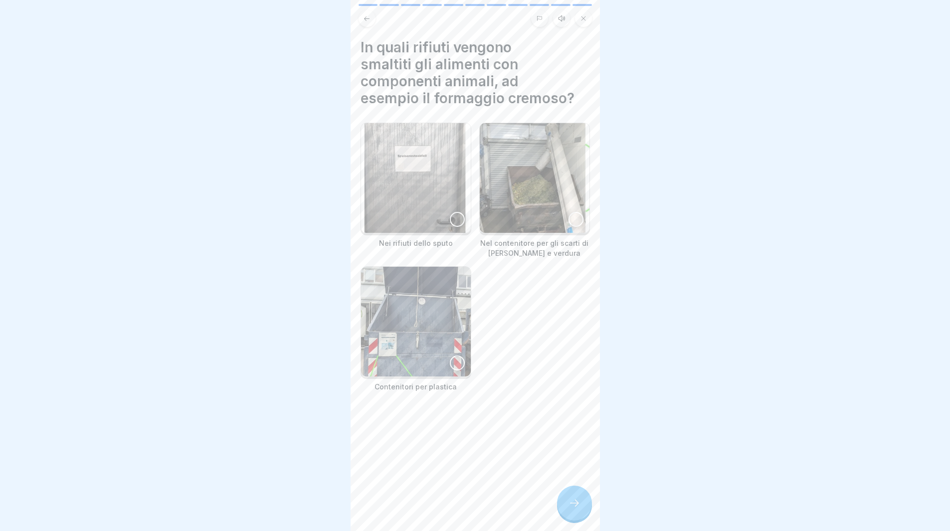
click at [456, 356] on div at bounding box center [457, 363] width 15 height 15
click at [572, 507] on icon at bounding box center [574, 503] width 12 height 12
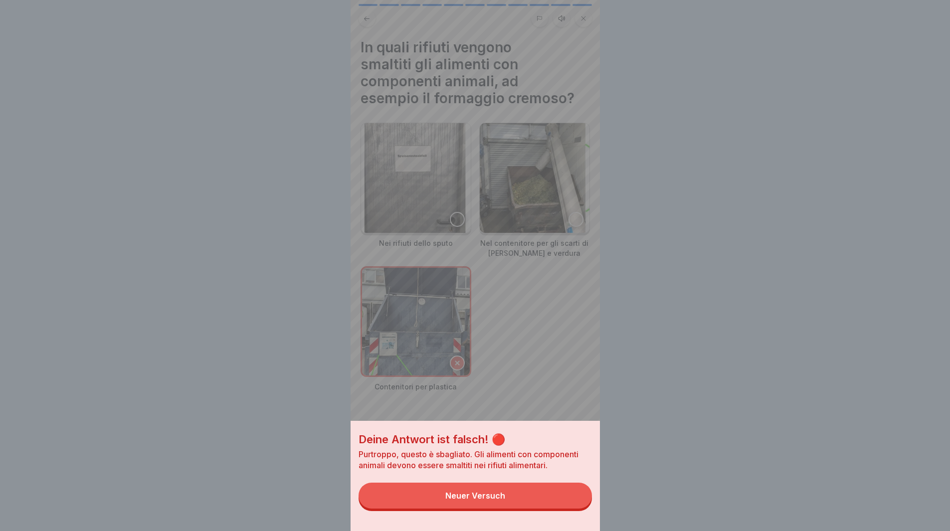
click at [571, 503] on button "Neuer Versuch" at bounding box center [475, 496] width 233 height 26
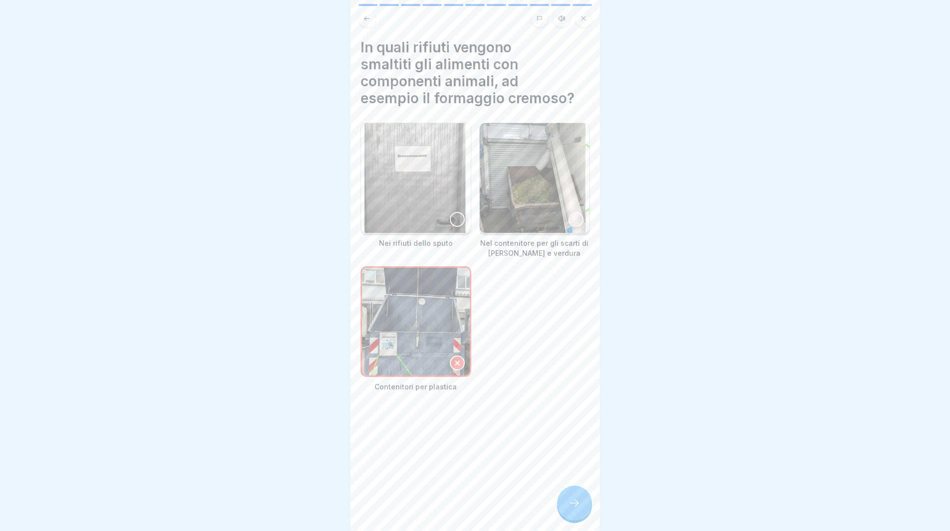
click at [456, 360] on icon at bounding box center [457, 363] width 7 height 7
click at [452, 212] on div at bounding box center [457, 219] width 15 height 15
click at [584, 505] on div at bounding box center [574, 503] width 35 height 35
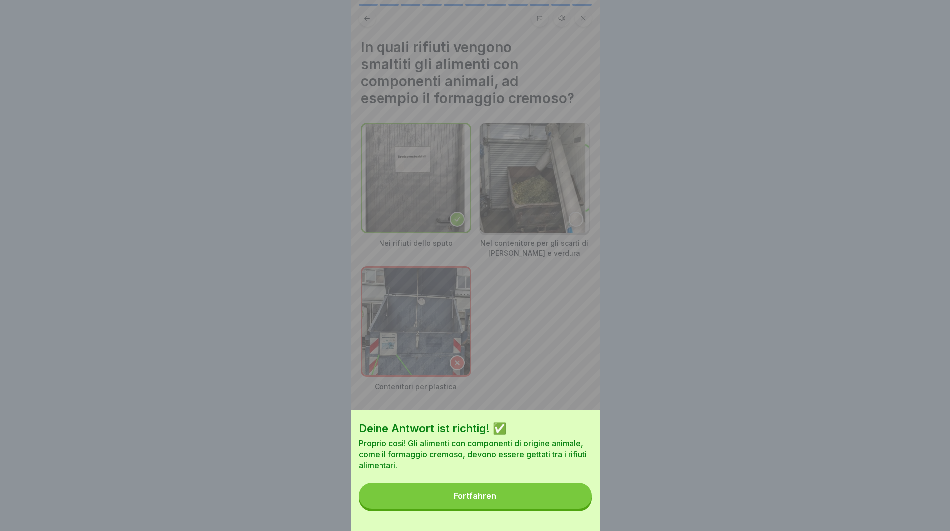
click at [582, 502] on button "Fortfahren" at bounding box center [475, 496] width 233 height 26
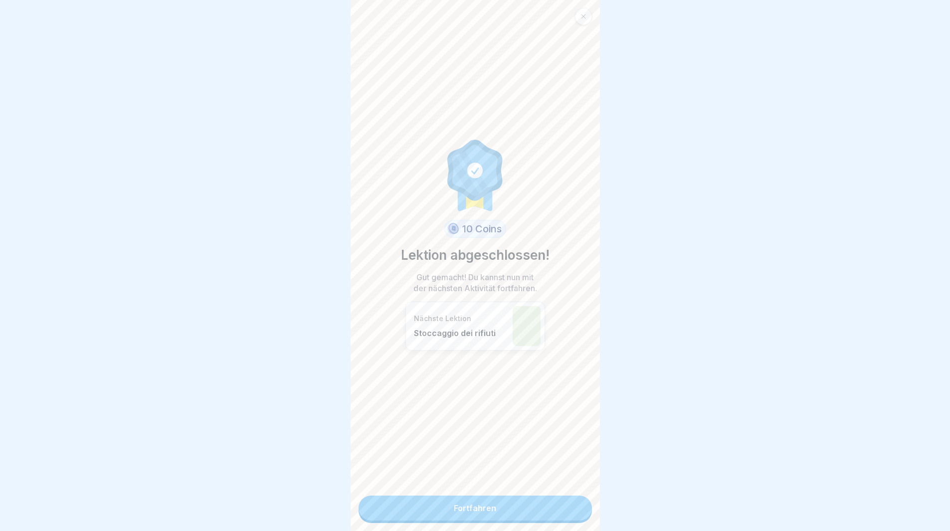
click at [573, 506] on link "Fortfahren" at bounding box center [475, 508] width 233 height 25
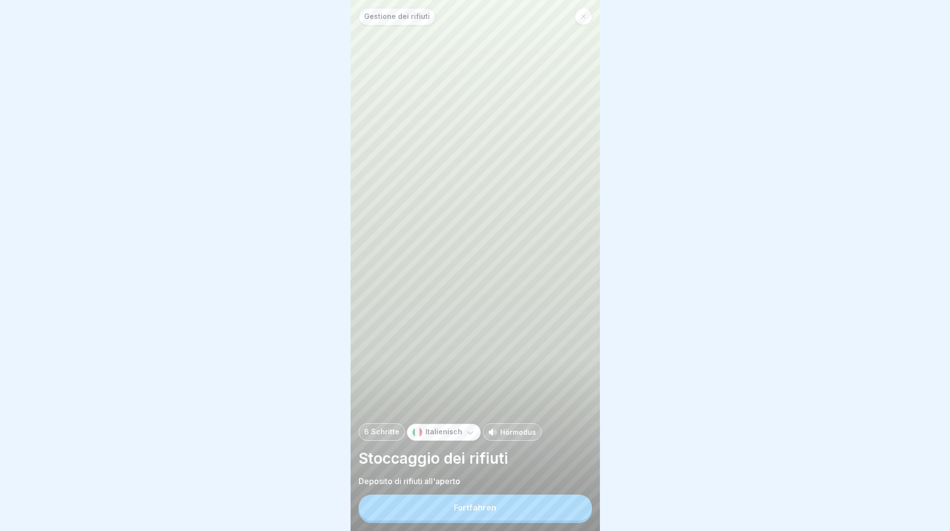
click at [572, 506] on button "Fortfahren" at bounding box center [475, 508] width 233 height 26
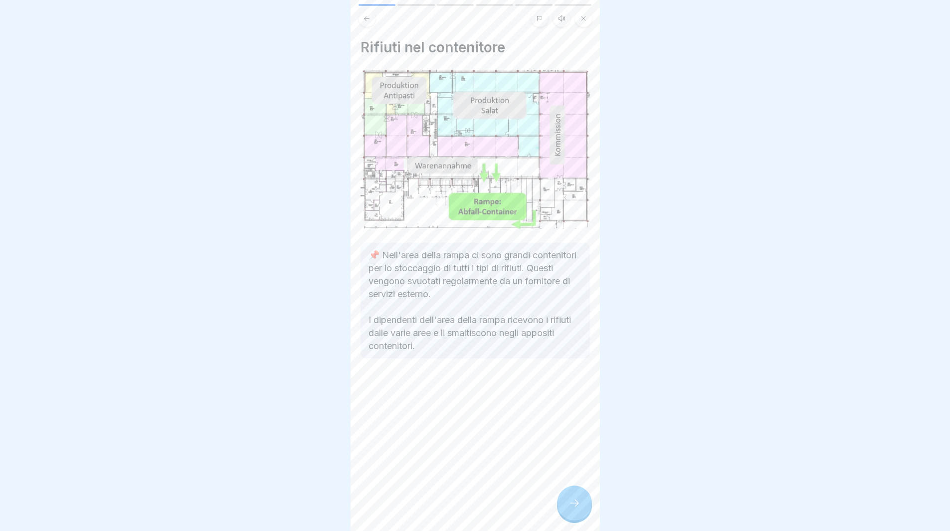
click at [573, 507] on icon at bounding box center [574, 503] width 12 height 12
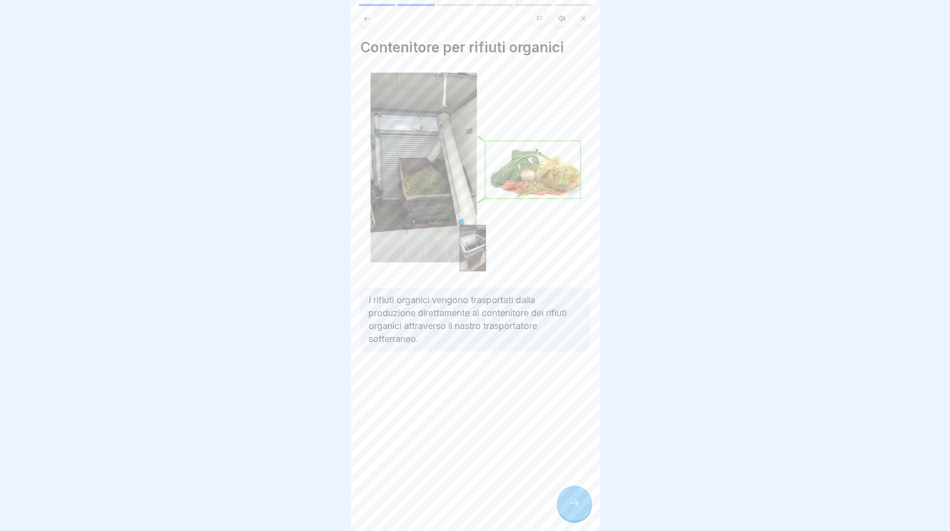
click at [573, 508] on icon at bounding box center [574, 503] width 12 height 12
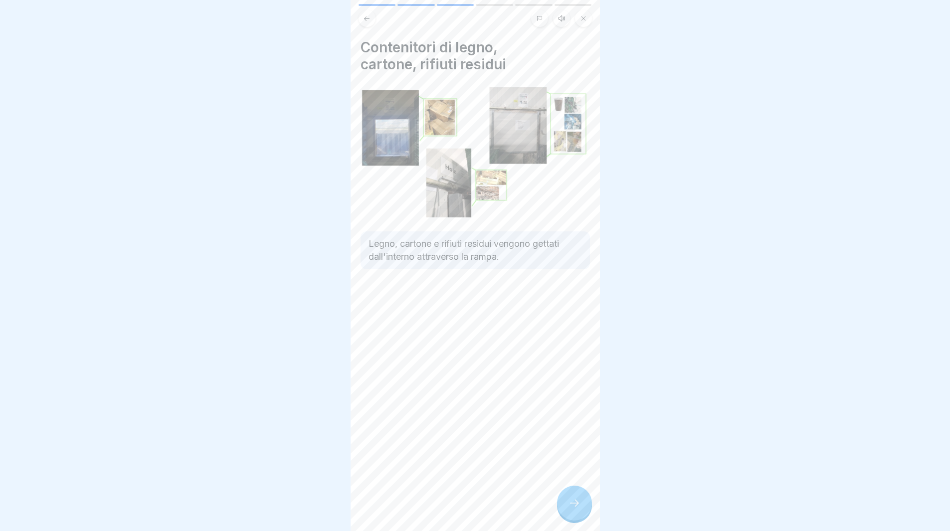
click at [573, 508] on icon at bounding box center [574, 503] width 12 height 12
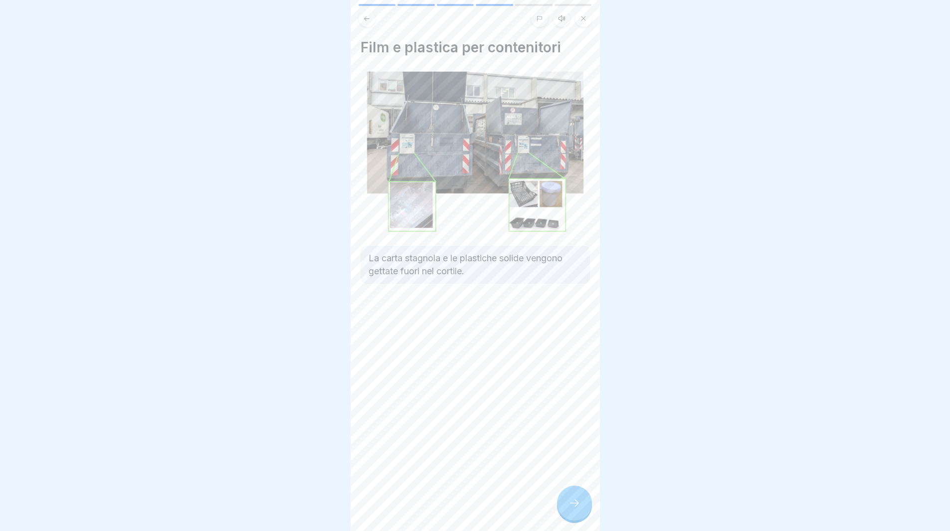
click at [573, 509] on icon at bounding box center [574, 503] width 12 height 12
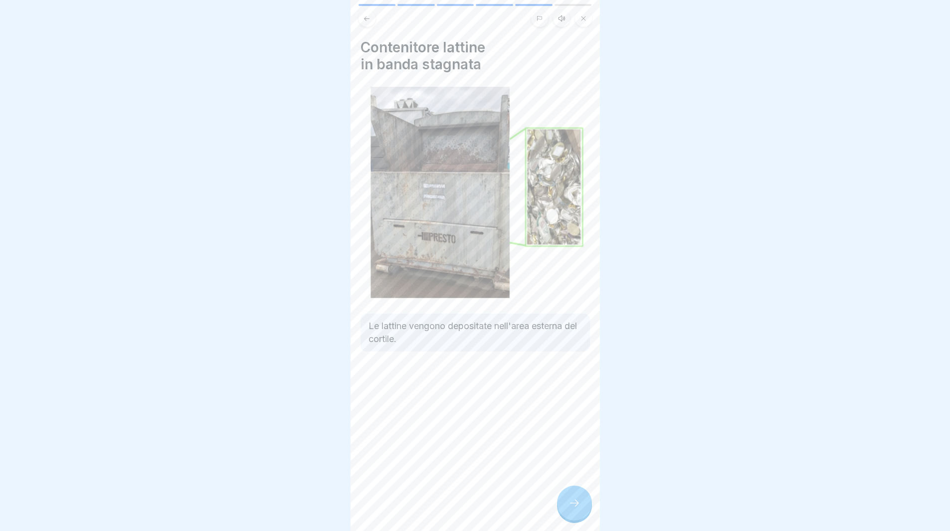
click at [572, 507] on icon at bounding box center [574, 503] width 12 height 12
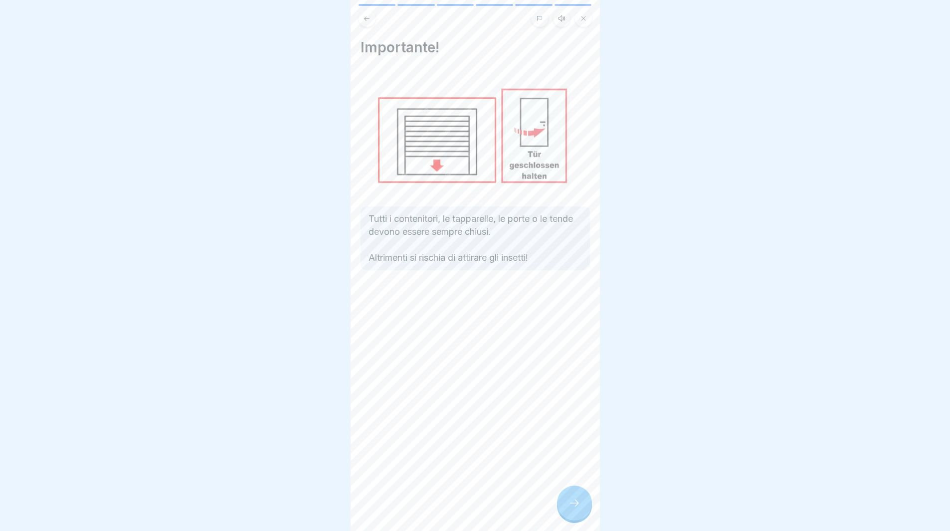
click at [570, 504] on div at bounding box center [574, 503] width 35 height 35
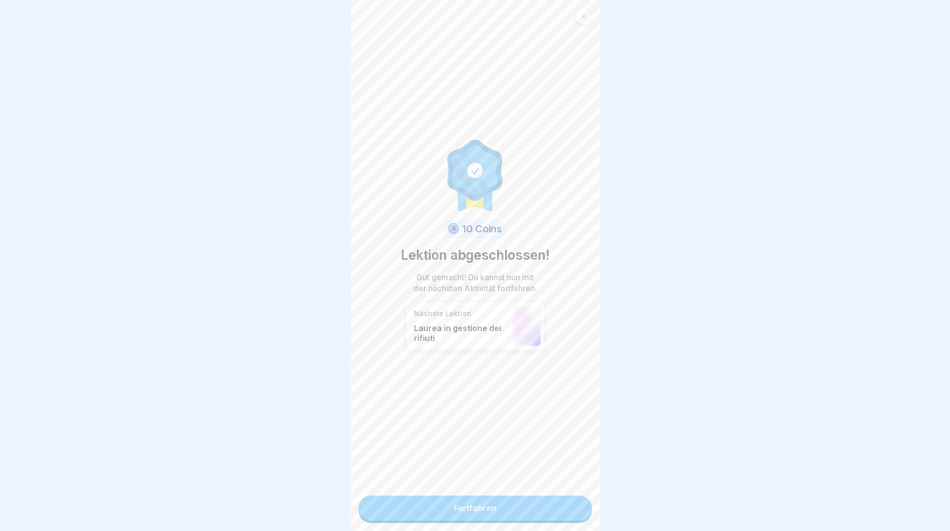
click at [570, 504] on link "Fortfahren" at bounding box center [475, 508] width 233 height 25
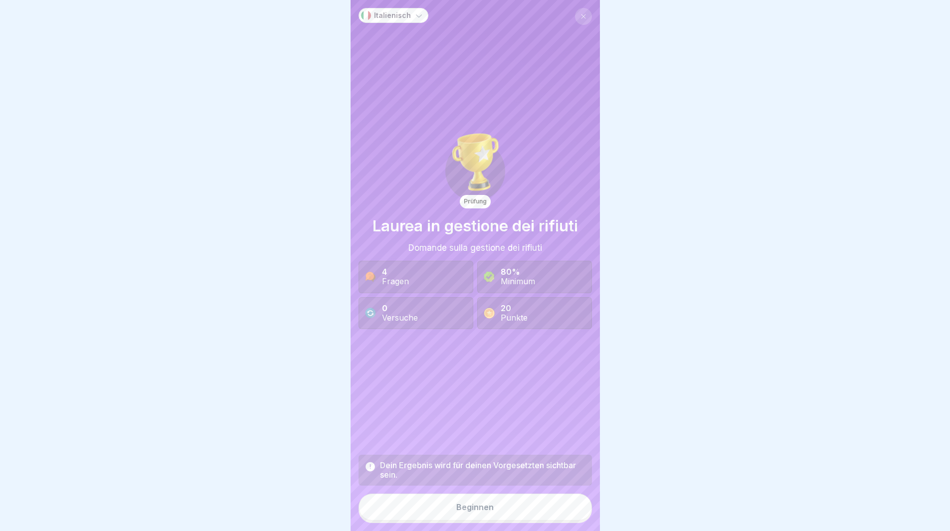
click at [570, 504] on button "Beginnen" at bounding box center [475, 507] width 233 height 27
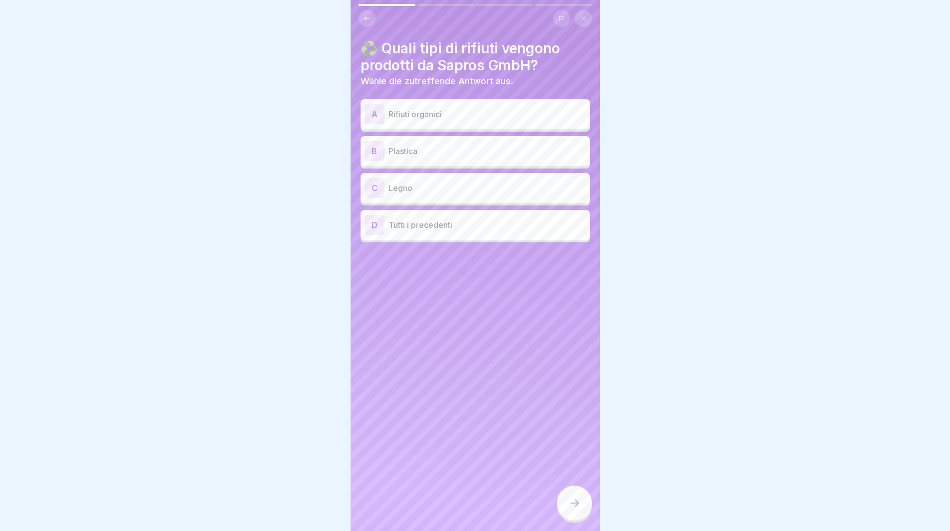
click at [446, 186] on p "Legno" at bounding box center [486, 188] width 197 height 12
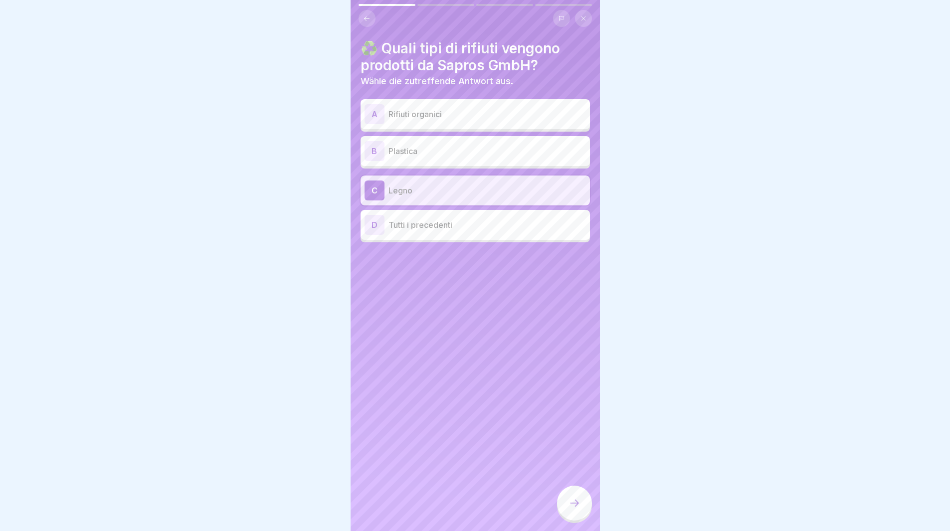
click at [435, 143] on div "B Plastica" at bounding box center [475, 151] width 221 height 20
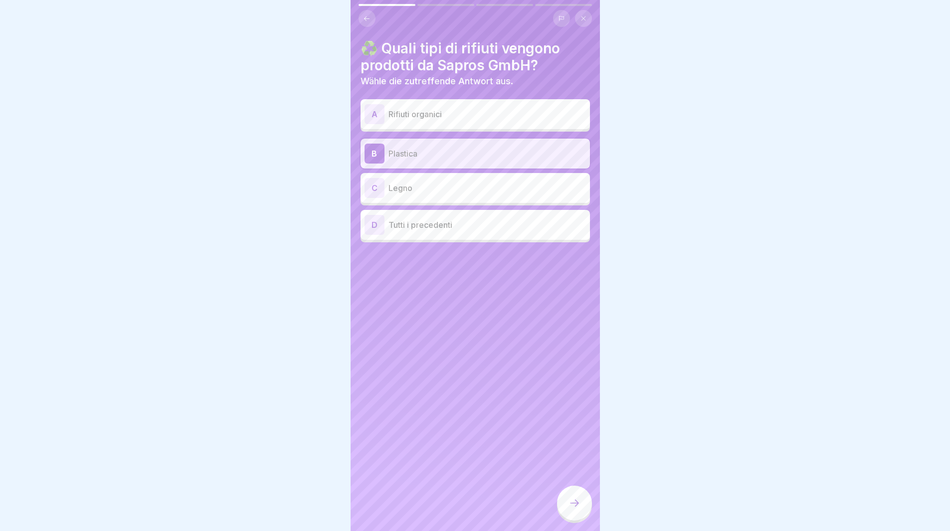
click at [431, 114] on p "Rifiuti organici" at bounding box center [486, 114] width 197 height 12
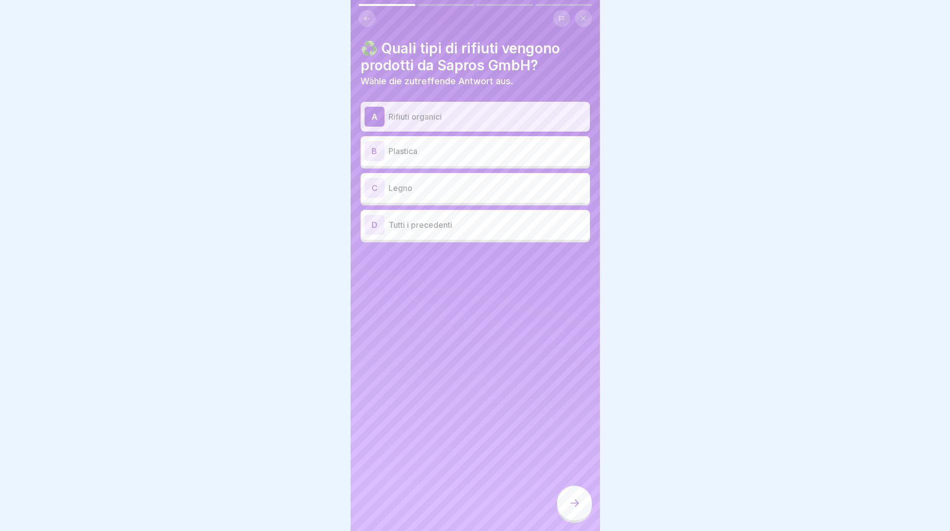
click at [574, 509] on icon at bounding box center [574, 503] width 12 height 12
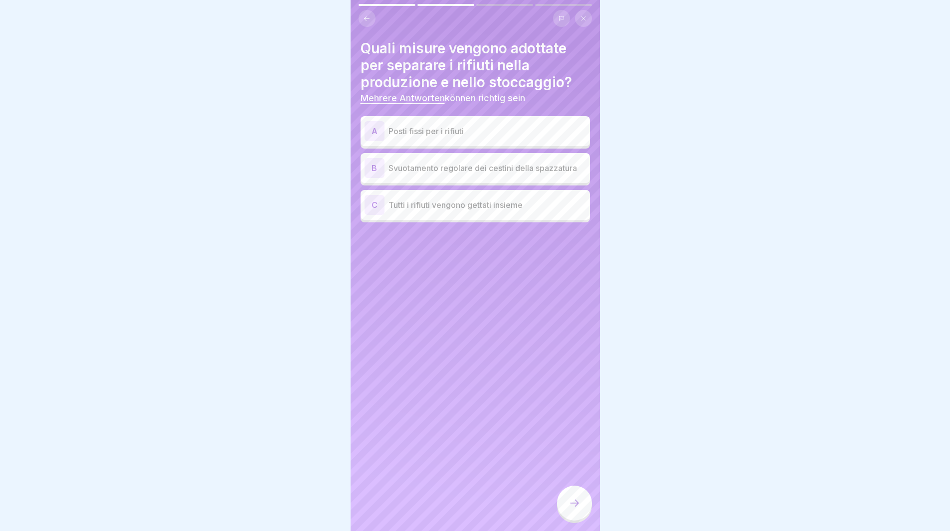
click at [488, 131] on p "Posti fissi per i rifiuti" at bounding box center [486, 131] width 197 height 12
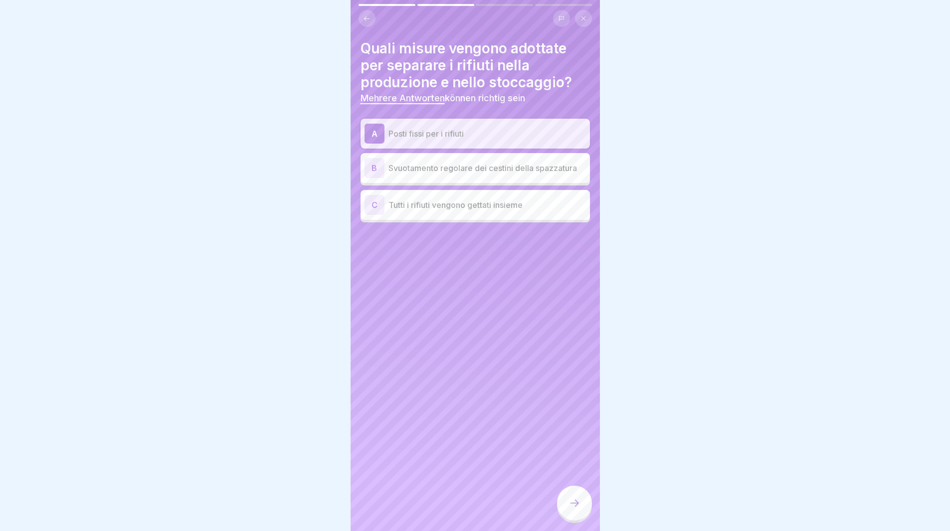
click at [579, 509] on icon at bounding box center [574, 503] width 12 height 12
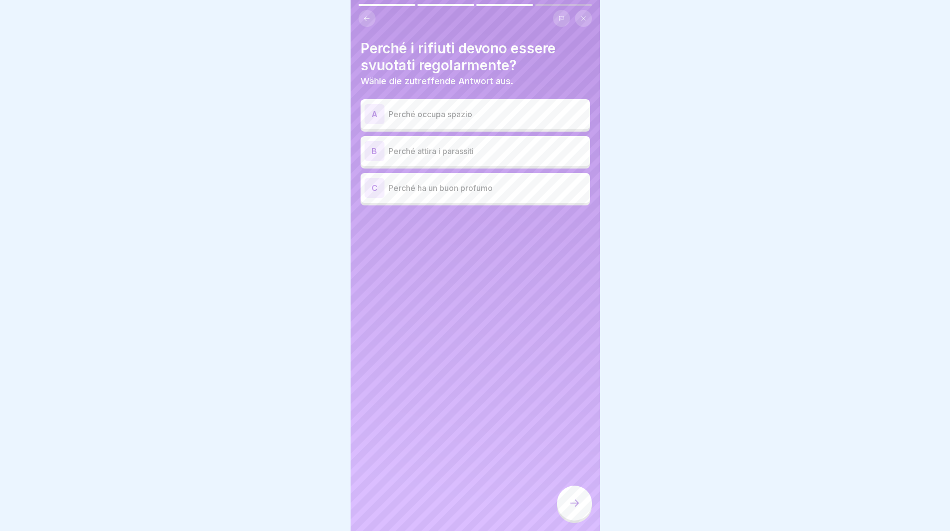
click at [423, 147] on p "Perché attira i parassiti" at bounding box center [486, 151] width 197 height 12
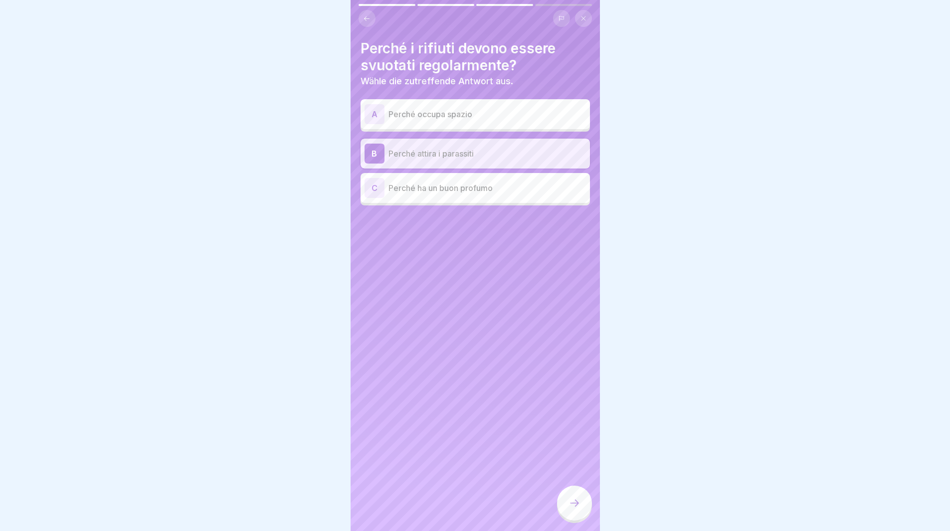
click at [576, 506] on icon at bounding box center [574, 503] width 12 height 12
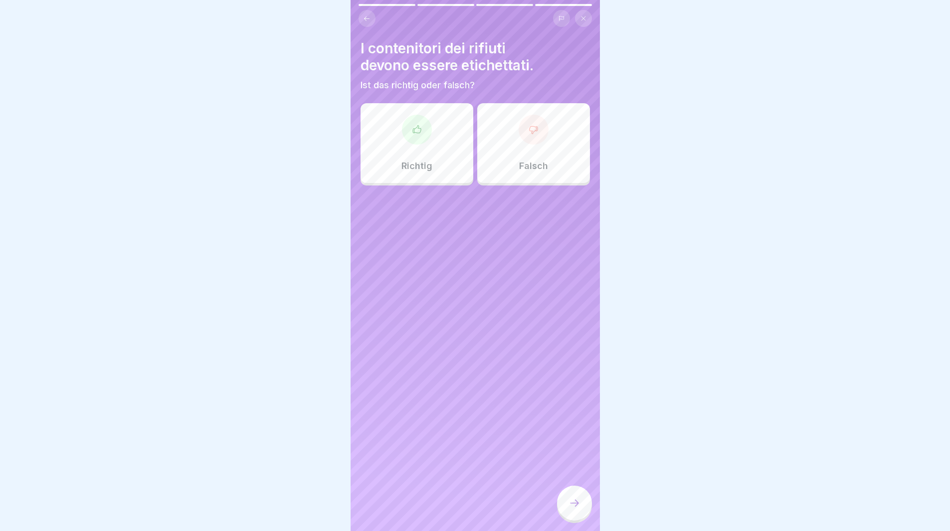
click at [418, 163] on p "Richtig" at bounding box center [416, 166] width 31 height 11
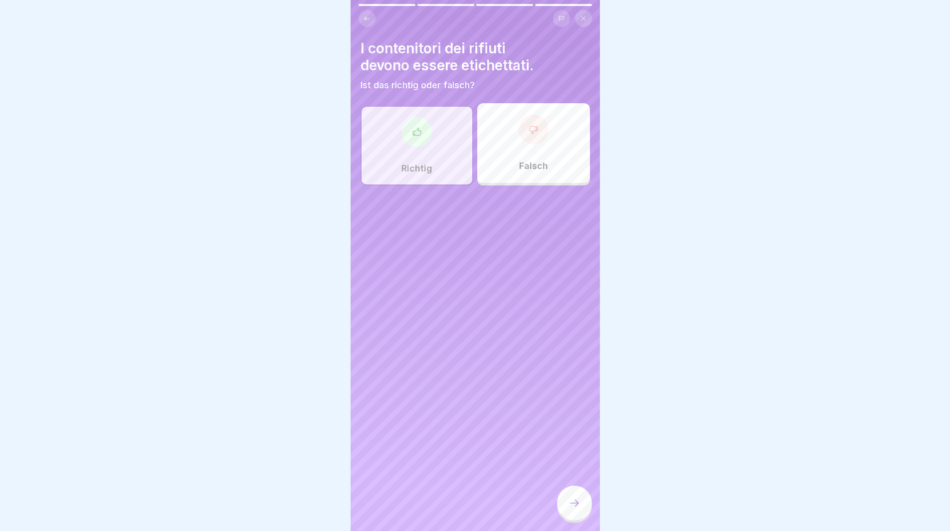
click at [569, 509] on icon at bounding box center [574, 503] width 12 height 12
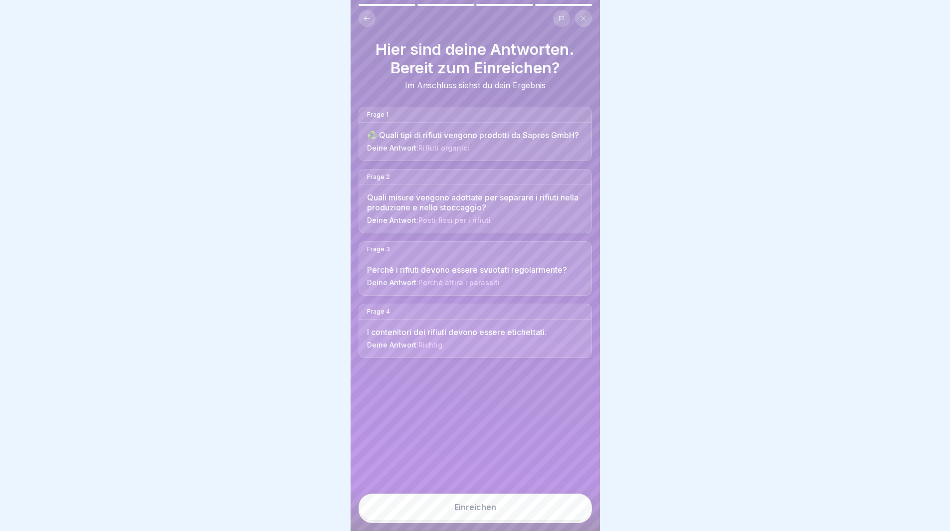
click at [568, 515] on button "Einreichen" at bounding box center [475, 507] width 233 height 27
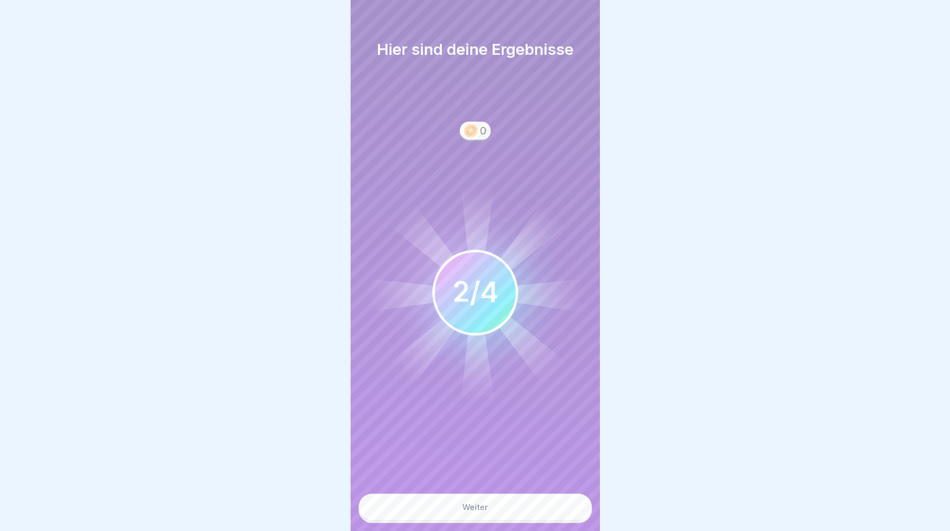
click at [564, 513] on button "Weiter" at bounding box center [475, 507] width 233 height 27
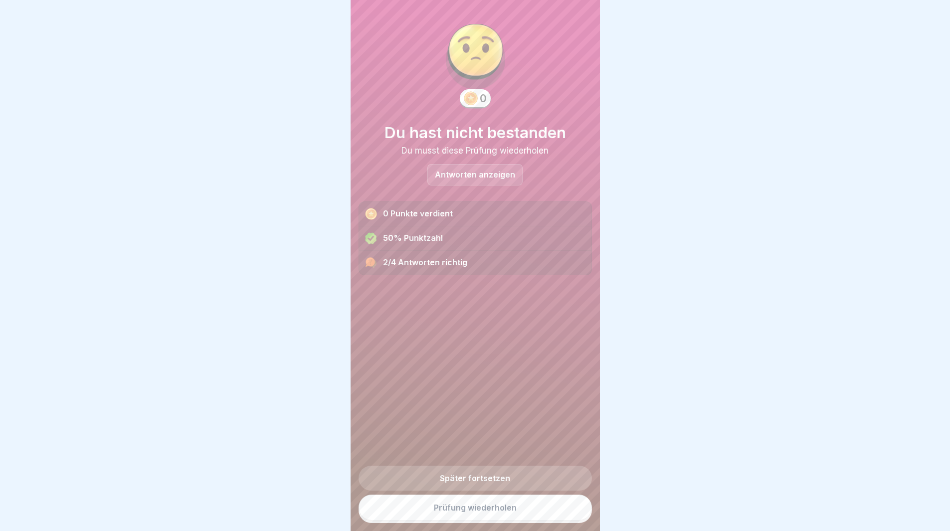
click at [455, 172] on p "Antworten anzeigen" at bounding box center [475, 175] width 80 height 8
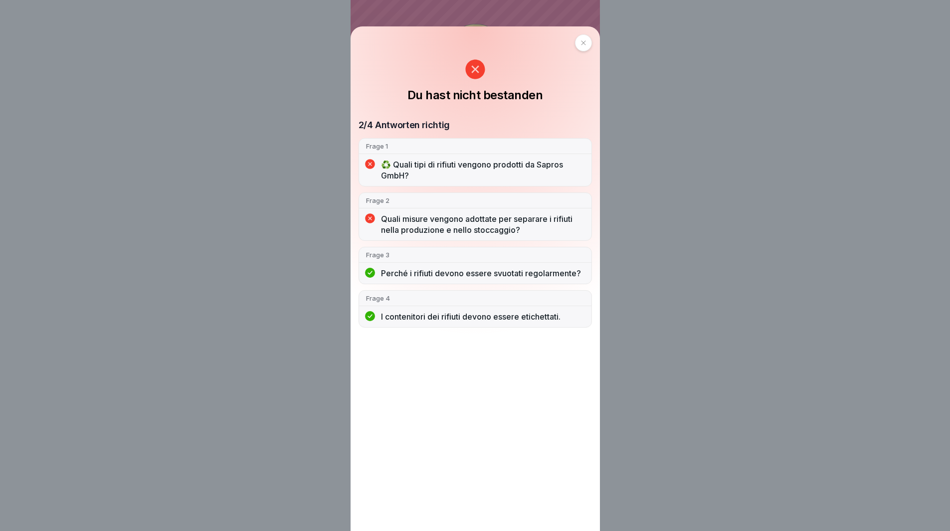
click at [585, 41] on icon at bounding box center [583, 43] width 4 height 4
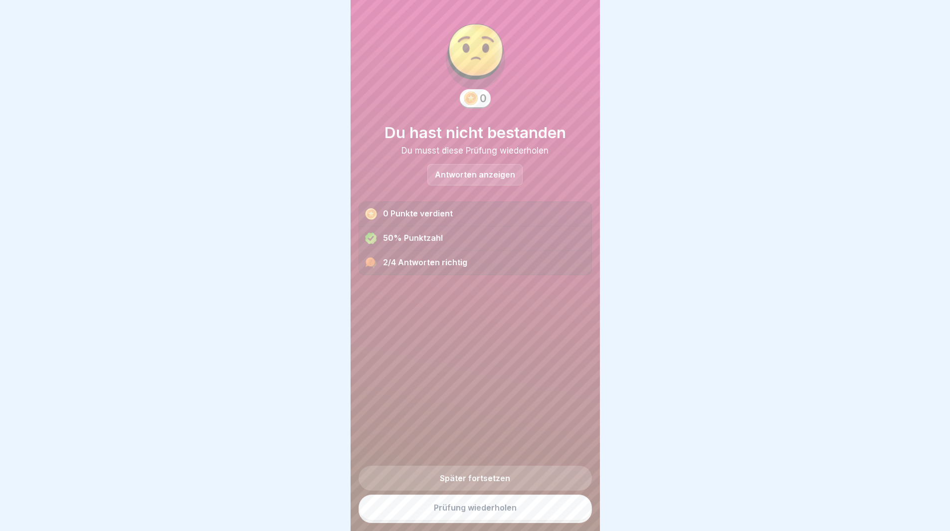
click at [550, 512] on link "Prüfung wiederholen" at bounding box center [475, 508] width 233 height 26
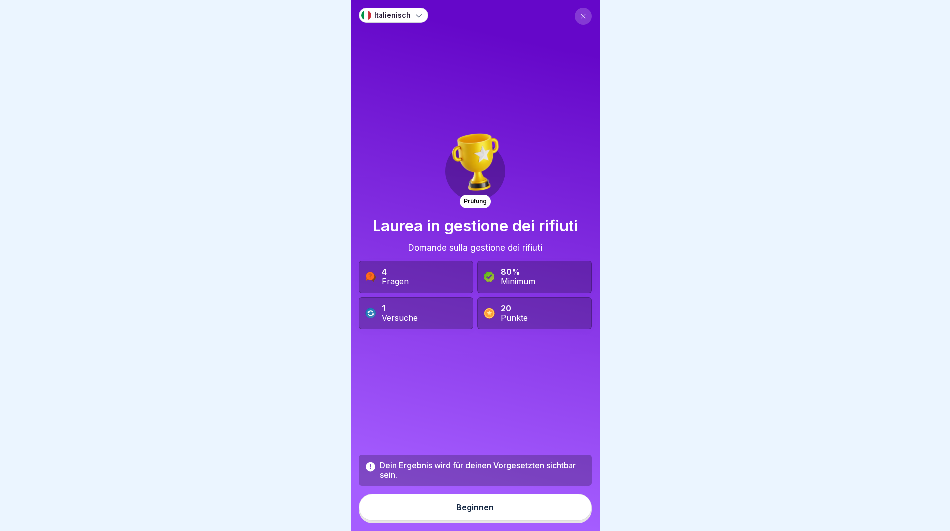
click at [550, 512] on button "Beginnen" at bounding box center [475, 507] width 233 height 27
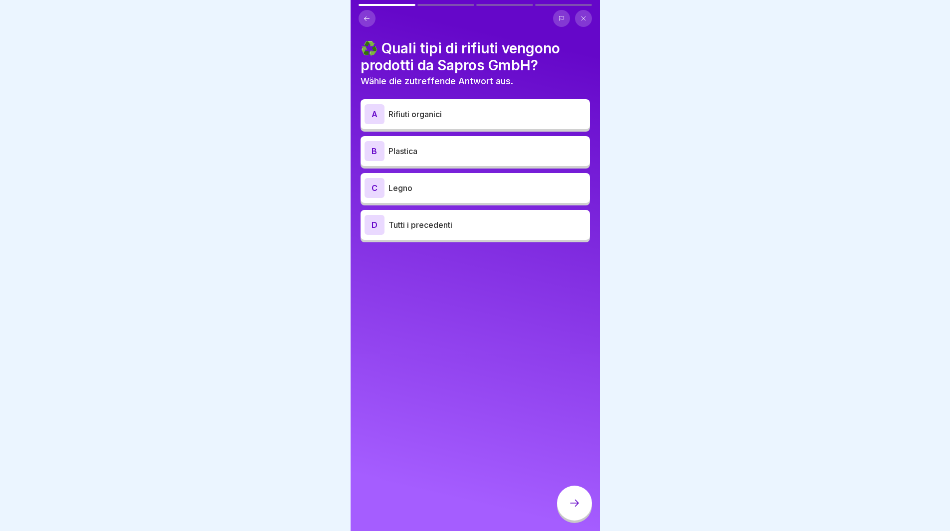
click at [423, 225] on p "Tutti i precedenti" at bounding box center [486, 225] width 197 height 12
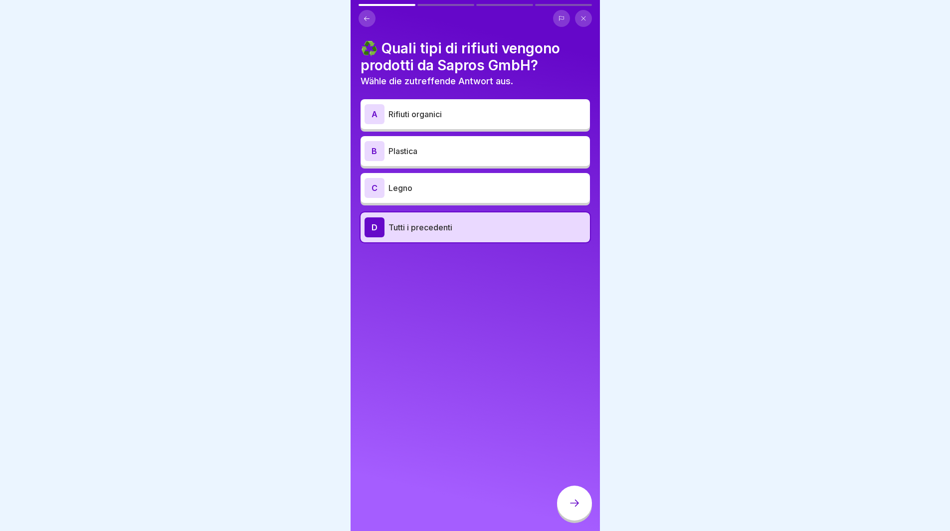
click at [580, 507] on div at bounding box center [574, 503] width 35 height 35
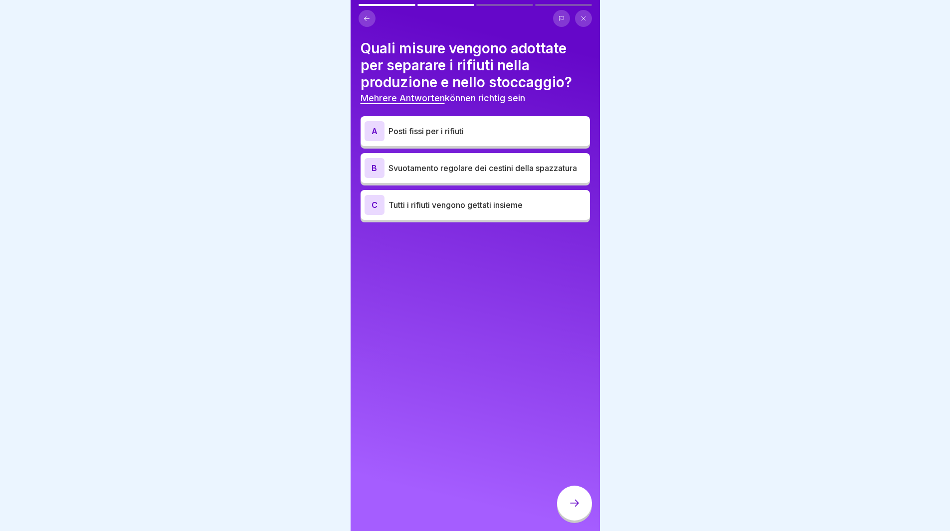
click at [481, 174] on p "Svuotamento regolare dei cestini della spazzatura" at bounding box center [486, 168] width 197 height 12
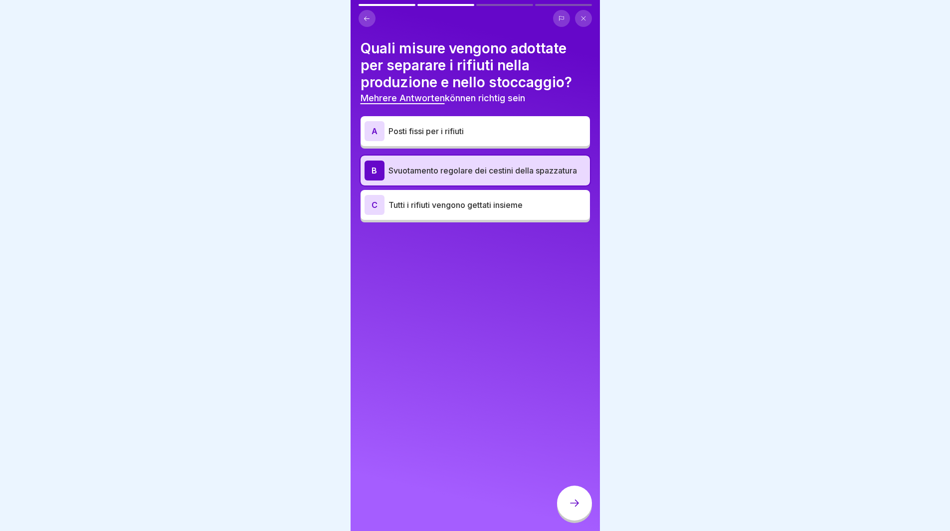
click at [576, 509] on icon at bounding box center [574, 503] width 12 height 12
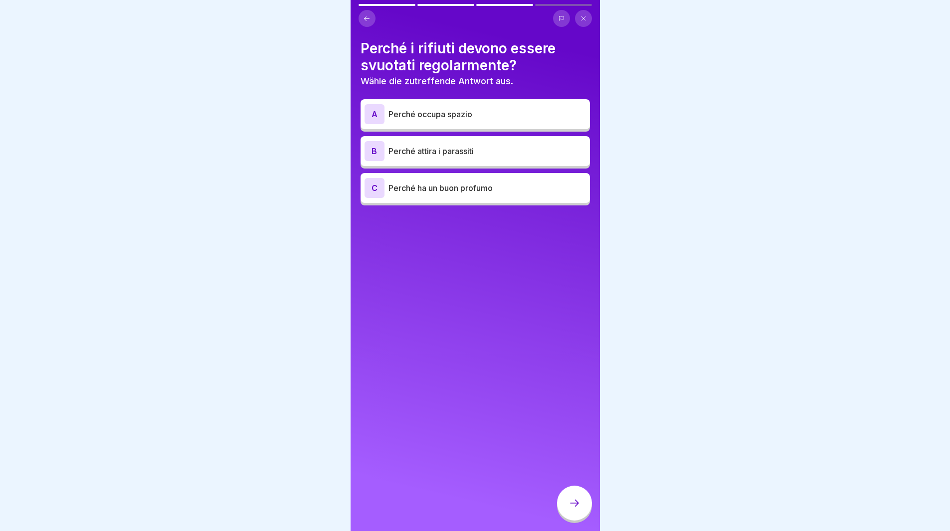
click at [507, 153] on p "Perché attira i parassiti" at bounding box center [486, 151] width 197 height 12
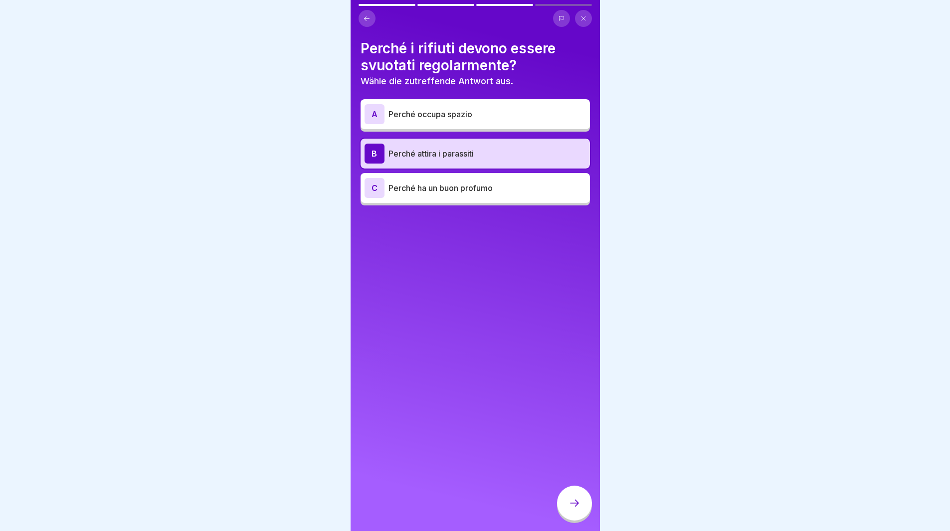
click at [571, 503] on div at bounding box center [574, 503] width 35 height 35
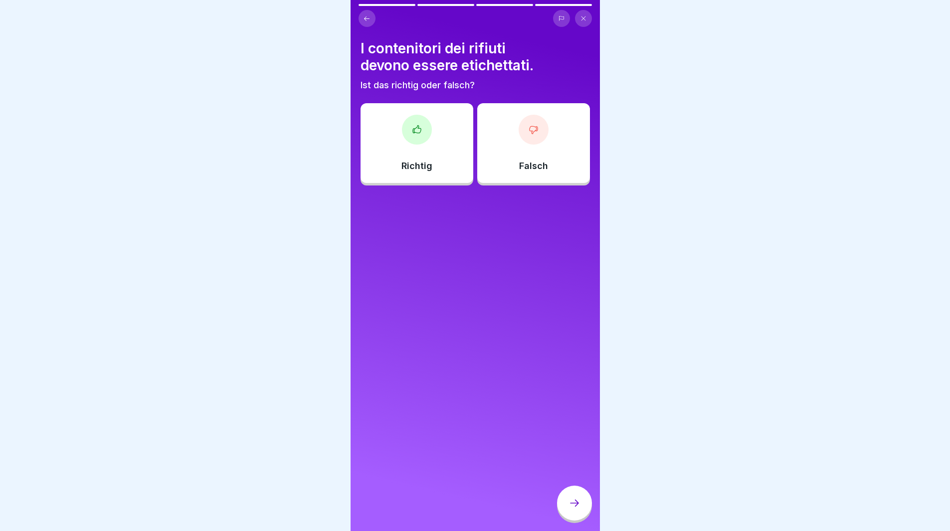
click at [407, 129] on div at bounding box center [417, 130] width 30 height 30
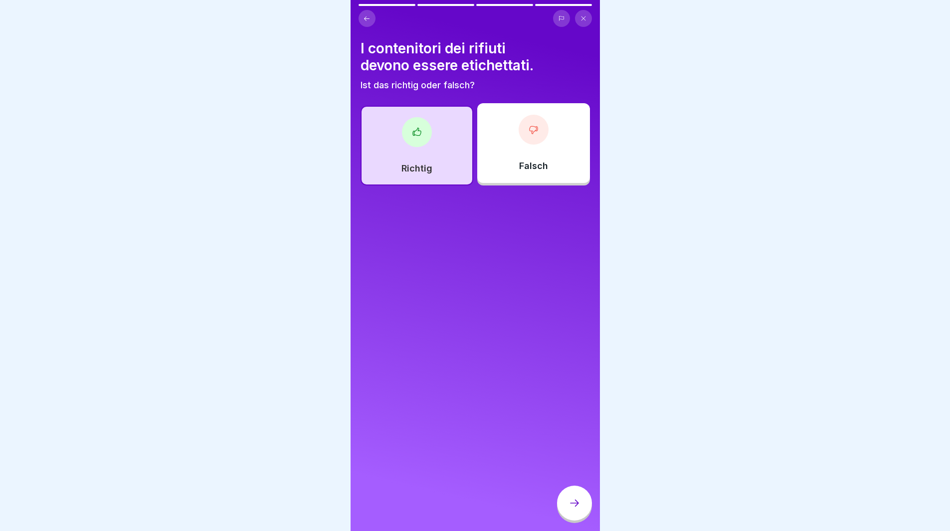
click at [575, 504] on div at bounding box center [574, 503] width 35 height 35
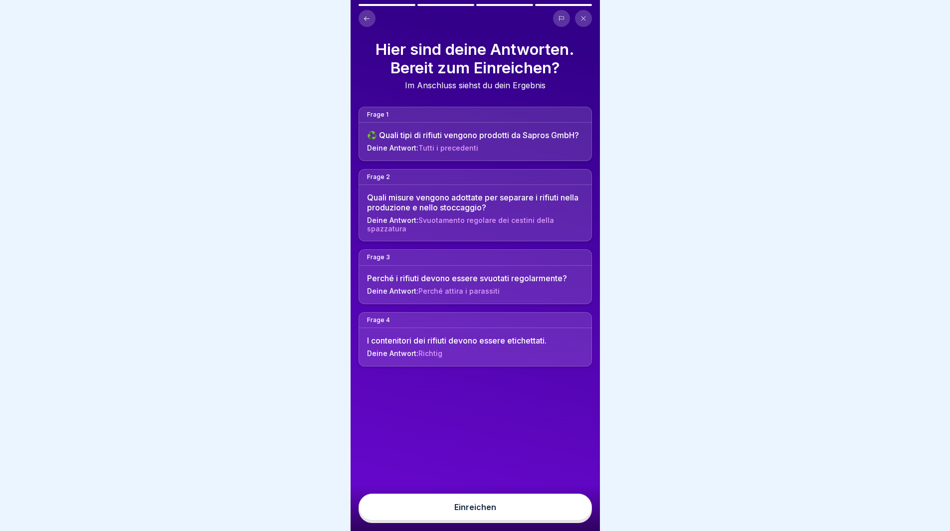
click at [569, 512] on button "Einreichen" at bounding box center [475, 507] width 233 height 27
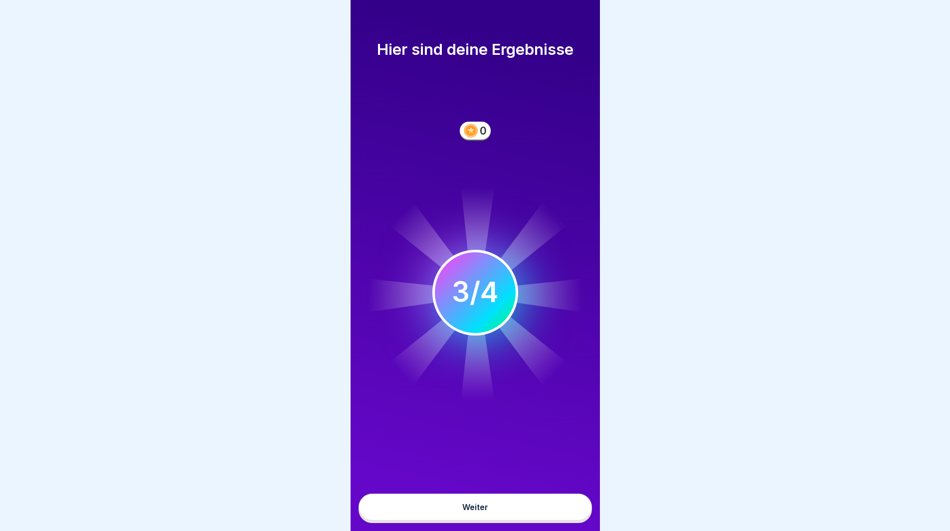
click at [559, 508] on button "Weiter" at bounding box center [475, 507] width 233 height 27
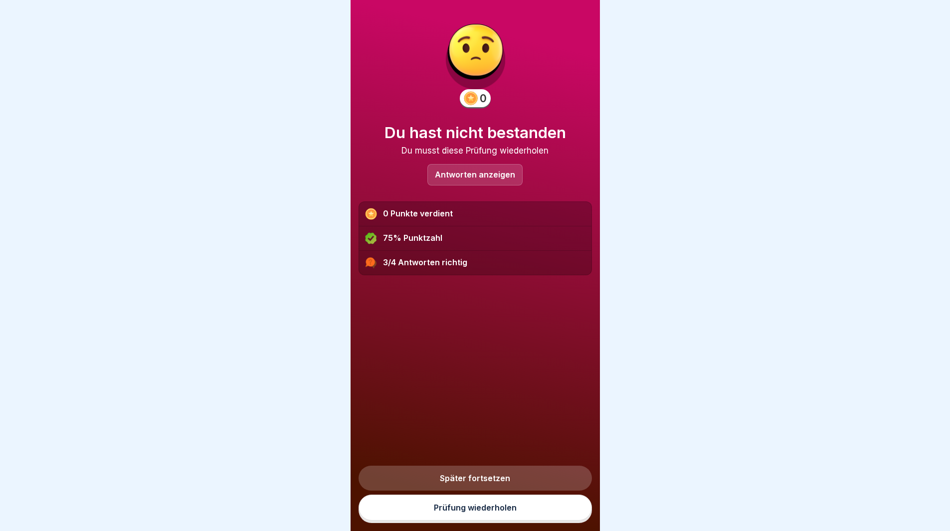
click at [453, 173] on p "Antworten anzeigen" at bounding box center [475, 175] width 80 height 8
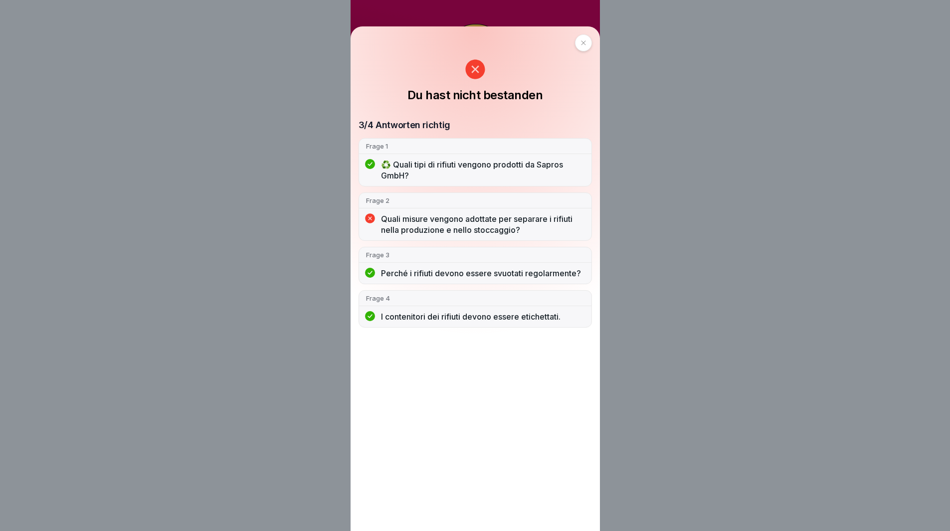
click at [499, 223] on p "Quali misure vengono adottate per separare i rifiuti nella produzione e nello s…" at bounding box center [482, 224] width 203 height 22
click at [586, 41] on icon at bounding box center [583, 43] width 6 height 6
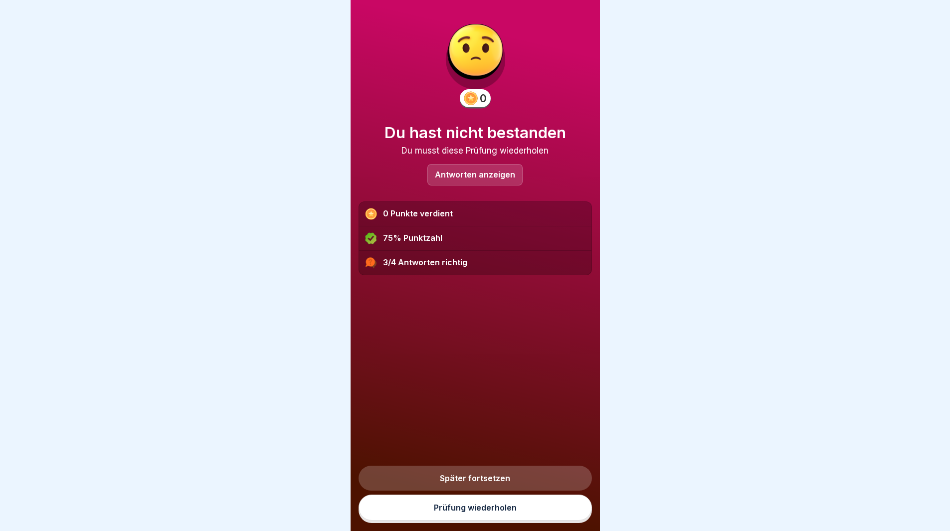
click at [515, 520] on link "Prüfung wiederholen" at bounding box center [475, 508] width 233 height 26
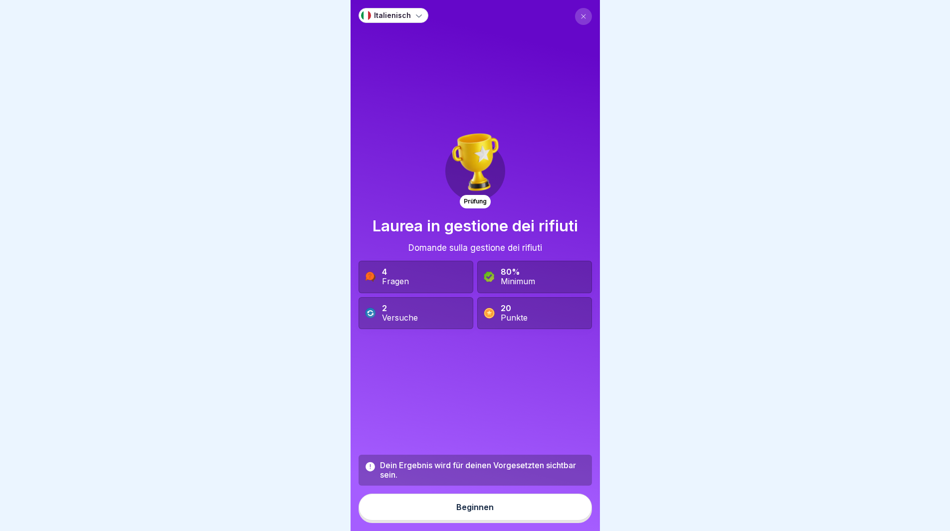
click at [515, 520] on button "Beginnen" at bounding box center [475, 507] width 233 height 27
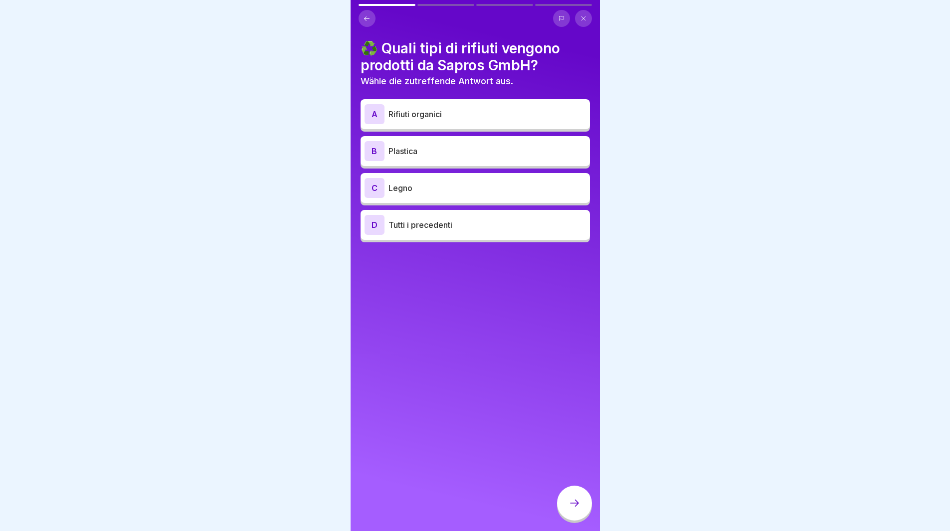
click at [456, 228] on p "Tutti i precedenti" at bounding box center [486, 225] width 197 height 12
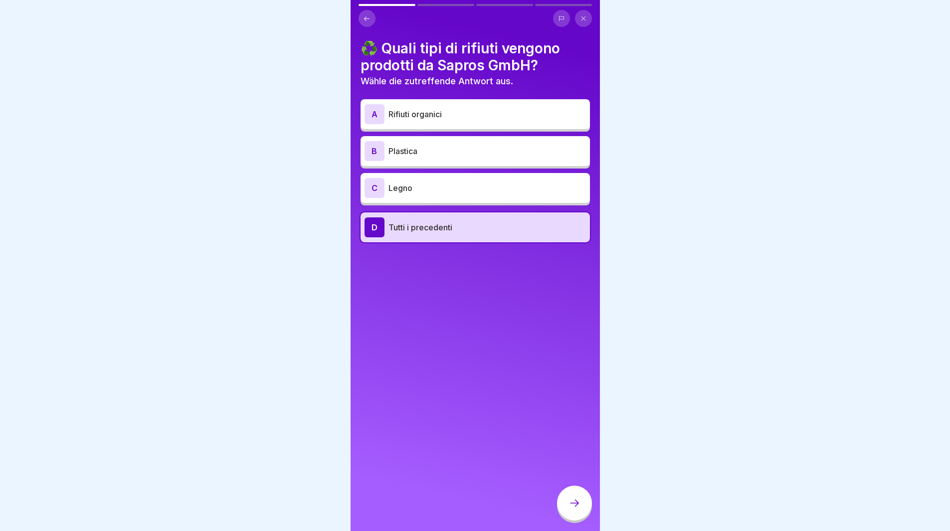
click at [569, 509] on icon at bounding box center [574, 503] width 12 height 12
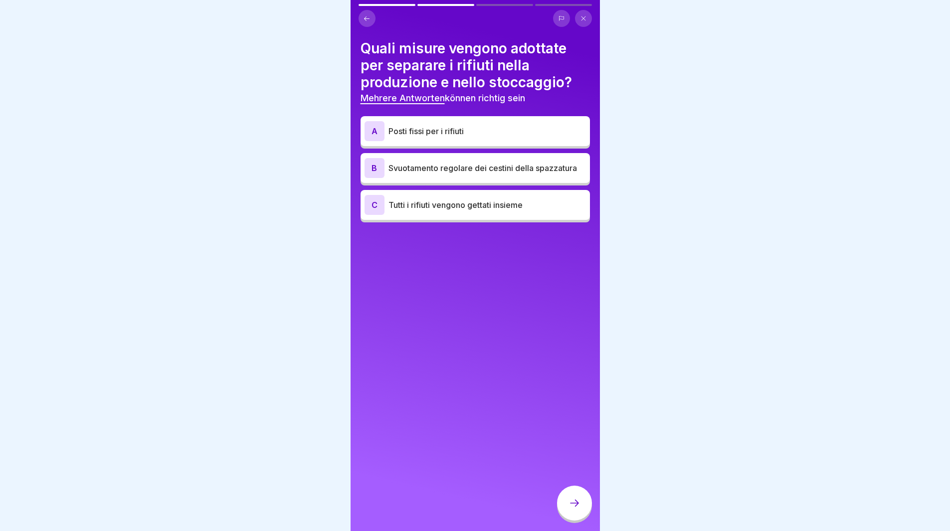
click at [428, 134] on p "Posti fissi per i rifiuti" at bounding box center [486, 131] width 197 height 12
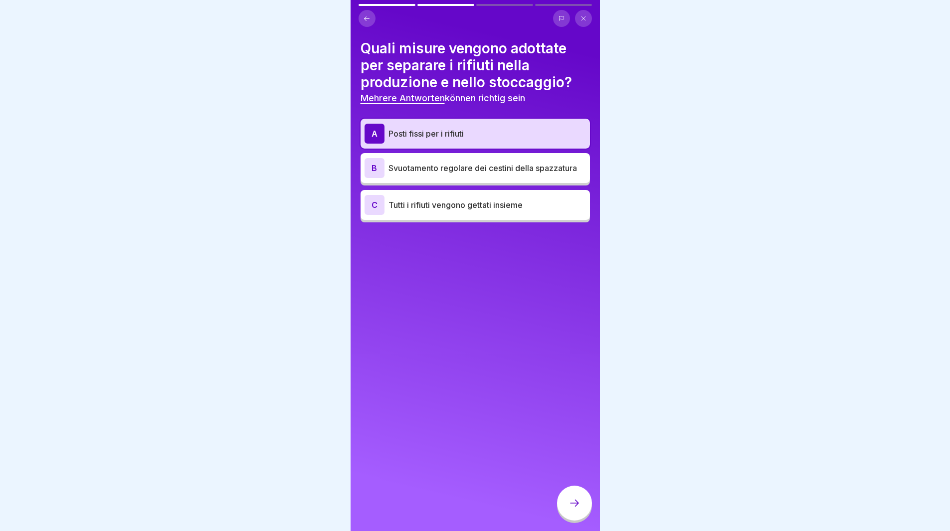
click at [574, 508] on icon at bounding box center [574, 503] width 12 height 12
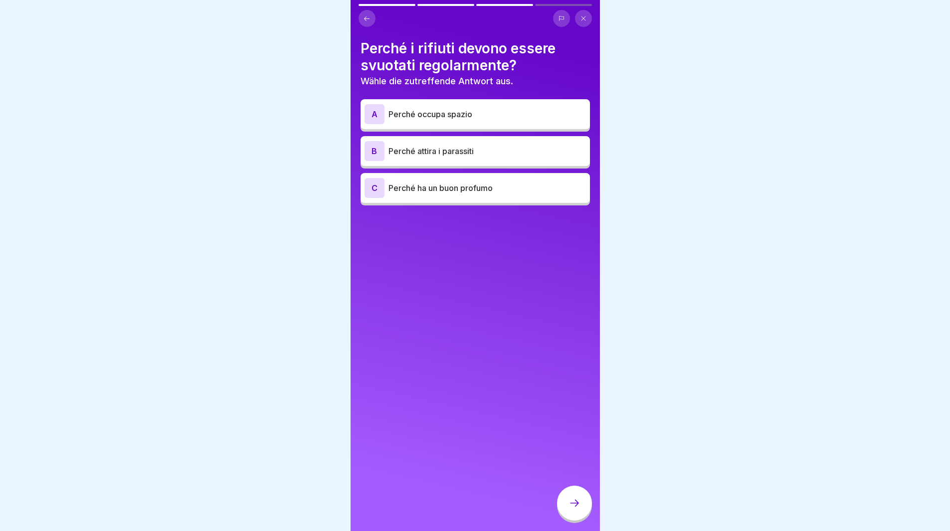
click at [479, 148] on p "Perché attira i parassiti" at bounding box center [486, 151] width 197 height 12
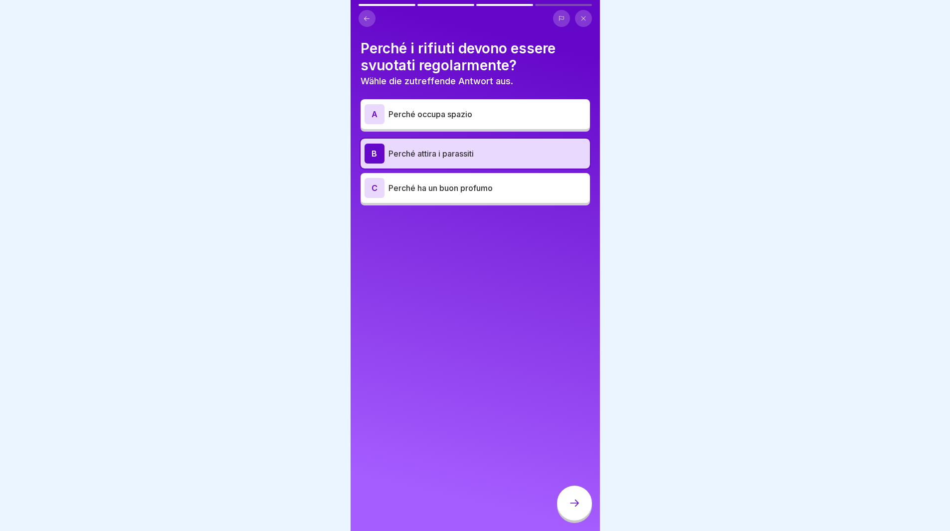
click at [575, 502] on div at bounding box center [574, 503] width 35 height 35
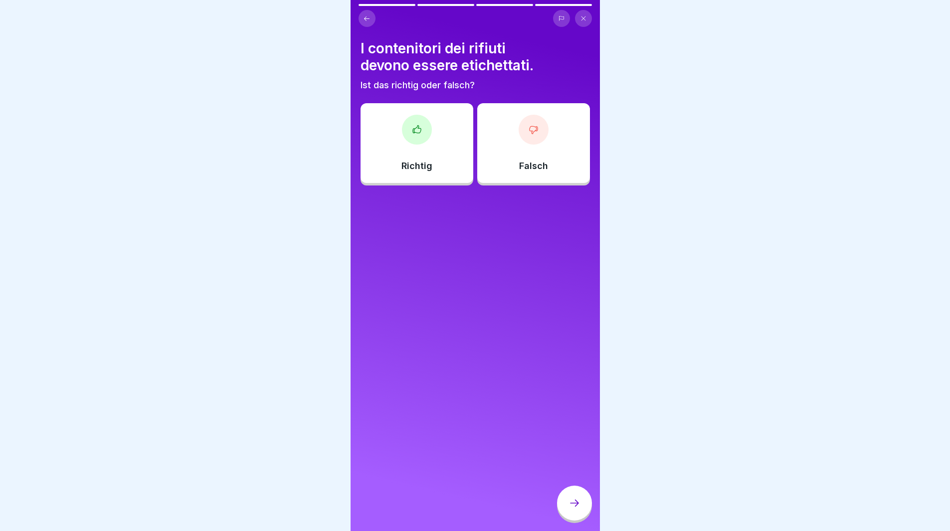
click at [412, 170] on p "Richtig" at bounding box center [416, 166] width 31 height 11
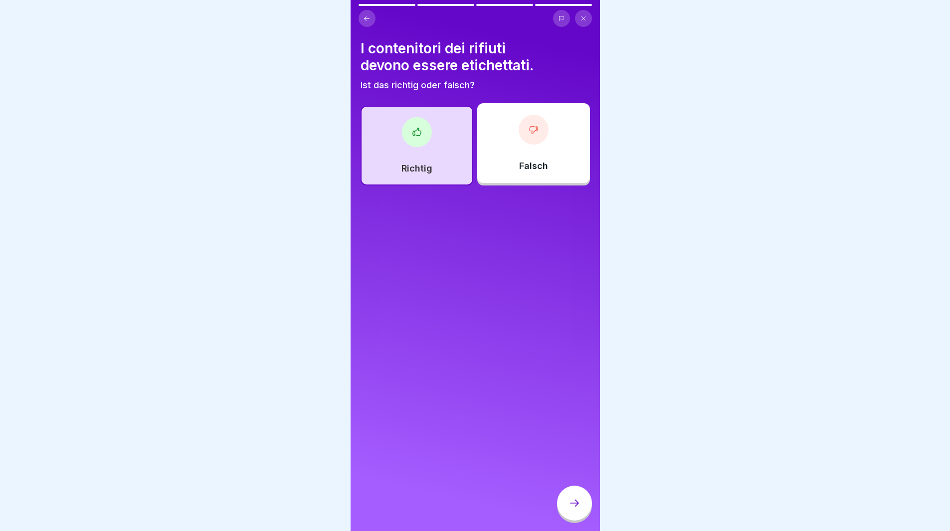
click at [577, 507] on icon at bounding box center [574, 503] width 12 height 12
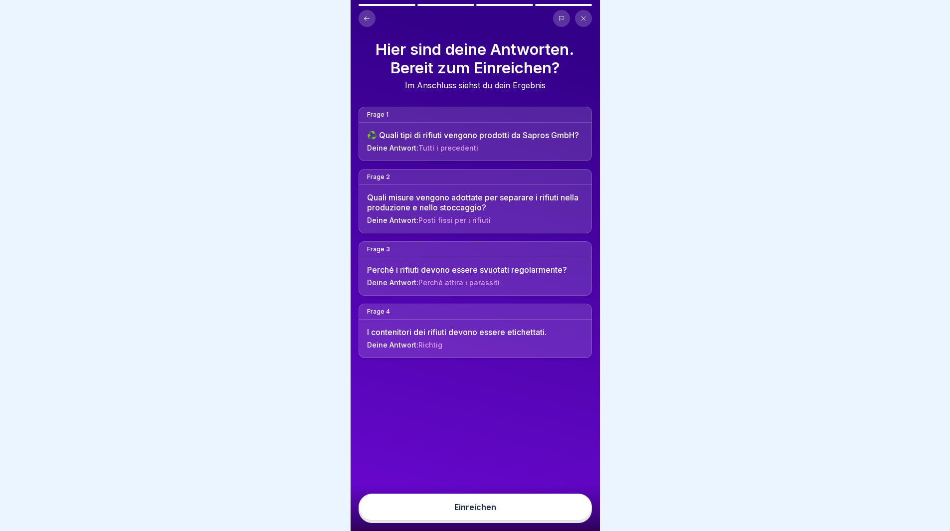
click at [565, 513] on button "Einreichen" at bounding box center [475, 507] width 233 height 27
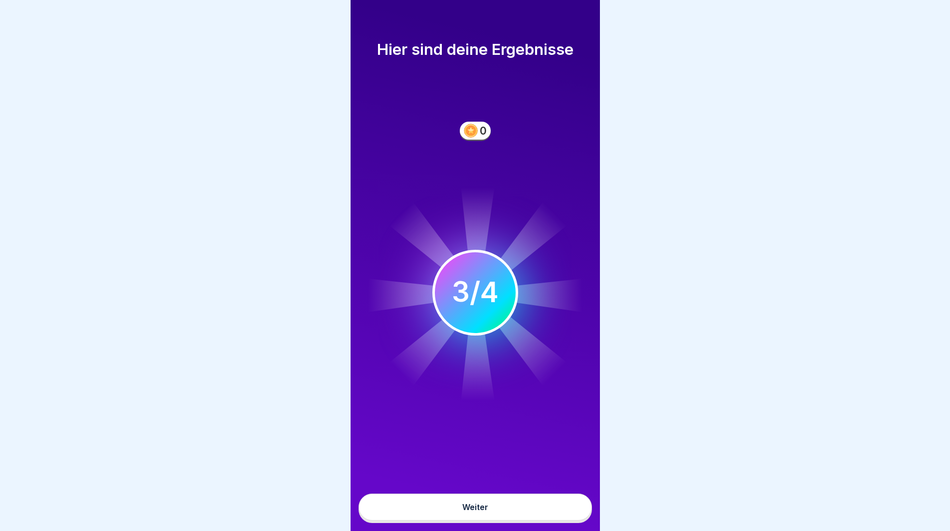
click at [485, 512] on div "Weiter" at bounding box center [475, 507] width 26 height 9
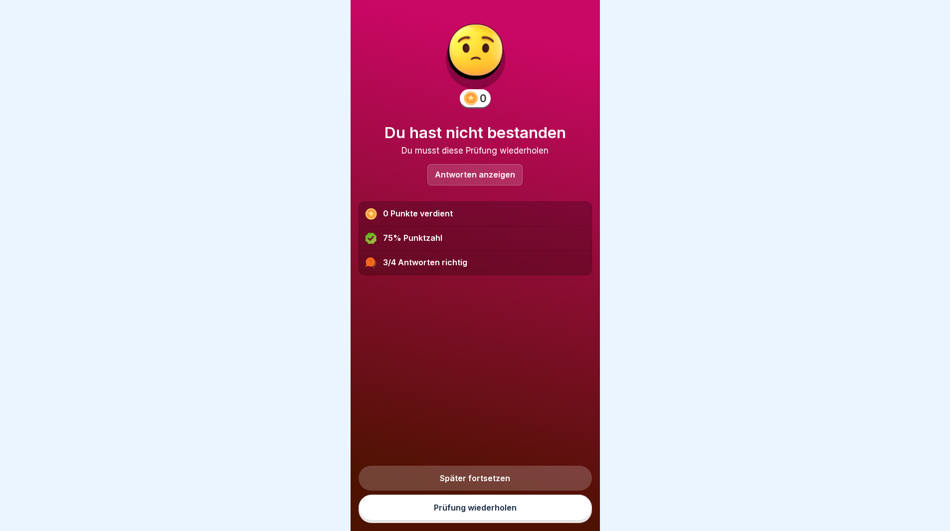
click at [483, 171] on p "Antworten anzeigen" at bounding box center [475, 175] width 80 height 8
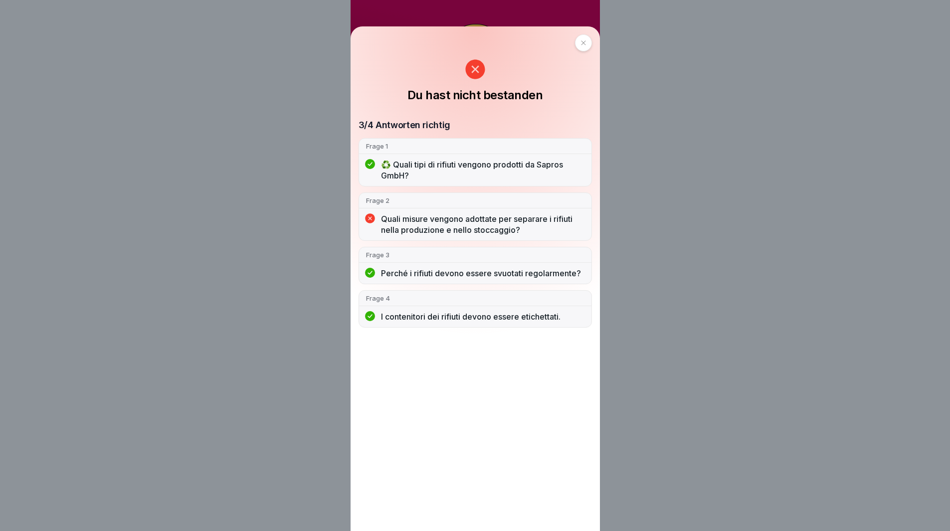
click at [584, 45] on icon at bounding box center [583, 43] width 6 height 6
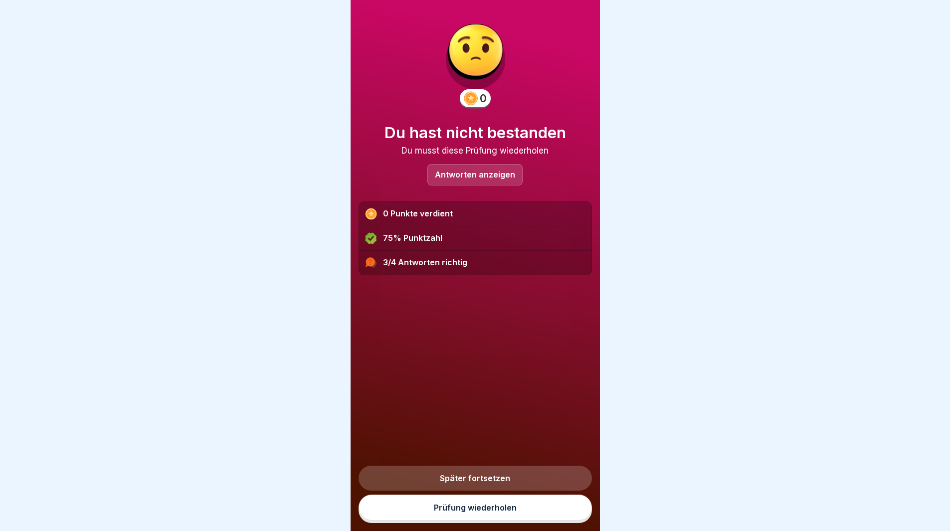
click at [461, 509] on link "Prüfung wiederholen" at bounding box center [475, 508] width 233 height 26
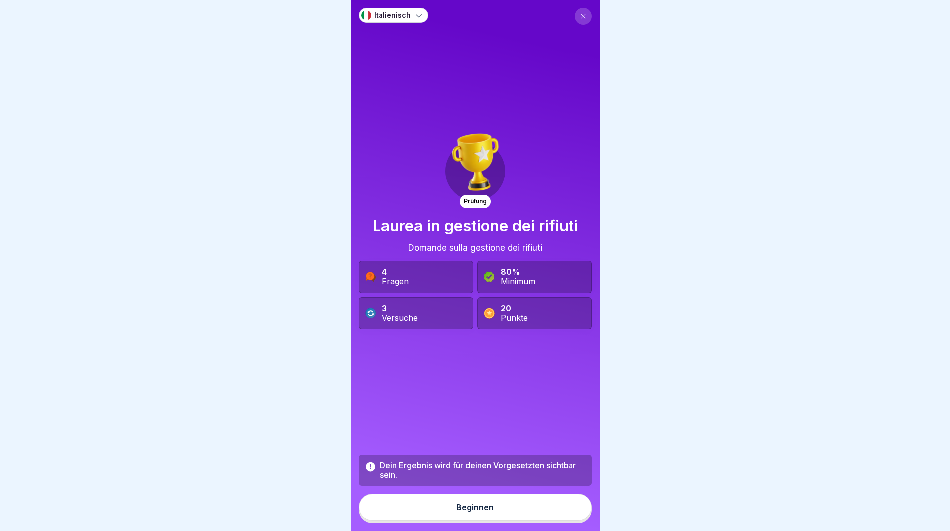
click at [465, 506] on button "Beginnen" at bounding box center [475, 507] width 233 height 27
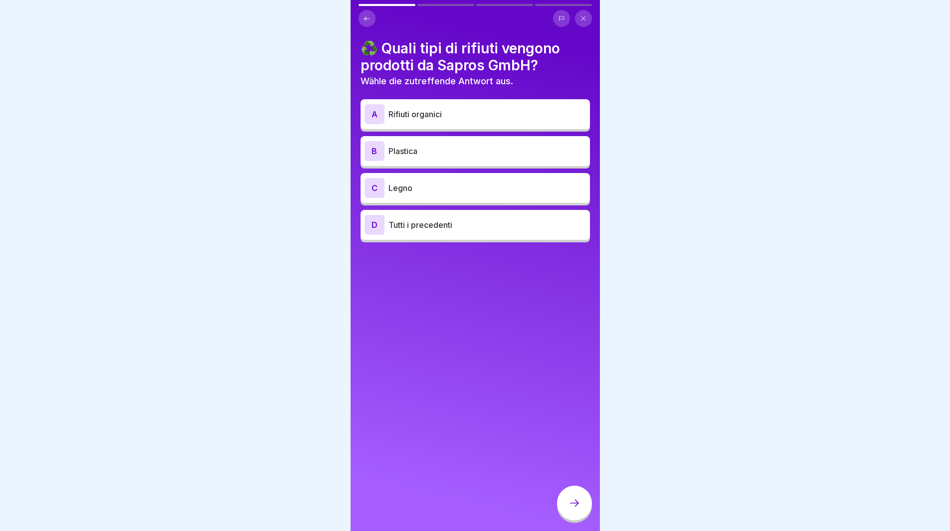
click at [449, 229] on p "Tutti i precedenti" at bounding box center [486, 225] width 197 height 12
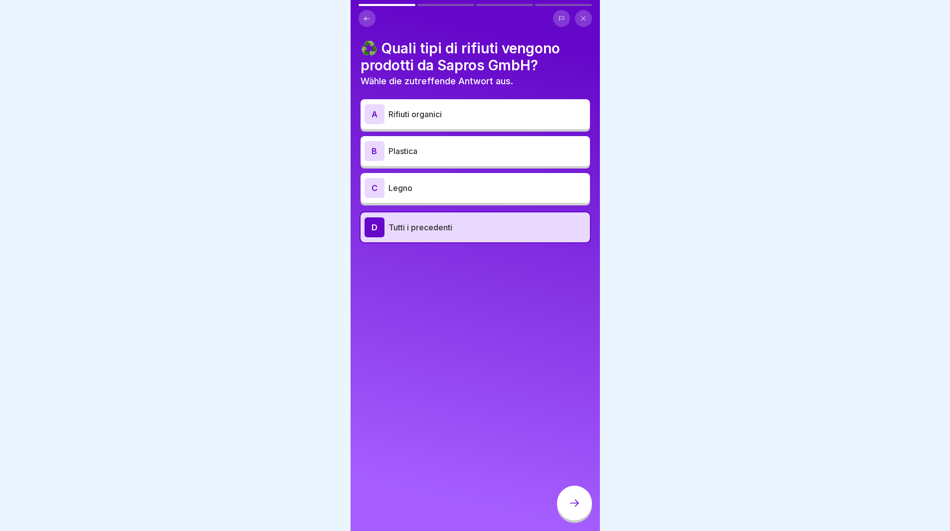
click at [576, 508] on icon at bounding box center [574, 503] width 12 height 12
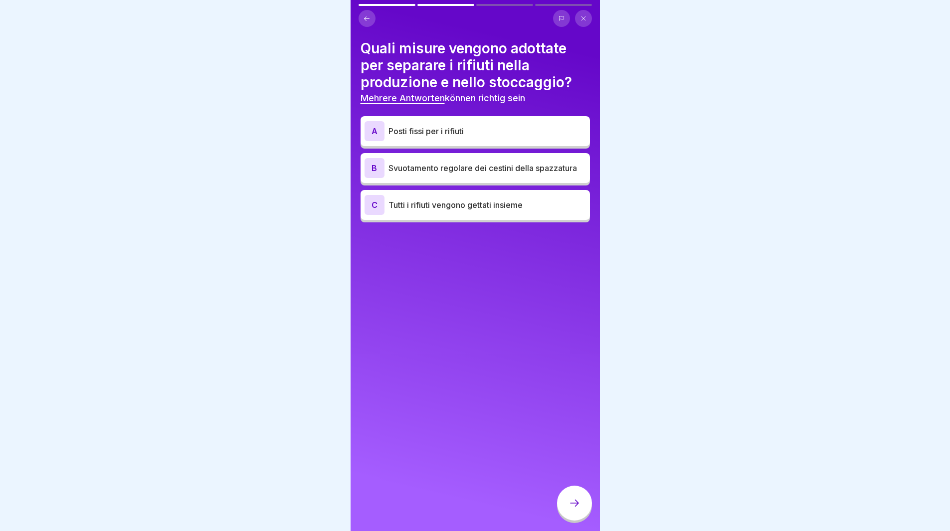
click at [511, 207] on p "Tutti i rifiuti vengono gettati insieme" at bounding box center [486, 205] width 197 height 12
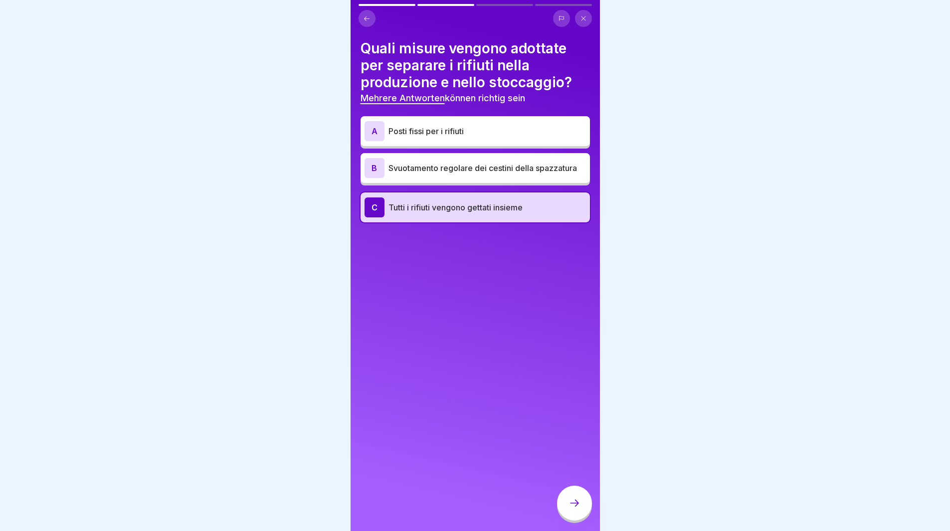
click at [575, 507] on icon at bounding box center [574, 503] width 12 height 12
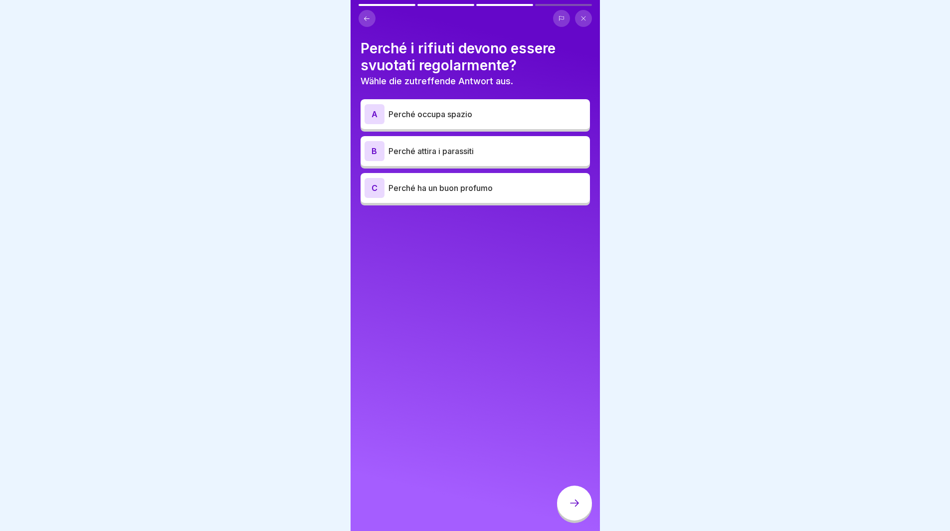
click at [495, 150] on p "Perché attira i parassiti" at bounding box center [486, 151] width 197 height 12
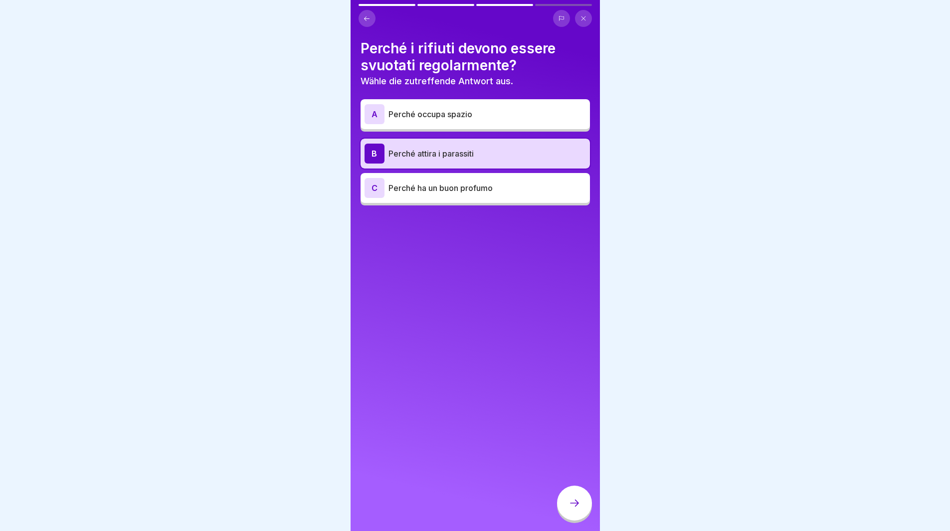
click at [569, 508] on icon at bounding box center [574, 503] width 12 height 12
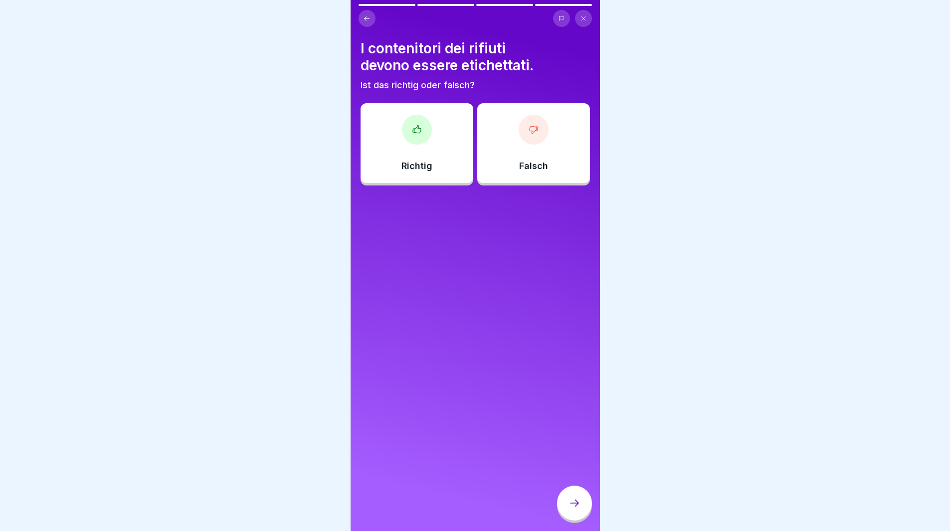
click at [402, 125] on div at bounding box center [417, 130] width 30 height 30
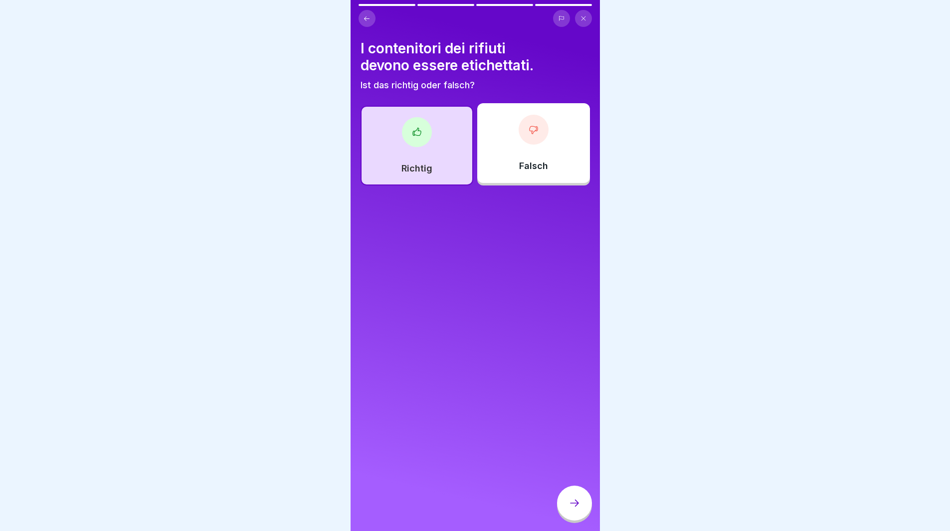
click at [584, 513] on div at bounding box center [574, 503] width 35 height 35
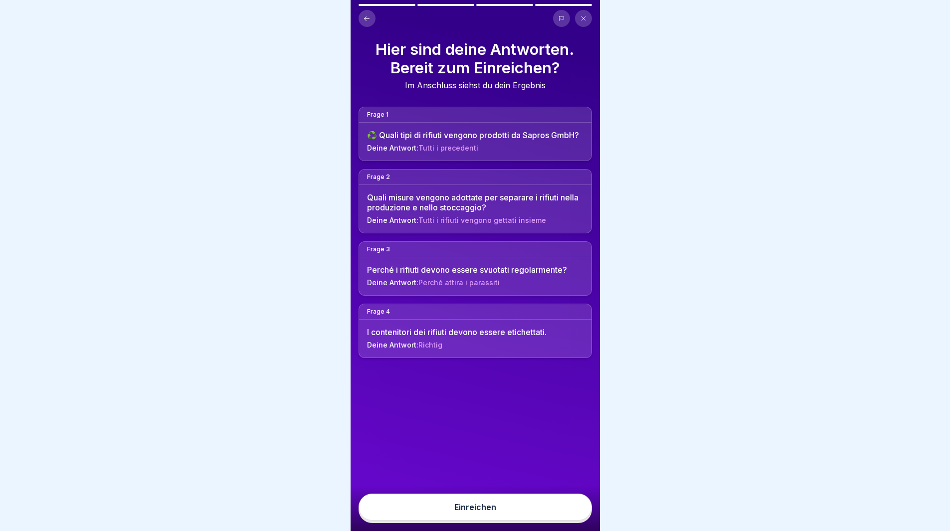
click at [541, 521] on button "Einreichen" at bounding box center [475, 507] width 233 height 27
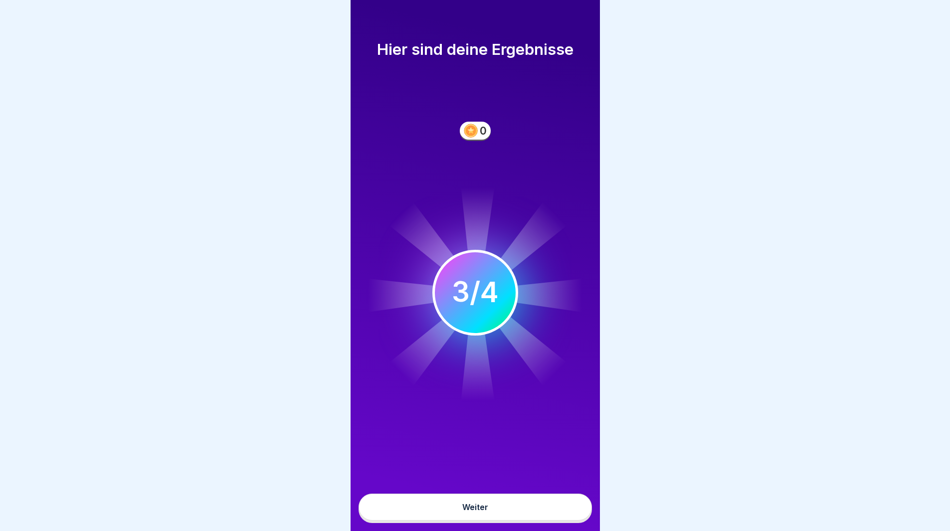
click at [556, 515] on button "Weiter" at bounding box center [475, 507] width 233 height 27
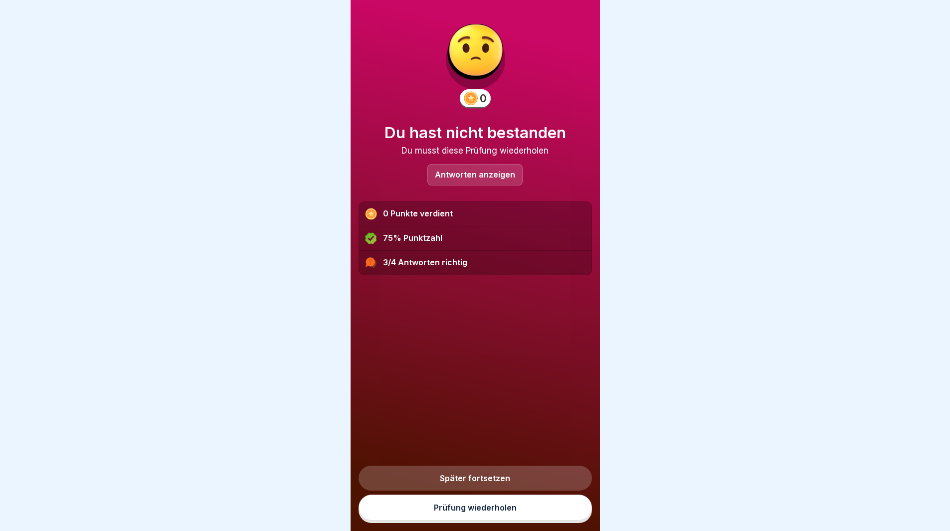
click at [557, 514] on link "Prüfung wiederholen" at bounding box center [475, 508] width 233 height 26
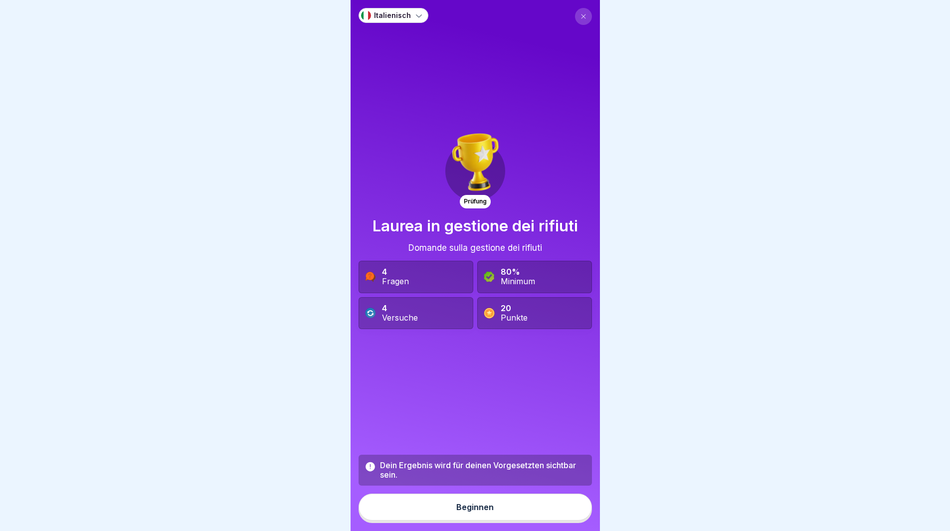
click at [557, 514] on button "Beginnen" at bounding box center [475, 507] width 233 height 27
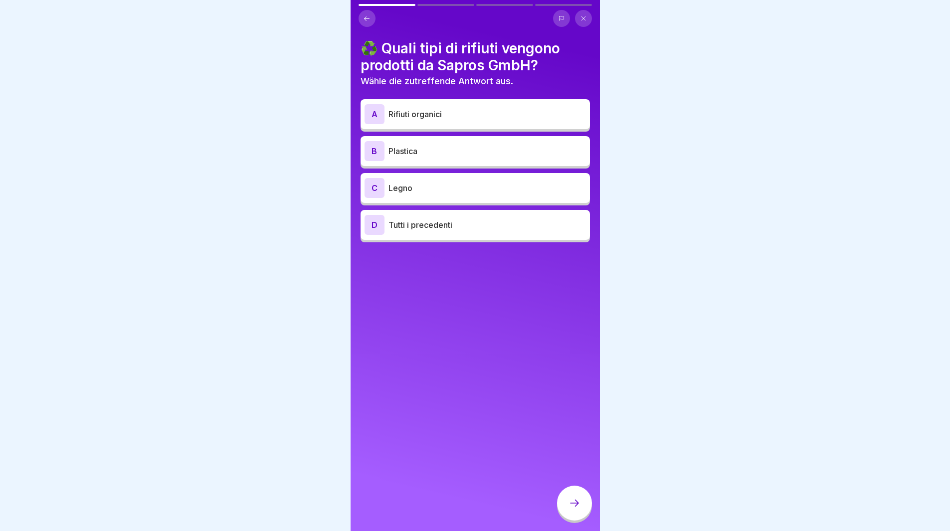
click at [487, 227] on p "Tutti i precedenti" at bounding box center [486, 225] width 197 height 12
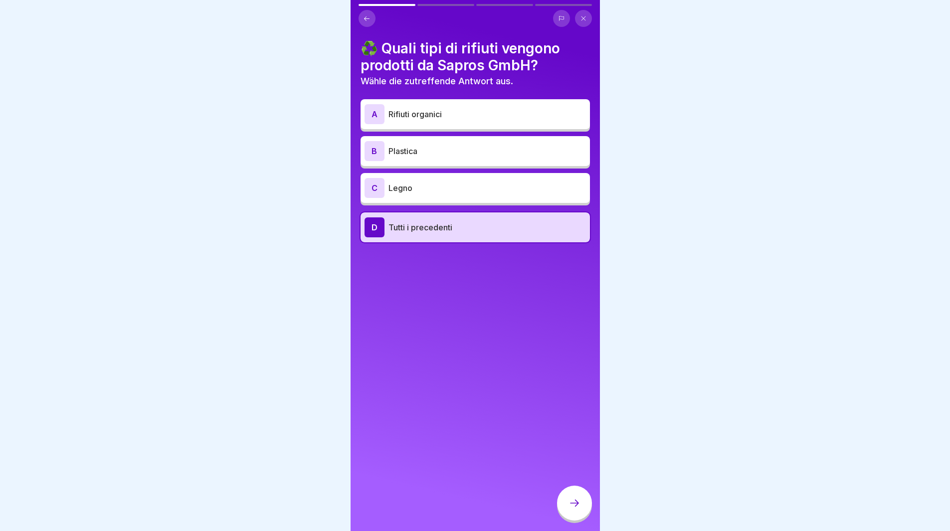
click at [574, 509] on icon at bounding box center [574, 503] width 12 height 12
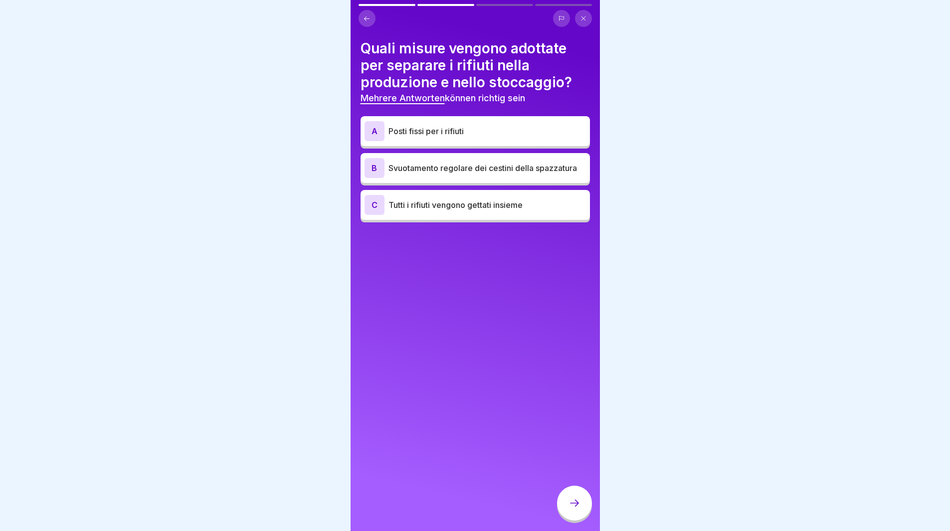
click at [460, 174] on p "Svuotamento regolare dei cestini della spazzatura" at bounding box center [486, 168] width 197 height 12
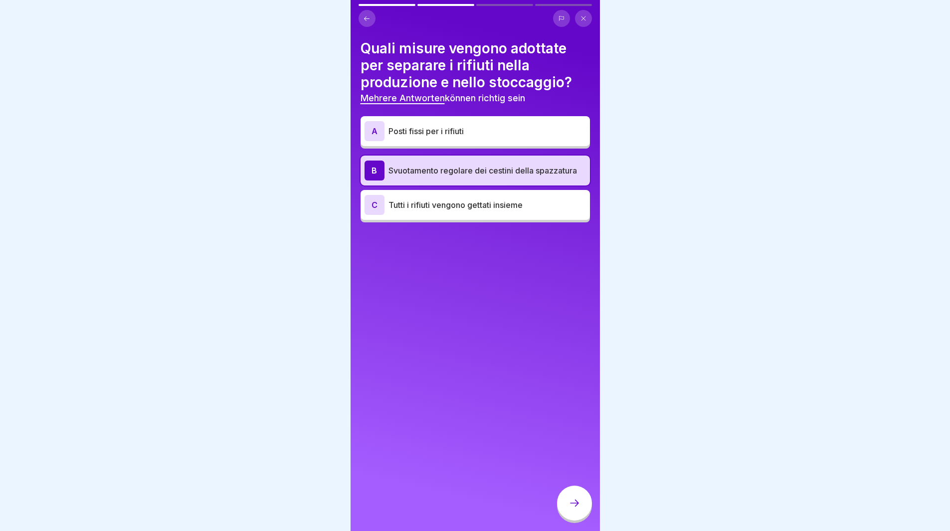
click at [582, 506] on div at bounding box center [574, 503] width 35 height 35
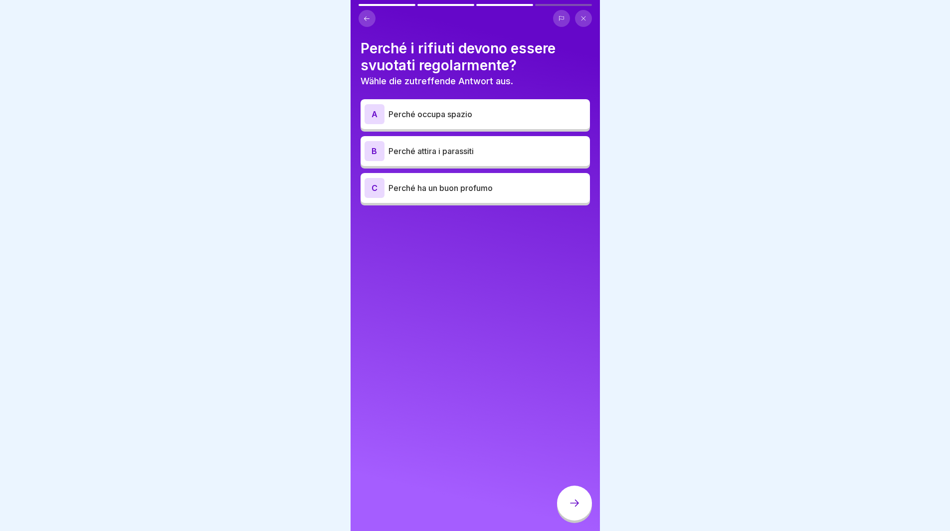
click at [404, 149] on p "Perché attira i parassiti" at bounding box center [486, 151] width 197 height 12
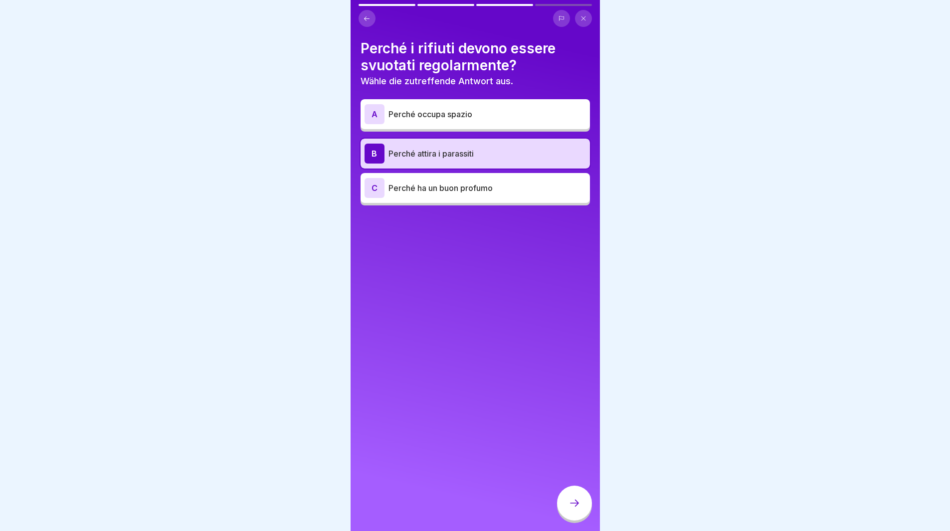
drag, startPoint x: 574, startPoint y: 502, endPoint x: 561, endPoint y: 476, distance: 29.7
click at [573, 500] on div at bounding box center [574, 503] width 35 height 35
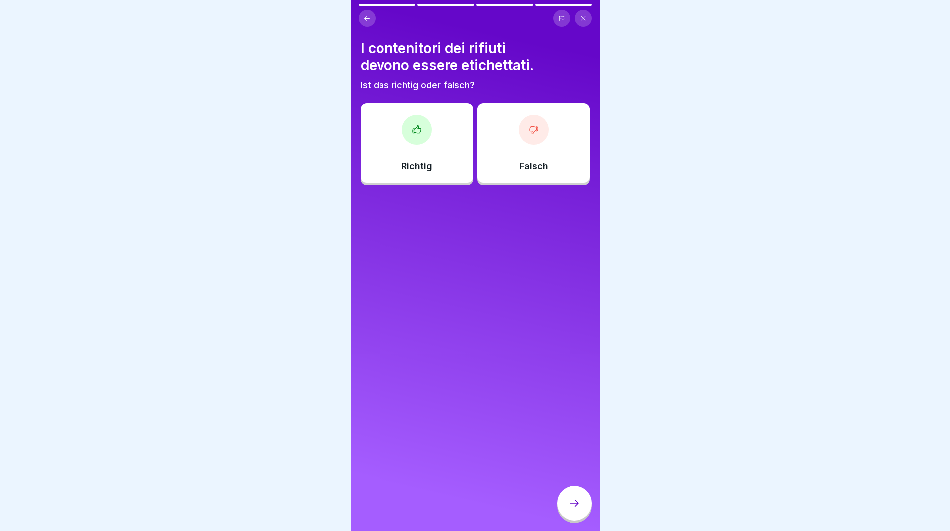
click at [404, 159] on div "Richtig" at bounding box center [417, 143] width 113 height 80
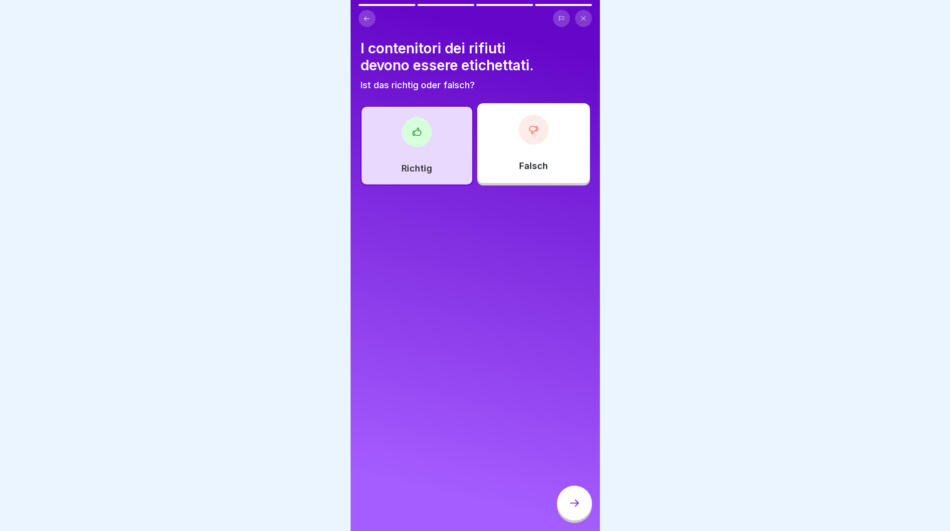
click at [572, 506] on div at bounding box center [574, 503] width 35 height 35
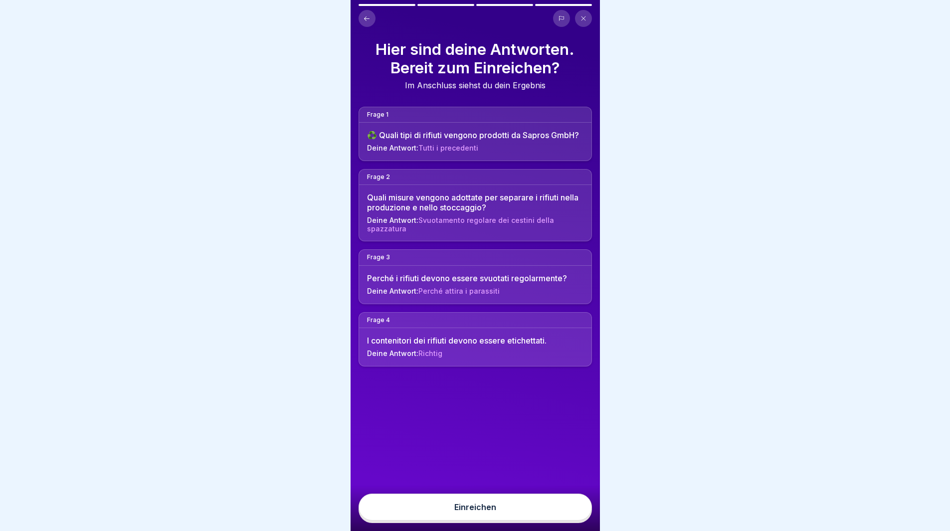
click at [570, 510] on button "Einreichen" at bounding box center [475, 507] width 233 height 27
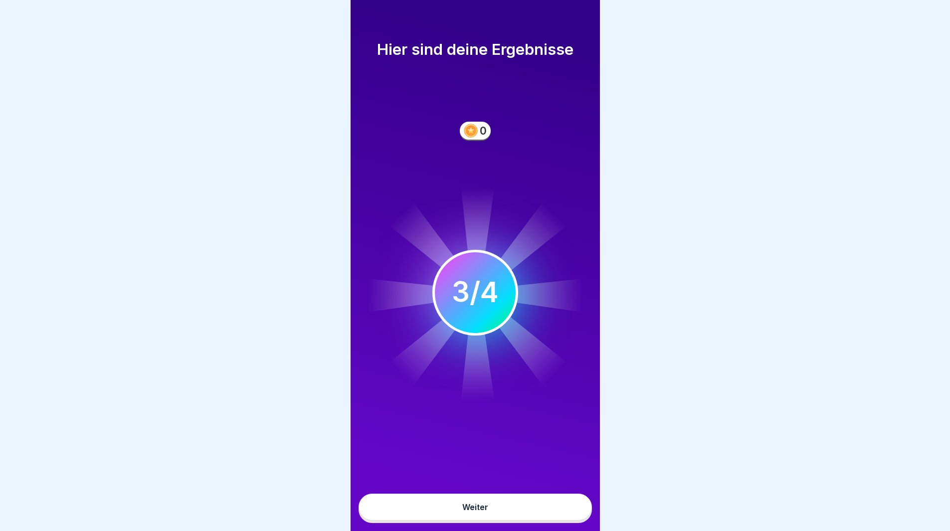
click at [540, 512] on button "Weiter" at bounding box center [475, 507] width 233 height 27
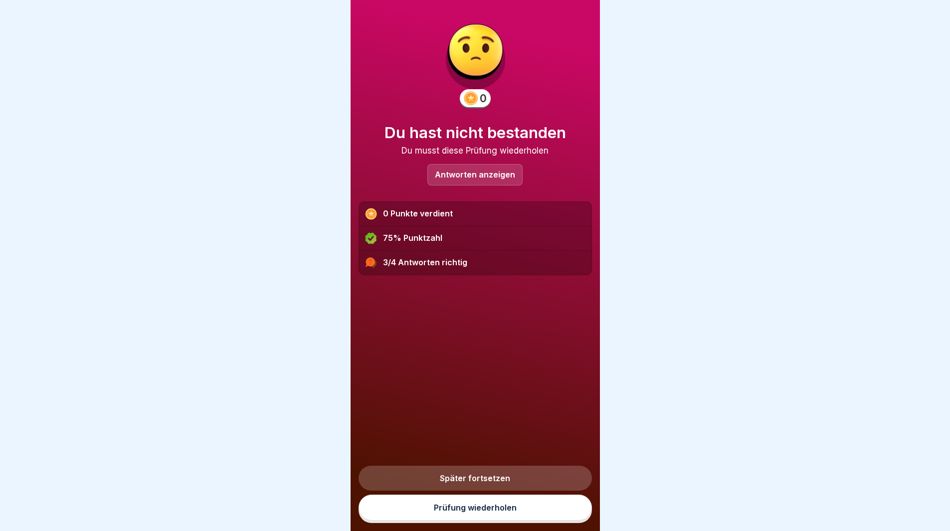
click at [431, 171] on div "Antworten anzeigen" at bounding box center [474, 174] width 95 height 21
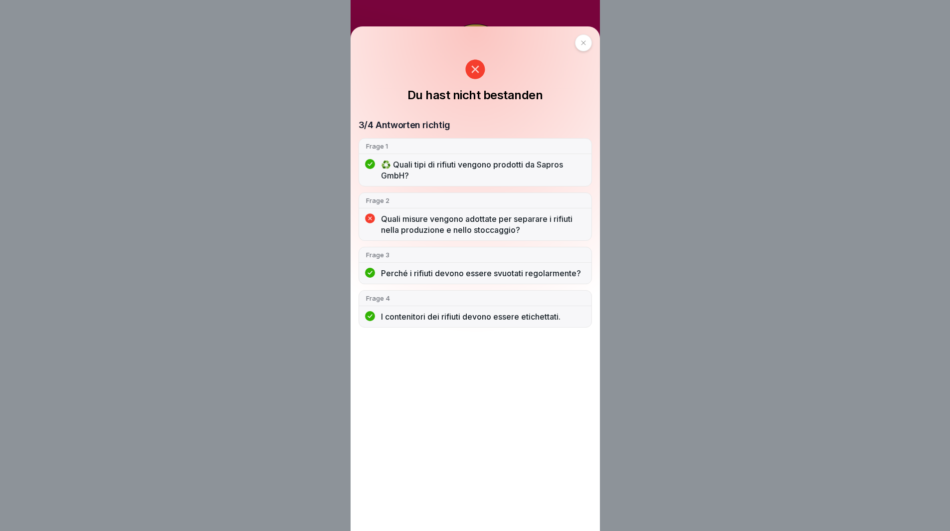
click at [584, 41] on icon at bounding box center [583, 43] width 6 height 6
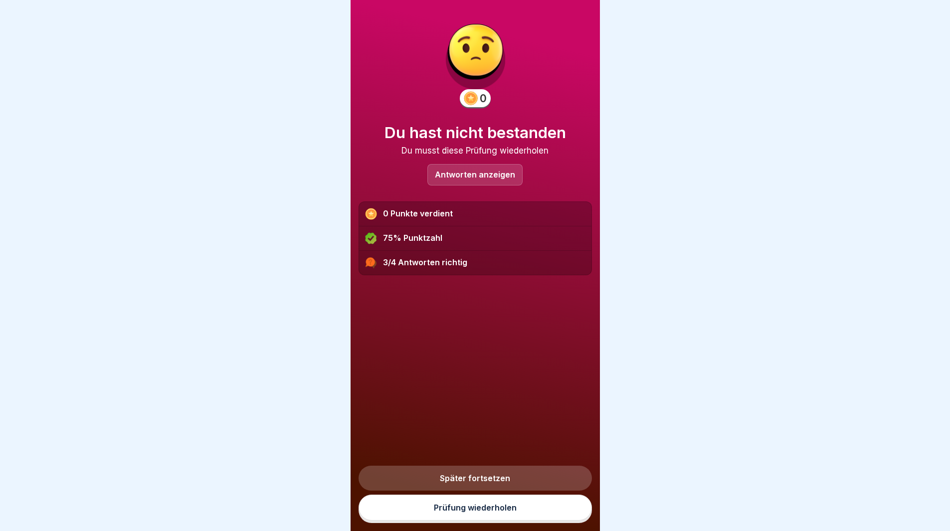
click at [561, 518] on link "Prüfung wiederholen" at bounding box center [475, 508] width 233 height 26
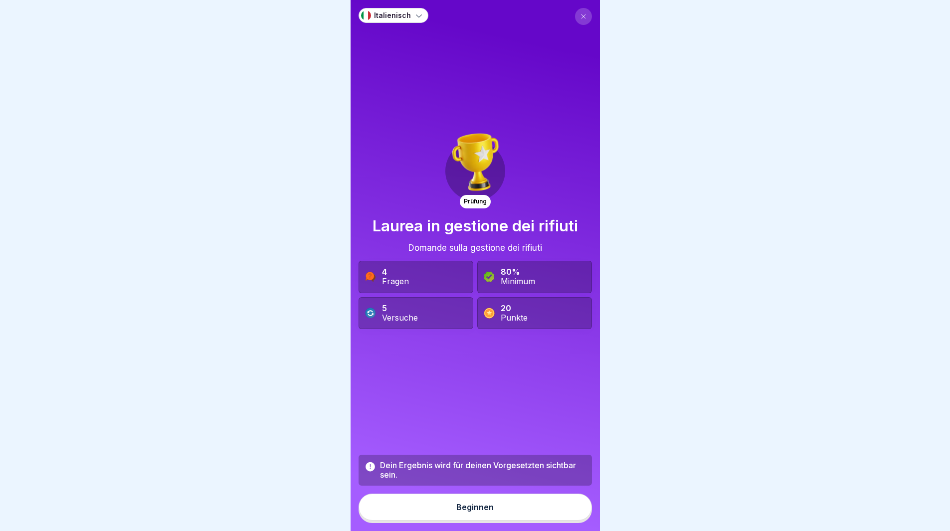
drag, startPoint x: 0, startPoint y: 0, endPoint x: 564, endPoint y: 521, distance: 767.9
click at [564, 521] on button "Beginnen" at bounding box center [475, 507] width 233 height 27
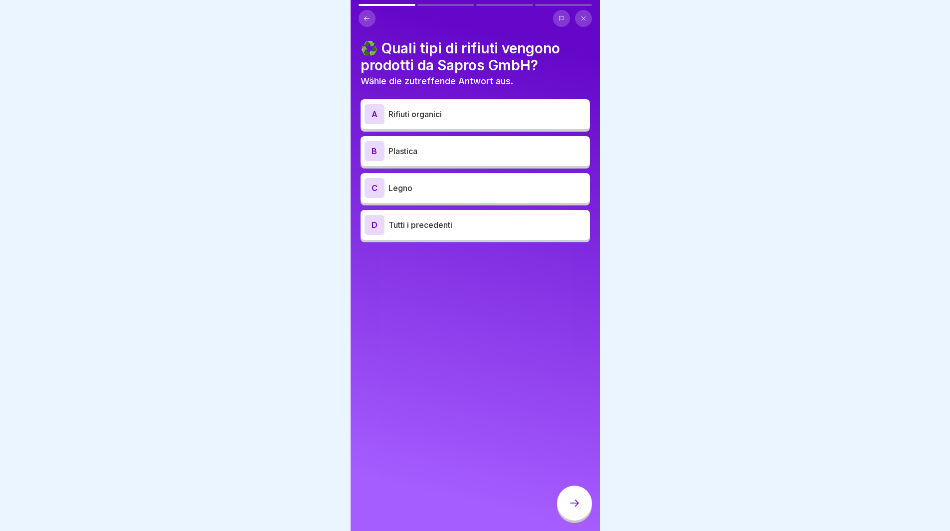
click at [474, 216] on div "D Tutti i precedenti" at bounding box center [475, 225] width 221 height 20
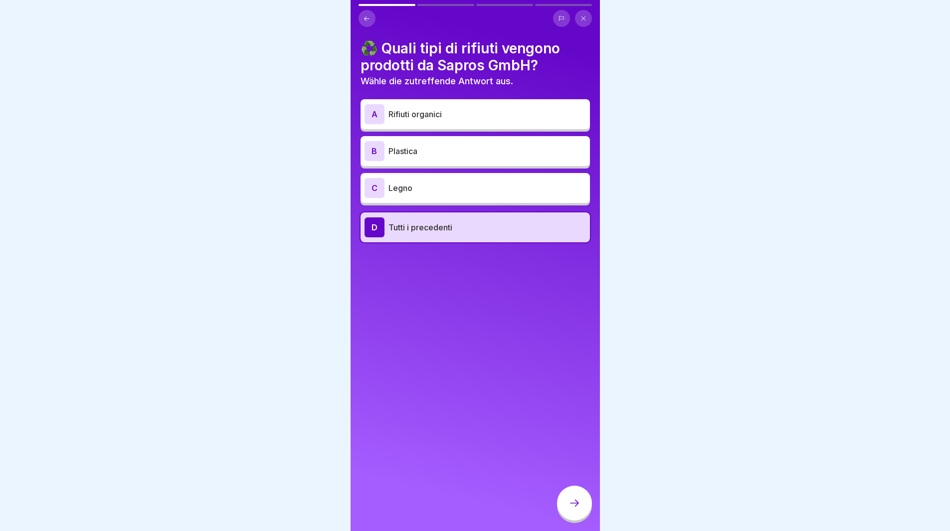
click at [575, 509] on icon at bounding box center [574, 503] width 12 height 12
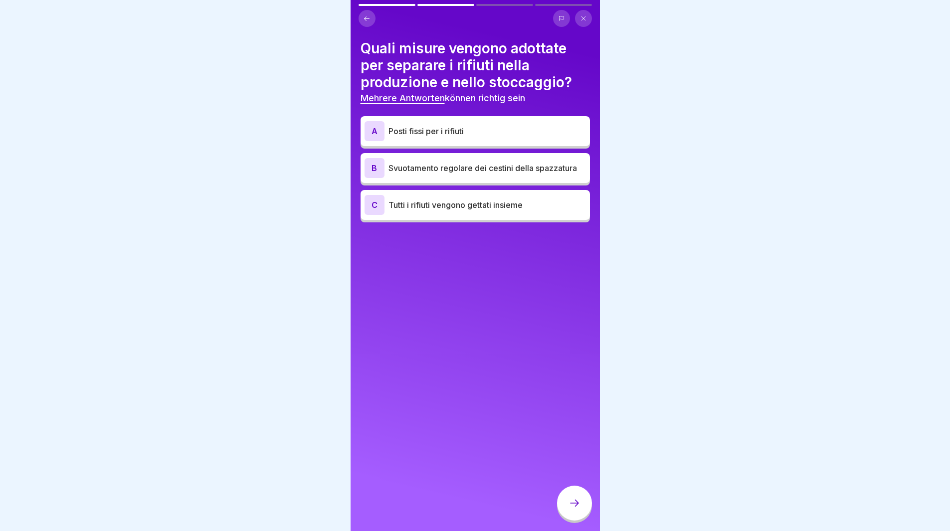
click at [474, 125] on p "Posti fissi per i rifiuti" at bounding box center [486, 131] width 197 height 12
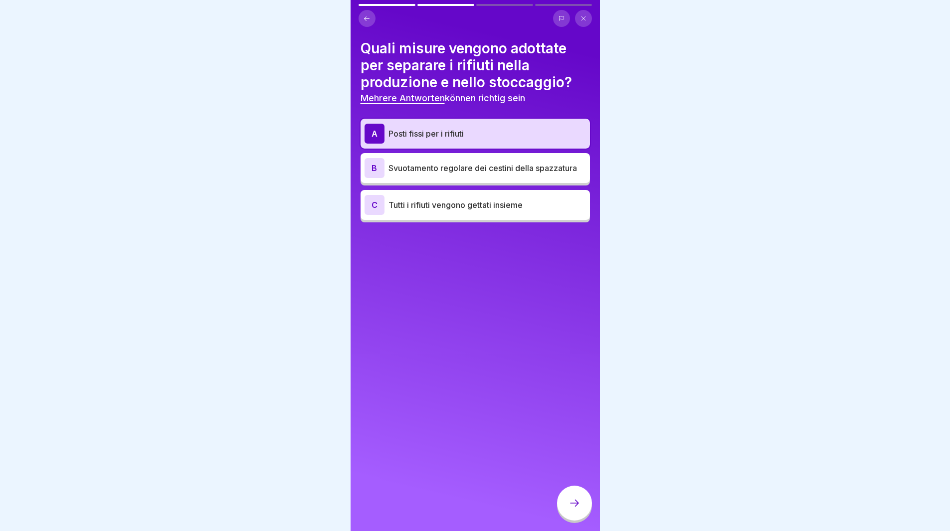
click at [574, 504] on div at bounding box center [574, 503] width 35 height 35
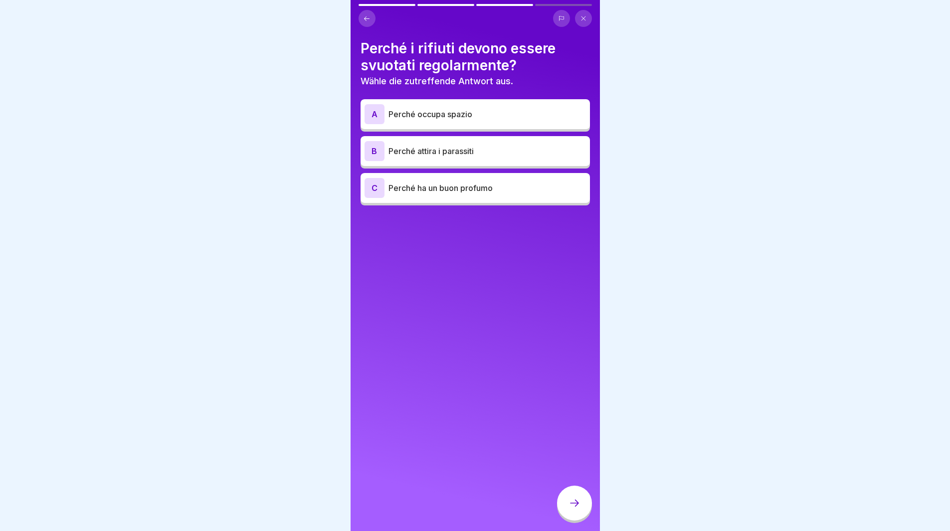
click at [448, 151] on p "Perché attira i parassiti" at bounding box center [486, 151] width 197 height 12
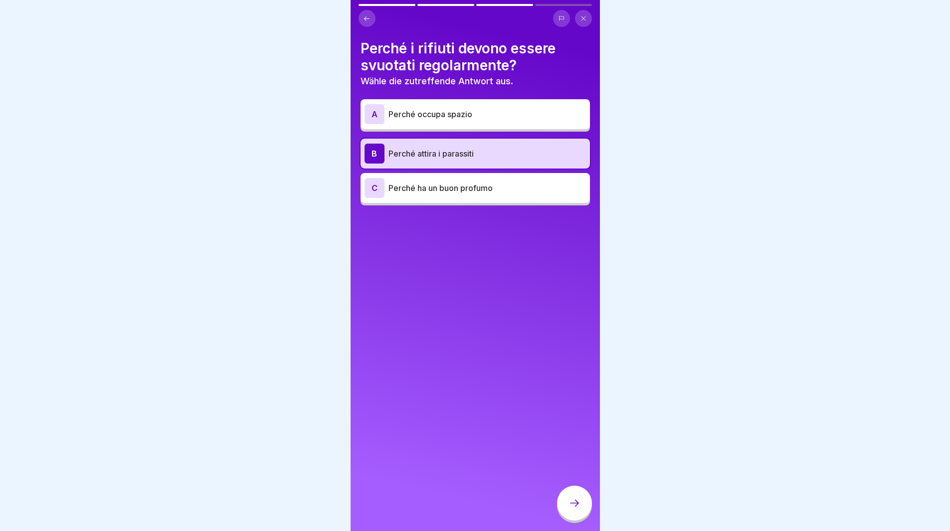
click at [582, 509] on div at bounding box center [574, 503] width 35 height 35
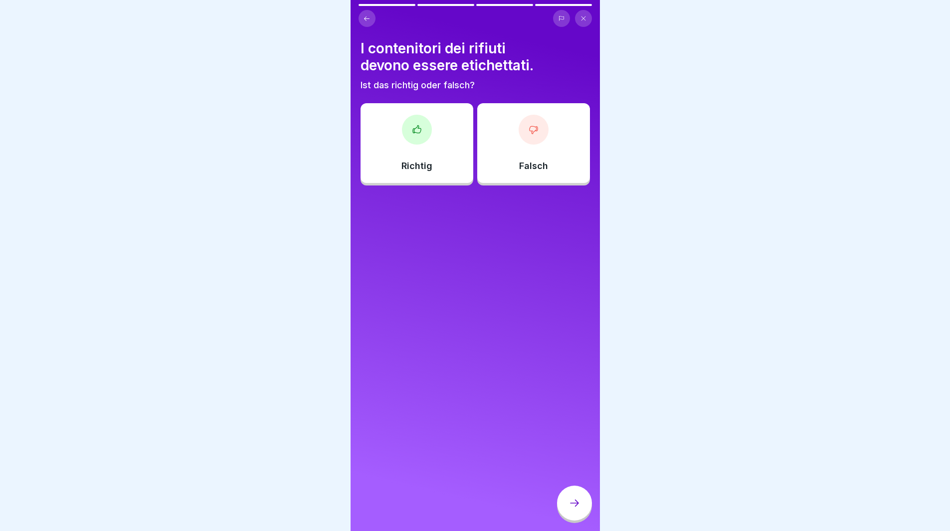
click at [414, 164] on p "Richtig" at bounding box center [416, 166] width 31 height 11
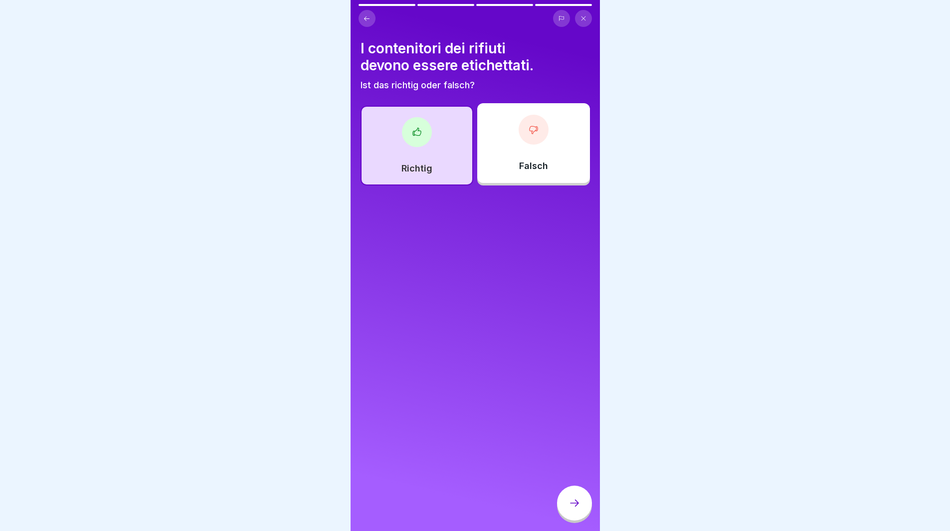
click at [571, 509] on icon at bounding box center [574, 503] width 12 height 12
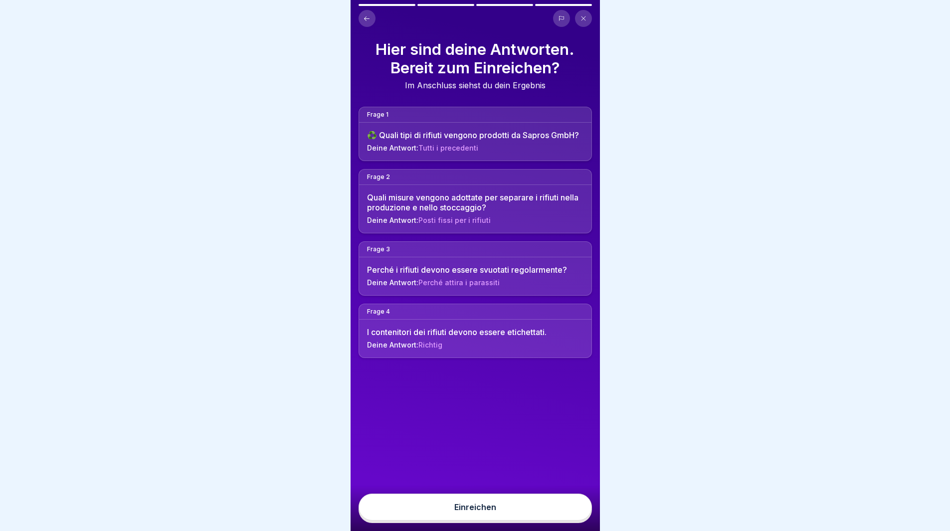
click at [567, 501] on div "Einreichen" at bounding box center [475, 508] width 249 height 45
click at [566, 510] on button "Einreichen" at bounding box center [475, 507] width 233 height 27
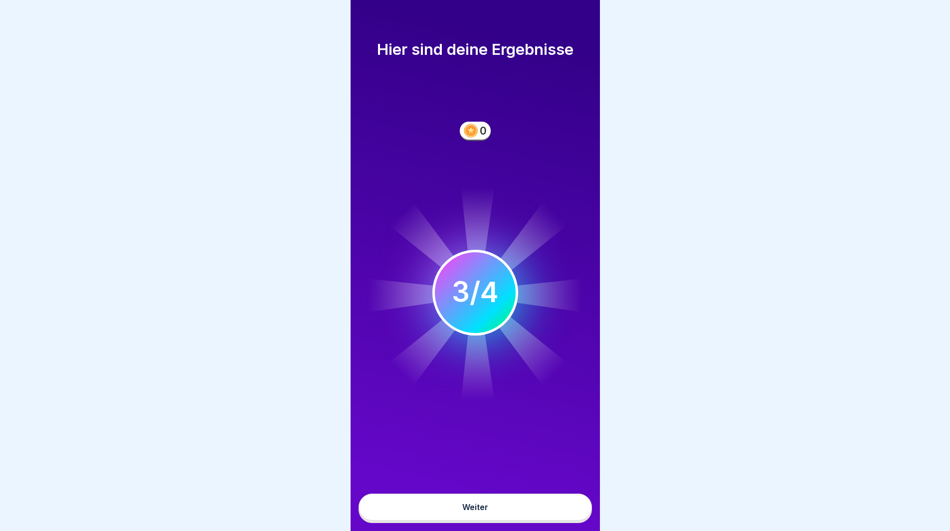
click at [532, 511] on button "Weiter" at bounding box center [475, 507] width 233 height 27
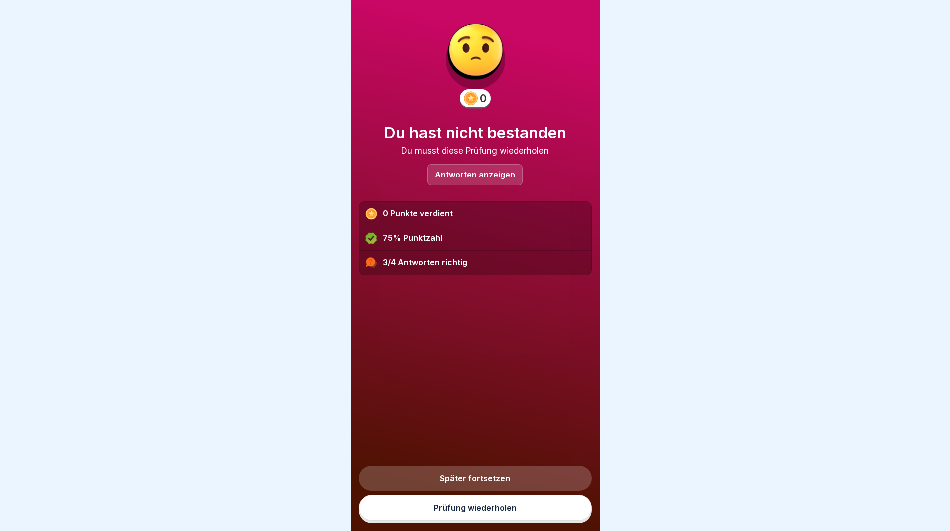
click at [475, 174] on p "Antworten anzeigen" at bounding box center [475, 175] width 80 height 8
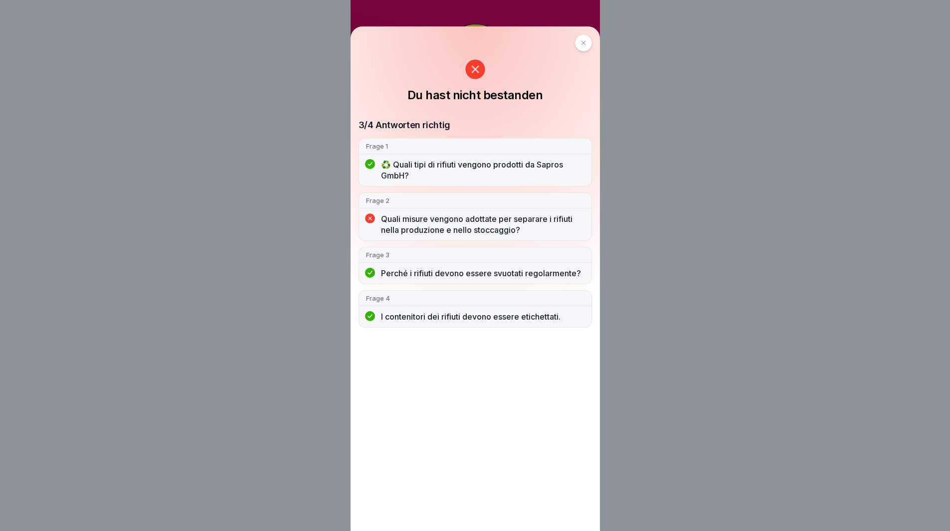
drag, startPoint x: 589, startPoint y: 38, endPoint x: 582, endPoint y: 64, distance: 26.7
click at [590, 44] on div at bounding box center [583, 42] width 17 height 17
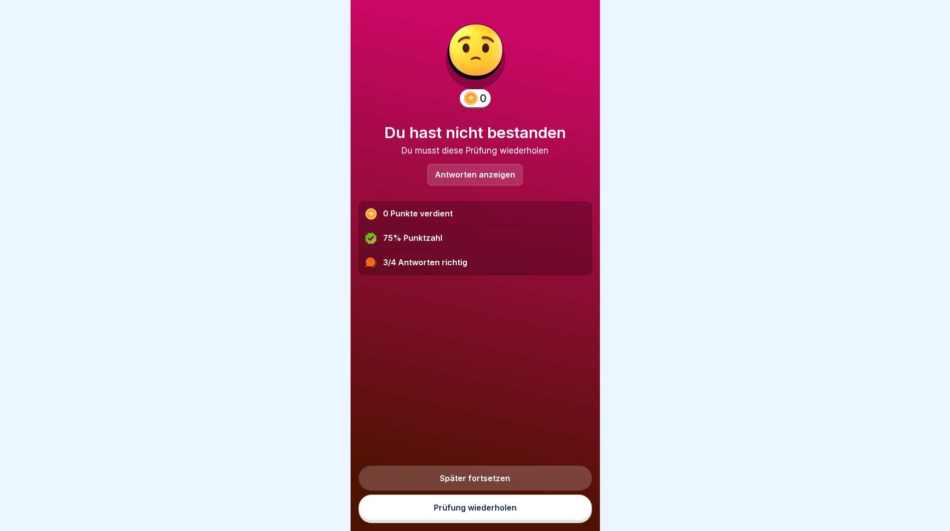
click at [556, 521] on link "Prüfung wiederholen" at bounding box center [475, 508] width 233 height 26
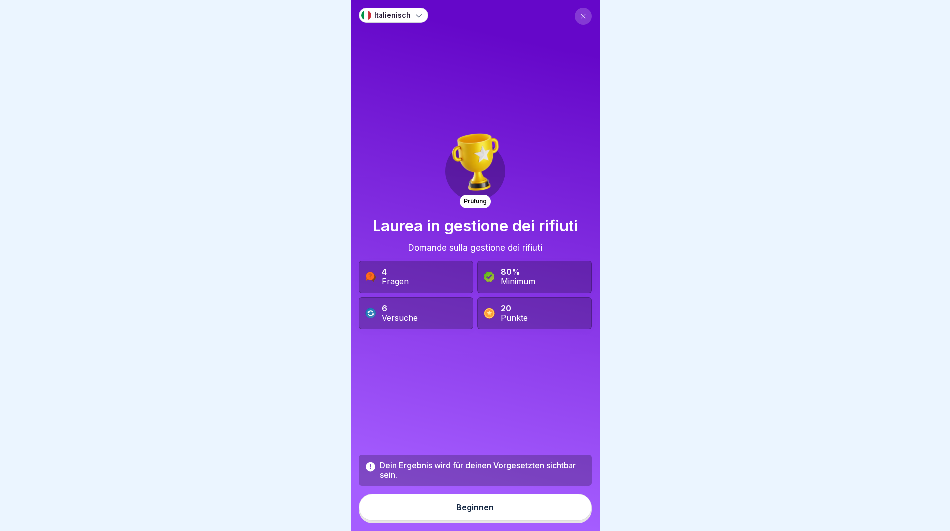
drag, startPoint x: 0, startPoint y: 0, endPoint x: 566, endPoint y: 526, distance: 772.7
click at [563, 521] on button "Beginnen" at bounding box center [475, 507] width 233 height 27
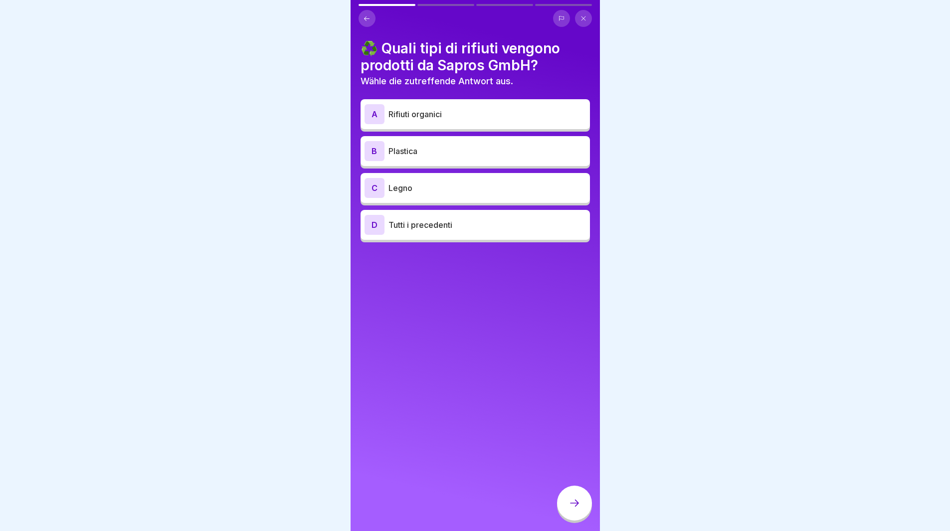
click at [538, 228] on p "Tutti i precedenti" at bounding box center [486, 225] width 197 height 12
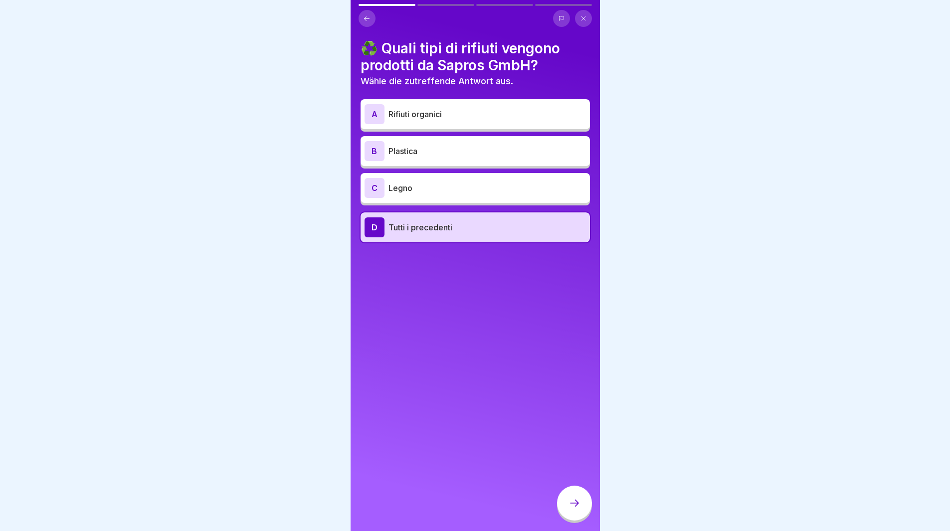
click at [578, 508] on icon at bounding box center [574, 503] width 12 height 12
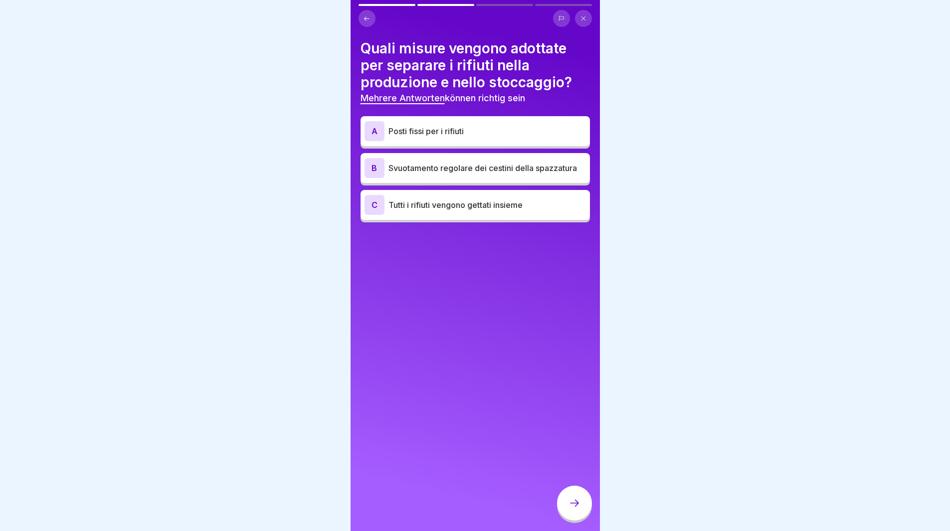
click at [479, 211] on p "Tutti i rifiuti vengono gettati insieme" at bounding box center [486, 205] width 197 height 12
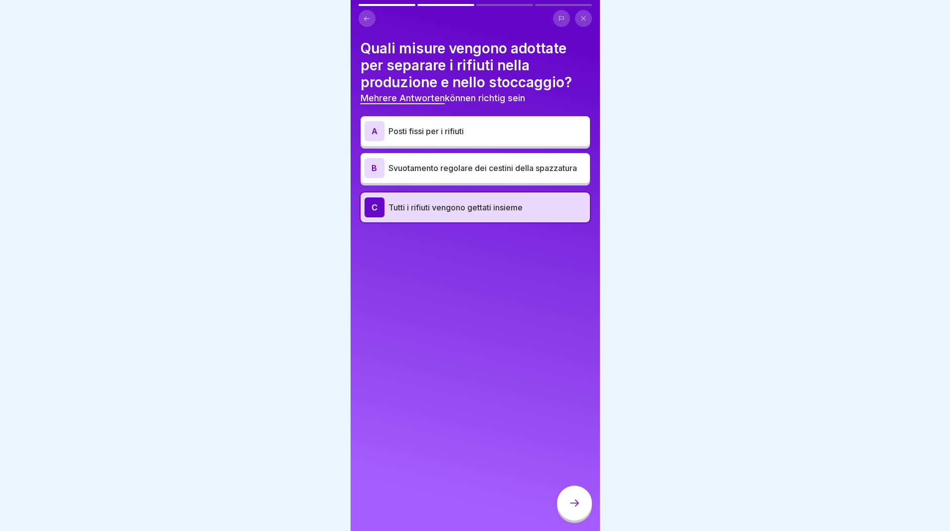
click at [576, 509] on icon at bounding box center [574, 503] width 12 height 12
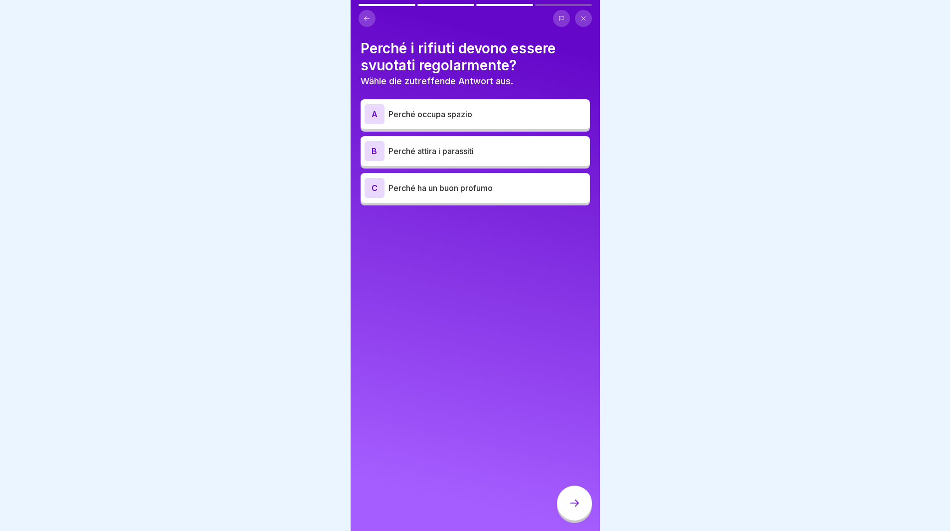
click at [458, 145] on p "Perché attira i parassiti" at bounding box center [486, 151] width 197 height 12
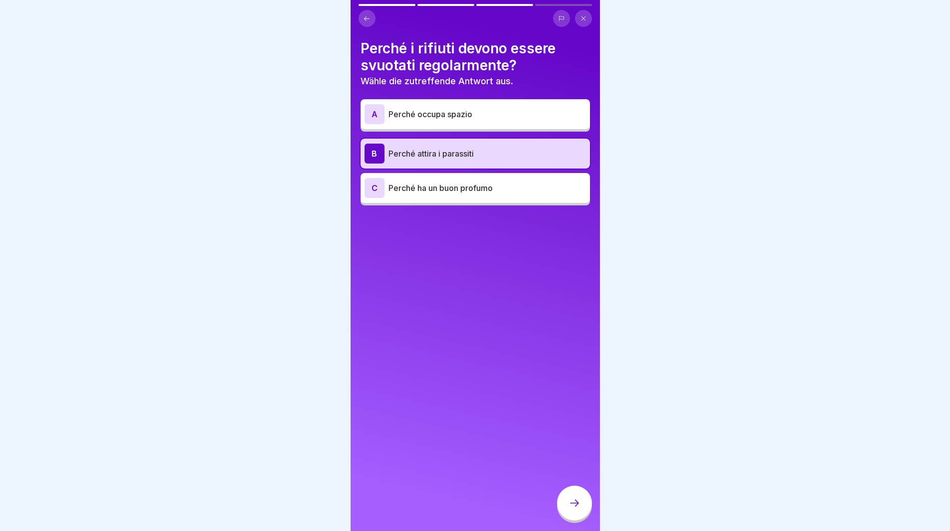
click at [571, 500] on div at bounding box center [574, 503] width 35 height 35
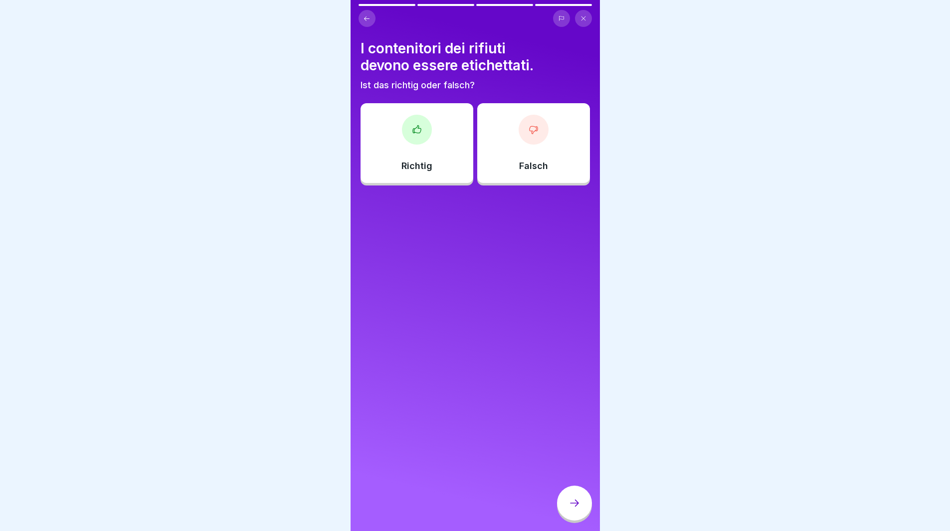
click at [392, 144] on div "Richtig" at bounding box center [417, 143] width 113 height 80
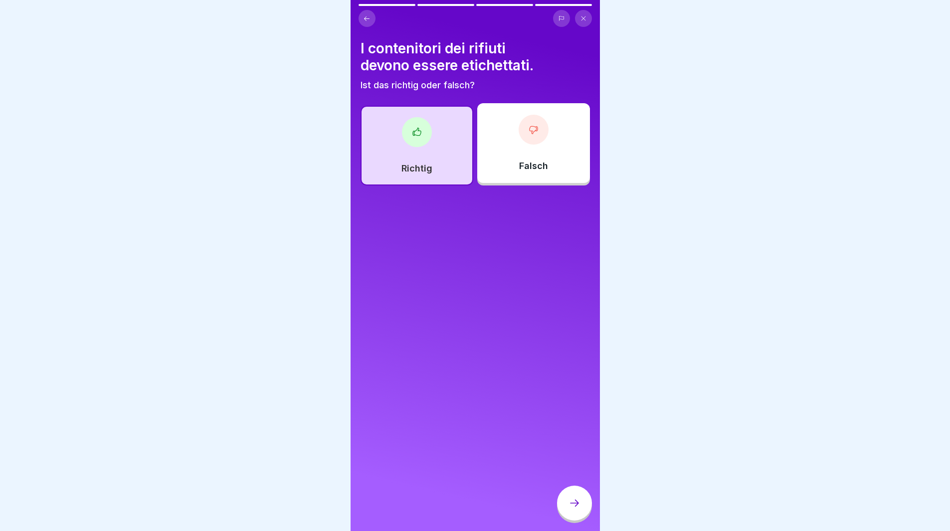
click at [578, 506] on icon at bounding box center [574, 503] width 12 height 12
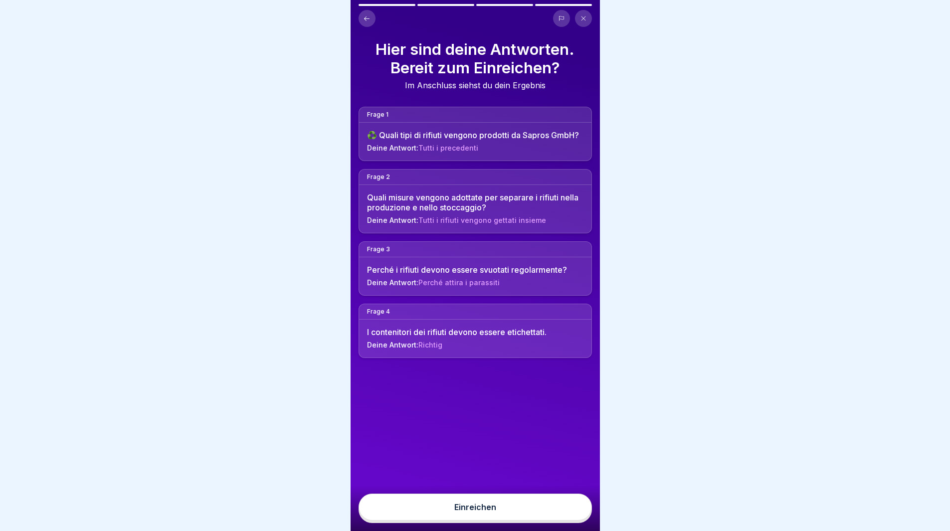
click at [555, 518] on button "Einreichen" at bounding box center [475, 507] width 233 height 27
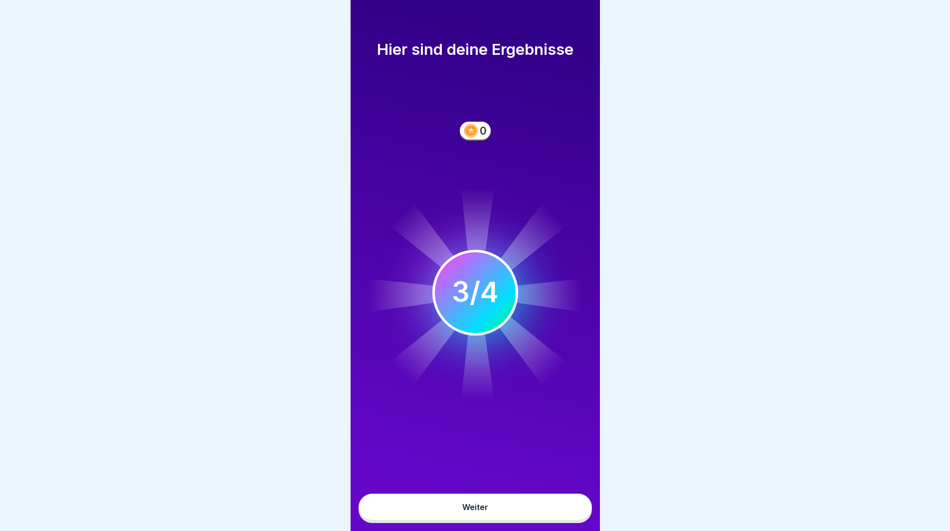
click at [527, 509] on button "Weiter" at bounding box center [475, 507] width 233 height 27
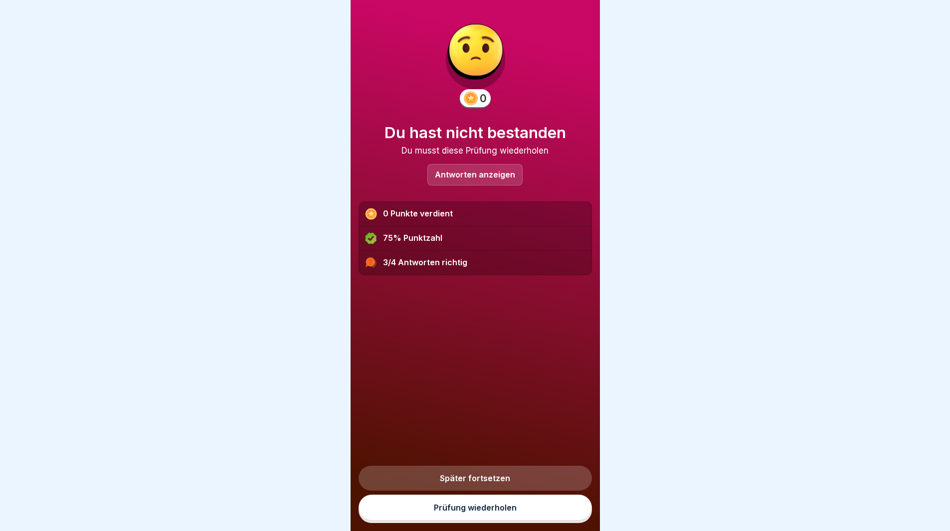
click at [479, 179] on p "Antworten anzeigen" at bounding box center [475, 175] width 80 height 8
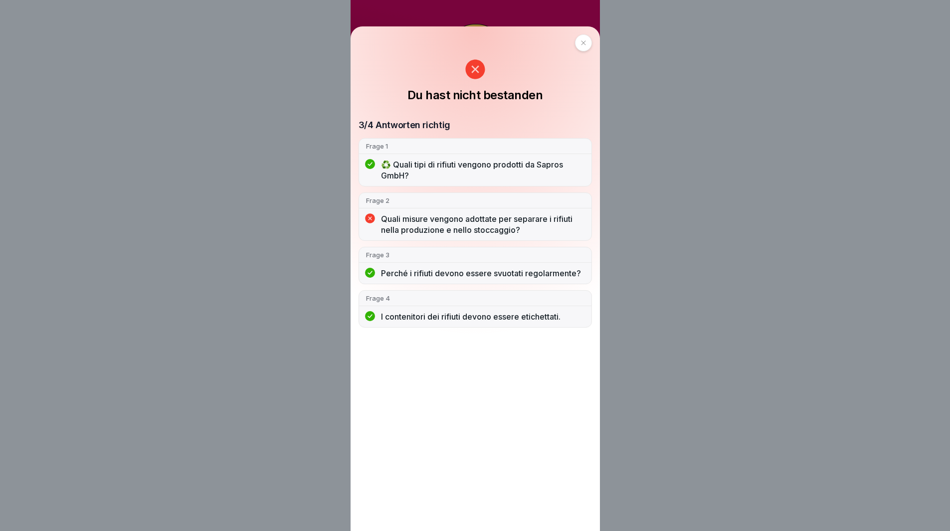
click at [523, 228] on p "Quali misure vengono adottate per separare i rifiuti nella produzione e nello s…" at bounding box center [482, 224] width 203 height 22
click at [583, 42] on div at bounding box center [583, 42] width 17 height 17
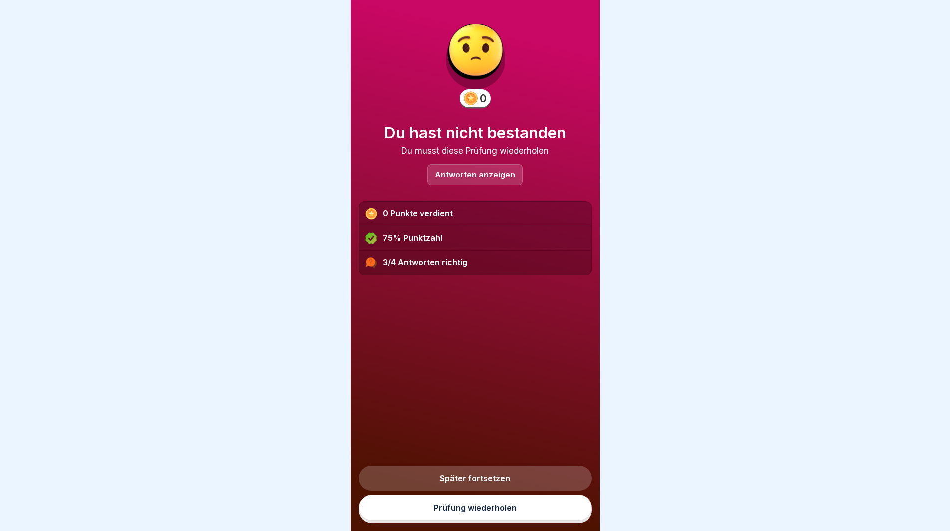
click at [528, 513] on link "Prüfung wiederholen" at bounding box center [475, 508] width 233 height 26
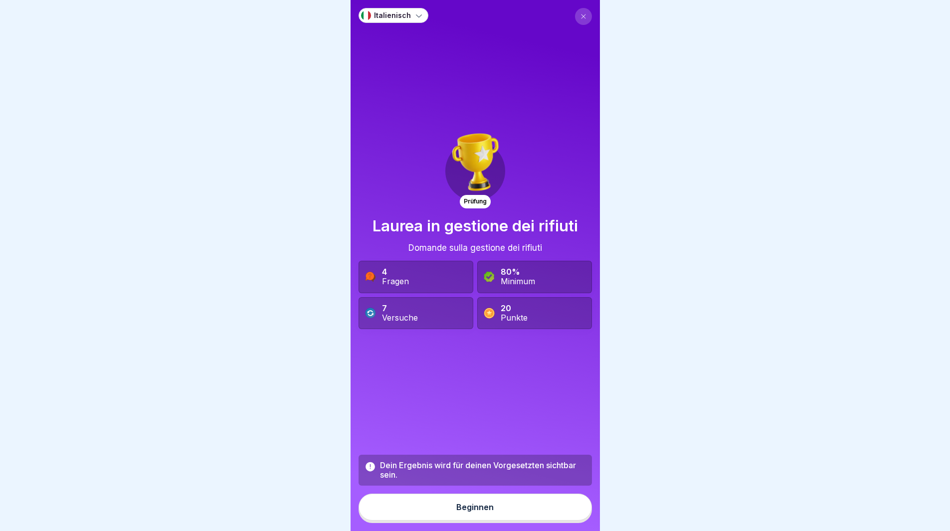
click at [528, 512] on button "Beginnen" at bounding box center [475, 507] width 233 height 27
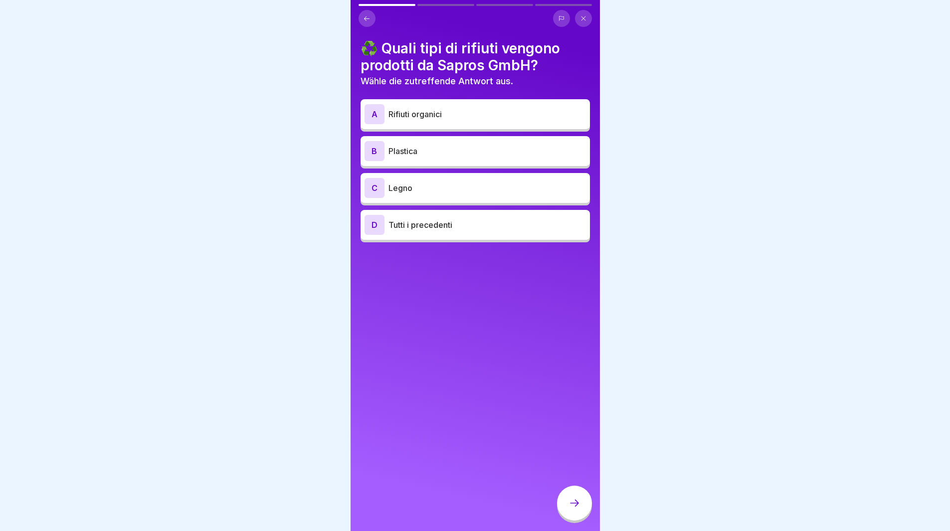
click at [513, 224] on p "Tutti i precedenti" at bounding box center [486, 225] width 197 height 12
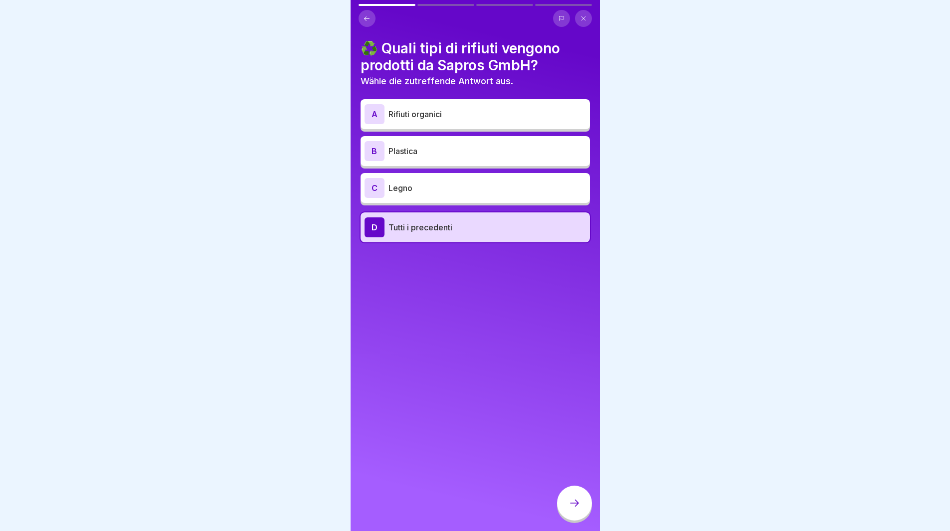
click at [572, 504] on div at bounding box center [574, 503] width 35 height 35
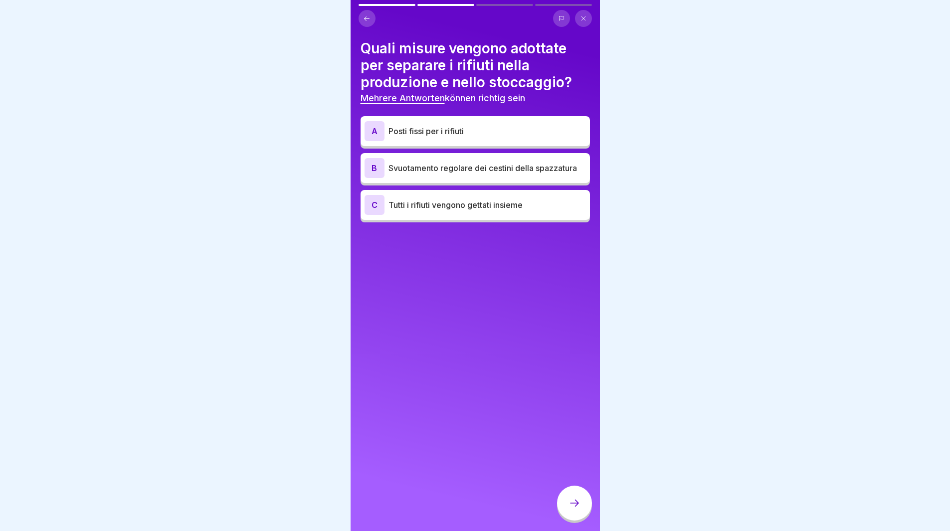
click at [511, 128] on p "Posti fissi per i rifiuti" at bounding box center [486, 131] width 197 height 12
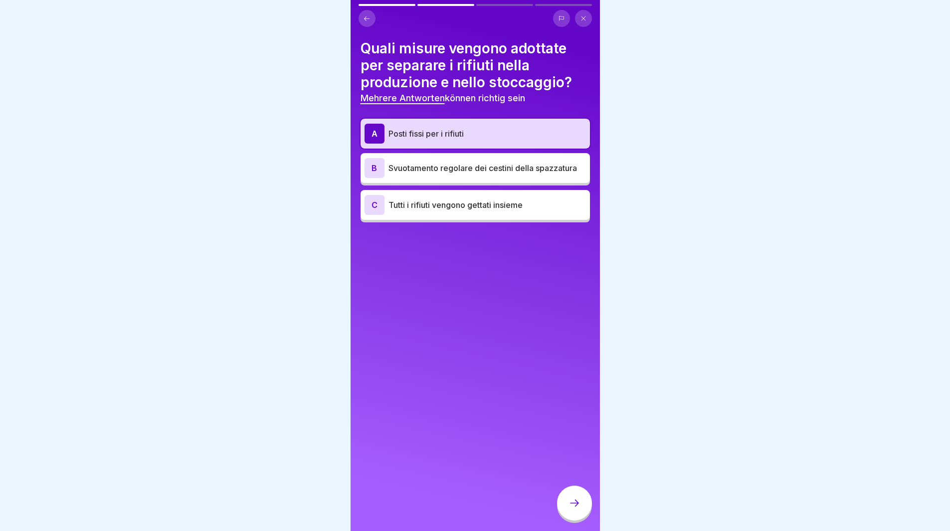
click at [576, 507] on icon at bounding box center [574, 503] width 12 height 12
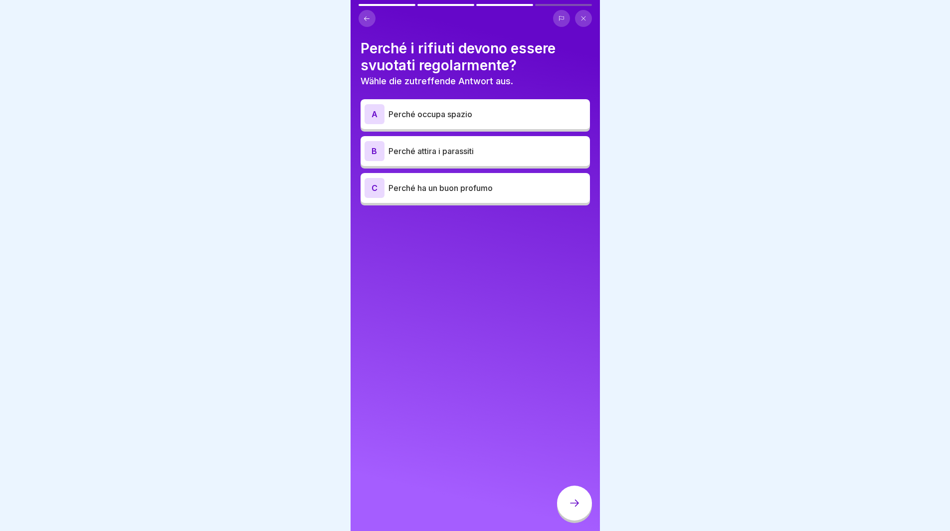
click at [554, 147] on p "Perché attira i parassiti" at bounding box center [486, 151] width 197 height 12
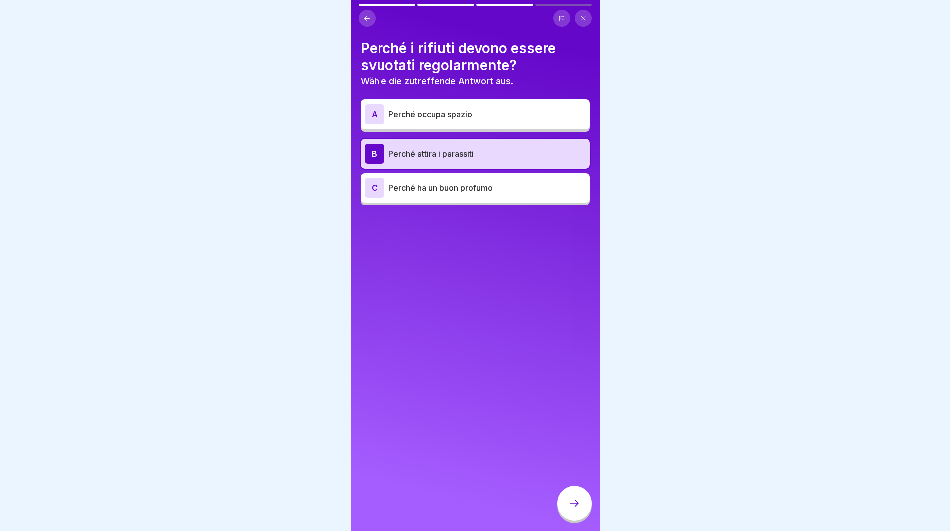
click at [578, 509] on icon at bounding box center [574, 503] width 12 height 12
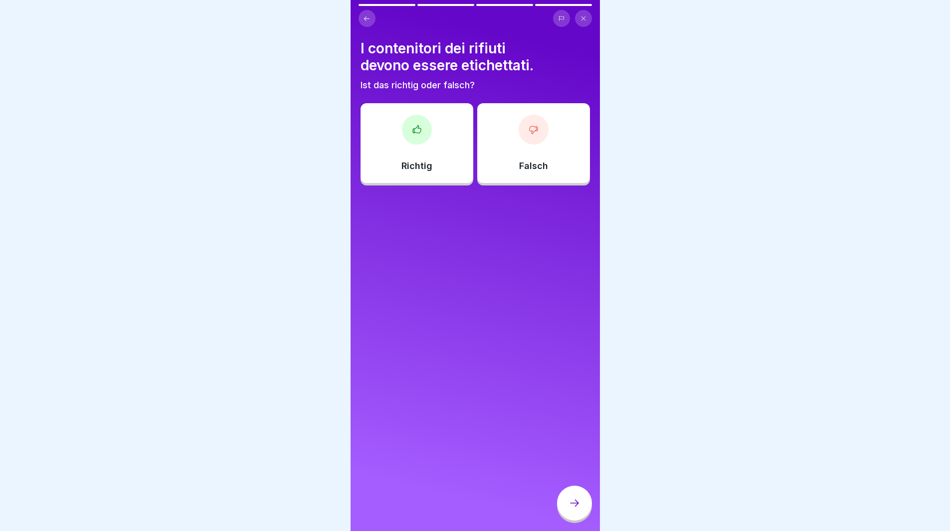
click at [444, 137] on div "Richtig" at bounding box center [417, 143] width 113 height 80
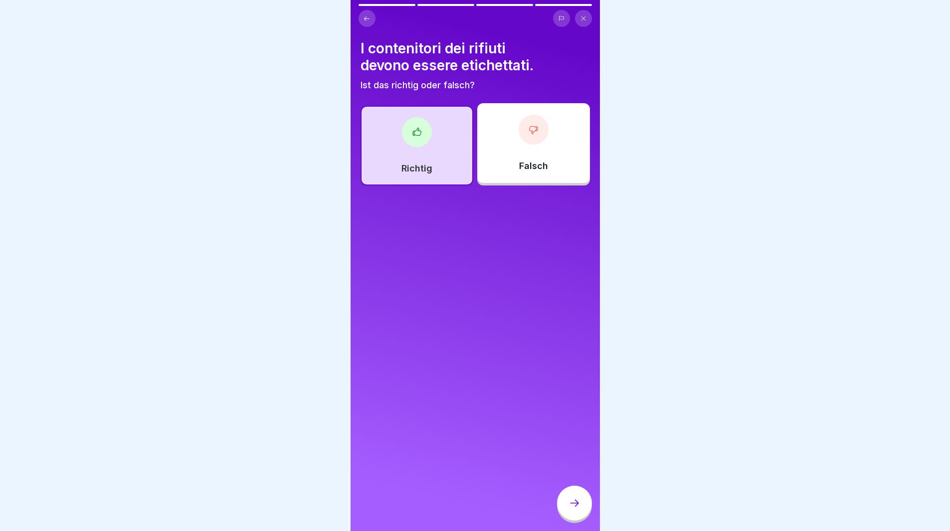
click at [572, 505] on div at bounding box center [574, 503] width 35 height 35
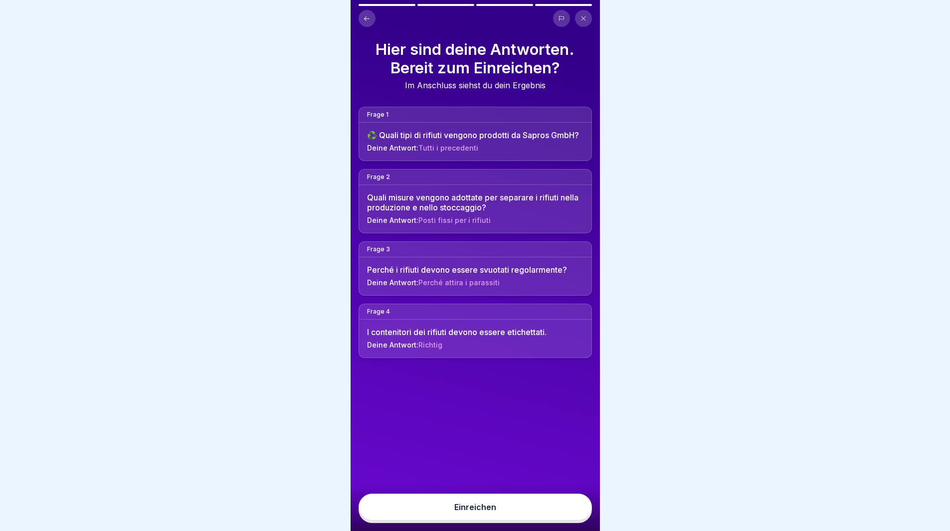
click at [543, 521] on button "Einreichen" at bounding box center [475, 507] width 233 height 27
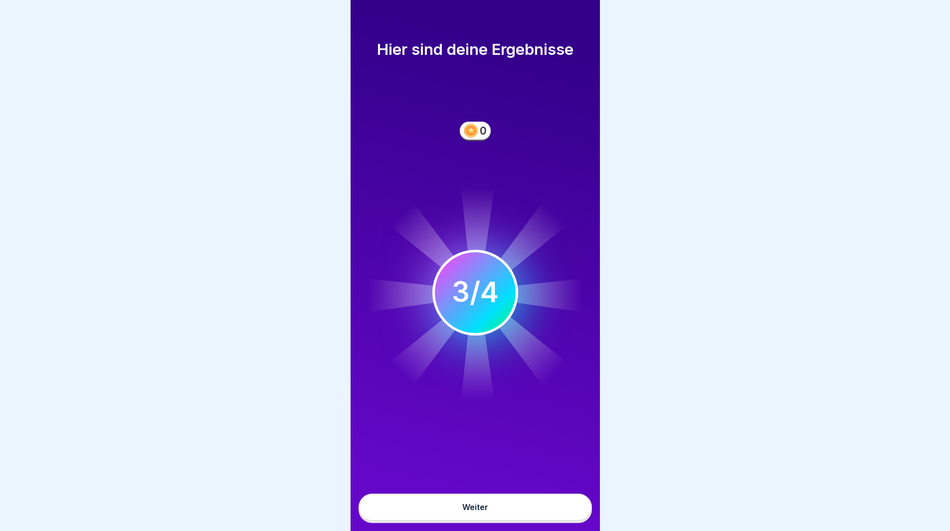
click at [543, 521] on button "Weiter" at bounding box center [475, 507] width 233 height 27
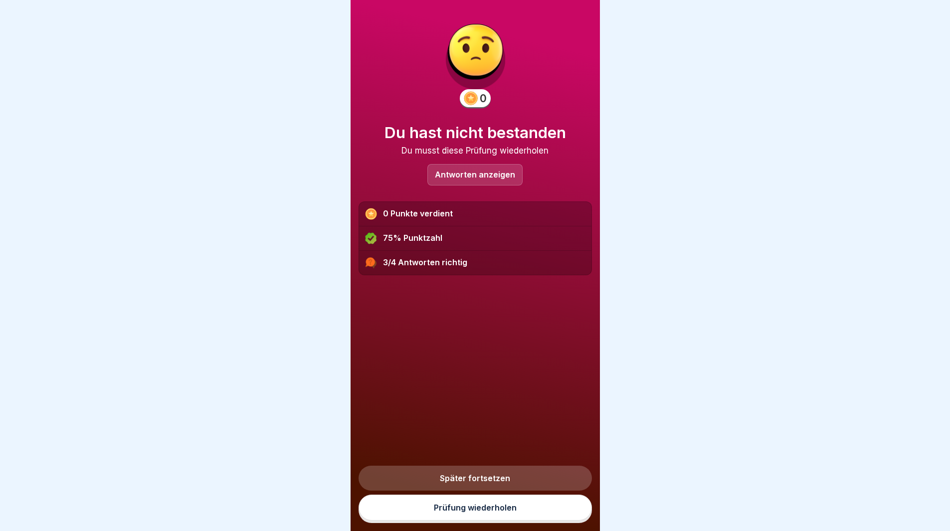
click at [503, 171] on p "Antworten anzeigen" at bounding box center [475, 175] width 80 height 8
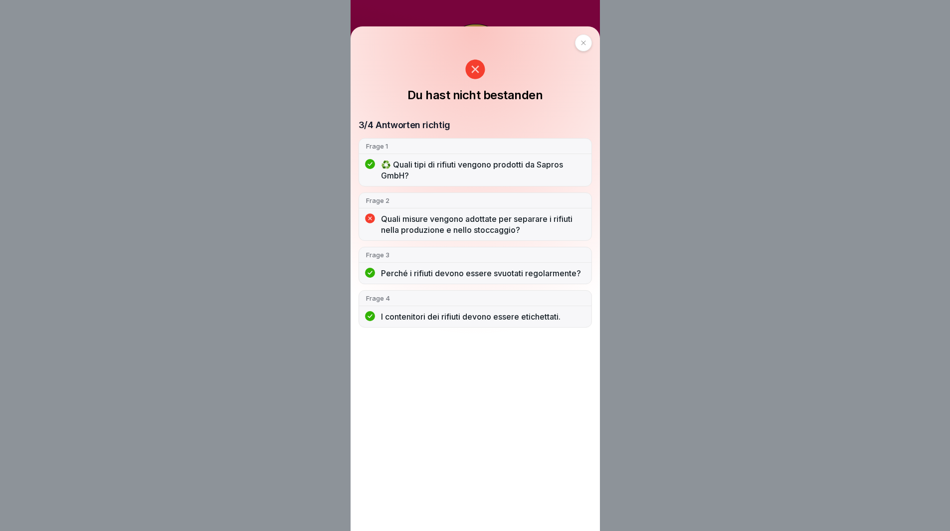
click at [584, 43] on icon at bounding box center [583, 43] width 6 height 6
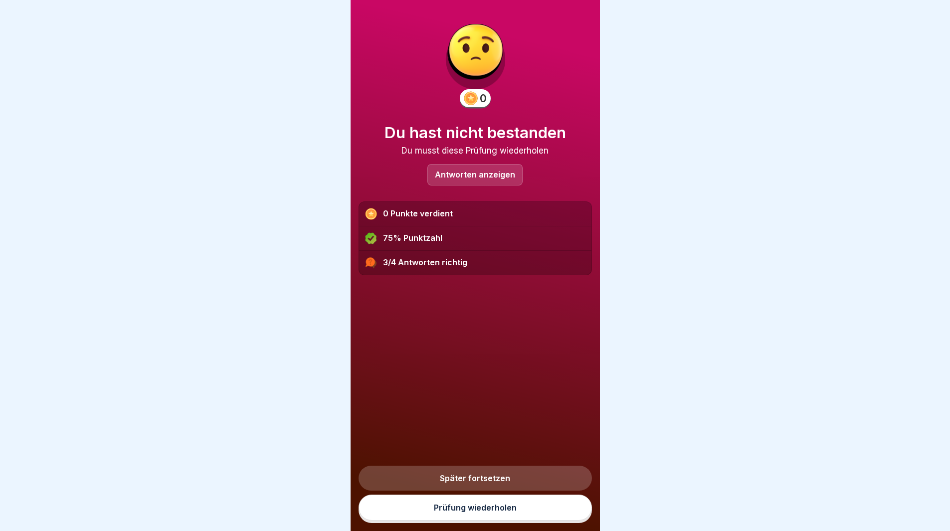
click at [475, 519] on link "Prüfung wiederholen" at bounding box center [475, 508] width 233 height 26
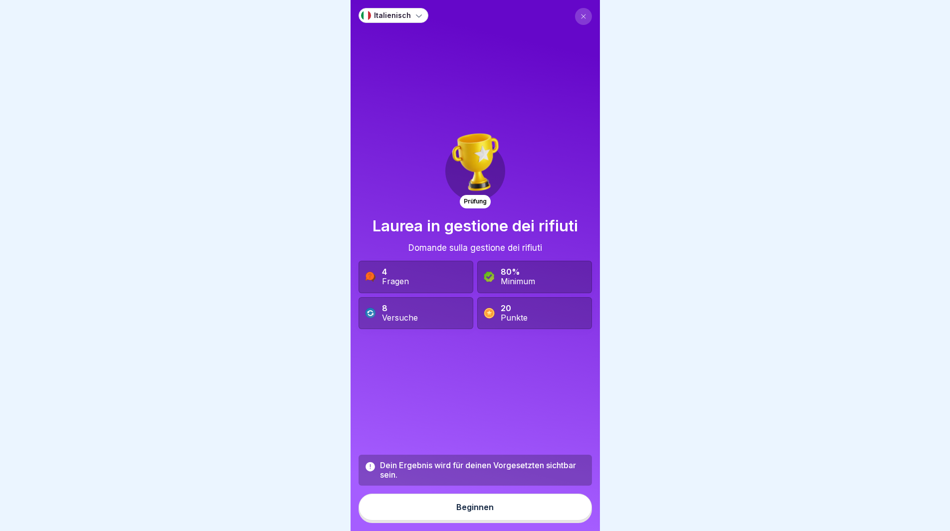
click at [489, 510] on button "Beginnen" at bounding box center [475, 507] width 233 height 27
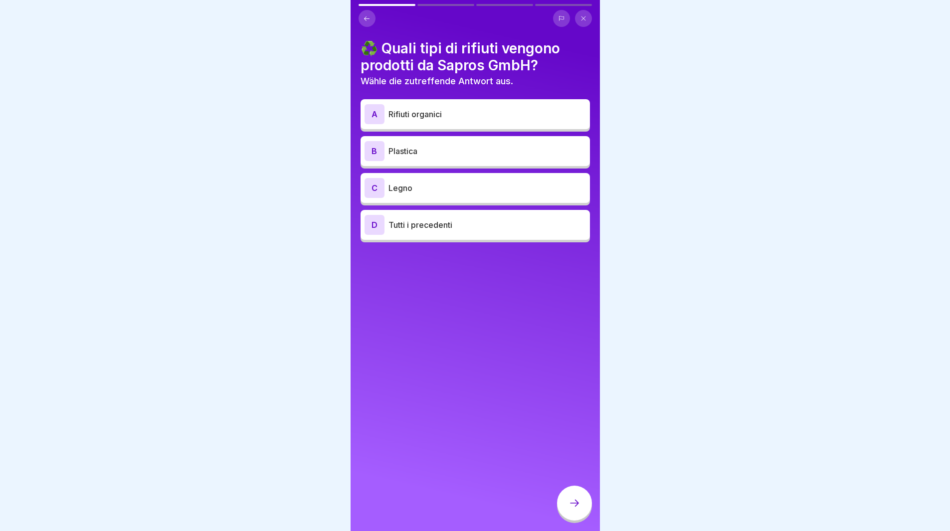
click at [461, 220] on p "Tutti i precedenti" at bounding box center [486, 225] width 197 height 12
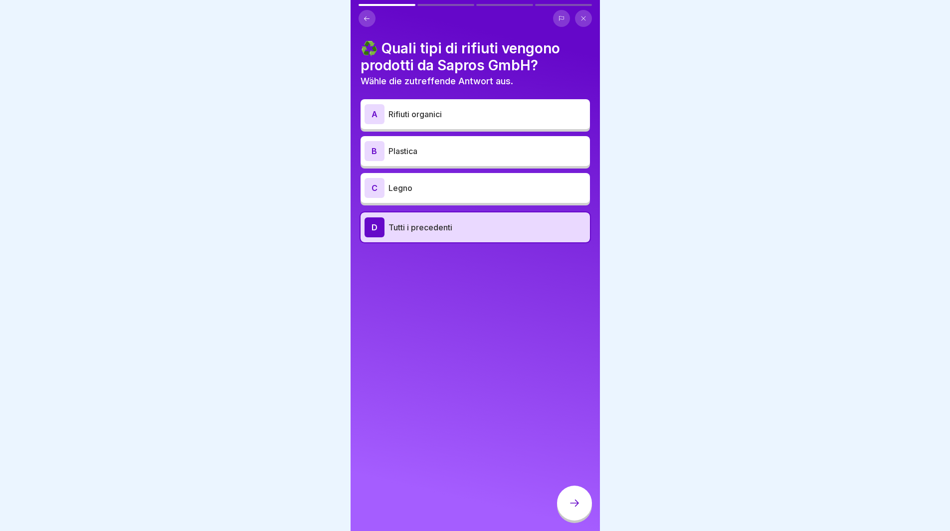
click at [583, 505] on div at bounding box center [574, 503] width 35 height 35
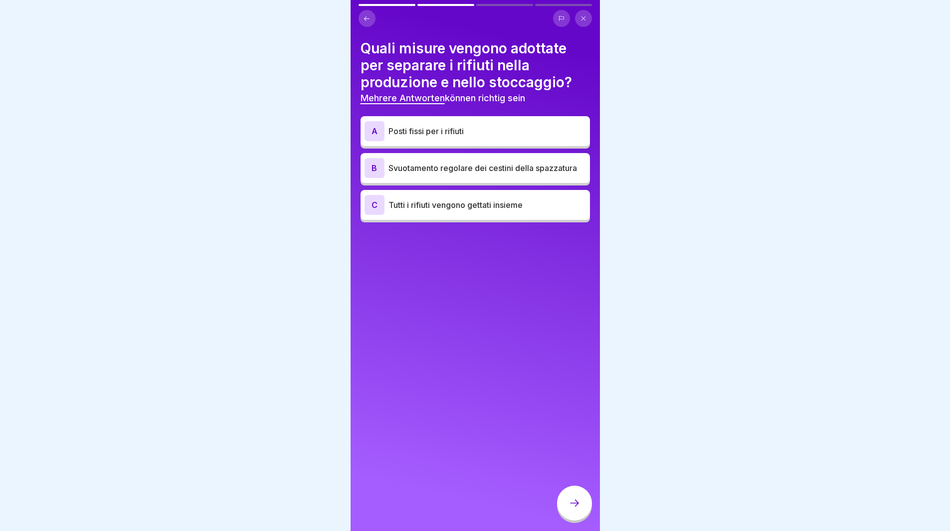
click at [480, 166] on p "Svuotamento regolare dei cestini della spazzatura" at bounding box center [486, 168] width 197 height 12
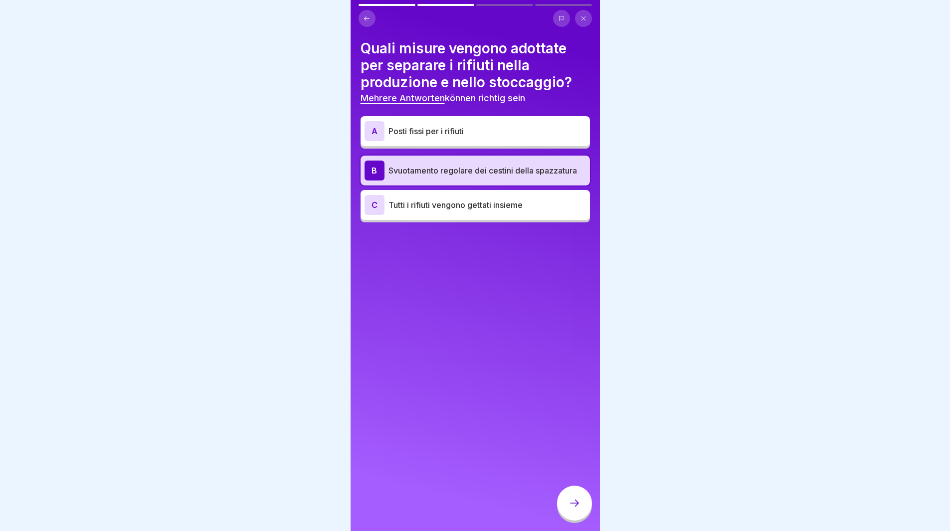
click at [574, 509] on icon at bounding box center [574, 503] width 12 height 12
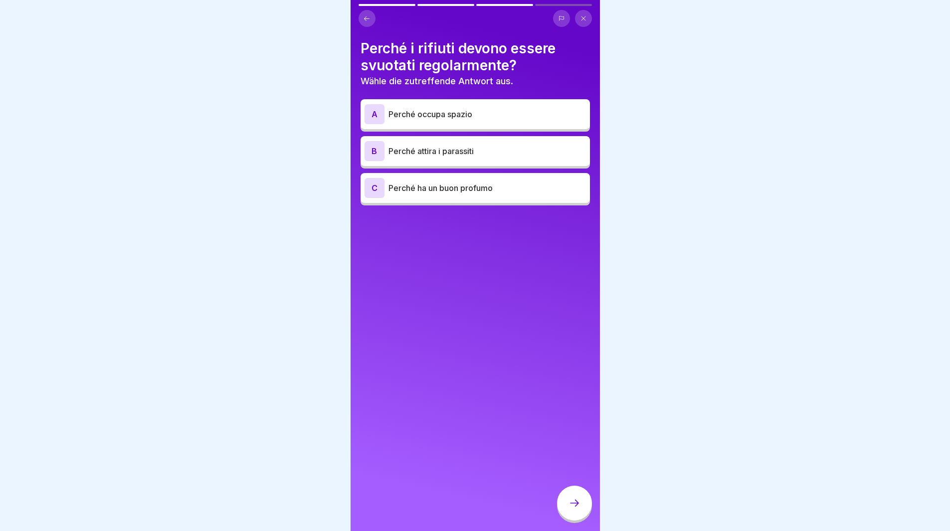
click at [574, 509] on icon at bounding box center [574, 503] width 12 height 12
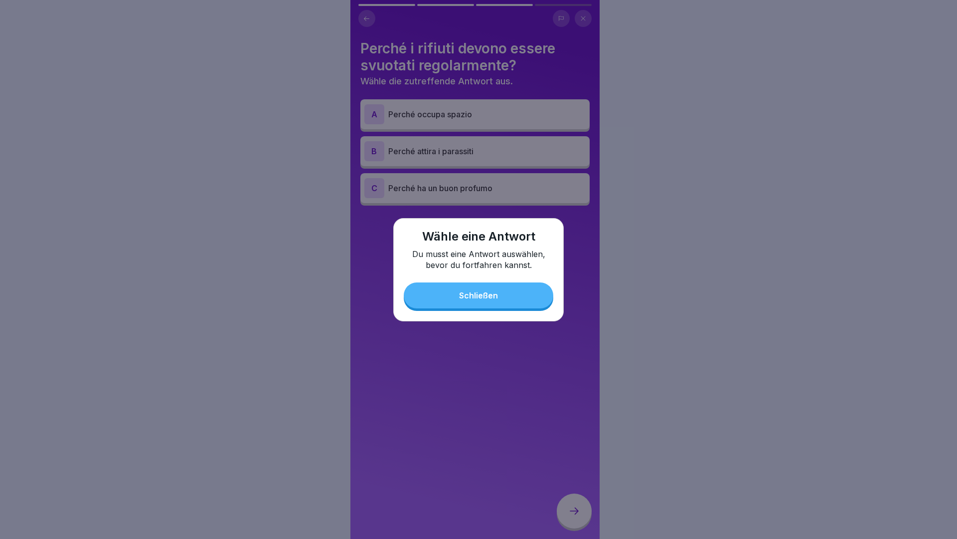
click at [527, 287] on button "Schließen" at bounding box center [479, 295] width 150 height 26
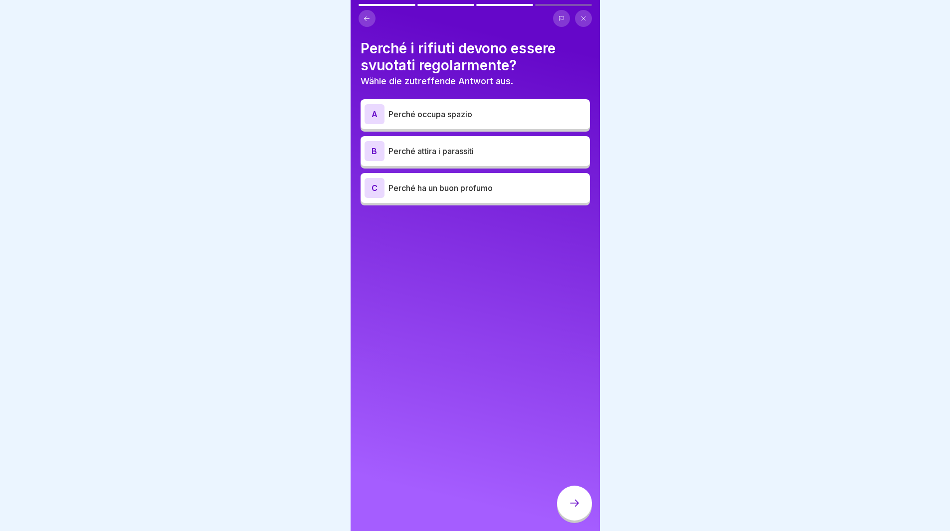
click at [490, 149] on p "Perché attira i parassiti" at bounding box center [486, 151] width 197 height 12
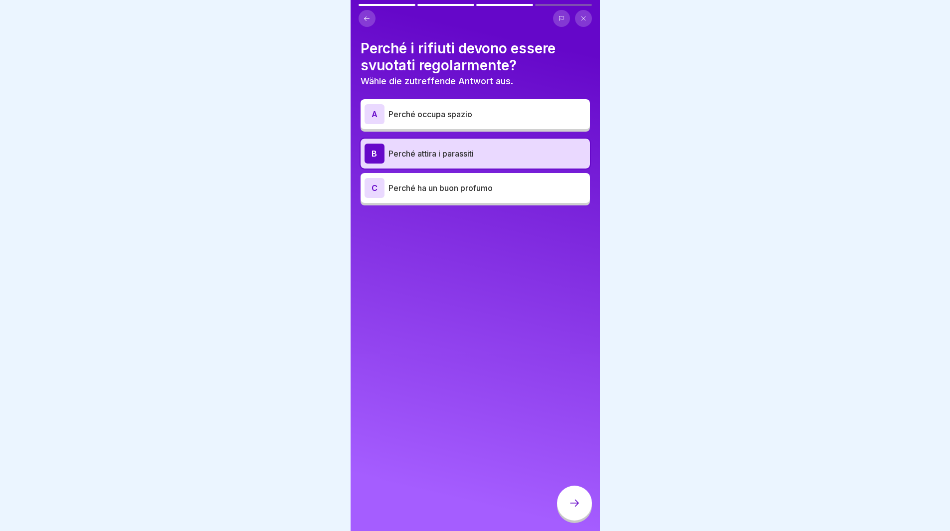
drag, startPoint x: 580, startPoint y: 508, endPoint x: 563, endPoint y: 485, distance: 28.6
click at [577, 502] on div at bounding box center [574, 503] width 35 height 35
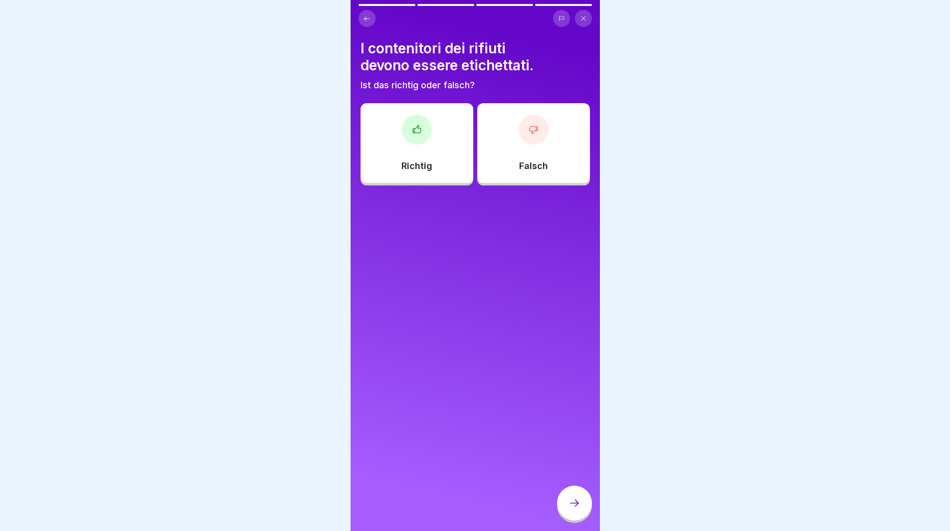
click at [417, 156] on div "Richtig" at bounding box center [417, 143] width 113 height 80
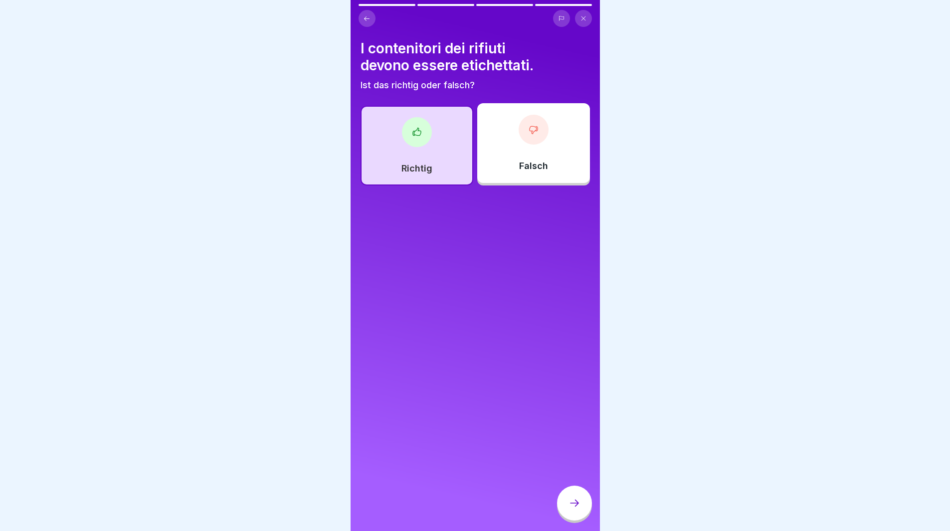
click at [579, 509] on icon at bounding box center [574, 503] width 12 height 12
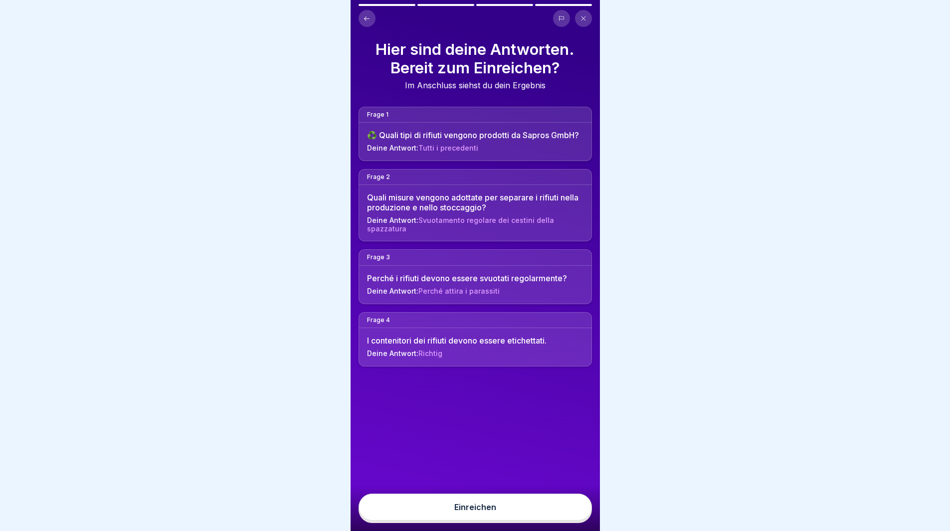
click at [566, 519] on button "Einreichen" at bounding box center [475, 507] width 233 height 27
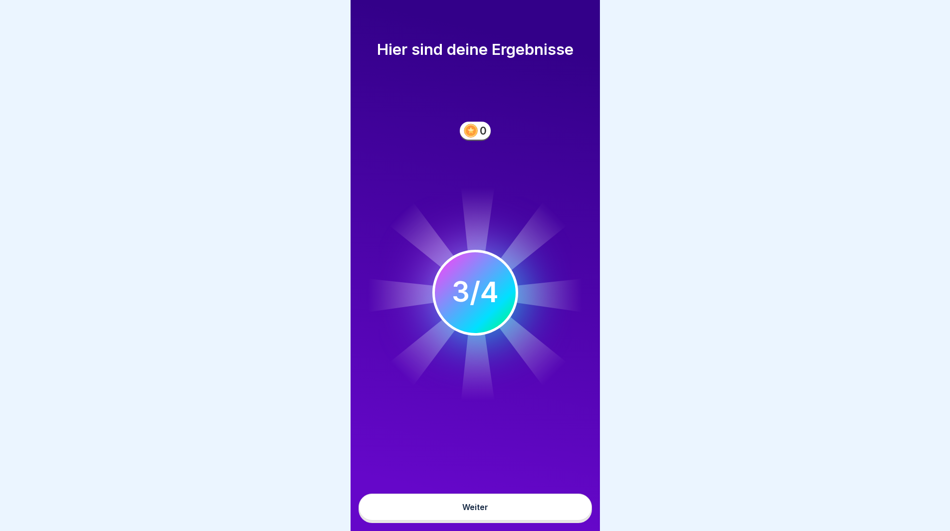
click at [519, 521] on button "Weiter" at bounding box center [475, 507] width 233 height 27
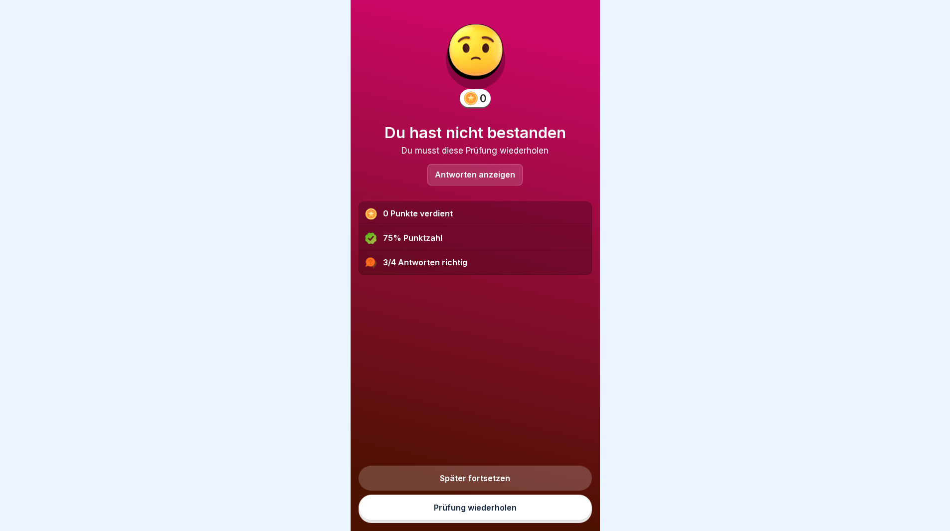
click at [471, 173] on p "Antworten anzeigen" at bounding box center [475, 175] width 80 height 8
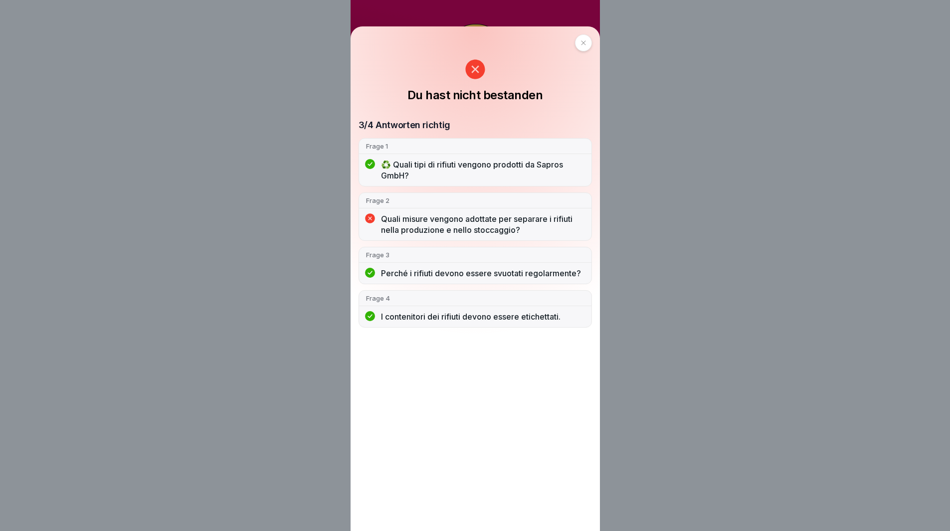
click at [590, 46] on div at bounding box center [583, 42] width 17 height 17
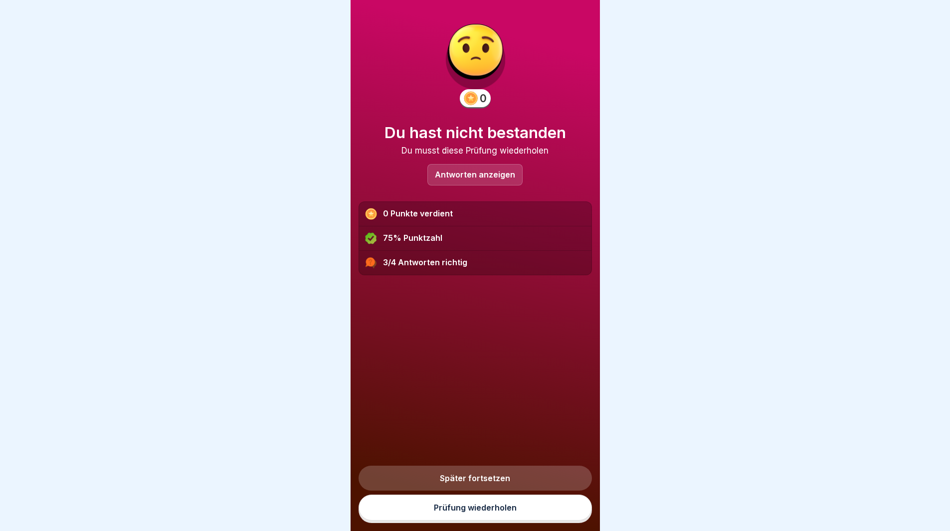
click at [502, 516] on link "Prüfung wiederholen" at bounding box center [475, 508] width 233 height 26
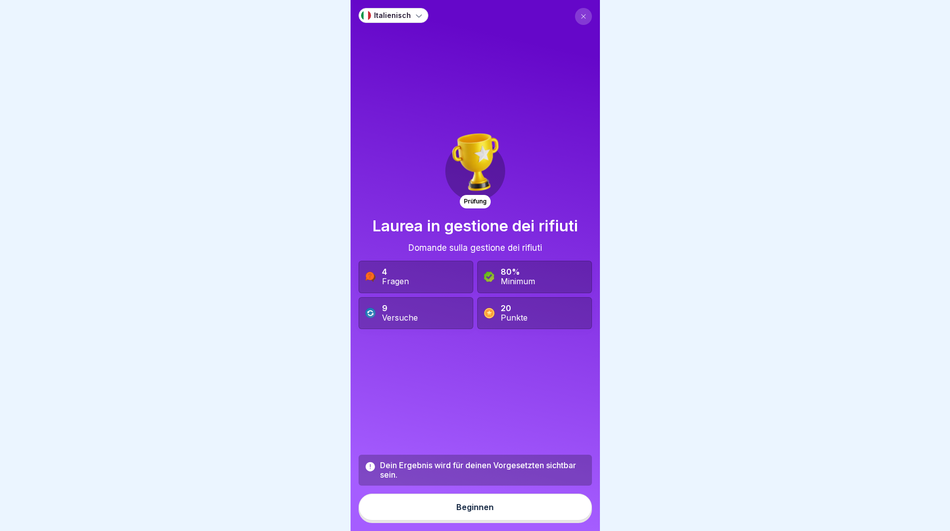
click at [503, 516] on button "Beginnen" at bounding box center [475, 507] width 233 height 27
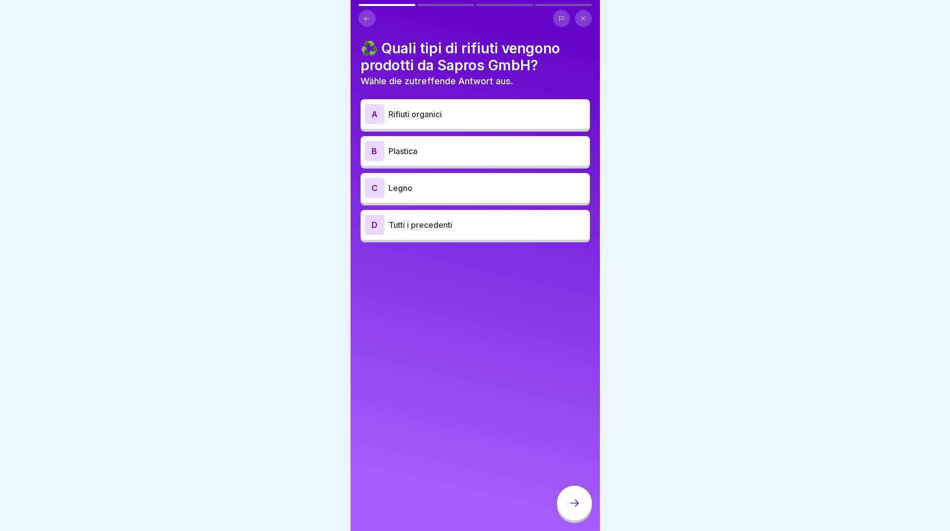
click at [478, 224] on p "Tutti i precedenti" at bounding box center [486, 225] width 197 height 12
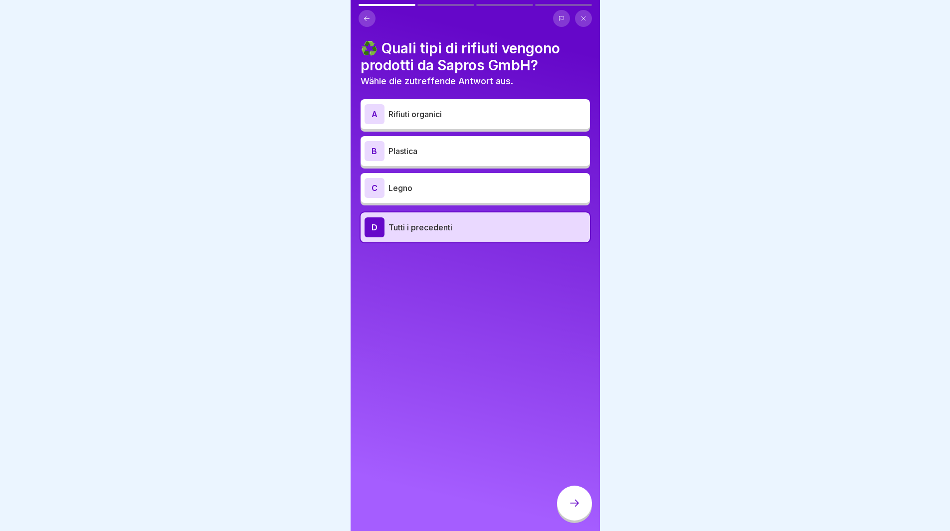
click at [571, 509] on icon at bounding box center [574, 503] width 12 height 12
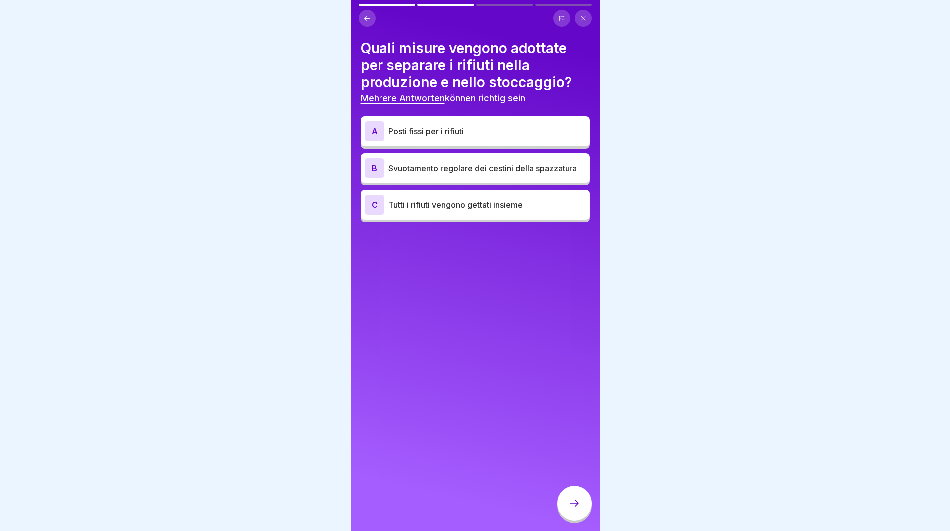
click at [425, 126] on p "Posti fissi per i rifiuti" at bounding box center [486, 131] width 197 height 12
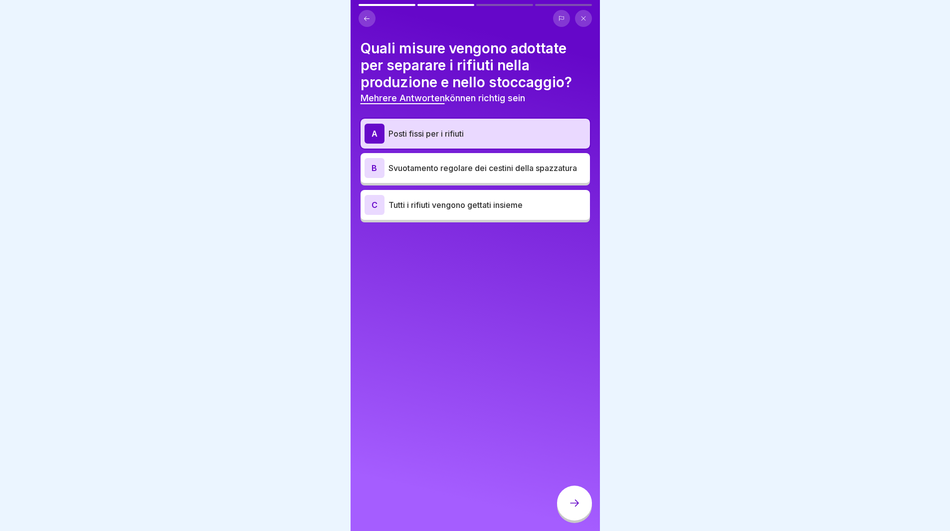
click at [417, 165] on p "Svuotamento regolare dei cestini della spazzatura" at bounding box center [486, 168] width 197 height 12
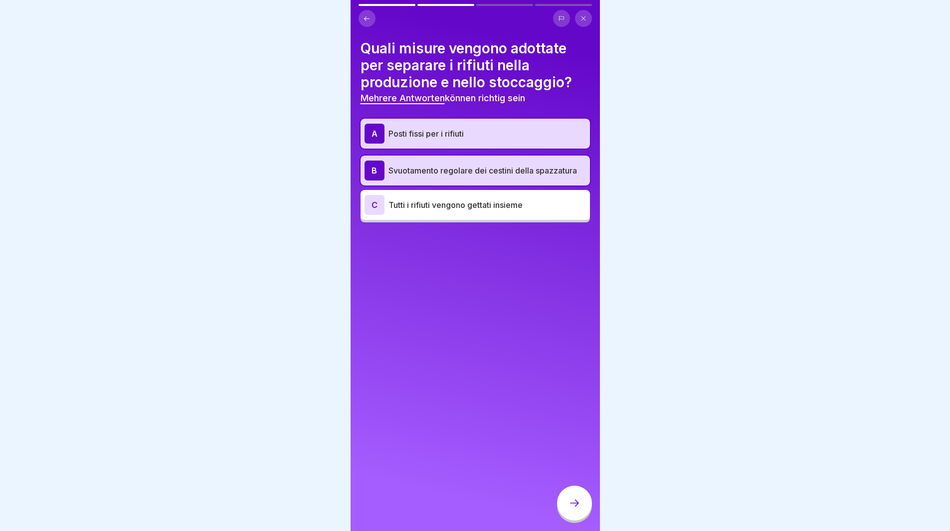
click at [575, 509] on icon at bounding box center [574, 503] width 12 height 12
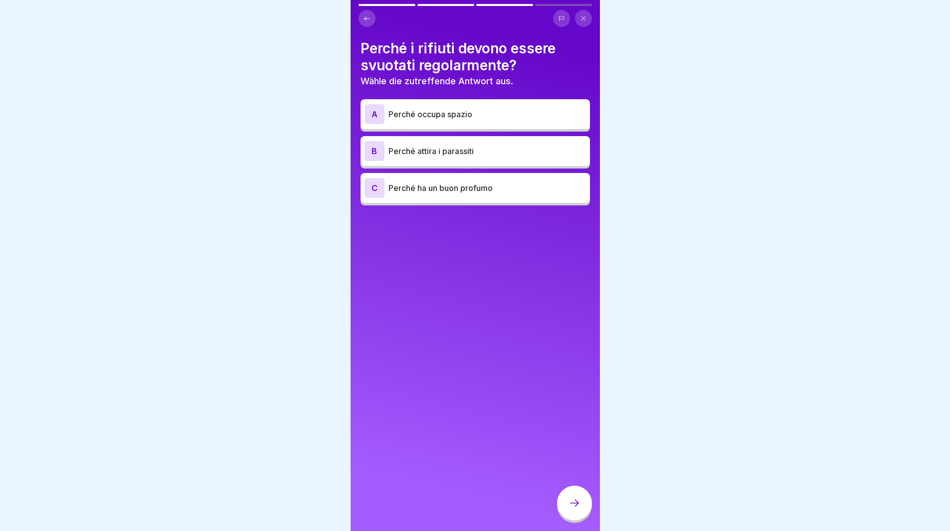
click at [463, 146] on p "Perché attira i parassiti" at bounding box center [486, 151] width 197 height 12
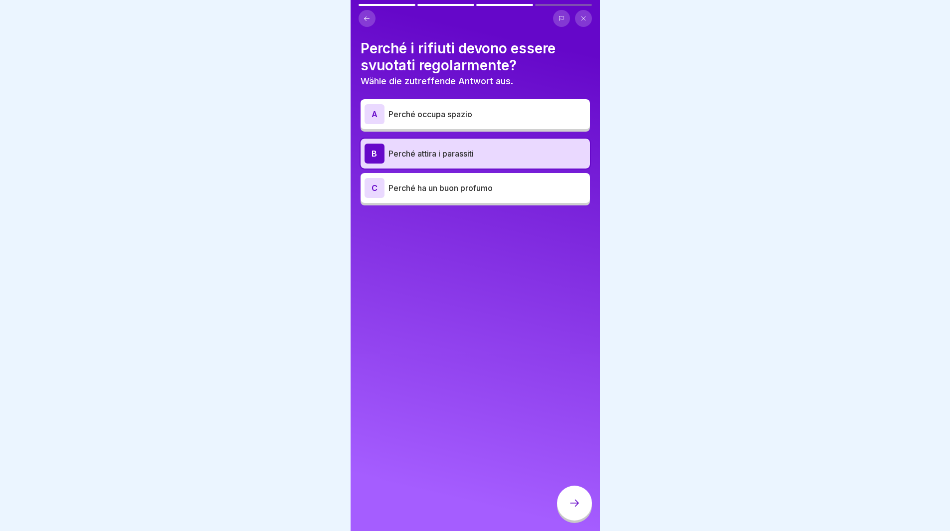
click at [576, 505] on div at bounding box center [574, 503] width 35 height 35
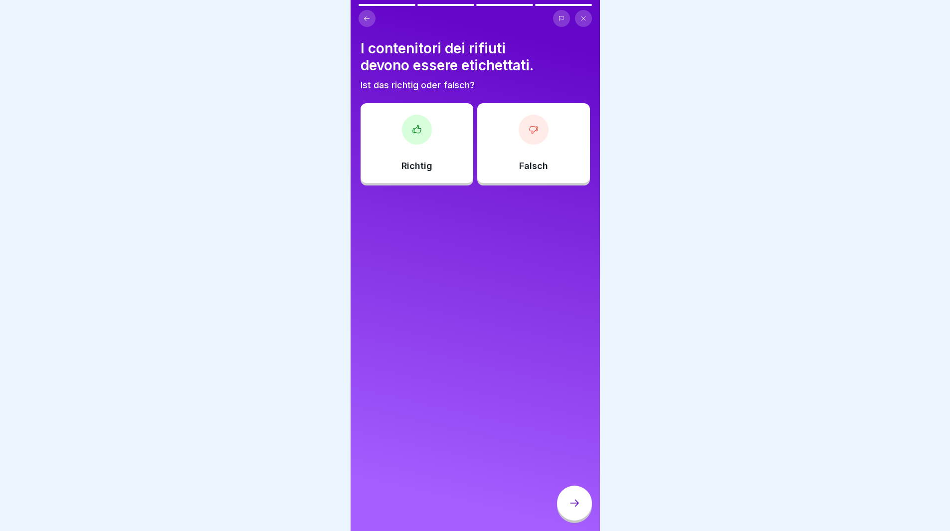
click at [407, 135] on div at bounding box center [417, 130] width 30 height 30
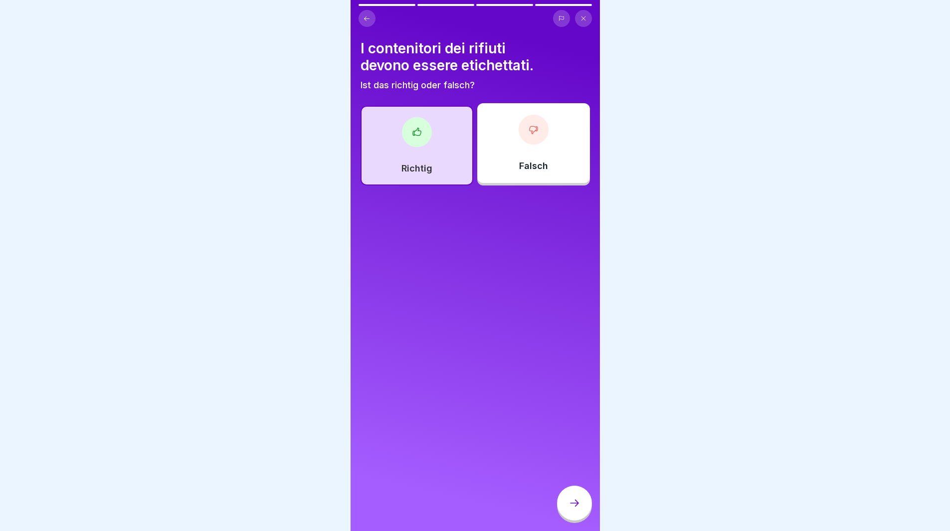
click at [571, 502] on div at bounding box center [574, 503] width 35 height 35
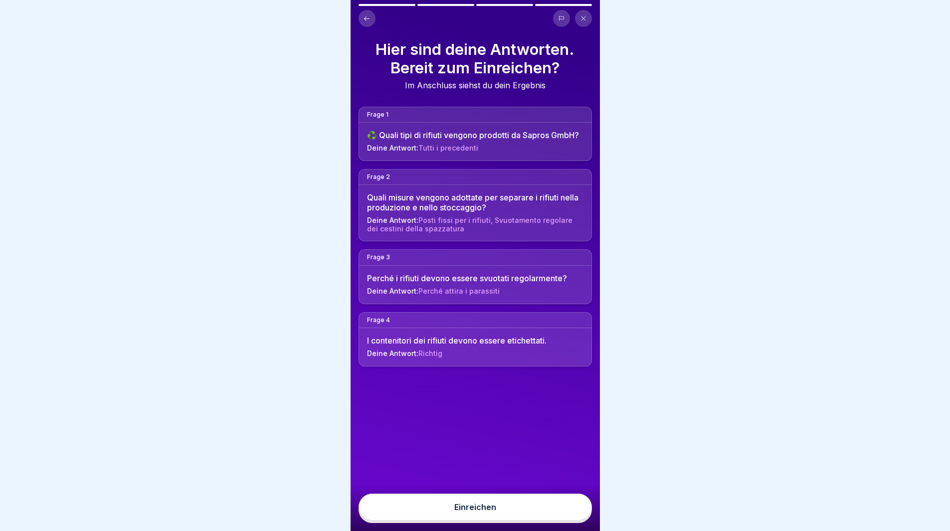
click at [566, 514] on button "Einreichen" at bounding box center [475, 507] width 233 height 27
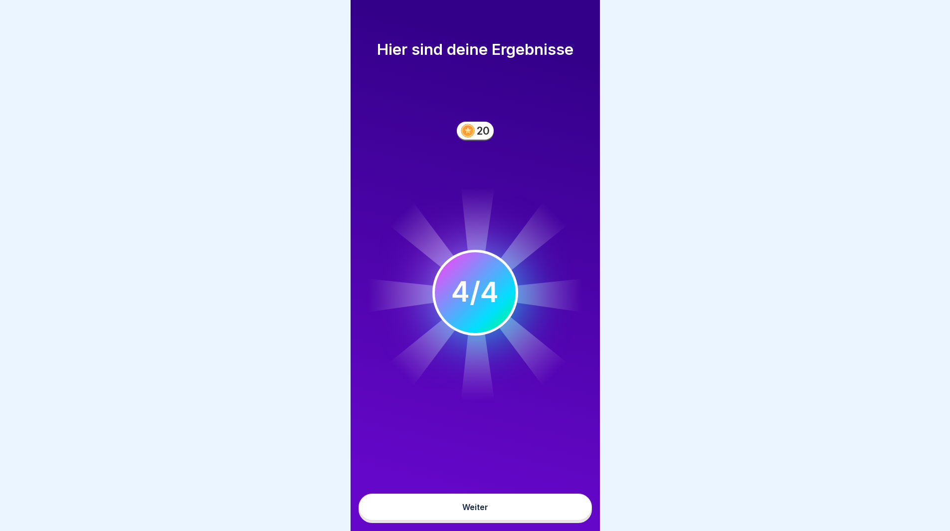
click at [566, 514] on button "Weiter" at bounding box center [475, 507] width 233 height 27
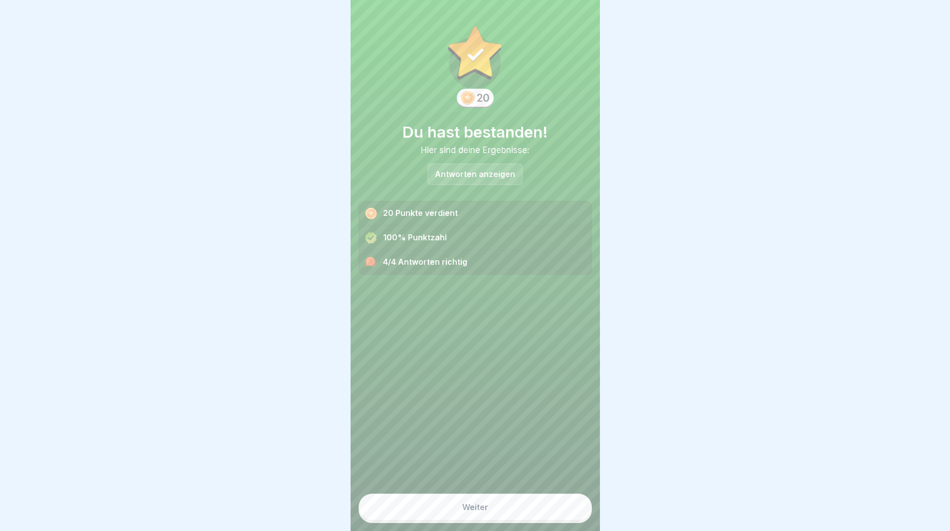
click at [566, 514] on button "Weiter" at bounding box center [475, 507] width 233 height 27
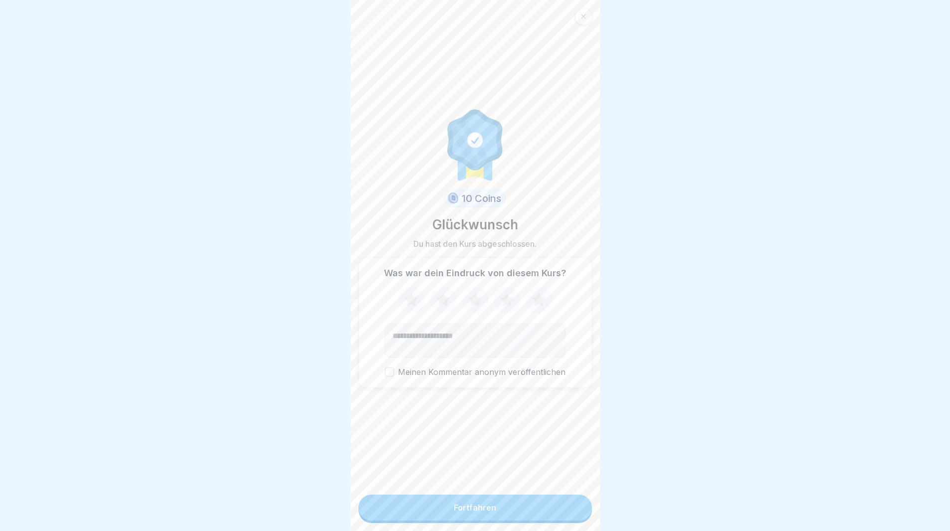
click at [566, 517] on button "Fortfahren" at bounding box center [475, 508] width 233 height 26
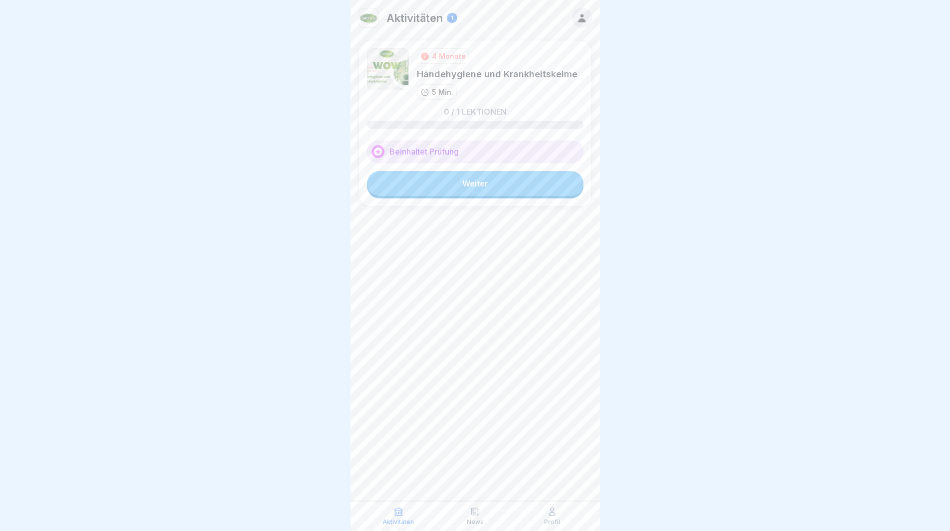
click at [495, 179] on link "Weiter" at bounding box center [475, 183] width 216 height 25
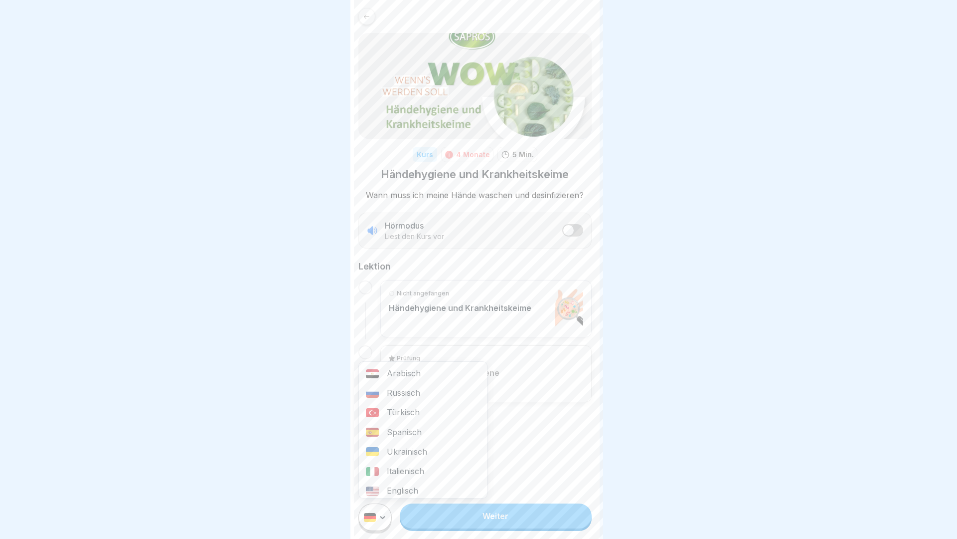
click at [380, 515] on html "Kurs 4 Monate 5 Min. Händehygiene und Krankheitskeime Wann muss ich meine Hände…" at bounding box center [478, 269] width 957 height 539
click at [402, 469] on div "Italienisch" at bounding box center [423, 470] width 128 height 19
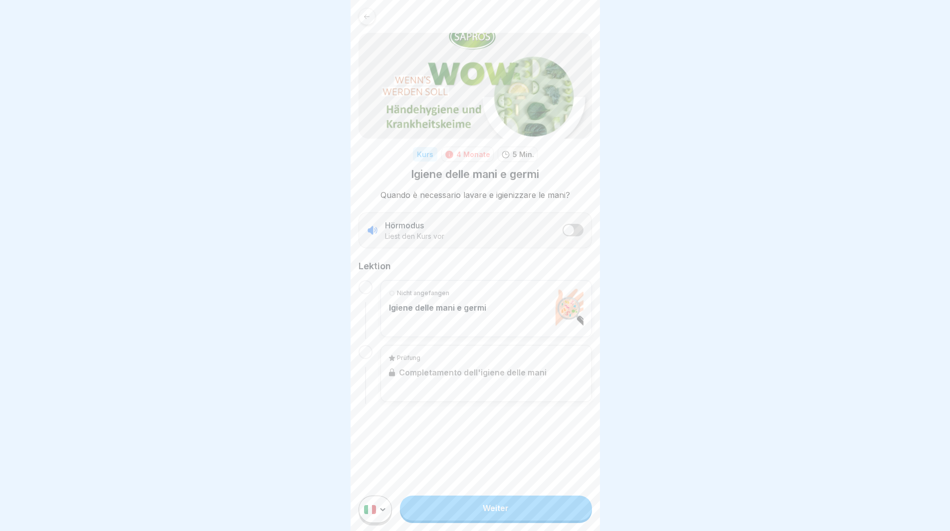
click at [451, 516] on link "Weiter" at bounding box center [495, 508] width 191 height 25
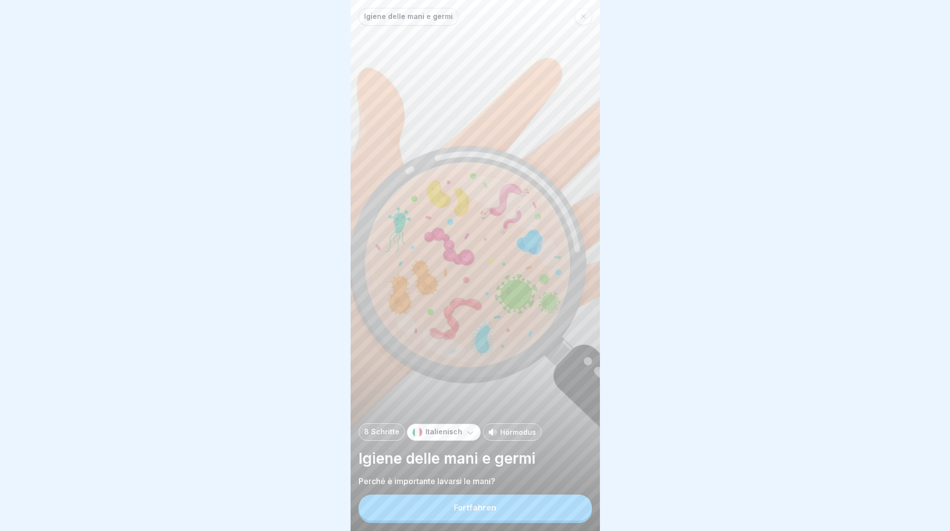
click at [459, 512] on div "Fortfahren" at bounding box center [475, 507] width 42 height 9
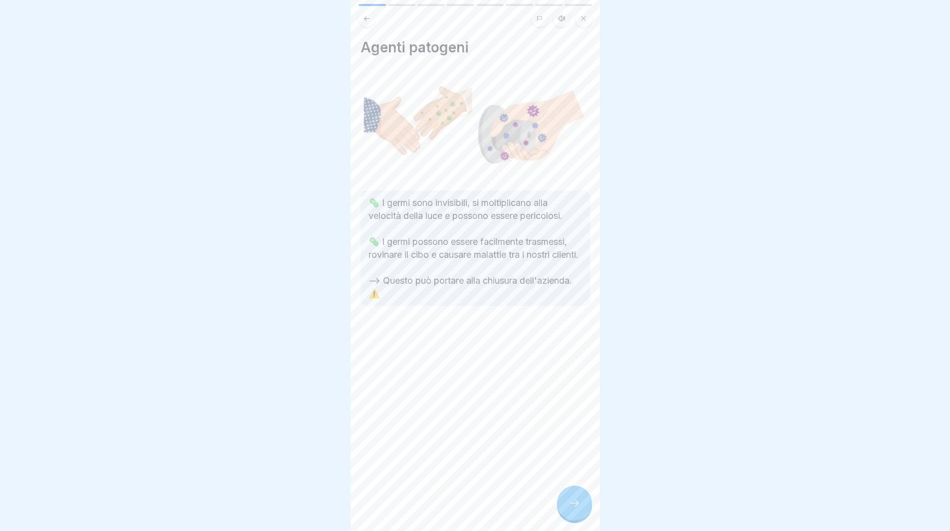
click at [564, 511] on div at bounding box center [574, 503] width 35 height 35
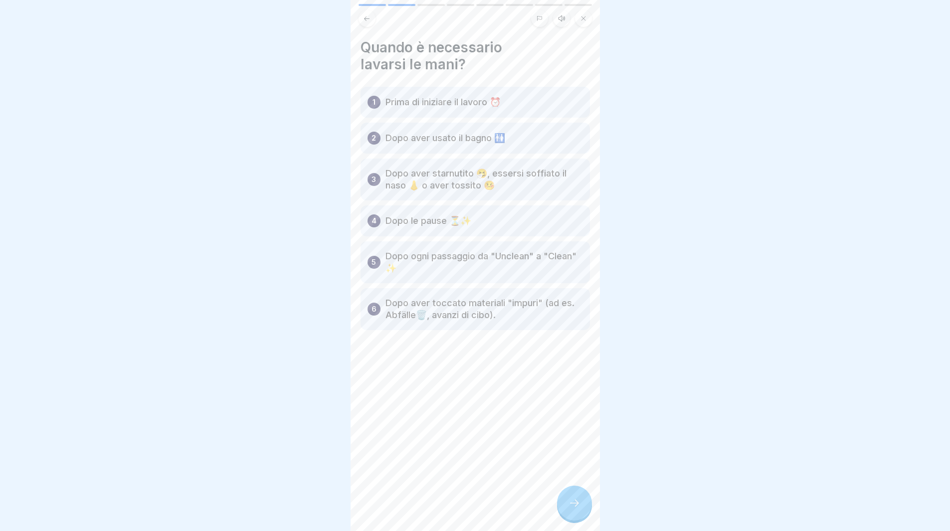
click at [564, 511] on div at bounding box center [574, 503] width 35 height 35
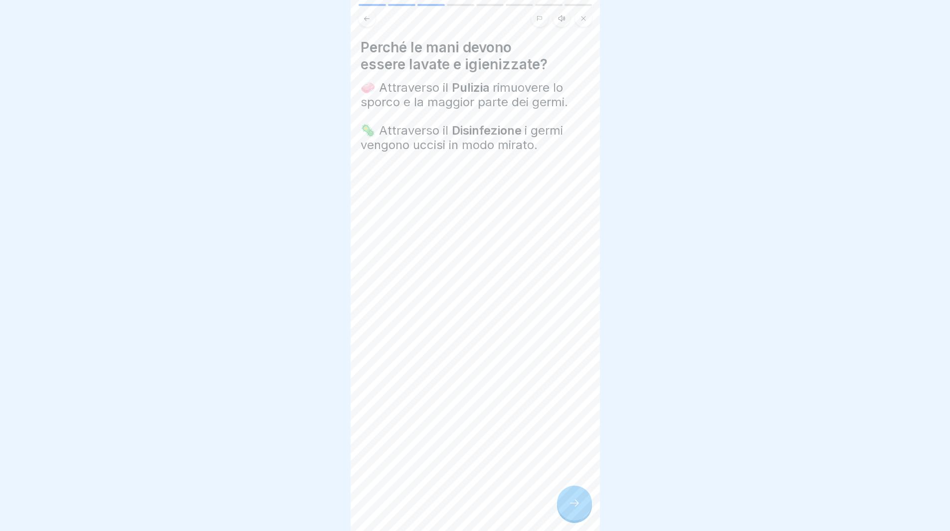
click at [564, 511] on div at bounding box center [574, 503] width 35 height 35
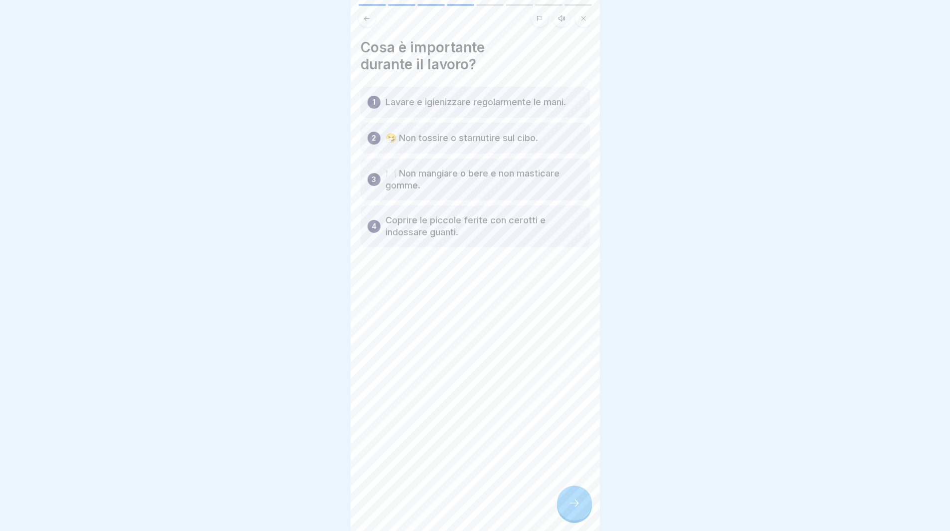
click at [564, 511] on div at bounding box center [574, 503] width 35 height 35
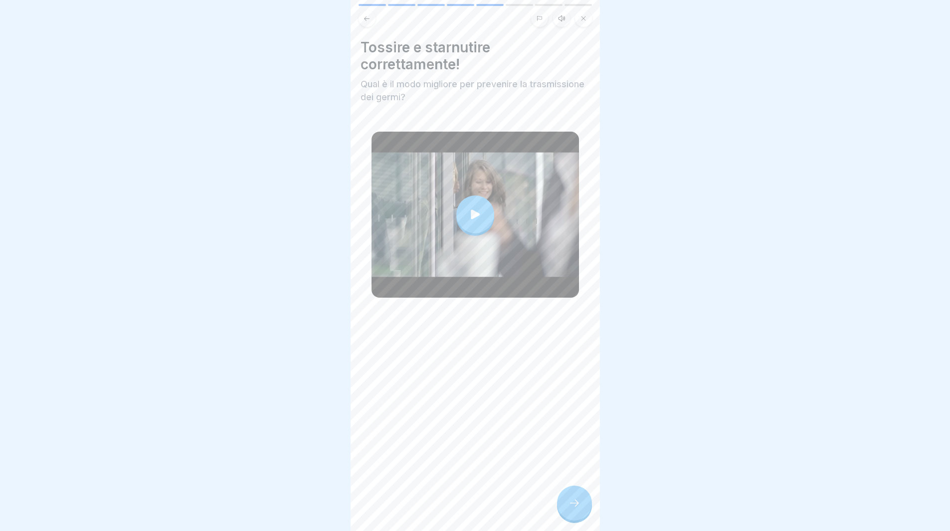
click at [567, 512] on div at bounding box center [574, 503] width 35 height 35
click at [577, 509] on icon at bounding box center [574, 503] width 12 height 12
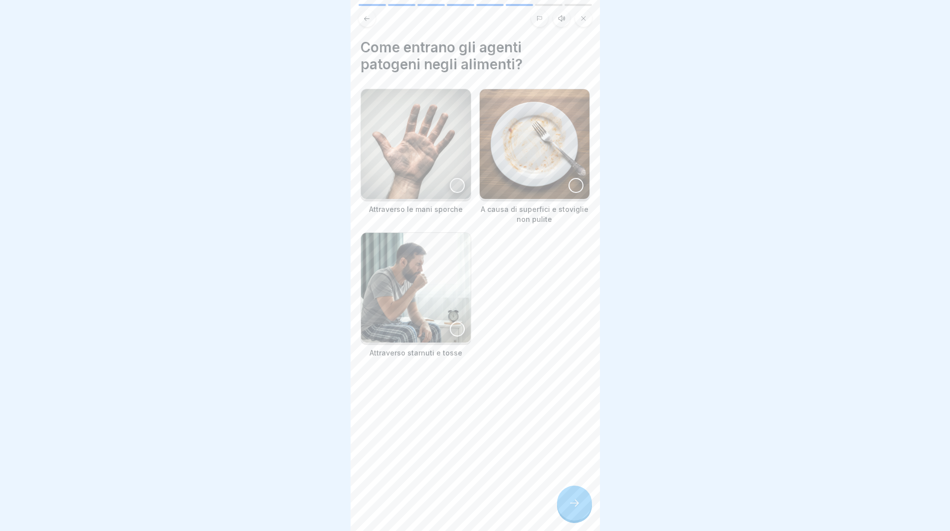
click at [453, 178] on div at bounding box center [457, 185] width 15 height 15
click at [568, 178] on div at bounding box center [575, 185] width 15 height 15
click at [451, 322] on div at bounding box center [457, 329] width 15 height 15
click at [573, 503] on div at bounding box center [574, 503] width 35 height 35
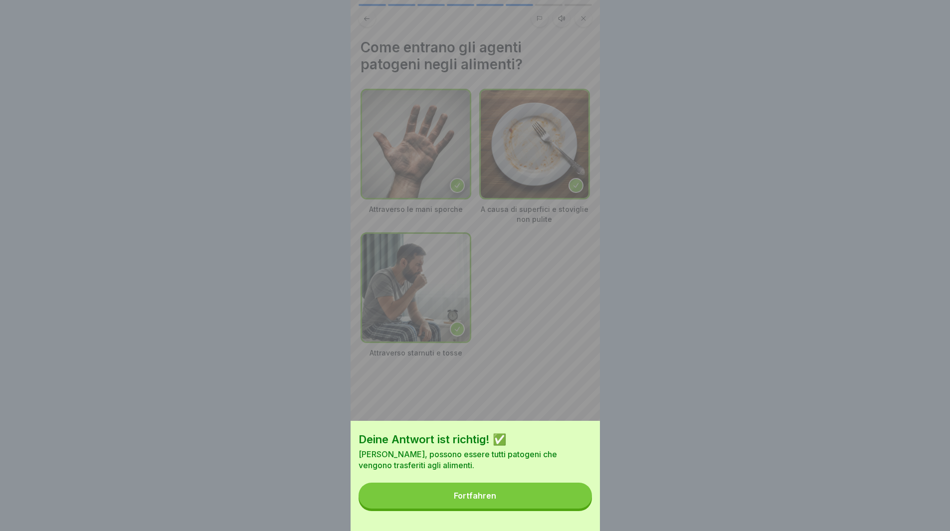
click at [570, 503] on button "Fortfahren" at bounding box center [475, 496] width 233 height 26
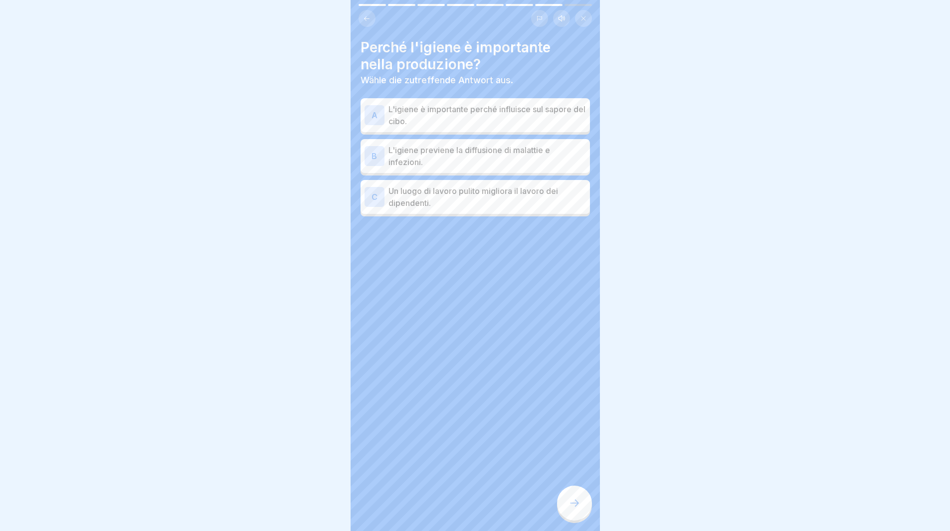
click at [408, 110] on p "L'igiene è importante perché influisce sul sapore del cibo." at bounding box center [486, 115] width 197 height 24
click at [395, 155] on p "L'igiene previene la diffusione di malattie e infezioni." at bounding box center [486, 156] width 197 height 24
click at [388, 111] on p "L'igiene è importante perché influisce sul sapore del cibo." at bounding box center [486, 115] width 197 height 24
click at [575, 502] on div at bounding box center [574, 503] width 35 height 35
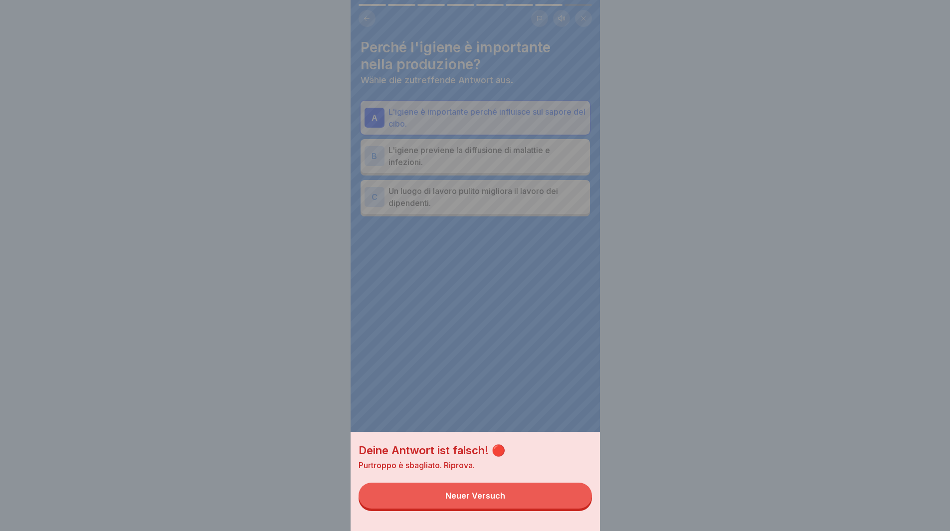
click at [553, 500] on button "Neuer Versuch" at bounding box center [475, 496] width 233 height 26
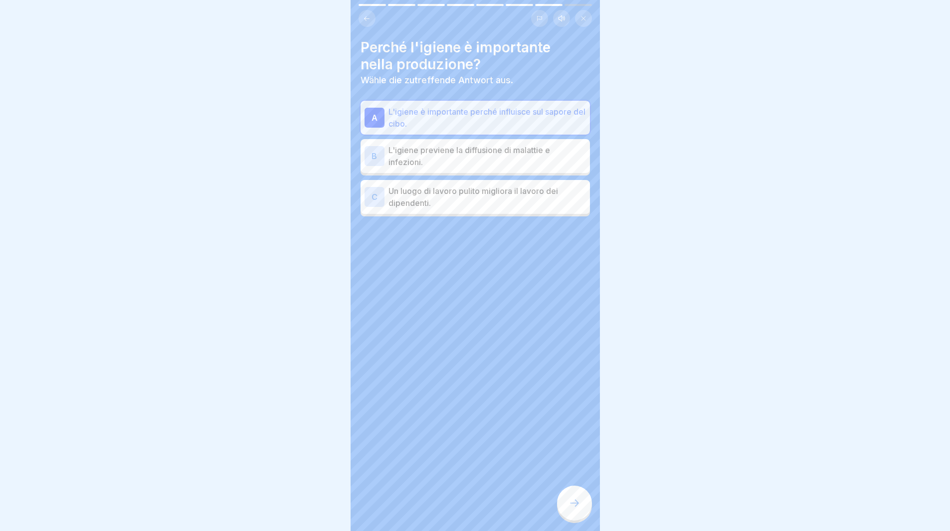
click at [418, 150] on p "L'igiene previene la diffusione di malattie e infezioni." at bounding box center [486, 156] width 197 height 24
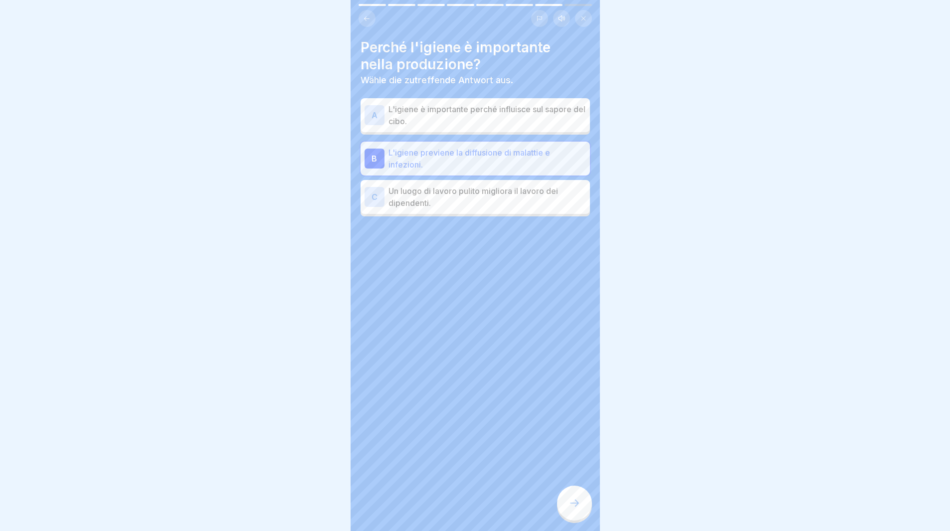
click at [575, 506] on icon at bounding box center [574, 503] width 12 height 12
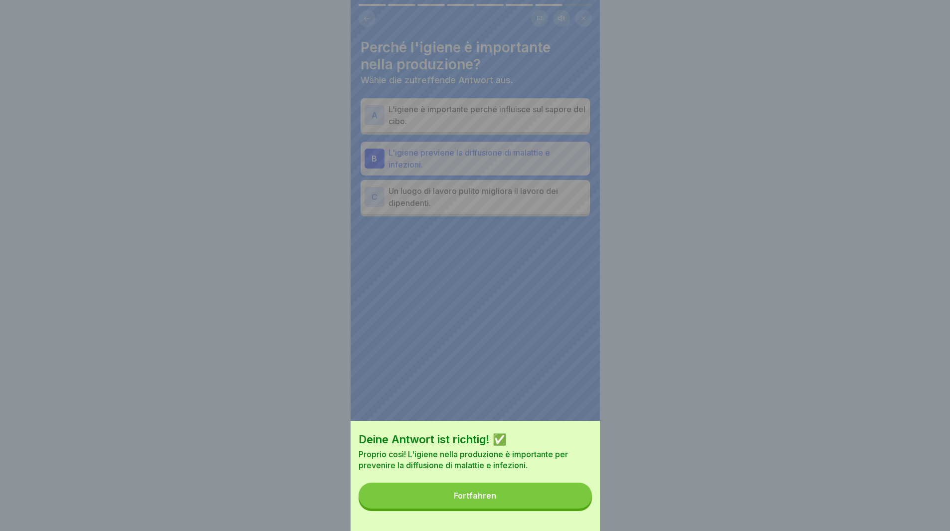
click at [575, 505] on button "Fortfahren" at bounding box center [475, 496] width 233 height 26
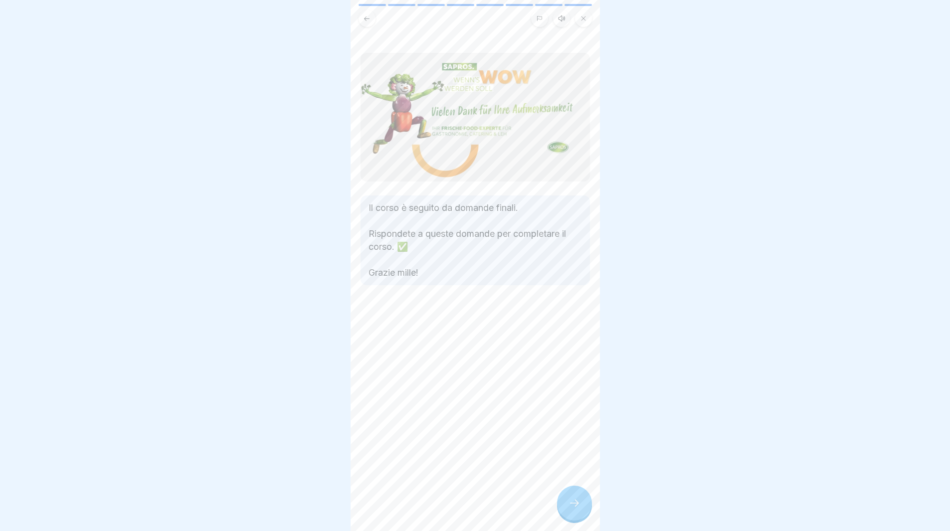
click at [574, 504] on div at bounding box center [574, 503] width 35 height 35
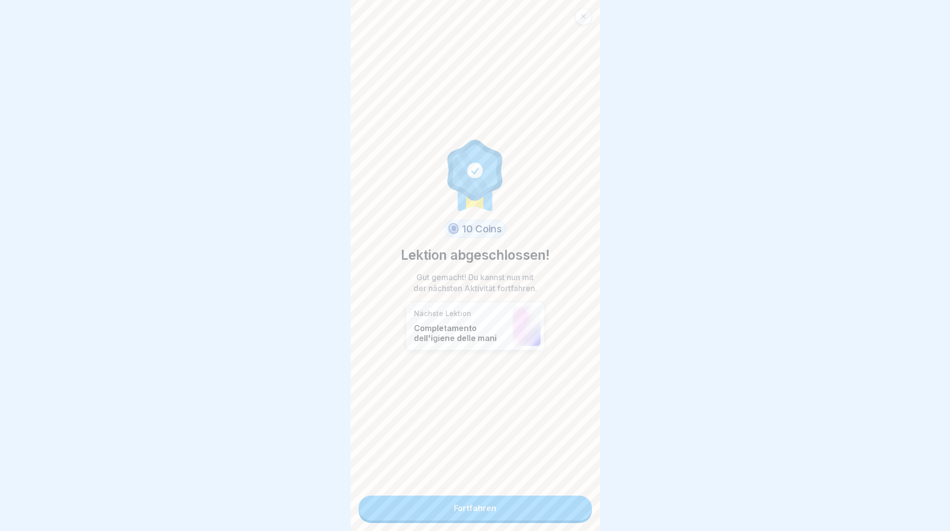
click at [573, 504] on link "Fortfahren" at bounding box center [475, 508] width 233 height 25
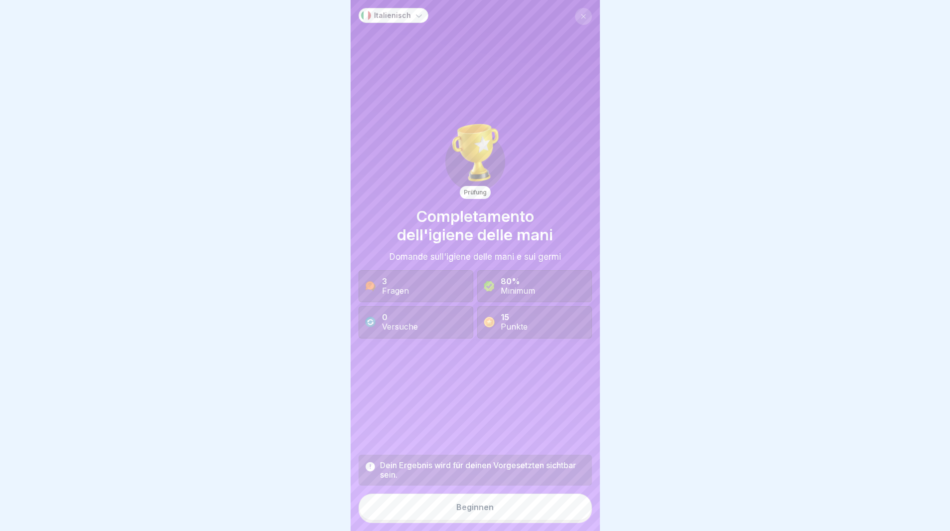
click at [572, 504] on button "Beginnen" at bounding box center [475, 507] width 233 height 27
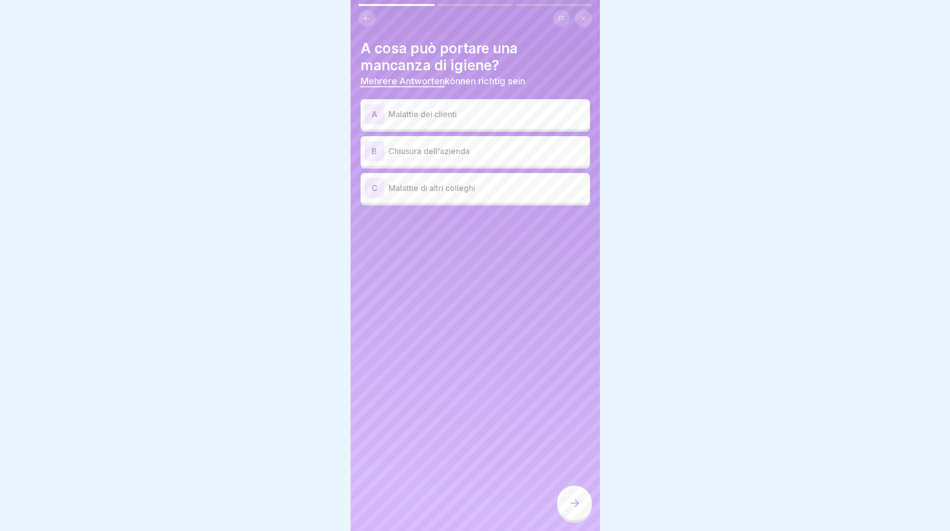
click at [421, 115] on p "Malattie dei clienti" at bounding box center [486, 114] width 197 height 12
click at [417, 146] on p "Chiusura dell'azienda" at bounding box center [486, 151] width 197 height 12
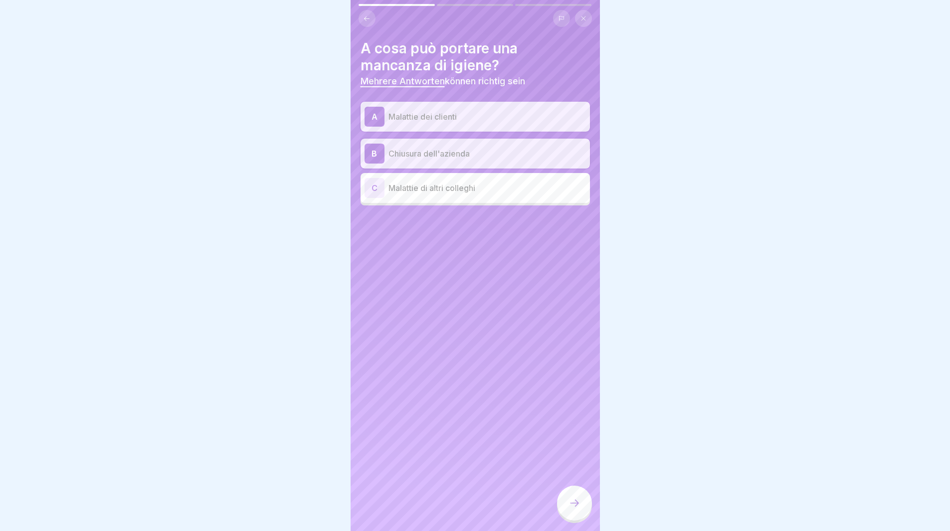
click at [571, 509] on icon at bounding box center [574, 503] width 12 height 12
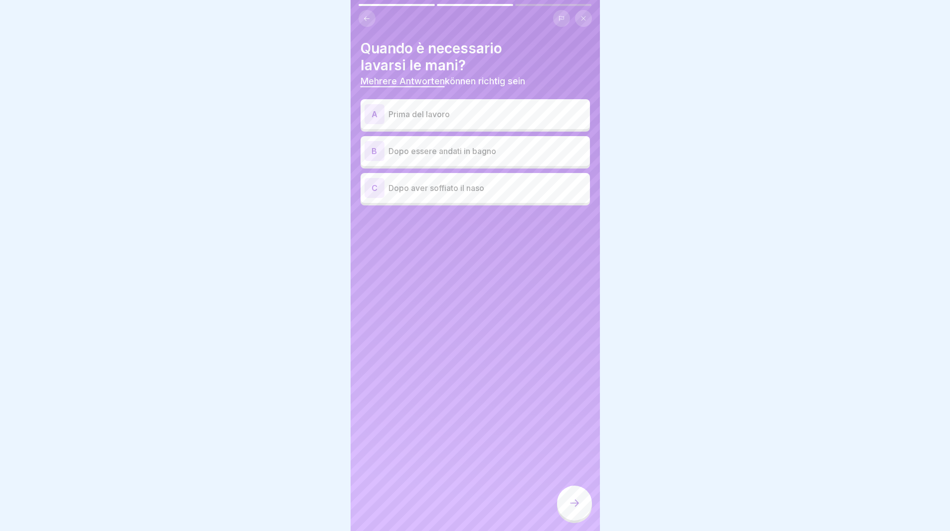
click at [422, 116] on p "Prima del lavoro" at bounding box center [486, 114] width 197 height 12
click at [428, 161] on div "B Dopo essere andati in bagno" at bounding box center [475, 151] width 221 height 20
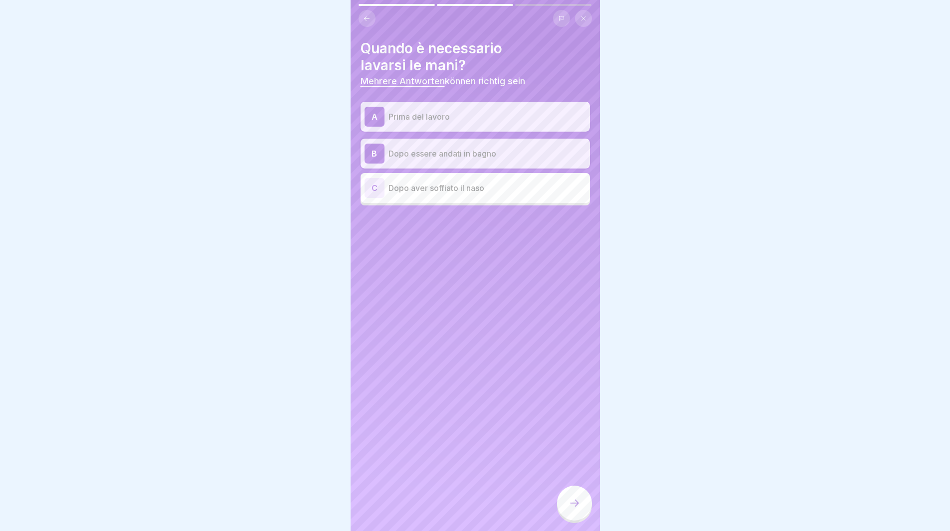
click at [445, 212] on div "Quando è necessario lavarsi le mani? Mehrere Antworten können richtig sein A Pr…" at bounding box center [475, 265] width 249 height 531
click at [425, 193] on p "Dopo aver soffiato il naso" at bounding box center [486, 188] width 197 height 12
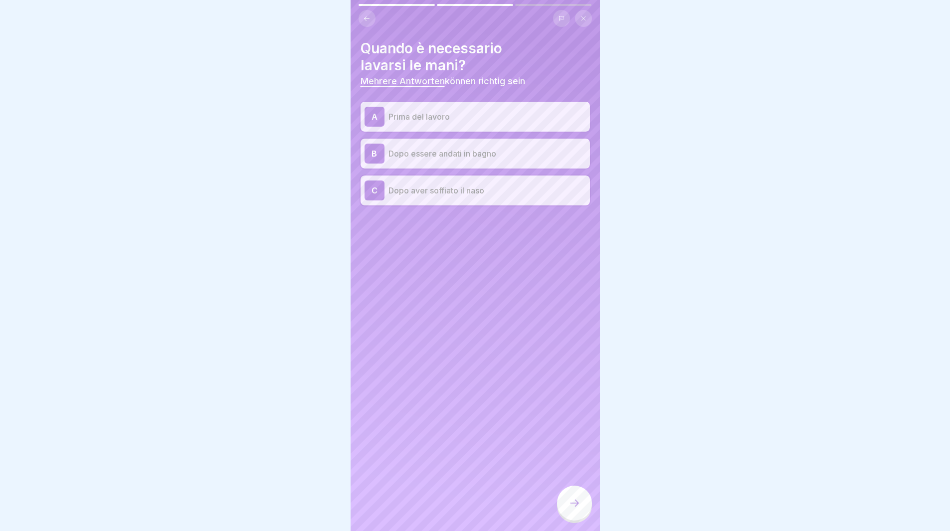
click at [571, 507] on icon at bounding box center [574, 503] width 12 height 12
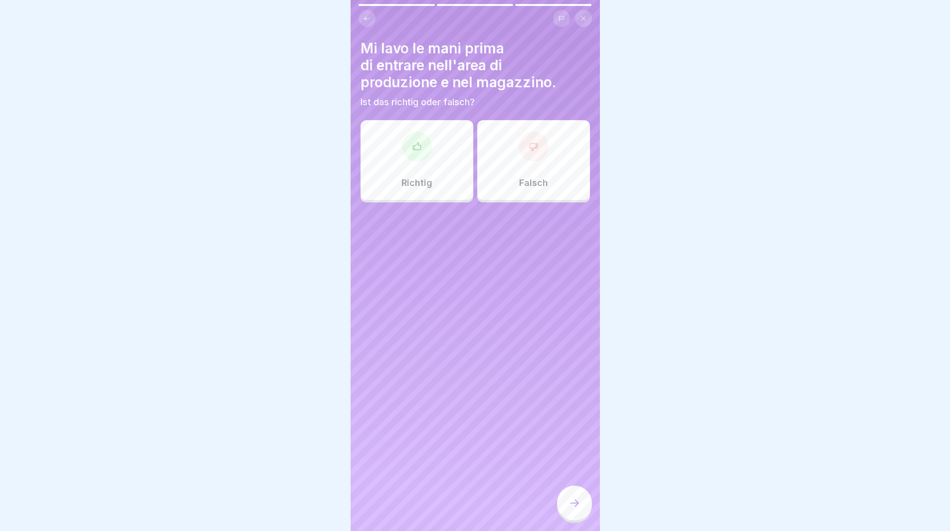
click at [401, 187] on p "Richtig" at bounding box center [416, 183] width 31 height 11
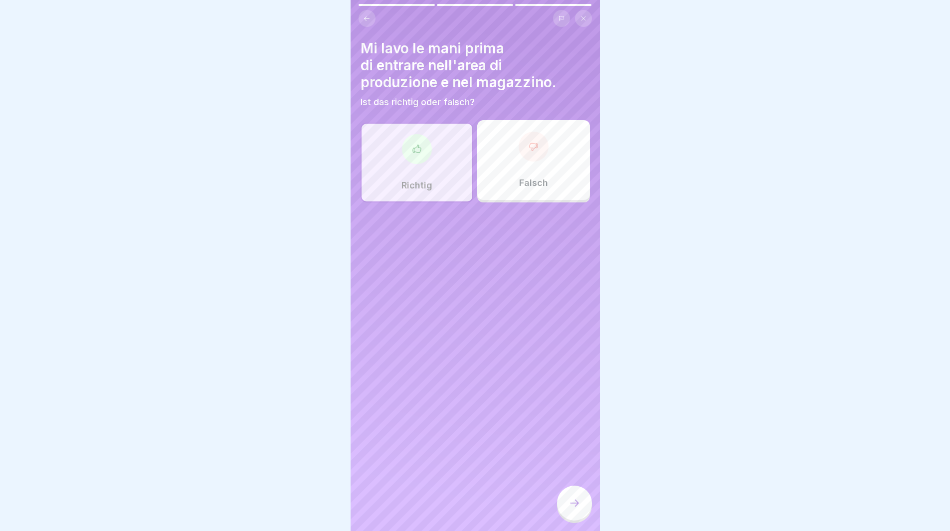
click at [567, 506] on div at bounding box center [574, 503] width 35 height 35
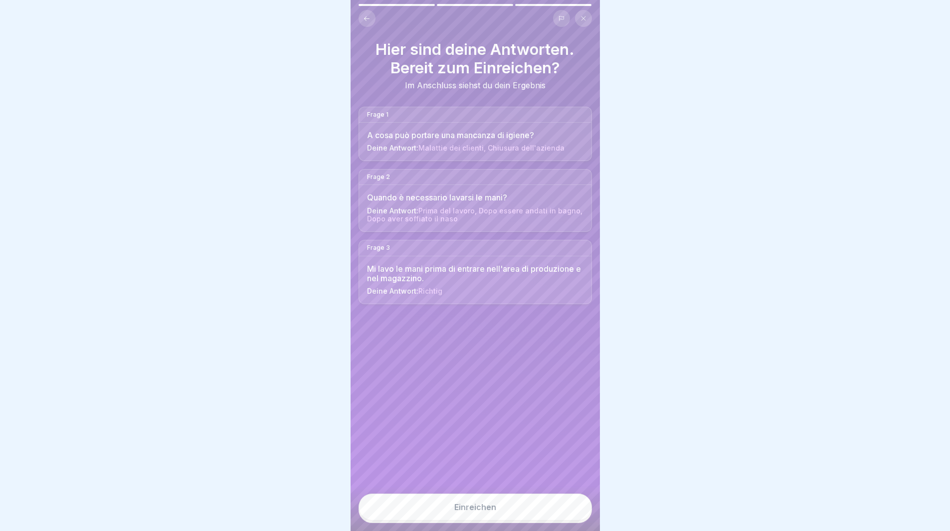
click at [558, 519] on button "Einreichen" at bounding box center [475, 507] width 233 height 27
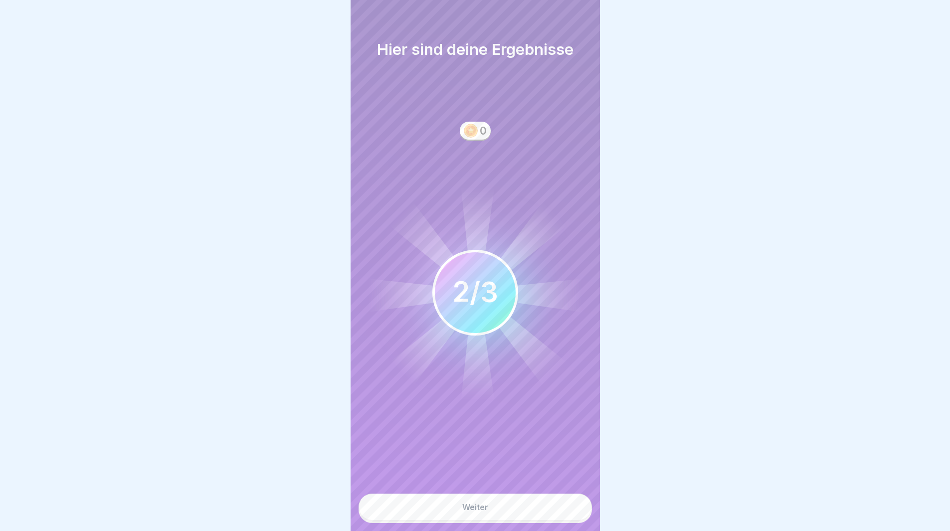
click at [544, 519] on button "Weiter" at bounding box center [475, 507] width 233 height 27
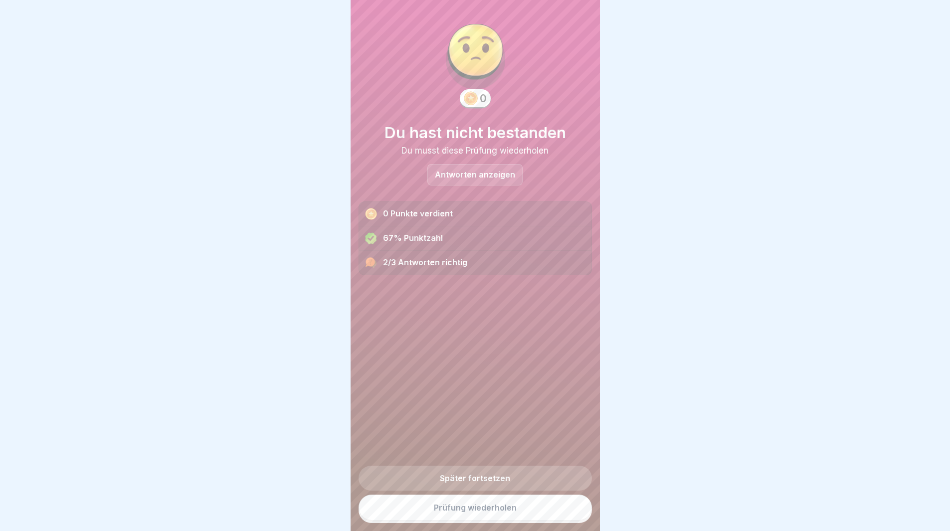
click at [484, 172] on p "Antworten anzeigen" at bounding box center [475, 175] width 80 height 8
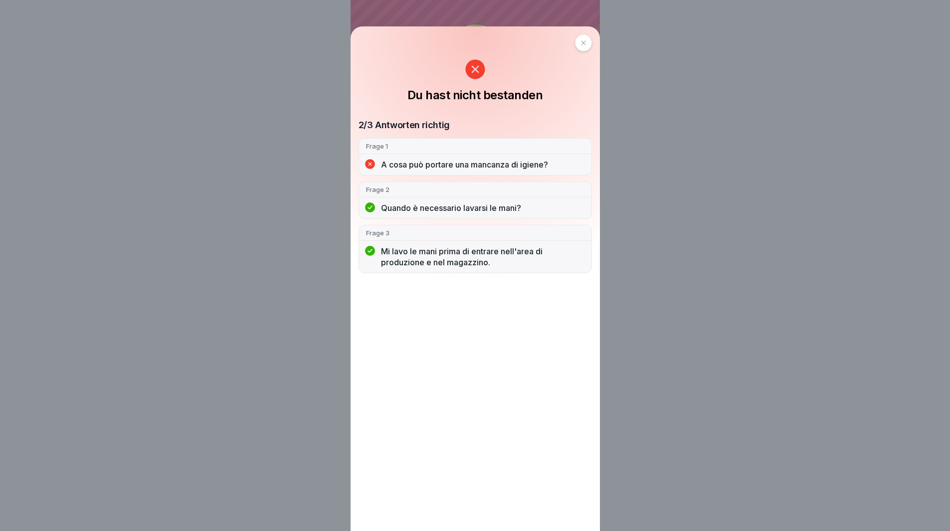
click at [583, 42] on div at bounding box center [583, 42] width 17 height 17
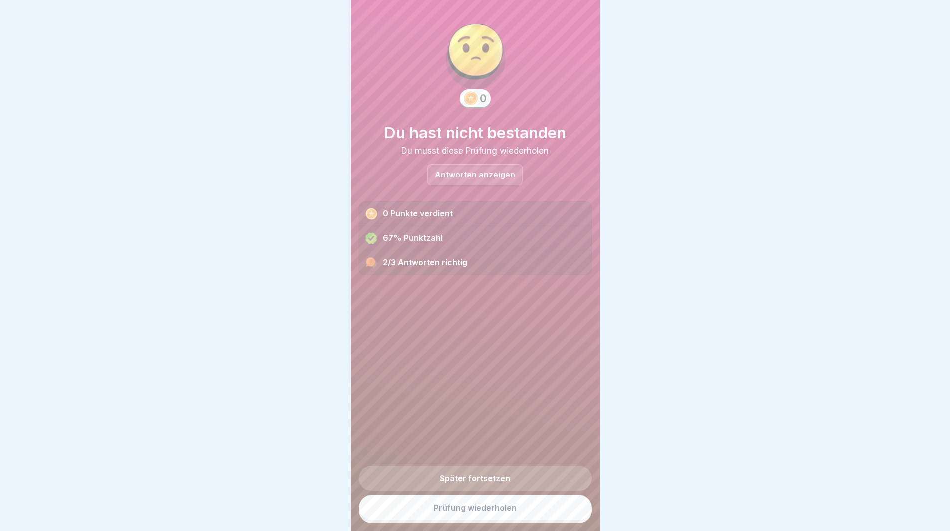
click at [560, 517] on link "Prüfung wiederholen" at bounding box center [475, 508] width 233 height 26
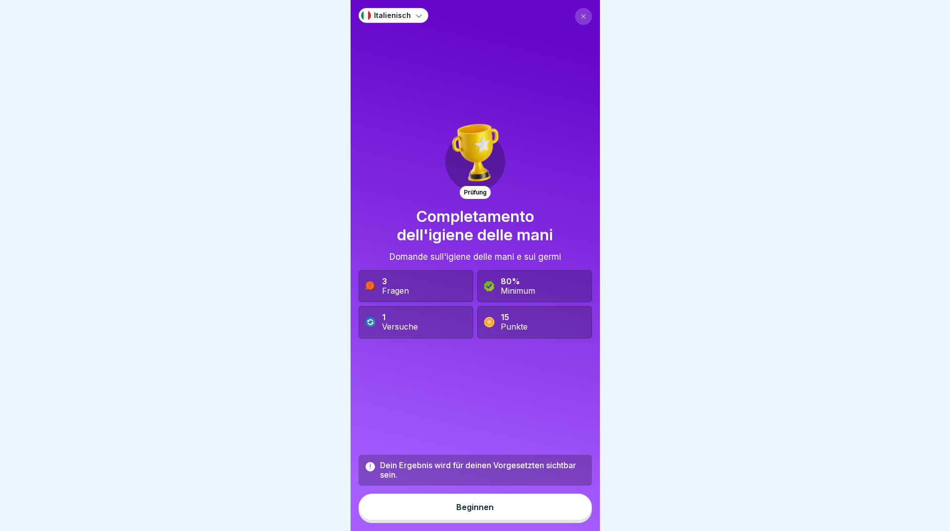
click at [560, 517] on button "Beginnen" at bounding box center [475, 507] width 233 height 27
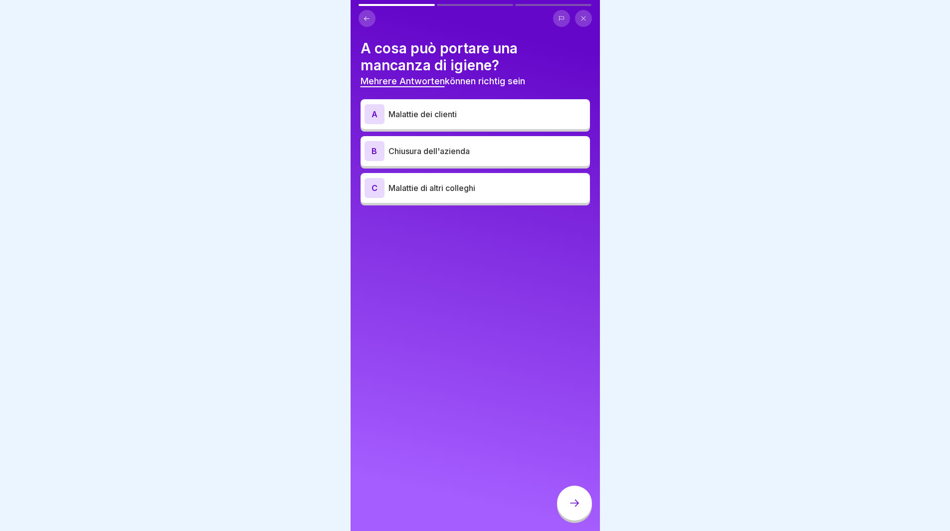
click at [523, 189] on p "Malattie di altri colleghi" at bounding box center [486, 188] width 197 height 12
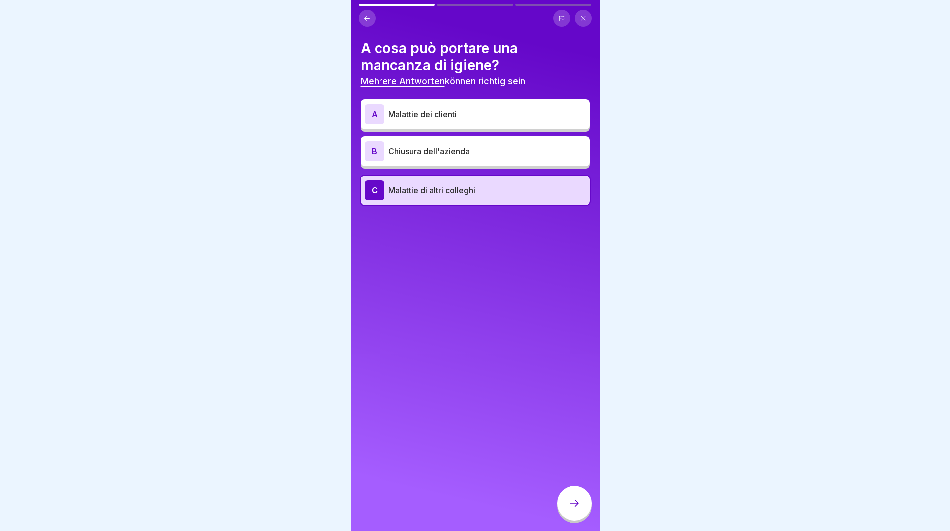
click at [511, 150] on p "Chiusura dell'azienda" at bounding box center [486, 151] width 197 height 12
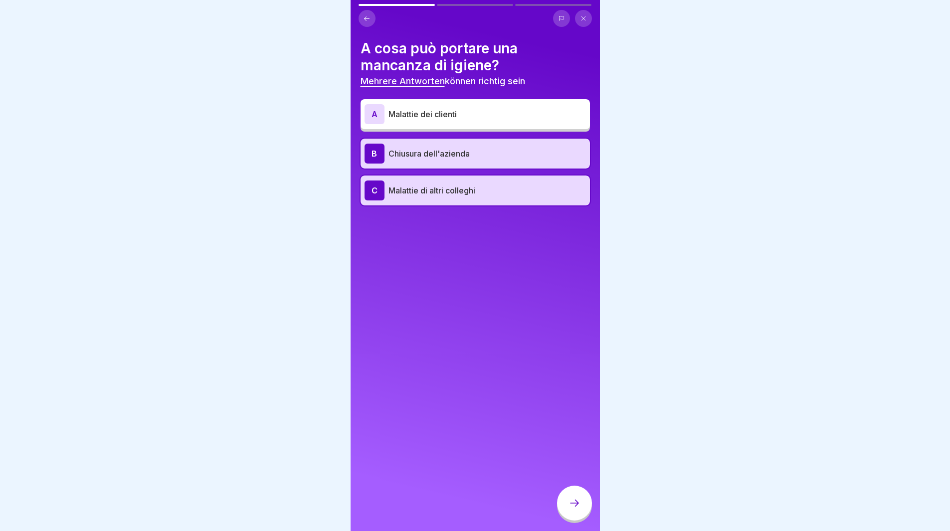
click at [491, 103] on div "A Malattie dei clienti" at bounding box center [475, 114] width 229 height 30
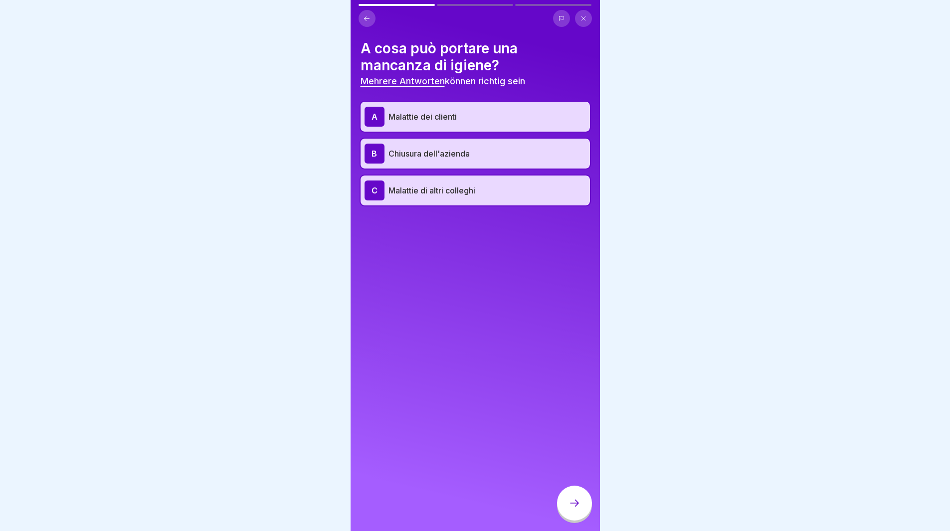
click at [575, 509] on icon at bounding box center [574, 503] width 12 height 12
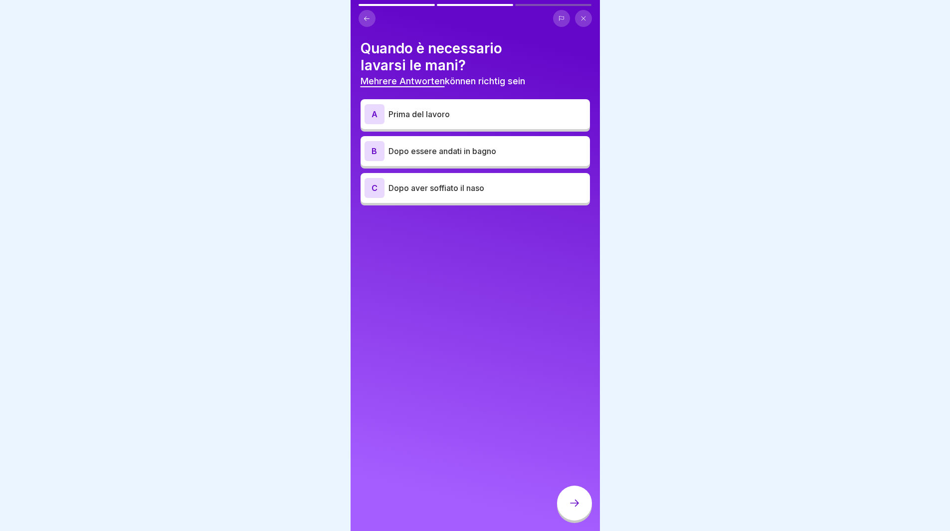
click at [470, 114] on p "Prima del lavoro" at bounding box center [486, 114] width 197 height 12
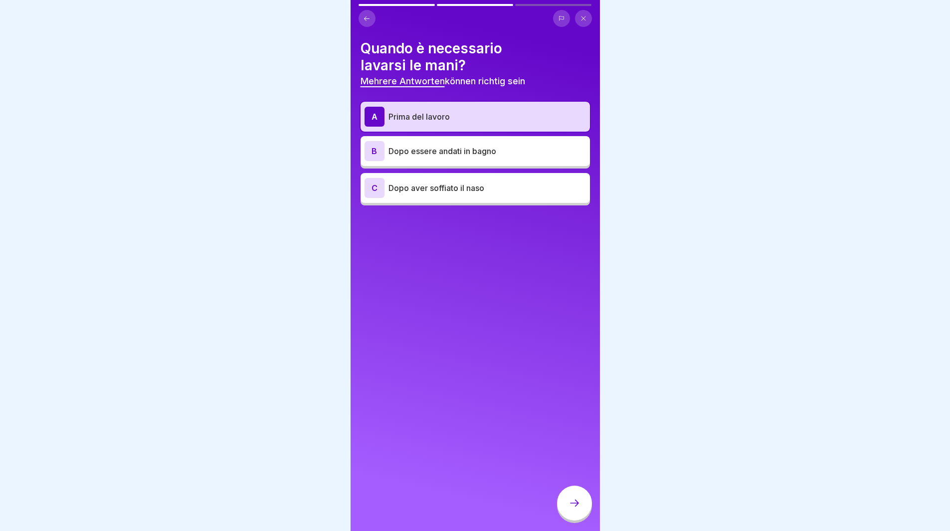
click at [470, 151] on p "Dopo essere andati in bagno" at bounding box center [486, 151] width 197 height 12
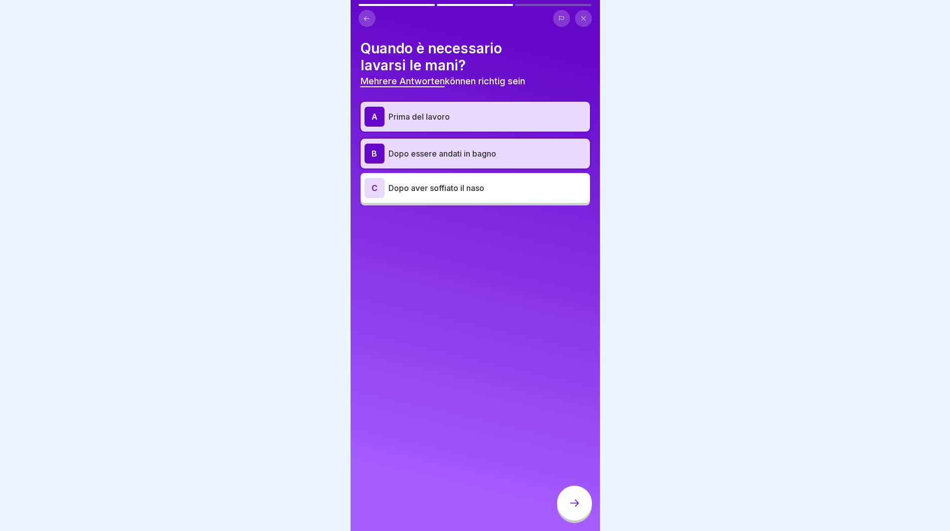
click at [470, 186] on div "C Dopo aver soffiato il naso" at bounding box center [475, 188] width 221 height 20
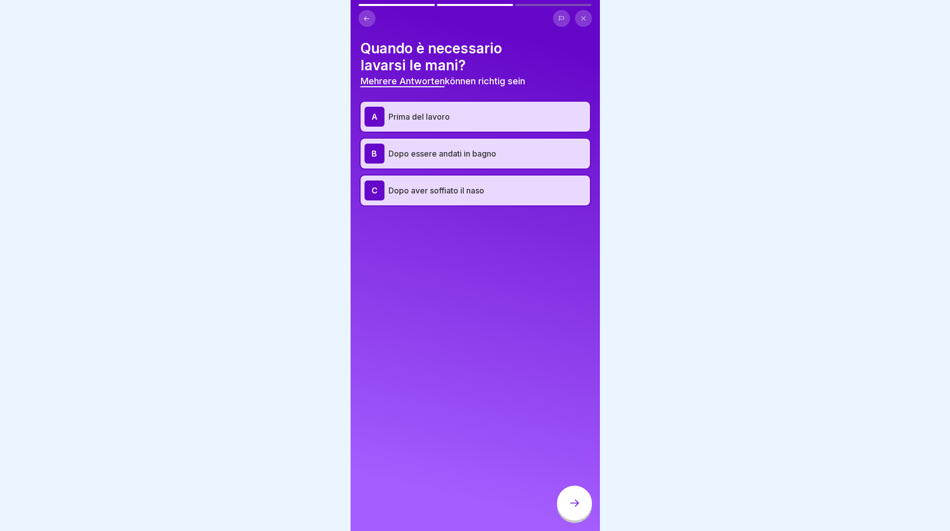
click at [573, 509] on icon at bounding box center [574, 503] width 12 height 12
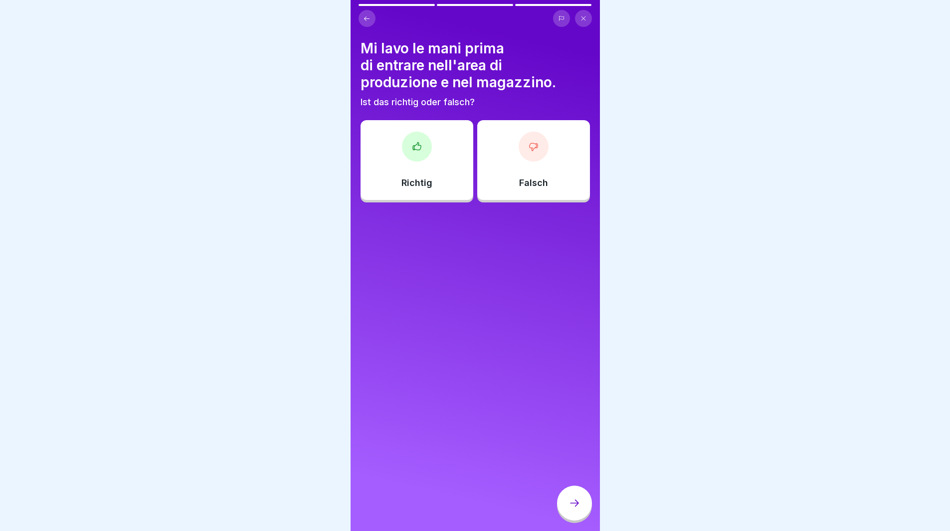
click at [433, 189] on div "Richtig" at bounding box center [417, 160] width 113 height 80
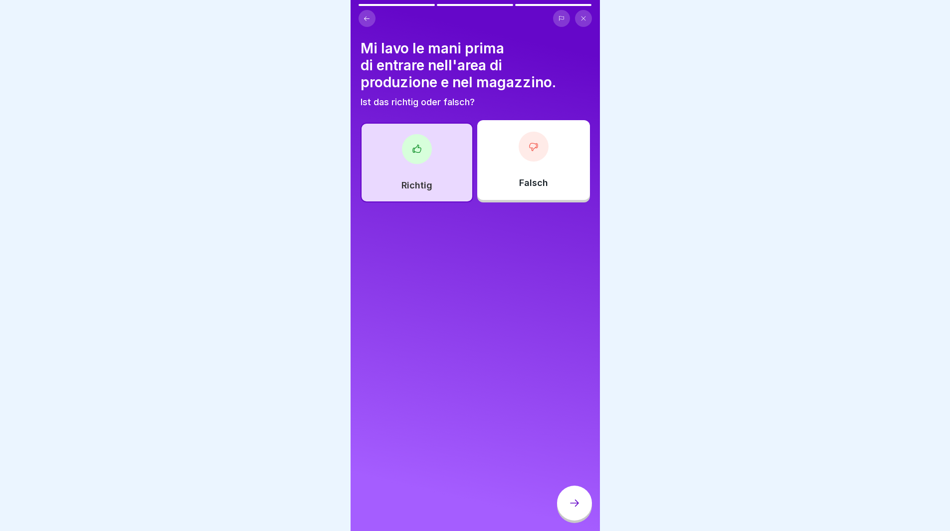
click at [581, 507] on div at bounding box center [574, 503] width 35 height 35
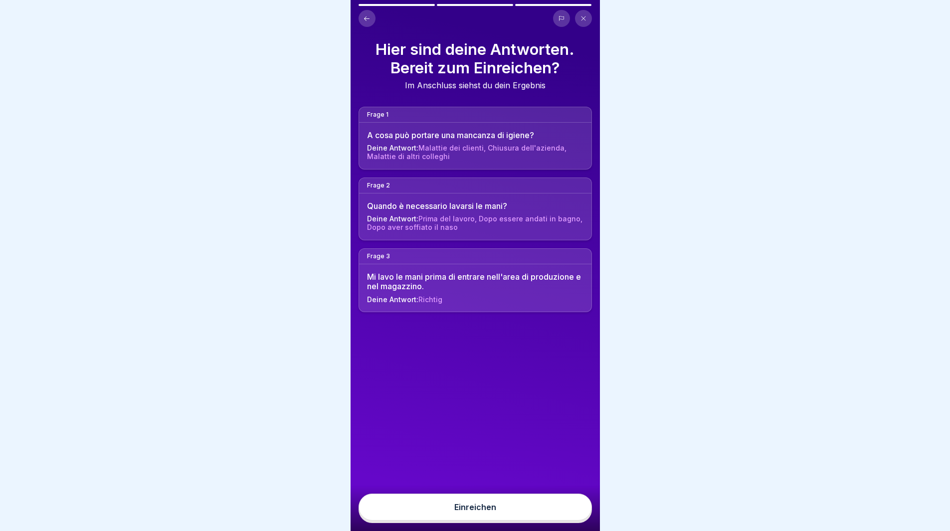
click at [561, 521] on button "Einreichen" at bounding box center [475, 507] width 233 height 27
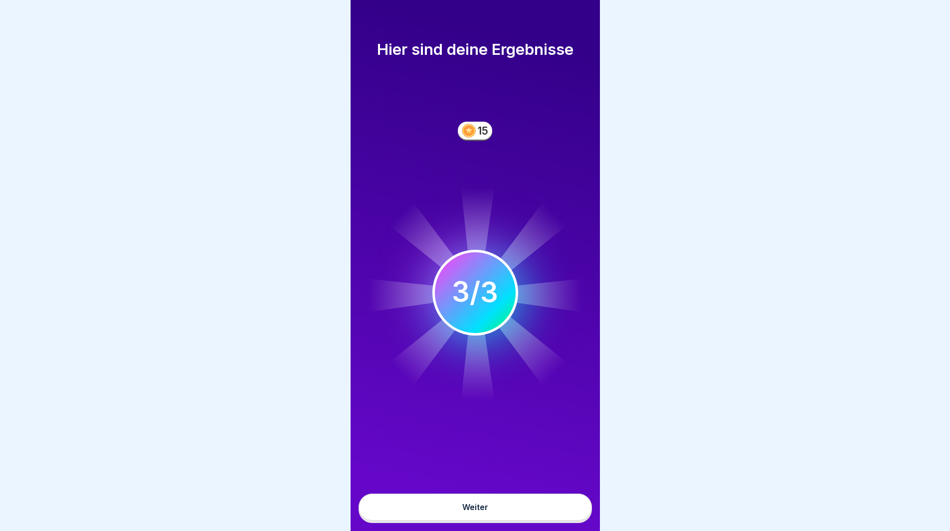
click at [561, 518] on button "Weiter" at bounding box center [475, 507] width 233 height 27
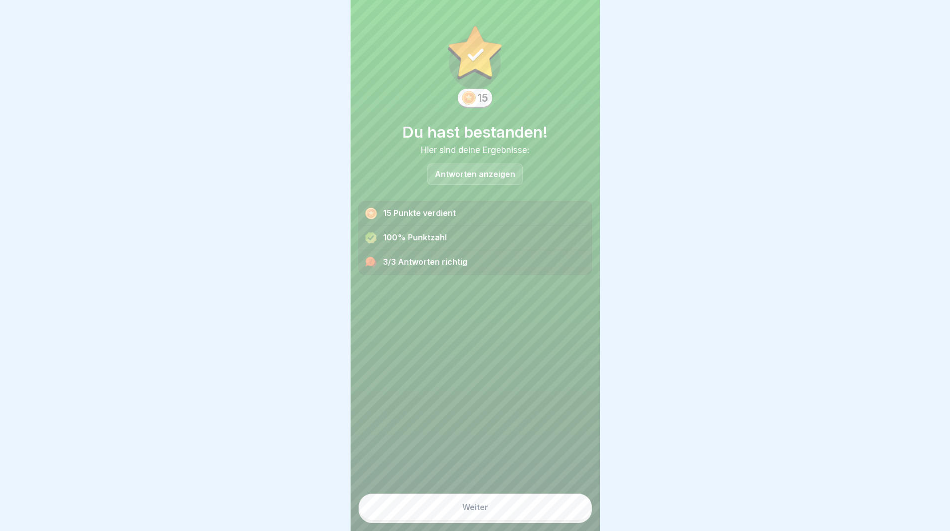
click at [563, 519] on button "Weiter" at bounding box center [475, 507] width 233 height 27
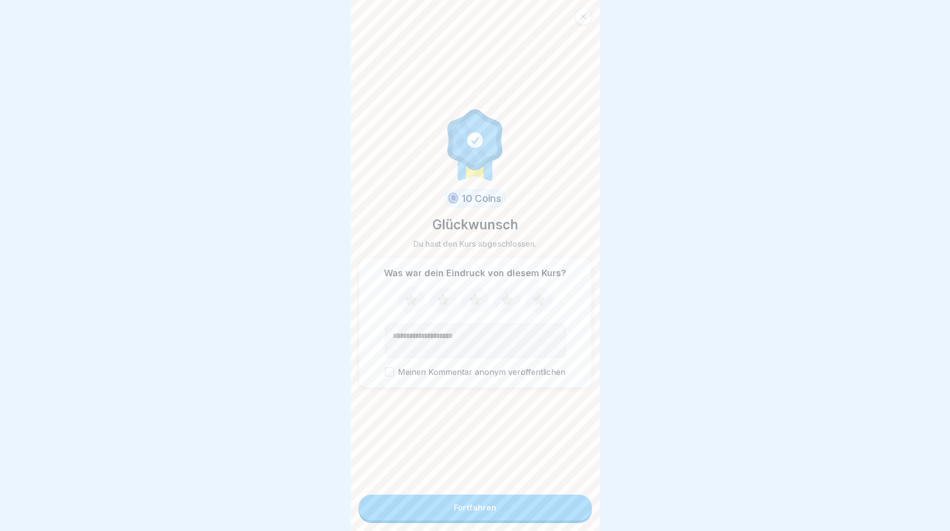
click at [563, 519] on button "Fortfahren" at bounding box center [475, 508] width 233 height 26
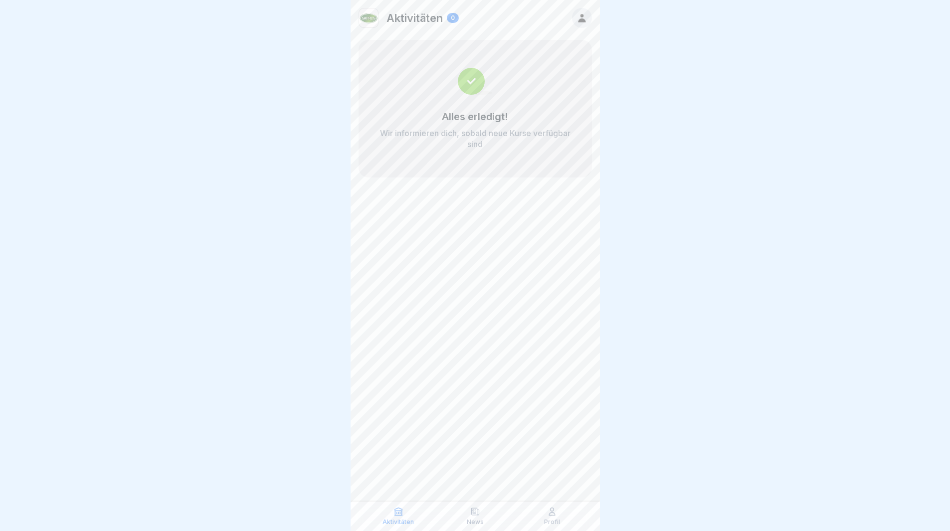
drag, startPoint x: 774, startPoint y: 502, endPoint x: 778, endPoint y: 511, distance: 10.5
click at [778, 511] on div at bounding box center [475, 265] width 950 height 531
click at [546, 513] on div "Profil" at bounding box center [552, 516] width 72 height 19
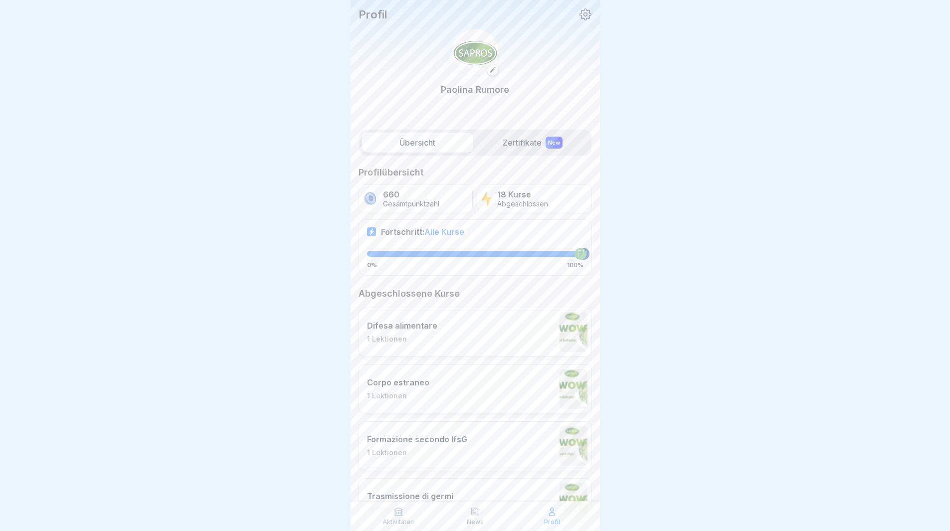
drag, startPoint x: 691, startPoint y: 275, endPoint x: 688, endPoint y: 284, distance: 9.5
click at [689, 283] on div at bounding box center [475, 265] width 950 height 531
